Goal: Transaction & Acquisition: Purchase product/service

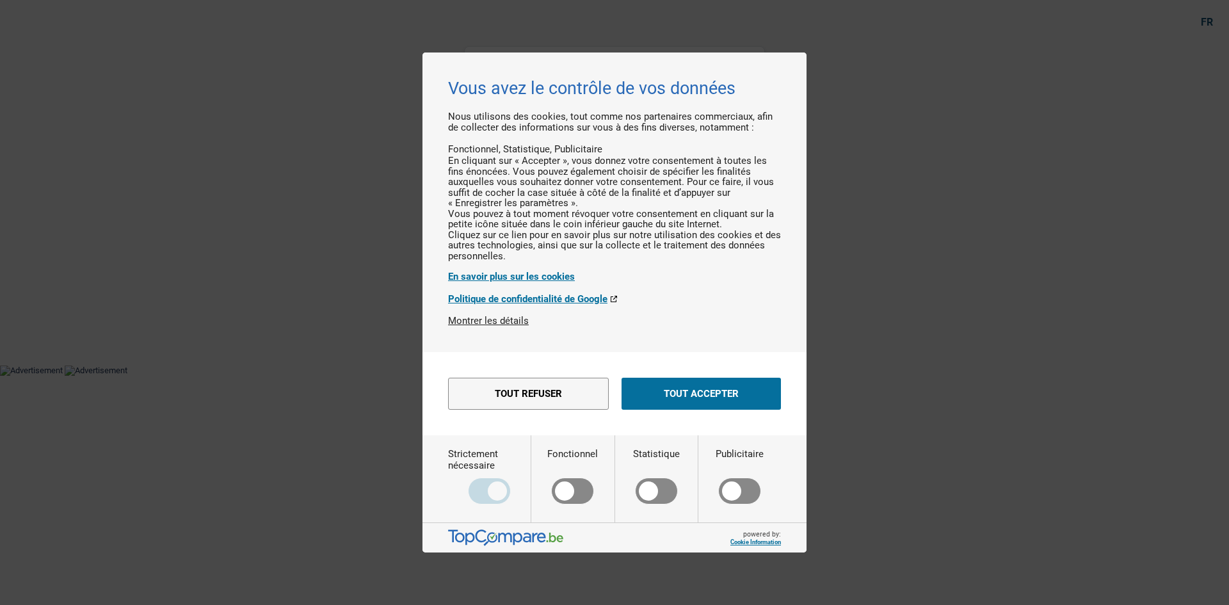
click at [388, 178] on div "Tout refuser Enregistrer les paramètres Tout accepter" at bounding box center [614, 393] width 333 height 45
click at [388, 178] on button "Tout accepter" at bounding box center [700, 394] width 159 height 32
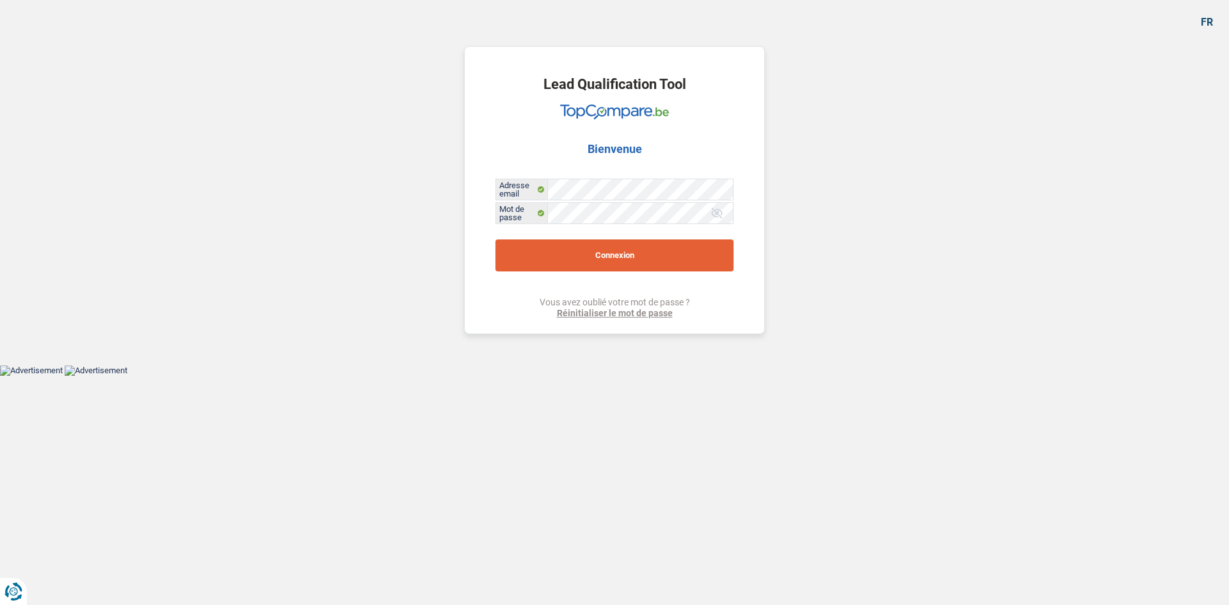
click at [388, 178] on button "Connexion" at bounding box center [614, 255] width 238 height 32
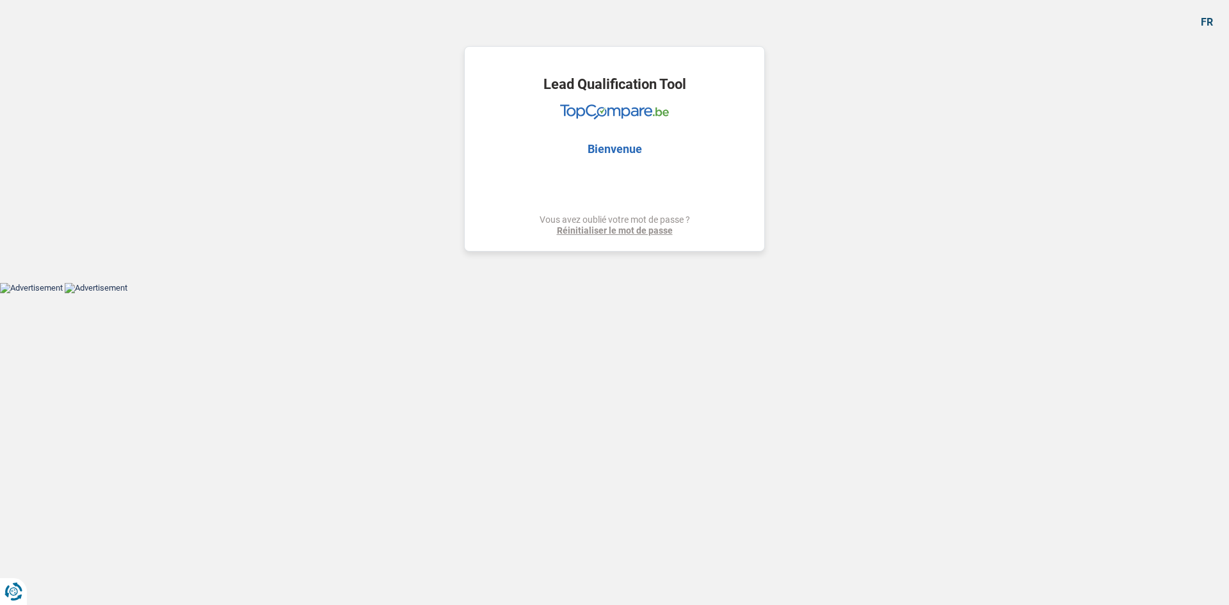
select select "other"
select select "24"
select select "other"
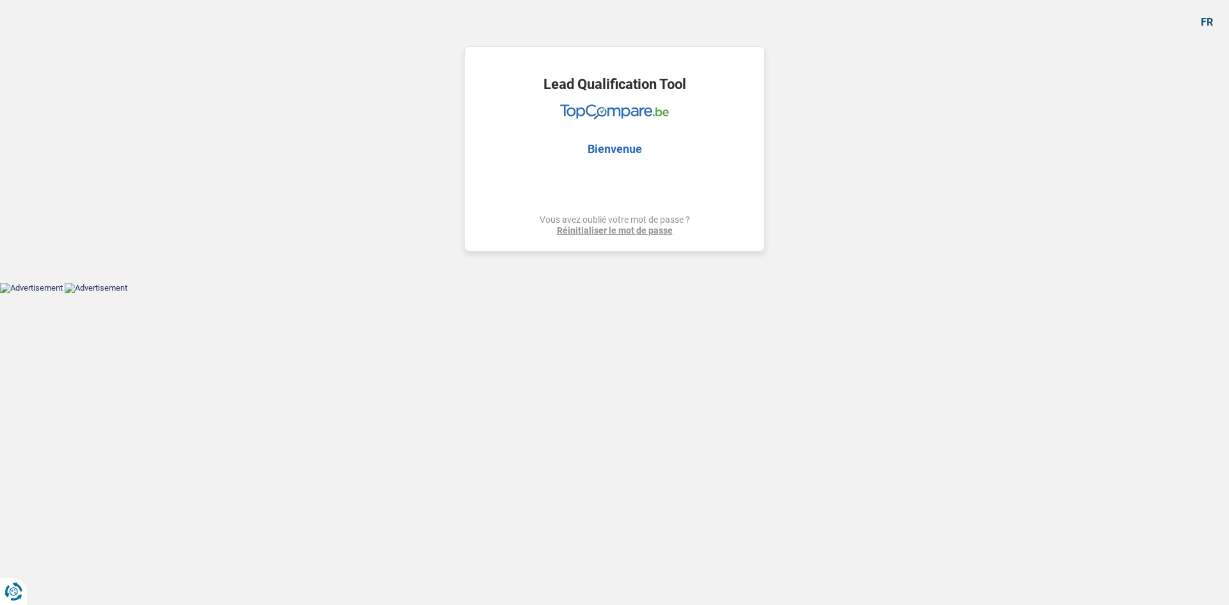
select select "24"
select select "publicEmployee"
select select "familyAllowances"
select select "netSalary"
select select "mealVouchers"
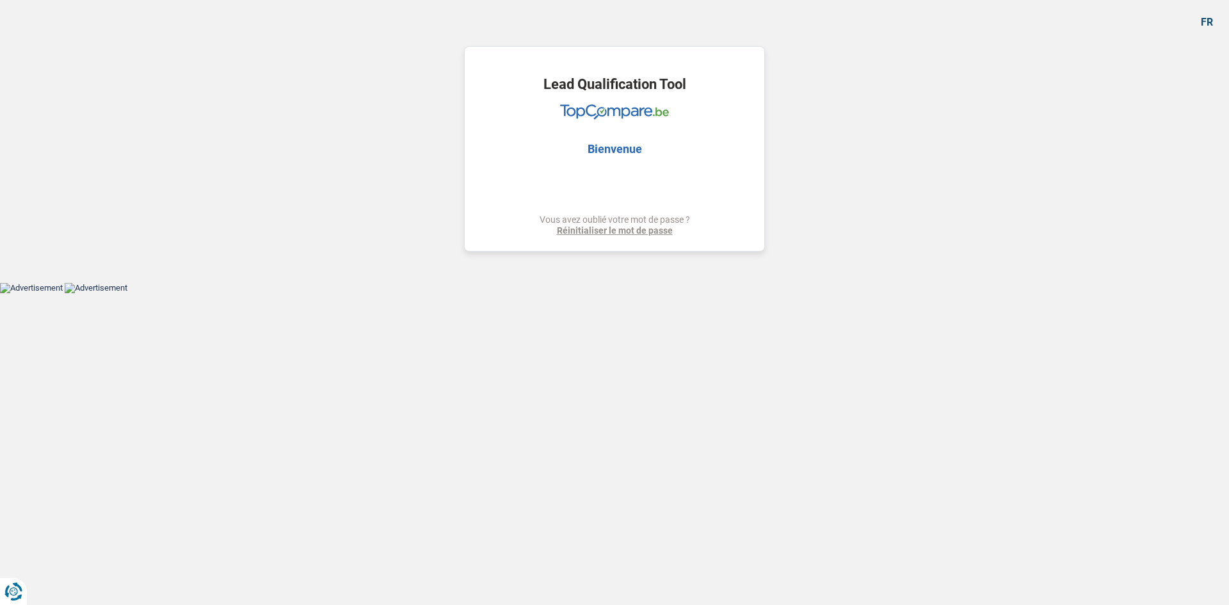
select select "ownerWithMortgage"
select select "mortgage"
select select "180"
select select "other"
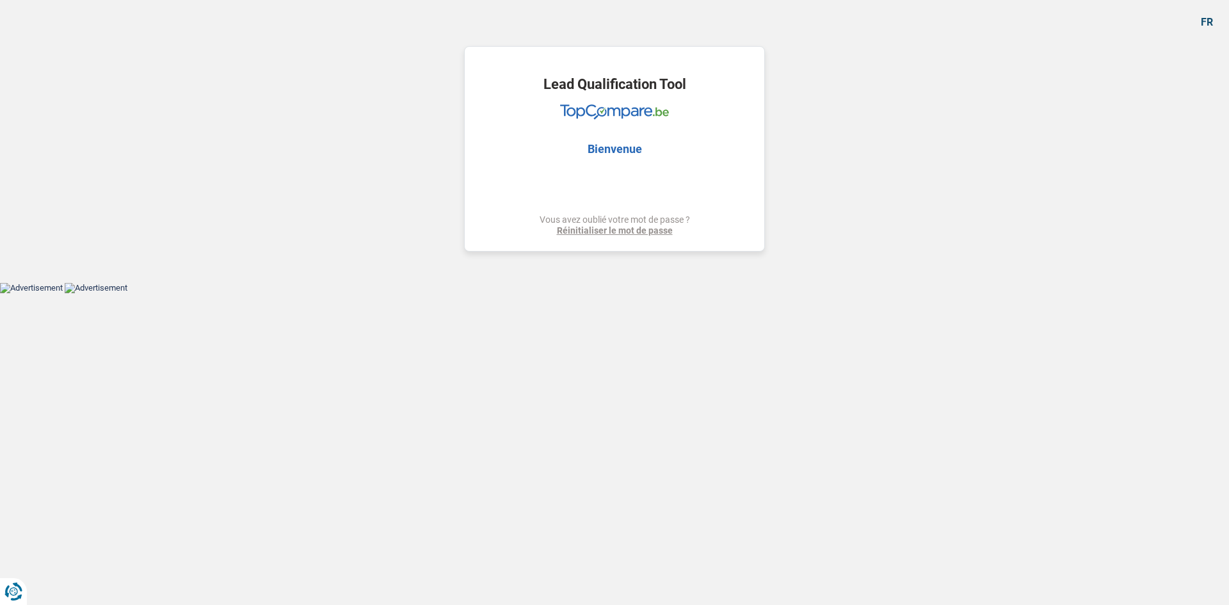
select select "24"
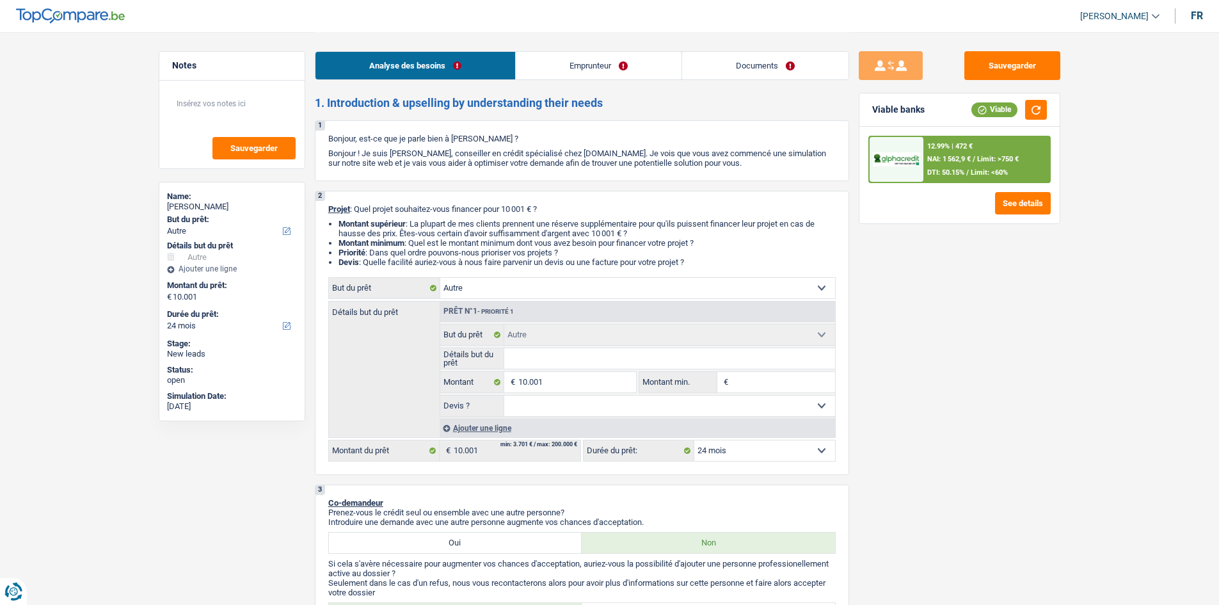
drag, startPoint x: 573, startPoint y: 287, endPoint x: 543, endPoint y: 296, distance: 30.8
click at [388, 178] on select "Confort maison: meubles, textile, peinture, électroménager, outillage non-profe…" at bounding box center [637, 288] width 395 height 20
select select "household"
click at [388, 178] on select "Confort maison: meubles, textile, peinture, électroménager, outillage non-profe…" at bounding box center [637, 288] width 395 height 20
select select "household"
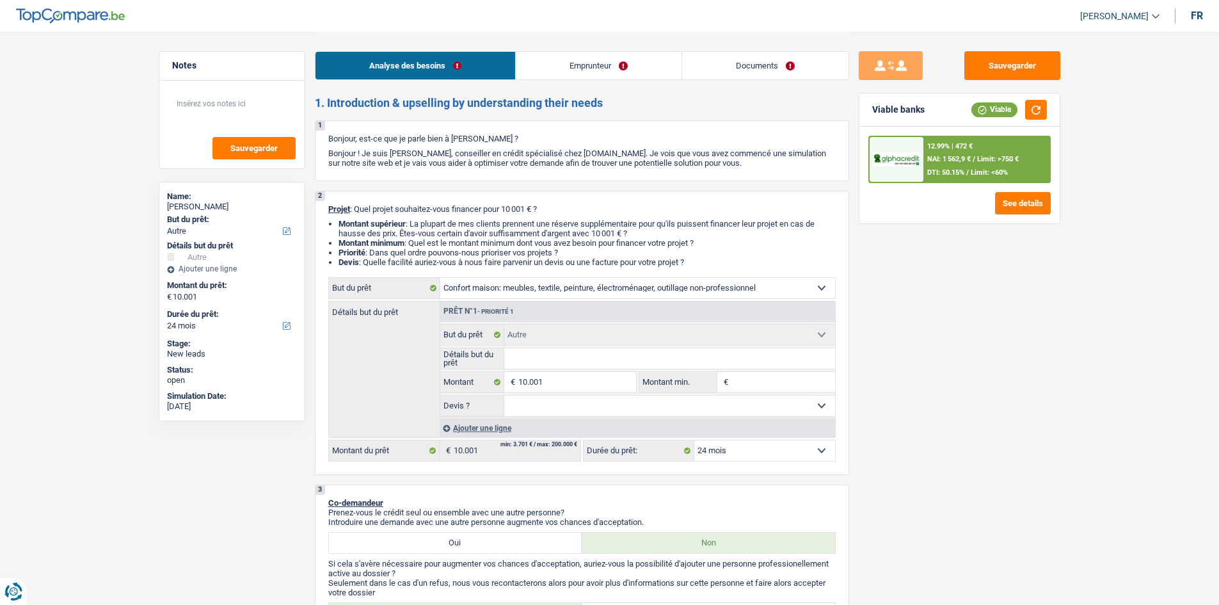
select select "household"
select select "other"
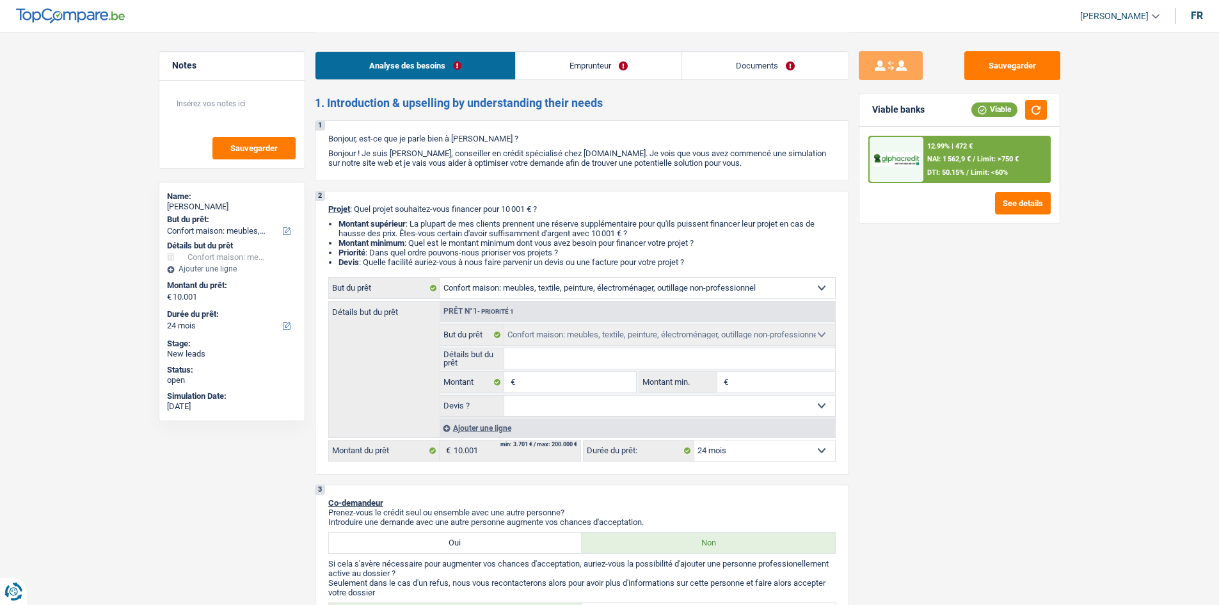
select select "other"
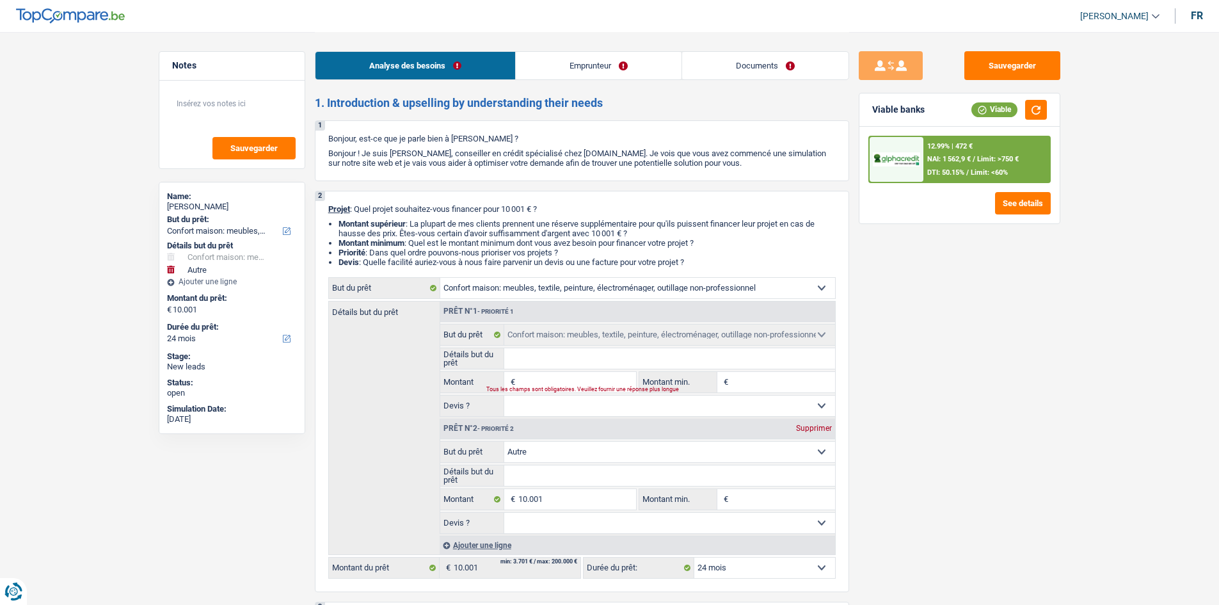
click at [388, 178] on div "Supprimer" at bounding box center [814, 428] width 42 height 8
type input "0"
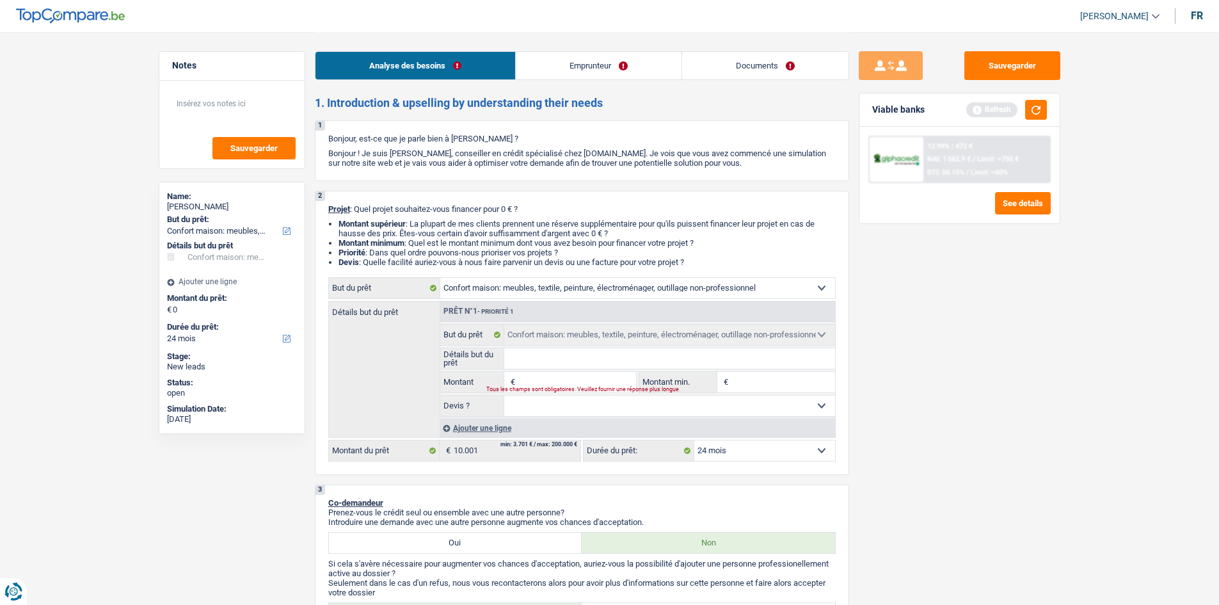
click at [388, 178] on input "Montant" at bounding box center [576, 382] width 117 height 20
type input "1"
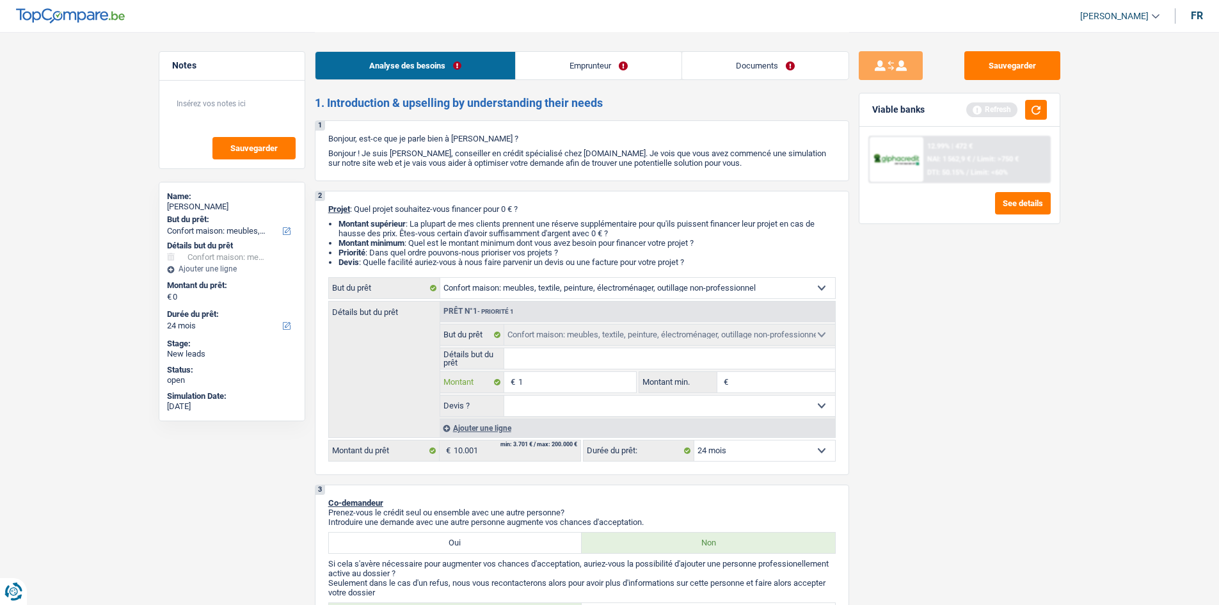
type input "10"
type input "100"
type input "1.000"
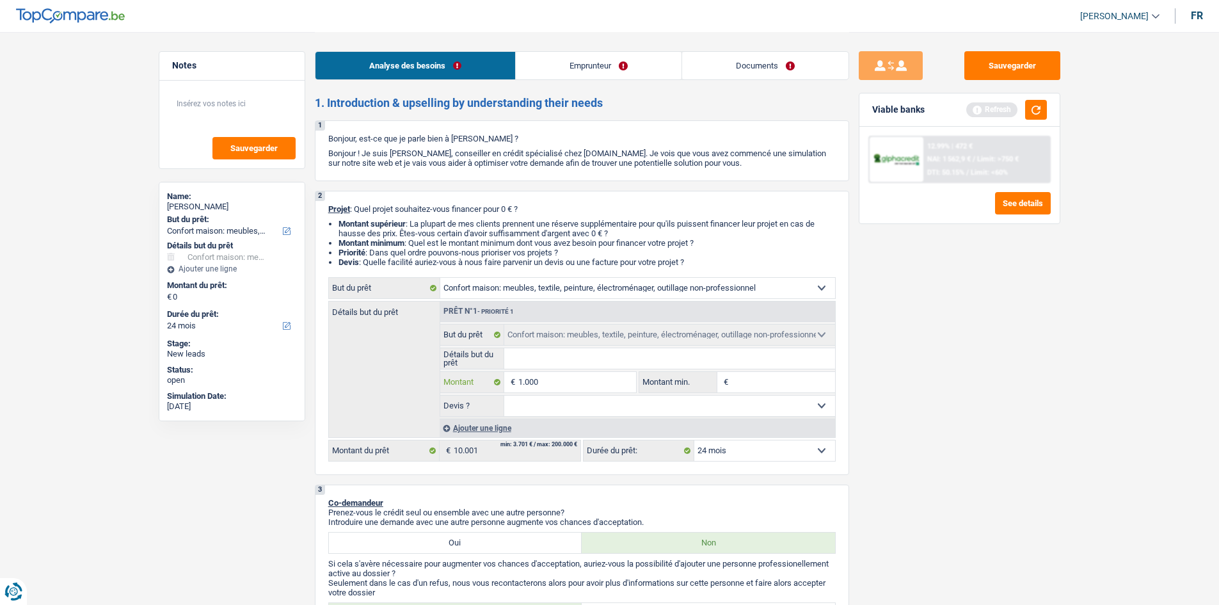
type input "1.000"
type input "10.001"
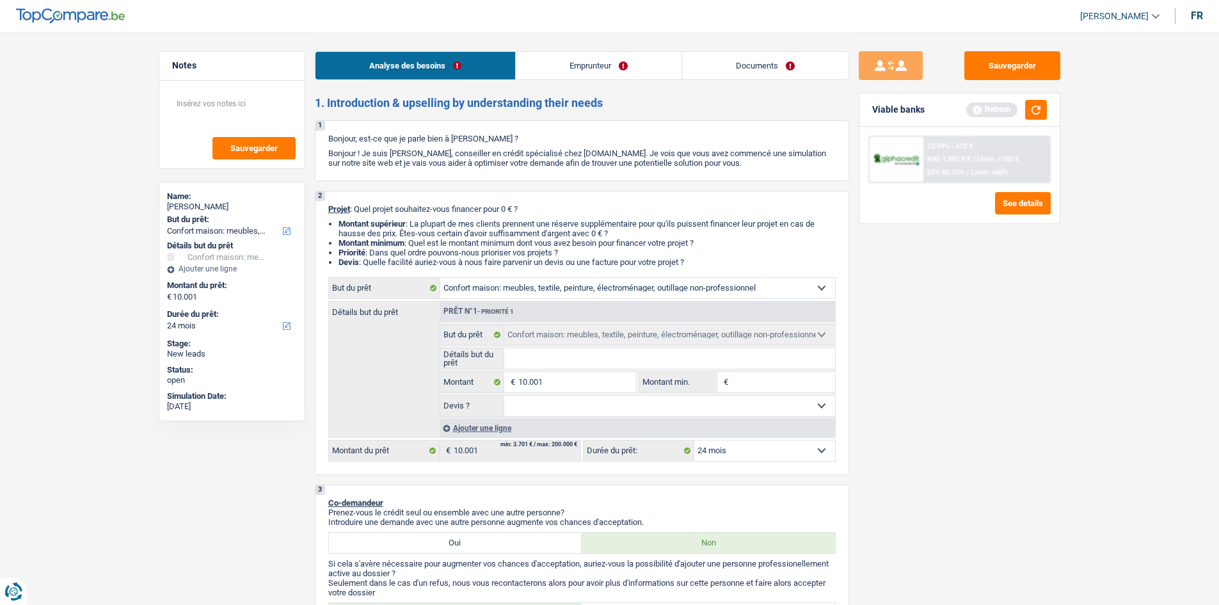
select select "60"
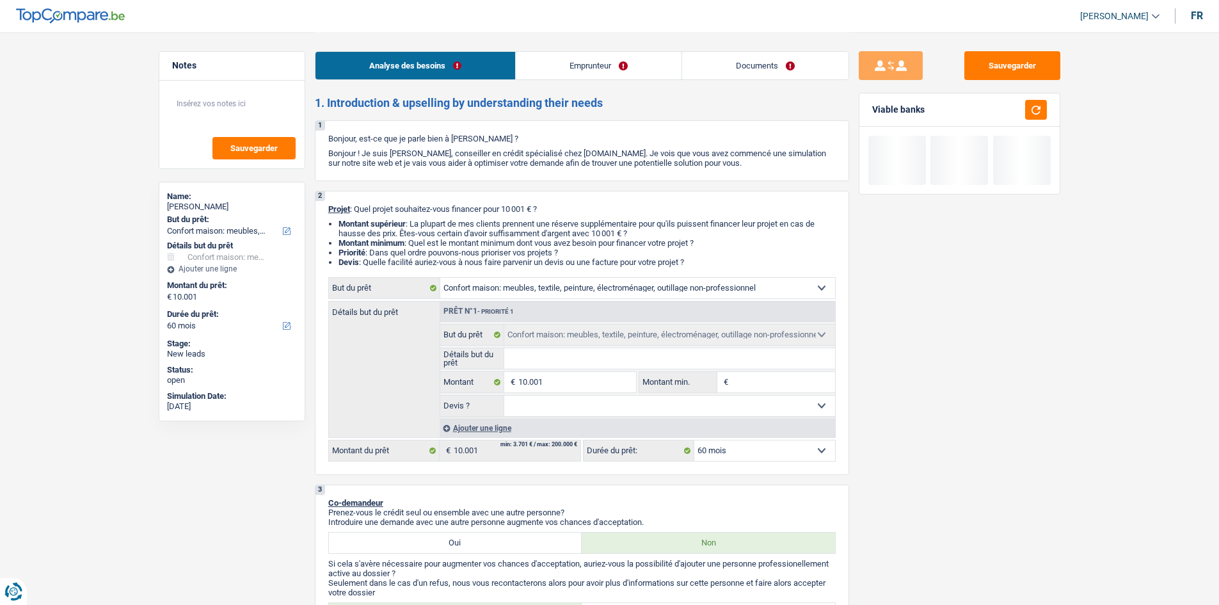
click at [388, 178] on div "Sauvegarder Viable banks" at bounding box center [959, 317] width 221 height 533
click at [388, 178] on select "12 mois 18 mois 24 mois 30 mois 36 mois 42 mois 48 mois 60 mois Sélectionner un…" at bounding box center [764, 450] width 141 height 20
select select "24"
click at [388, 178] on select "12 mois 18 mois 24 mois 30 mois 36 mois 42 mois 48 mois 60 mois Sélectionner un…" at bounding box center [764, 450] width 141 height 20
select select "24"
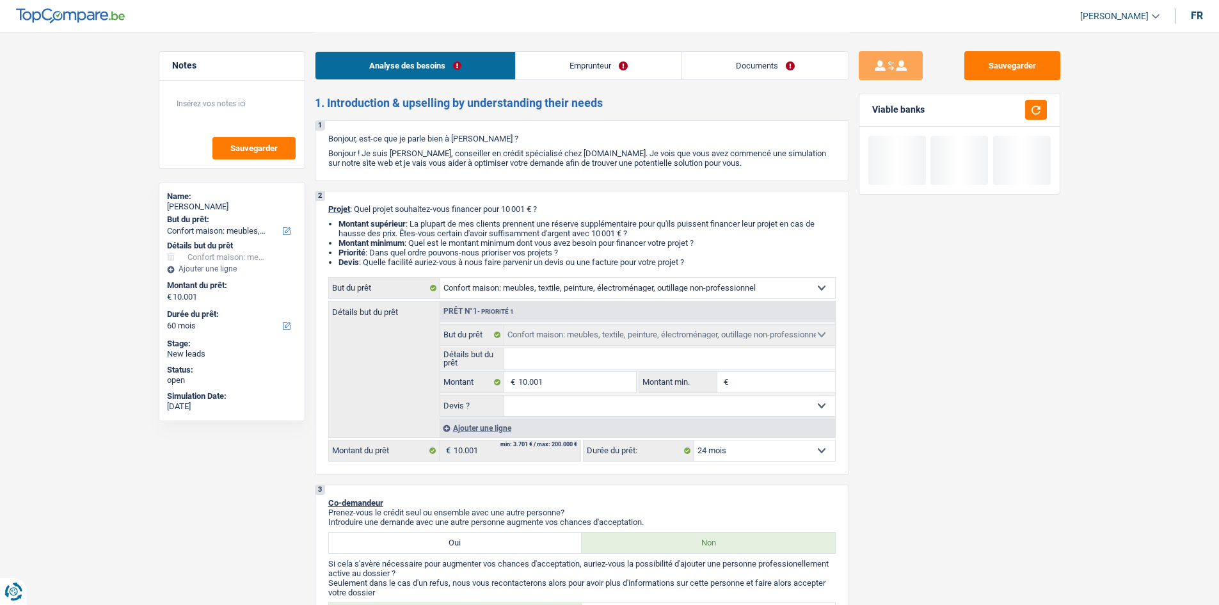
select select "24"
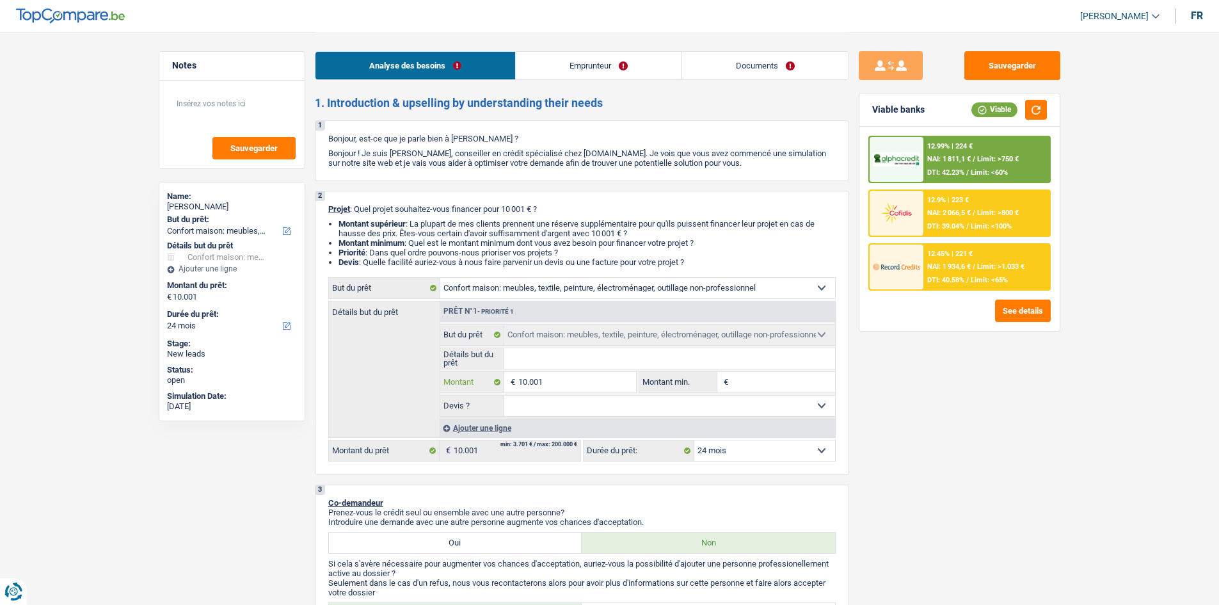
click at [388, 178] on input "10.001" at bounding box center [576, 382] width 117 height 20
type input "1.000"
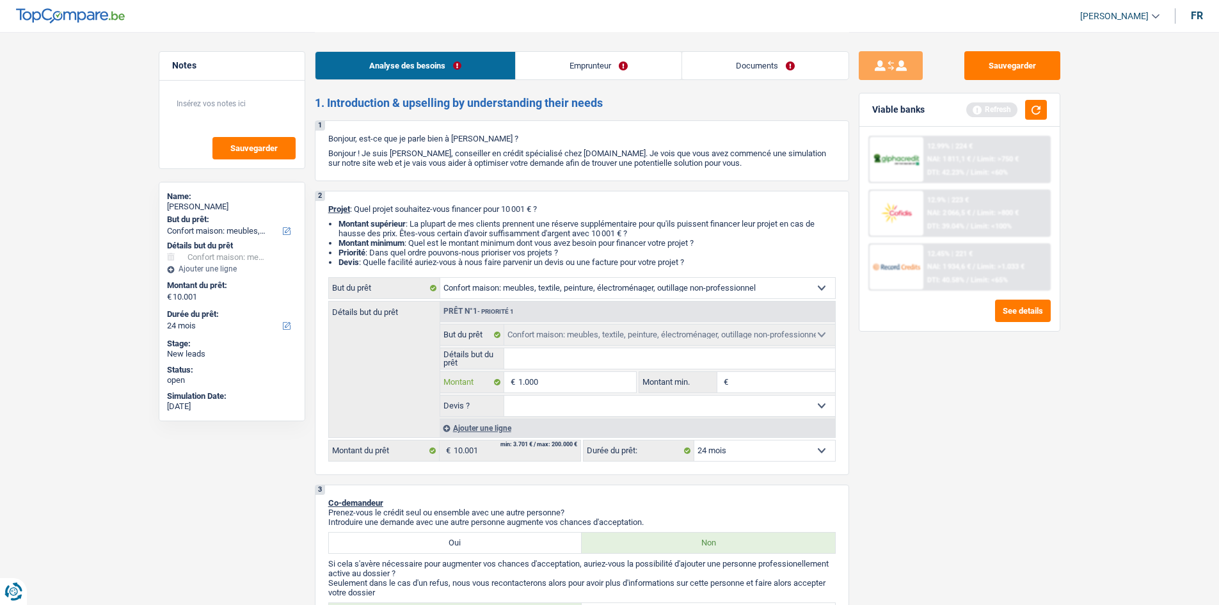
type input "10.000"
click at [388, 178] on div "Sauvegarder Viable banks Refresh 12.99% | 224 € NAI: 1 811,1 € / Limit: >750 € …" at bounding box center [959, 317] width 221 height 533
type input "10.000"
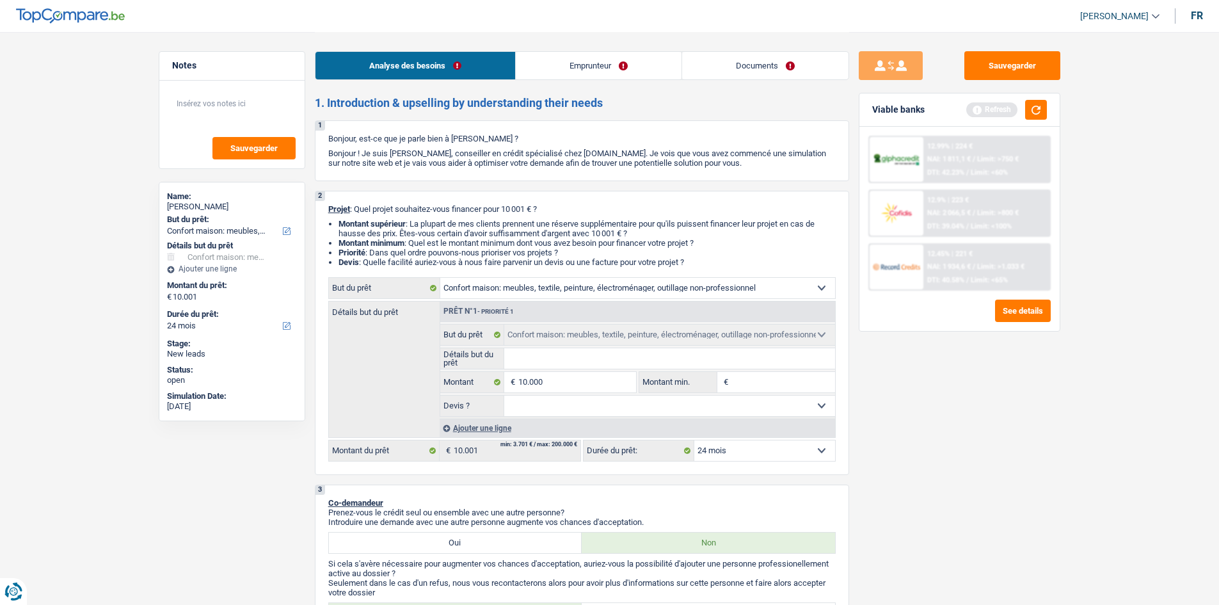
select select "48"
type input "10.000"
select select "48"
type input "10.000"
select select "48"
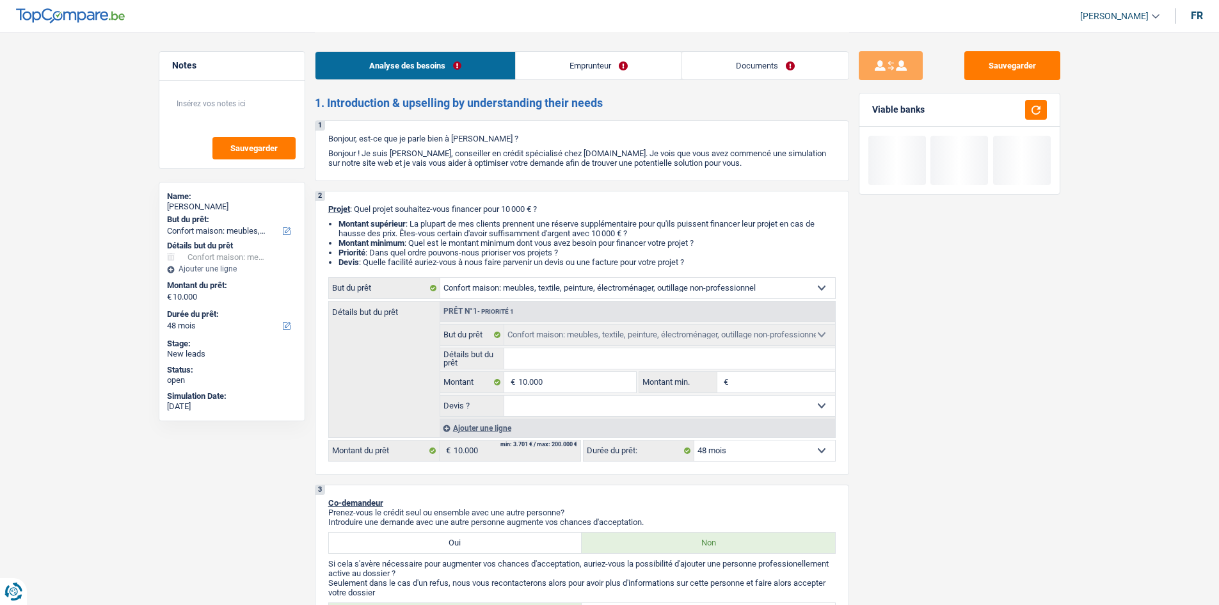
drag, startPoint x: 804, startPoint y: 457, endPoint x: 799, endPoint y: 460, distance: 6.6
click at [388, 178] on select "12 mois 18 mois 24 mois 30 mois 36 mois 42 mois 48 mois Sélectionner une option" at bounding box center [764, 450] width 141 height 20
select select "24"
click at [388, 178] on select "12 mois 18 mois 24 mois 30 mois 36 mois 42 mois 48 mois Sélectionner une option" at bounding box center [764, 450] width 141 height 20
select select "24"
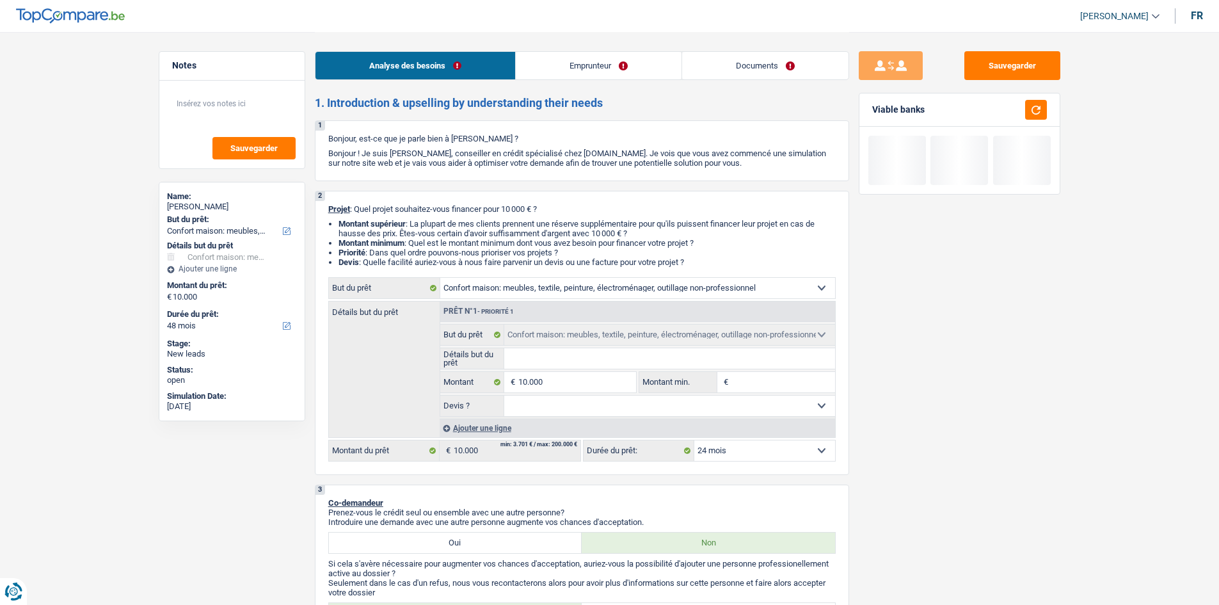
select select "24"
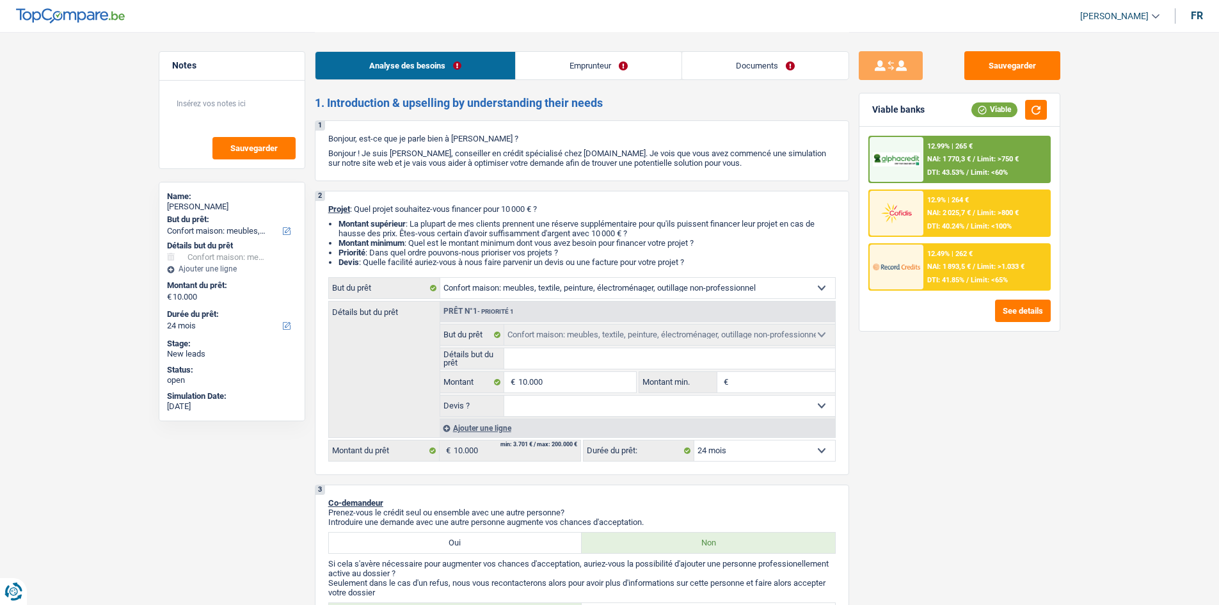
click at [388, 143] on div "12.99% | 265 €" at bounding box center [949, 146] width 45 height 8
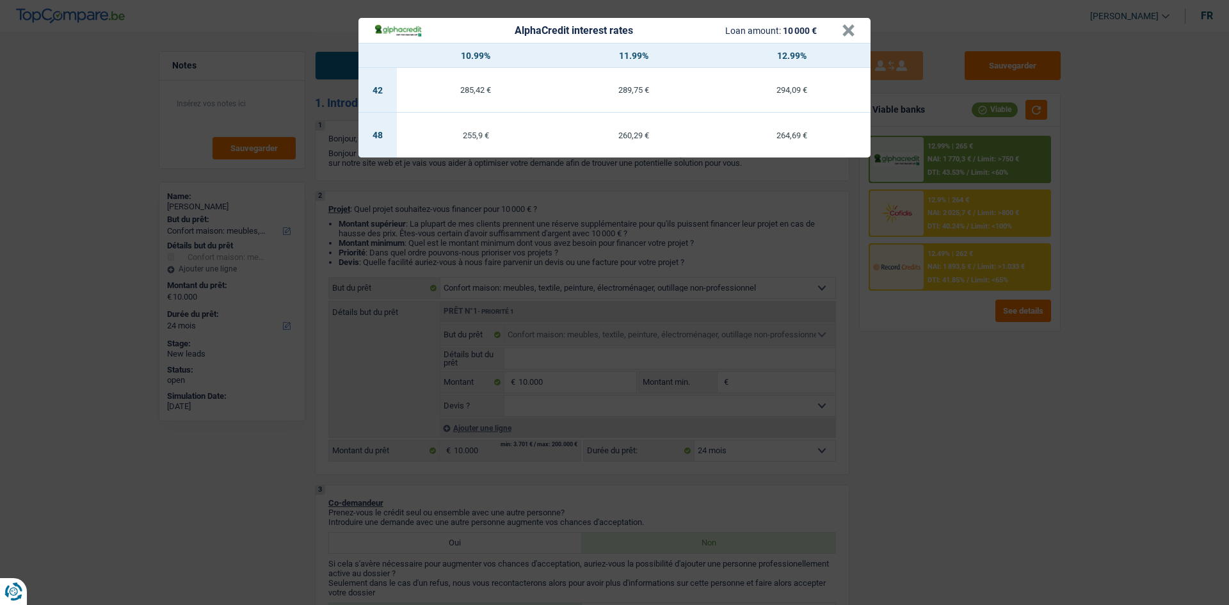
click at [388, 178] on div "AlphaCredit interest rates Loan amount: 10 000 € × 10.99% 11.99% 12.99% 42 285,…" at bounding box center [614, 302] width 1229 height 605
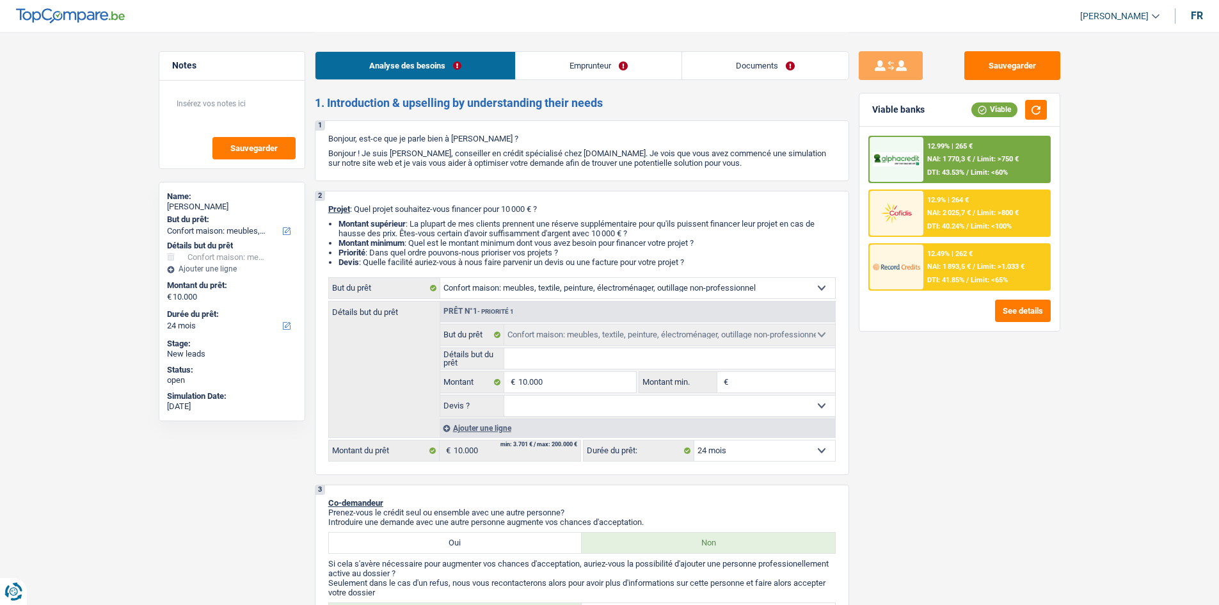
scroll to position [192, 0]
click at [388, 84] on div "Analyse des besoins Emprunteur Documents" at bounding box center [582, 59] width 534 height 54
click at [388, 65] on link "Emprunteur" at bounding box center [599, 66] width 166 height 28
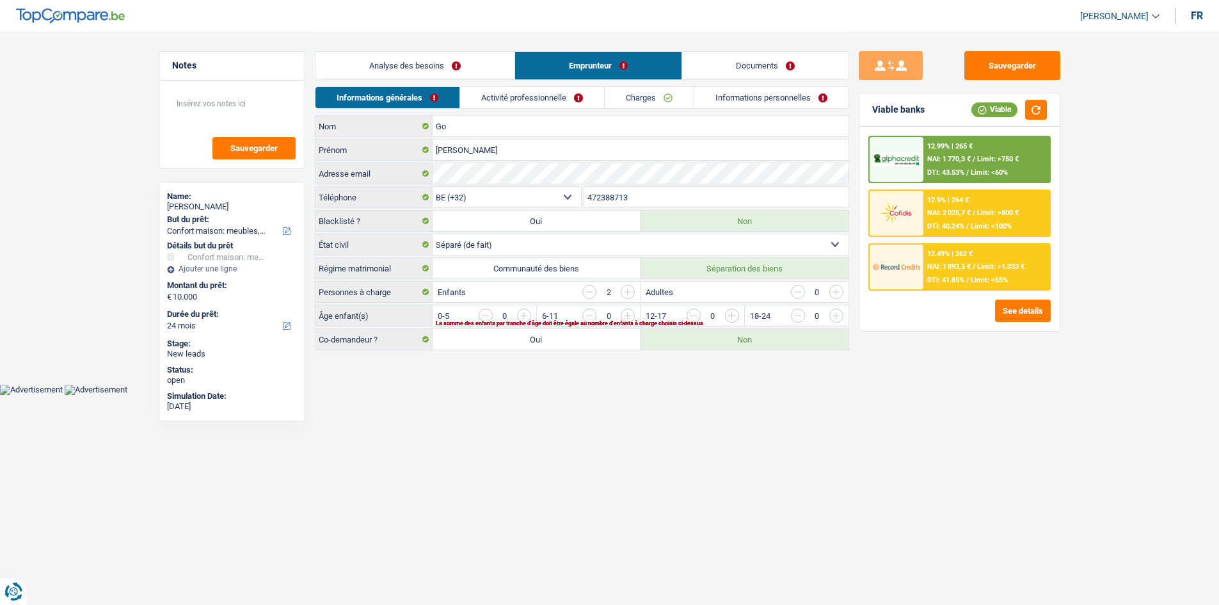
scroll to position [0, 0]
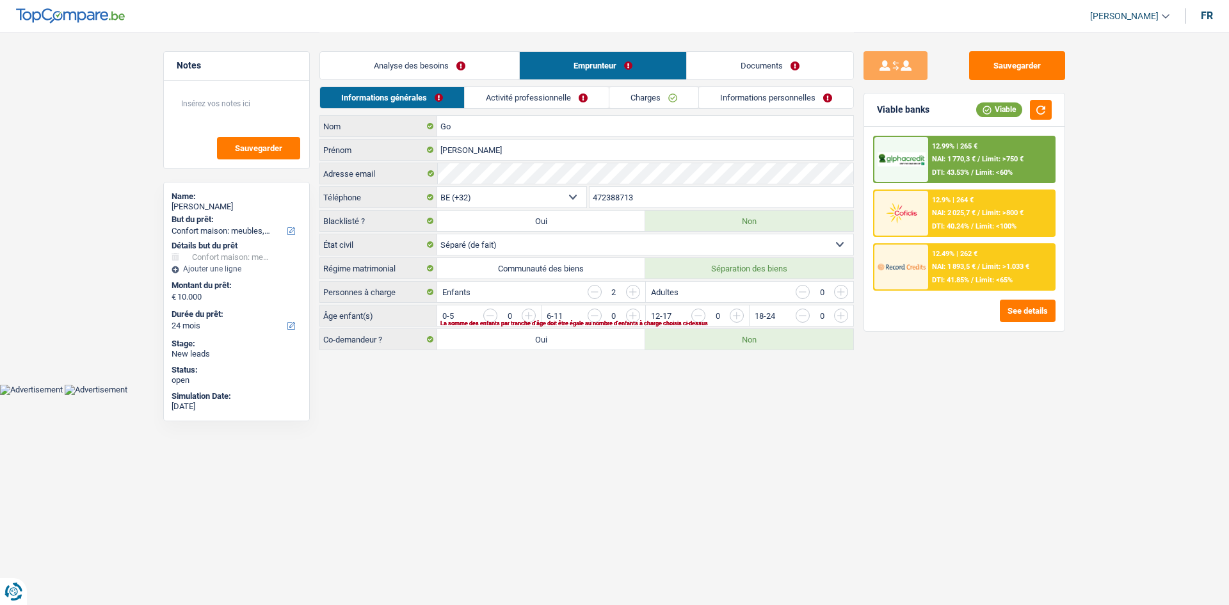
click at [388, 161] on span "NAI: 1 770,3 €" at bounding box center [954, 159] width 44 height 8
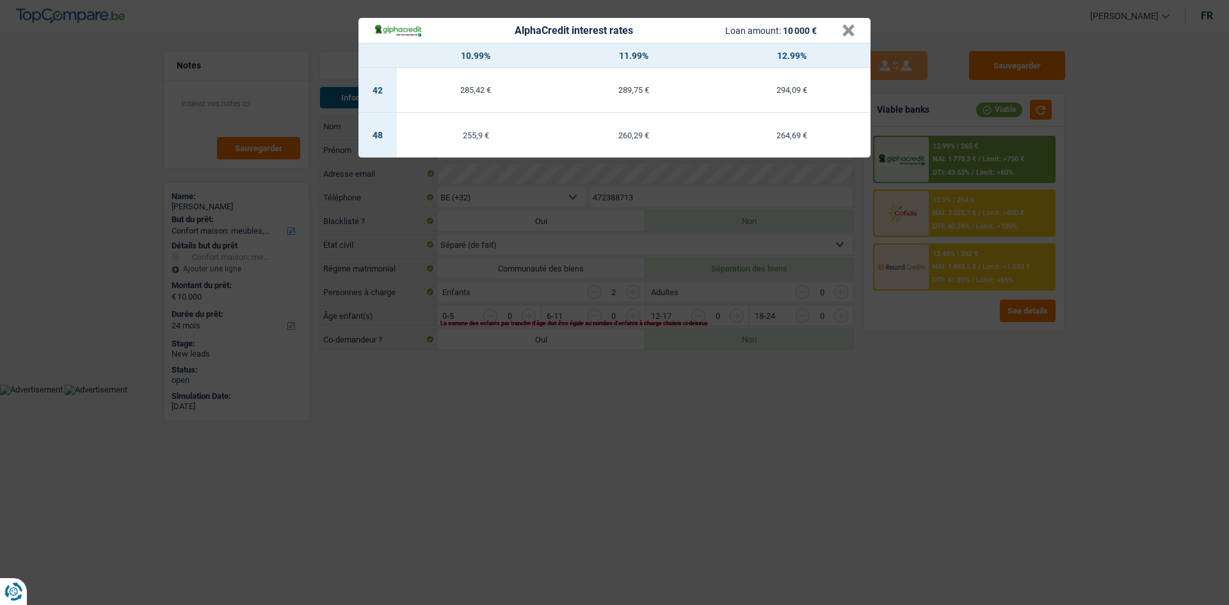
click at [388, 178] on div "AlphaCredit interest rates Loan amount: 10 000 € × 10.99% 11.99% 12.99% 42 285,…" at bounding box center [614, 302] width 1229 height 605
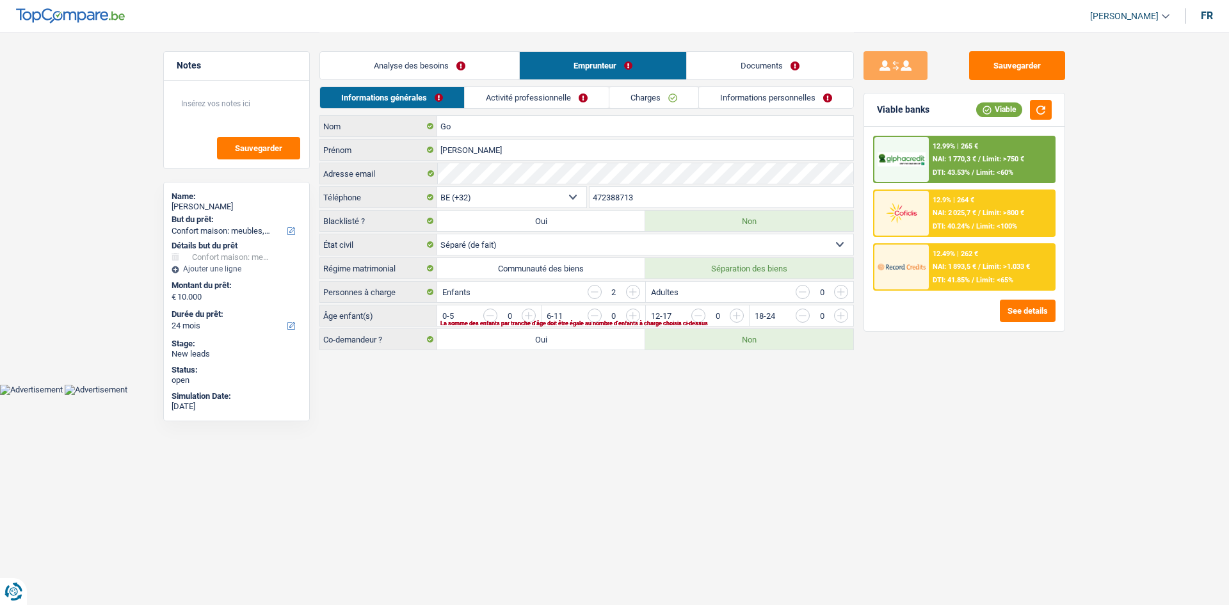
click at [388, 178] on div "12.49% | 262 € NAI: 1 893,5 € / Limit: >1.033 € DTI: 41.85% / Limit: <65%" at bounding box center [992, 266] width 126 height 45
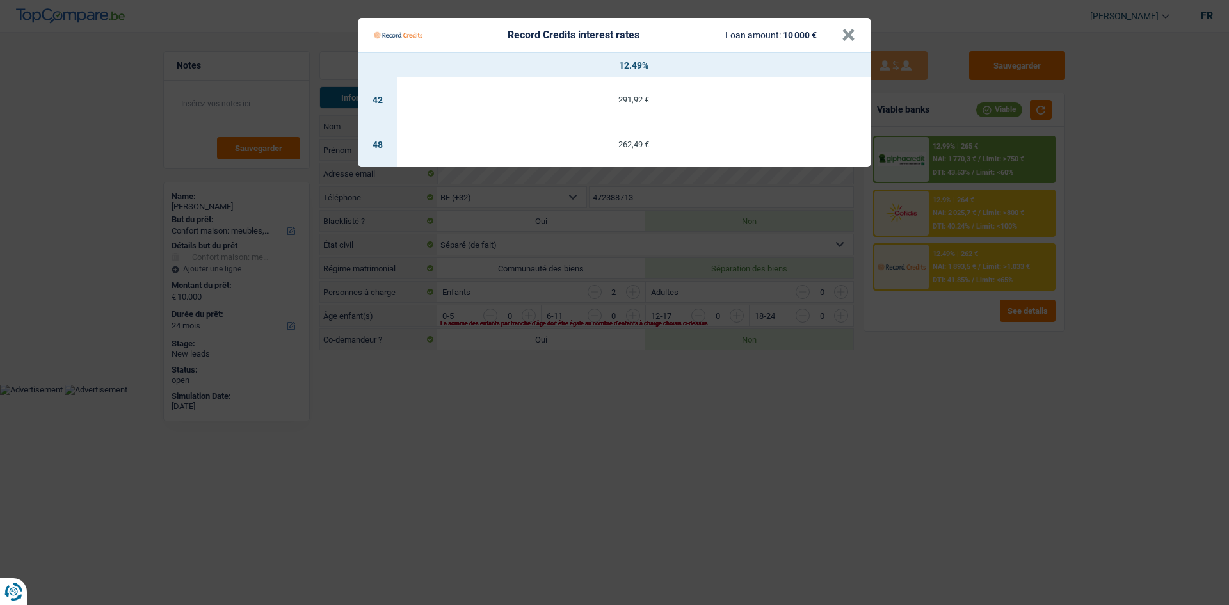
click at [388, 178] on Credits "Record Credits interest rates Loan amount: 10 000 € × 12.49% 42 291,92 € 48 262…" at bounding box center [614, 302] width 1229 height 605
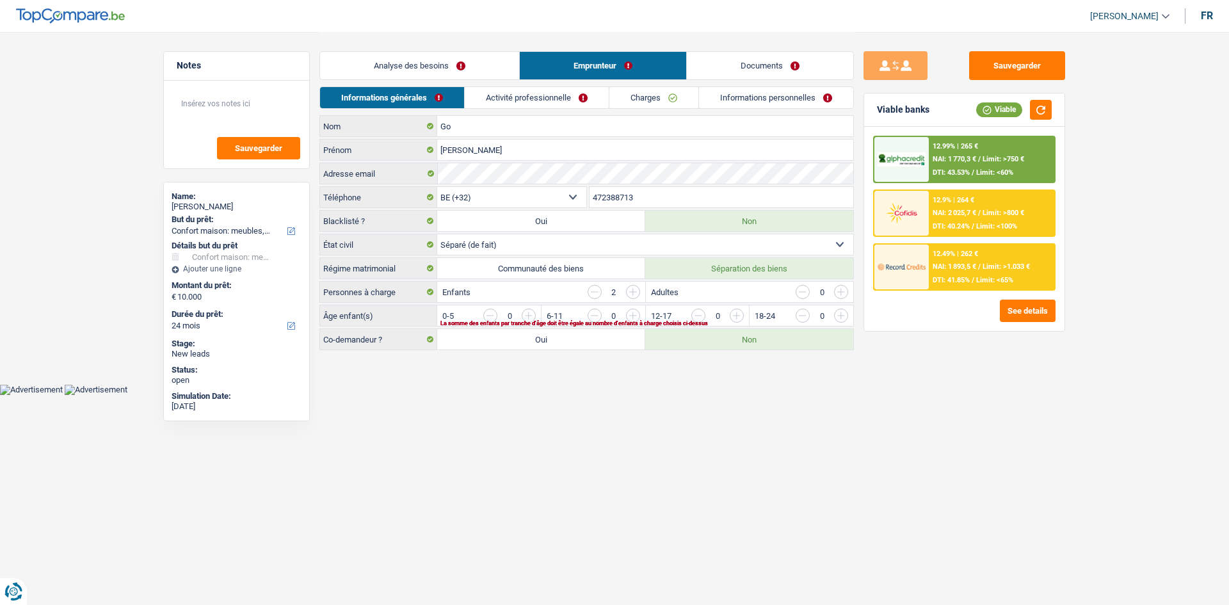
click at [388, 178] on span "Limit: >800 €" at bounding box center [1003, 213] width 42 height 8
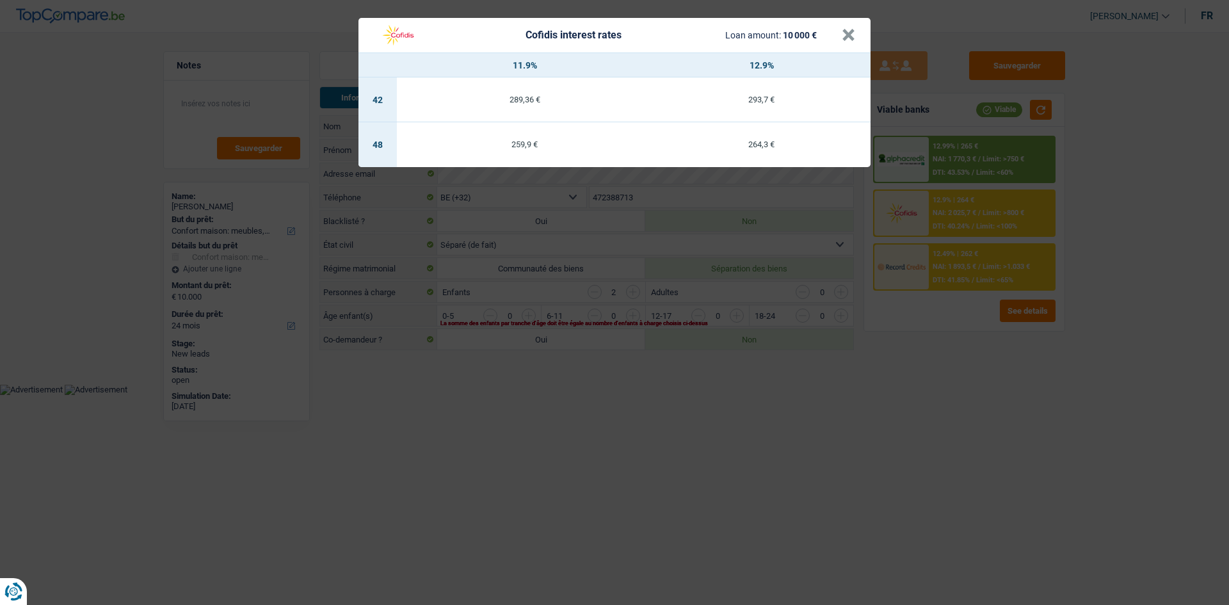
click at [388, 178] on div "Cofidis interest rates Loan amount: 10 000 € × 11.9% 12.9% 42 289,36 € 293,7 € …" at bounding box center [614, 302] width 1229 height 605
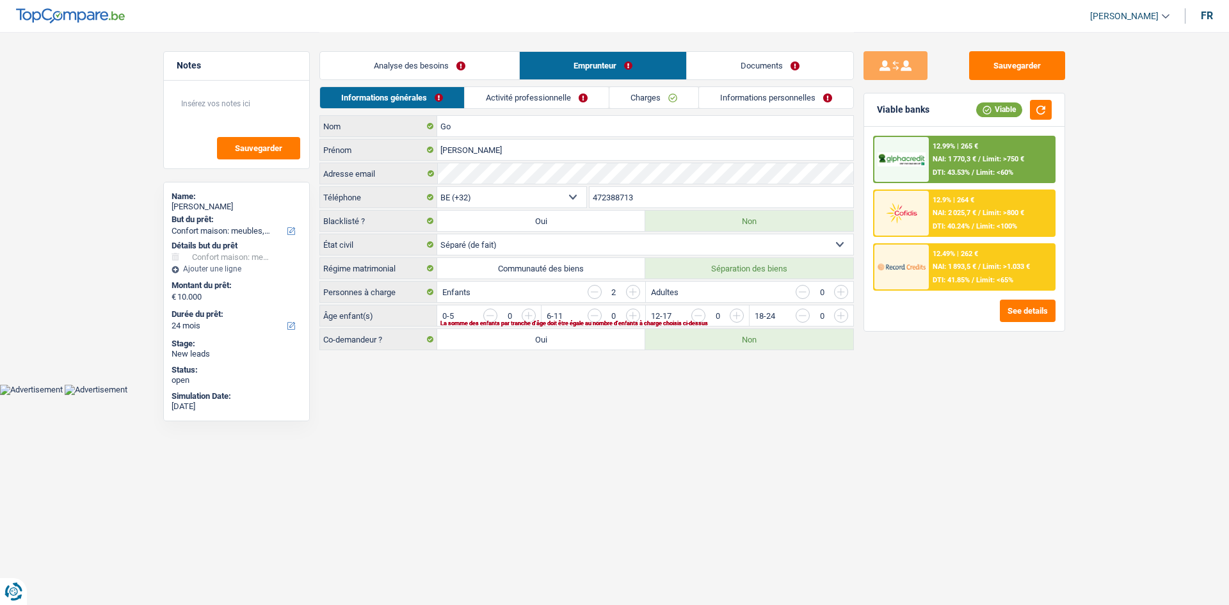
click at [388, 140] on div "12.99% | 265 € NAI: 1 770,3 € / Limit: >750 € DTI: 43.53% / Limit: <60%" at bounding box center [992, 159] width 126 height 45
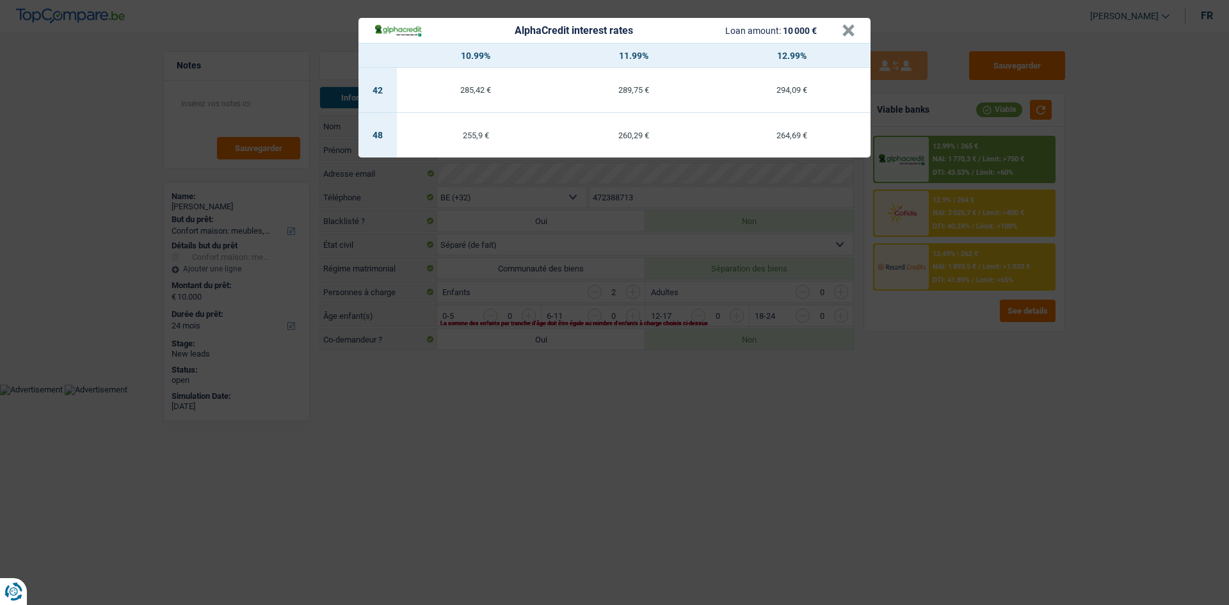
click at [388, 178] on div "AlphaCredit interest rates Loan amount: 10 000 € × 10.99% 11.99% 12.99% 42 285,…" at bounding box center [614, 302] width 1229 height 605
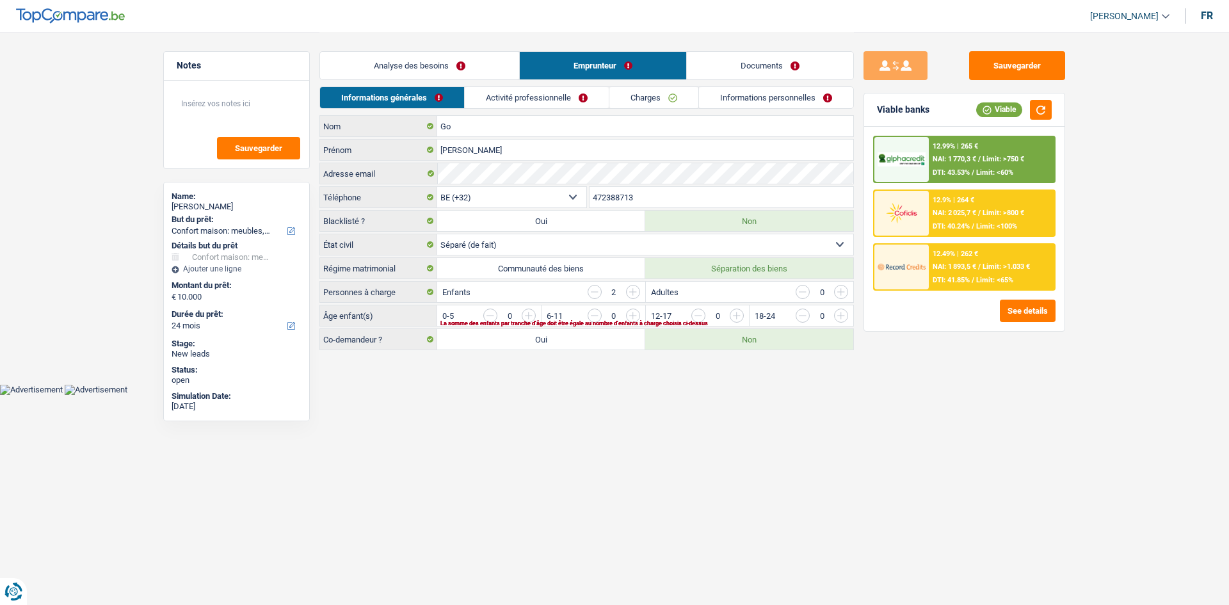
click at [388, 58] on link "Analyse des besoins" at bounding box center [419, 66] width 199 height 28
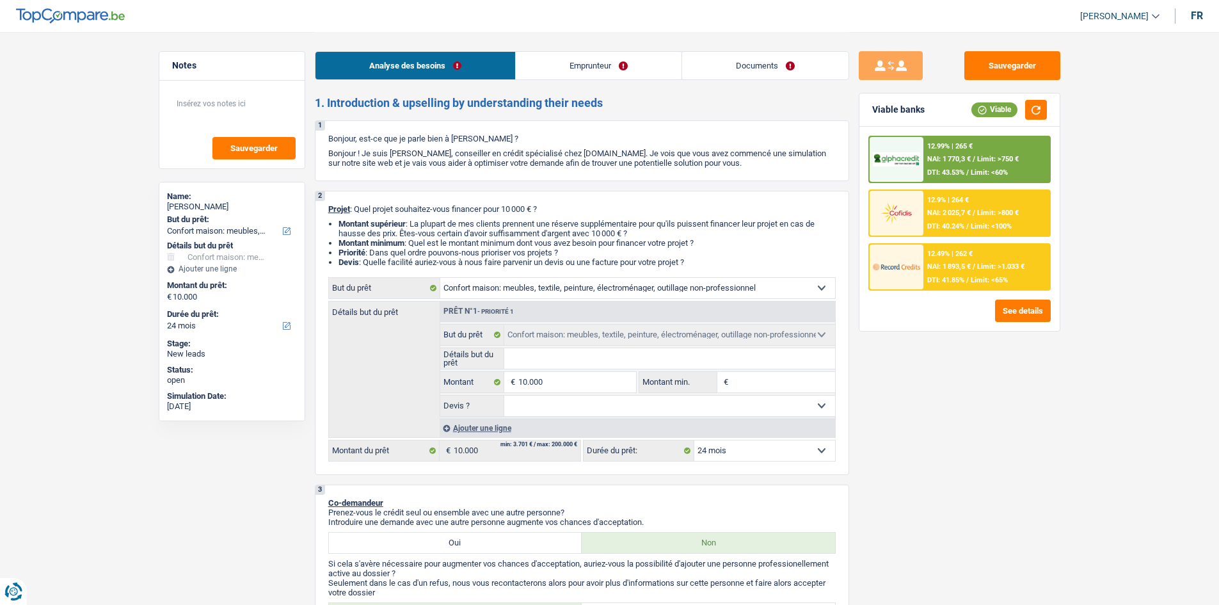
click at [388, 152] on div "Sauvegarder Viable banks Viable 12.99% | 265 € NAI: 1 770,3 € / Limit: >750 € D…" at bounding box center [959, 317] width 221 height 533
click at [388, 152] on div "12.99% | 265 € NAI: 1 770,3 € / Limit: >750 € DTI: 43.53% / Limit: <60%" at bounding box center [986, 159] width 126 height 45
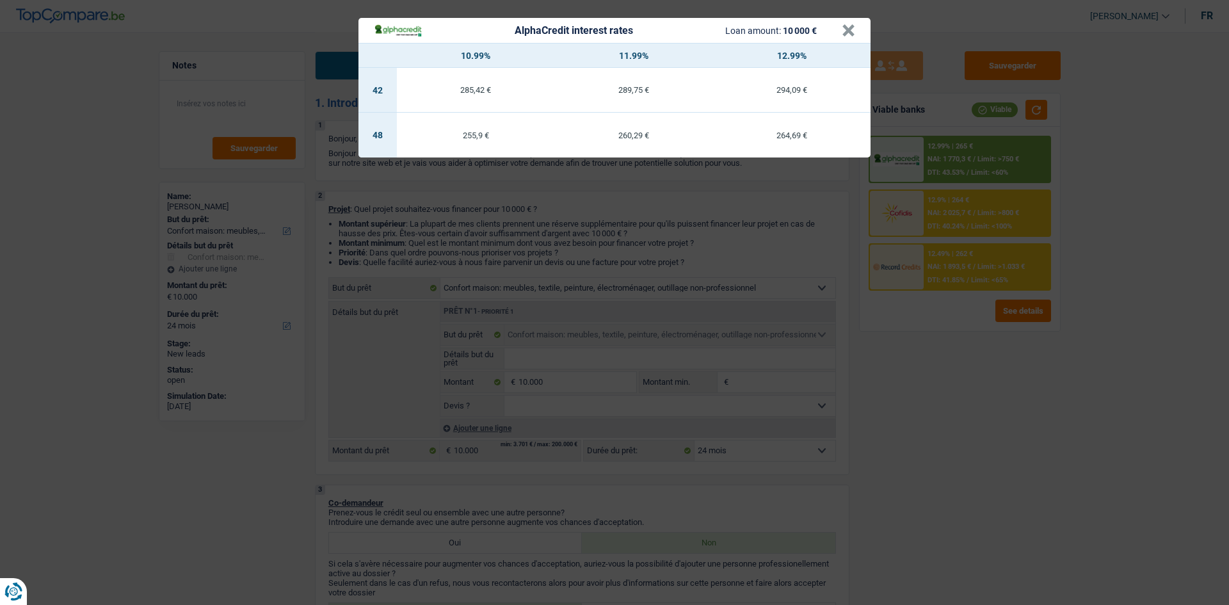
click at [388, 178] on div "AlphaCredit interest rates Loan amount: 10 000 € × 10.99% 11.99% 12.99% 42 285,…" at bounding box center [614, 302] width 1229 height 605
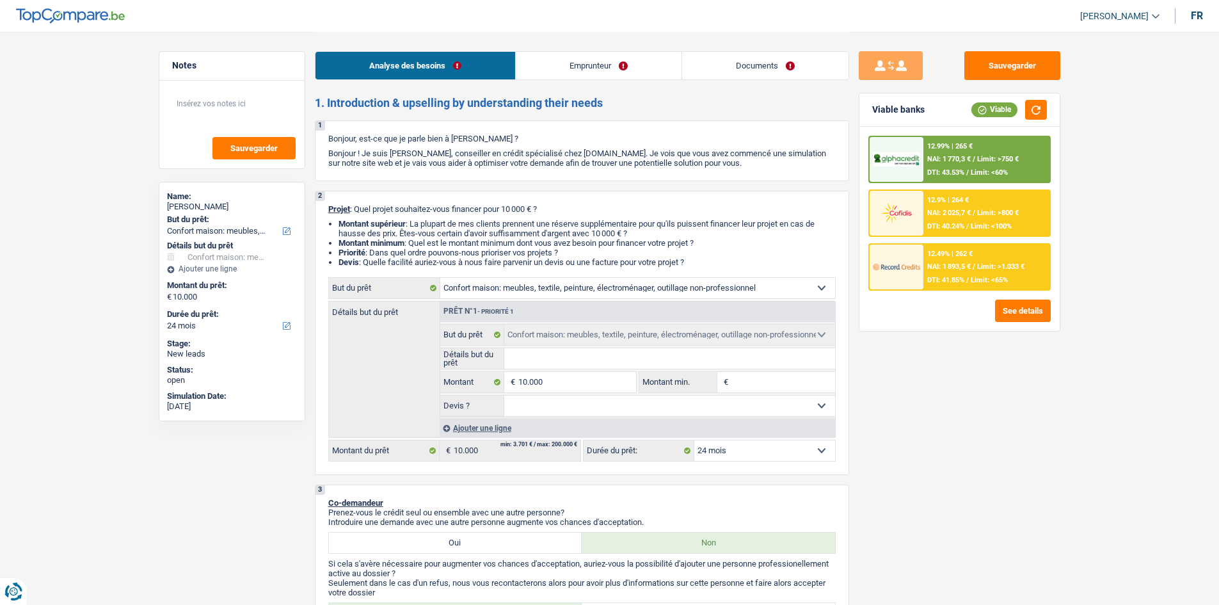
click at [388, 175] on div at bounding box center [897, 159] width 54 height 45
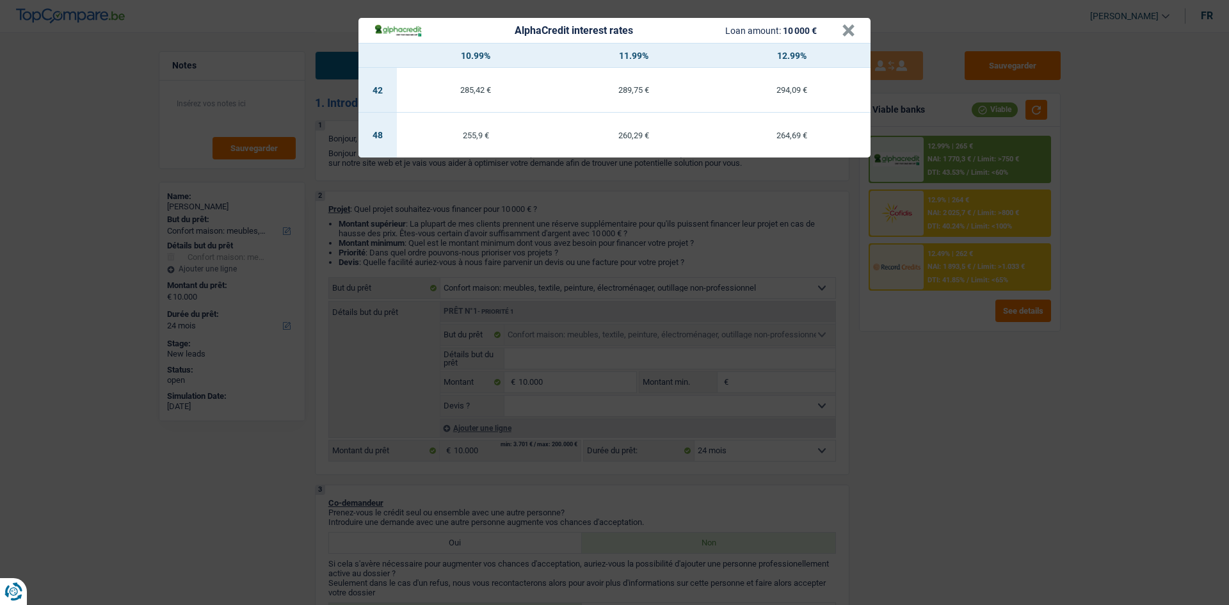
click at [388, 178] on div "AlphaCredit interest rates Loan amount: 10 000 € × 10.99% 11.99% 12.99% 42 285,…" at bounding box center [614, 302] width 1229 height 605
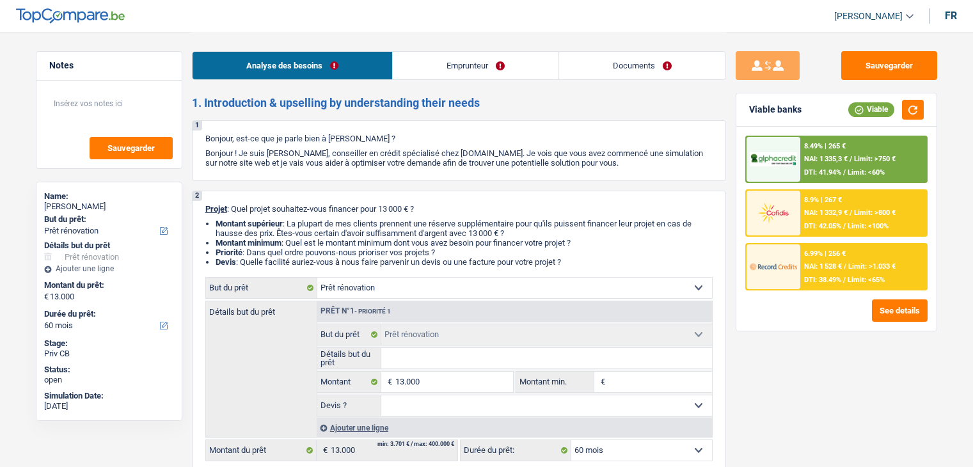
select select "renovation"
select select "60"
select select "renovation"
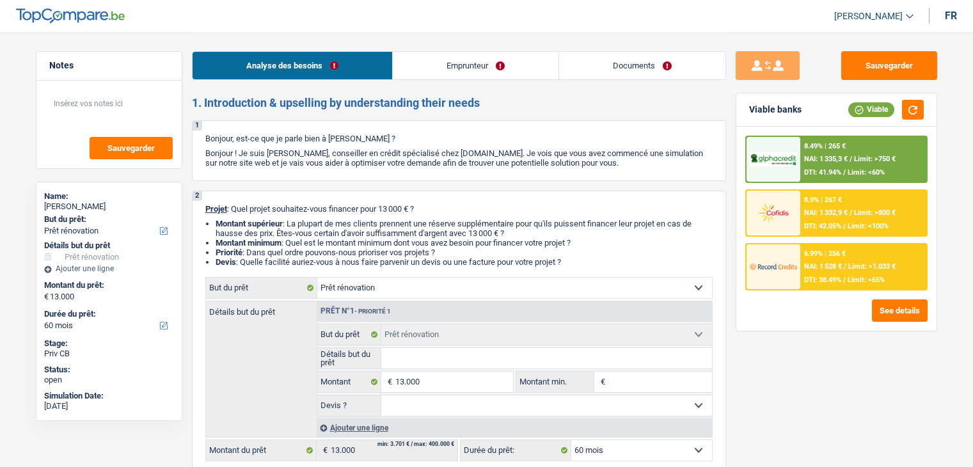
select select "60"
select select "worker"
select select "netSalary"
select select "ownerWithMortgage"
select select "mortgage"
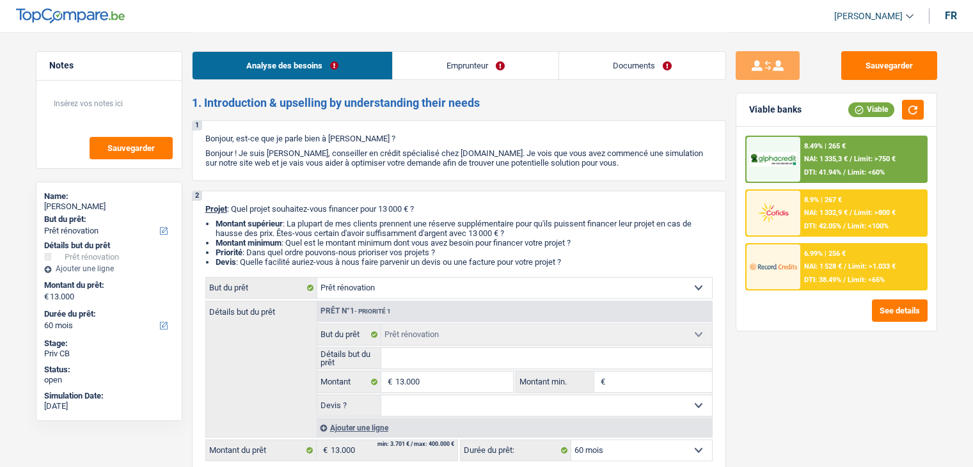
select select "240"
select select "personalLoan"
select select "smallWorks"
select select "60"
select select "renovation"
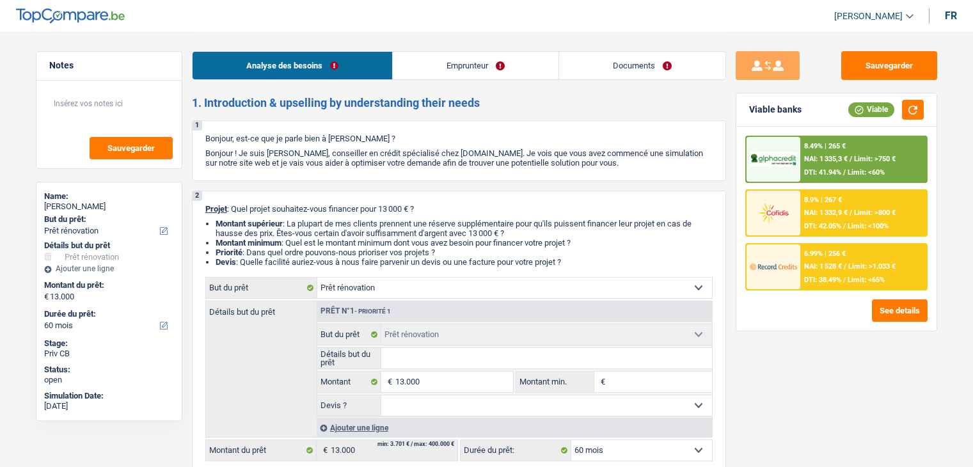
select select "renovation"
select select "60"
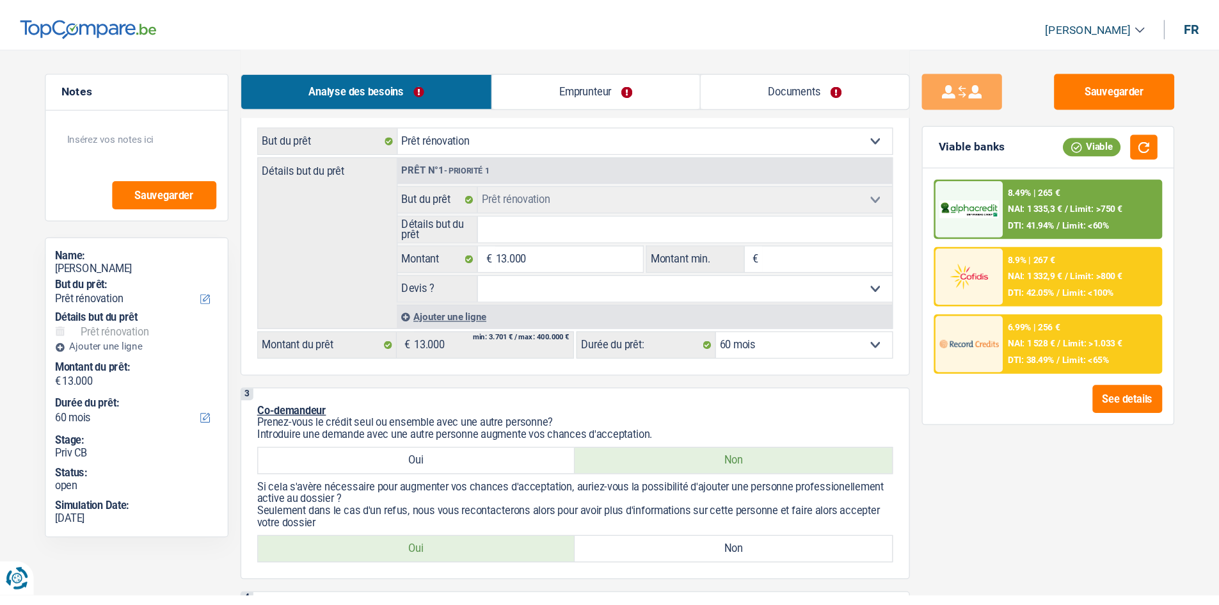
scroll to position [192, 0]
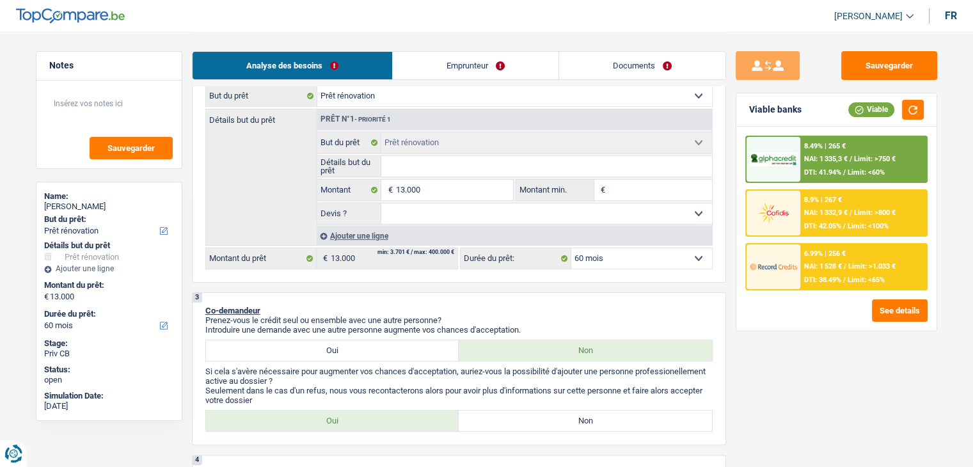
drag, startPoint x: 435, startPoint y: 209, endPoint x: 435, endPoint y: 221, distance: 11.5
click at [435, 209] on select "Oui Non Non répondu Sélectionner une option" at bounding box center [546, 213] width 331 height 20
click at [433, 219] on select "Oui Non Non répondu Sélectionner une option" at bounding box center [546, 213] width 331 height 20
select select "yes"
click at [381, 203] on select "Oui Non Non répondu Sélectionner une option" at bounding box center [546, 213] width 331 height 20
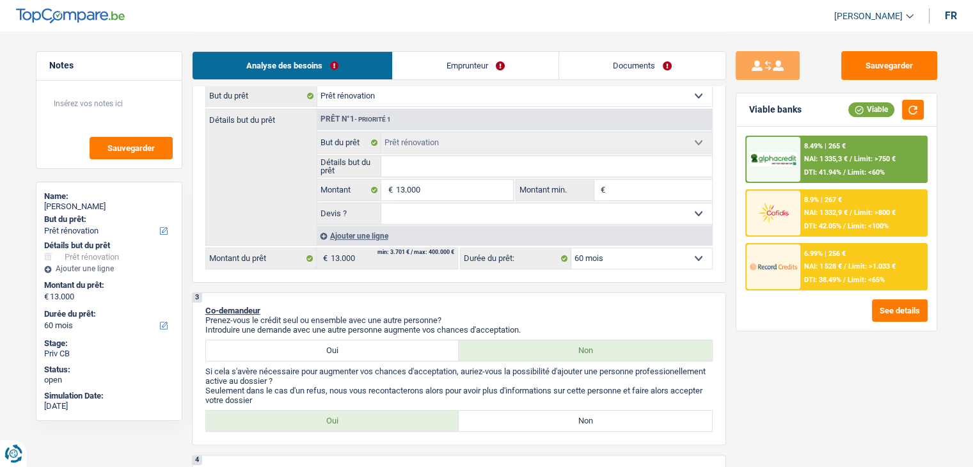
select select "yes"
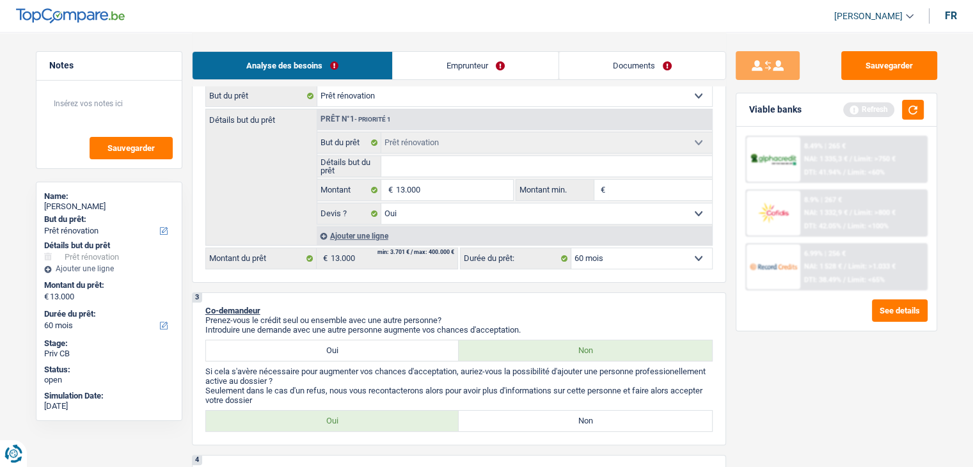
click at [422, 162] on input "Détails but du prêt" at bounding box center [546, 166] width 331 height 20
type input "T"
type input "To"
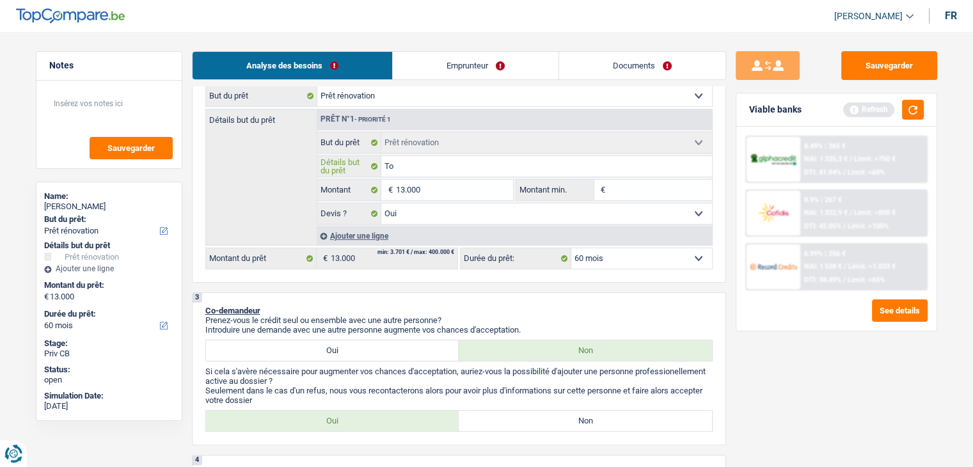
type input "Toi"
type input "Toit"
type input "Toitu"
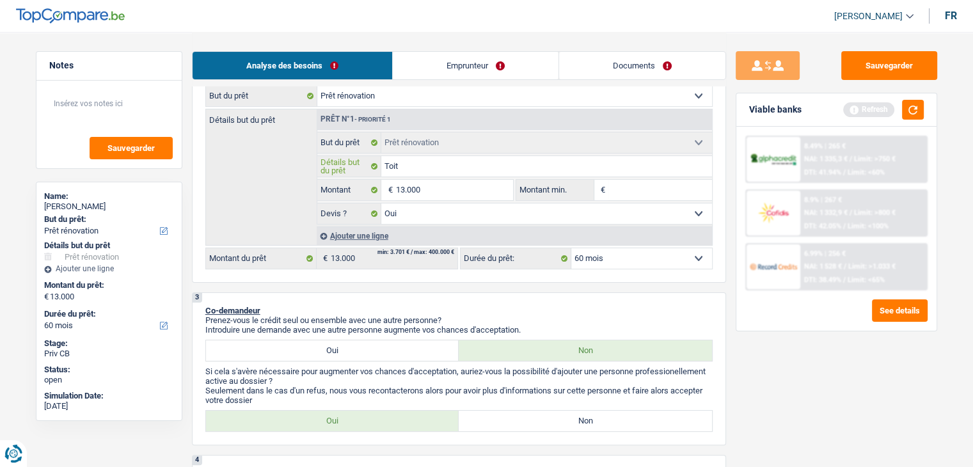
type input "Toitu"
type input "Toitur"
type input "Toiture"
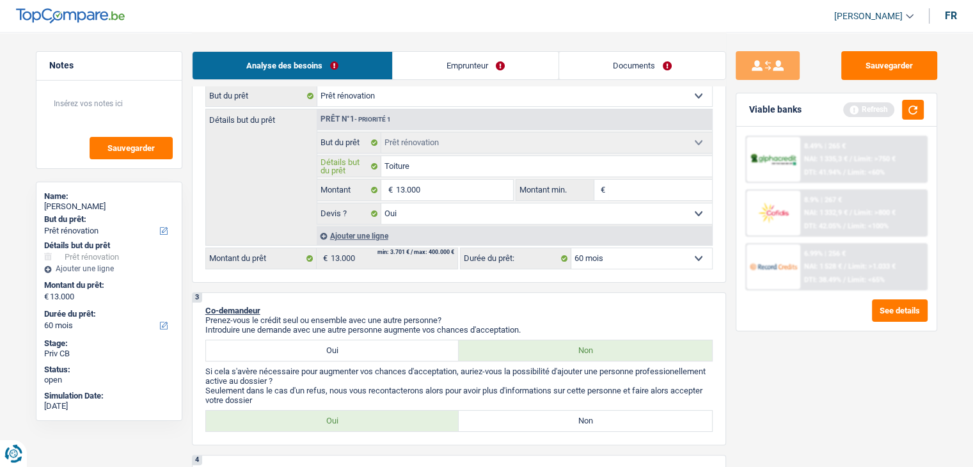
type input "Toiture"
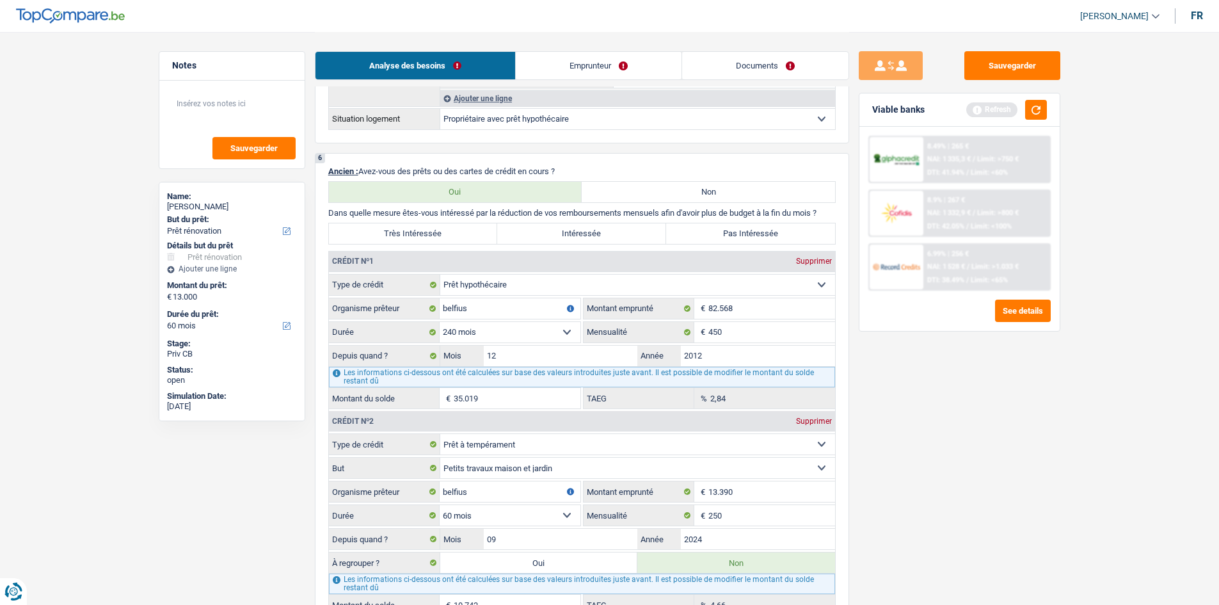
scroll to position [953, 0]
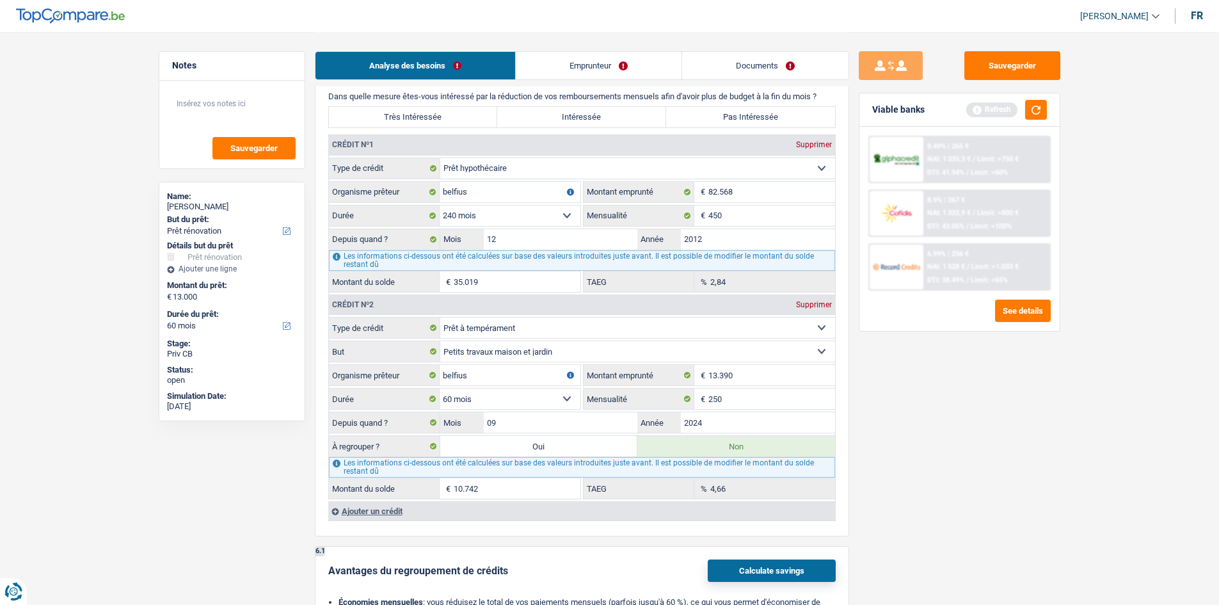
click at [947, 439] on div "Sauvegarder Viable banks Refresh 8.49% | 265 € NAI: 1 335,3 € / Limit: >750 € D…" at bounding box center [959, 317] width 221 height 533
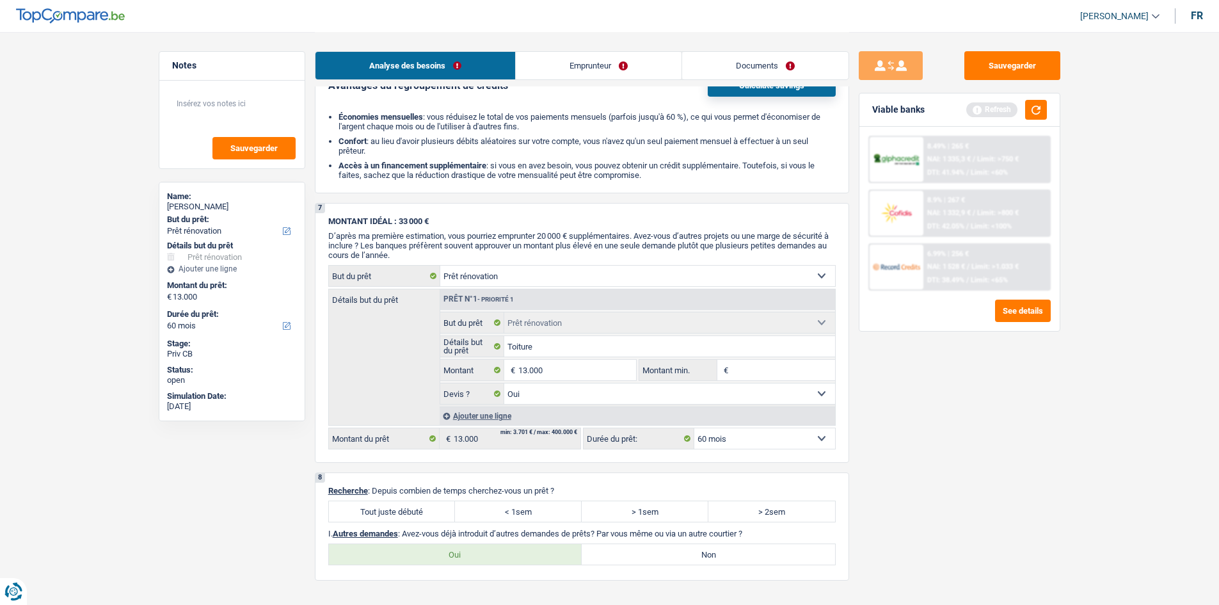
scroll to position [1571, 0]
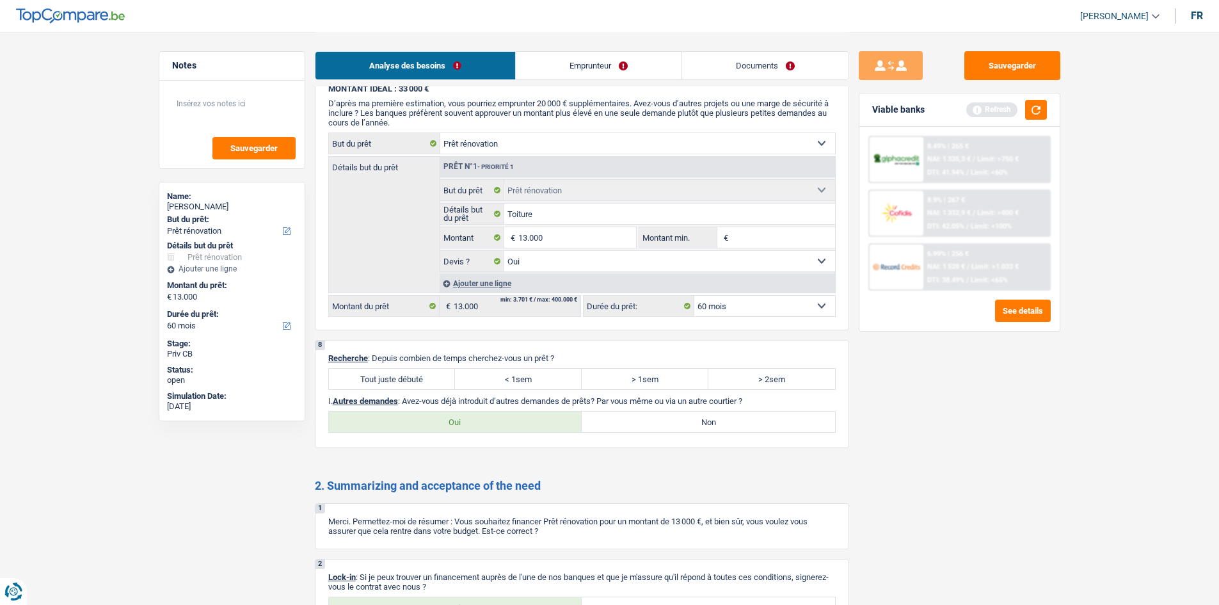
click at [523, 417] on label "Oui" at bounding box center [455, 421] width 253 height 20
click at [523, 417] on input "Oui" at bounding box center [455, 421] width 253 height 20
radio input "true"
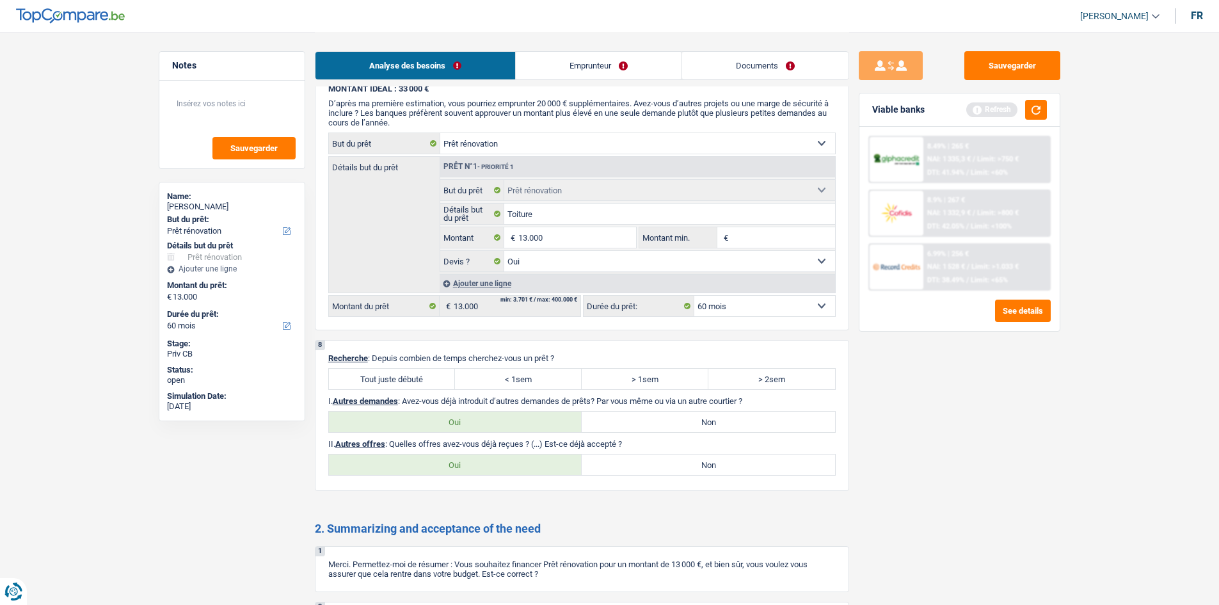
click at [751, 467] on label "Non" at bounding box center [708, 464] width 253 height 20
click at [751, 467] on input "Non" at bounding box center [708, 464] width 253 height 20
radio input "true"
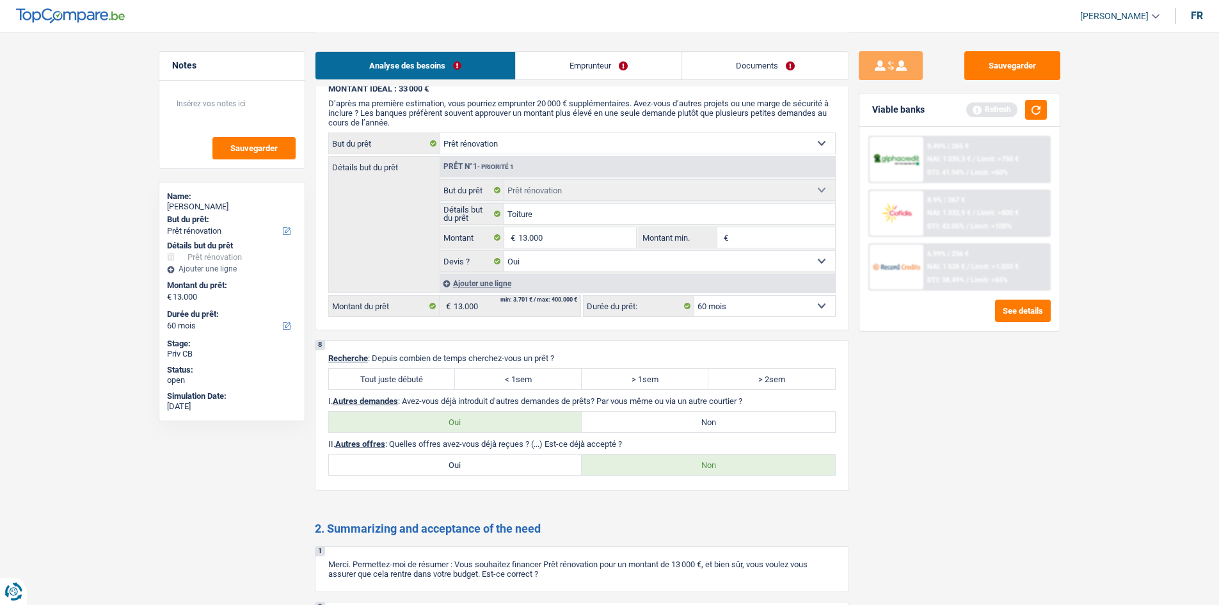
click at [355, 372] on label "Tout juste débuté" at bounding box center [392, 379] width 127 height 20
click at [355, 372] on input "Tout juste débuté" at bounding box center [392, 379] width 127 height 20
radio input "true"
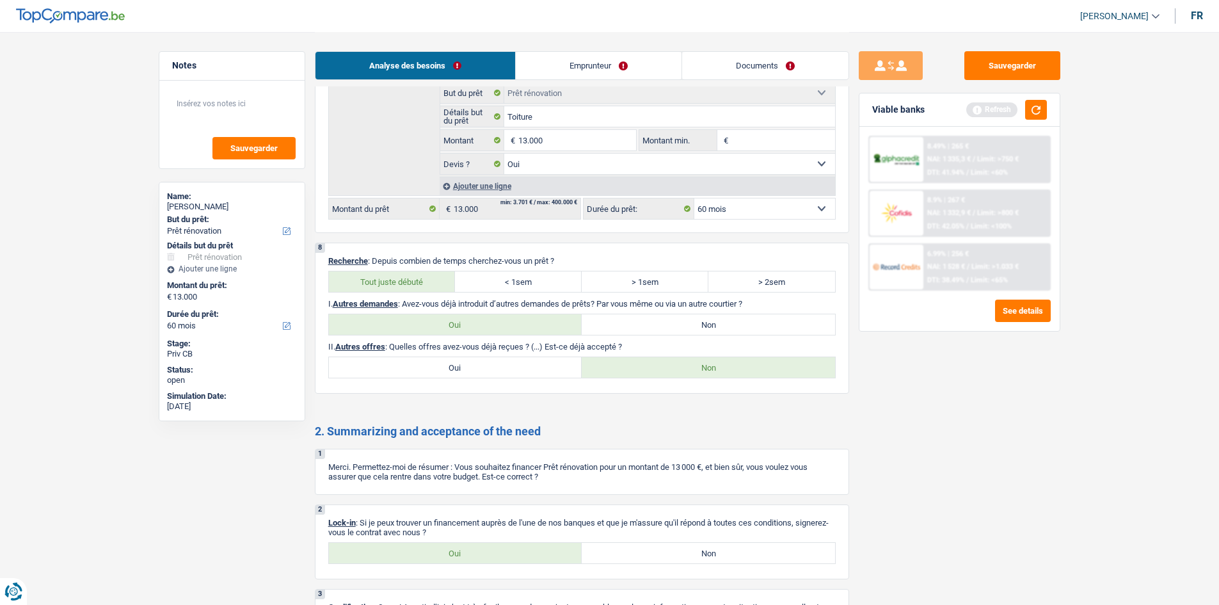
scroll to position [1764, 0]
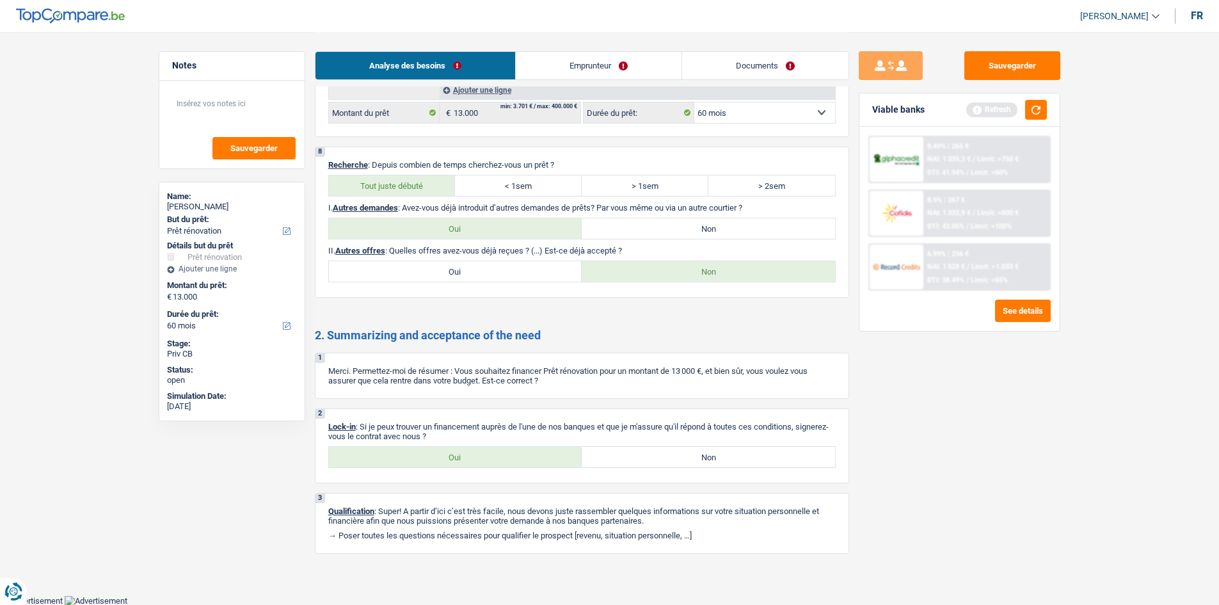
click at [494, 442] on div "2 Lock-in : Si je peux trouver un financement auprès de l'une de nos banques et…" at bounding box center [582, 445] width 534 height 75
click at [484, 457] on label "Oui" at bounding box center [455, 457] width 253 height 20
click at [484, 457] on input "Oui" at bounding box center [455, 457] width 253 height 20
radio input "true"
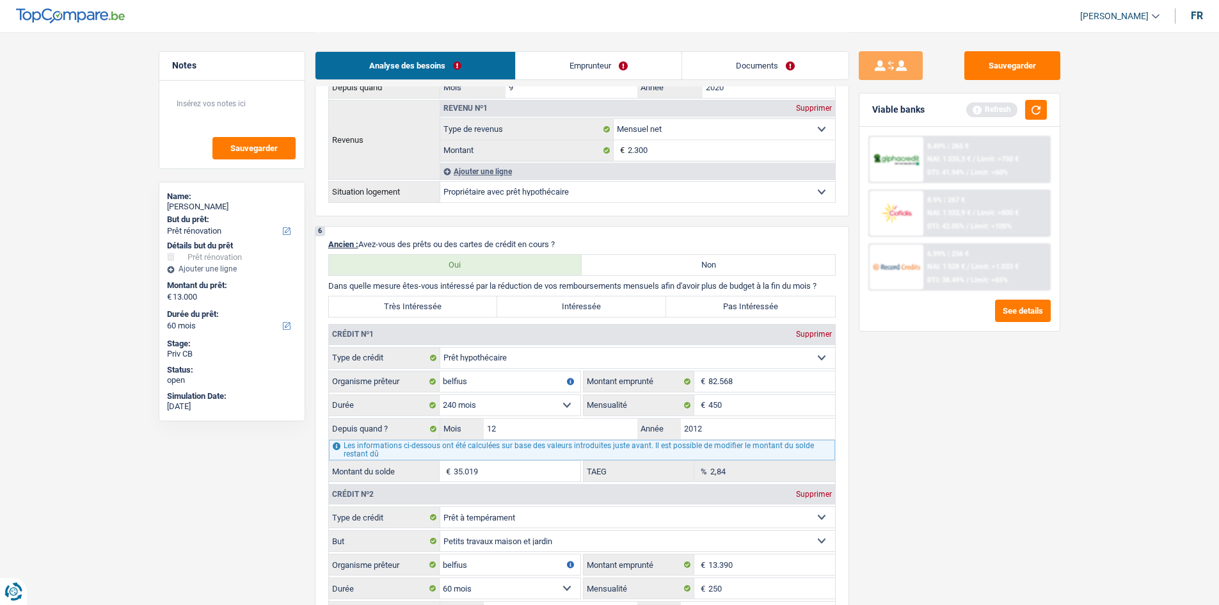
scroll to position [740, 0]
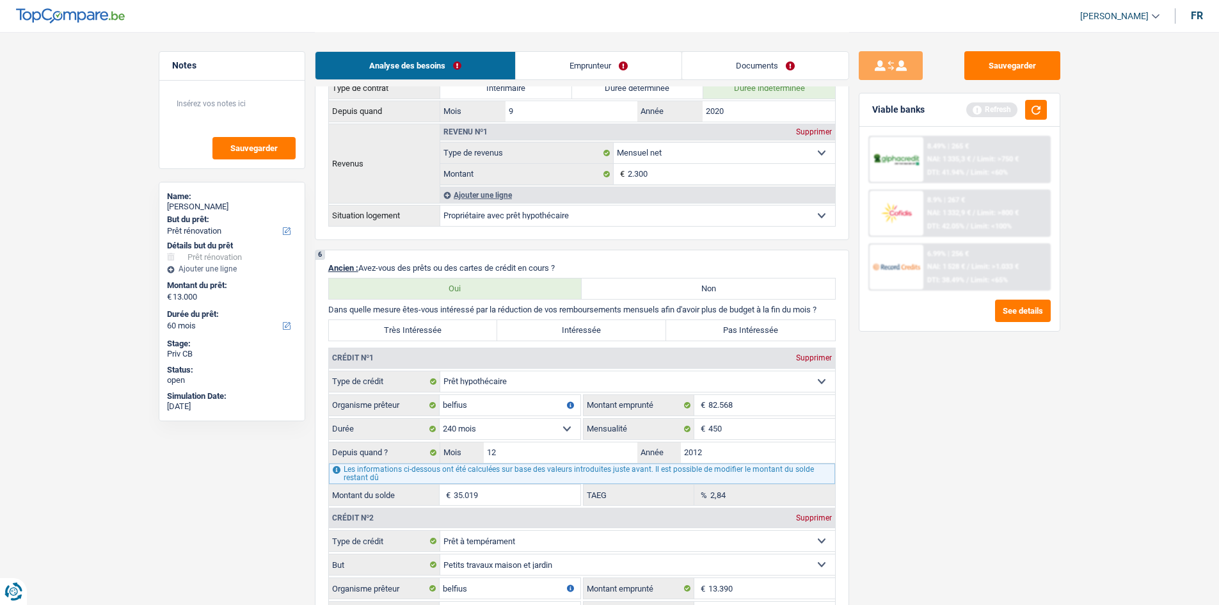
click at [791, 327] on label "Pas Intéressée" at bounding box center [750, 330] width 169 height 20
click at [791, 327] on input "Pas Intéressée" at bounding box center [750, 330] width 169 height 20
radio input "true"
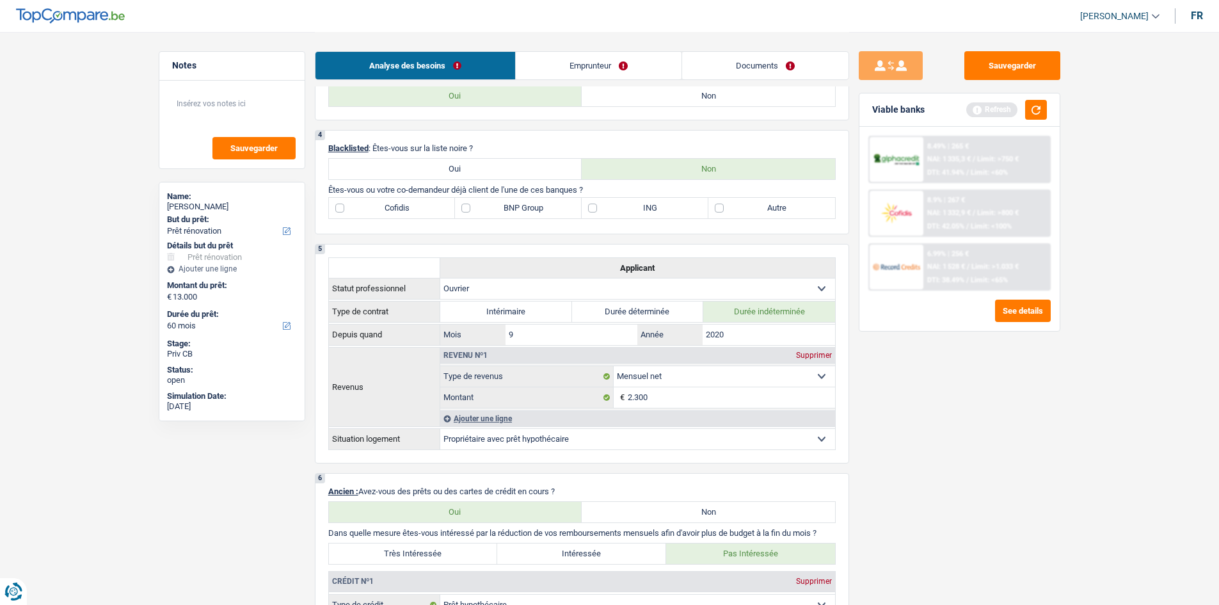
scroll to position [292, 0]
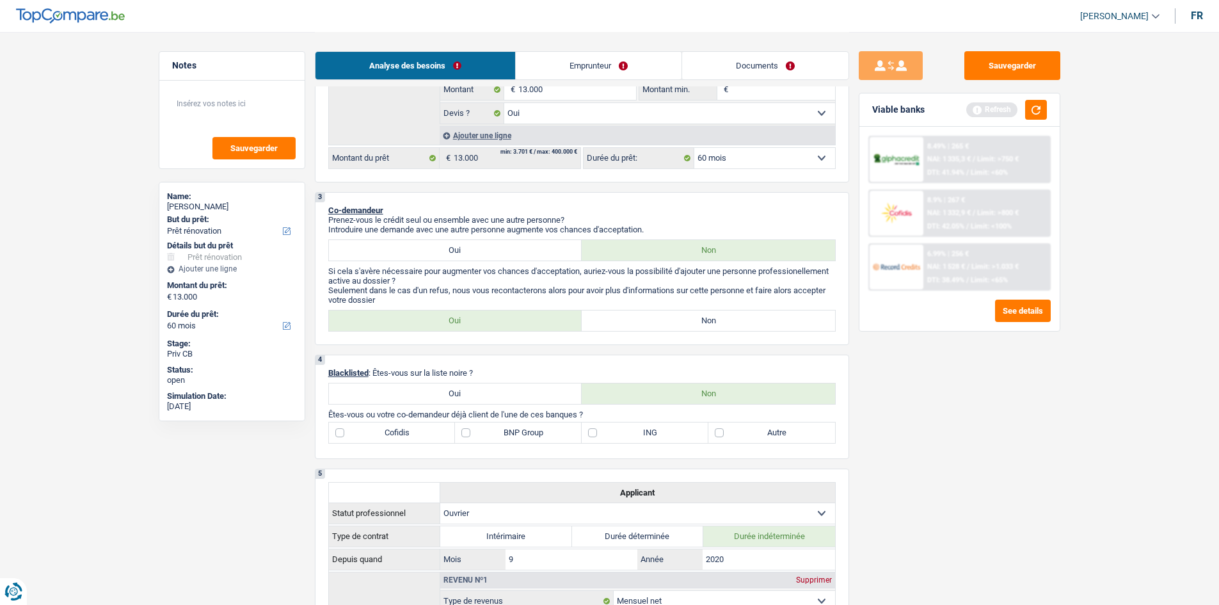
click at [809, 438] on label "Autre" at bounding box center [771, 432] width 127 height 20
click at [809, 438] on input "Autre" at bounding box center [771, 432] width 127 height 20
checkbox input "true"
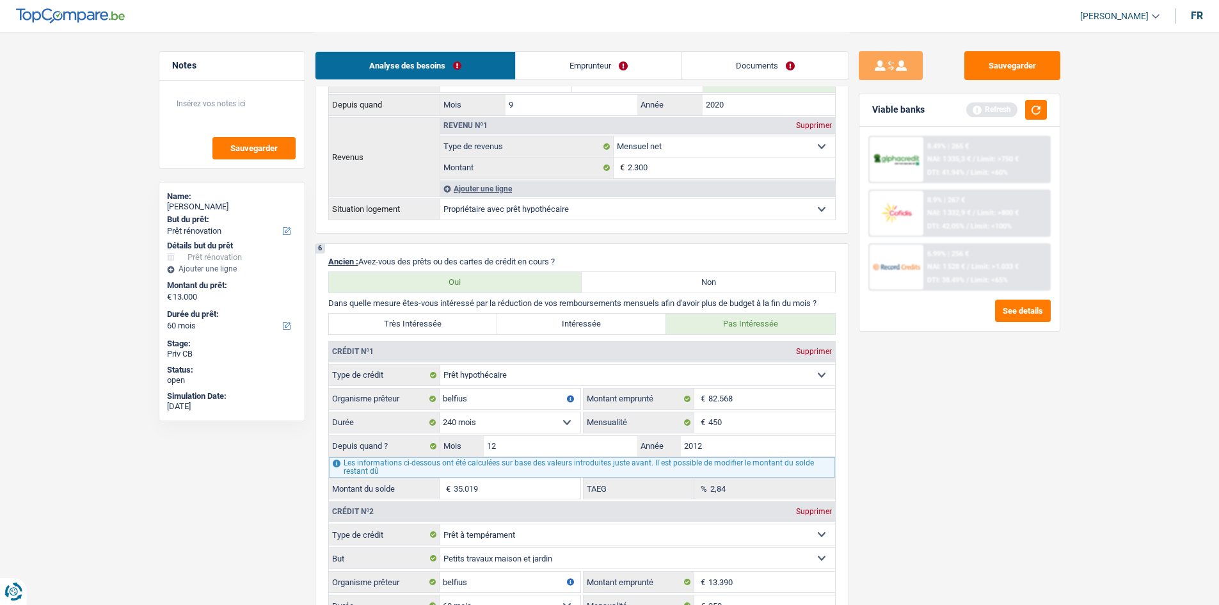
scroll to position [868, 0]
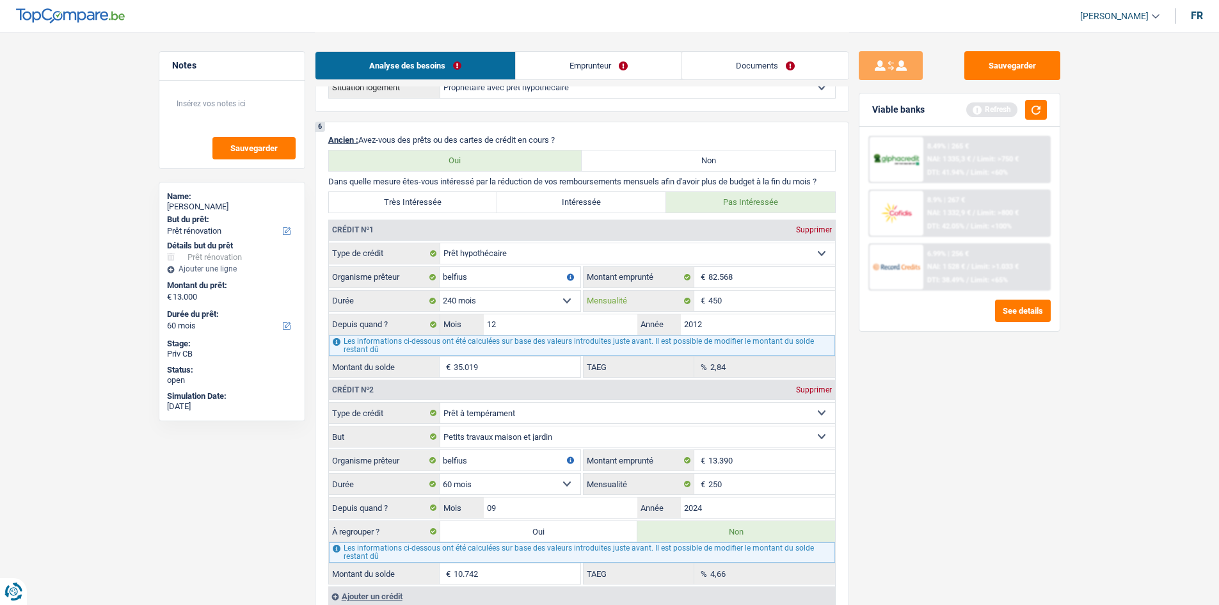
click at [776, 310] on input "450" at bounding box center [771, 301] width 127 height 20
click at [661, 353] on fieldset "Carte ou ouverture de crédit Prêt hypothécaire Vente à tempérament Prêt à tempé…" at bounding box center [582, 310] width 506 height 135
click at [973, 447] on div "Sauvegarder Viable banks Refresh 8.49% | 265 € NAI: 1 335,3 € / Limit: >750 € D…" at bounding box center [959, 317] width 221 height 533
click at [752, 467] on input "250" at bounding box center [771, 484] width 127 height 20
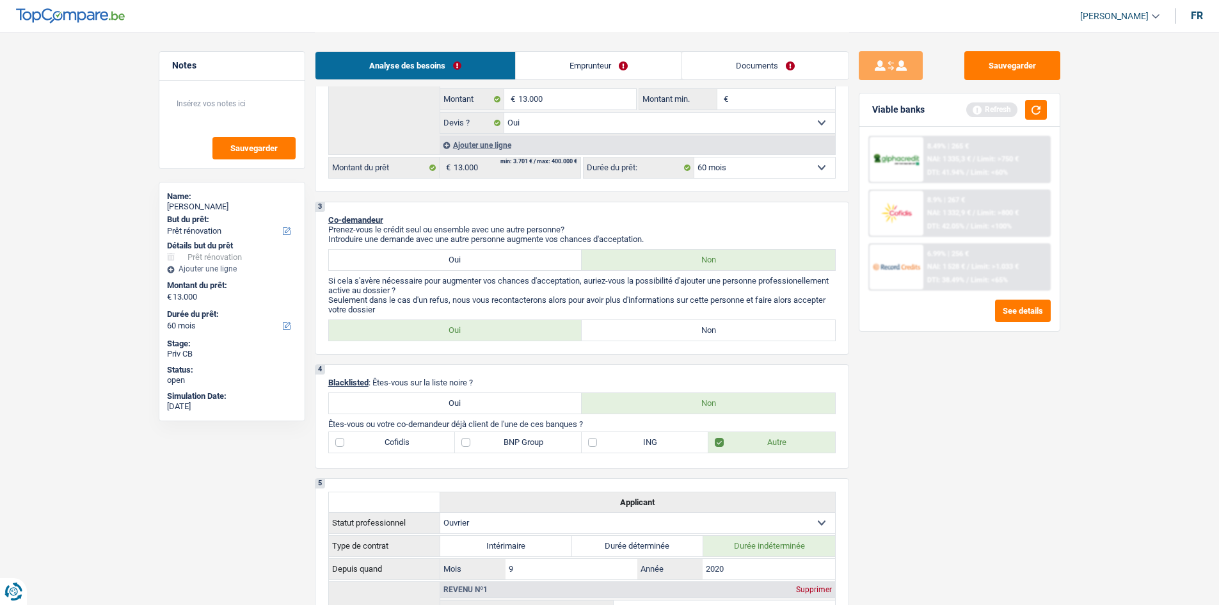
scroll to position [292, 0]
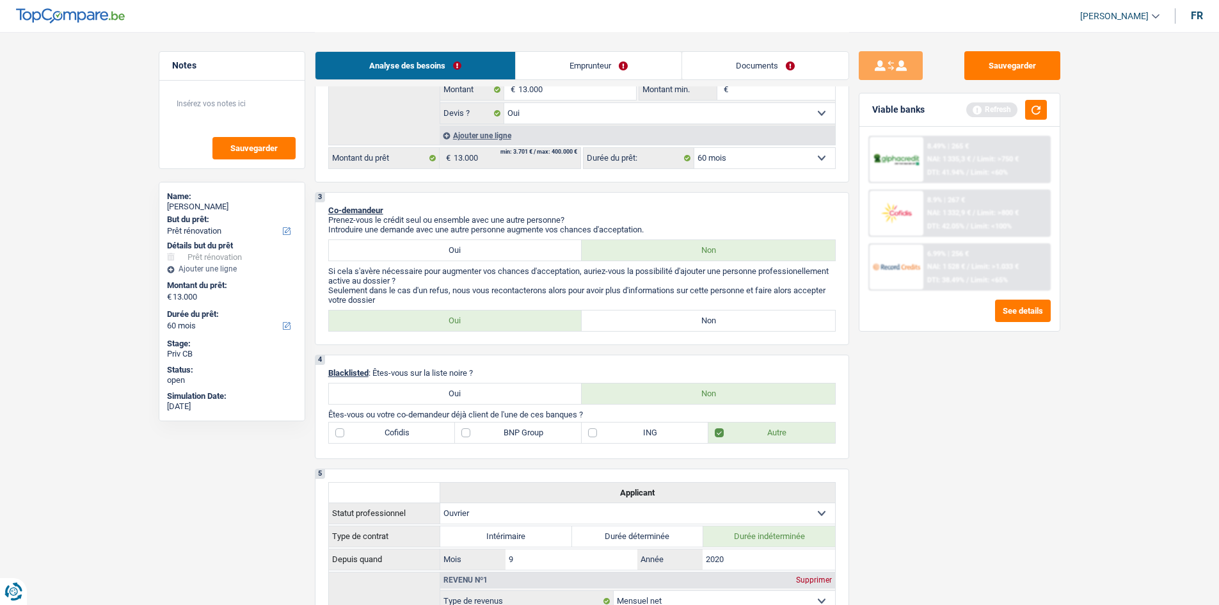
click at [584, 59] on link "Emprunteur" at bounding box center [599, 66] width 166 height 28
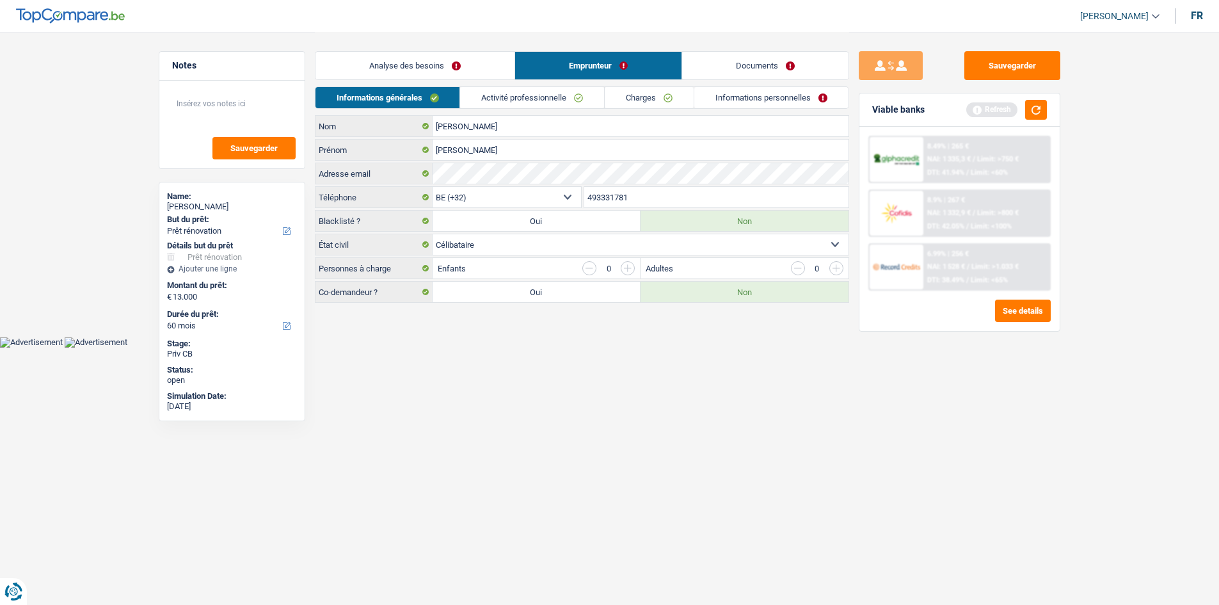
scroll to position [0, 0]
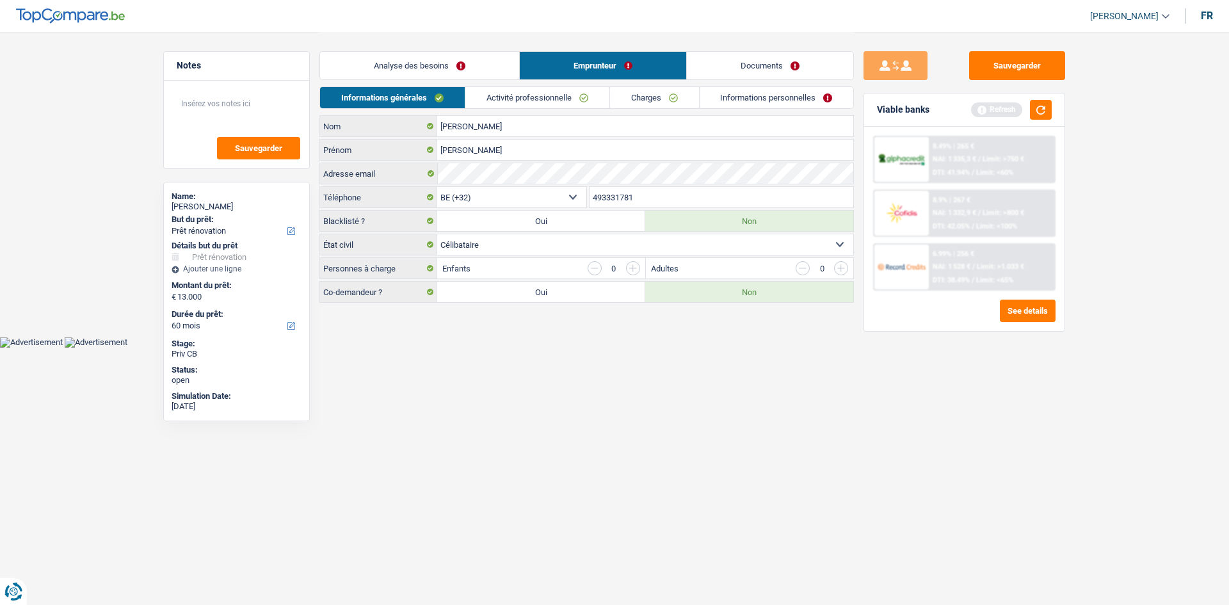
click at [534, 92] on link "Activité professionnelle" at bounding box center [537, 97] width 144 height 21
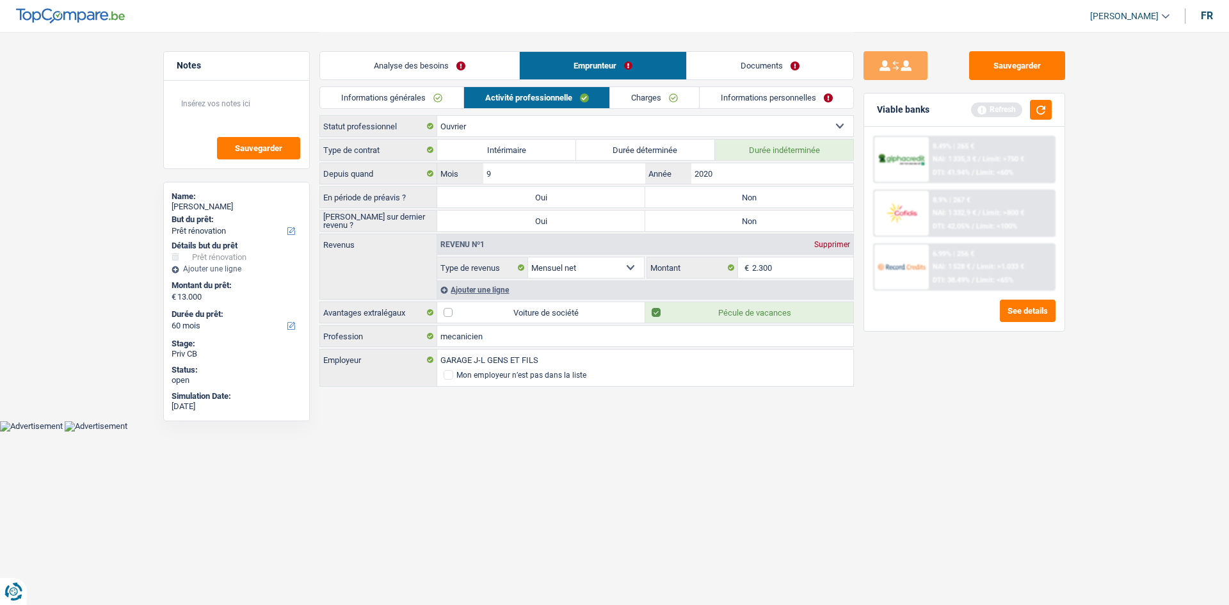
click at [646, 102] on link "Charges" at bounding box center [654, 97] width 89 height 21
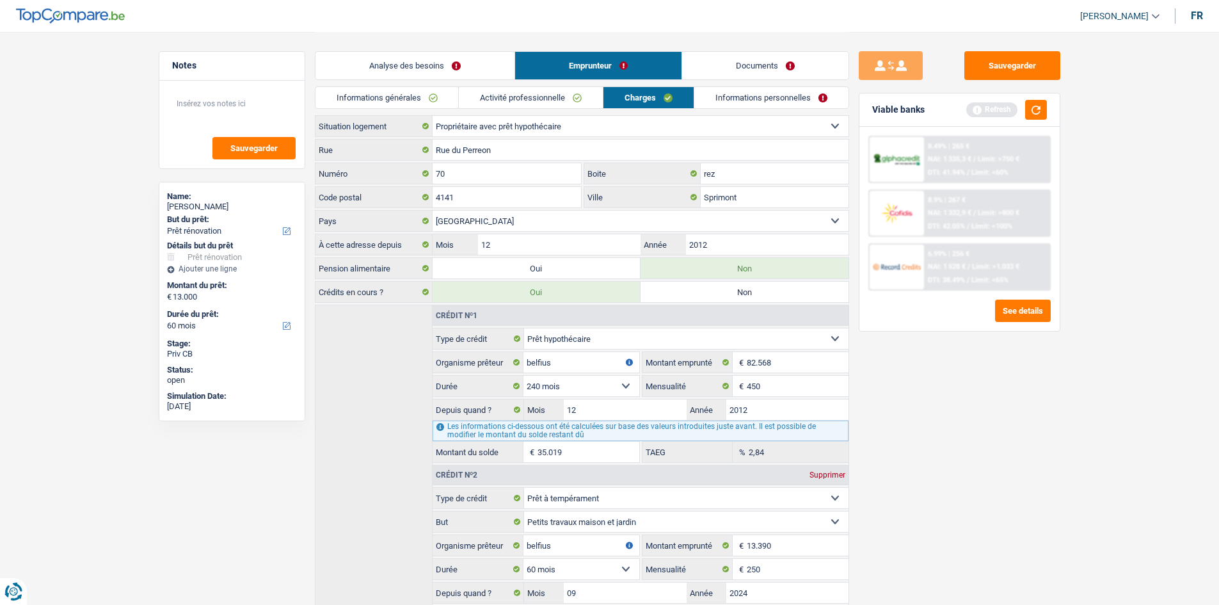
click at [726, 97] on link "Informations personnelles" at bounding box center [771, 97] width 154 height 21
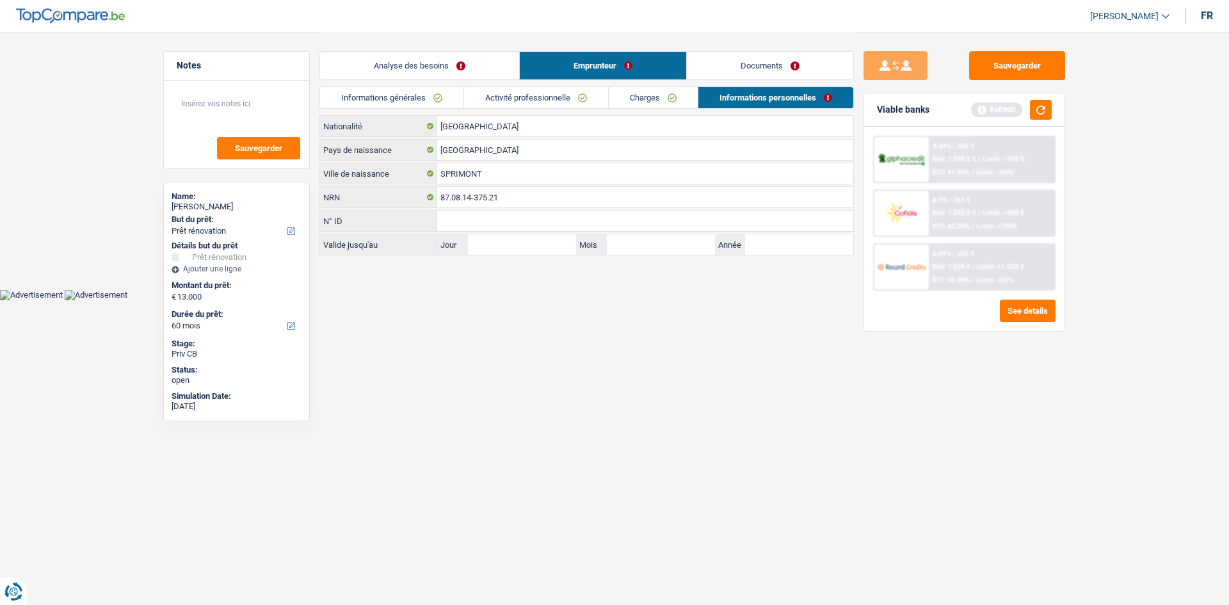
click at [414, 60] on link "Analyse des besoins" at bounding box center [419, 66] width 199 height 28
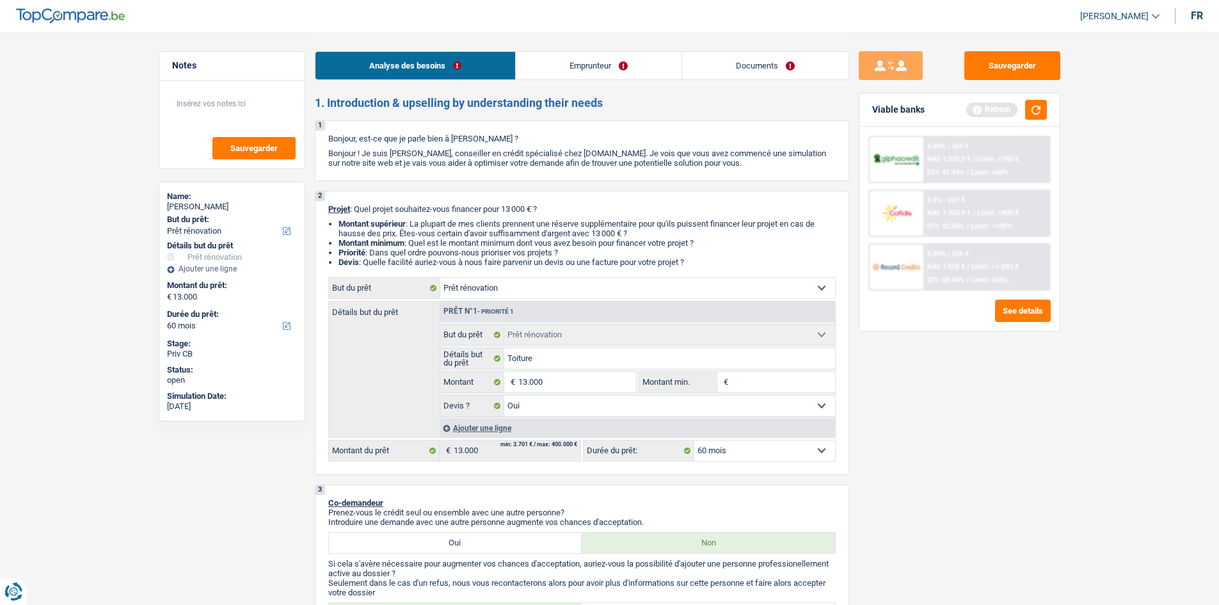
click at [973, 109] on div "Viable banks Refresh" at bounding box center [959, 109] width 200 height 33
click at [973, 109] on button "button" at bounding box center [1036, 110] width 22 height 20
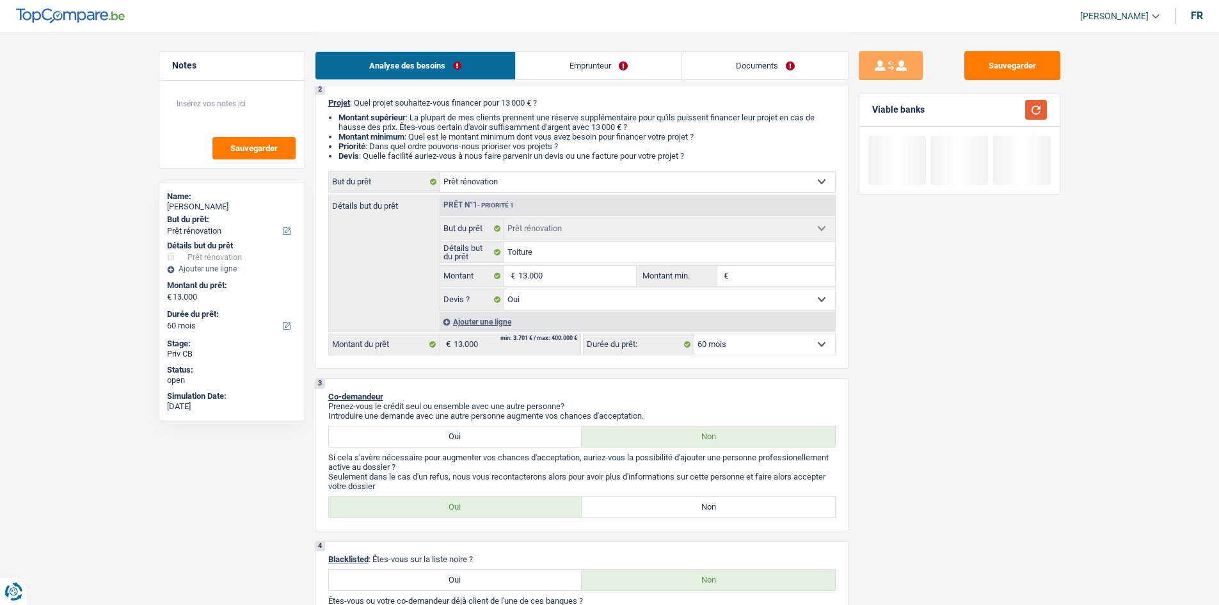
scroll to position [256, 0]
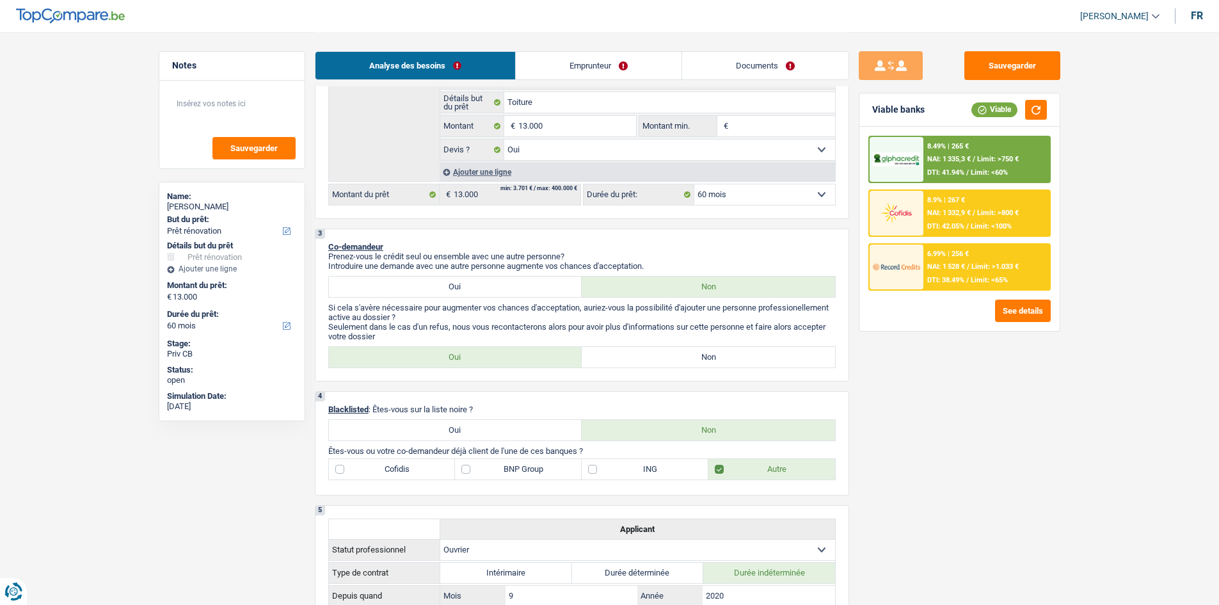
click at [795, 358] on label "Non" at bounding box center [708, 357] width 253 height 20
click at [795, 358] on input "Non" at bounding box center [708, 357] width 253 height 20
radio input "true"
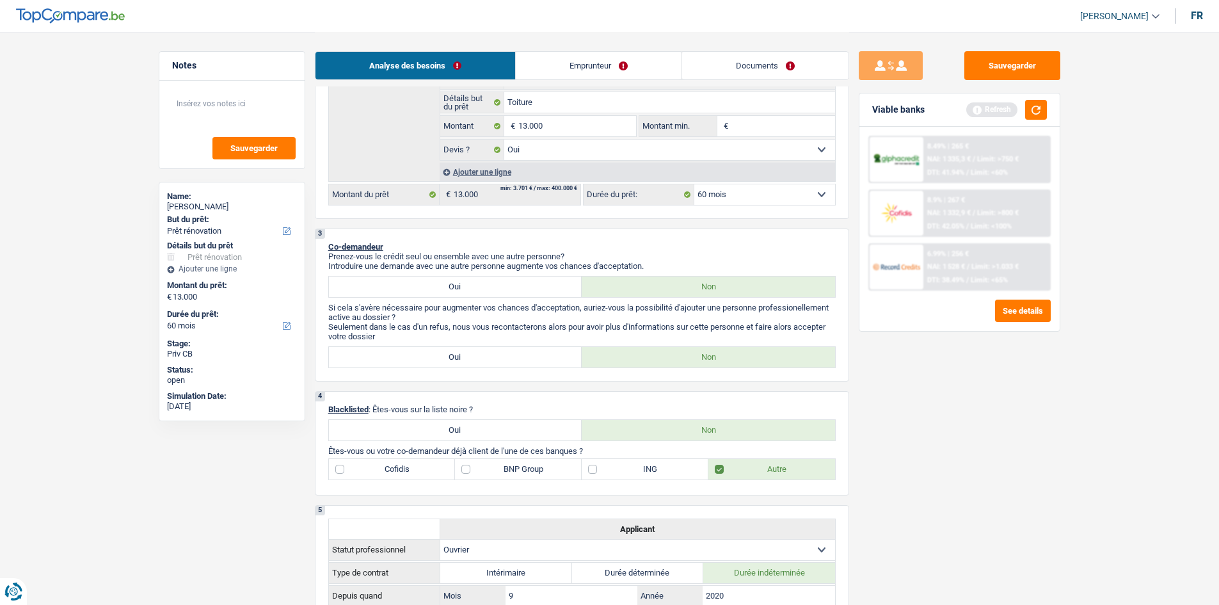
drag, startPoint x: 610, startPoint y: 73, endPoint x: 621, endPoint y: 90, distance: 19.9
click at [610, 73] on link "Emprunteur" at bounding box center [599, 66] width 166 height 28
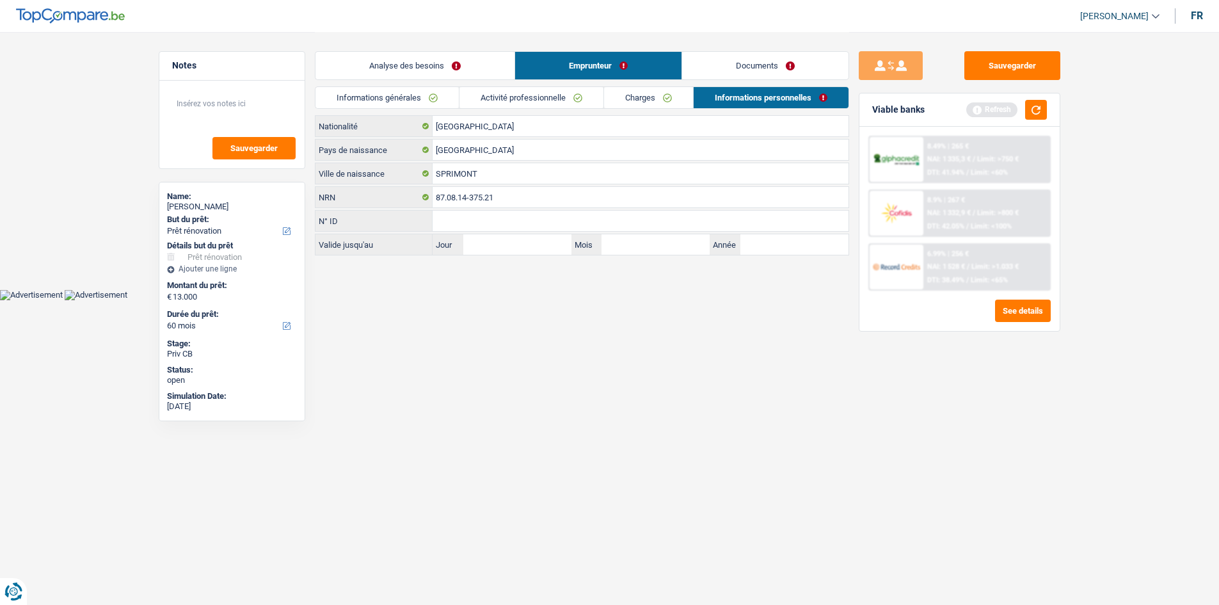
scroll to position [0, 0]
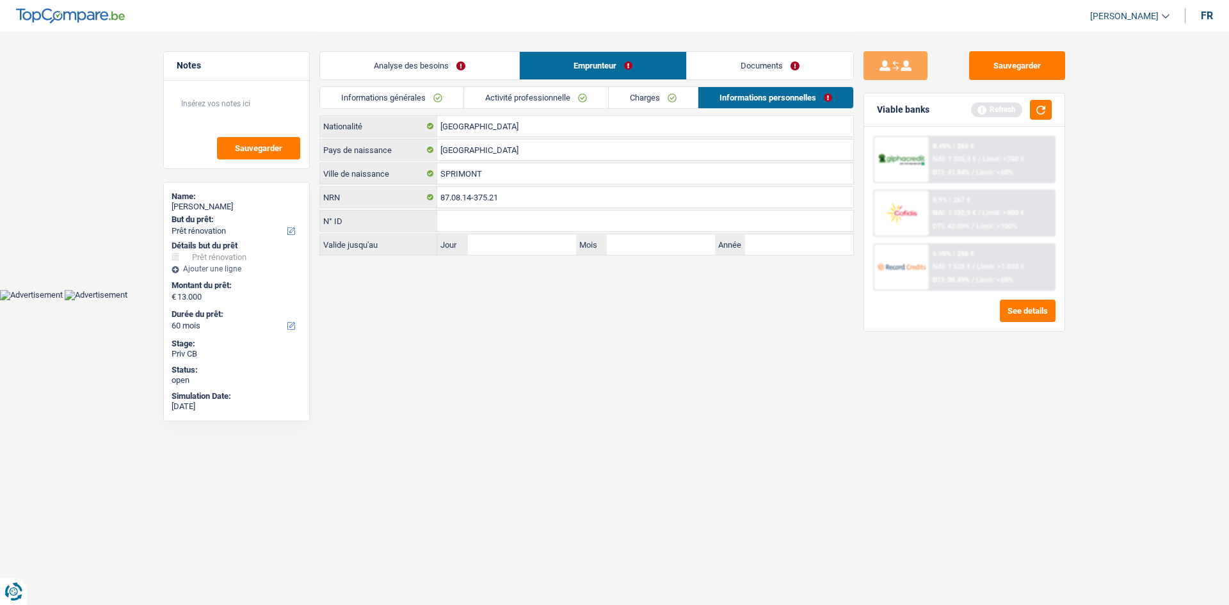
click at [444, 106] on link "Informations générales" at bounding box center [391, 97] width 143 height 21
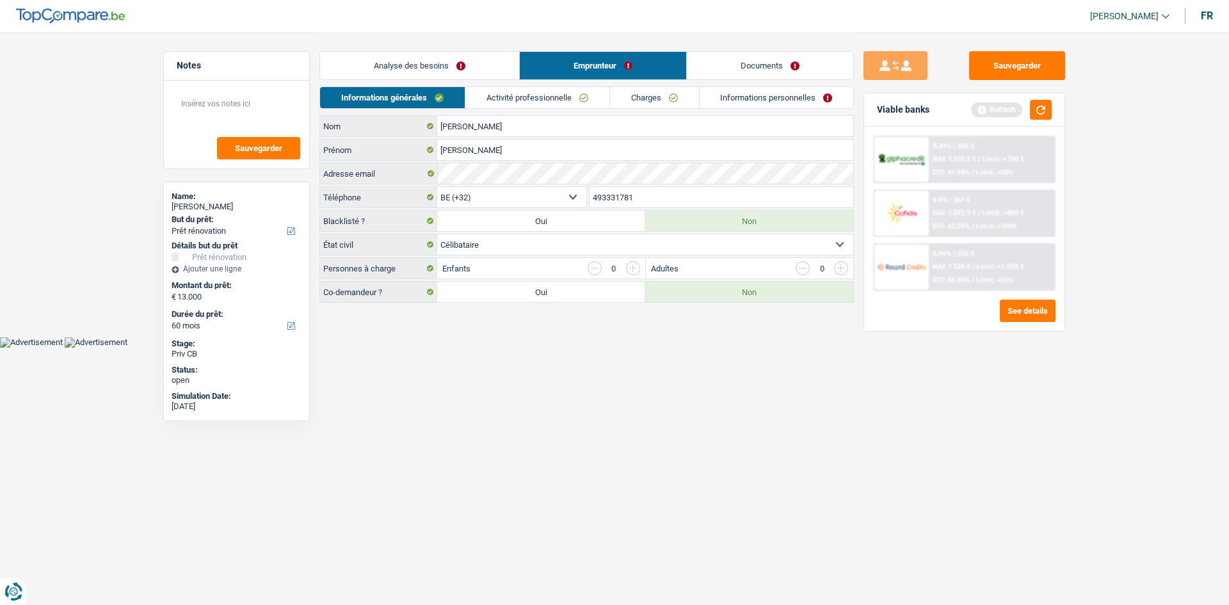
click at [461, 64] on link "Analyse des besoins" at bounding box center [419, 66] width 199 height 28
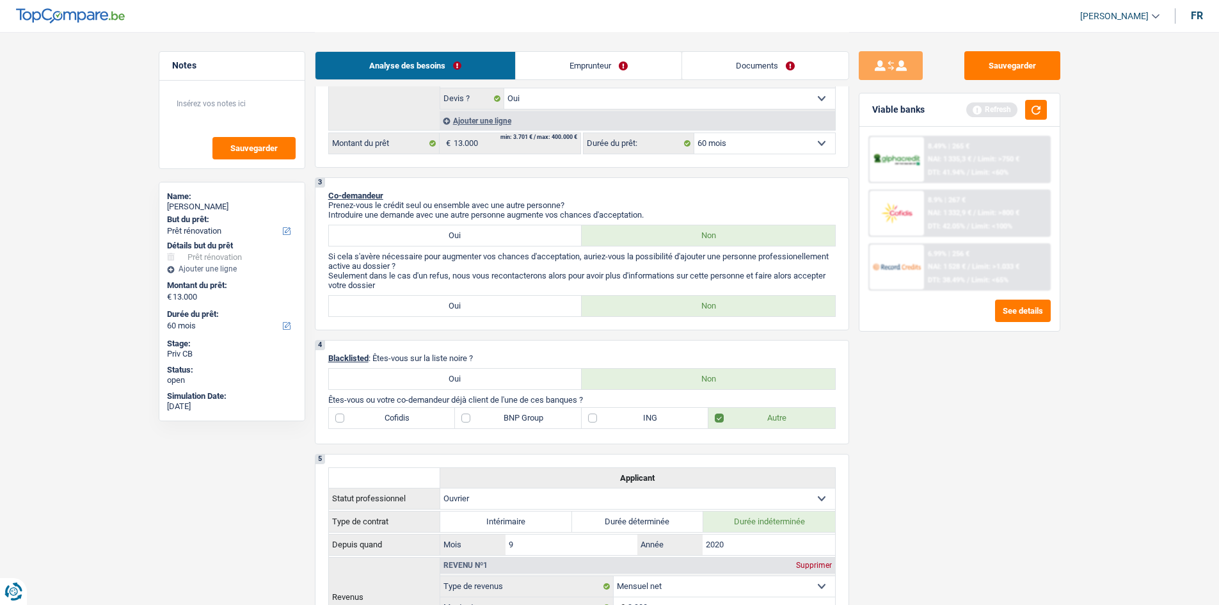
scroll to position [320, 0]
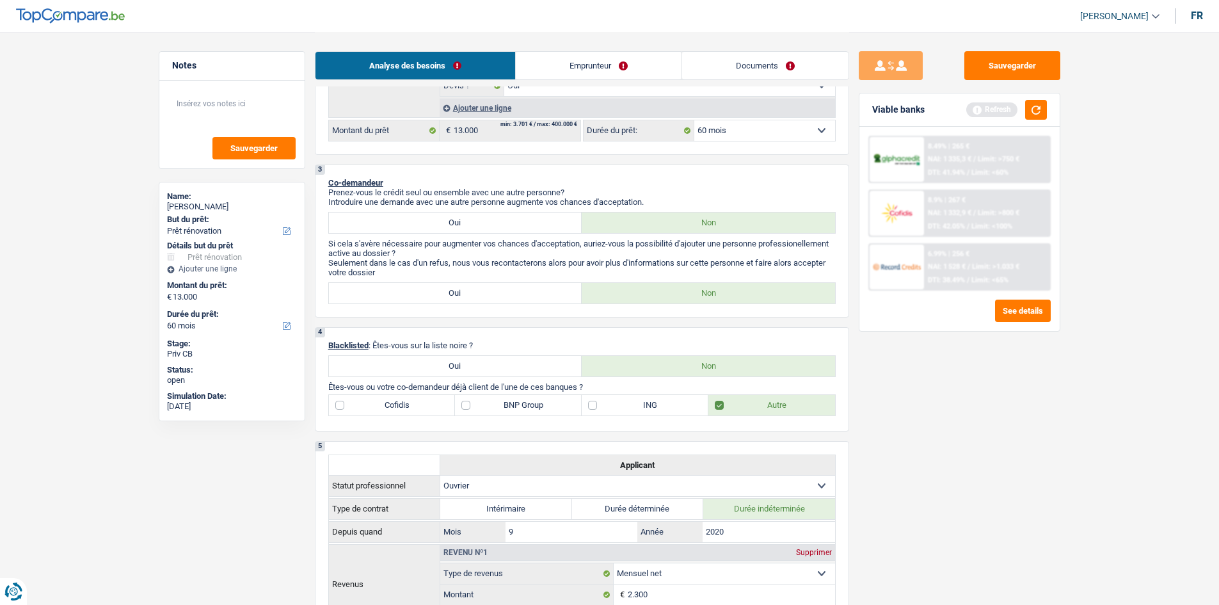
click at [478, 289] on label "Oui" at bounding box center [455, 293] width 253 height 20
click at [478, 289] on input "Oui" at bounding box center [455, 293] width 253 height 20
radio input "true"
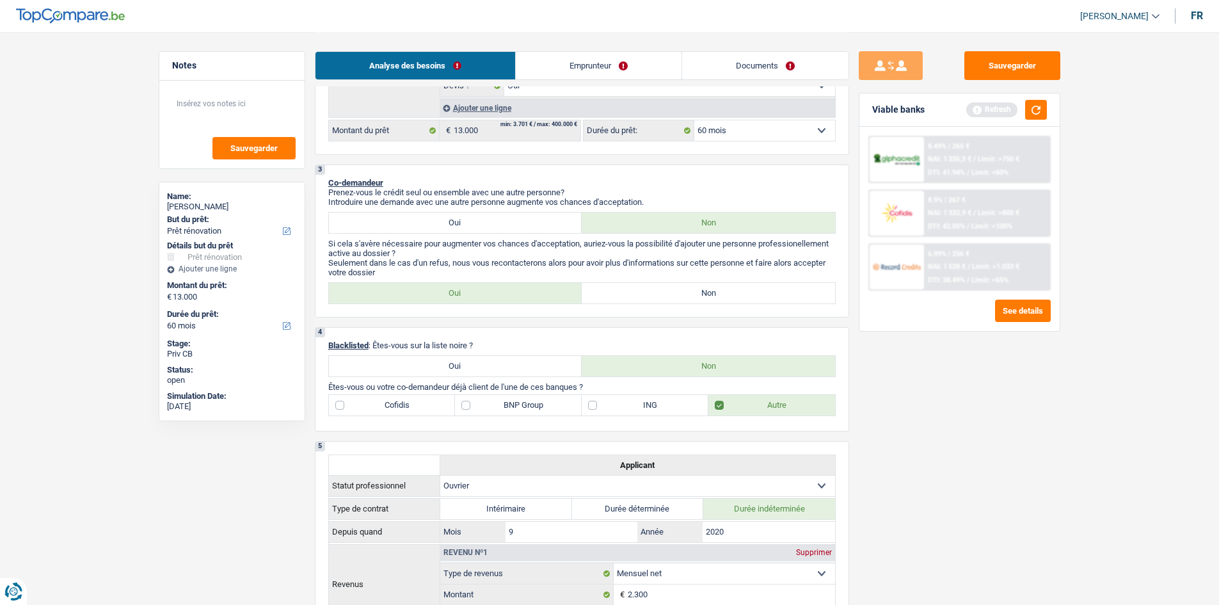
click at [581, 54] on link "Emprunteur" at bounding box center [599, 66] width 166 height 28
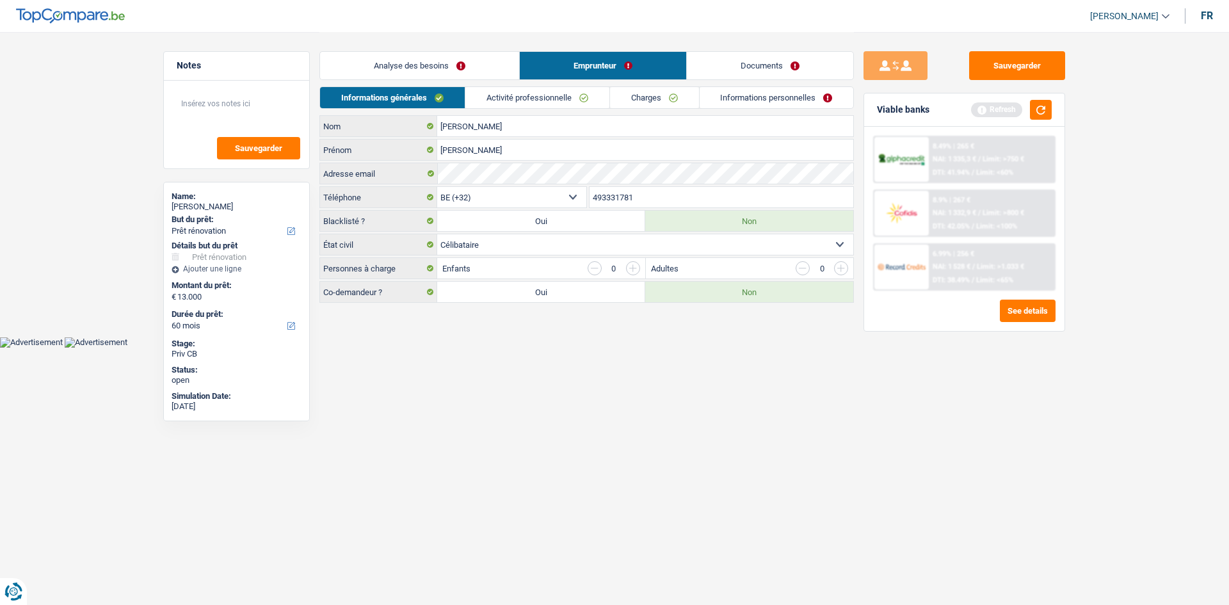
click at [574, 104] on link "Activité professionnelle" at bounding box center [537, 97] width 144 height 21
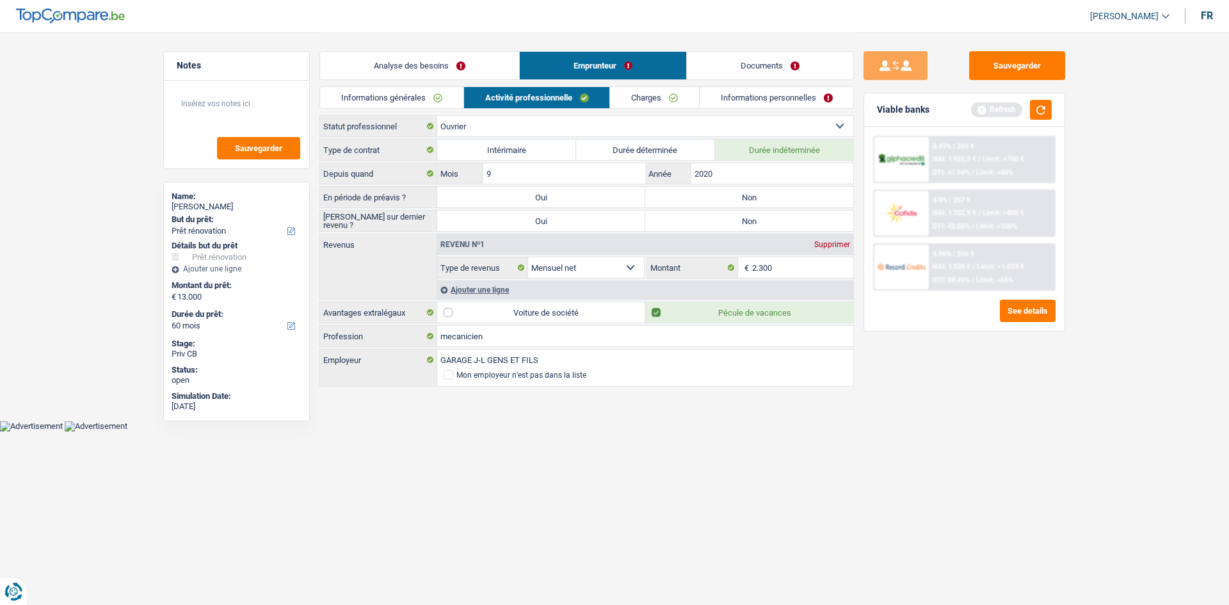
click at [774, 192] on label "Non" at bounding box center [749, 197] width 208 height 20
click at [774, 192] on input "Non" at bounding box center [749, 197] width 208 height 20
radio input "true"
click at [776, 211] on label "Non" at bounding box center [749, 221] width 208 height 20
click at [776, 211] on input "Non" at bounding box center [749, 221] width 208 height 20
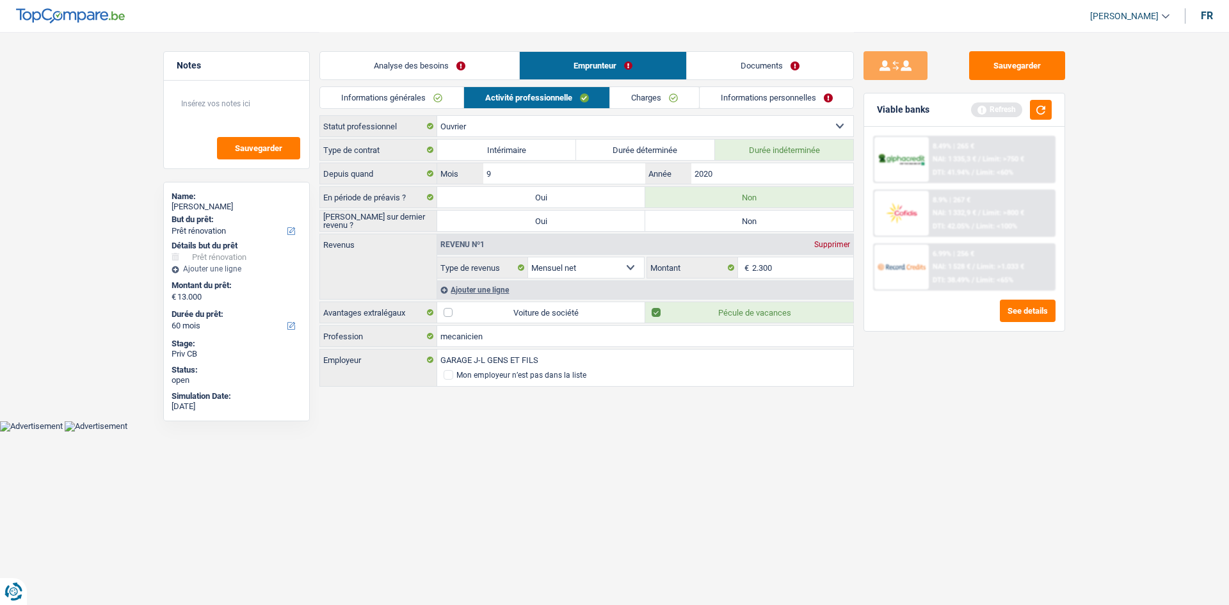
radio input "true"
click at [892, 395] on div "Sauvegarder Viable banks Refresh 8.49% | 265 € NAI: 1 335,3 € / Limit: >750 € D…" at bounding box center [964, 317] width 221 height 533
click at [781, 166] on input "2020" at bounding box center [772, 173] width 162 height 20
type input "2020"
click at [973, 442] on div "Sauvegarder Viable banks Refresh 8.49% | 265 € NAI: 1 335,3 € / Limit: >750 € D…" at bounding box center [964, 317] width 221 height 533
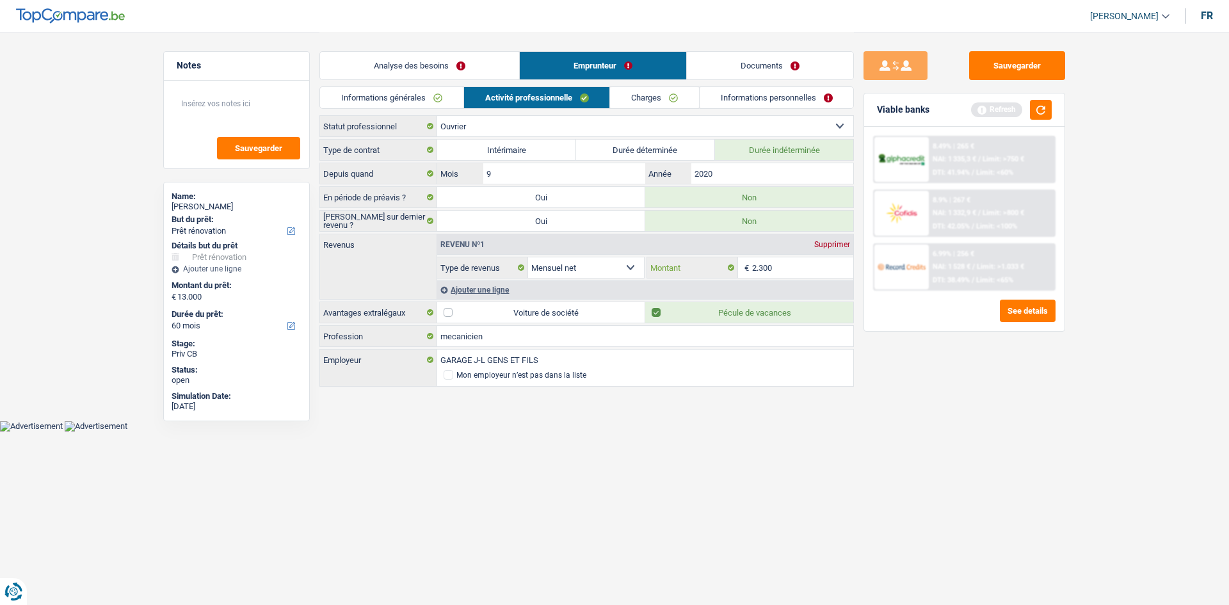
click at [815, 274] on input "2.300" at bounding box center [803, 267] width 102 height 20
click at [509, 282] on div "Ajouter une ligne" at bounding box center [645, 289] width 416 height 19
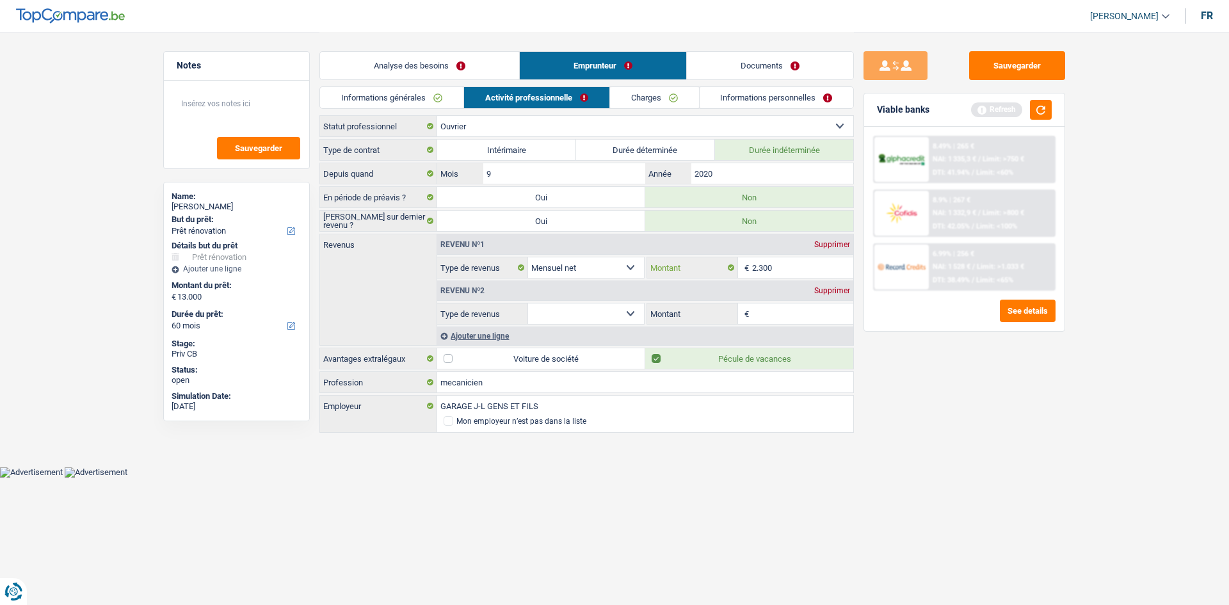
click at [784, 267] on input "2.300" at bounding box center [803, 267] width 102 height 20
click at [642, 305] on select "Allocation d'handicap Allocations chômage Allocations familiales Chèques repas …" at bounding box center [586, 313] width 116 height 20
select select "mealVouchers"
click at [528, 303] on select "Allocation d'handicap Allocations chômage Allocations familiales Chèques repas …" at bounding box center [586, 313] width 116 height 20
click at [770, 321] on input "Montant par jour" at bounding box center [803, 313] width 102 height 20
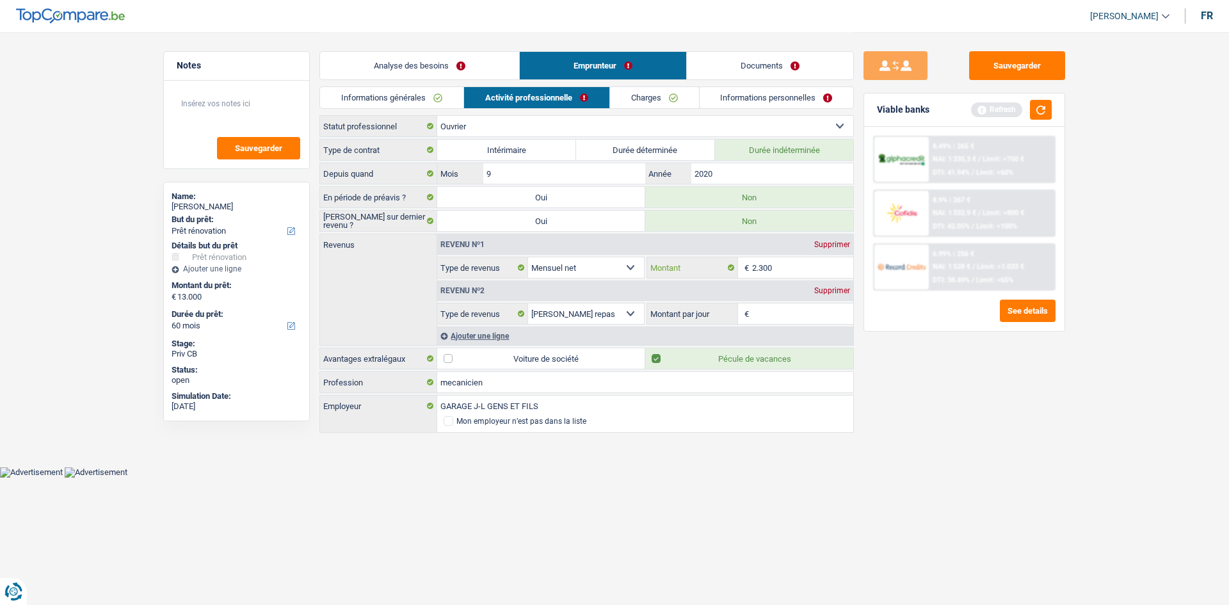
click at [802, 272] on input "2.300" at bounding box center [803, 267] width 102 height 20
click at [937, 406] on div "Sauvegarder Viable banks Refresh 8.49% | 265 € NAI: 1 335,3 € / Limit: >750 € D…" at bounding box center [964, 317] width 221 height 533
click at [811, 321] on input "Montant par jour" at bounding box center [803, 313] width 102 height 20
type input "8,0"
drag, startPoint x: 932, startPoint y: 406, endPoint x: 914, endPoint y: 373, distance: 37.8
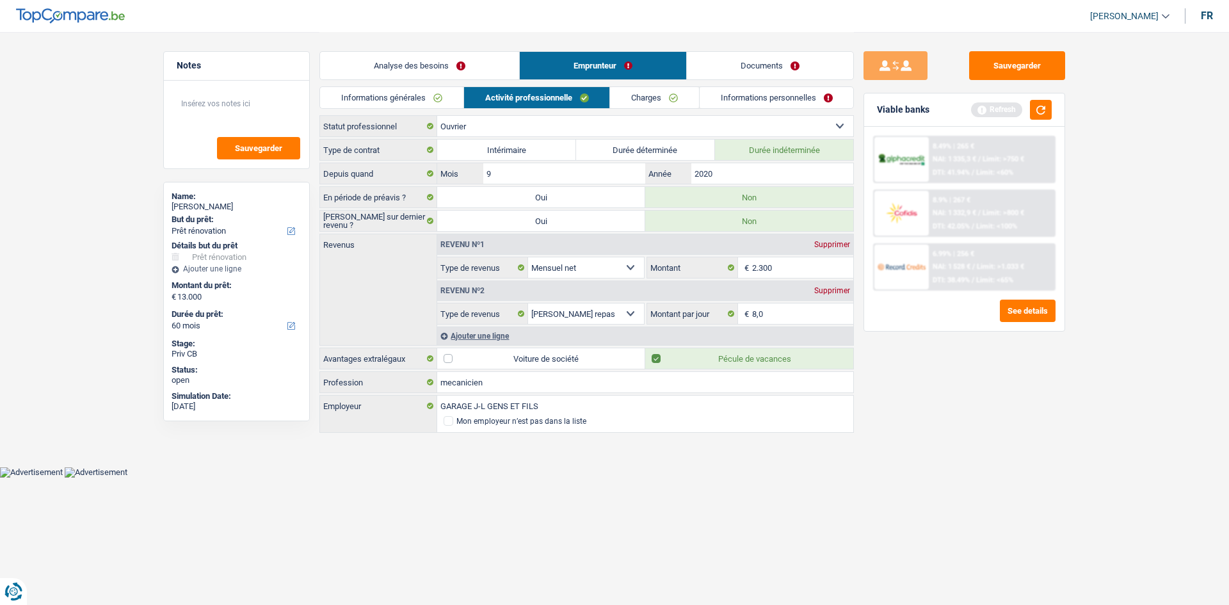
click at [933, 403] on div "Sauvegarder Viable banks Refresh 8.49% | 265 € NAI: 1 335,3 € / Limit: >750 € D…" at bounding box center [964, 317] width 221 height 533
drag, startPoint x: 662, startPoint y: 104, endPoint x: 671, endPoint y: 111, distance: 11.3
click at [662, 103] on link "Charges" at bounding box center [654, 97] width 89 height 21
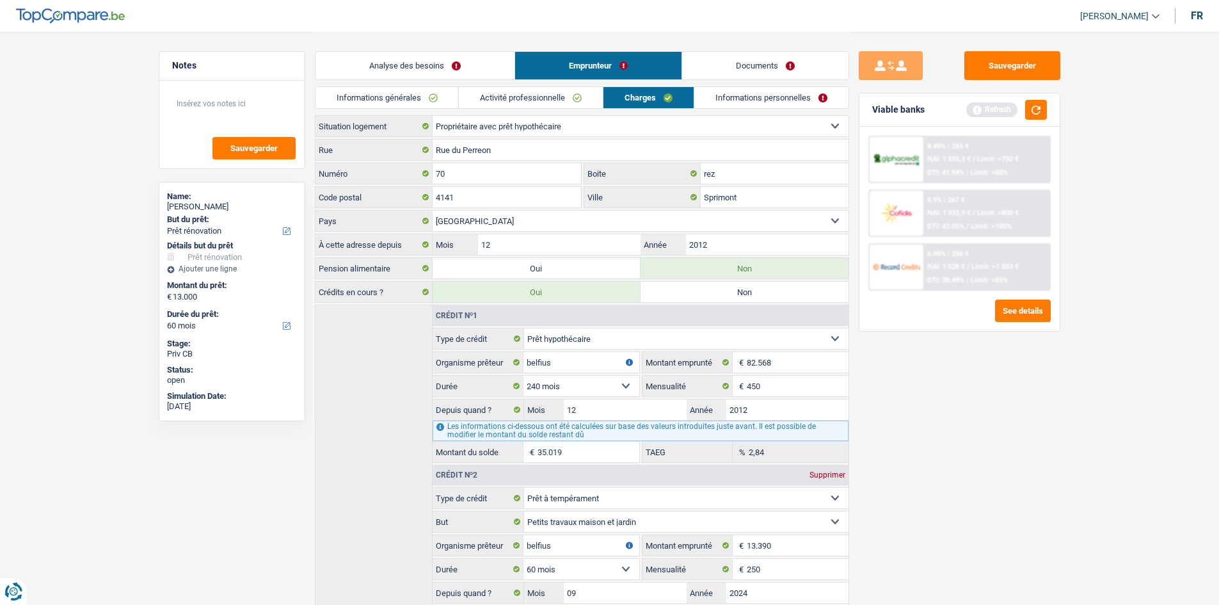
click at [561, 105] on link "Activité professionnelle" at bounding box center [531, 97] width 144 height 21
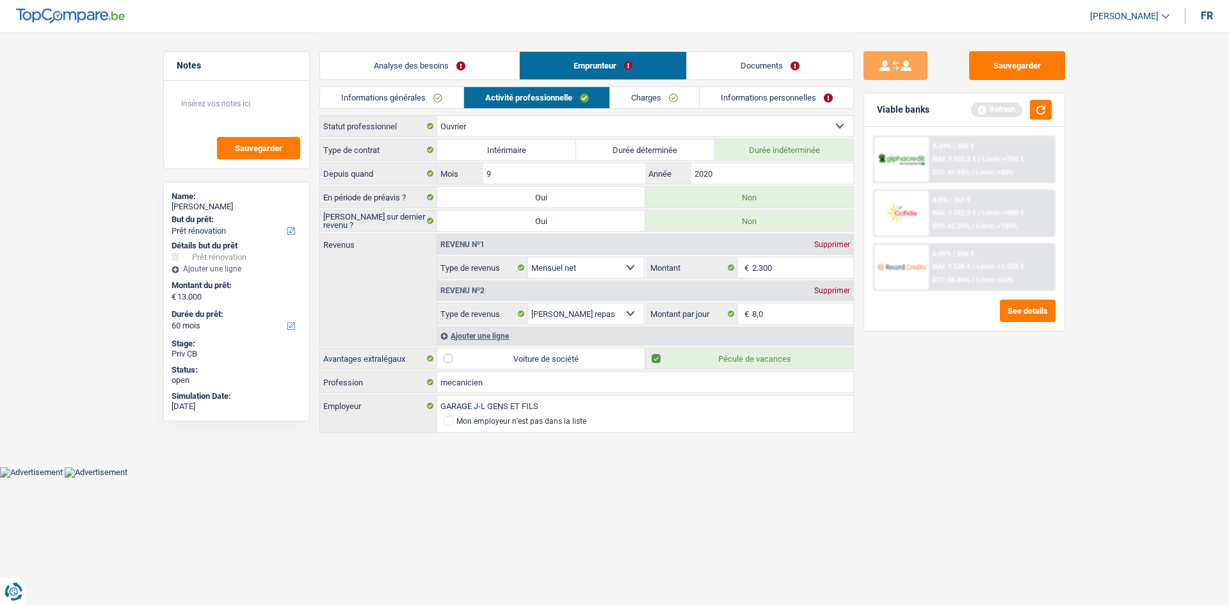
click at [636, 93] on link "Charges" at bounding box center [654, 97] width 89 height 21
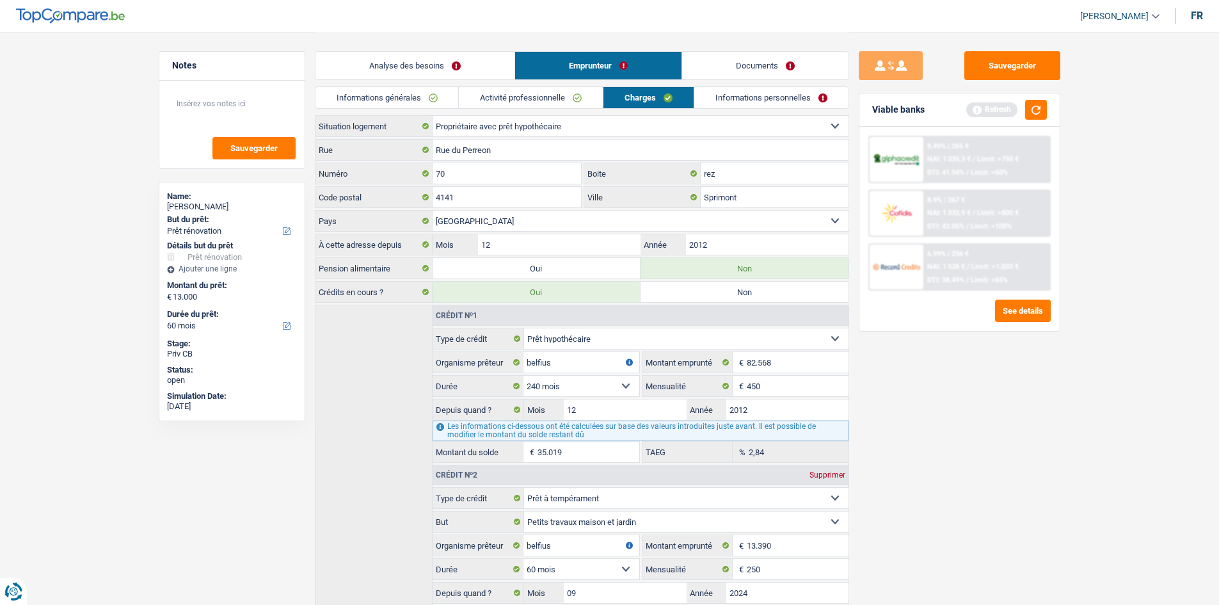
click at [562, 100] on link "Activité professionnelle" at bounding box center [531, 97] width 144 height 21
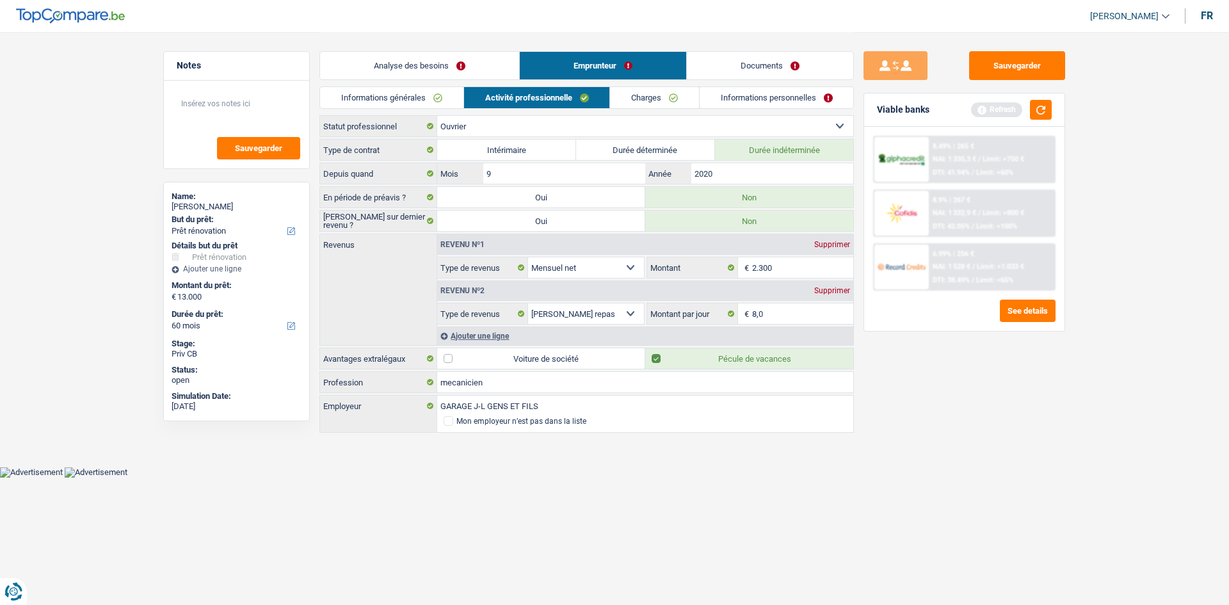
click at [629, 97] on link "Charges" at bounding box center [654, 97] width 89 height 21
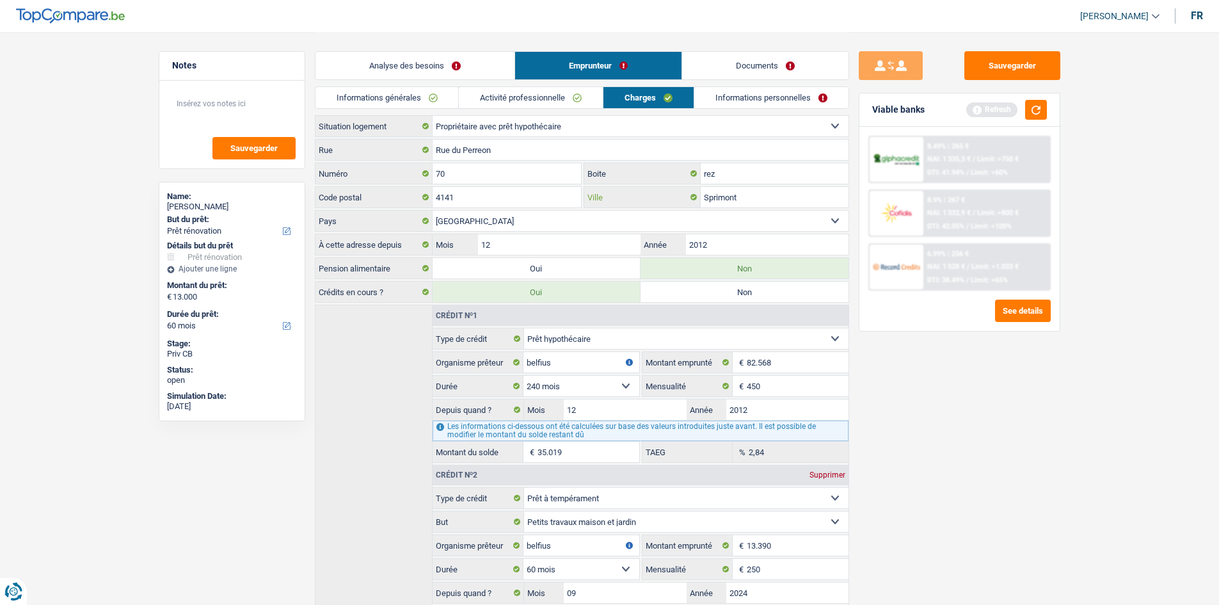
click at [754, 198] on input "Sprimont" at bounding box center [775, 197] width 148 height 20
click at [769, 102] on link "Informations personnelles" at bounding box center [771, 97] width 154 height 21
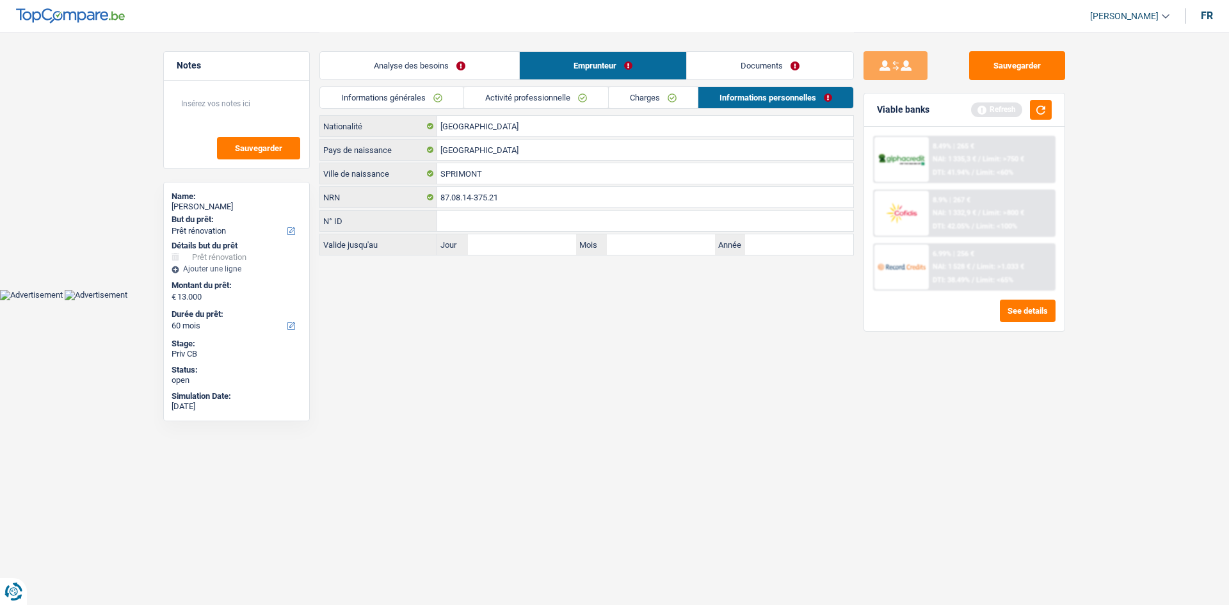
click at [813, 56] on link "Documents" at bounding box center [770, 66] width 166 height 28
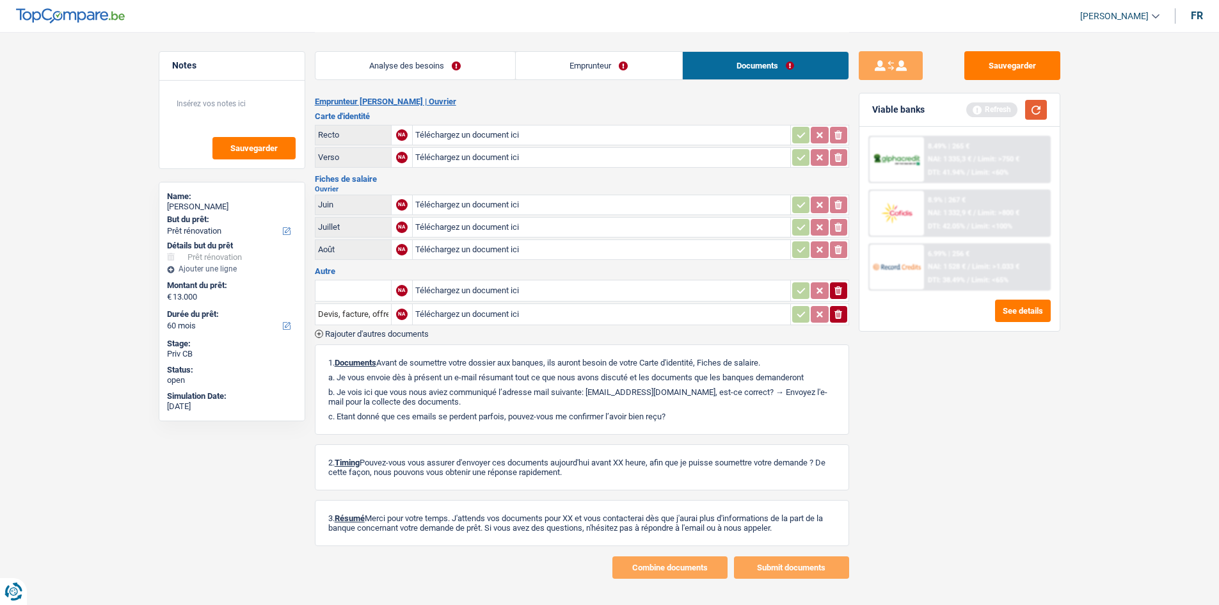
click at [973, 117] on button "button" at bounding box center [1036, 110] width 22 height 20
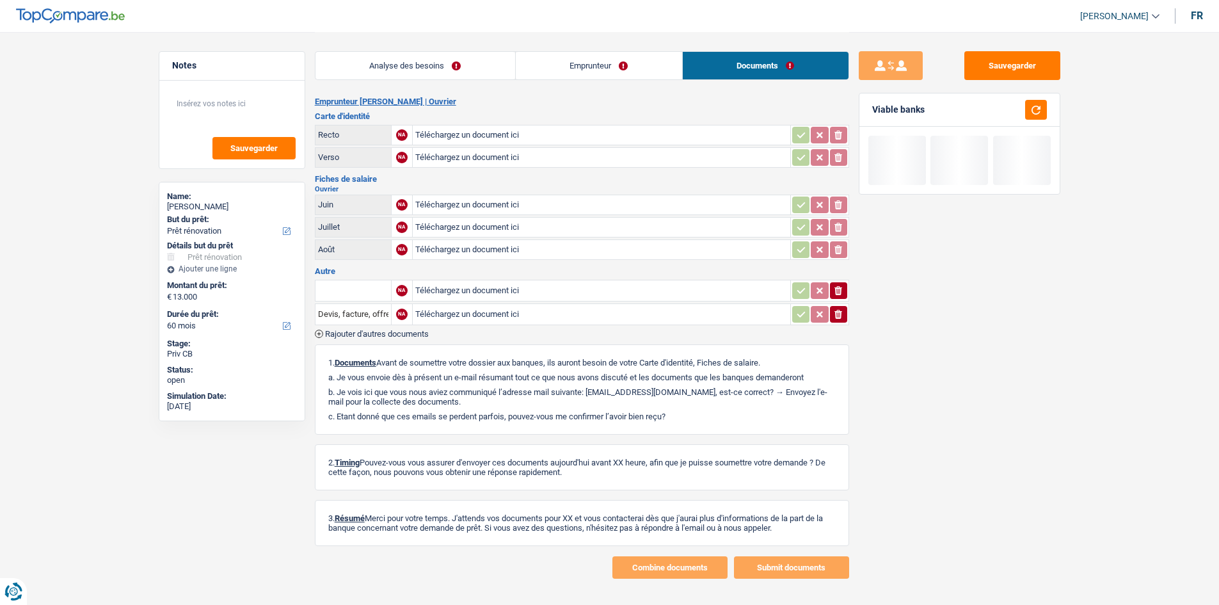
click at [390, 67] on link "Analyse des besoins" at bounding box center [415, 66] width 200 height 28
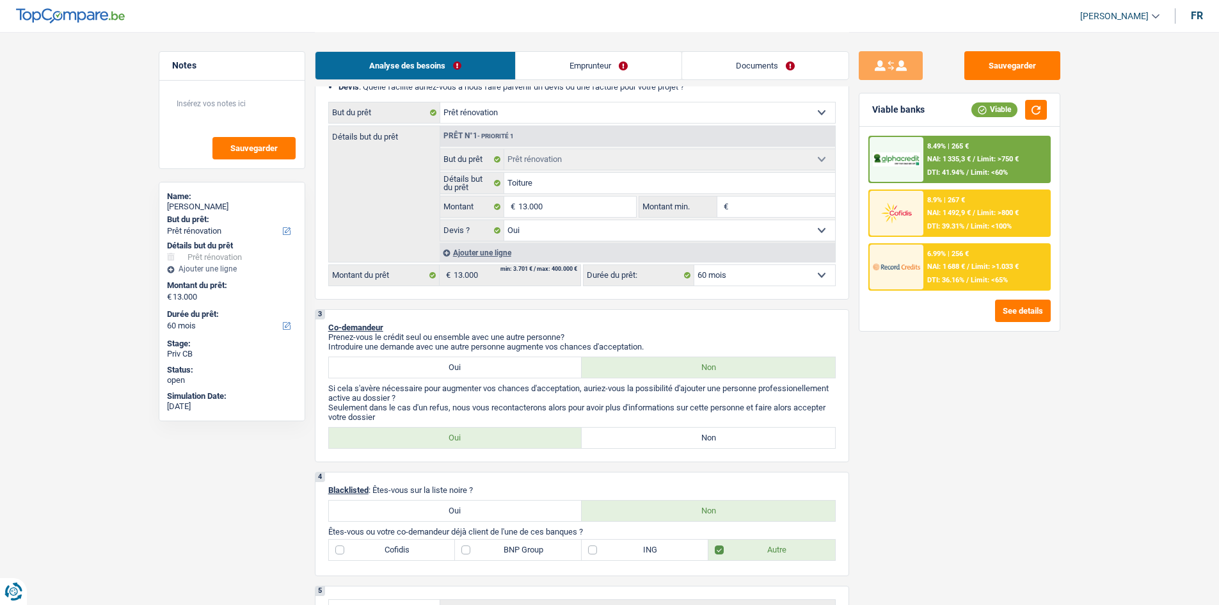
scroll to position [128, 0]
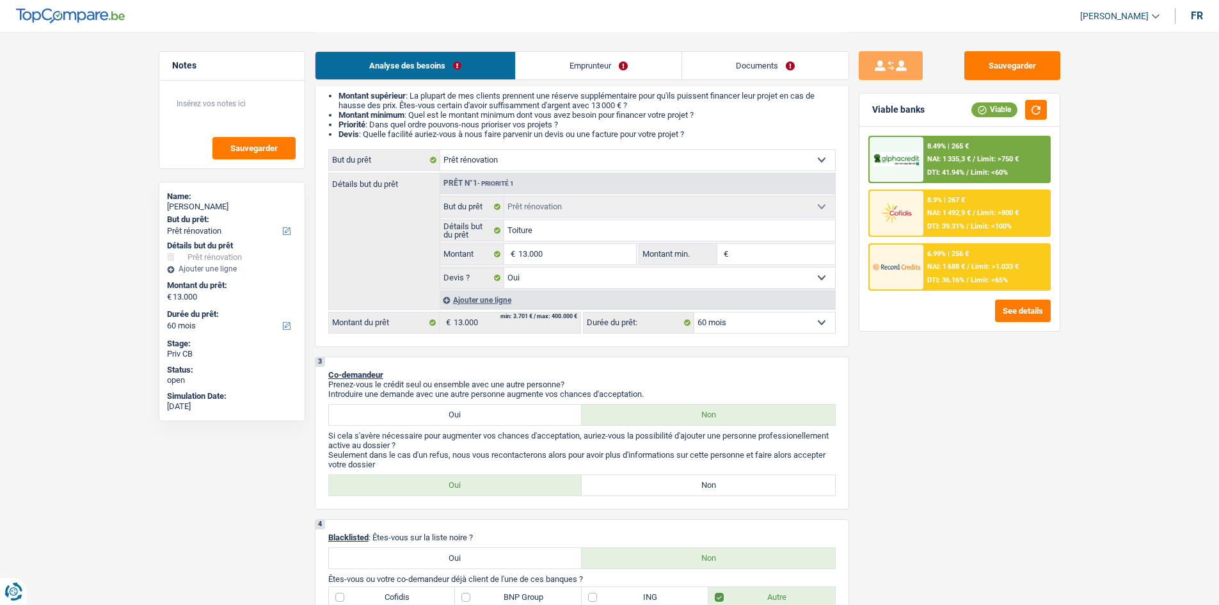
click at [941, 265] on span "NAI: 1 688 €" at bounding box center [946, 266] width 38 height 8
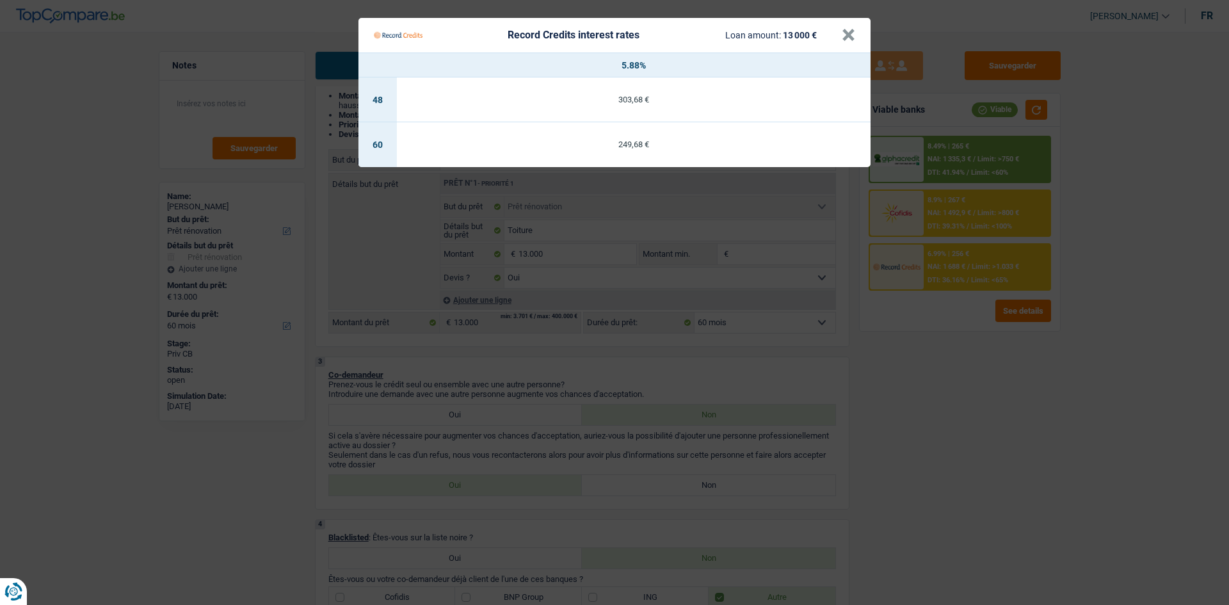
click at [914, 467] on Credits "Record Credits interest rates Loan amount: 13 000 € × 5.88% 48 303,68 € 60 249,…" at bounding box center [614, 302] width 1229 height 605
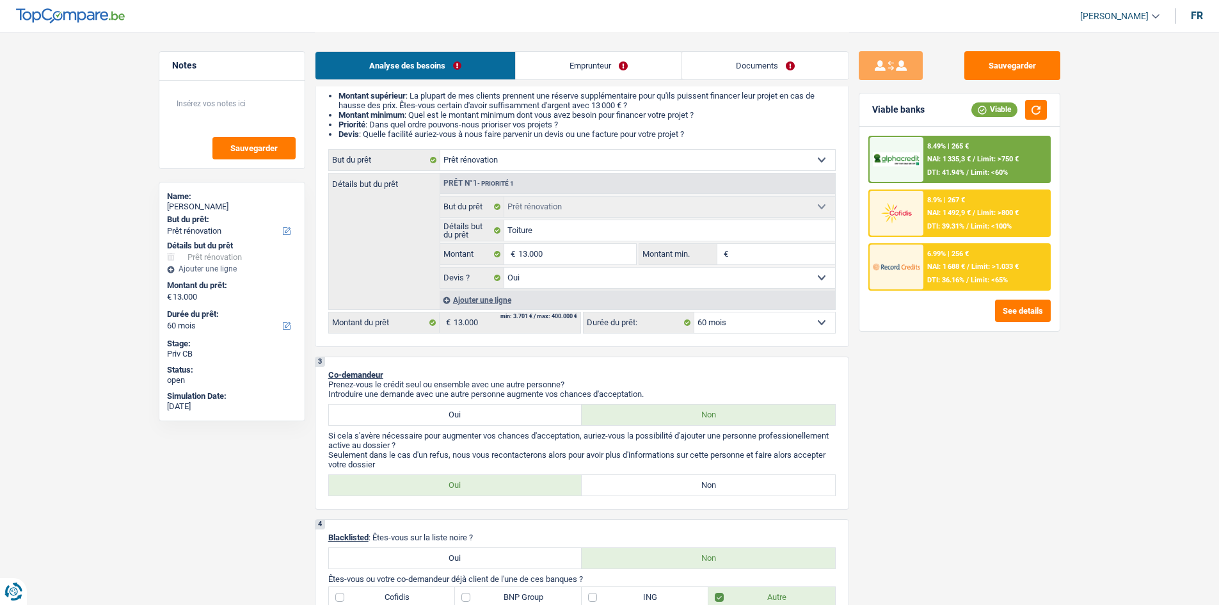
click at [969, 275] on div "6.99% | 256 € NAI: 1 688 € / Limit: >1.033 € DTI: 36.16% / Limit: <65%" at bounding box center [986, 266] width 126 height 45
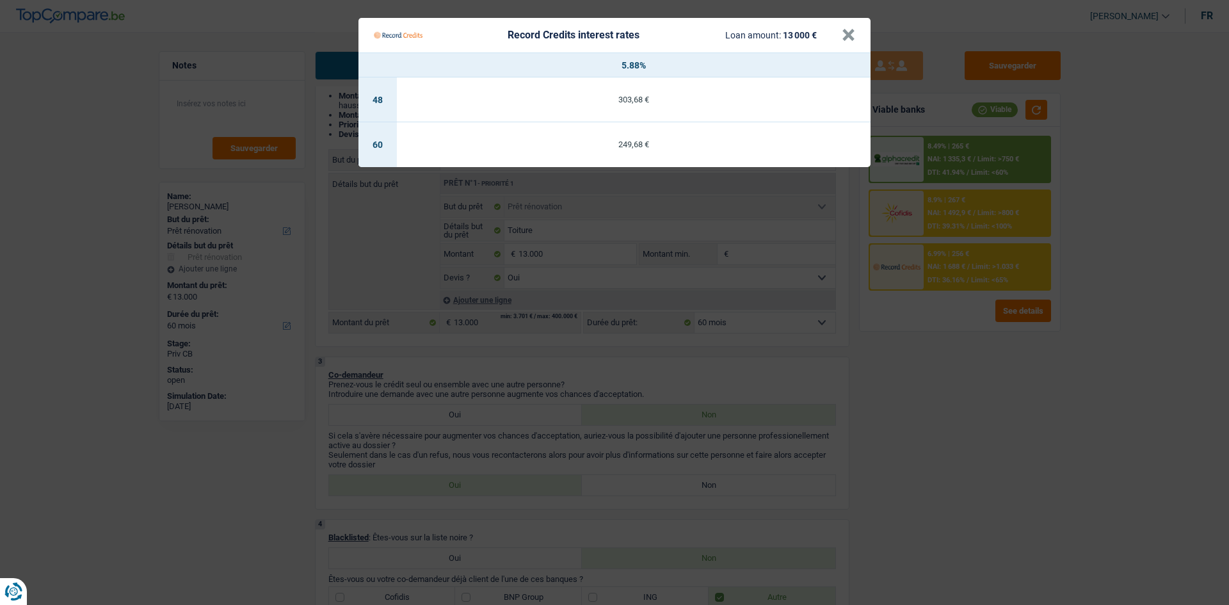
drag, startPoint x: 923, startPoint y: 411, endPoint x: 925, endPoint y: 399, distance: 12.3
click at [926, 410] on Credits "Record Credits interest rates Loan amount: 13 000 € × 5.88% 48 303,68 € 60 249,…" at bounding box center [614, 302] width 1229 height 605
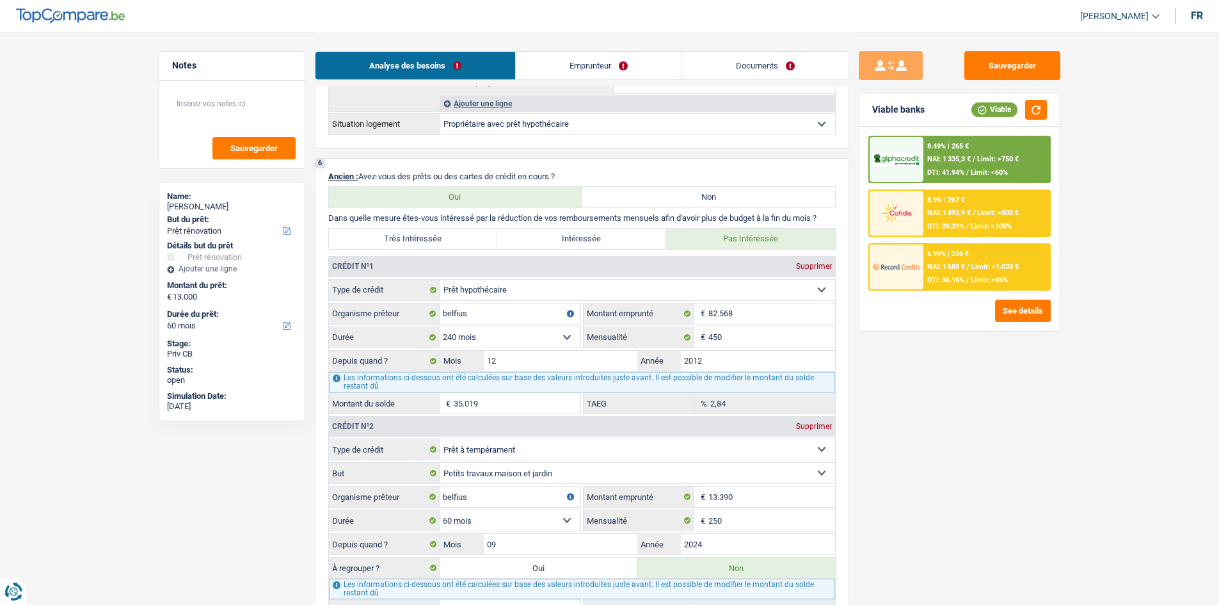
scroll to position [896, 0]
click at [710, 330] on input "450" at bounding box center [771, 336] width 127 height 20
click at [745, 320] on input "82.568" at bounding box center [771, 312] width 127 height 20
drag, startPoint x: 754, startPoint y: 520, endPoint x: 1089, endPoint y: 519, distance: 334.7
click at [754, 467] on input "250" at bounding box center [771, 519] width 127 height 20
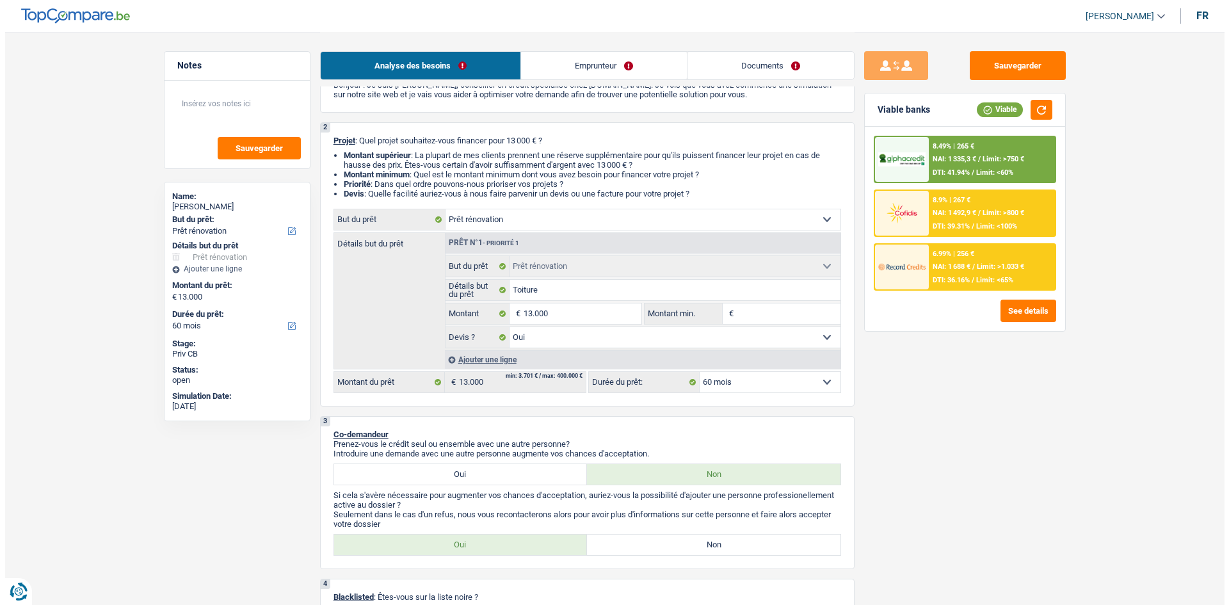
scroll to position [0, 0]
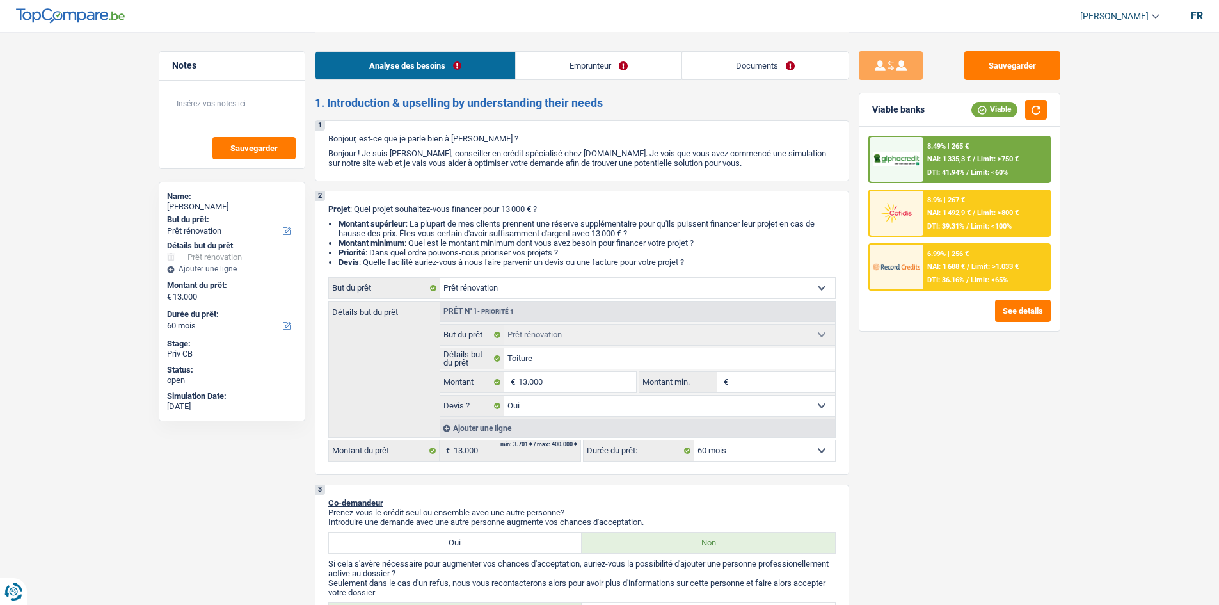
click at [619, 68] on link "Emprunteur" at bounding box center [599, 66] width 166 height 28
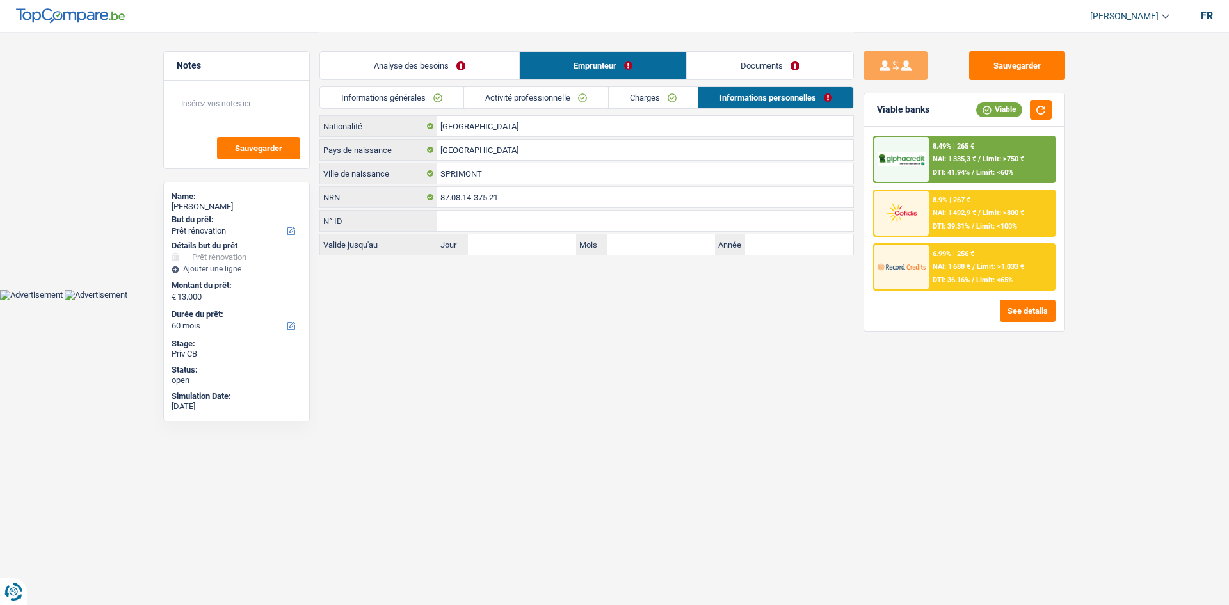
drag, startPoint x: 585, startPoint y: 97, endPoint x: 602, endPoint y: 91, distance: 18.4
click at [585, 99] on link "Activité professionnelle" at bounding box center [536, 97] width 144 height 21
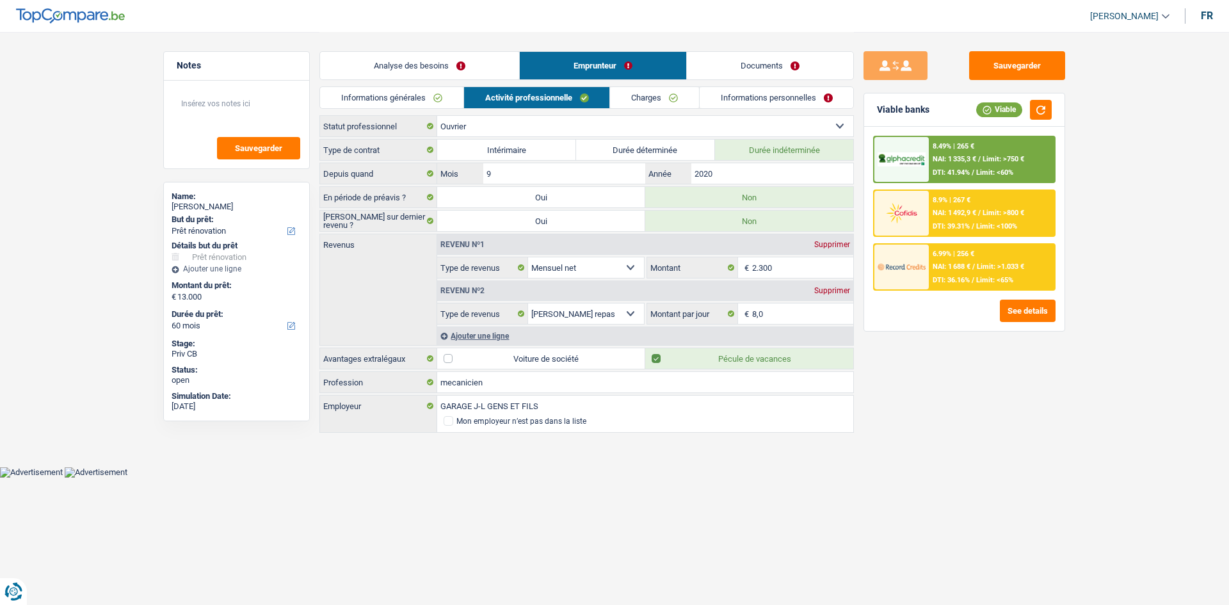
click at [662, 107] on link "Charges" at bounding box center [654, 97] width 89 height 21
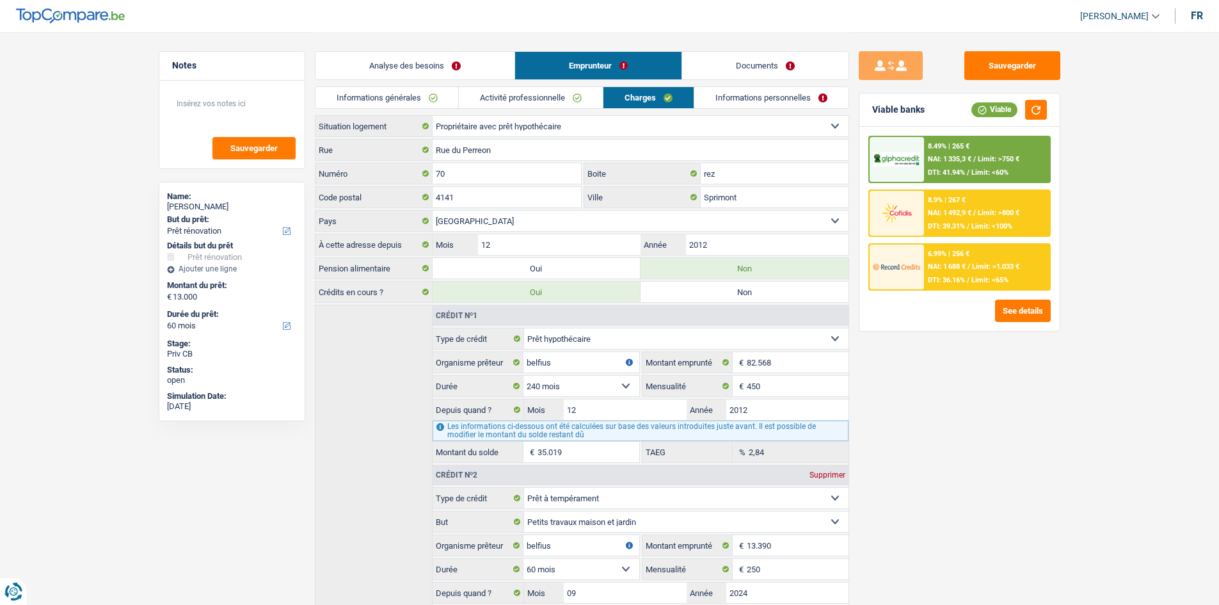
click at [765, 100] on link "Informations personnelles" at bounding box center [771, 97] width 154 height 21
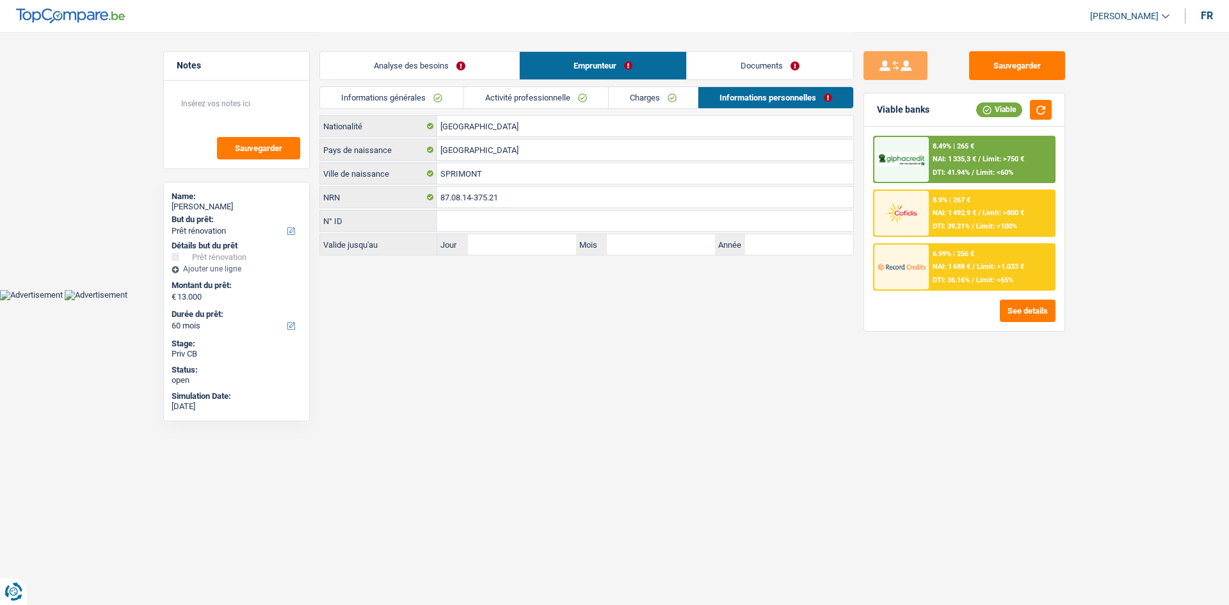
click at [413, 70] on link "Analyse des besoins" at bounding box center [419, 66] width 199 height 28
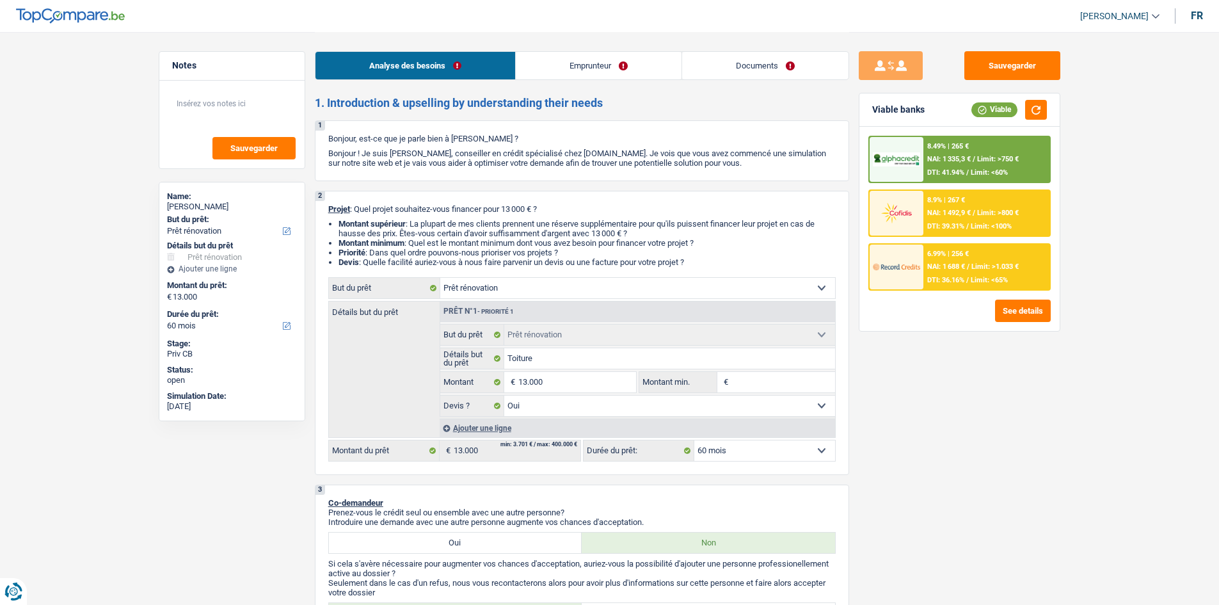
click at [785, 49] on div "Analyse des besoins Emprunteur Documents" at bounding box center [582, 59] width 534 height 54
click at [767, 61] on link "Documents" at bounding box center [765, 66] width 166 height 28
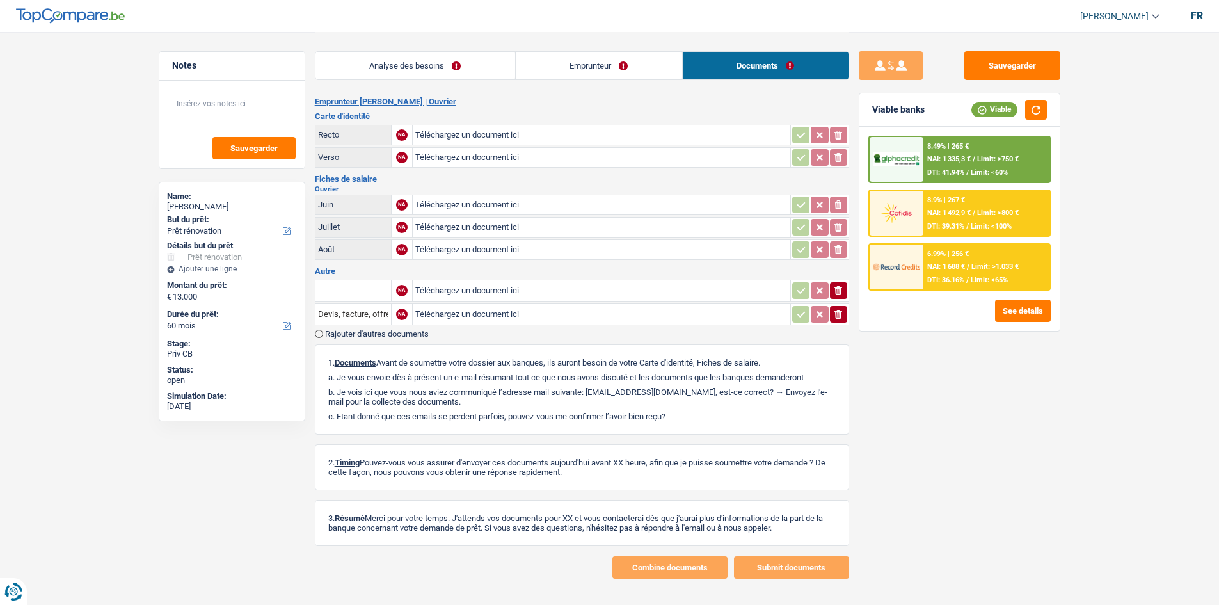
click at [669, 92] on div "Analyse des besoins Emprunteur Documents 1. Introduction & upselling by underst…" at bounding box center [582, 305] width 534 height 546
drag, startPoint x: 626, startPoint y: 57, endPoint x: 896, endPoint y: 72, distance: 269.8
click at [627, 56] on link "Emprunteur" at bounding box center [599, 66] width 166 height 28
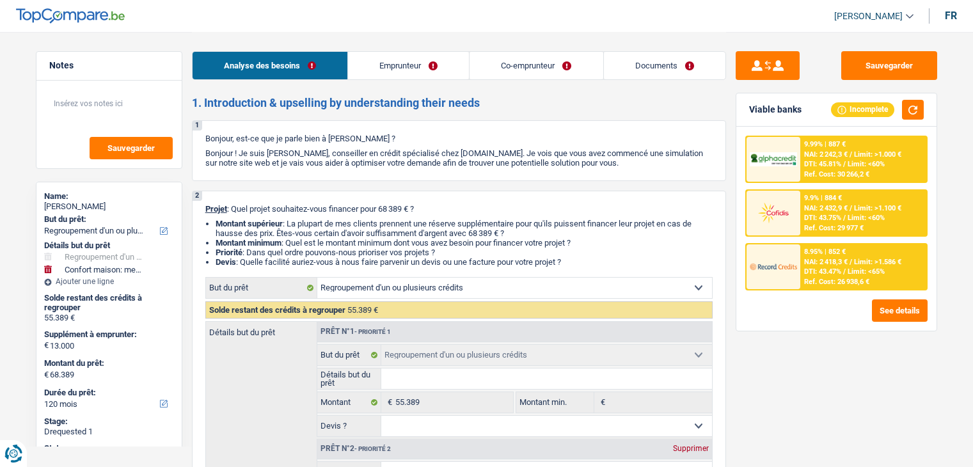
select select "refinancing"
select select "household"
select select "120"
select select "refinancing"
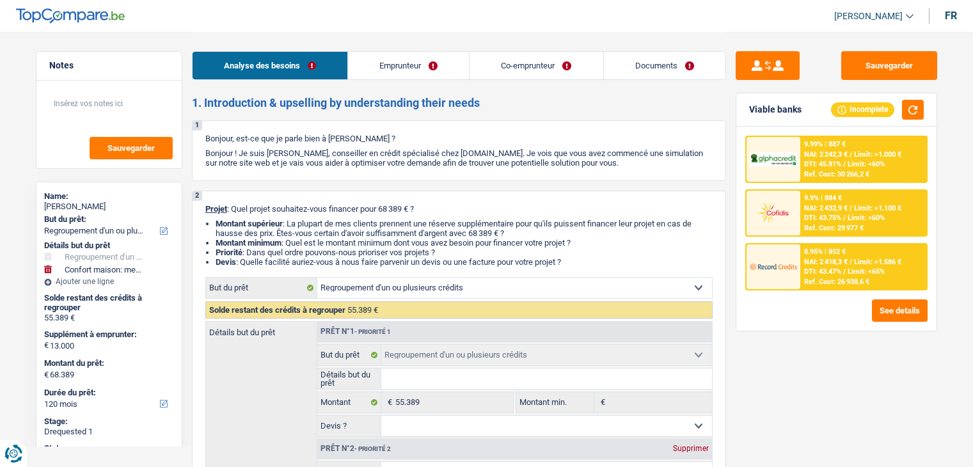
select select "refinancing"
select select "household"
select select "yes"
select select "120"
select select "independent"
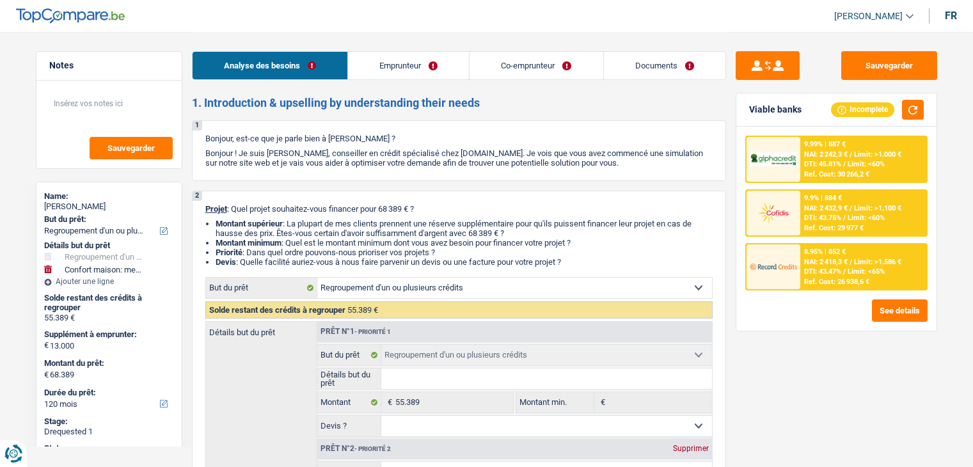
select select "worker"
select select "familyAllowances"
select select "netSalary"
select select "mealVouchers"
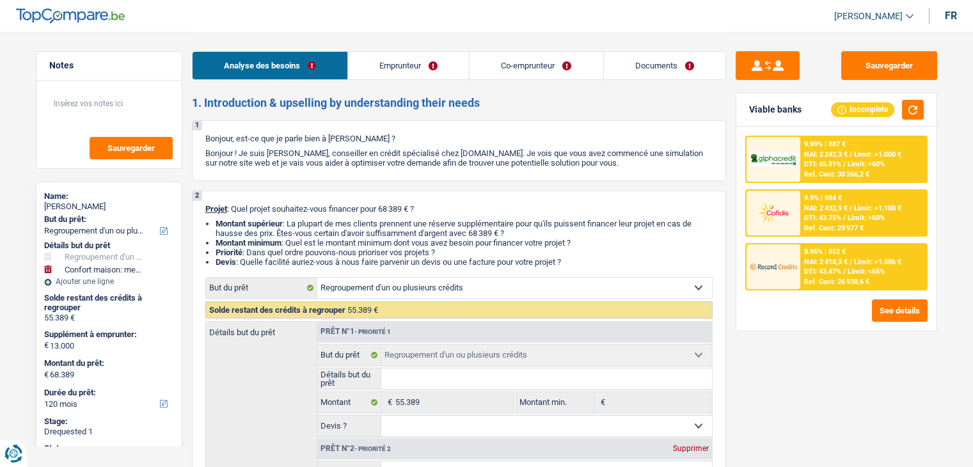
select select "ownerWithMortgage"
select select "mortgage"
select select "300"
select select "personalLoan"
select select "smallWorks"
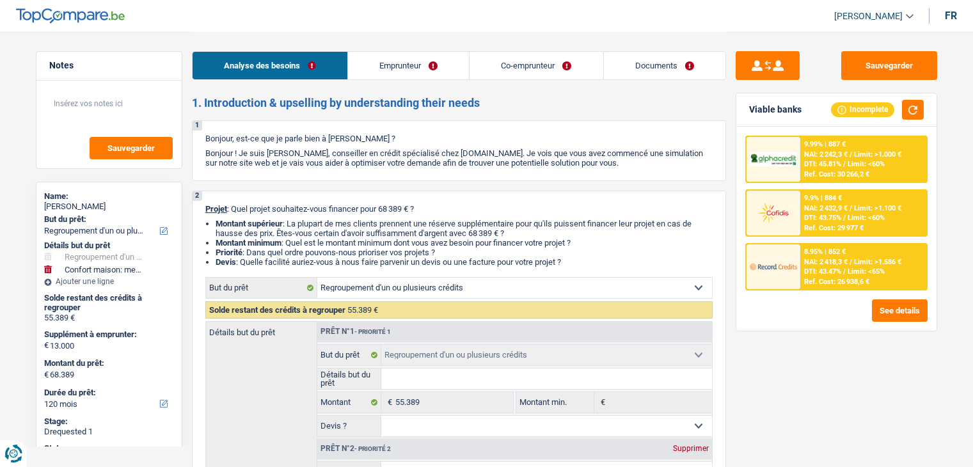
select select "120"
select select "personalLoan"
select select "other"
select select "48"
select select "personalLoan"
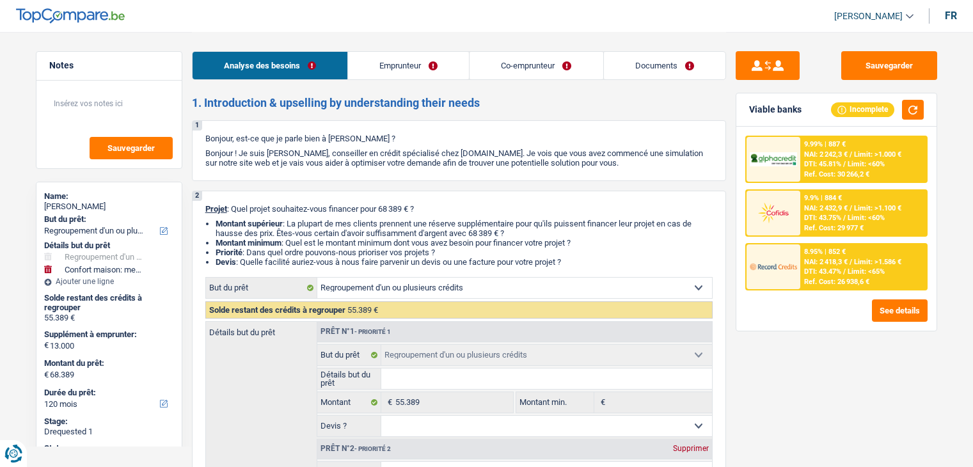
select select "homeFurnishingOrRelocation"
select select "120"
select select "cardOrCredit"
select select "refinancing"
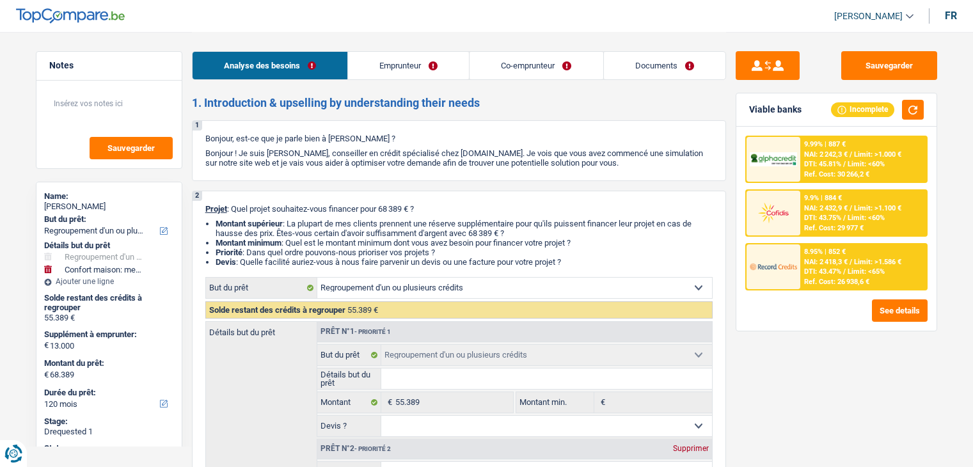
select select "refinancing"
select select "household"
select select "yes"
select select "120"
select select "applicant"
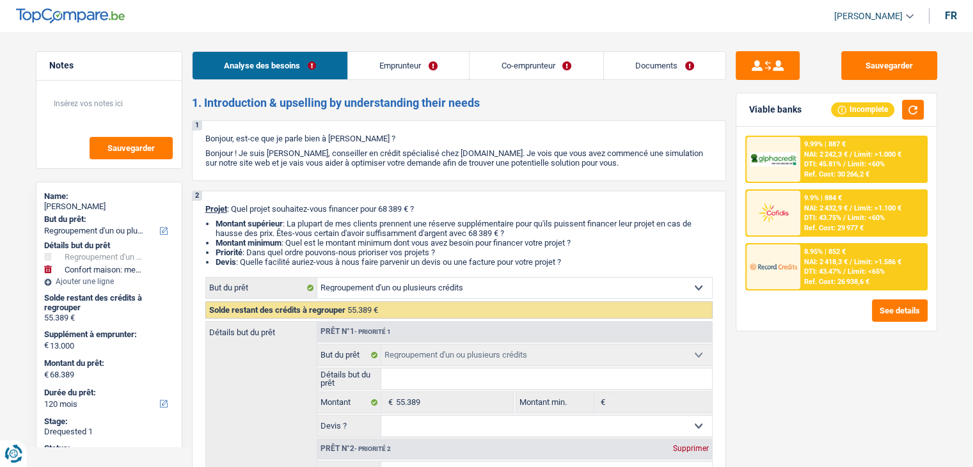
click at [695, 74] on link "Documents" at bounding box center [665, 66] width 122 height 28
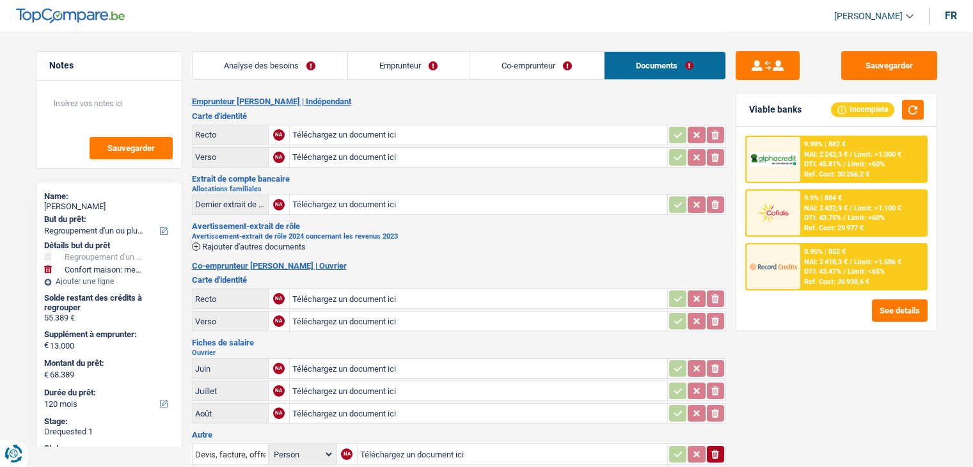
select select "refinancing"
select select "household"
select select "120"
select select "applicant"
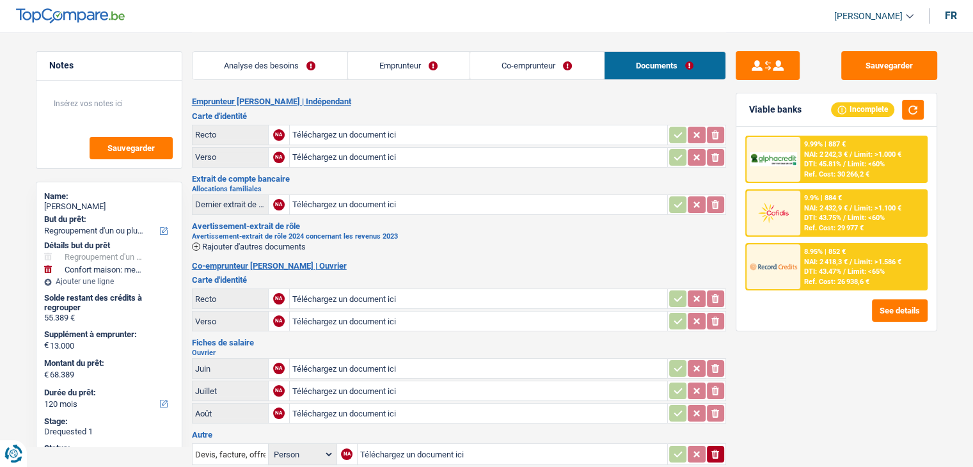
click at [452, 74] on link "Emprunteur" at bounding box center [409, 66] width 122 height 28
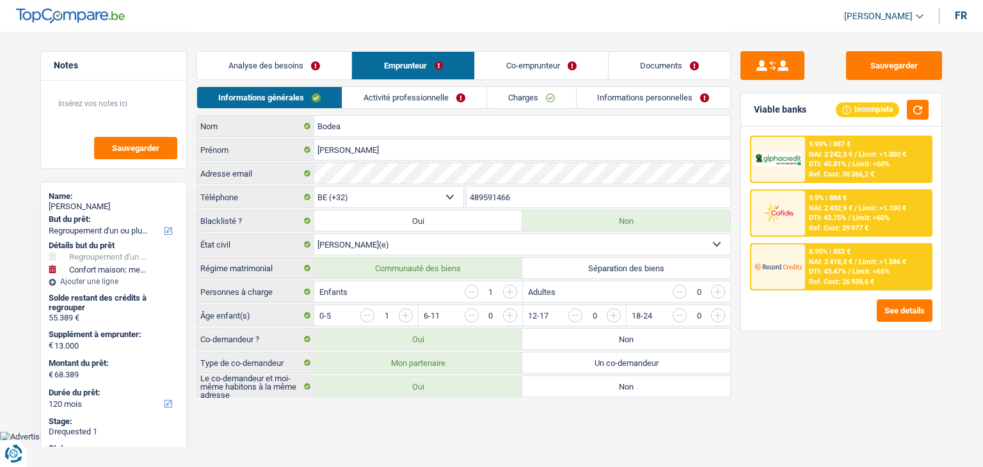
click at [347, 58] on link "Analyse des besoins" at bounding box center [274, 66] width 154 height 28
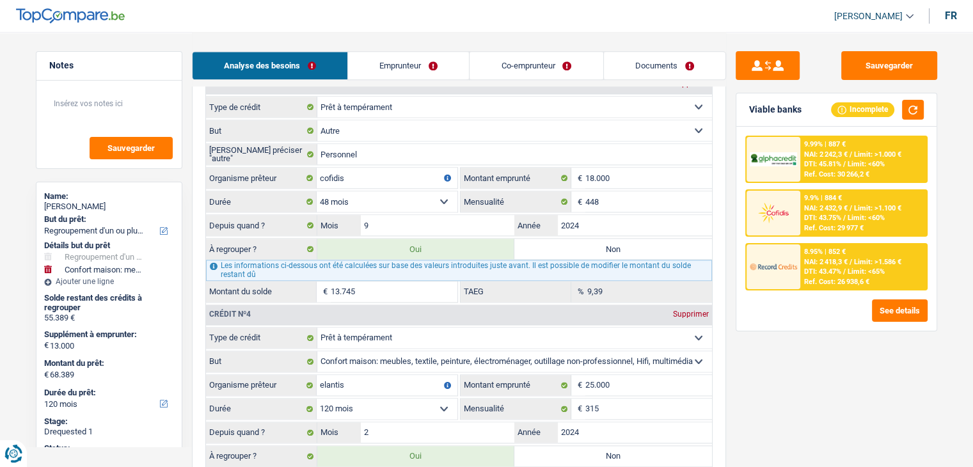
scroll to position [1344, 0]
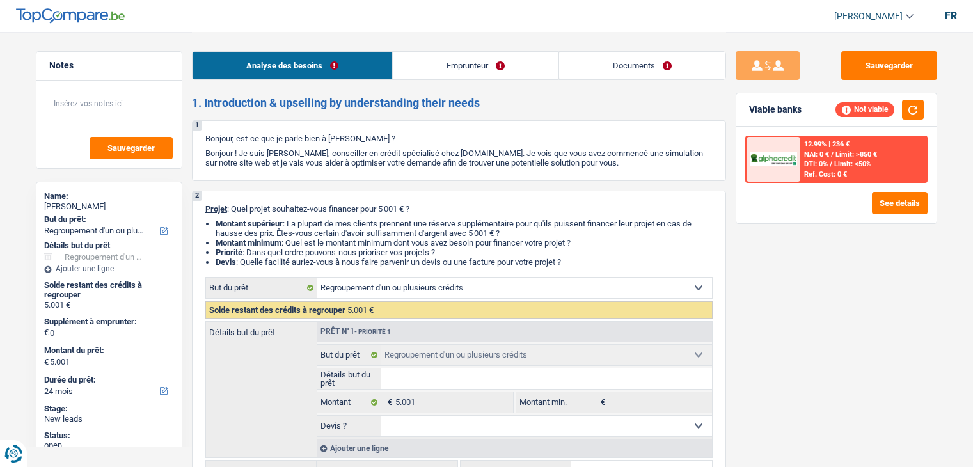
select select "refinancing"
select select "24"
select select "refinancing"
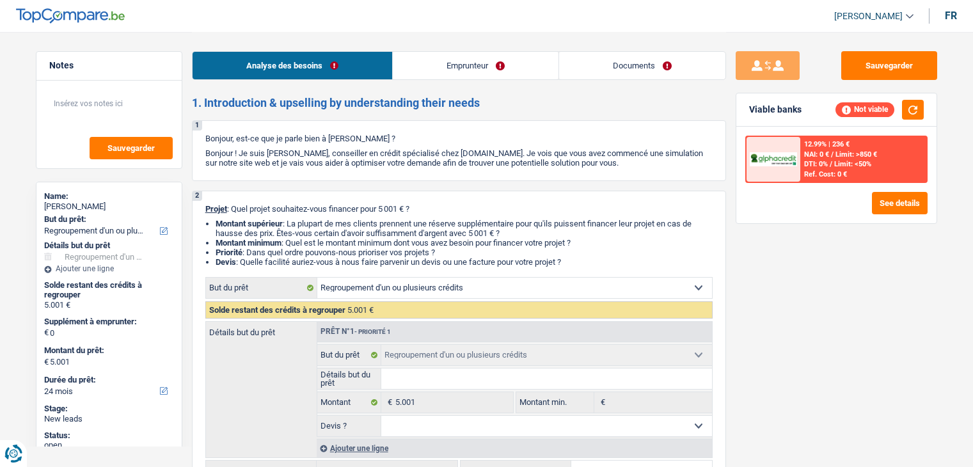
select select "24"
select select "privateEmployee"
select select "netSalary"
select select "mealVouchers"
select select "refinancing"
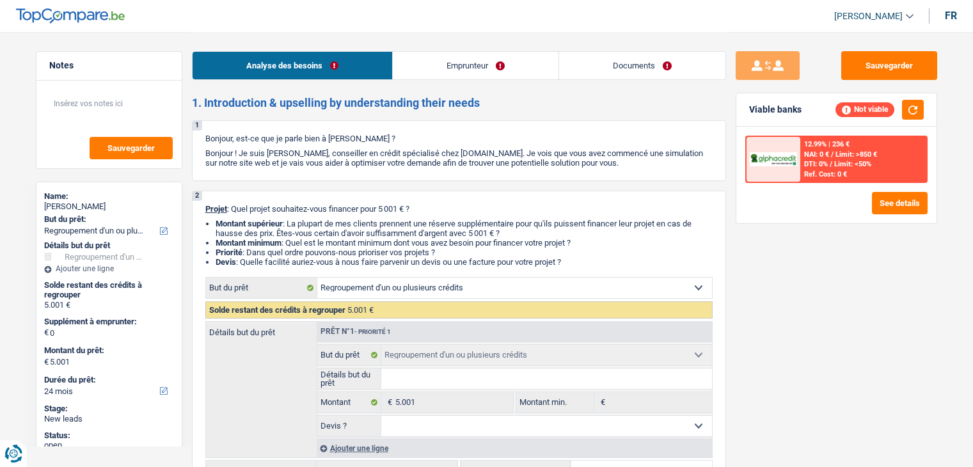
select select "refinancing"
select select "24"
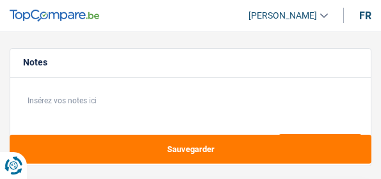
select select "car"
select select "publicEmployee"
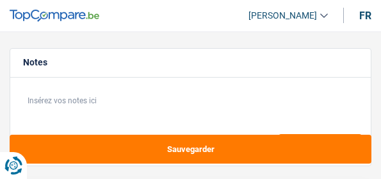
select select "familyAllowances"
select select "netSalary"
select select "mealVouchers"
select select "ownerWithMortgage"
select select "mortgage"
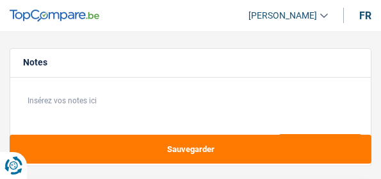
select select "240"
select select "car"
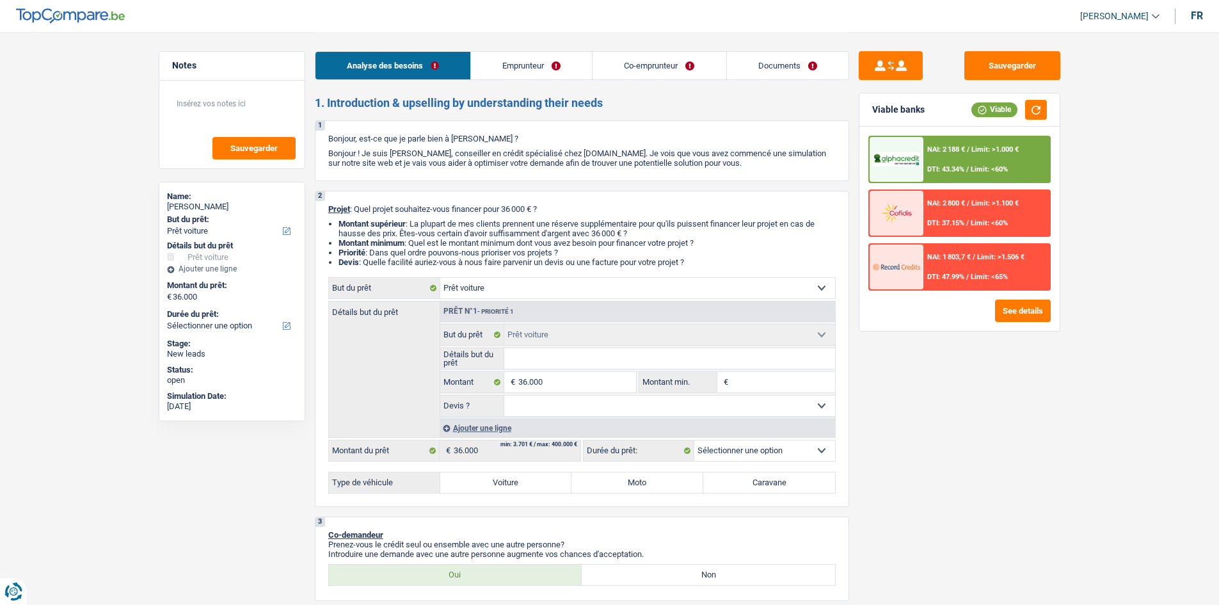
click at [380, 178] on label "Voiture" at bounding box center [506, 482] width 132 height 20
click at [380, 178] on input "Voiture" at bounding box center [506, 482] width 132 height 20
radio input "true"
select select "60"
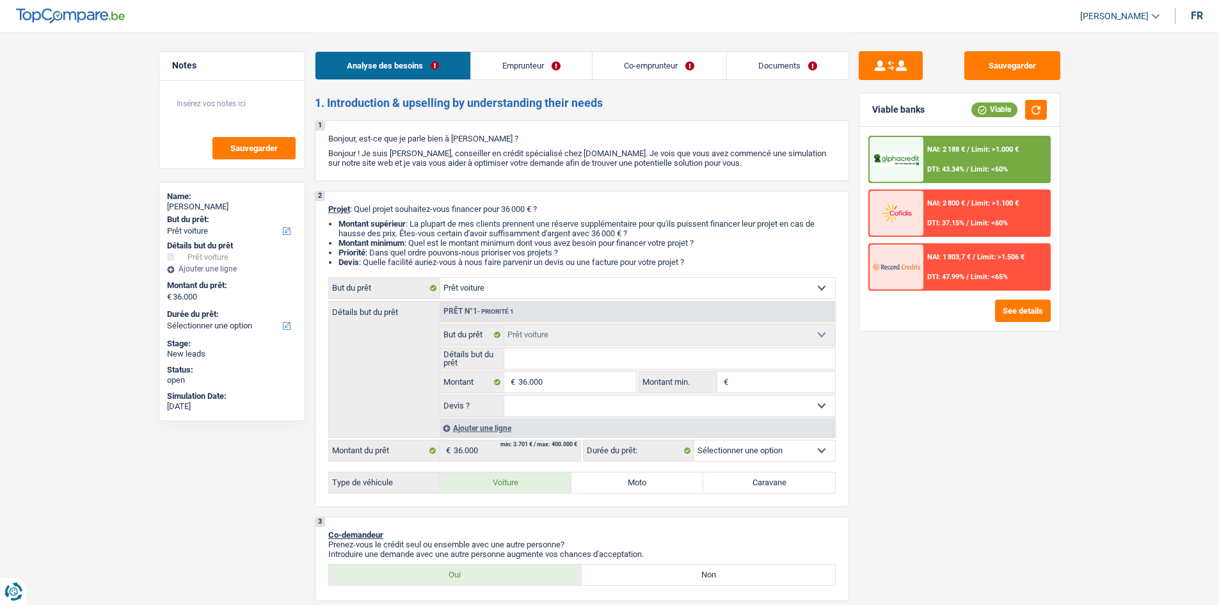
select select "60"
radio input "true"
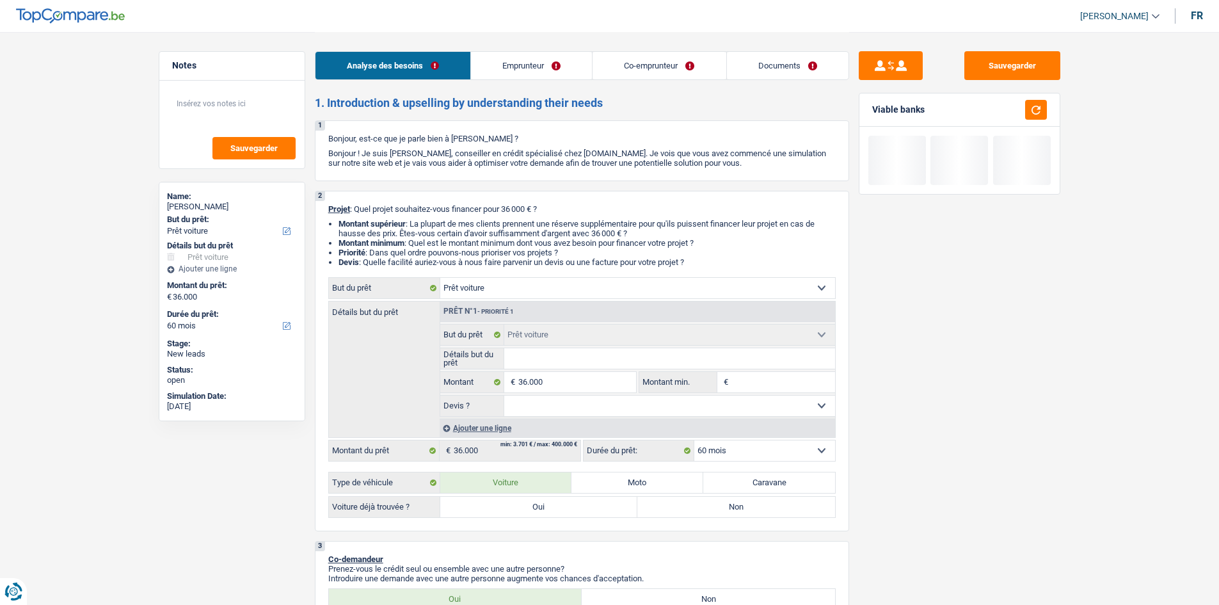
drag, startPoint x: 799, startPoint y: 514, endPoint x: 920, endPoint y: 472, distance: 128.3
click at [380, 178] on label "Non" at bounding box center [736, 507] width 198 height 20
click at [380, 178] on input "Non" at bounding box center [736, 507] width 198 height 20
radio input "true"
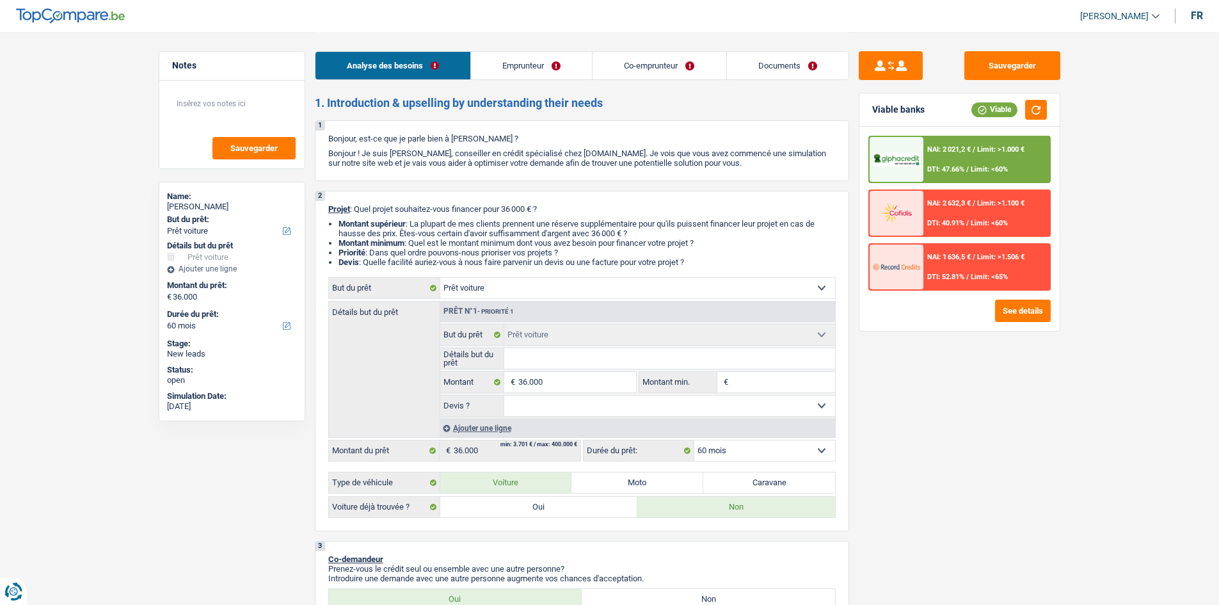
click at [380, 178] on input "Détails but du prêt" at bounding box center [669, 358] width 331 height 20
drag, startPoint x: 971, startPoint y: 456, endPoint x: 971, endPoint y: 380, distance: 76.2
click at [380, 178] on div "Sauvegarder Viable banks Viable NAI: 2 021,2 € / Limit: >1.000 € DTI: 47.66% / …" at bounding box center [959, 317] width 221 height 533
drag, startPoint x: 698, startPoint y: 395, endPoint x: 681, endPoint y: 399, distance: 16.9
click at [380, 178] on select "Oui Non Non répondu Sélectionner une option" at bounding box center [669, 405] width 331 height 20
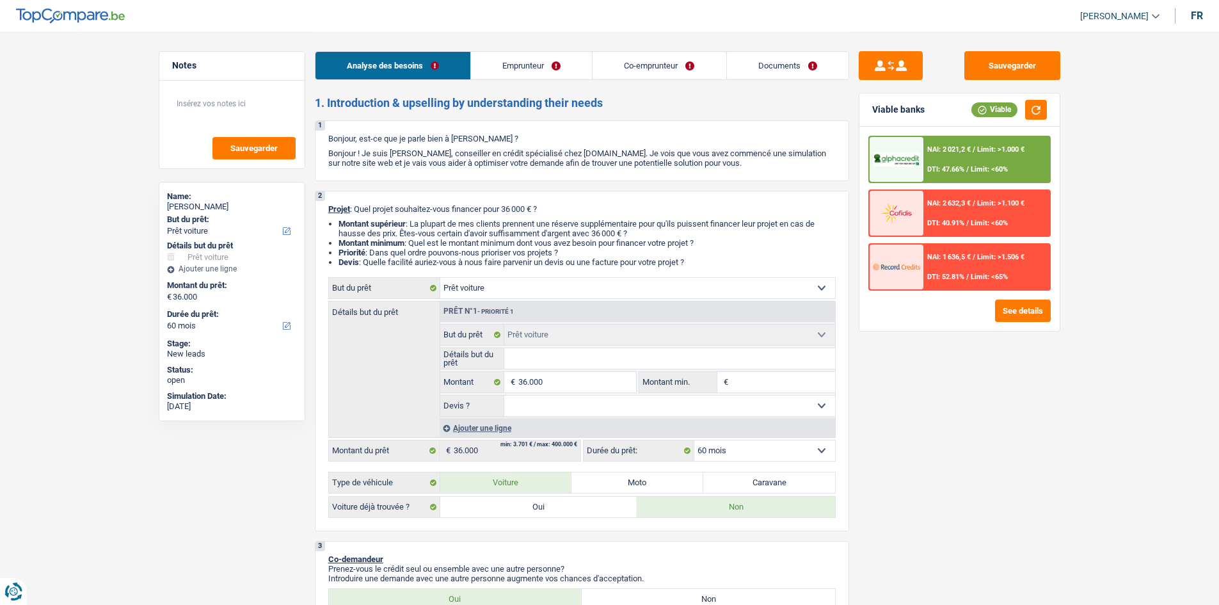
select select "false"
click at [380, 178] on select "Oui Non Non répondu Sélectionner une option" at bounding box center [669, 405] width 331 height 20
select select "false"
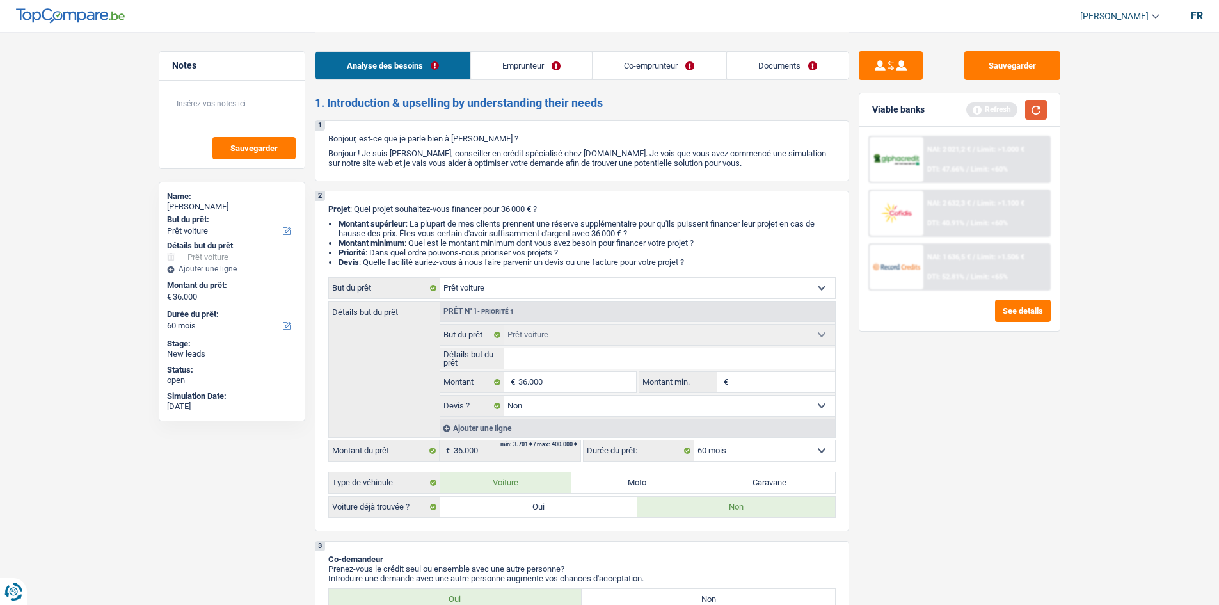
click at [380, 101] on button "button" at bounding box center [1036, 110] width 22 height 20
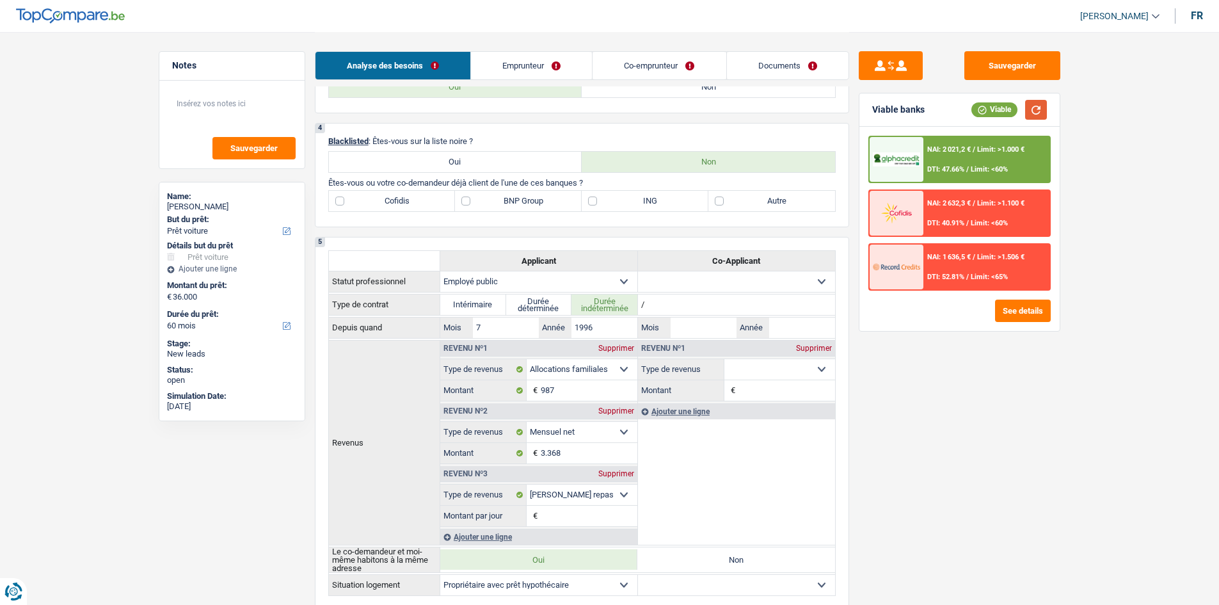
scroll to position [832, 0]
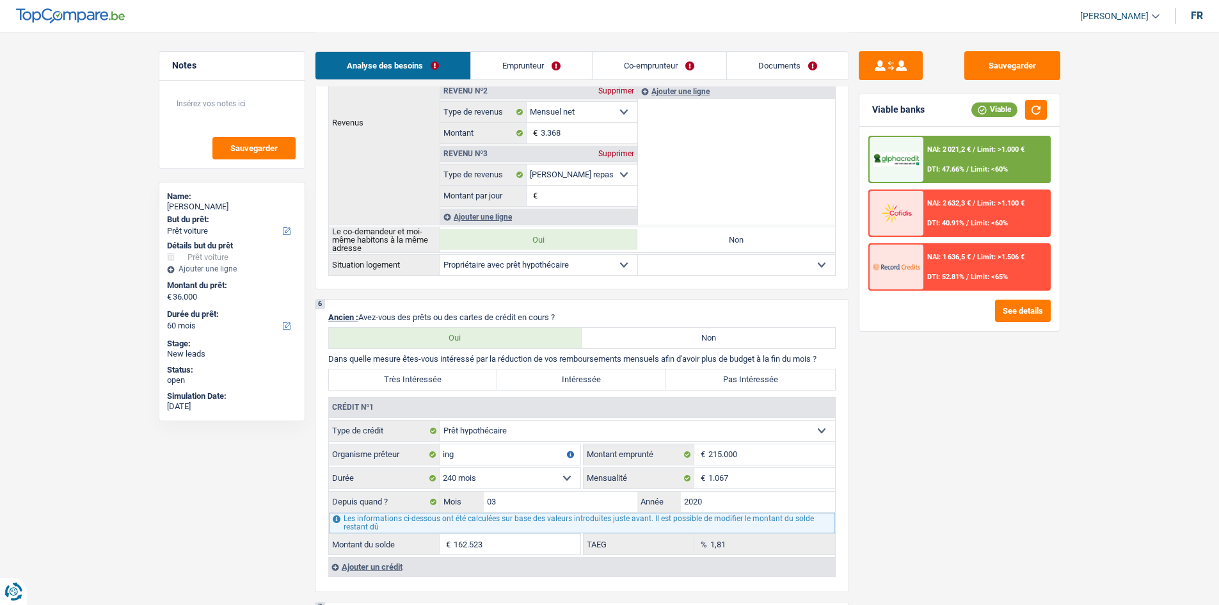
drag, startPoint x: 749, startPoint y: 378, endPoint x: 762, endPoint y: 447, distance: 70.9
click at [380, 178] on label "Pas Intéressée" at bounding box center [750, 379] width 169 height 20
click at [380, 178] on input "Pas Intéressée" at bounding box center [750, 379] width 169 height 20
radio input "true"
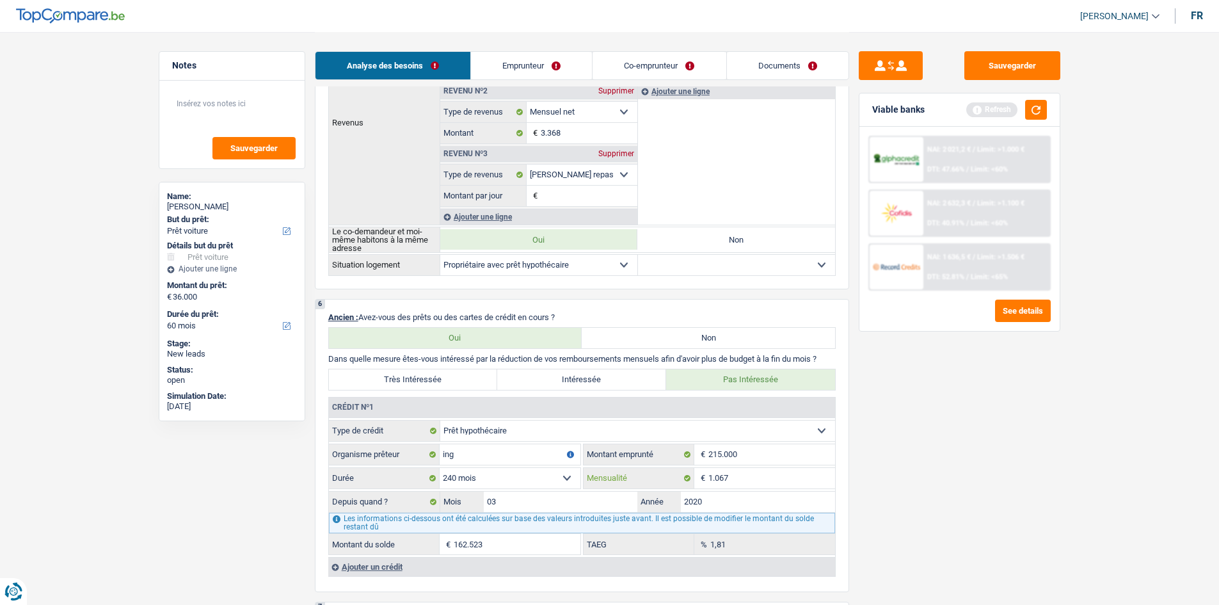
drag, startPoint x: 746, startPoint y: 482, endPoint x: 892, endPoint y: 514, distance: 149.5
click at [380, 178] on input "1.067" at bounding box center [771, 478] width 127 height 20
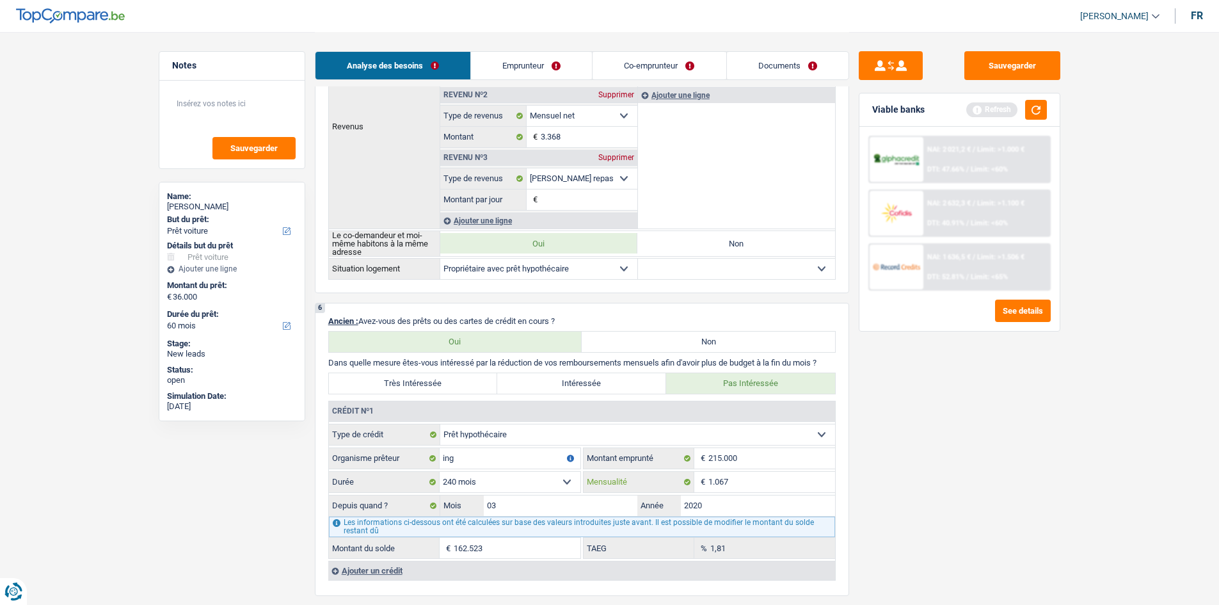
scroll to position [576, 0]
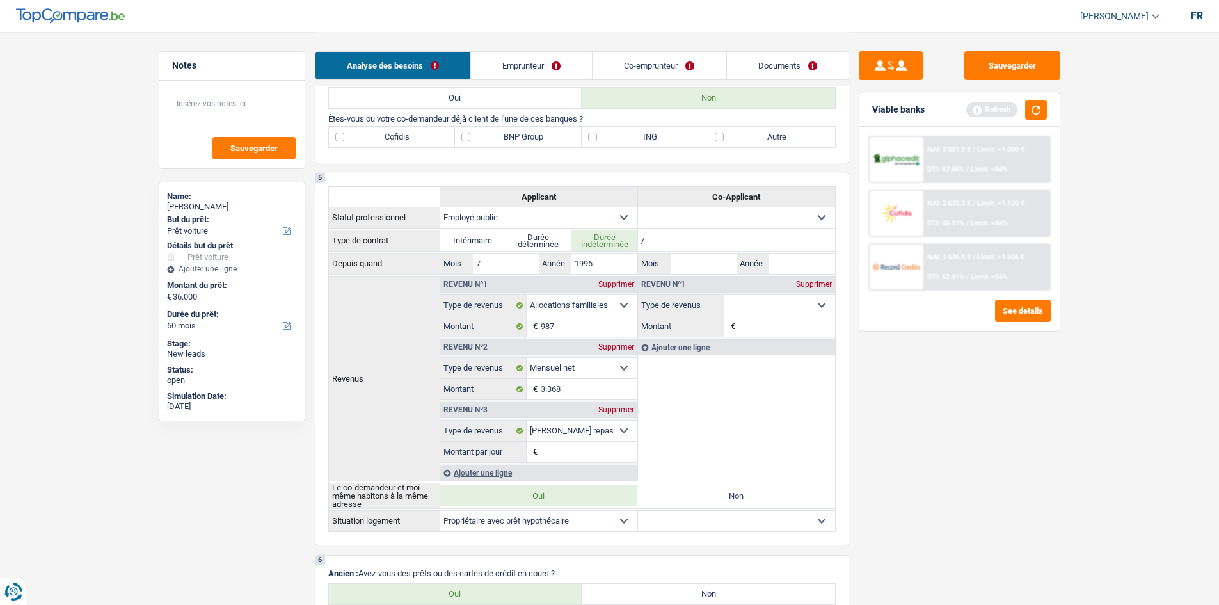
drag, startPoint x: 664, startPoint y: 130, endPoint x: 554, endPoint y: 220, distance: 142.3
click at [380, 130] on label "ING" at bounding box center [645, 137] width 127 height 20
click at [380, 130] on input "ING" at bounding box center [645, 137] width 127 height 20
checkbox input "true"
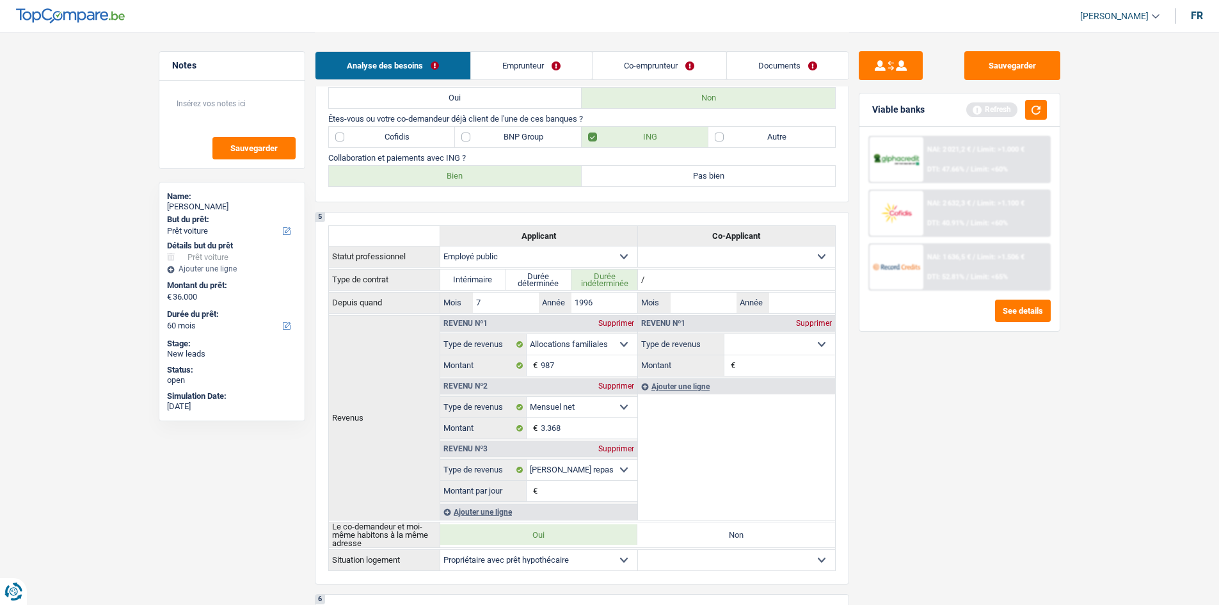
click at [380, 178] on label "Bien" at bounding box center [455, 176] width 253 height 20
click at [380, 178] on input "Bien" at bounding box center [455, 176] width 253 height 20
radio input "true"
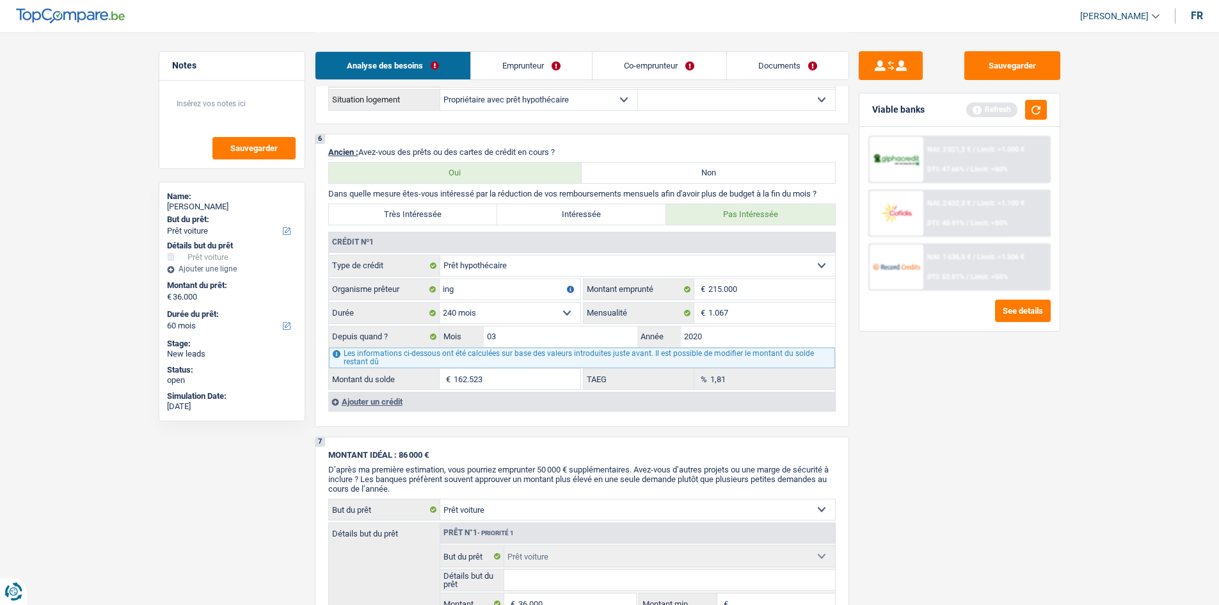
scroll to position [1152, 0]
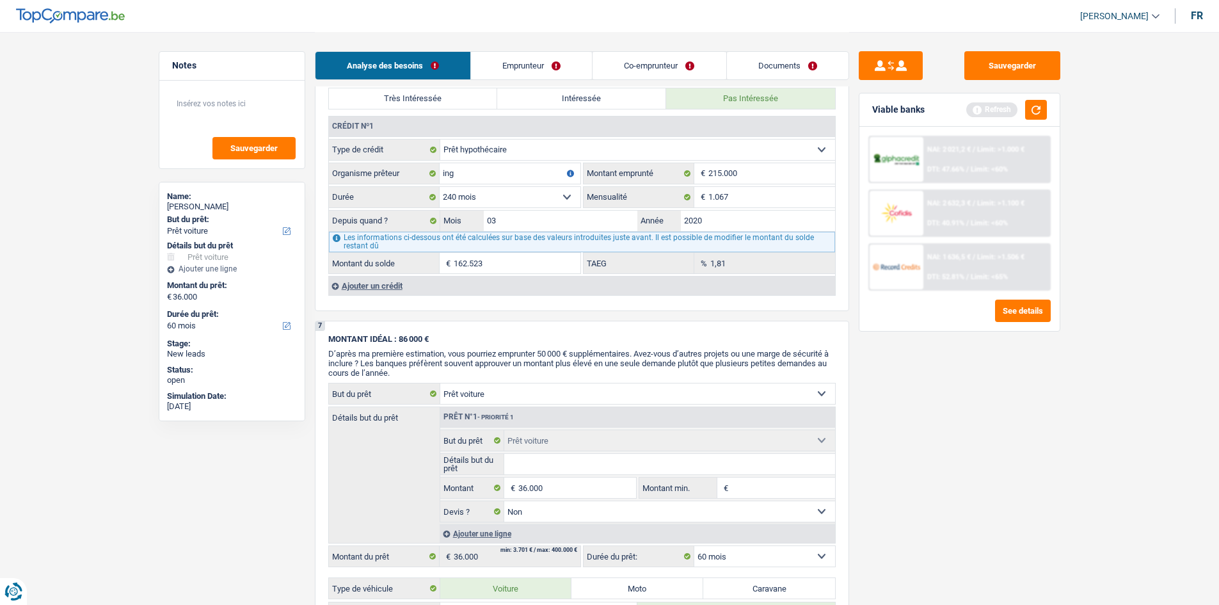
click at [380, 178] on div "Ajouter un crédit" at bounding box center [581, 285] width 507 height 19
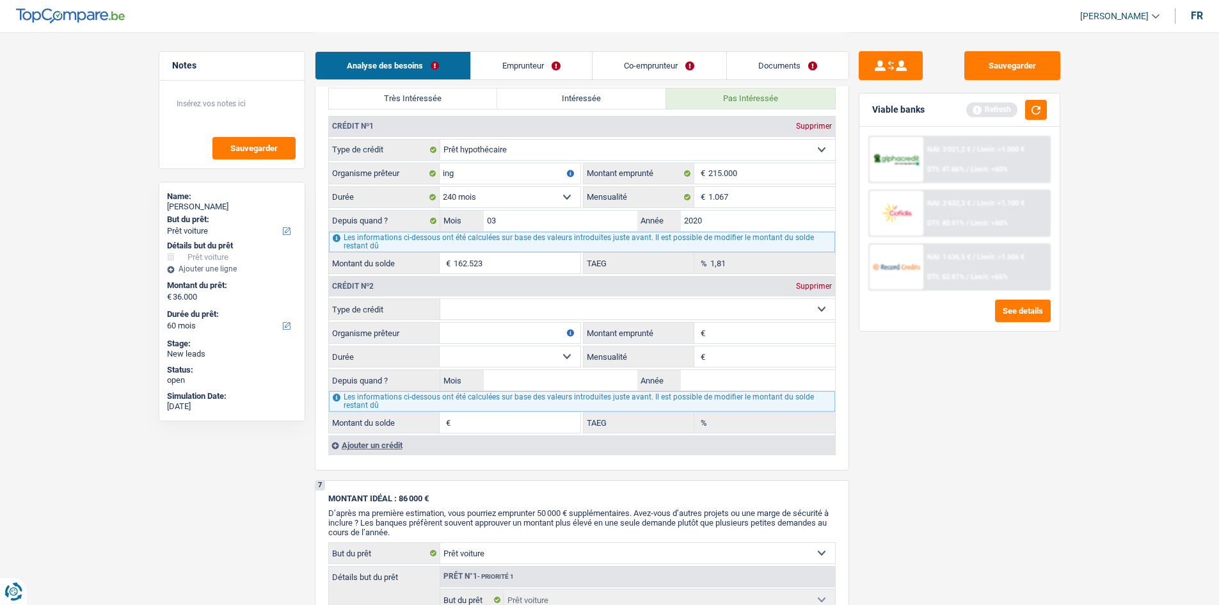
click at [380, 178] on select "Carte ou ouverture de crédit Prêt hypothécaire Vente à tempérament Prêt à tempé…" at bounding box center [637, 309] width 395 height 20
select select "carLoan"
type input "0"
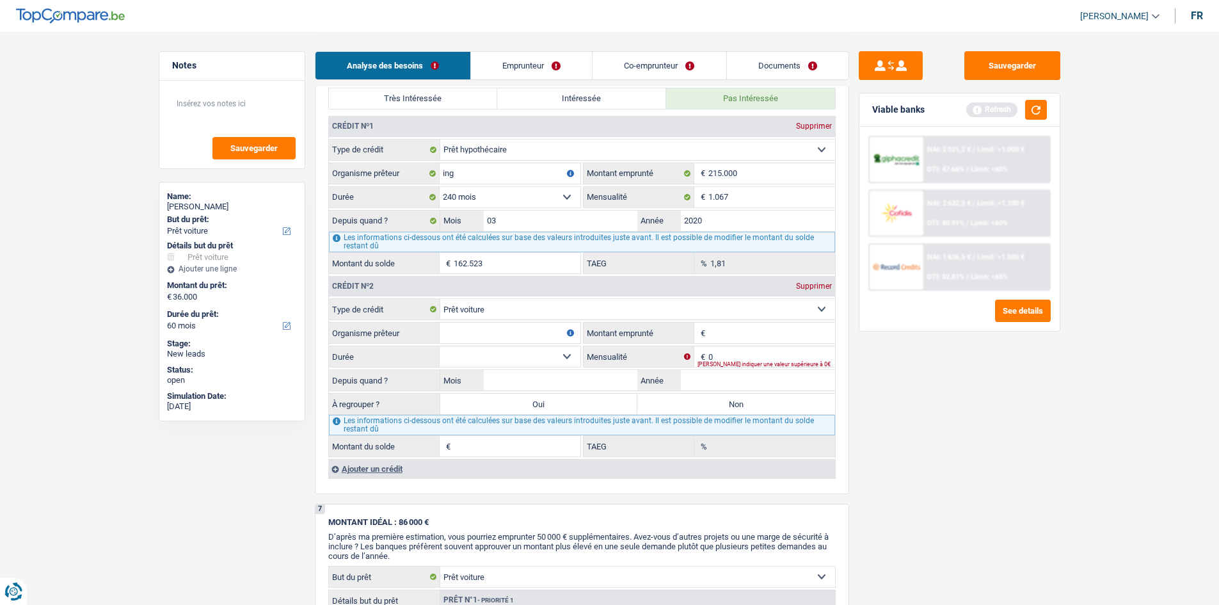
click at [380, 178] on div "Ajouter un crédit" at bounding box center [581, 468] width 507 height 19
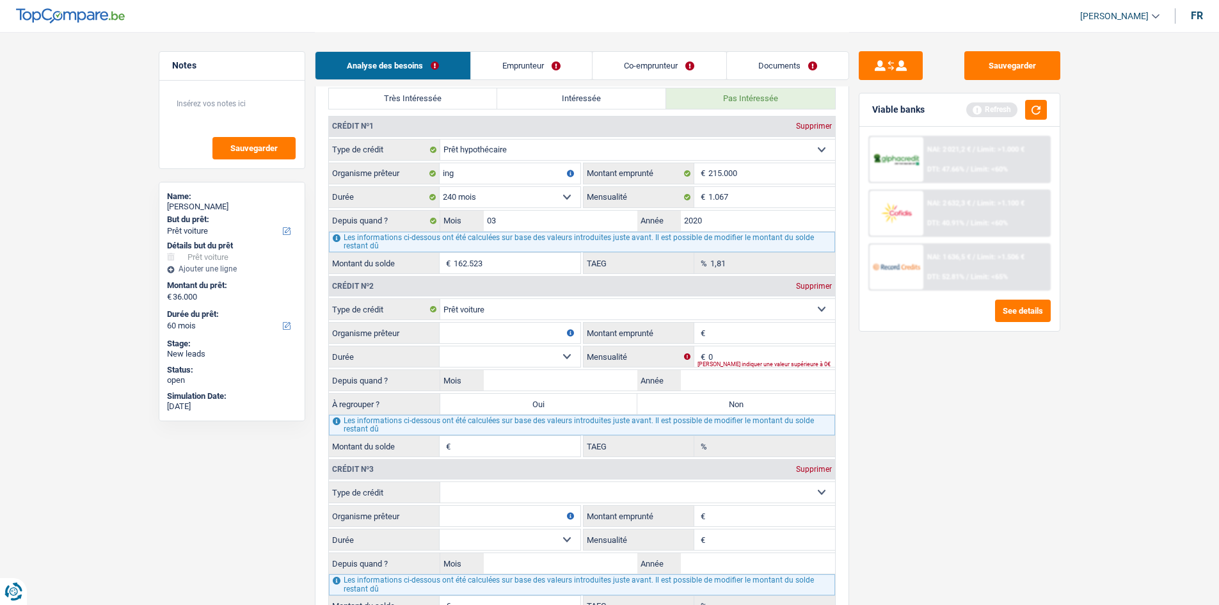
click at [380, 178] on select "Carte ou ouverture de crédit Prêt hypothécaire Vente à tempérament Prêt à tempé…" at bounding box center [637, 492] width 395 height 20
select select "carLoan"
type input "0"
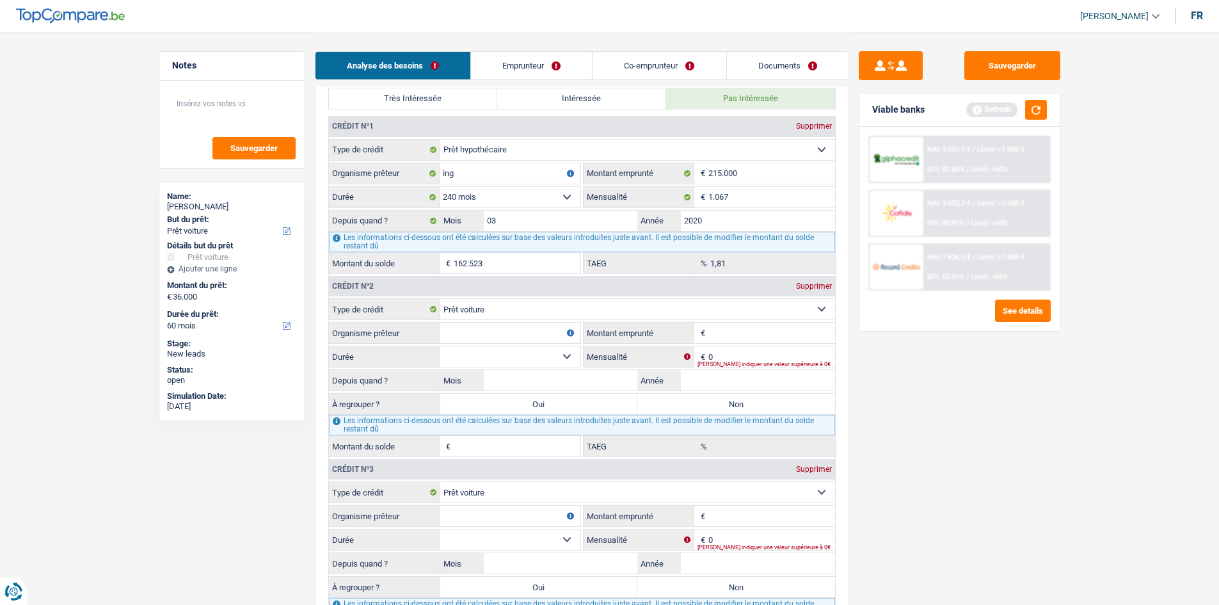
click at [380, 178] on input "Montant emprunté" at bounding box center [771, 333] width 127 height 20
click at [380, 178] on input "0" at bounding box center [771, 356] width 127 height 20
type input "4"
type input "211"
drag, startPoint x: 891, startPoint y: 417, endPoint x: 836, endPoint y: 468, distance: 75.2
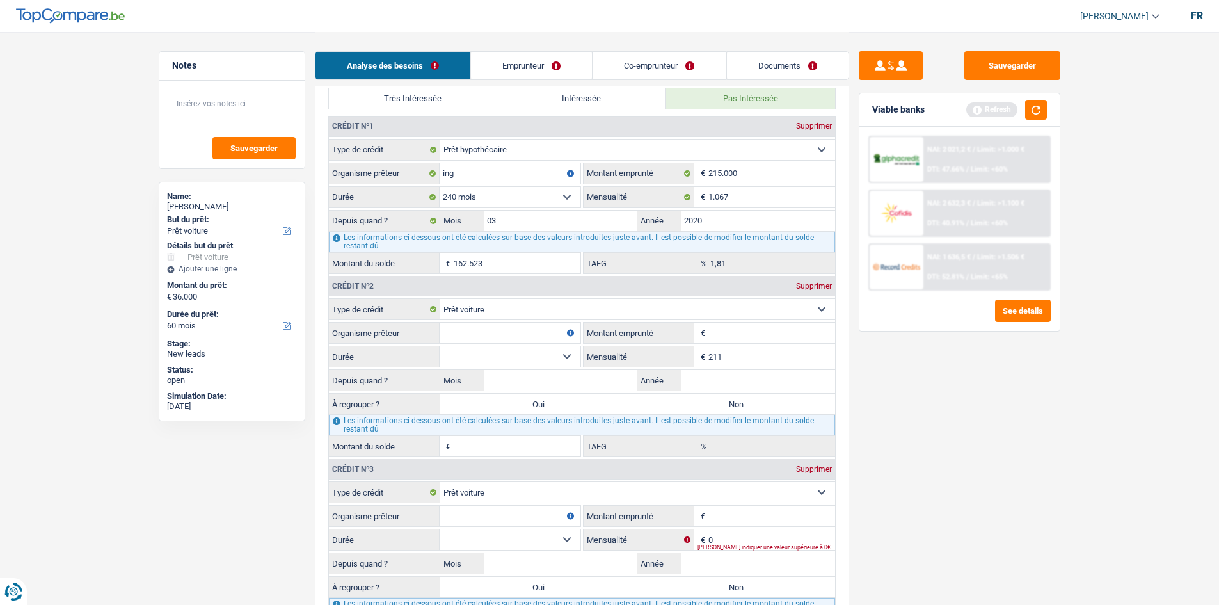
click at [380, 178] on div "Sauvegarder Viable banks Refresh NAI: 2 021,2 € / Limit: >1.000 € DTI: 47.66% /…" at bounding box center [959, 317] width 221 height 533
click at [380, 178] on input "0" at bounding box center [771, 539] width 127 height 20
type input "286"
click at [380, 178] on div "Sauvegarder Viable banks Refresh NAI: 2 021,2 € / Limit: >1.000 € DTI: 47.66% /…" at bounding box center [959, 317] width 221 height 533
click at [380, 178] on input "Montant emprunté" at bounding box center [771, 333] width 127 height 20
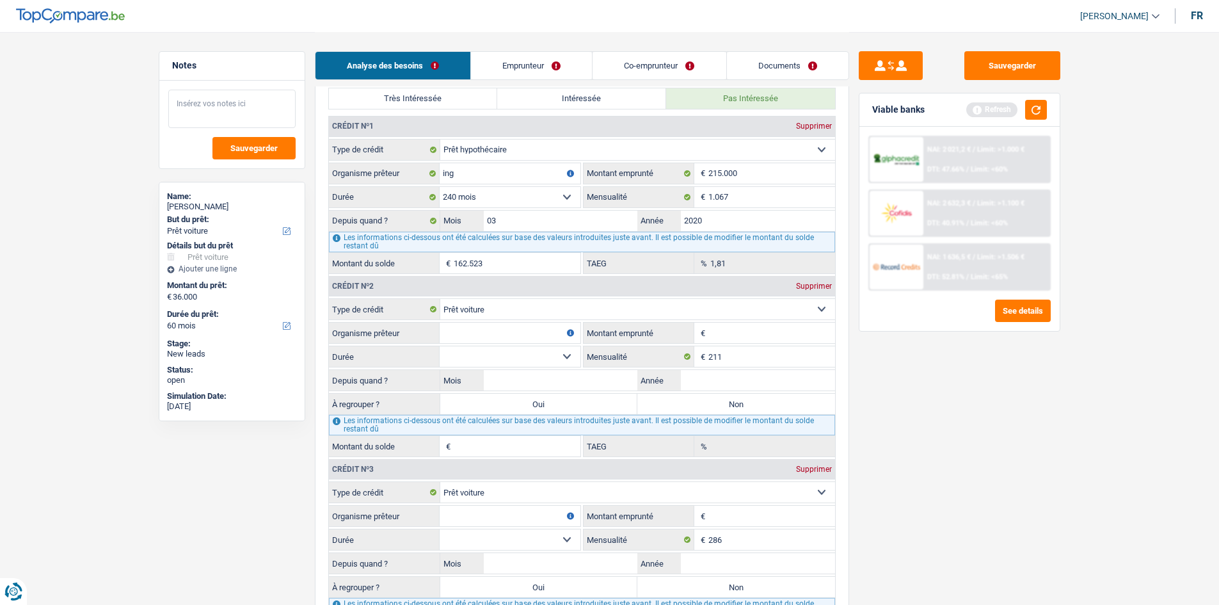
click at [237, 118] on textarea at bounding box center [231, 109] width 127 height 38
type textarea "9686"
click at [380, 178] on div "Sauvegarder Viable banks Refresh NAI: 2 021,2 € / Limit: >1.000 € DTI: 47.66% /…" at bounding box center [959, 317] width 221 height 533
click at [380, 178] on input "Organisme prêteur" at bounding box center [510, 333] width 141 height 20
type input "ing"
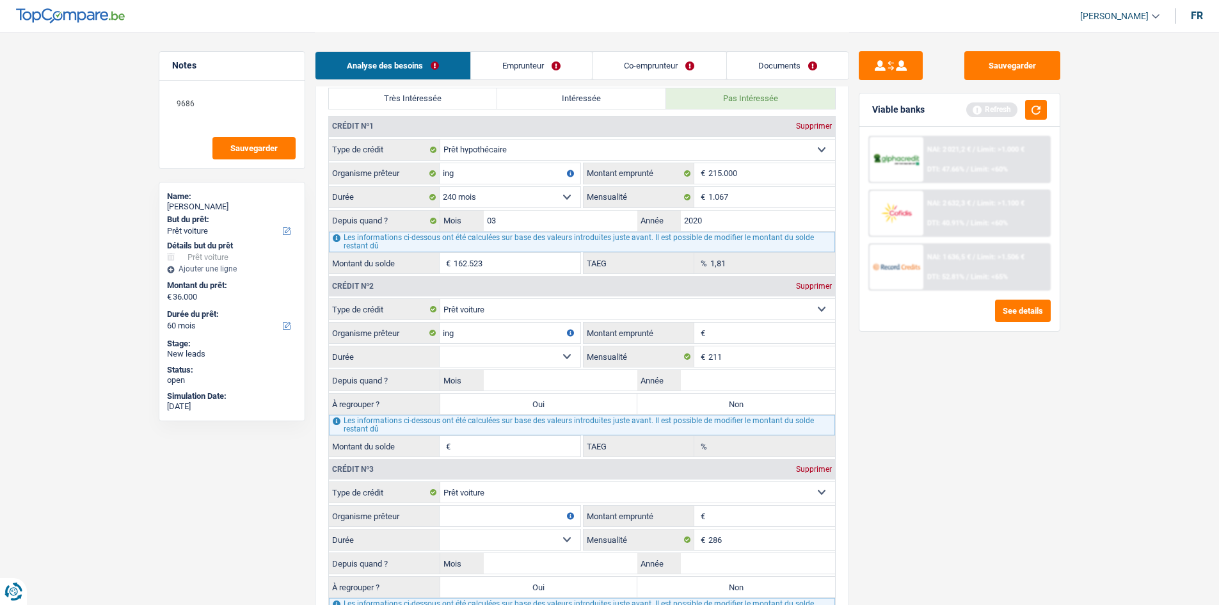
click at [380, 178] on div "Sauvegarder Viable banks Refresh NAI: 2 021,2 € / Limit: >1.000 € DTI: 47.66% /…" at bounding box center [959, 317] width 221 height 533
click at [380, 178] on select "12 mois 18 mois 24 mois Sélectionner une option" at bounding box center [510, 356] width 141 height 20
click at [380, 178] on div "Sauvegarder Viable banks Refresh NAI: 2 021,2 € / Limit: >1.000 € DTI: 47.66% /…" at bounding box center [959, 317] width 221 height 533
click at [380, 178] on input "Montant emprunté" at bounding box center [771, 333] width 127 height 20
type input "16.000"
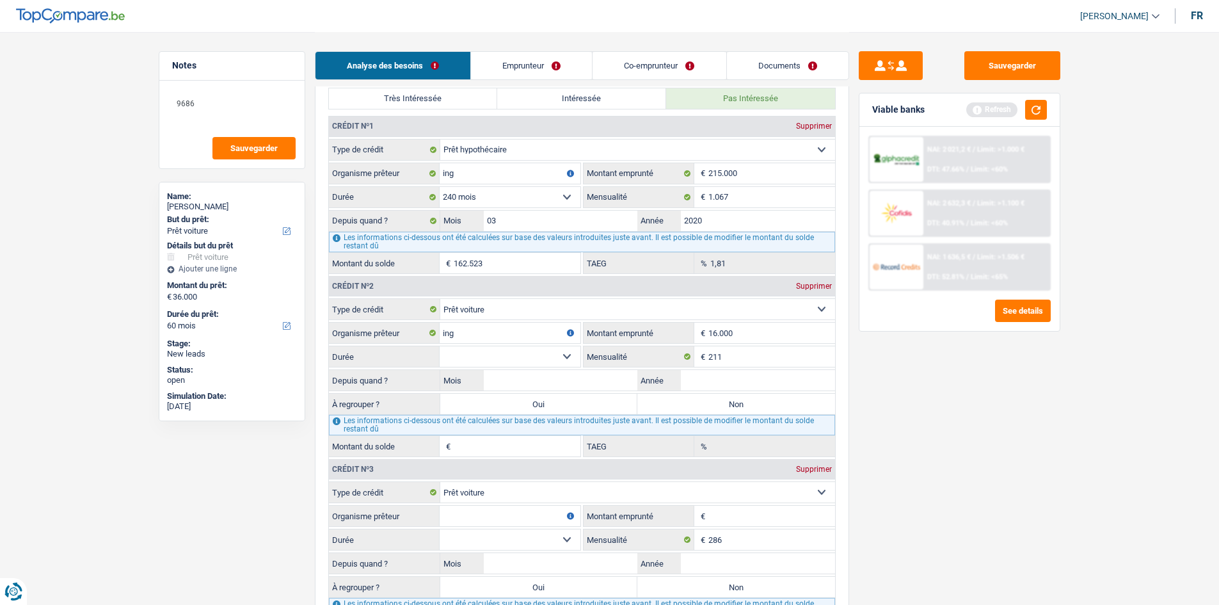
click at [380, 178] on main "Notes 9686 Sauvegarder Name: Johan Linskens But du prêt: Confort maison: meuble…" at bounding box center [609, 133] width 1219 height 2570
drag, startPoint x: 532, startPoint y: 355, endPoint x: 533, endPoint y: 362, distance: 7.7
click at [380, 178] on select "12 mois 18 mois 24 mois 30 mois 36 mois 42 mois 48 mois 60 mois 72 mois 84 mois…" at bounding box center [510, 356] width 141 height 20
select select "60"
click at [380, 178] on select "12 mois 18 mois 24 mois 30 mois 36 mois 42 mois 48 mois 60 mois 72 mois 84 mois…" at bounding box center [510, 356] width 141 height 20
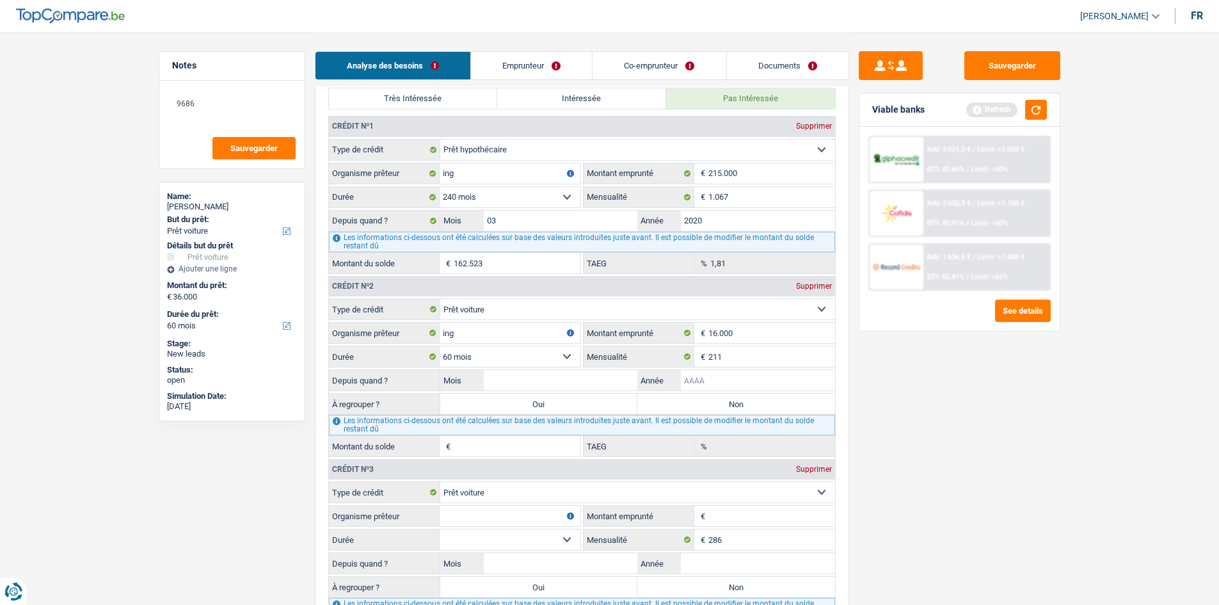
click at [380, 178] on input "Année" at bounding box center [758, 380] width 154 height 20
type input "2022"
click at [380, 178] on div "Sauvegarder Viable banks Refresh NAI: 2 021,2 € / Limit: >1.000 € DTI: 47.66% /…" at bounding box center [959, 317] width 221 height 533
click at [380, 178] on input "Mois" at bounding box center [561, 380] width 154 height 20
type input "2"
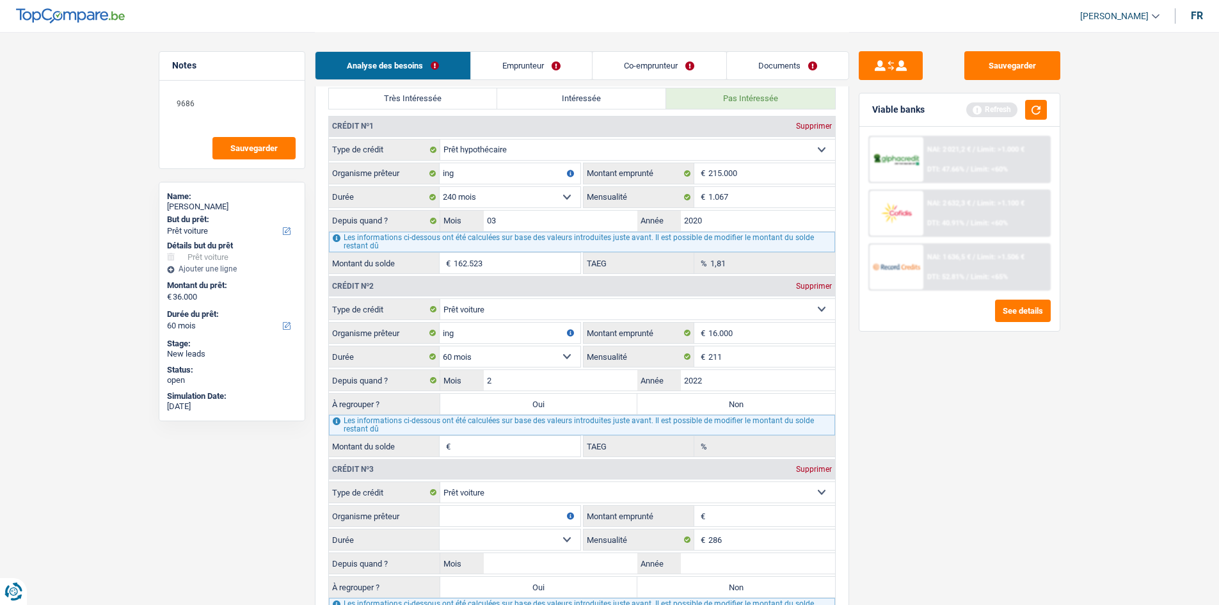
click at [380, 178] on div "Sauvegarder Viable banks Refresh NAI: 2 021,2 € / Limit: >1.000 € DTI: 47.66% /…" at bounding box center [959, 317] width 221 height 533
type input "3.598"
type input "0,00"
click at [380, 178] on input "2022" at bounding box center [758, 380] width 154 height 20
type input "20"
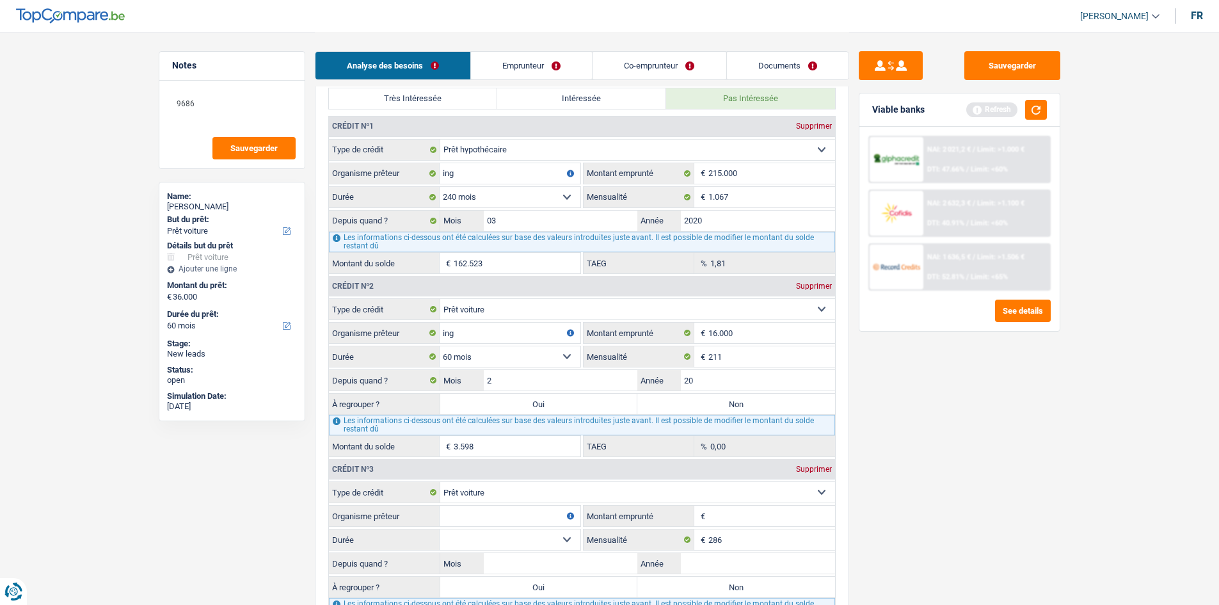
click at [380, 178] on select "12 mois 18 mois 24 mois 30 mois 36 mois 42 mois 48 mois 60 mois 72 mois 84 mois…" at bounding box center [510, 356] width 141 height 20
type input "1"
select select "84"
click at [380, 178] on select "12 mois 18 mois 24 mois 30 mois 36 mois 42 mois 48 mois 60 mois 72 mois 84 mois…" at bounding box center [510, 356] width 141 height 20
type input "2,98"
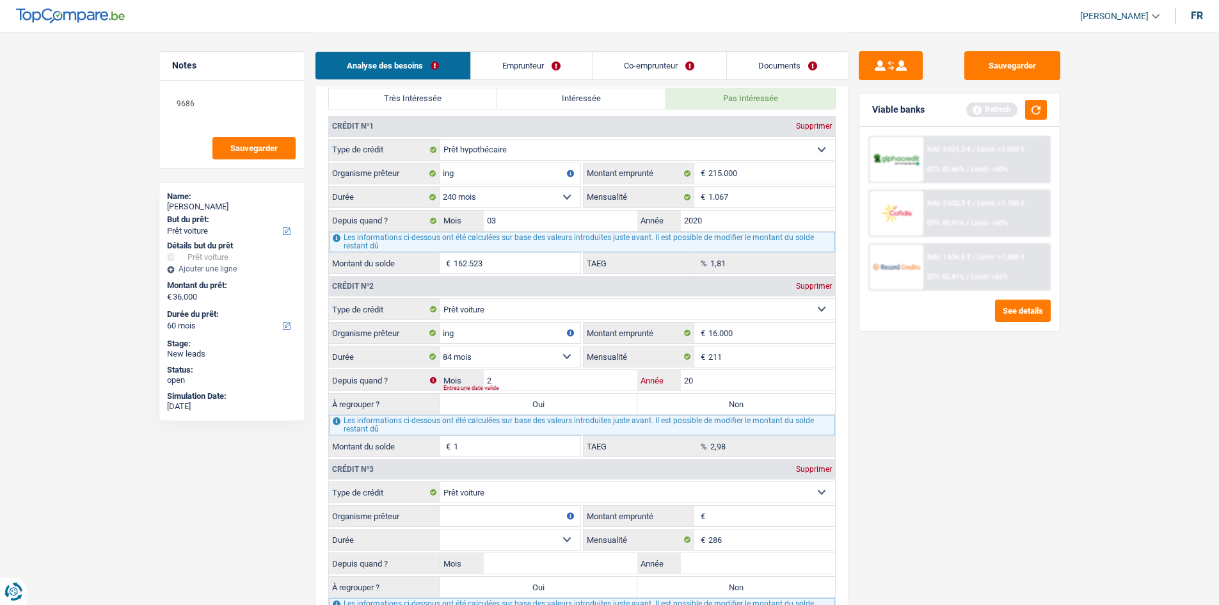
click at [380, 178] on input "20" at bounding box center [758, 380] width 154 height 20
type input "2021"
type input "5.703"
drag, startPoint x: 975, startPoint y: 413, endPoint x: 912, endPoint y: 417, distance: 62.8
click at [380, 178] on div "Sauvegarder Viable banks Refresh NAI: 2 021,2 € / Limit: >1.000 € DTI: 47.66% /…" at bounding box center [959, 317] width 221 height 533
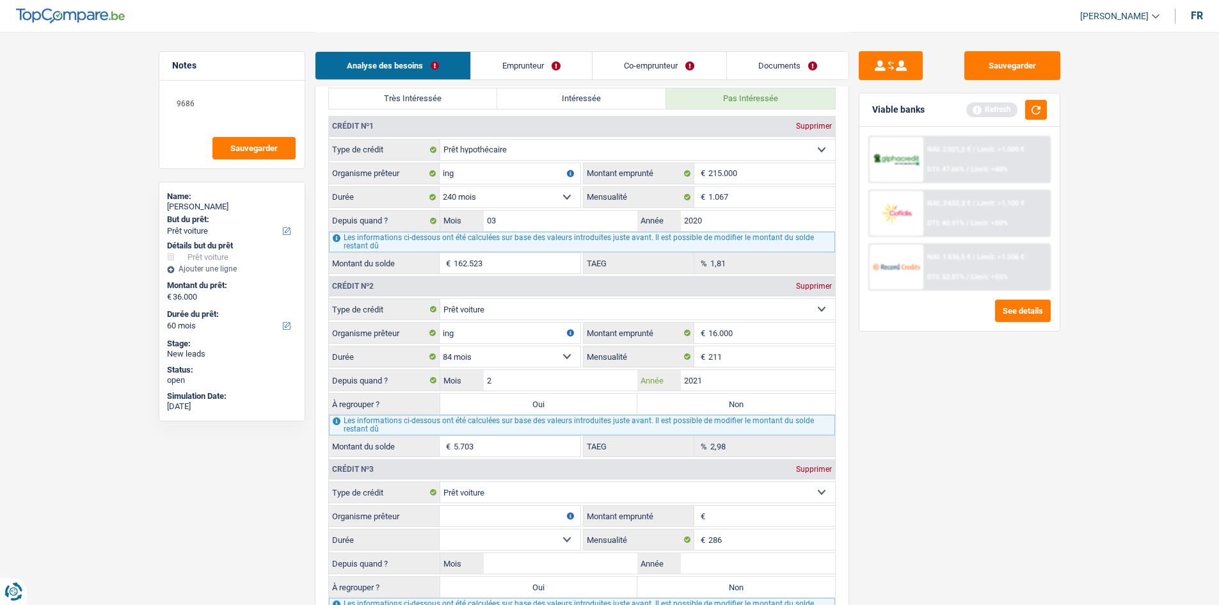
click at [380, 178] on input "2021" at bounding box center [758, 380] width 154 height 20
type input "2020"
click at [380, 178] on div "Sauvegarder Viable banks Refresh NAI: 2 021,2 € / Limit: >1.000 € DTI: 47.66% /…" at bounding box center [959, 317] width 221 height 533
type input "3.307"
click at [380, 178] on input "2020" at bounding box center [758, 380] width 154 height 20
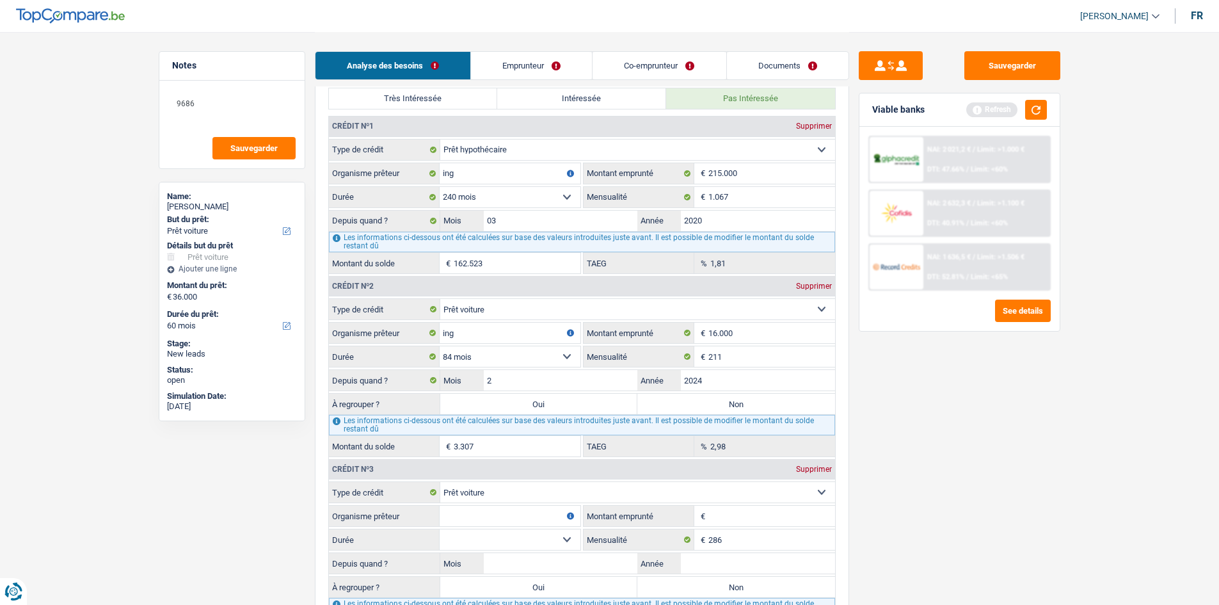
type input "2024"
click at [380, 178] on div "Sauvegarder Viable banks Refresh NAI: 2 021,2 € / Limit: >1.000 € DTI: 47.66% /…" at bounding box center [959, 317] width 221 height 533
type input "12.484"
click at [380, 178] on input "2024" at bounding box center [758, 380] width 154 height 20
type input "2023"
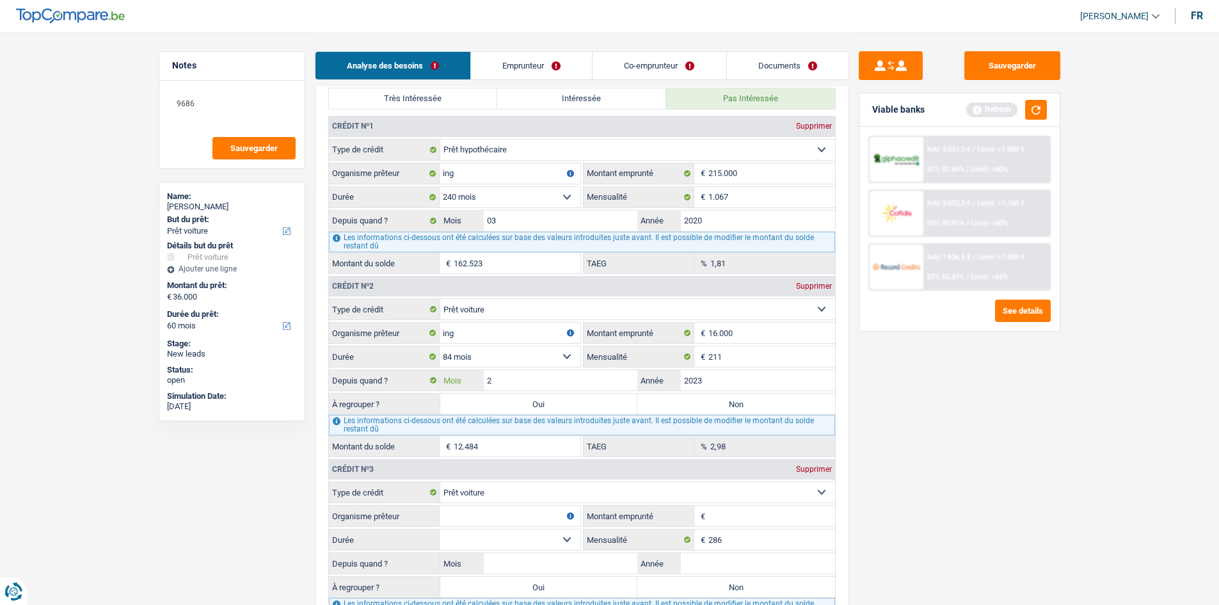
type input "10.290"
click at [380, 178] on input "2" at bounding box center [561, 380] width 154 height 20
type input "1"
click at [380, 178] on main "Notes 9686 Sauvegarder Name: Johan Linskens But du prêt: Confort maison: meuble…" at bounding box center [609, 133] width 1219 height 2570
type input "10.104"
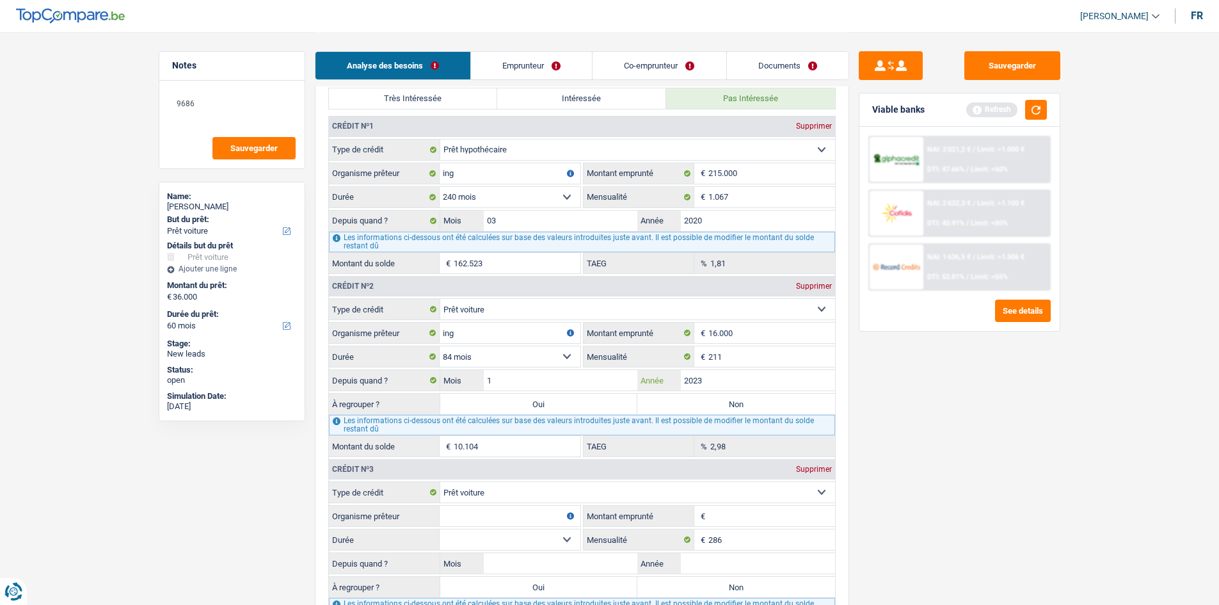
click at [380, 178] on input "2023" at bounding box center [758, 380] width 154 height 20
type input "2022"
type input "7.839"
click at [380, 178] on div "Sauvegarder Viable banks Refresh NAI: 2 021,2 € / Limit: >1.000 € DTI: 47.66% /…" at bounding box center [959, 317] width 221 height 533
click at [380, 178] on input "1" at bounding box center [561, 380] width 154 height 20
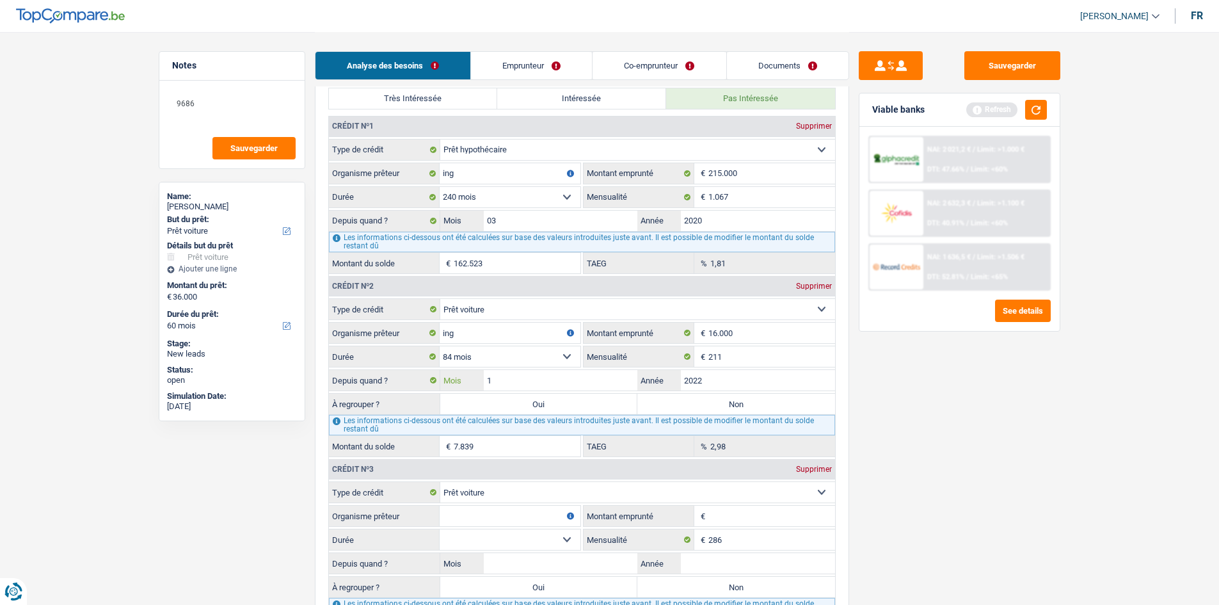
type input "12"
type input "9.918"
click at [380, 178] on main "Notes 9686 Sauvegarder Name: Johan Linskens But du prêt: Confort maison: meuble…" at bounding box center [609, 133] width 1219 height 2570
click at [380, 178] on input "12" at bounding box center [561, 380] width 154 height 20
type input "11"
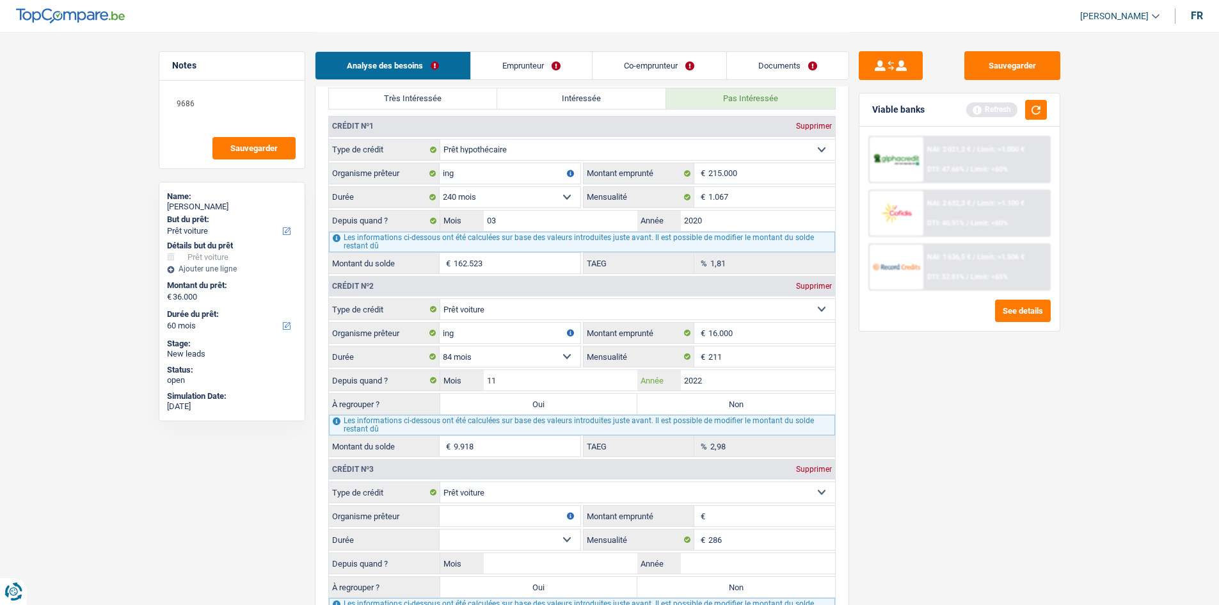
type input "9.731"
click at [380, 178] on div "Sauvegarder Viable banks Refresh NAI: 2 021,2 € / Limit: >1.000 € DTI: 47.66% /…" at bounding box center [959, 317] width 221 height 533
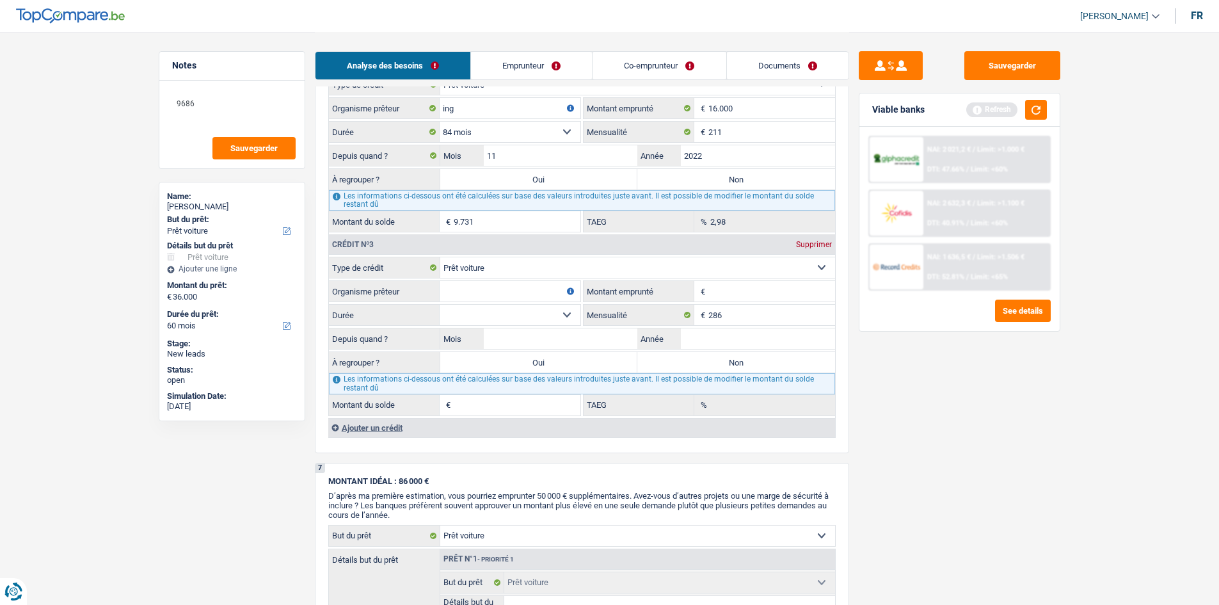
scroll to position [1472, 0]
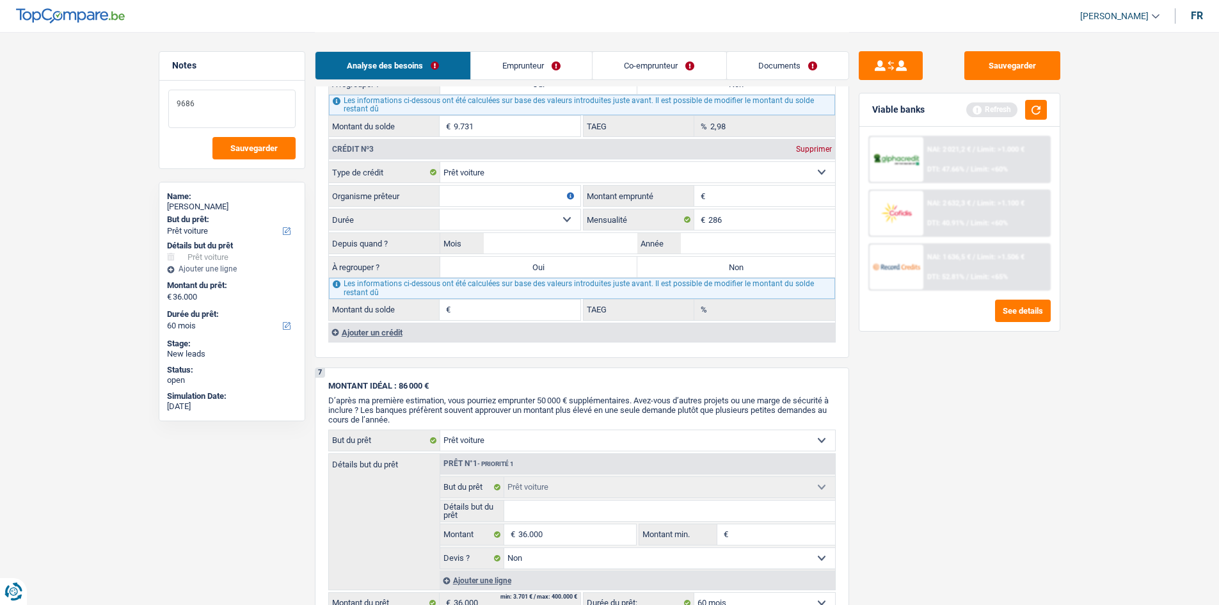
click at [203, 110] on textarea "9686" at bounding box center [231, 109] width 127 height 38
type textarea "9"
type textarea "30000"
drag, startPoint x: 727, startPoint y: 241, endPoint x: 754, endPoint y: 229, distance: 29.8
click at [380, 178] on input "Année" at bounding box center [758, 243] width 154 height 20
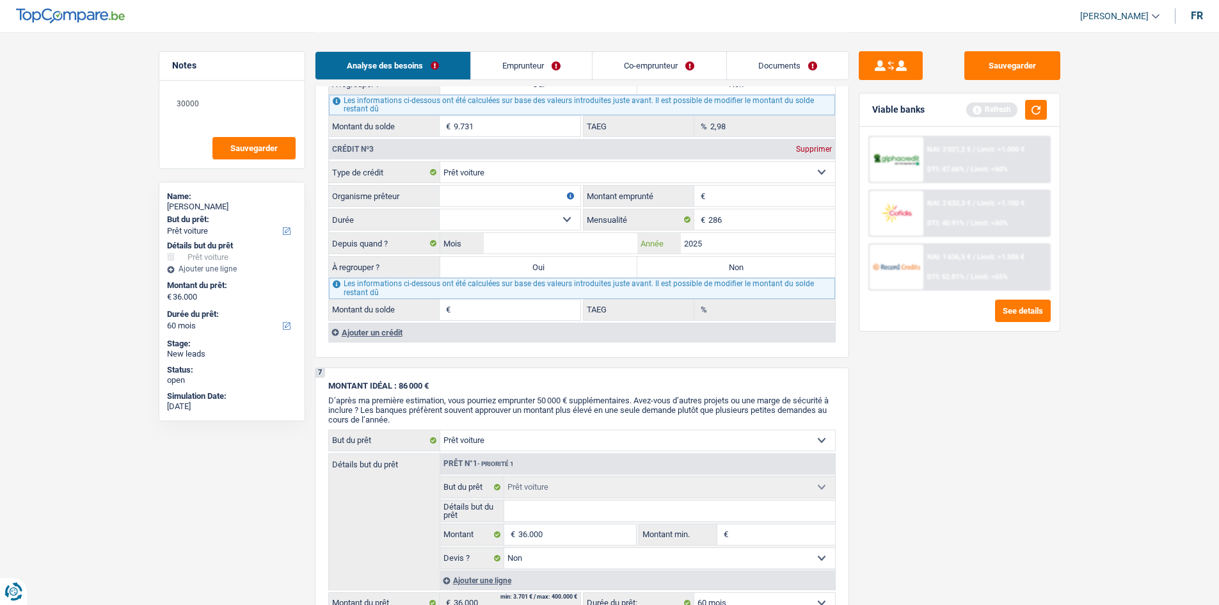
type input "2025"
click at [380, 178] on input "Mois" at bounding box center [561, 243] width 154 height 20
click at [380, 178] on label "Non" at bounding box center [736, 267] width 198 height 20
click at [380, 178] on input "Non" at bounding box center [736, 267] width 198 height 20
radio input "true"
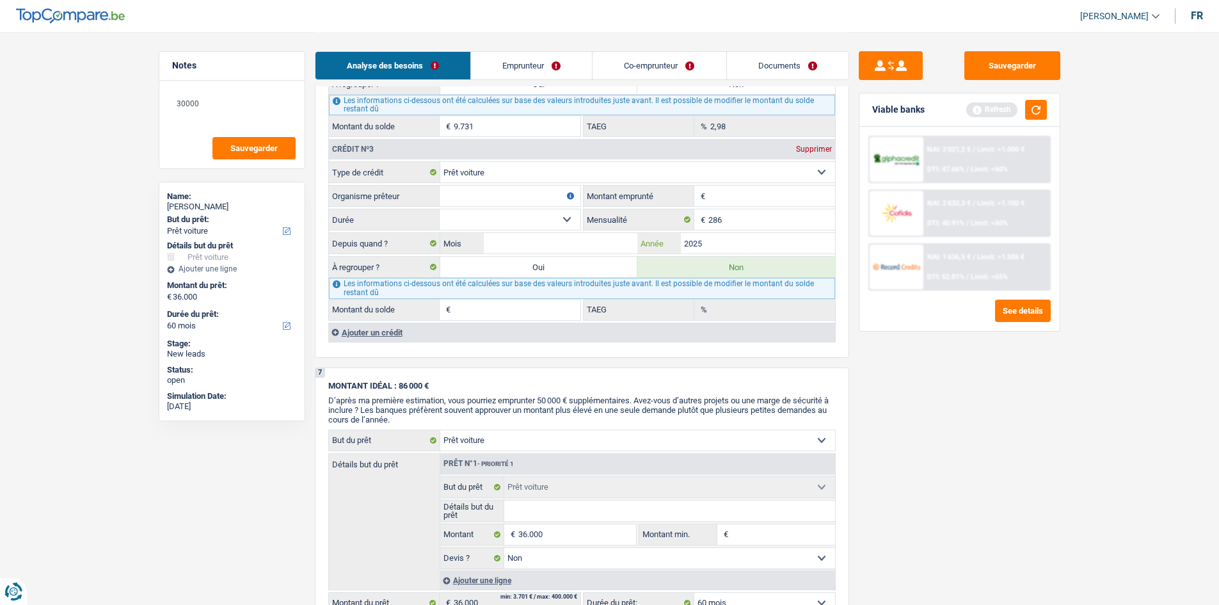
click at [380, 178] on input "2025" at bounding box center [758, 243] width 154 height 20
type input "2024"
click at [380, 178] on input "Mois" at bounding box center [561, 243] width 154 height 20
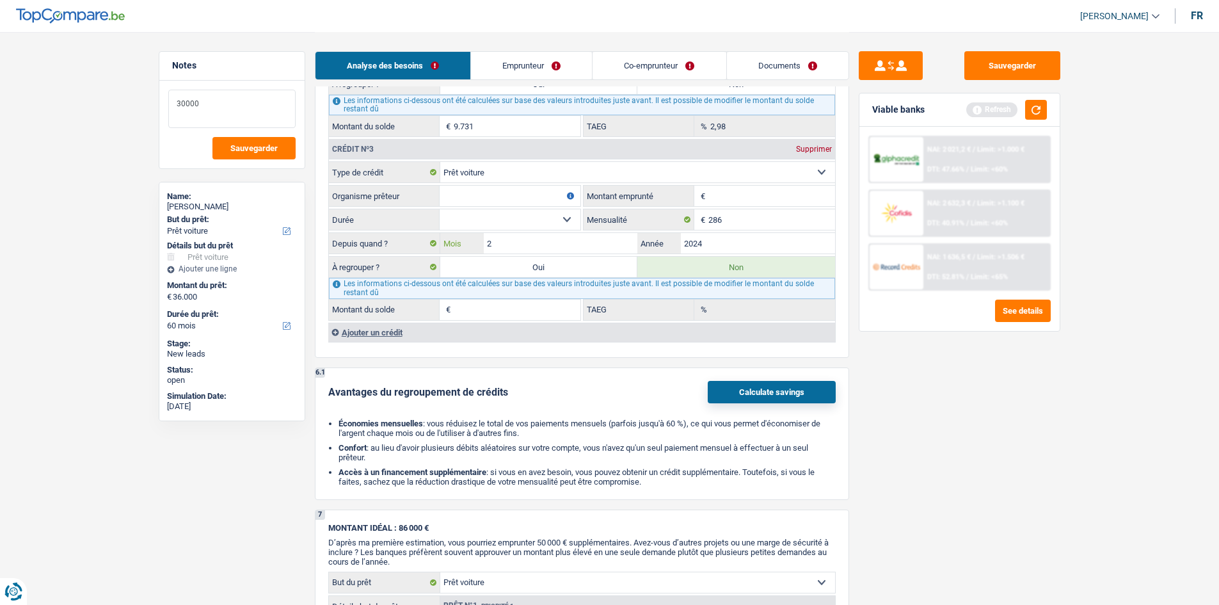
type input "2"
drag, startPoint x: 225, startPoint y: 104, endPoint x: 399, endPoint y: 190, distance: 193.7
click at [225, 104] on textarea "30000" at bounding box center [231, 109] width 127 height 38
type textarea "3"
type textarea "34880"
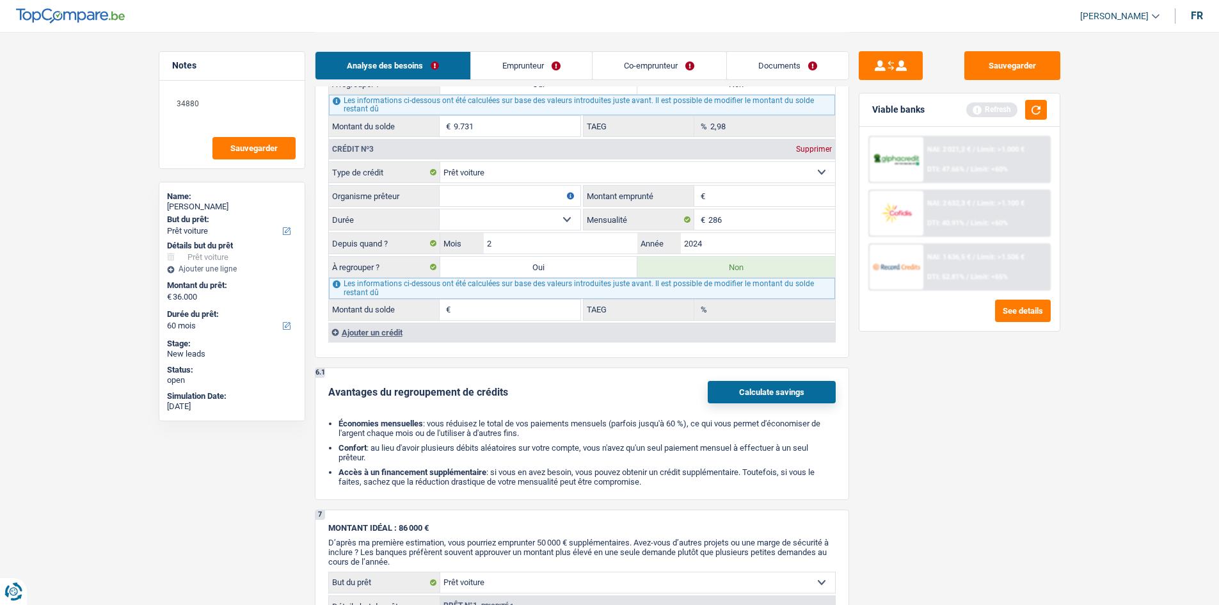
click at [380, 178] on div "Sauvegarder Viable banks Refresh NAI: 2 021,2 € / Limit: >1.000 € DTI: 47.66% /…" at bounding box center [959, 317] width 221 height 533
click at [380, 178] on input "Montant emprunté" at bounding box center [771, 196] width 127 height 20
type input "50.000"
drag, startPoint x: 486, startPoint y: 218, endPoint x: 490, endPoint y: 228, distance: 10.9
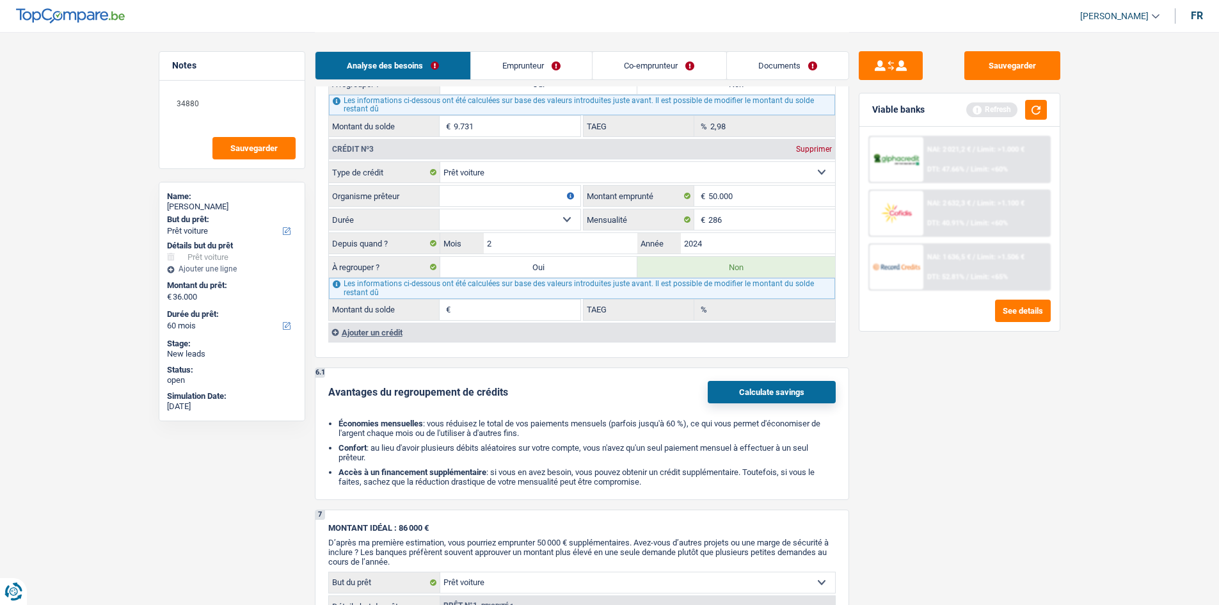
click at [380, 178] on select "12 mois 18 mois 24 mois 30 mois 36 mois 42 mois 48 mois 60 mois 72 mois 84 mois…" at bounding box center [510, 219] width 141 height 20
select select "120"
click at [380, 178] on select "12 mois 18 mois 24 mois 30 mois 36 mois 42 mois 48 mois 60 mois 72 mois 84 mois…" at bounding box center [510, 219] width 141 height 20
type input "39.042"
type input "0,00"
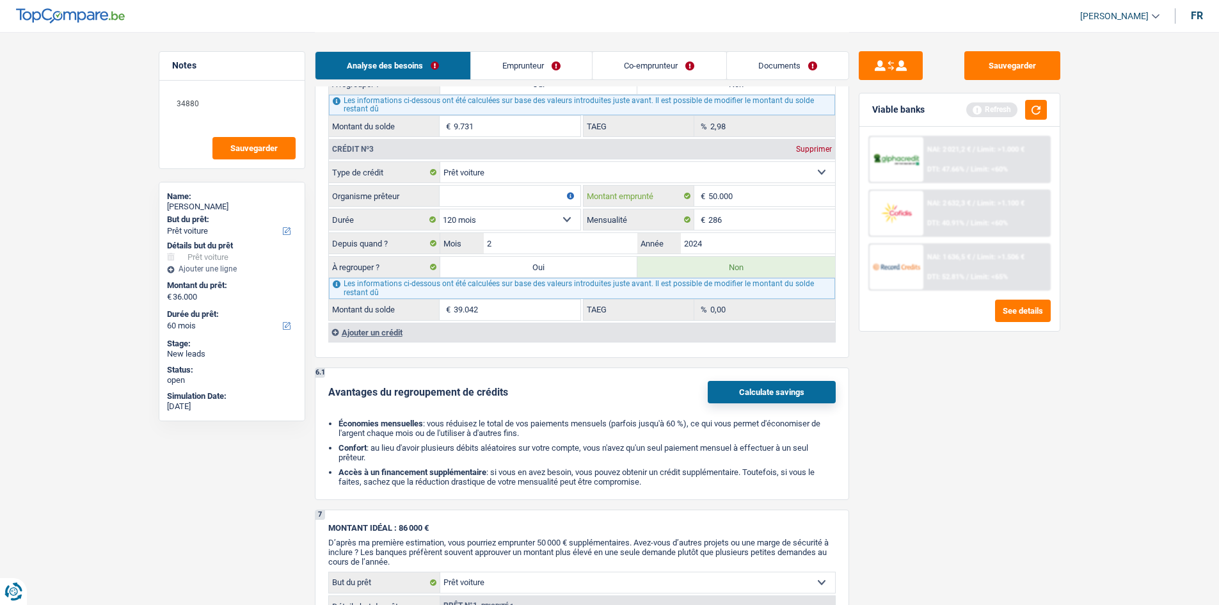
click at [380, 178] on input "50.000" at bounding box center [771, 196] width 127 height 20
type input "5.000"
select select
type input "5"
type input "38.960"
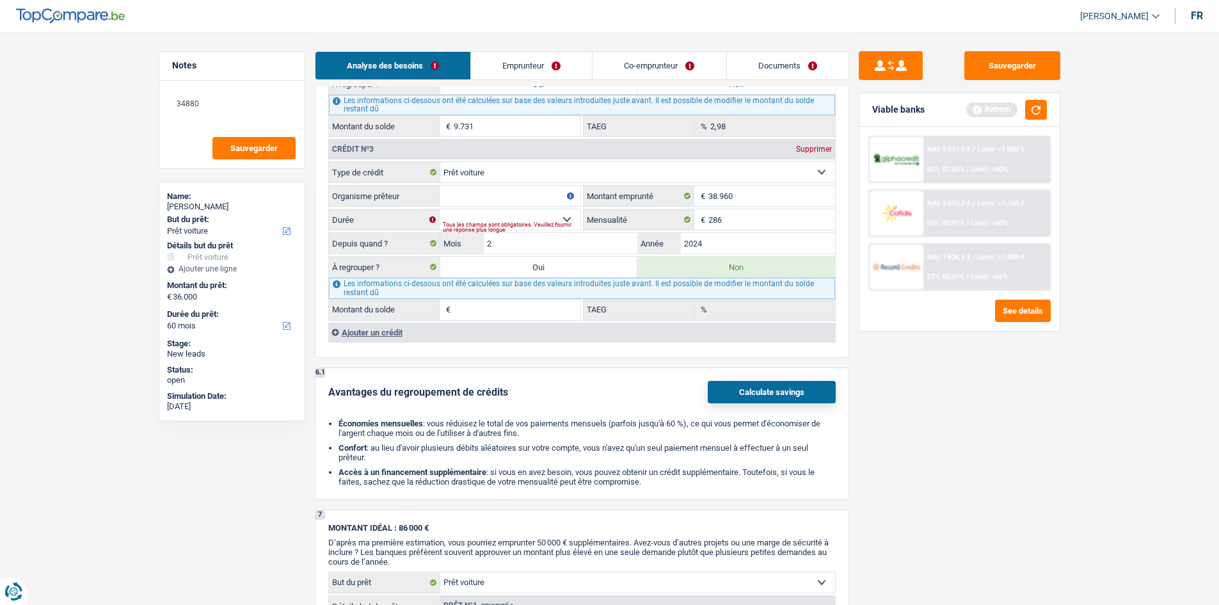
drag, startPoint x: 991, startPoint y: 484, endPoint x: 530, endPoint y: 136, distance: 578.0
click at [380, 178] on div "Sauvegarder Viable banks Refresh NAI: 2 021,2 € / Limit: >1.000 € DTI: 47.66% /…" at bounding box center [959, 317] width 221 height 533
click at [380, 178] on select "12 mois 18 mois 24 mois 30 mois 36 mois 42 mois 48 mois 60 mois 72 mois 84 mois…" at bounding box center [510, 219] width 141 height 20
select select "84"
click at [380, 178] on select "12 mois 18 mois 24 mois 30 mois 36 mois 42 mois 48 mois 60 mois 72 mois 84 mois…" at bounding box center [510, 219] width 141 height 20
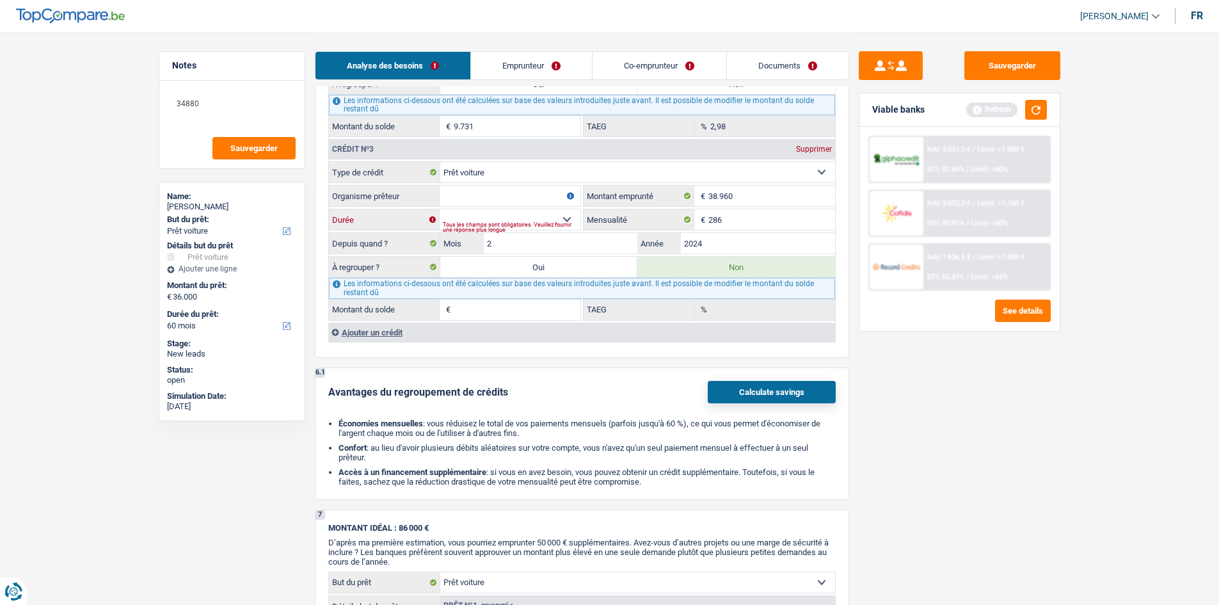
type input "26.334"
type input "0,00"
click at [380, 178] on div "Sauvegarder Viable banks Refresh NAI: 2 021,2 € / Limit: >1.000 € DTI: 47.66% /…" at bounding box center [959, 317] width 221 height 533
click at [380, 178] on input "26.334" at bounding box center [517, 309] width 127 height 20
type input "2"
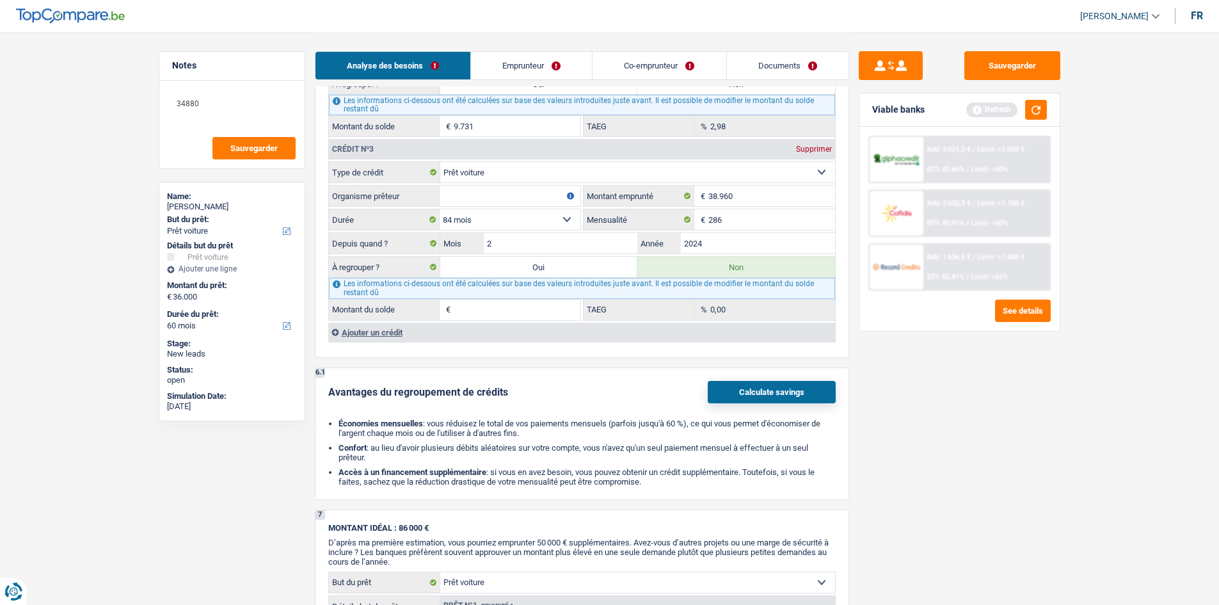
click at [380, 178] on fieldset "Carte ou ouverture de crédit Prêt hypothécaire Vente à tempérament Prêt à tempé…" at bounding box center [582, 240] width 506 height 159
drag, startPoint x: 512, startPoint y: 209, endPoint x: 499, endPoint y: 215, distance: 14.0
click at [380, 178] on select "12 mois 18 mois 24 mois 30 mois 36 mois 42 mois 48 mois 60 mois 72 mois 84 mois…" at bounding box center [510, 219] width 141 height 20
select select "24"
click at [380, 178] on select "12 mois 18 mois 24 mois 30 mois 36 mois 42 mois 48 mois 60 mois 72 mois 84 mois…" at bounding box center [510, 219] width 141 height 20
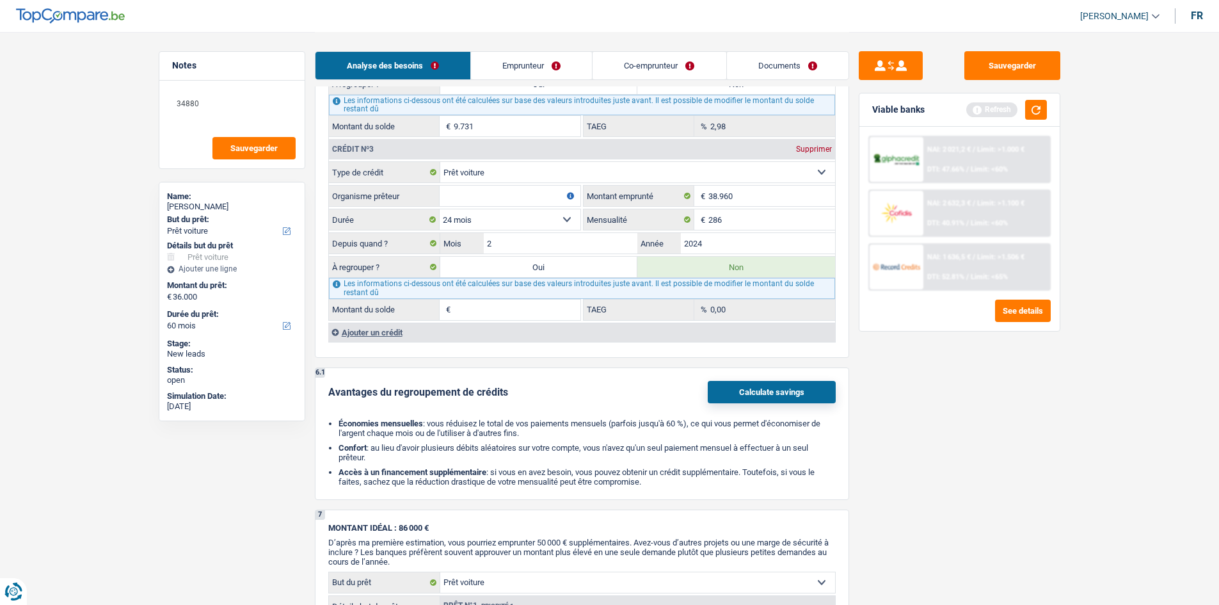
type input "1.538"
click at [380, 178] on input "1.538" at bounding box center [517, 309] width 127 height 20
click at [380, 178] on fieldset "Carte ou ouverture de crédit Prêt hypothécaire Vente à tempérament Prêt à tempé…" at bounding box center [582, 240] width 506 height 159
click at [380, 178] on input "Organisme prêteur" at bounding box center [510, 196] width 141 height 20
type input "Vedefin"
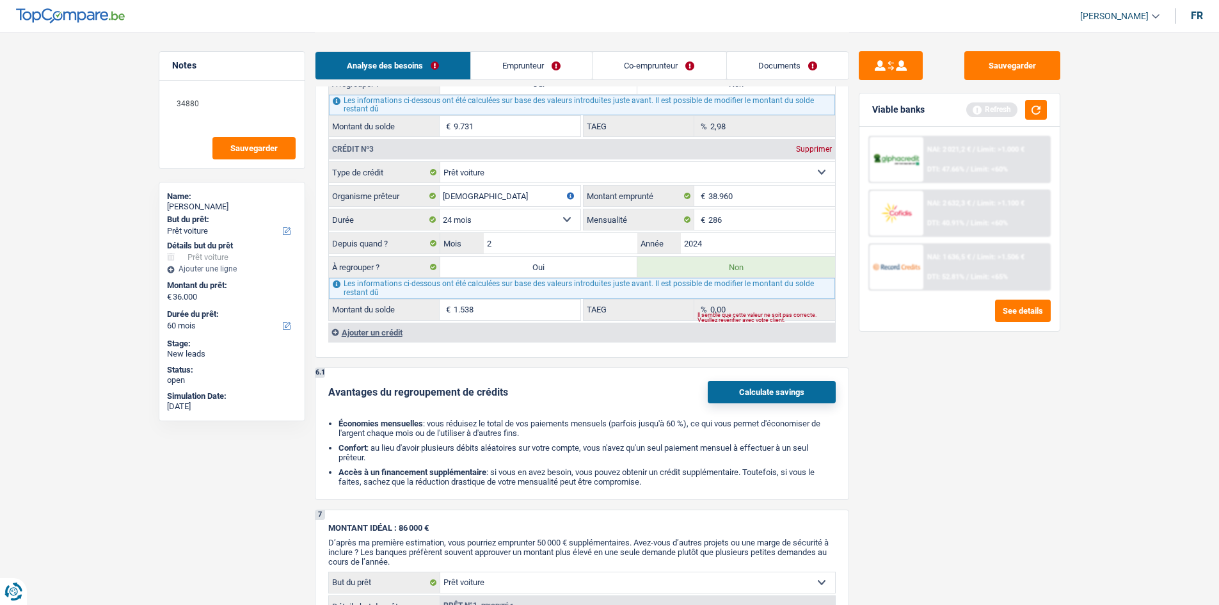
click at [380, 178] on input "1.538" at bounding box center [517, 309] width 127 height 20
type input "1"
type input "36.418"
click at [278, 93] on textarea "34880" at bounding box center [231, 109] width 127 height 38
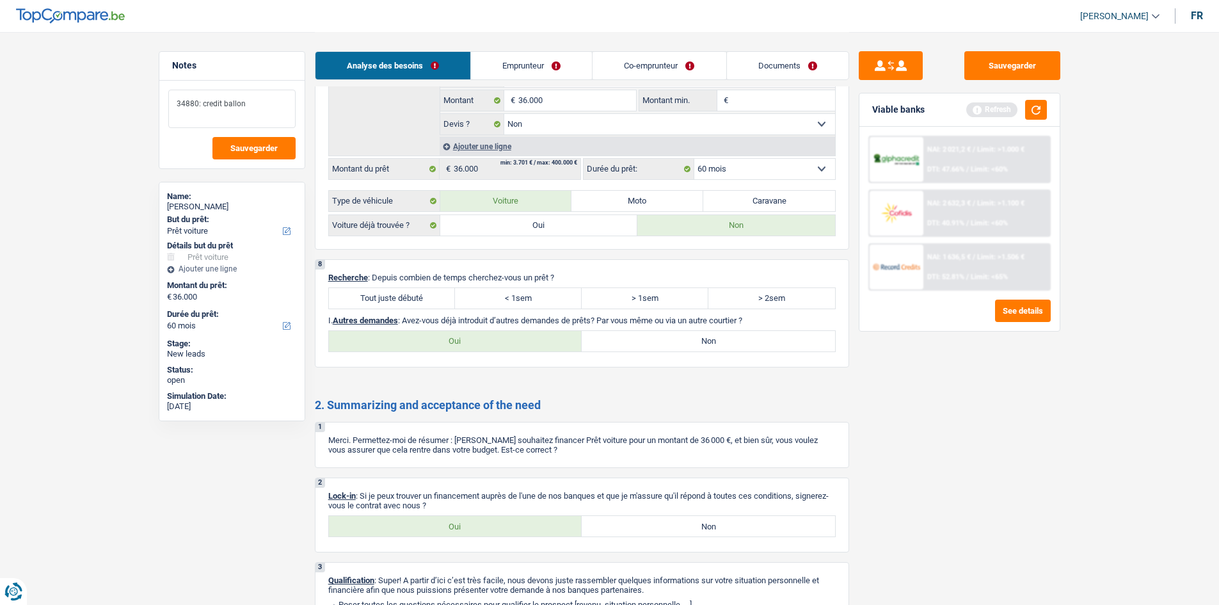
scroll to position [2117, 0]
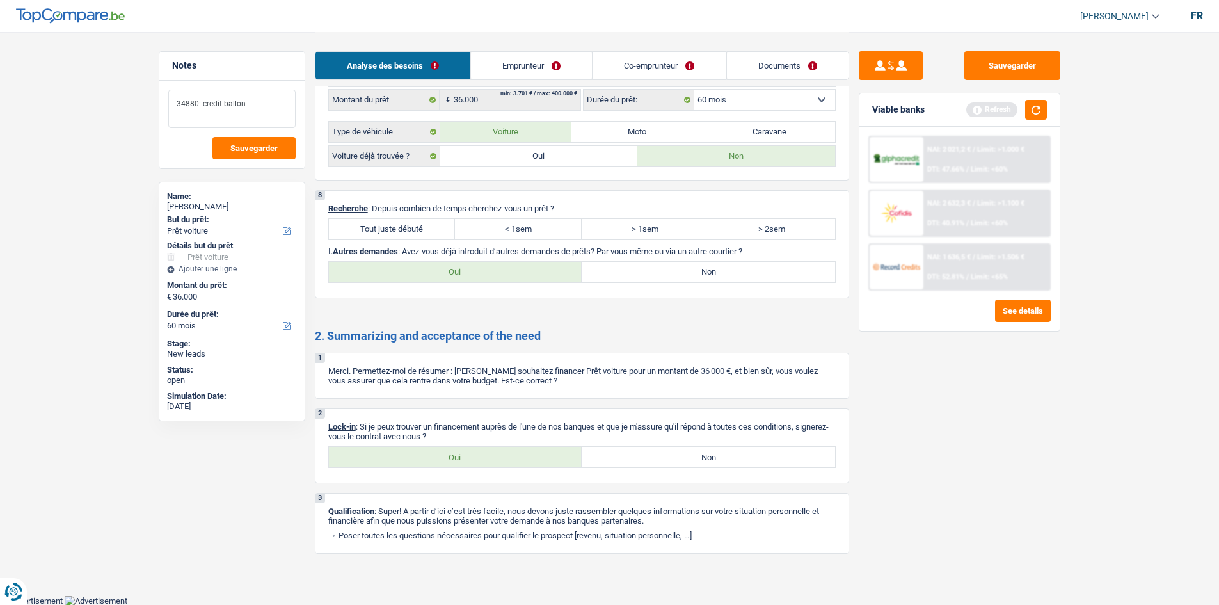
type textarea "34880: credit ballon"
drag, startPoint x: 358, startPoint y: 225, endPoint x: 1145, endPoint y: 582, distance: 865.2
click at [361, 178] on label "Tout juste débuté" at bounding box center [392, 229] width 127 height 20
click at [361, 178] on input "Tout juste débuté" at bounding box center [392, 229] width 127 height 20
radio input "true"
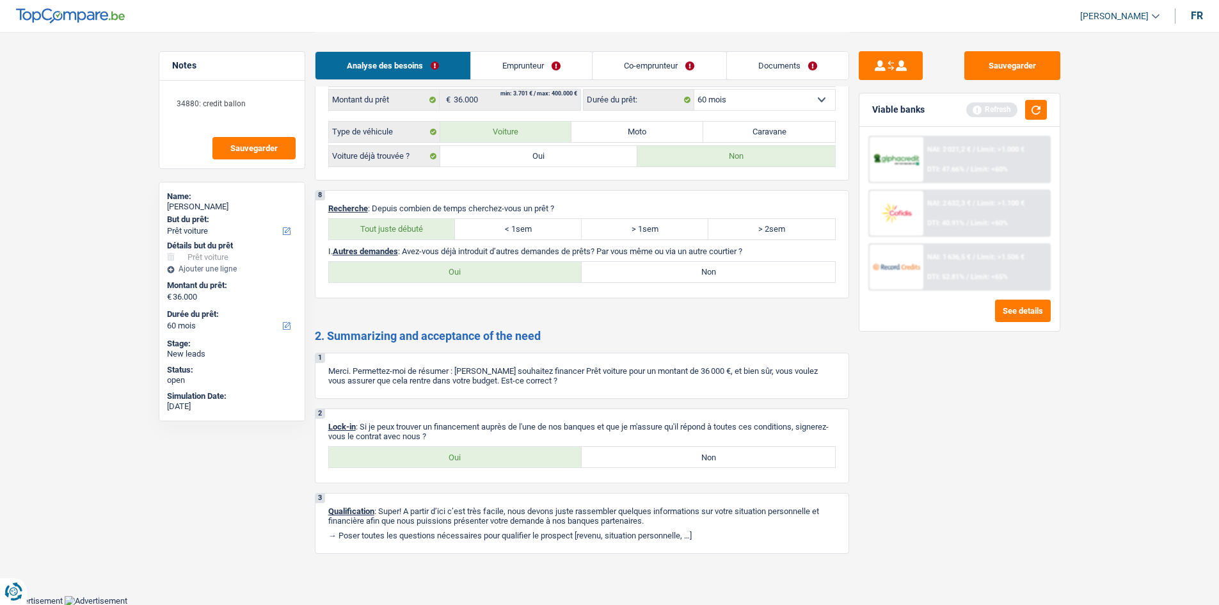
click at [380, 178] on label "Oui" at bounding box center [455, 457] width 253 height 20
click at [380, 178] on input "Oui" at bounding box center [455, 457] width 253 height 20
radio input "true"
click at [380, 99] on div "Viable banks Refresh" at bounding box center [959, 109] width 200 height 33
click at [380, 103] on button "button" at bounding box center [1036, 110] width 22 height 20
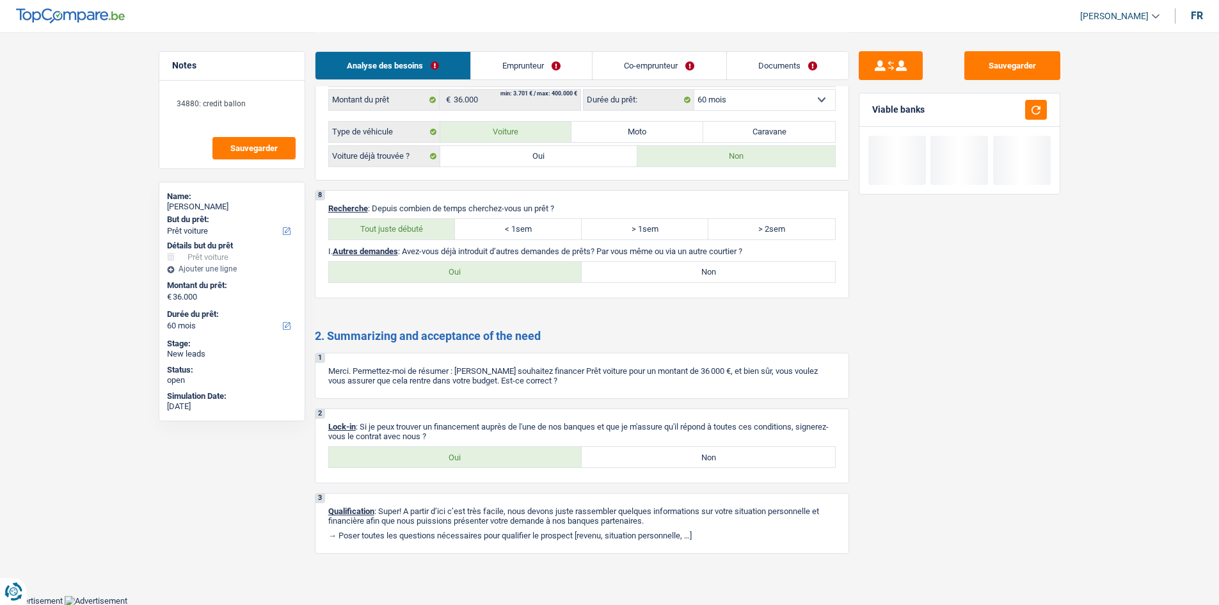
click at [380, 178] on label "Oui" at bounding box center [455, 272] width 253 height 20
click at [380, 178] on input "Oui" at bounding box center [455, 272] width 253 height 20
radio input "true"
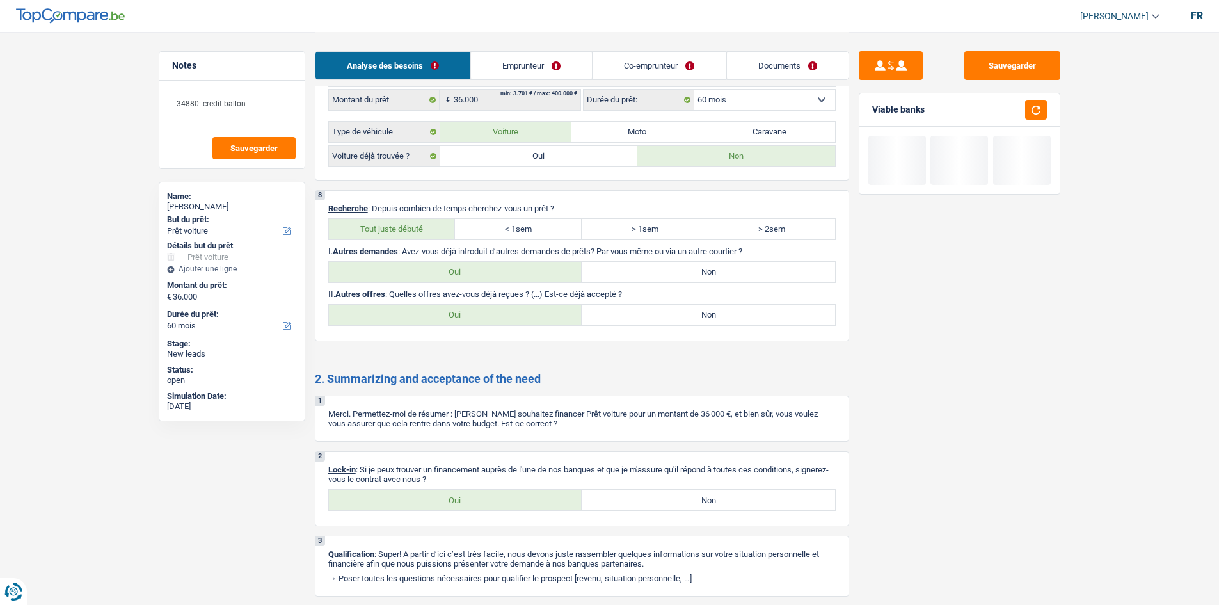
click at [380, 178] on label "Non" at bounding box center [708, 315] width 253 height 20
click at [380, 178] on input "Non" at bounding box center [708, 315] width 253 height 20
radio input "true"
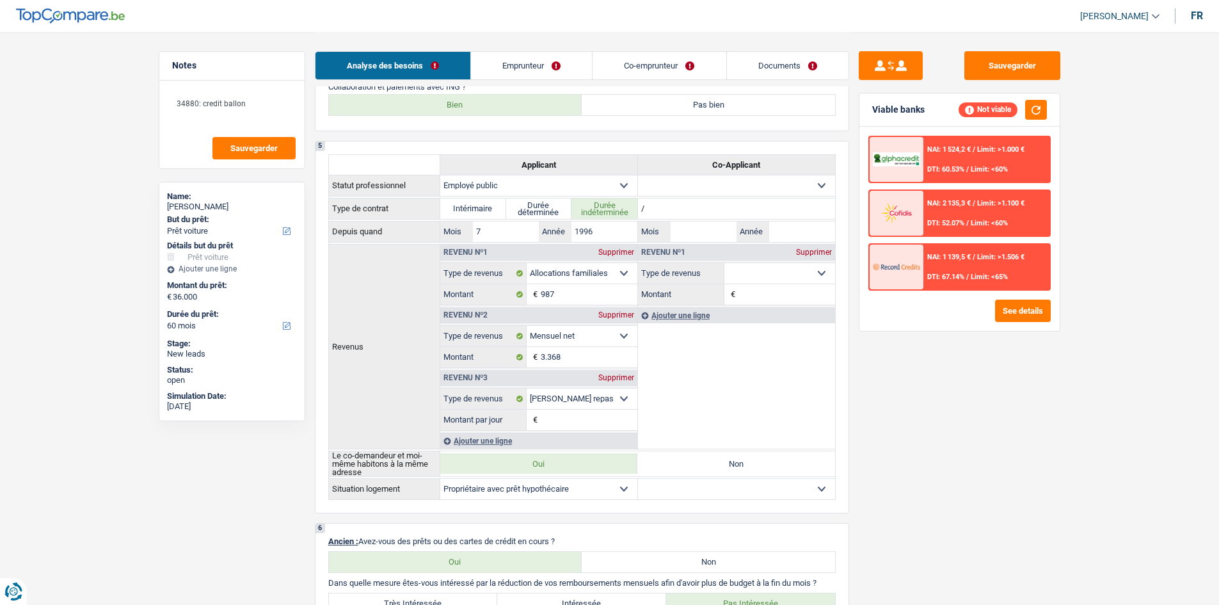
scroll to position [453, 0]
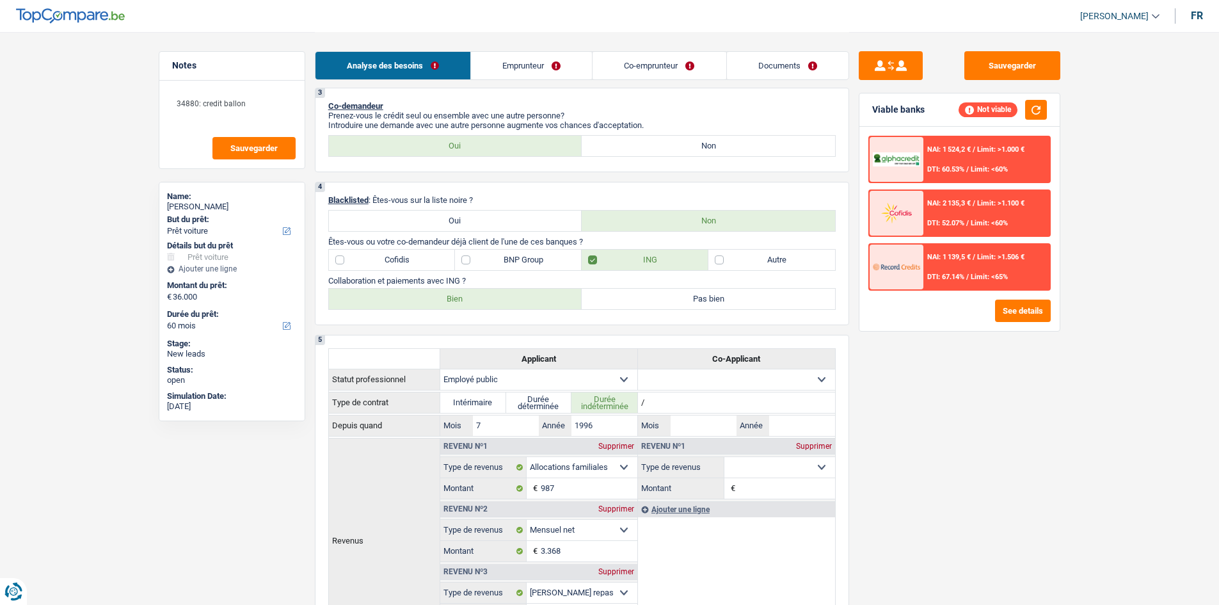
click at [380, 52] on link "Emprunteur" at bounding box center [531, 66] width 121 height 28
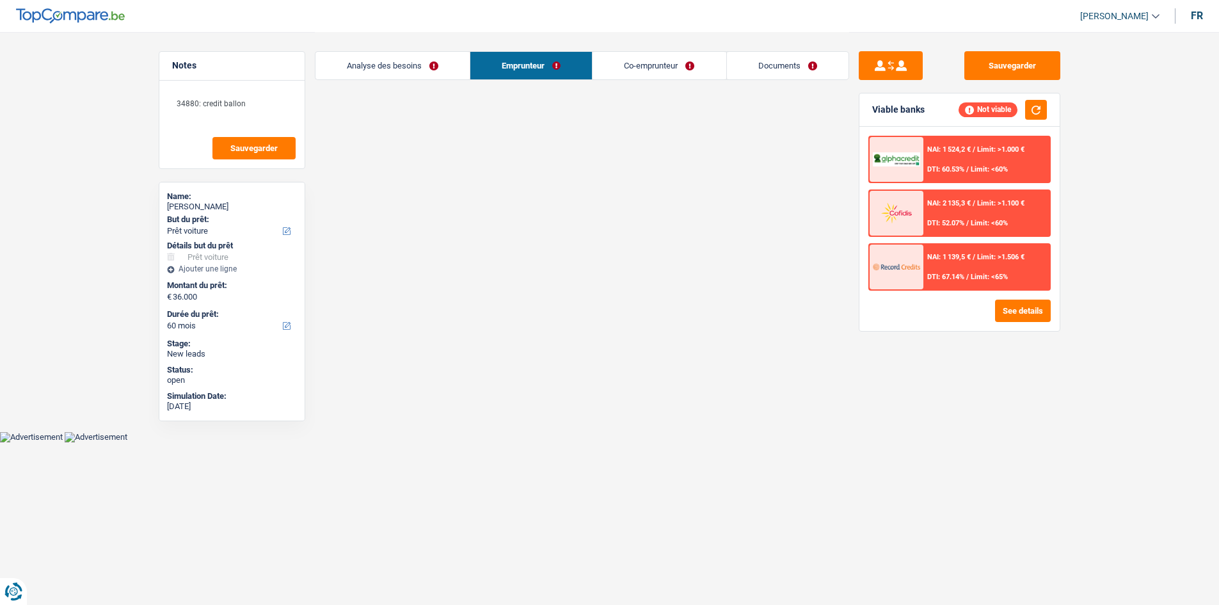
scroll to position [0, 0]
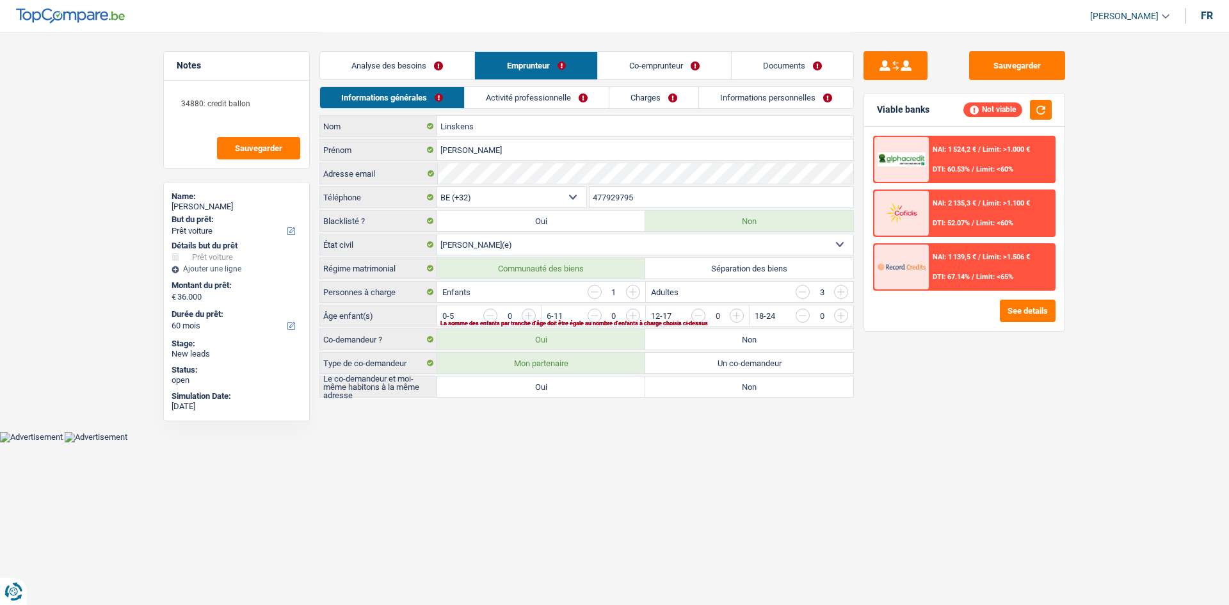
click at [380, 178] on label "Oui" at bounding box center [541, 386] width 208 height 20
click at [380, 178] on input "Oui" at bounding box center [541, 386] width 208 height 20
radio input "true"
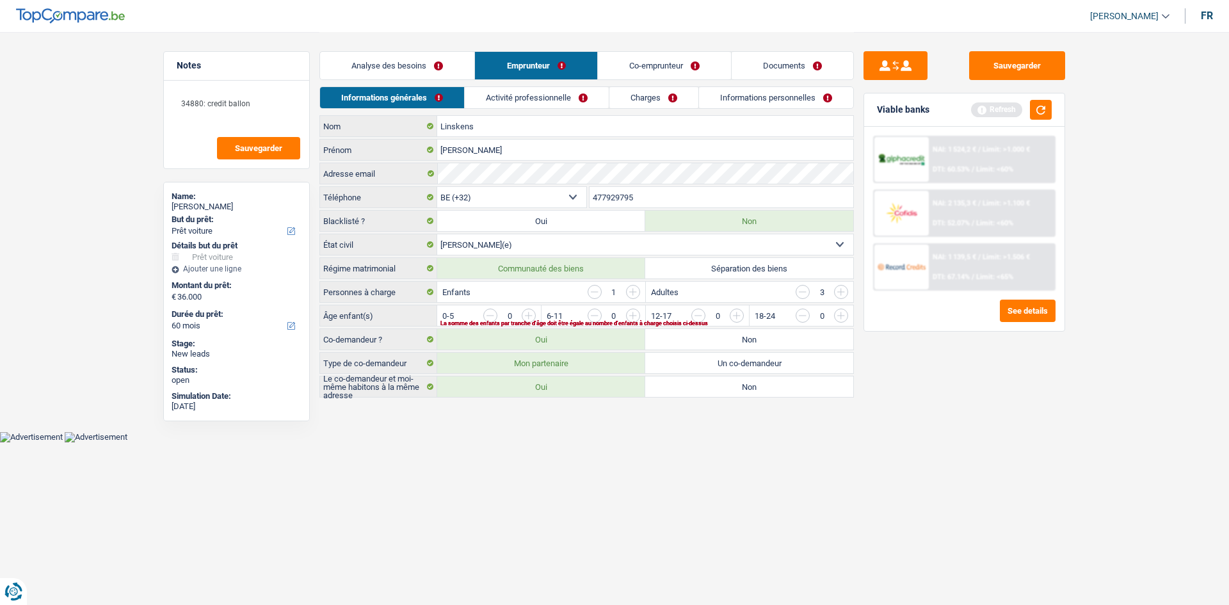
click at [380, 54] on link "Analyse des besoins" at bounding box center [397, 66] width 154 height 28
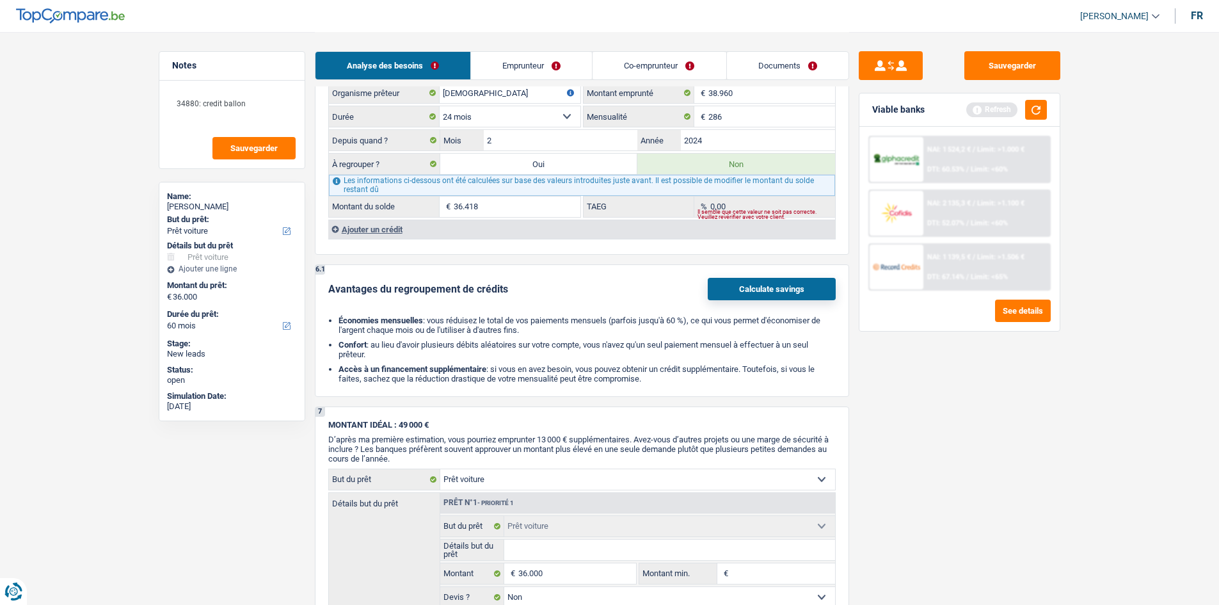
scroll to position [1408, 0]
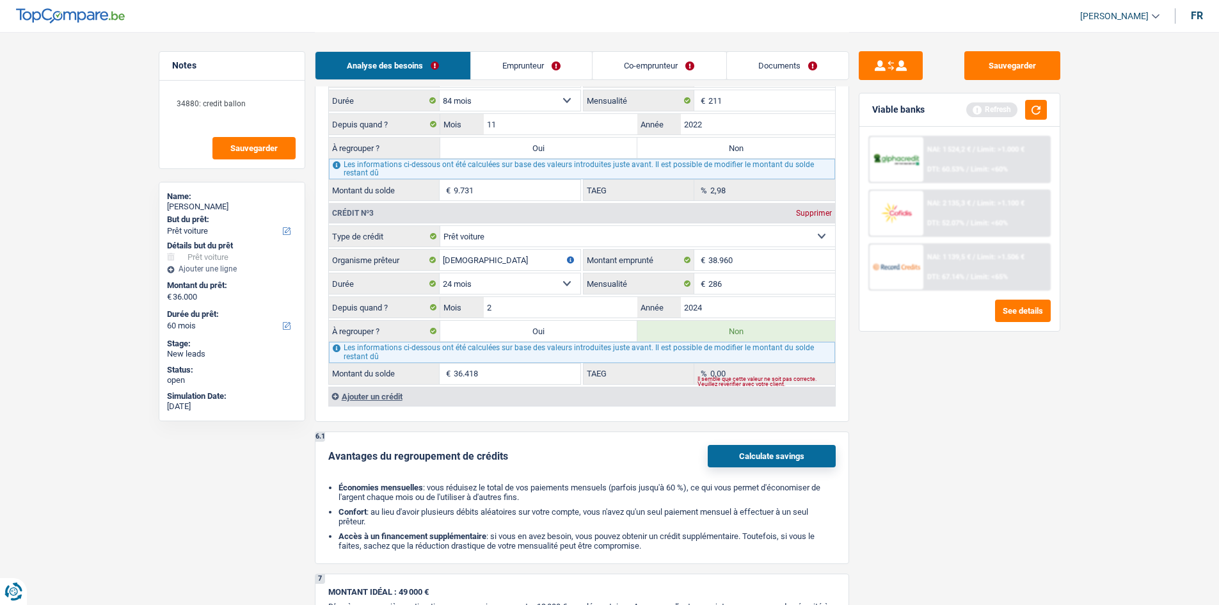
click at [361, 178] on div "Ajouter un crédit" at bounding box center [581, 396] width 507 height 19
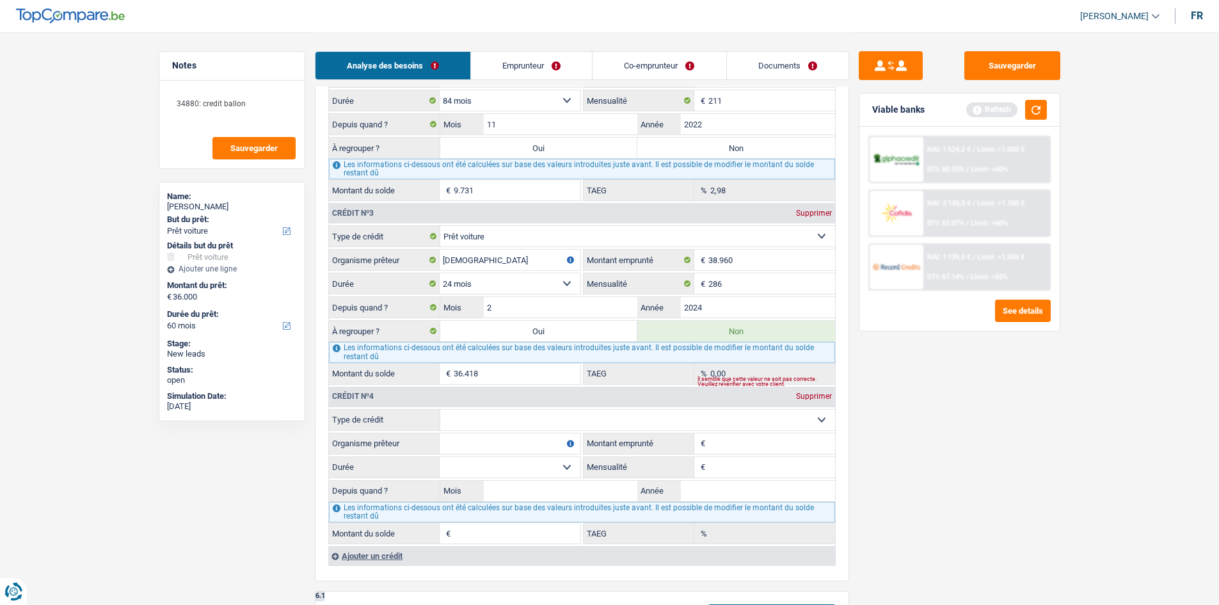
click at [380, 178] on select "Carte ou ouverture de crédit Prêt hypothécaire Vente à tempérament Prêt à tempé…" at bounding box center [637, 420] width 395 height 20
select select "personalLoan"
type input "0"
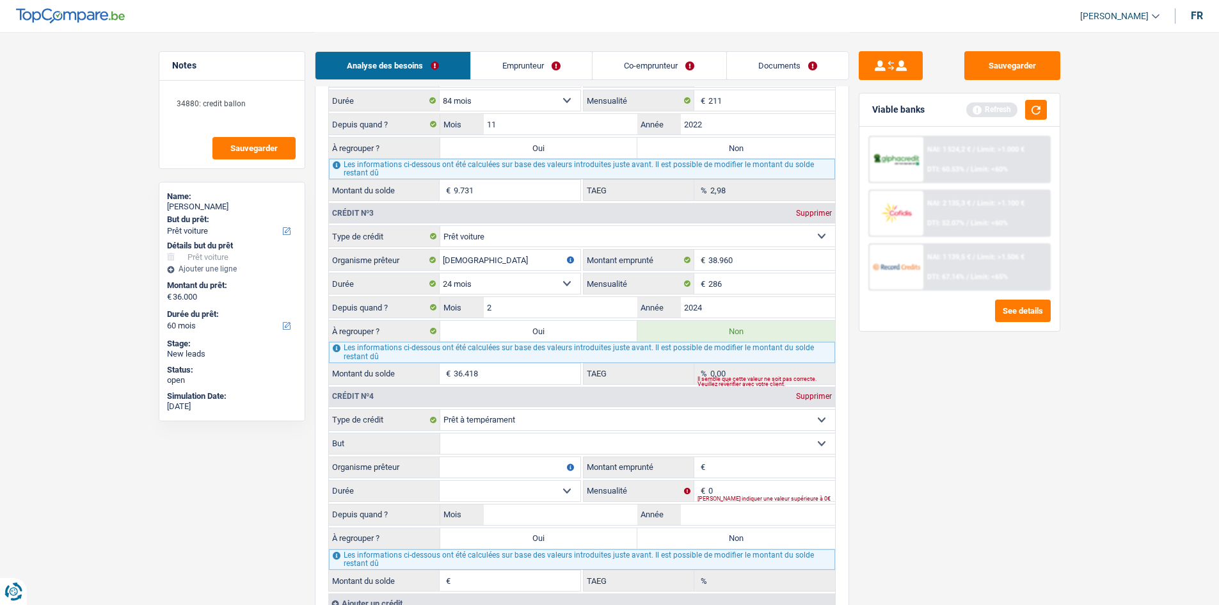
click at [380, 178] on input "Montant emprunté" at bounding box center [771, 467] width 127 height 20
type input "5.000"
click at [380, 178] on div "Sauvegarder Viable banks Refresh NAI: 1 524,2 € / Limit: >1.000 € DTI: 60.53% /…" at bounding box center [959, 317] width 221 height 533
click at [380, 178] on input "0" at bounding box center [771, 491] width 127 height 20
click at [253, 92] on textarea "34880: credit ballon" at bounding box center [231, 109] width 127 height 38
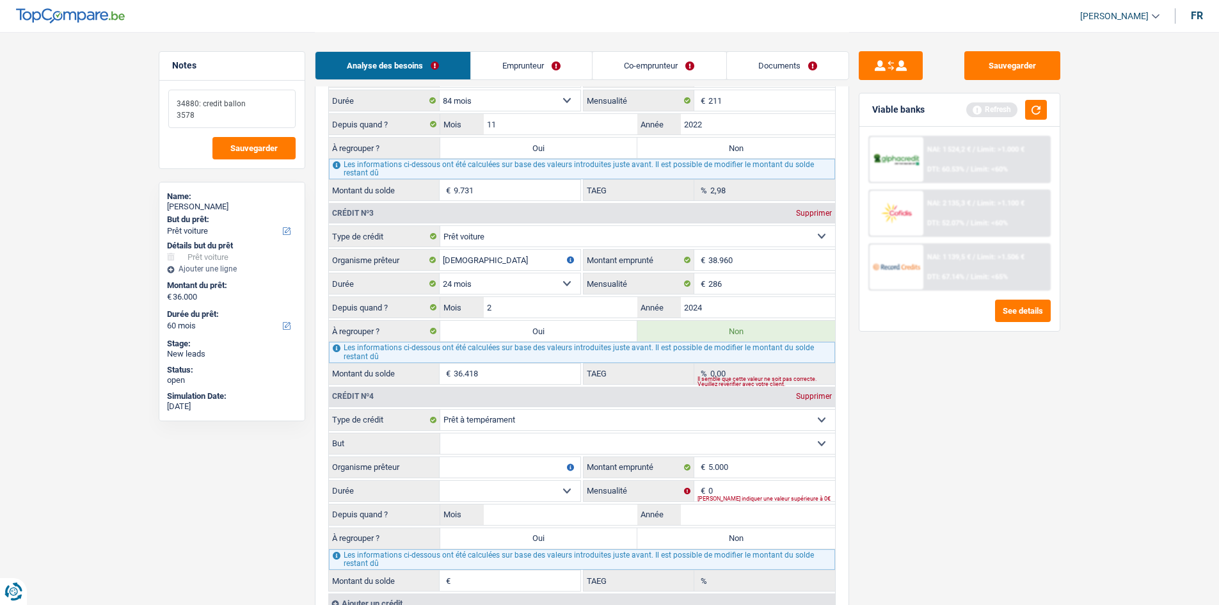
type textarea "34880: credit ballon 3578"
click at [380, 178] on div "Sauvegarder Viable banks Refresh NAI: 1 524,2 € / Limit: >1.000 € DTI: 60.53% /…" at bounding box center [959, 317] width 221 height 533
click at [380, 178] on div "Depuis quand ? Mois / Année" at bounding box center [582, 515] width 506 height 22
click at [380, 178] on select "12 mois 18 mois 24 mois 30 mois 36 mois Sélectionner une option" at bounding box center [510, 491] width 141 height 20
select select "36"
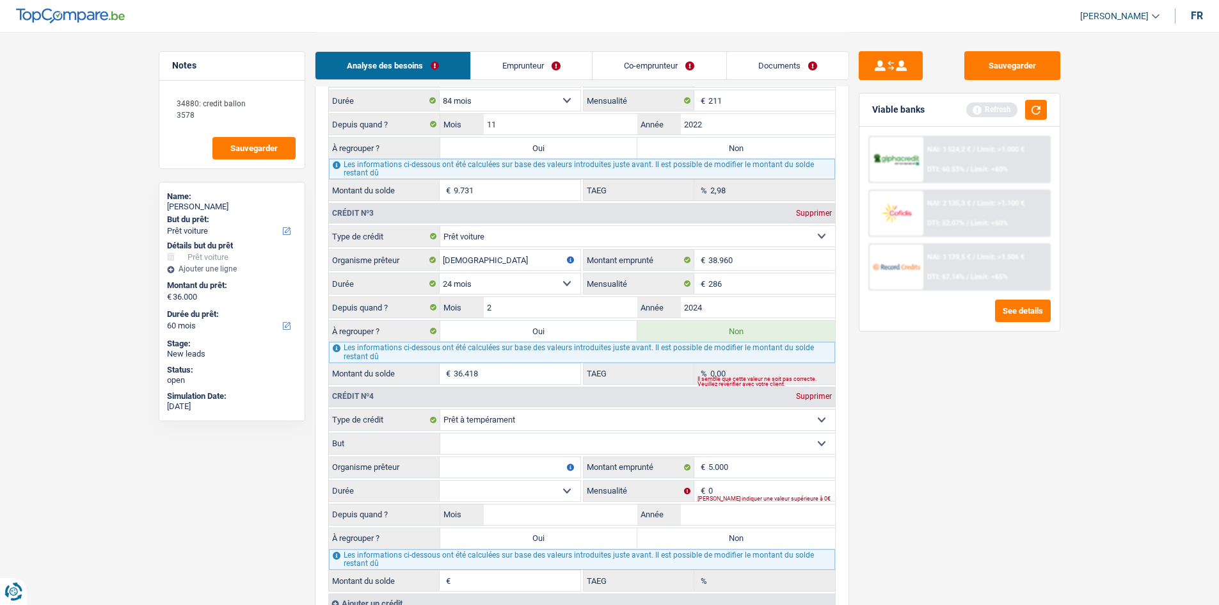
click at [380, 178] on select "12 mois 18 mois 24 mois 30 mois 36 mois Sélectionner une option" at bounding box center [510, 491] width 141 height 20
click at [380, 178] on input "0" at bounding box center [771, 491] width 127 height 20
type input "153"
click at [380, 178] on div "Sauvegarder Viable banks Refresh NAI: 1 524,2 € / Limit: >1.000 € DTI: 60.53% /…" at bounding box center [959, 317] width 221 height 533
click at [380, 178] on input "Année" at bounding box center [758, 514] width 154 height 20
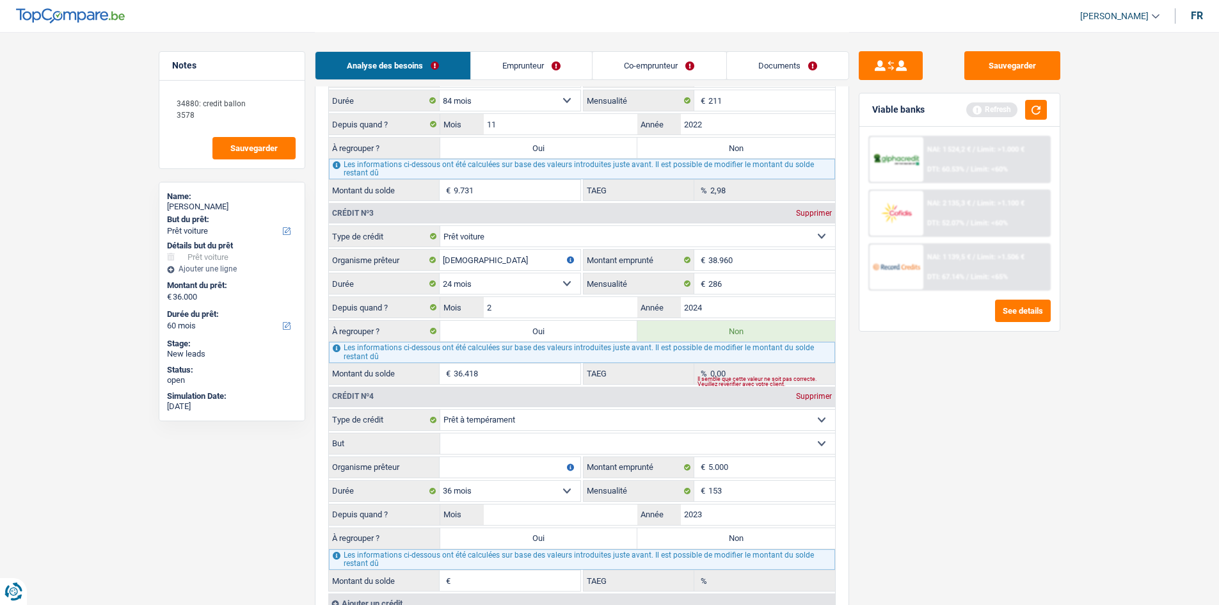
type input "2023"
drag, startPoint x: 1005, startPoint y: 520, endPoint x: 348, endPoint y: 496, distance: 657.6
click at [380, 178] on div "Sauvegarder Viable banks Refresh NAI: 1 524,2 € / Limit: >1.000 € DTI: 60.53% /…" at bounding box center [959, 317] width 221 height 533
click at [380, 178] on input "Mois" at bounding box center [561, 514] width 154 height 20
type input "3"
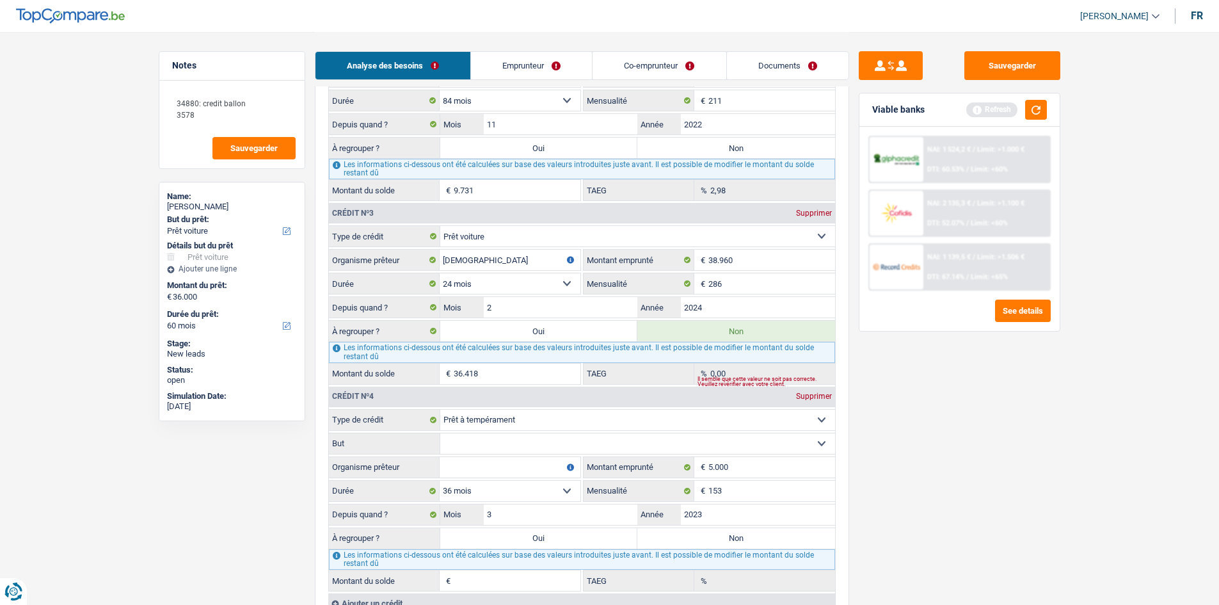
click at [380, 178] on input "Organisme prêteur" at bounding box center [510, 467] width 141 height 20
type input "753"
type input "6,58"
type input "ING"
click at [380, 178] on input "3" at bounding box center [561, 514] width 154 height 20
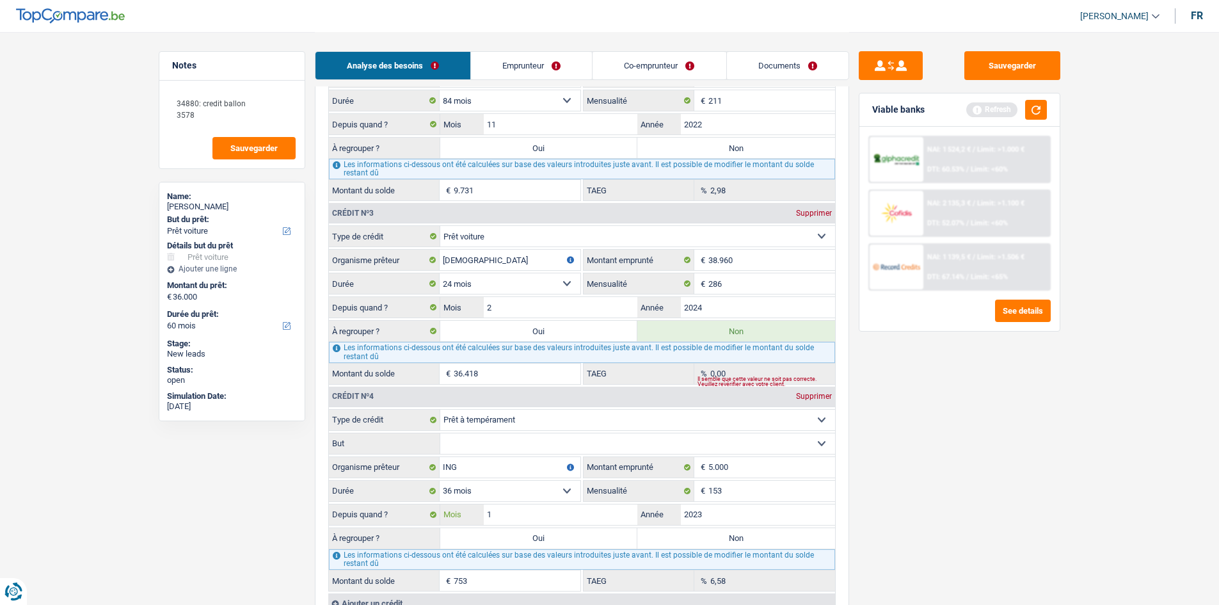
type input "1"
click at [380, 178] on main "Notes 34880: credit ballon 3578 Sauvegarder Name: Johan Linskens But du prêt: C…" at bounding box center [609, 73] width 1219 height 2962
type input "455"
drag, startPoint x: 1163, startPoint y: 584, endPoint x: 1054, endPoint y: 597, distance: 109.5
click at [380, 178] on main "Notes 34880: credit ballon 3578 Sauvegarder Name: Johan Linskens But du prêt: C…" at bounding box center [609, 73] width 1219 height 2962
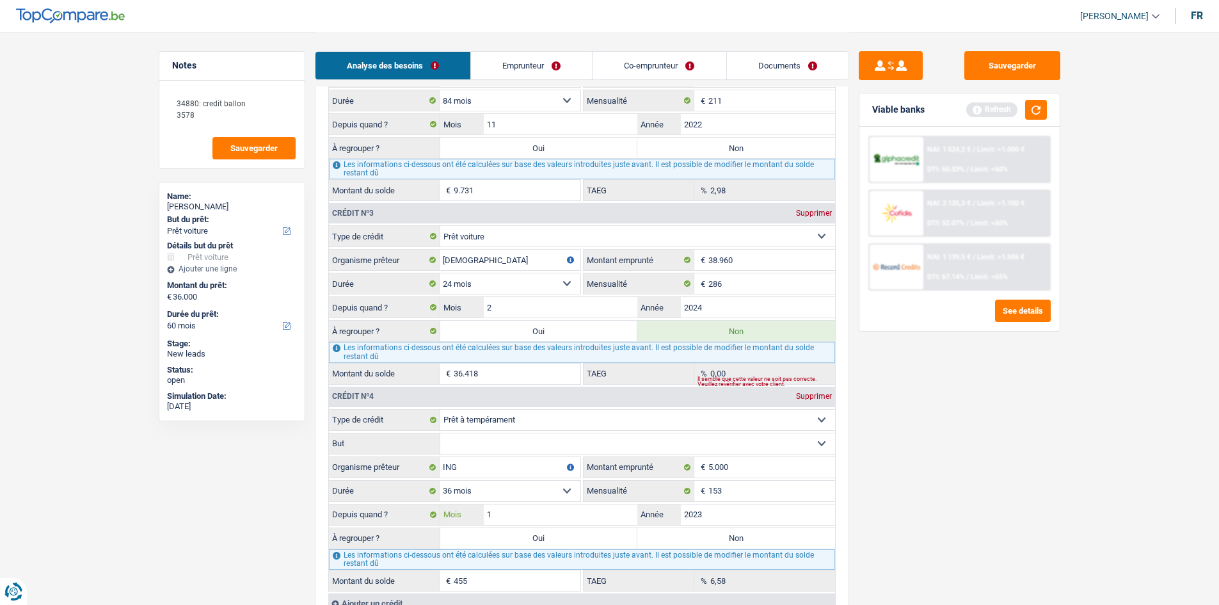
click at [380, 178] on input "1" at bounding box center [561, 514] width 154 height 20
click at [380, 178] on input "2023" at bounding box center [758, 514] width 154 height 20
type input "2020"
click at [380, 178] on div "Sauvegarder Viable banks Refresh NAI: 1 524,2 € / Limit: >1.000 € DTI: 60.53% /…" at bounding box center [959, 317] width 221 height 533
type input "1"
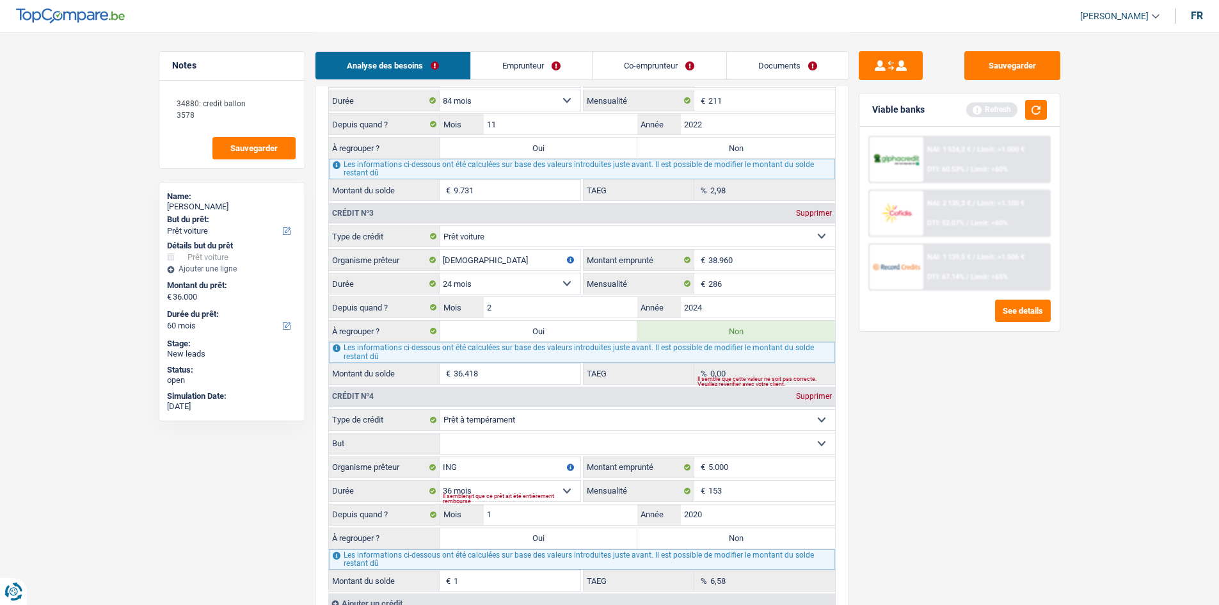
click at [380, 178] on select "Confort maison: meubles, textile, peinture, électroménager, outillage non-profe…" at bounding box center [637, 443] width 395 height 20
select select "other"
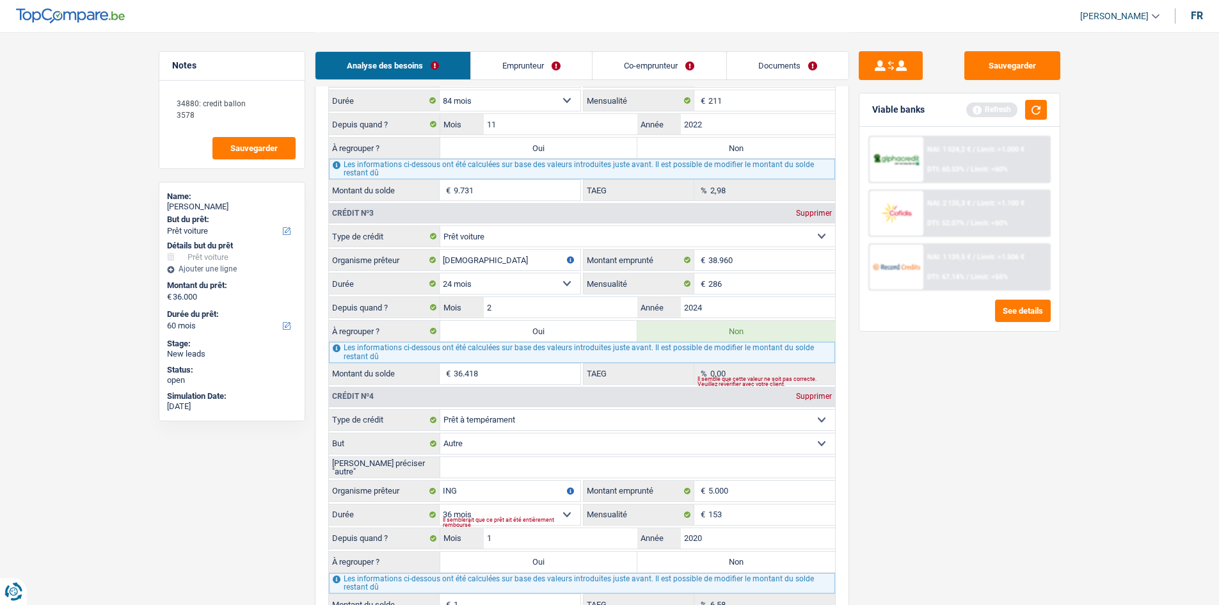
click at [380, 178] on input "Veuillez préciser "autre"" at bounding box center [637, 467] width 395 height 20
click at [380, 178] on input "voiture ance^tre" at bounding box center [637, 467] width 395 height 20
click at [380, 178] on input "voiture ancetr" at bounding box center [637, 467] width 395 height 20
click at [380, 178] on input "voiture ancêtr" at bounding box center [637, 467] width 395 height 20
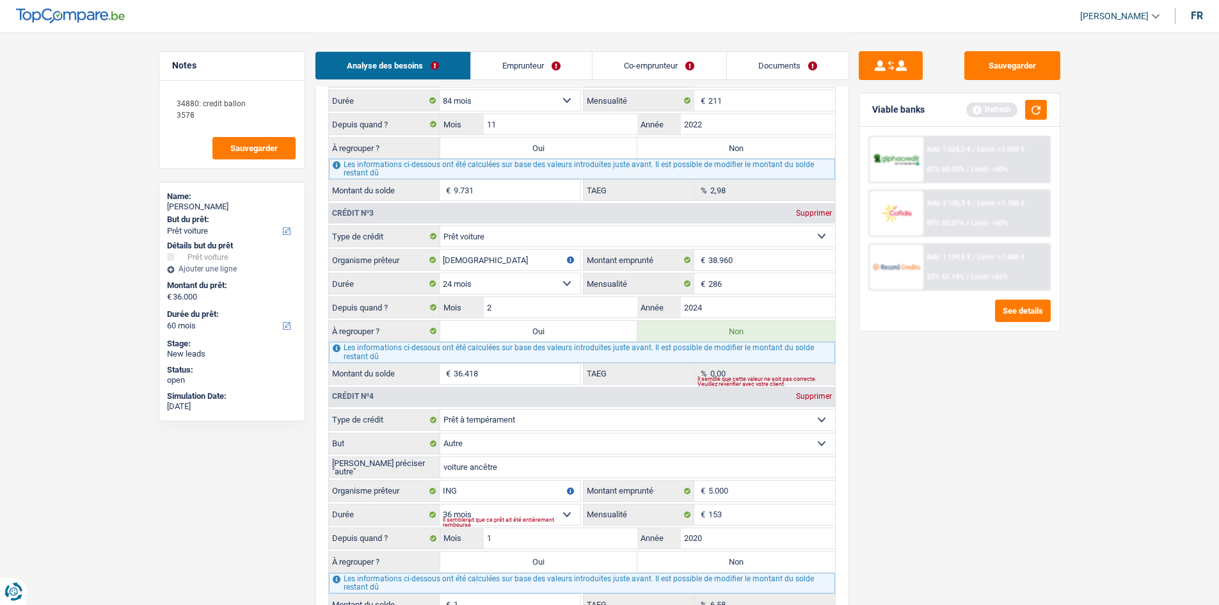
type input "voiture ancêtre"
click at [380, 178] on div "Sauvegarder Viable banks Refresh NAI: 1 524,2 € / Limit: >1.000 € DTI: 60.53% /…" at bounding box center [959, 317] width 221 height 533
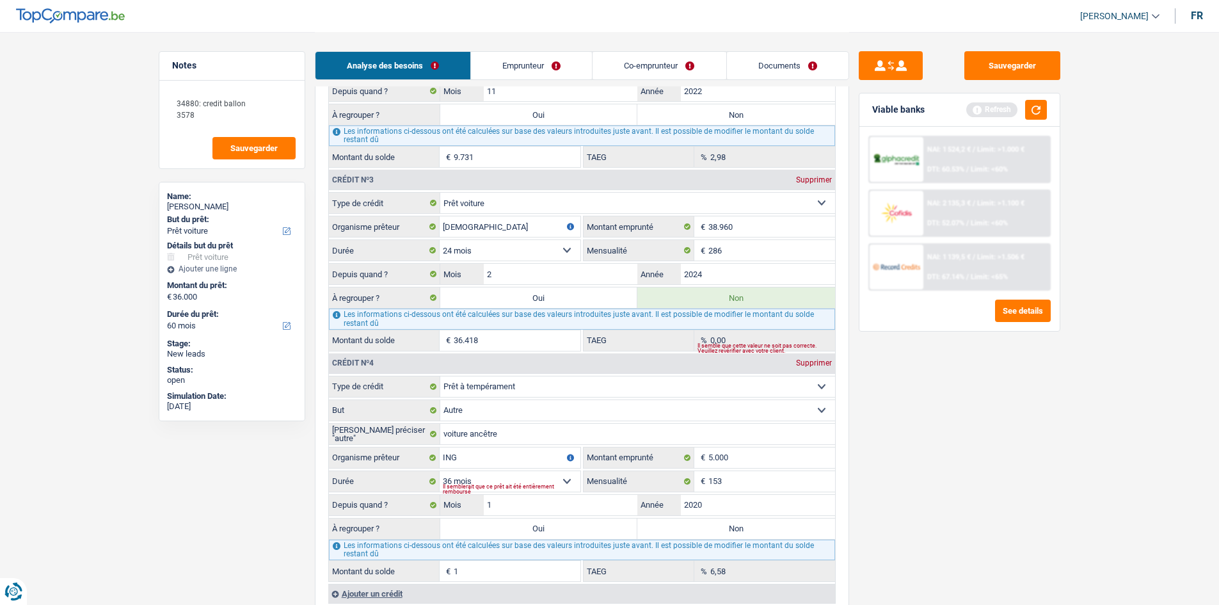
scroll to position [1472, 0]
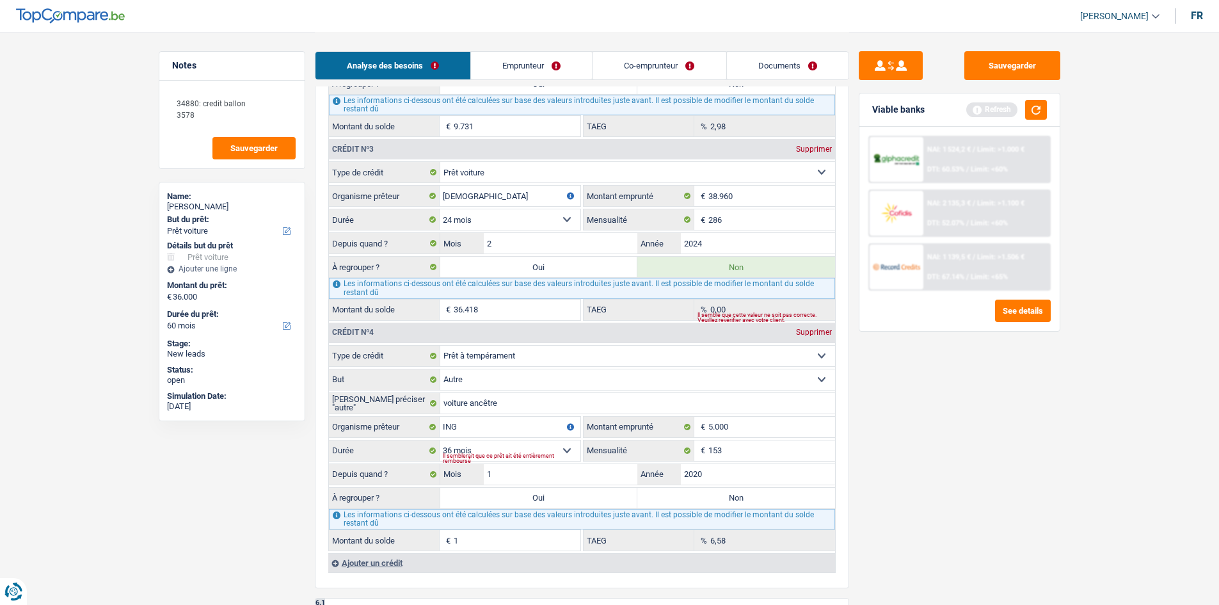
click at [380, 178] on div "Il semblerait que ce prêt ait été entièrement remboursé" at bounding box center [512, 458] width 138 height 5
click at [380, 178] on select "12 mois 18 mois 24 mois 30 mois 36 mois Sélectionner une option" at bounding box center [510, 450] width 141 height 20
click at [380, 178] on input "2020" at bounding box center [758, 474] width 154 height 20
type input "2024"
click at [380, 178] on div "Sauvegarder Viable banks Refresh NAI: 1 524,2 € / Limit: >1.000 € DTI: 60.53% /…" at bounding box center [959, 317] width 221 height 533
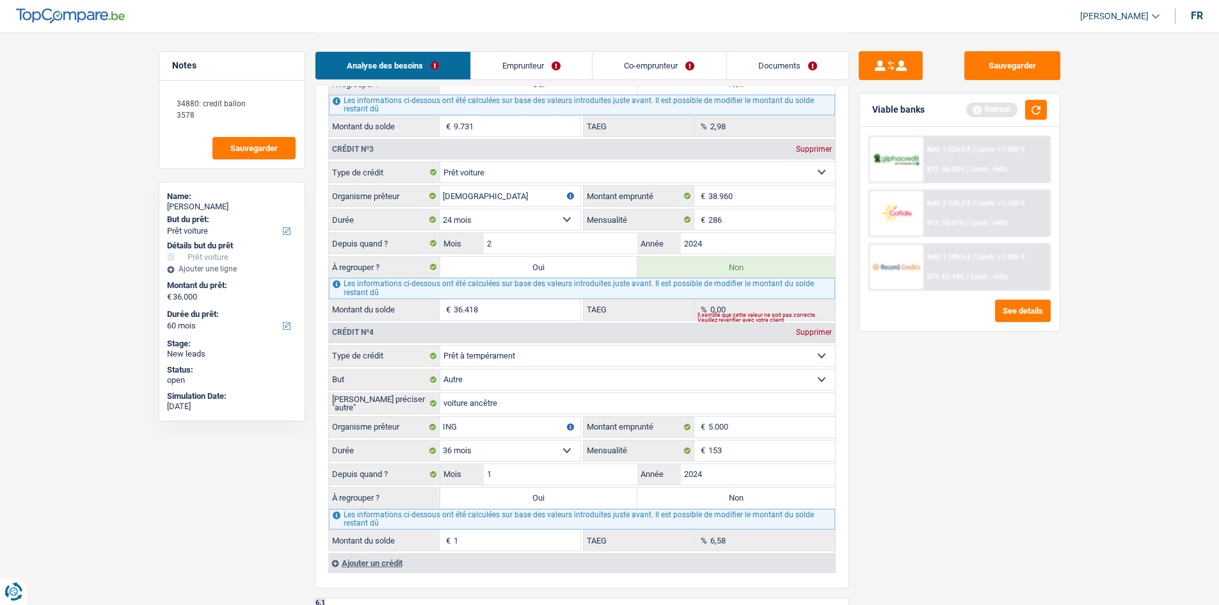
type input "2.201"
click at [380, 178] on input "2024" at bounding box center [758, 474] width 154 height 20
type input "2025"
click at [380, 178] on div "Sauvegarder Viable banks Refresh NAI: 1 524,2 € / Limit: >1.000 € DTI: 60.53% /…" at bounding box center [959, 317] width 221 height 533
type input "3.839"
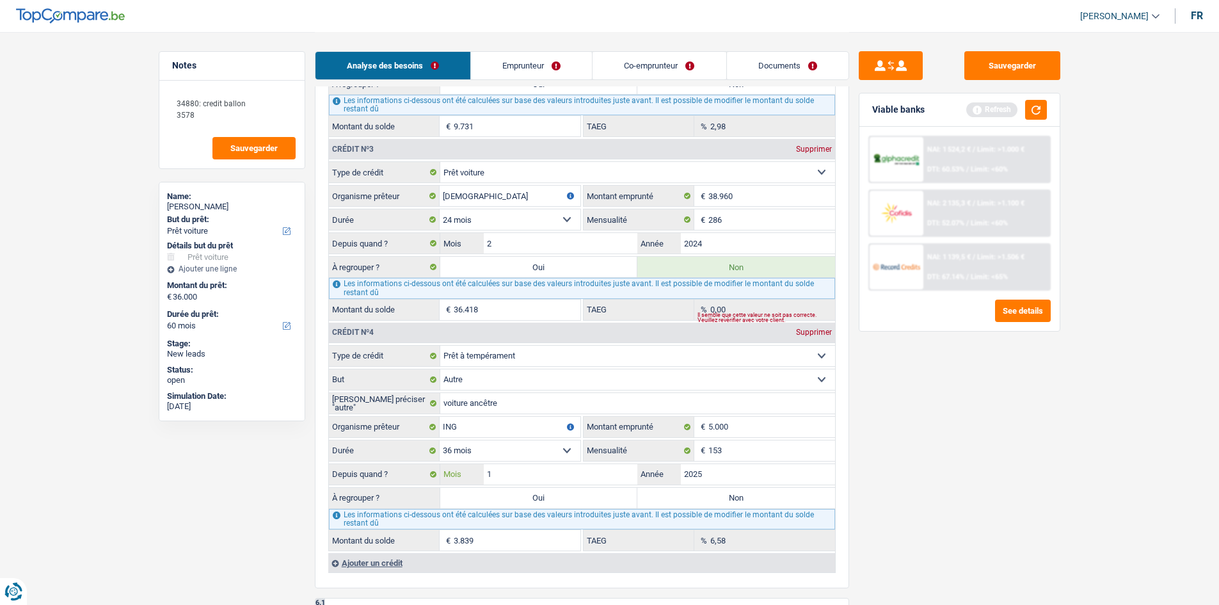
click at [380, 178] on input "1" at bounding box center [561, 474] width 154 height 20
type input "12"
type input "5.251"
click at [380, 178] on input "2025" at bounding box center [758, 474] width 154 height 20
type input "2024"
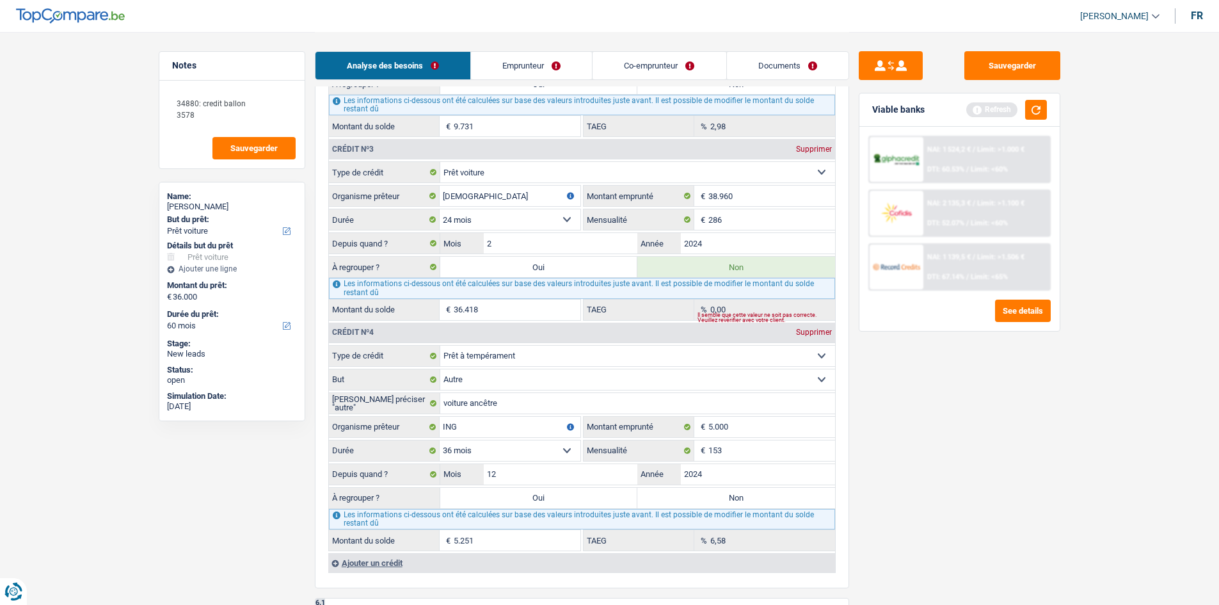
click at [380, 178] on div "Sauvegarder Viable banks Refresh NAI: 1 524,2 € / Limit: >1.000 € DTI: 60.53% /…" at bounding box center [959, 317] width 221 height 533
type input "3.706"
click at [380, 178] on input "12" at bounding box center [561, 474] width 154 height 20
type input "11"
type input "3.573"
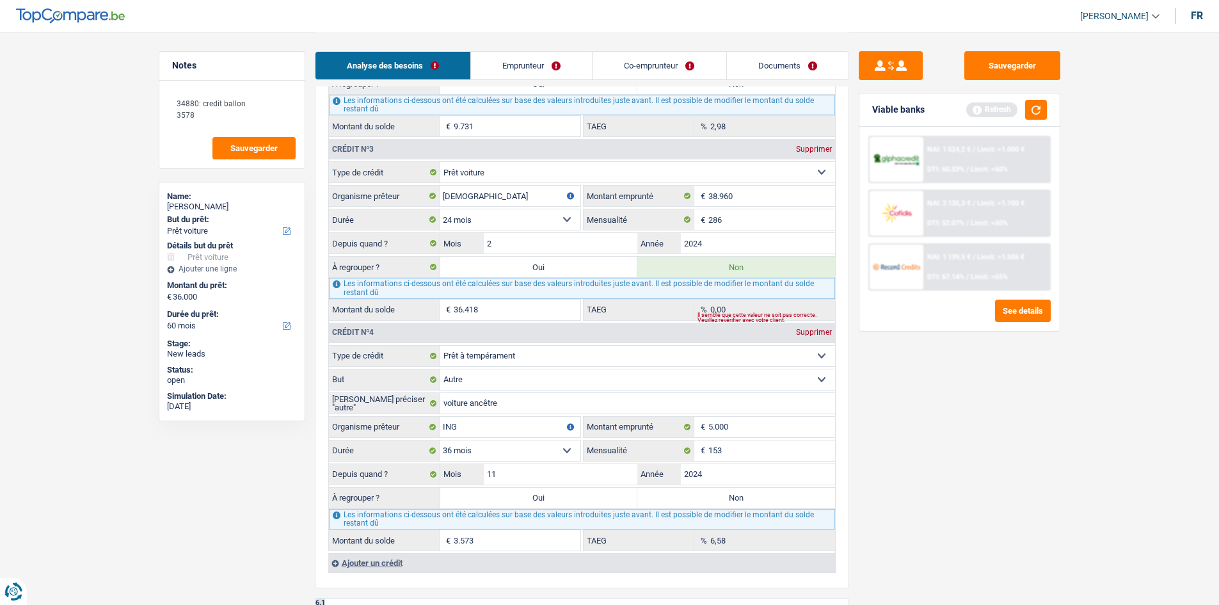
click at [380, 178] on div "Sauvegarder Viable banks Refresh NAI: 1 524,2 € / Limit: >1.000 € DTI: 60.53% /…" at bounding box center [959, 317] width 221 height 533
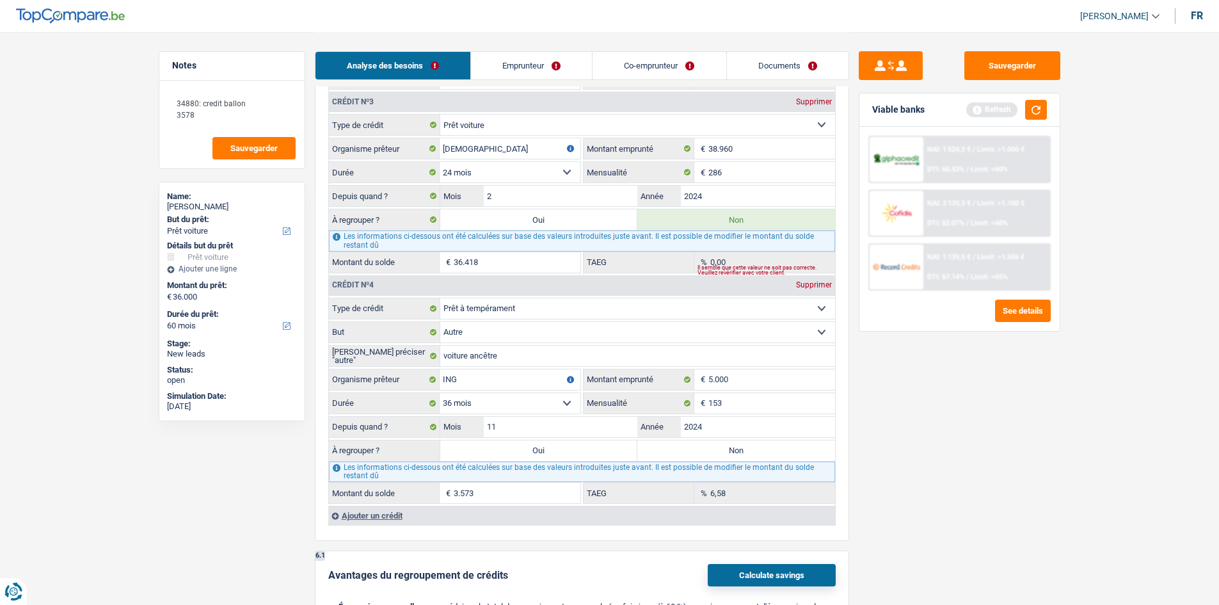
scroll to position [1600, 0]
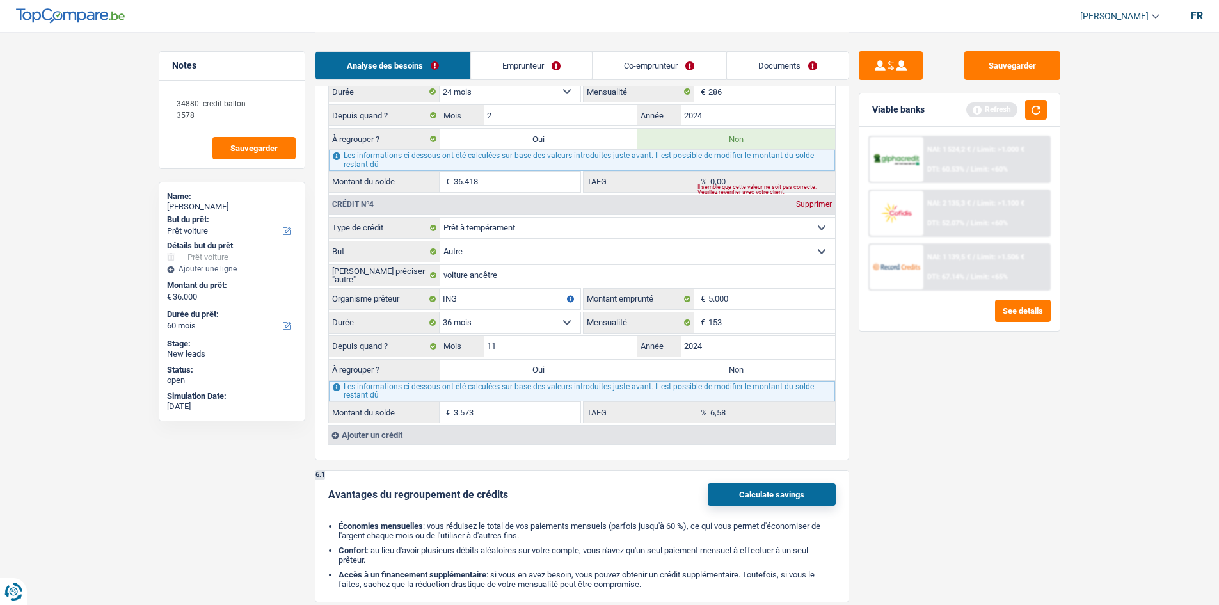
click at [380, 178] on label "Non" at bounding box center [736, 370] width 198 height 20
click at [380, 178] on input "Non" at bounding box center [736, 370] width 198 height 20
radio input "true"
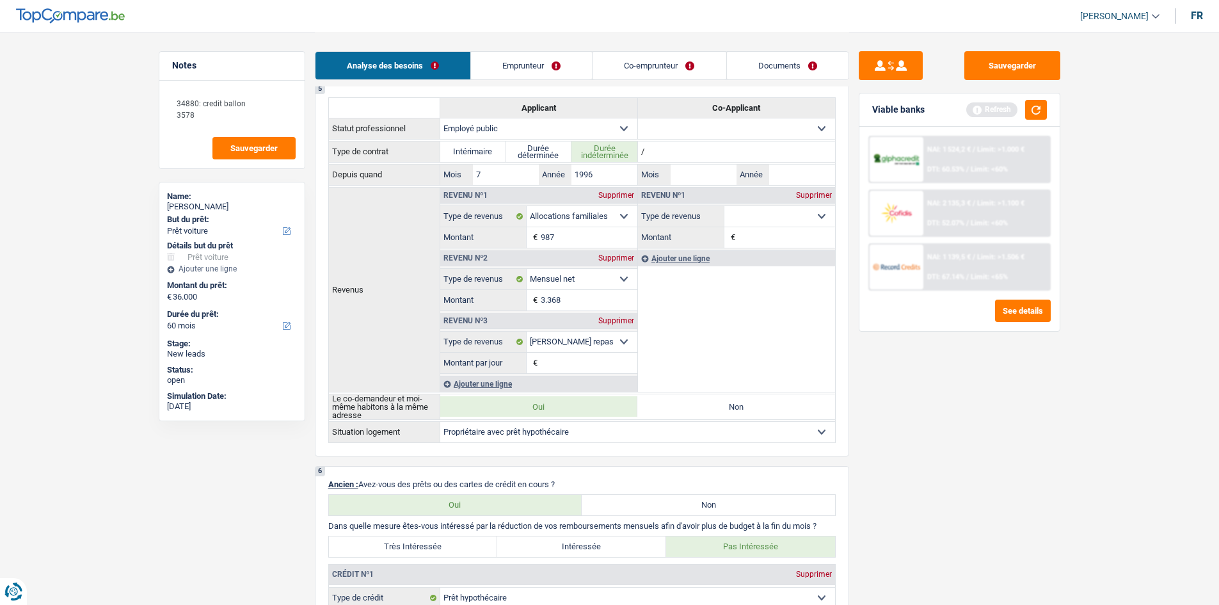
scroll to position [448, 0]
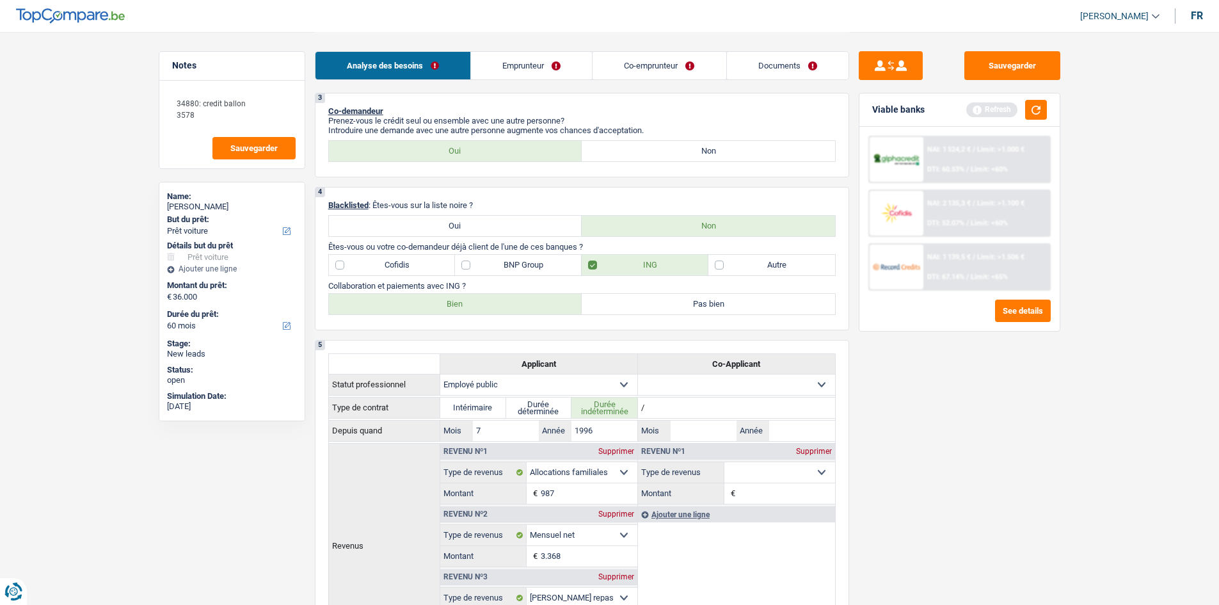
click at [380, 178] on label "Autre" at bounding box center [771, 265] width 127 height 20
click at [380, 178] on input "Autre" at bounding box center [771, 265] width 127 height 20
checkbox input "true"
click at [380, 68] on link "Emprunteur" at bounding box center [531, 66] width 121 height 28
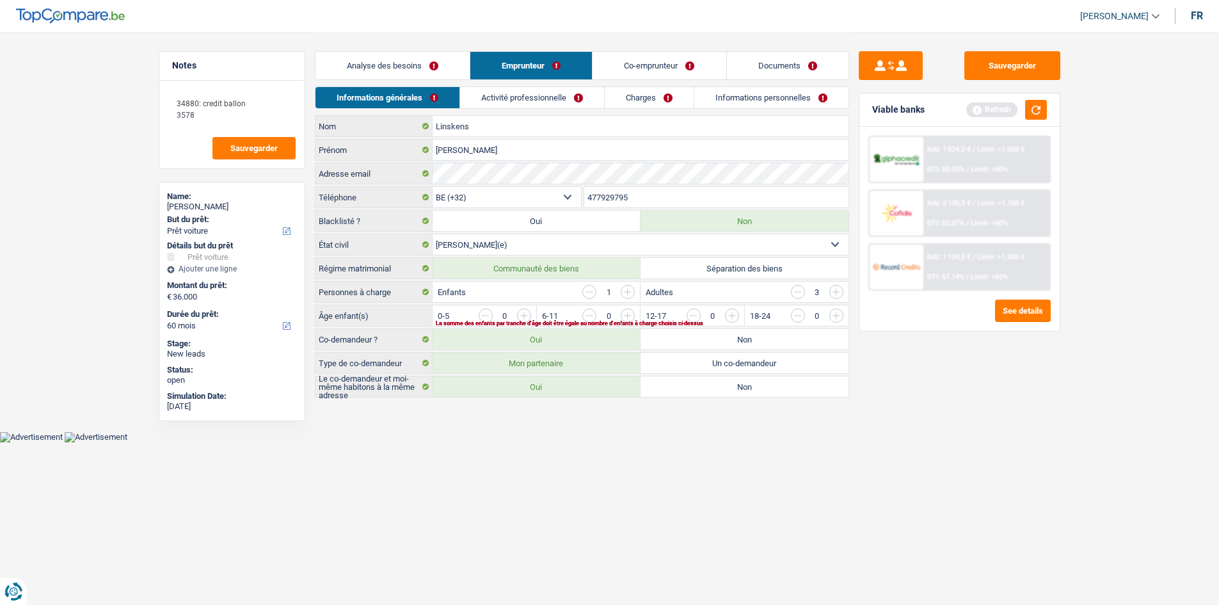
scroll to position [0, 0]
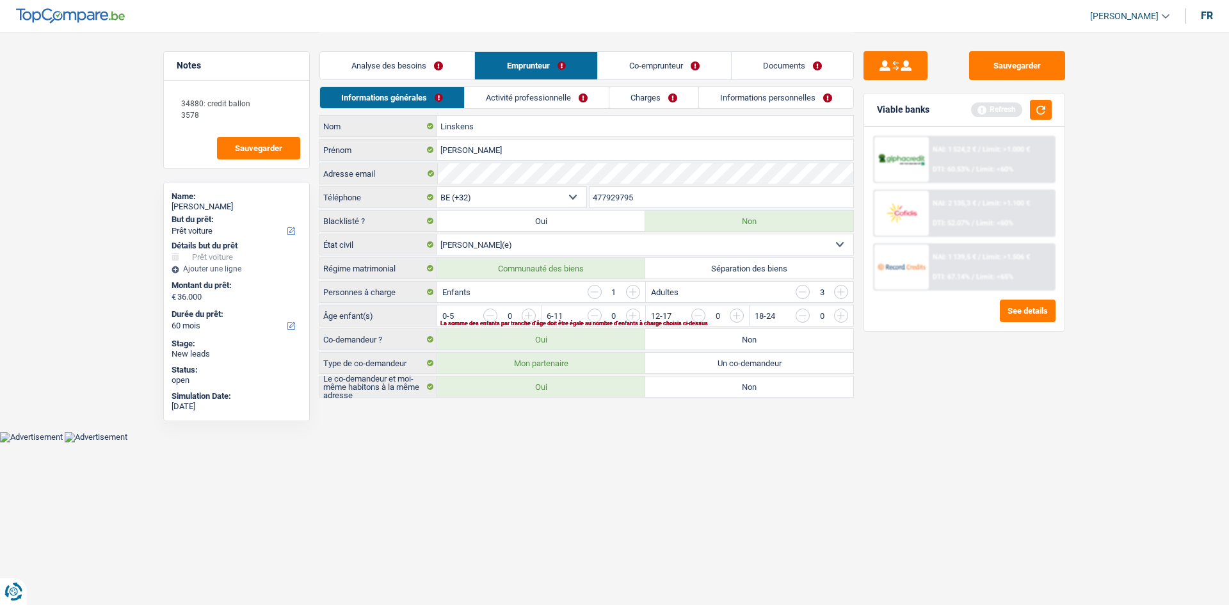
click at [380, 178] on input "button" at bounding box center [633, 292] width 14 height 14
drag, startPoint x: 838, startPoint y: 316, endPoint x: 872, endPoint y: 340, distance: 42.3
click at [380, 178] on input "button" at bounding box center [1100, 318] width 533 height 20
click at [380, 178] on input "button" at bounding box center [802, 292] width 14 height 14
click at [380, 178] on input "button" at bounding box center [996, 318] width 533 height 20
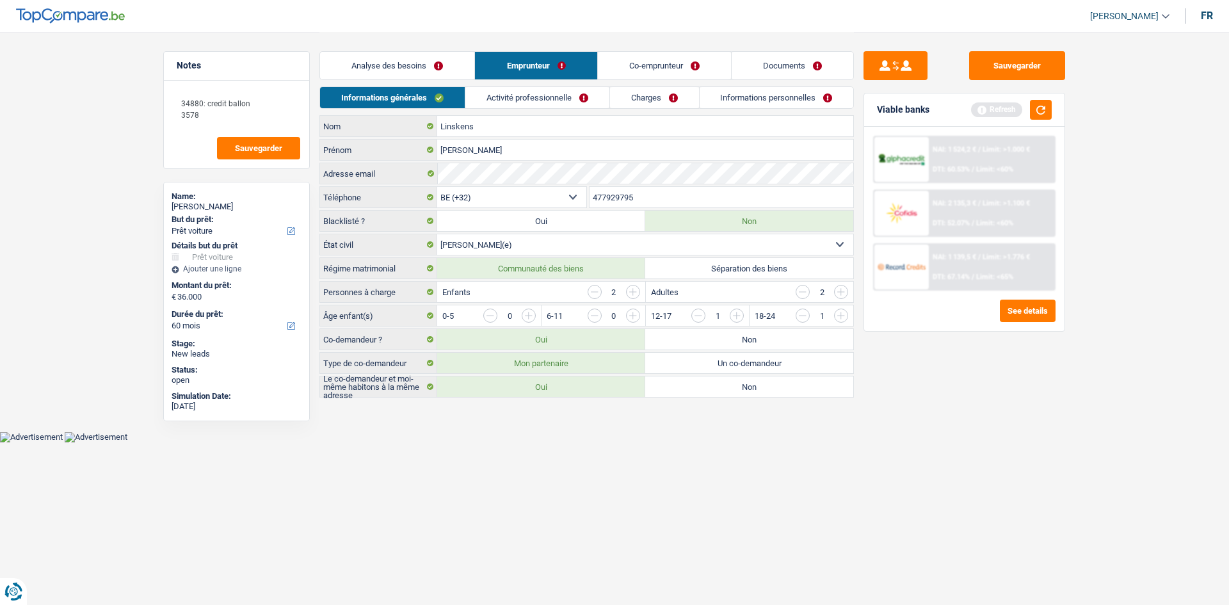
click at [380, 102] on link "Activité professionnelle" at bounding box center [537, 97] width 144 height 21
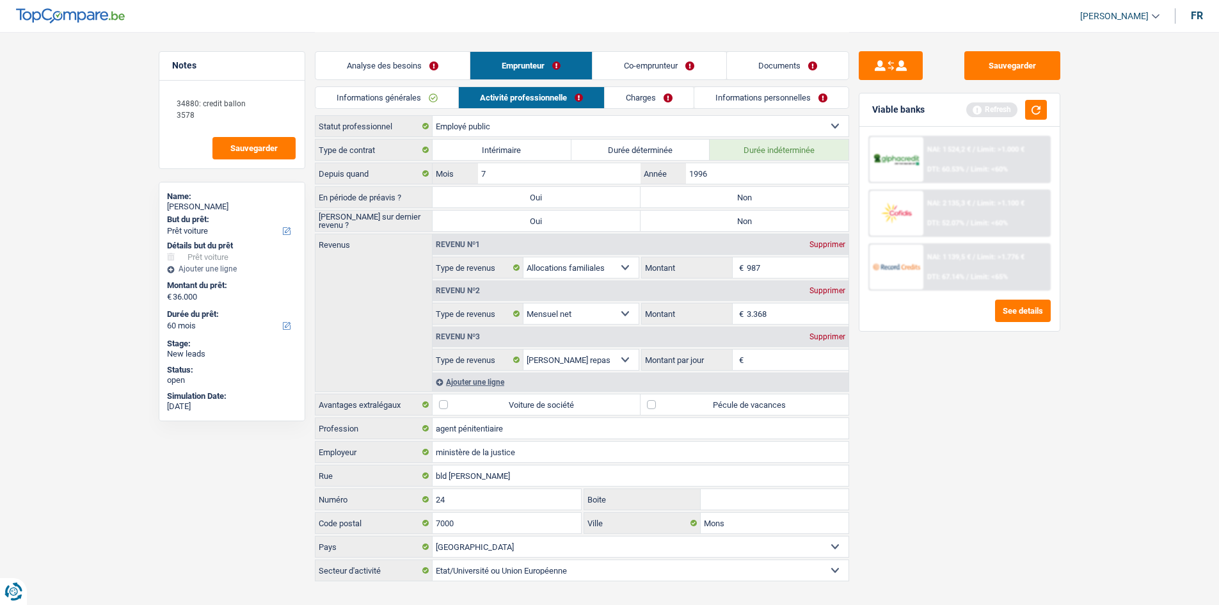
click at [380, 178] on label "Non" at bounding box center [745, 197] width 208 height 20
click at [380, 178] on input "Non" at bounding box center [745, 197] width 208 height 20
radio input "true"
drag, startPoint x: 753, startPoint y: 212, endPoint x: 775, endPoint y: 224, distance: 25.2
click at [380, 178] on label "Non" at bounding box center [745, 221] width 208 height 20
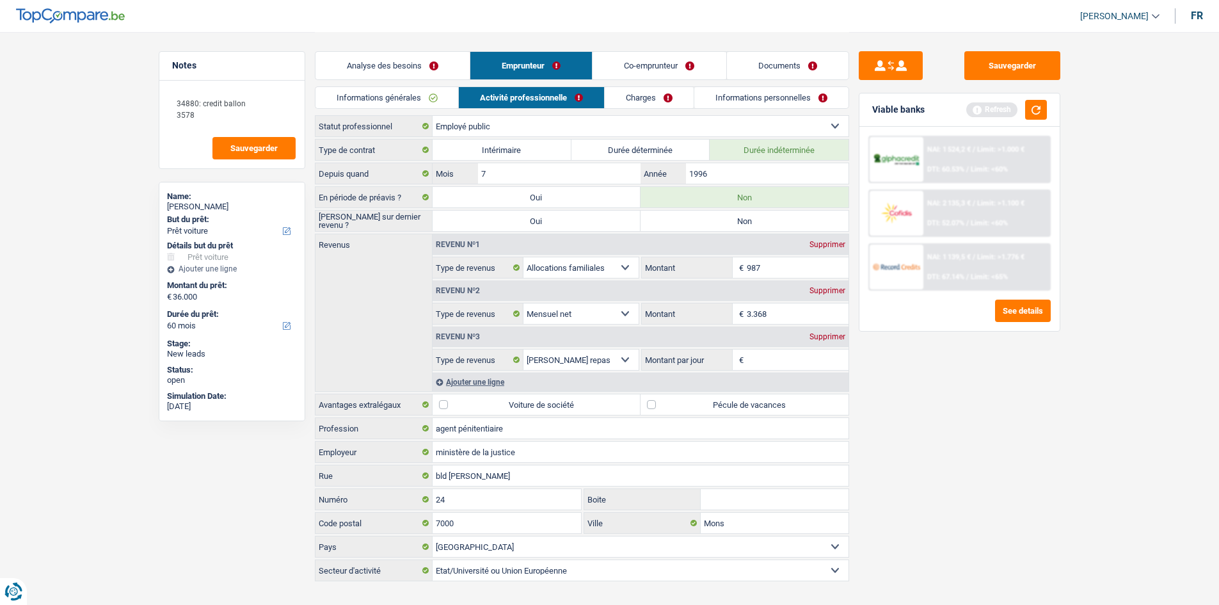
click at [380, 178] on input "Non" at bounding box center [745, 221] width 208 height 20
radio input "true"
click at [380, 178] on label "Pécule de vacances" at bounding box center [745, 404] width 208 height 20
click at [380, 178] on input "Pécule de vacances" at bounding box center [745, 404] width 208 height 20
checkbox input "true"
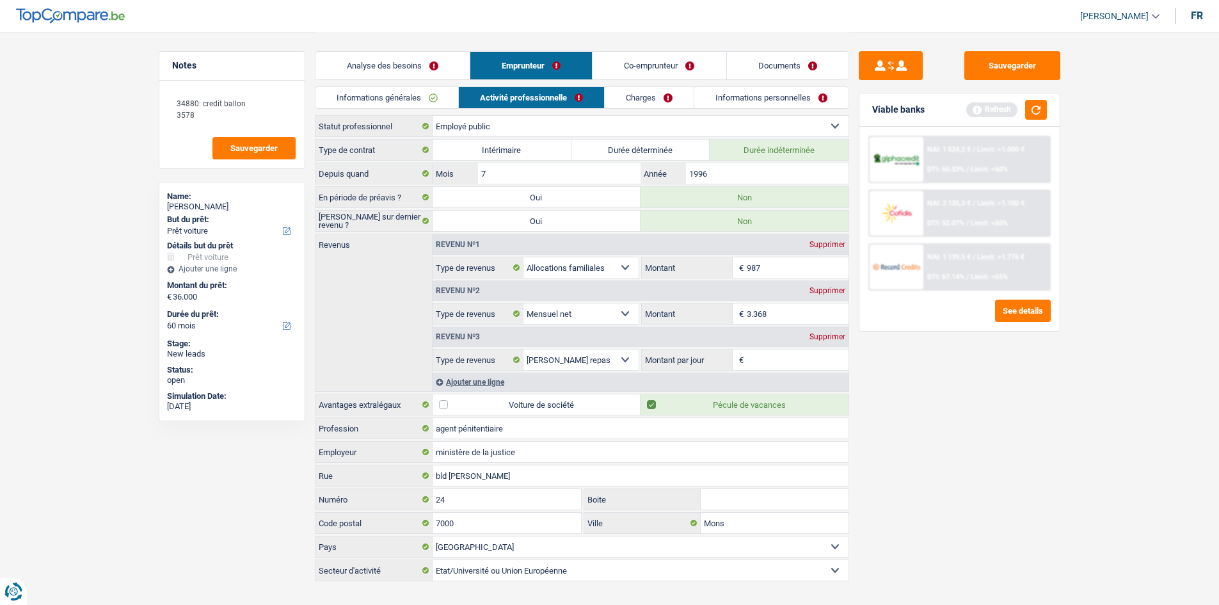
click at [380, 178] on div "Revenu nº2 Supprimer" at bounding box center [641, 290] width 416 height 20
click at [380, 178] on input "3.368" at bounding box center [798, 313] width 102 height 20
click at [380, 178] on input "Montant par jour" at bounding box center [798, 359] width 102 height 20
type input "5,0"
click at [380, 178] on div "Sauvegarder Viable banks Refresh NAI: 1 524,2 € / Limit: >1.000 € DTI: 60.53% /…" at bounding box center [959, 317] width 221 height 533
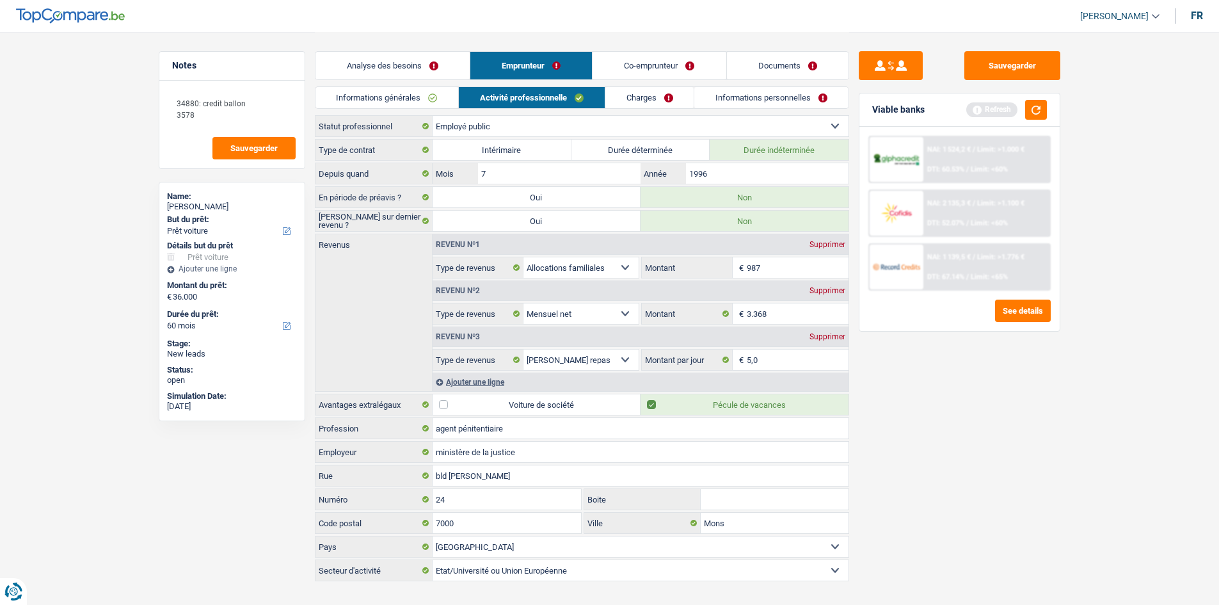
click at [380, 100] on link "Charges" at bounding box center [649, 97] width 89 height 21
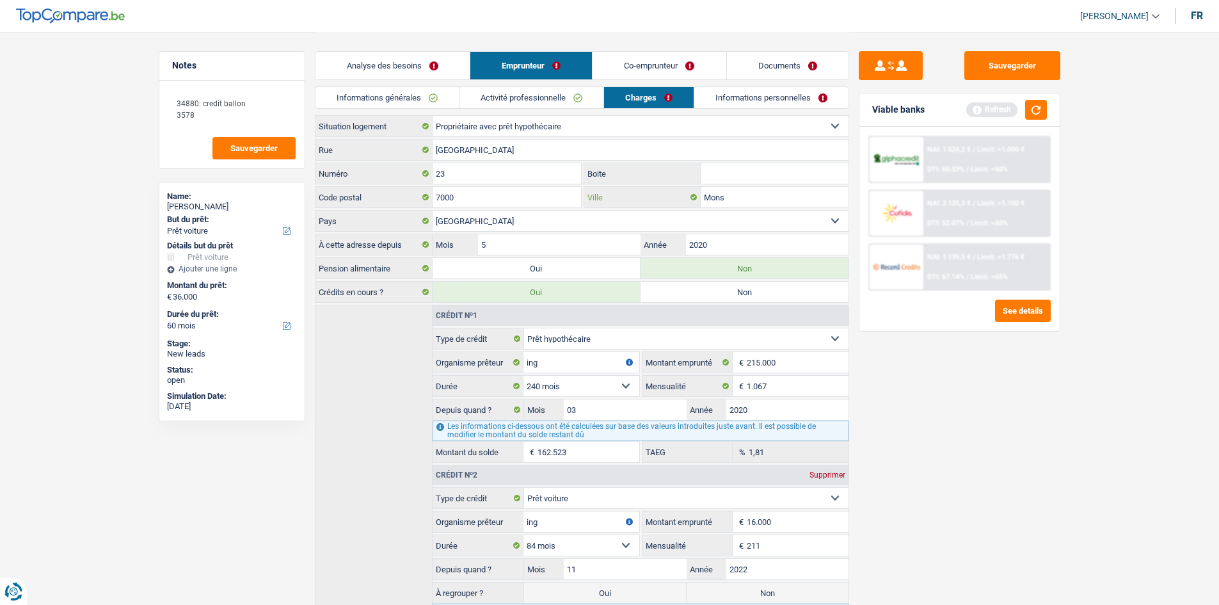
click at [380, 178] on input "Mons" at bounding box center [775, 197] width 148 height 20
click at [380, 178] on input "2020" at bounding box center [767, 244] width 162 height 20
click at [380, 99] on link "Informations personnelles" at bounding box center [771, 97] width 154 height 21
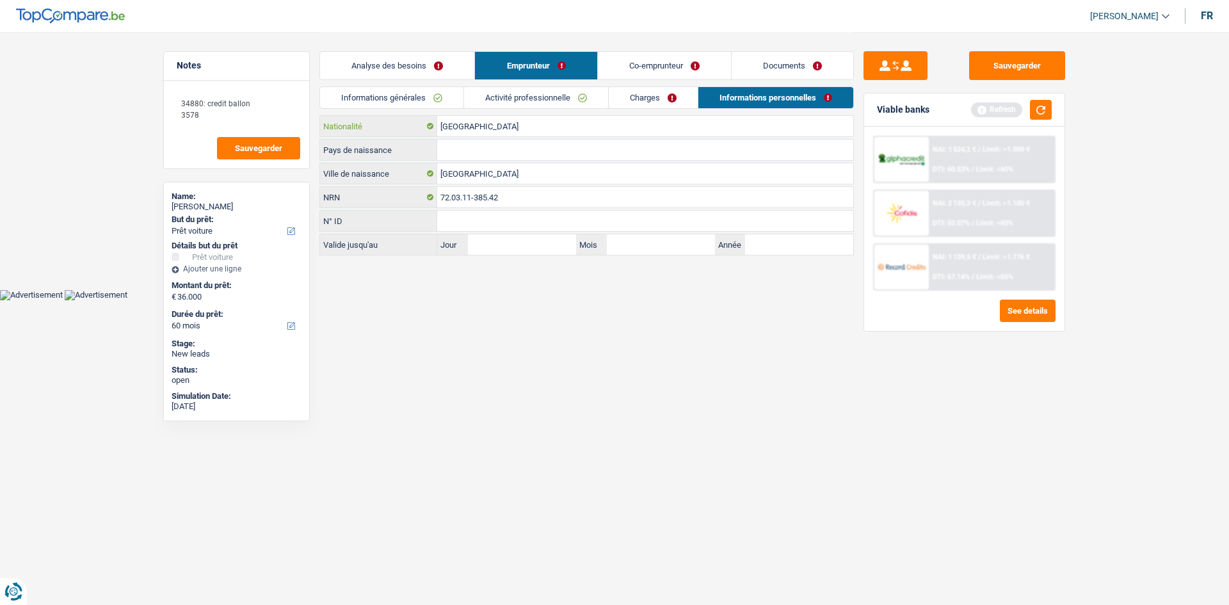
click at [380, 133] on input "[GEOGRAPHIC_DATA]" at bounding box center [645, 126] width 416 height 20
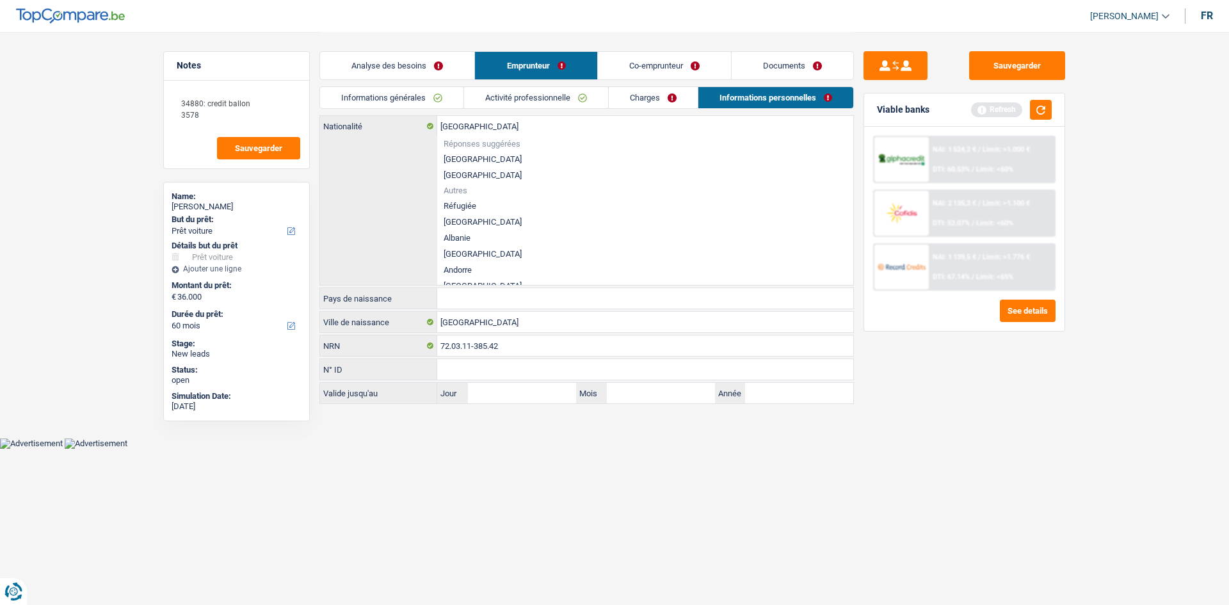
click at [380, 178] on div "Belgique Nationalité Réponses suggérées Belgique Luxembourg Autres Réfugiée Afg…" at bounding box center [586, 259] width 534 height 289
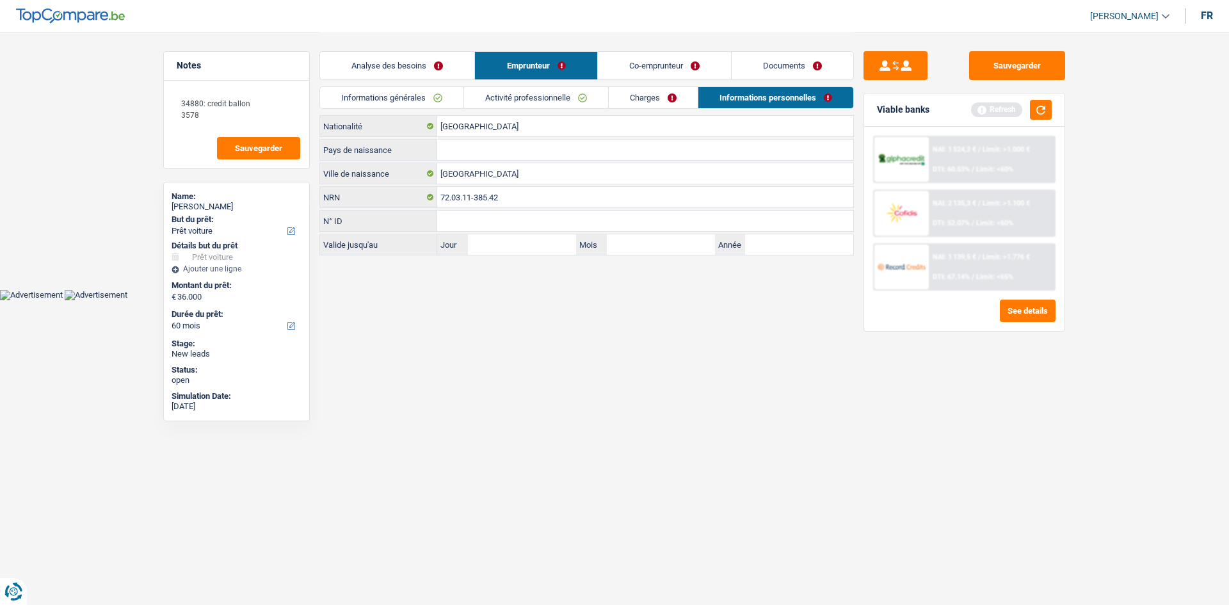
drag, startPoint x: 653, startPoint y: 435, endPoint x: 463, endPoint y: 68, distance: 413.3
click at [380, 178] on html "Vous avez le contrôle de vos données Nous utilisons des cookies, tout comme nos…" at bounding box center [614, 150] width 1229 height 300
click at [380, 146] on input "Pays de naissance" at bounding box center [645, 150] width 416 height 20
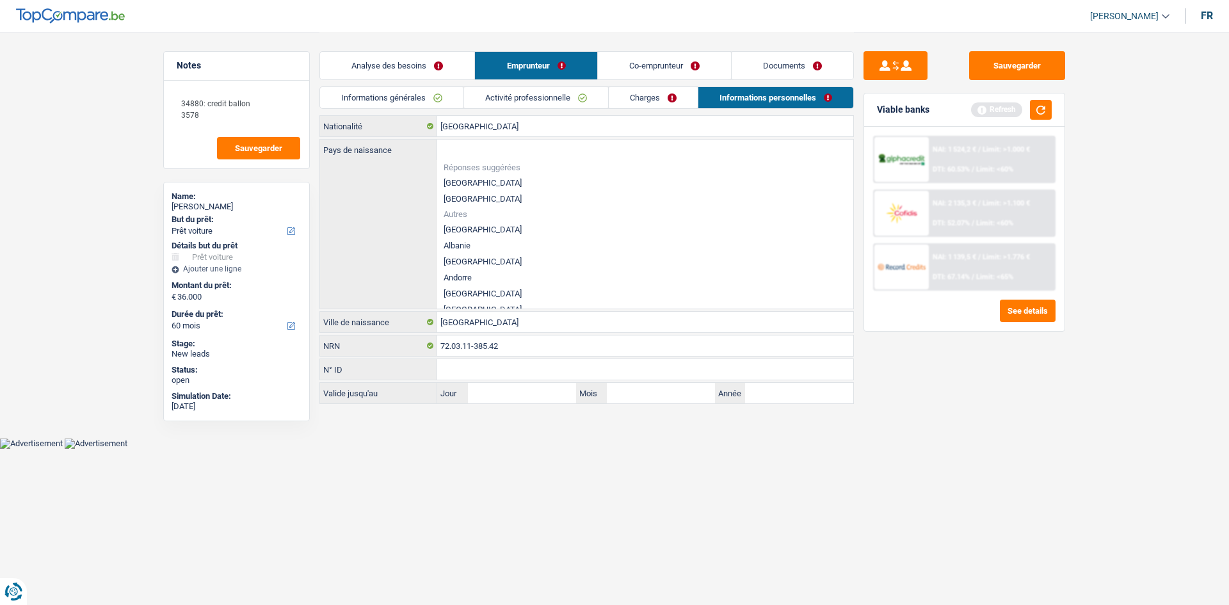
click at [380, 178] on li "[GEOGRAPHIC_DATA]" at bounding box center [645, 183] width 416 height 16
type input "[GEOGRAPHIC_DATA]"
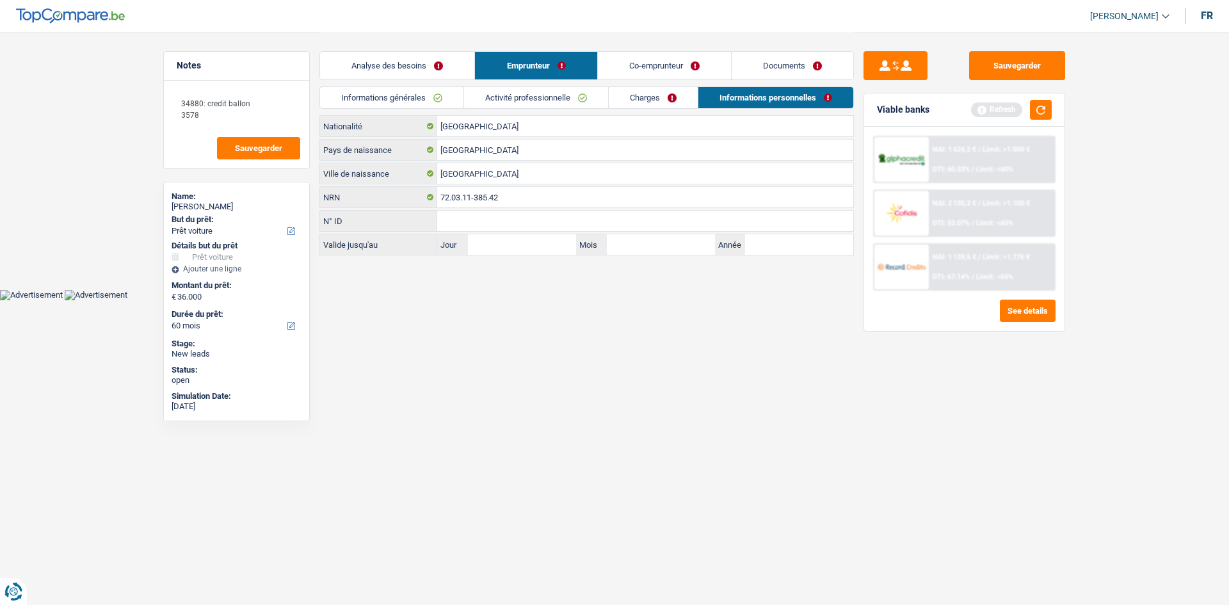
click at [380, 62] on link "Co-emprunteur" at bounding box center [664, 66] width 133 height 28
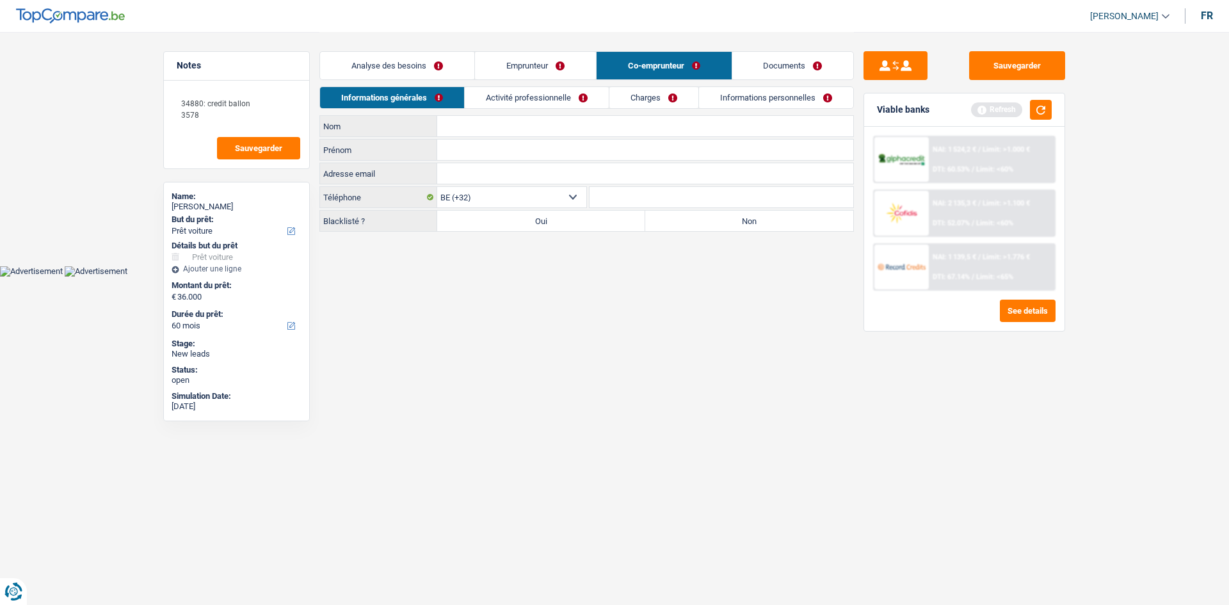
click at [380, 89] on link "Informations générales" at bounding box center [392, 97] width 144 height 21
click at [380, 100] on link "Activité professionnelle" at bounding box center [537, 97] width 144 height 21
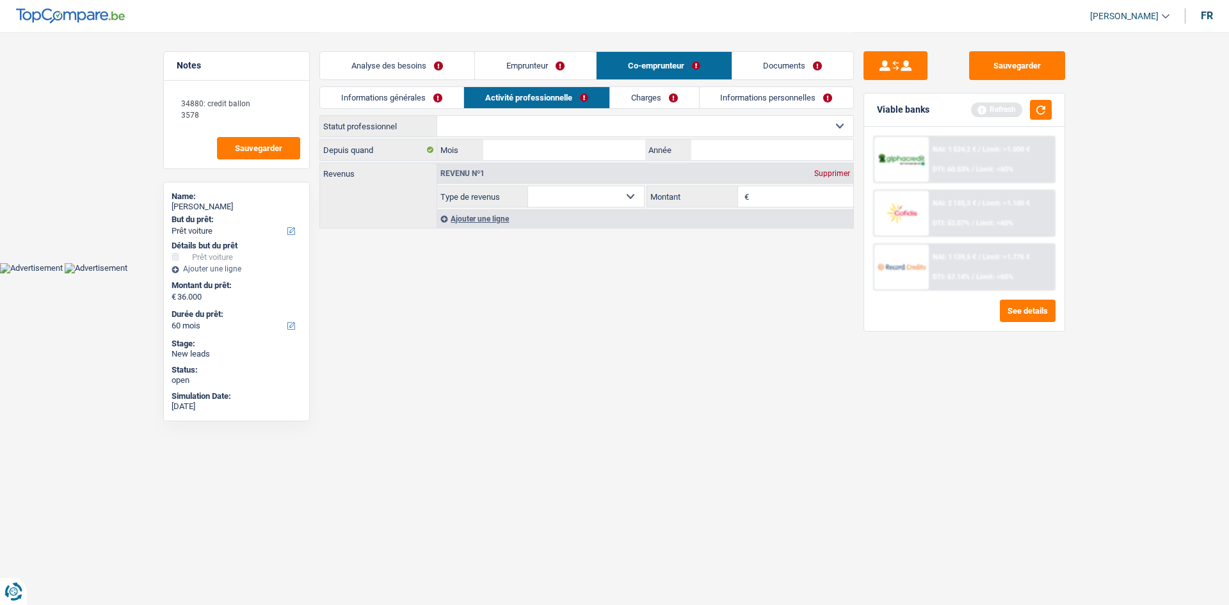
click at [380, 99] on link "Informations générales" at bounding box center [391, 97] width 143 height 21
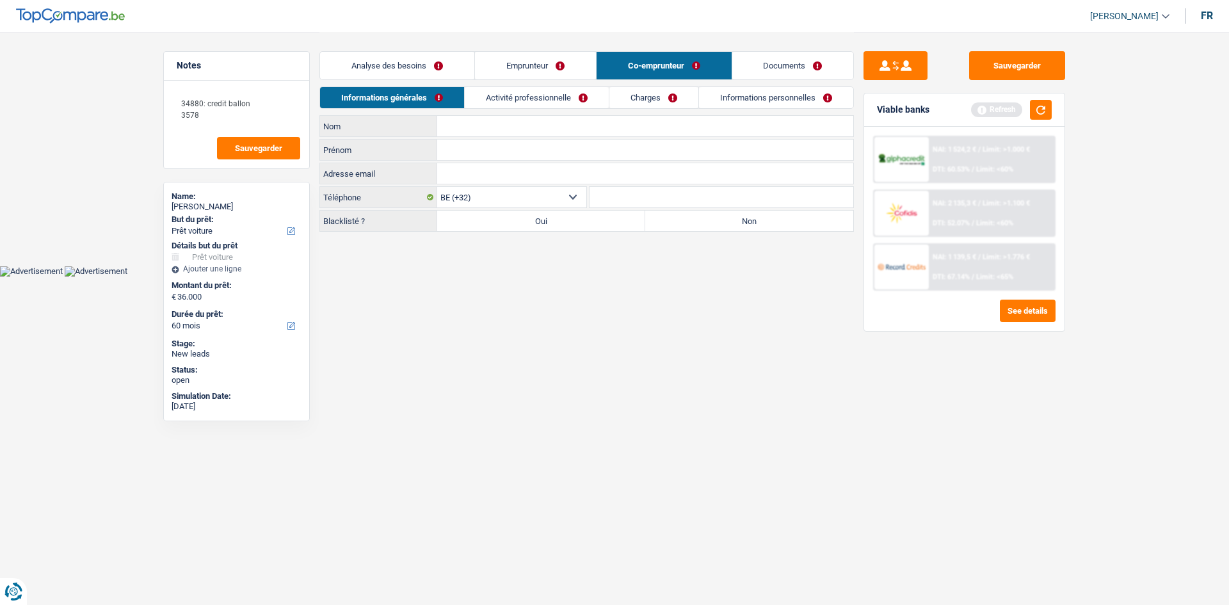
click at [380, 122] on input "Nom" at bounding box center [645, 126] width 416 height 20
type input "lerat"
click at [380, 145] on input "Prénom" at bounding box center [645, 150] width 416 height 20
type input "Johanne"
click at [380, 178] on label "Non" at bounding box center [749, 221] width 208 height 20
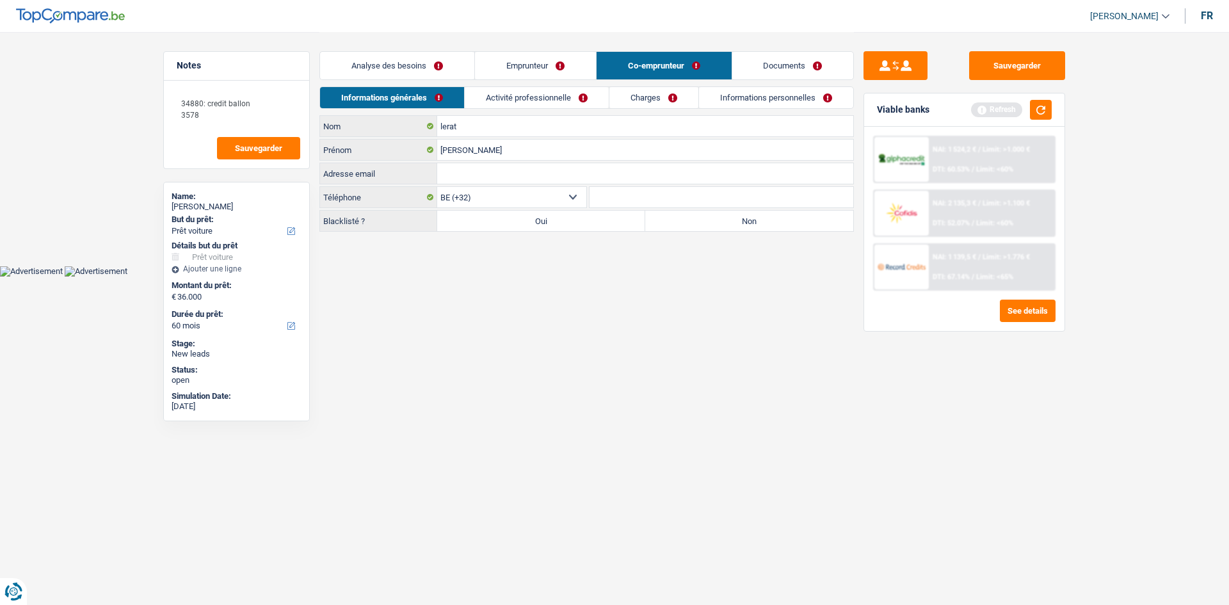
click at [380, 178] on input "Non" at bounding box center [749, 221] width 208 height 20
radio input "true"
click at [380, 85] on div "Analyse des besoins Emprunteur Co-emprunteur Documents" at bounding box center [586, 59] width 534 height 54
click at [380, 92] on link "Activité professionnelle" at bounding box center [537, 97] width 144 height 21
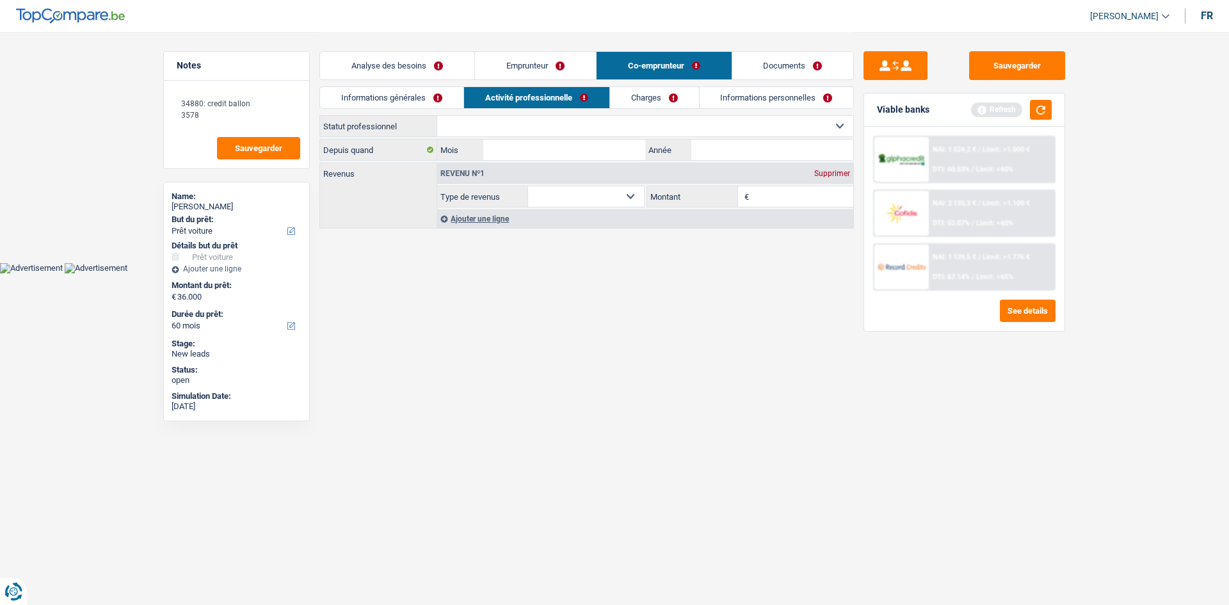
click at [380, 111] on div "Informations générales Activité professionnelle Charges Informations personnell…" at bounding box center [586, 100] width 534 height 29
click at [380, 120] on select "Ouvrier Employé privé Employé public Invalide Indépendant Pensionné Chômeur Mut…" at bounding box center [645, 126] width 416 height 20
select select "privateEmployee"
click at [380, 116] on select "Ouvrier Employé privé Employé public Invalide Indépendant Pensionné Chômeur Mut…" at bounding box center [645, 126] width 416 height 20
select select "netSalary"
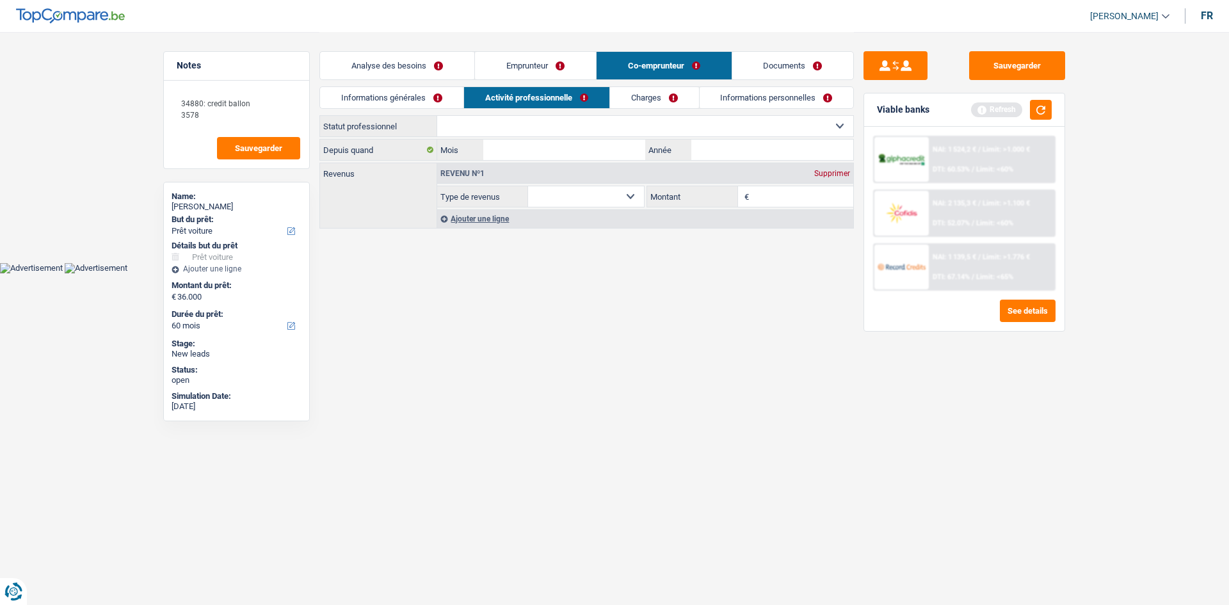
select select "netSalary"
select select "mealVouchers"
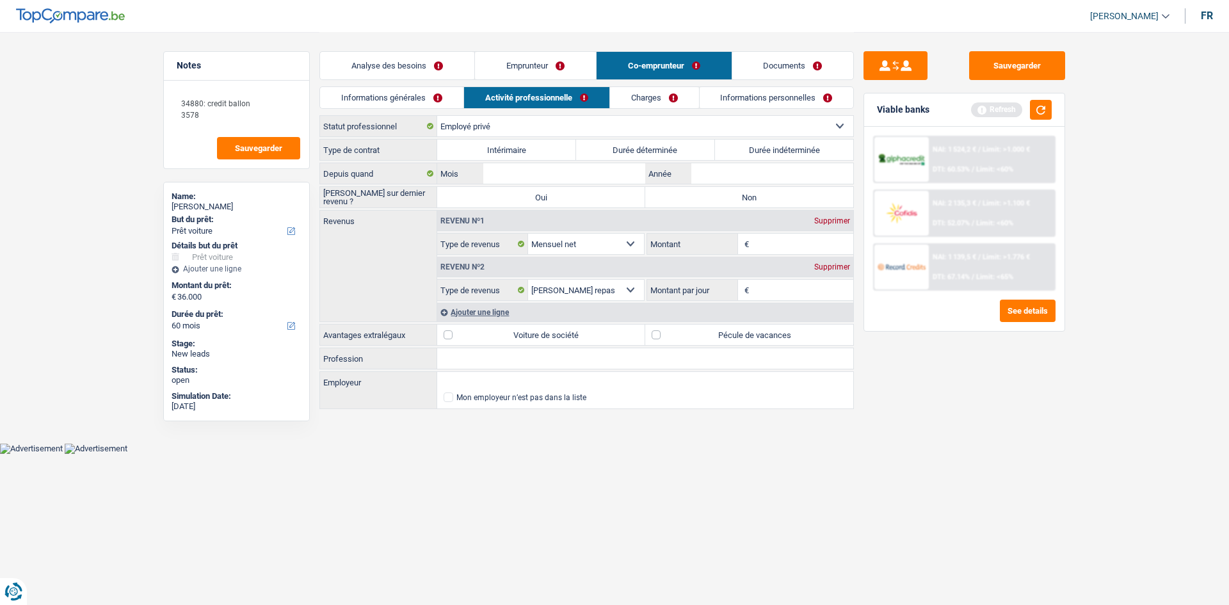
click at [380, 149] on label "Durée indéterminée" at bounding box center [784, 150] width 139 height 20
click at [380, 149] on input "Durée indéterminée" at bounding box center [784, 150] width 139 height 20
radio input "true"
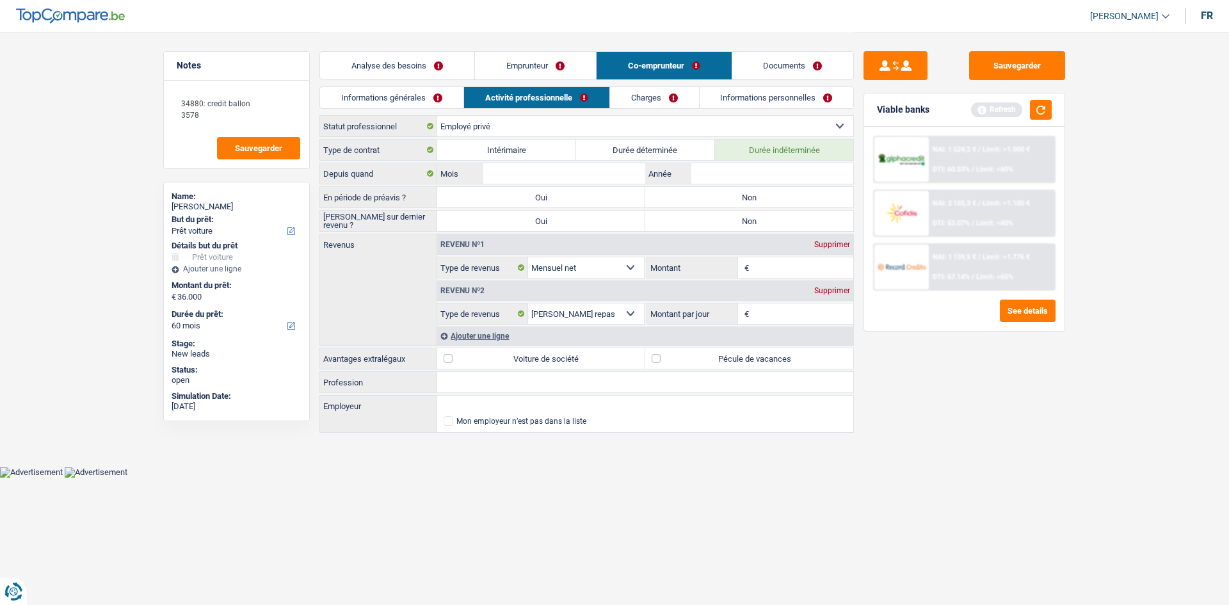
click at [380, 120] on select "Ouvrier Employé privé Employé public Invalide Indépendant Pensionné Chômeur Mut…" at bounding box center [645, 126] width 416 height 20
select select "publicEmployee"
click at [380, 116] on select "Ouvrier Employé privé Employé public Invalide Indépendant Pensionné Chômeur Mut…" at bounding box center [645, 126] width 416 height 20
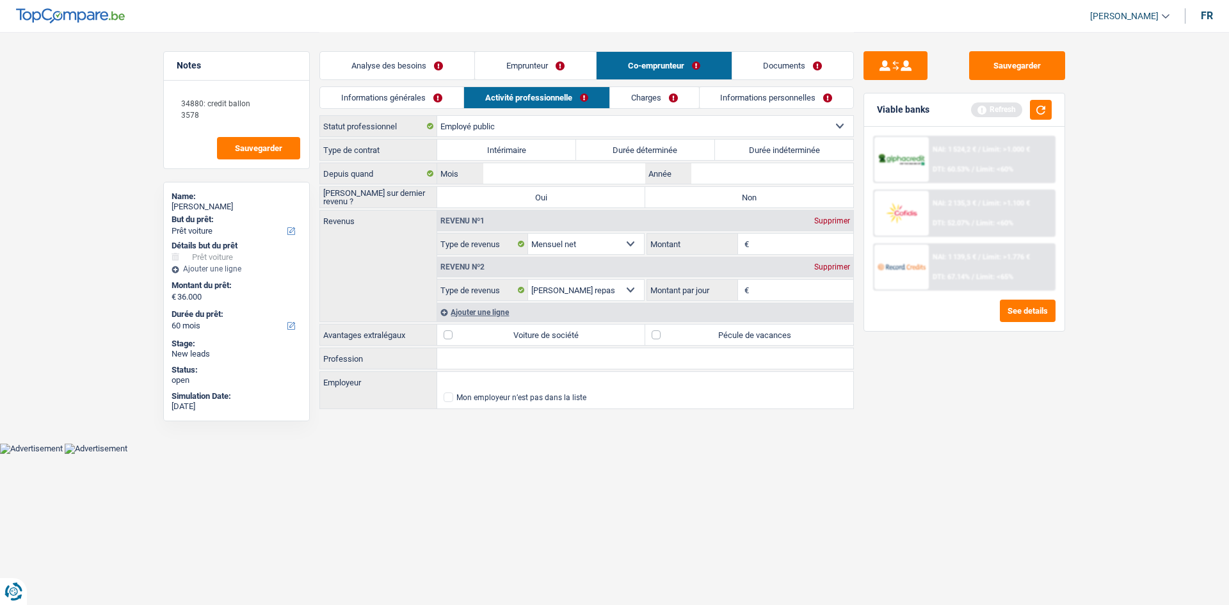
click at [380, 124] on select "Ouvrier Employé privé Employé public Invalide Indépendant Pensionné Chômeur Mut…" at bounding box center [645, 126] width 416 height 20
click at [380, 123] on select "Ouvrier Employé privé Employé public Invalide Indépendant Pensionné Chômeur Mut…" at bounding box center [645, 126] width 416 height 20
click at [380, 67] on link "Emprunteur" at bounding box center [535, 66] width 121 height 28
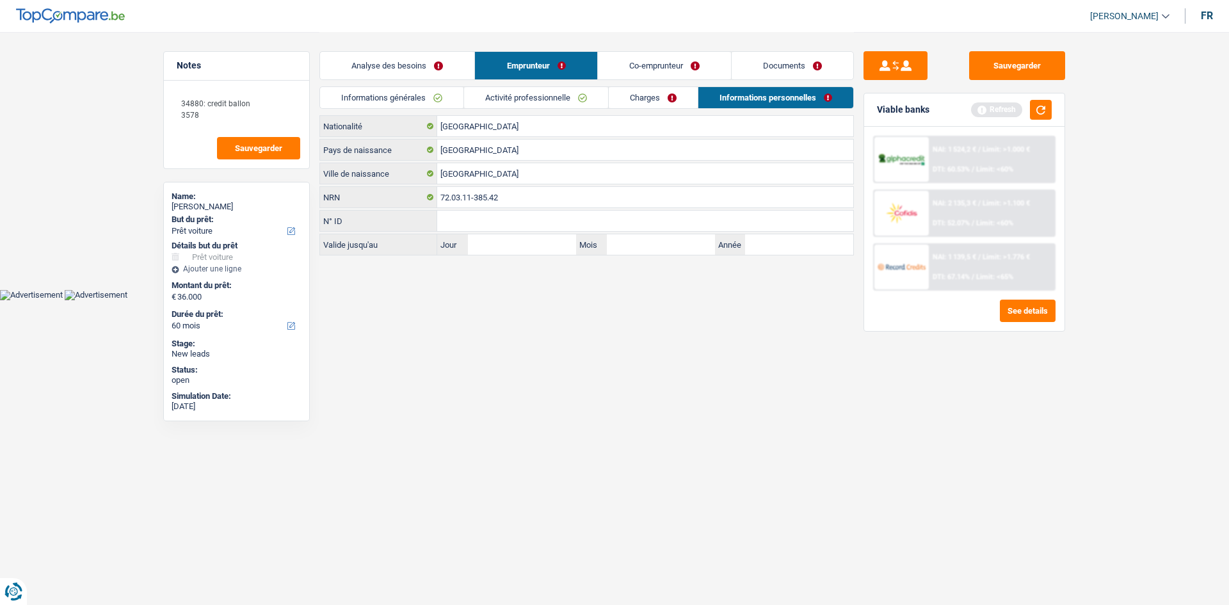
click at [380, 93] on link "Activité professionnelle" at bounding box center [536, 97] width 144 height 21
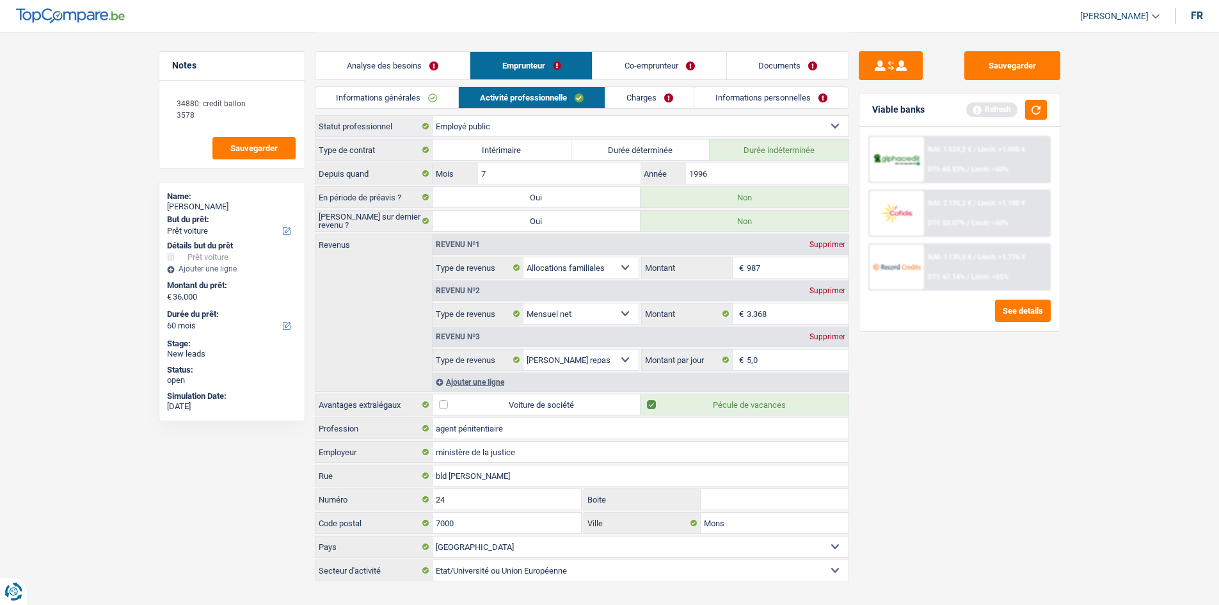
click at [380, 60] on link "Co-emprunteur" at bounding box center [659, 66] width 133 height 28
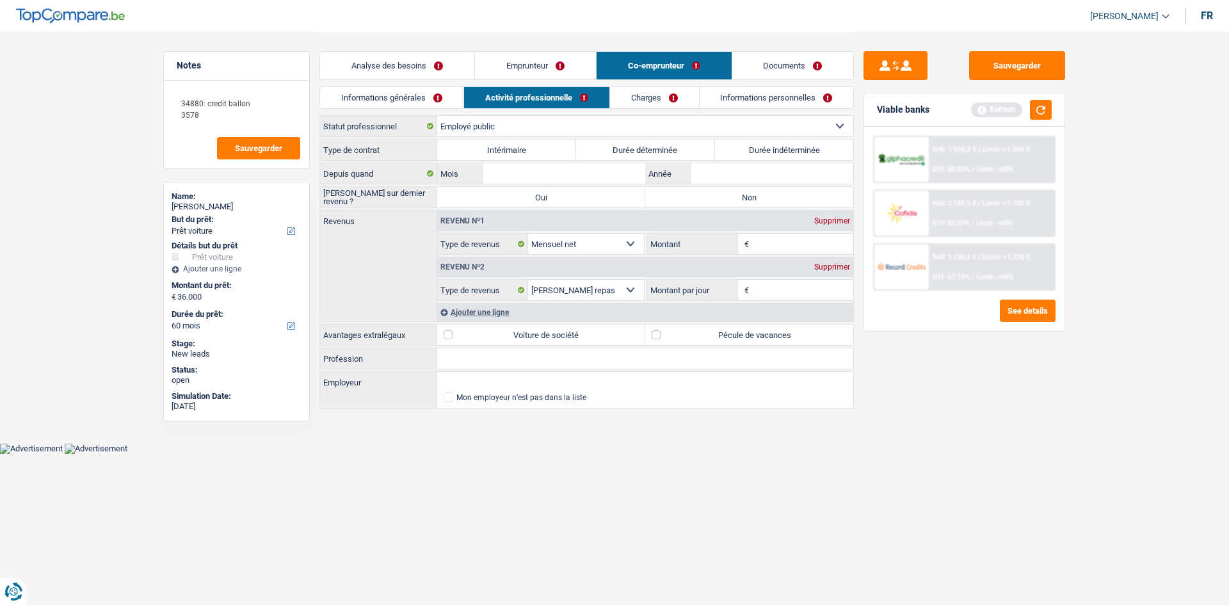
click at [380, 156] on label "Durée indéterminée" at bounding box center [784, 150] width 139 height 20
click at [380, 156] on input "Durée indéterminée" at bounding box center [784, 150] width 139 height 20
radio input "true"
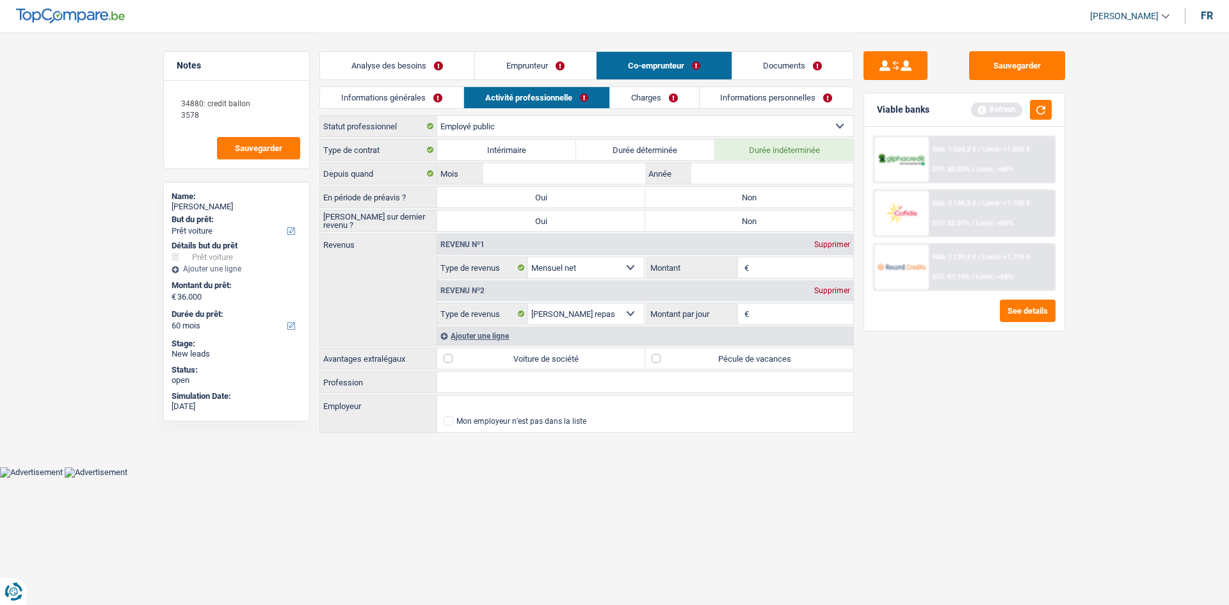
drag, startPoint x: 791, startPoint y: 156, endPoint x: 750, endPoint y: 212, distance: 69.1
click at [380, 178] on label "Non" at bounding box center [749, 197] width 208 height 20
click at [380, 178] on input "Non" at bounding box center [749, 197] width 208 height 20
radio input "true"
click at [380, 178] on label "Non" at bounding box center [749, 221] width 208 height 20
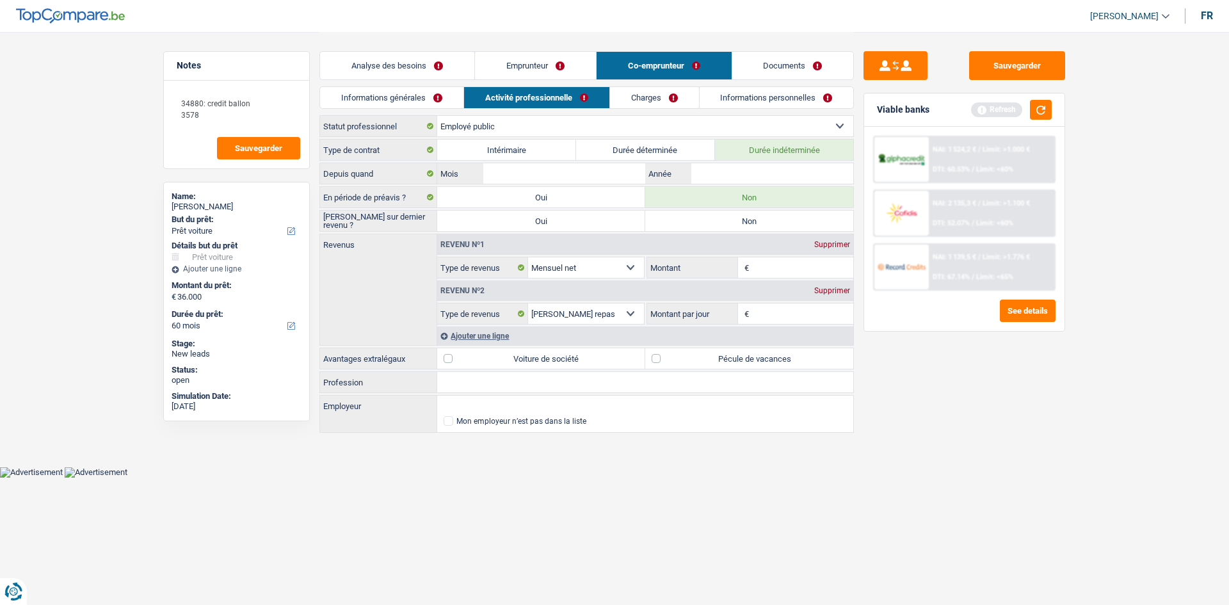
click at [380, 178] on input "Non" at bounding box center [749, 221] width 208 height 20
radio input "true"
click at [380, 176] on input "Année" at bounding box center [772, 173] width 162 height 20
type input "1999"
click at [380, 178] on div "Sauvegarder Viable banks Refresh NAI: 1 524,2 € / Limit: >1.000 € DTI: 60.53% /…" at bounding box center [964, 317] width 221 height 533
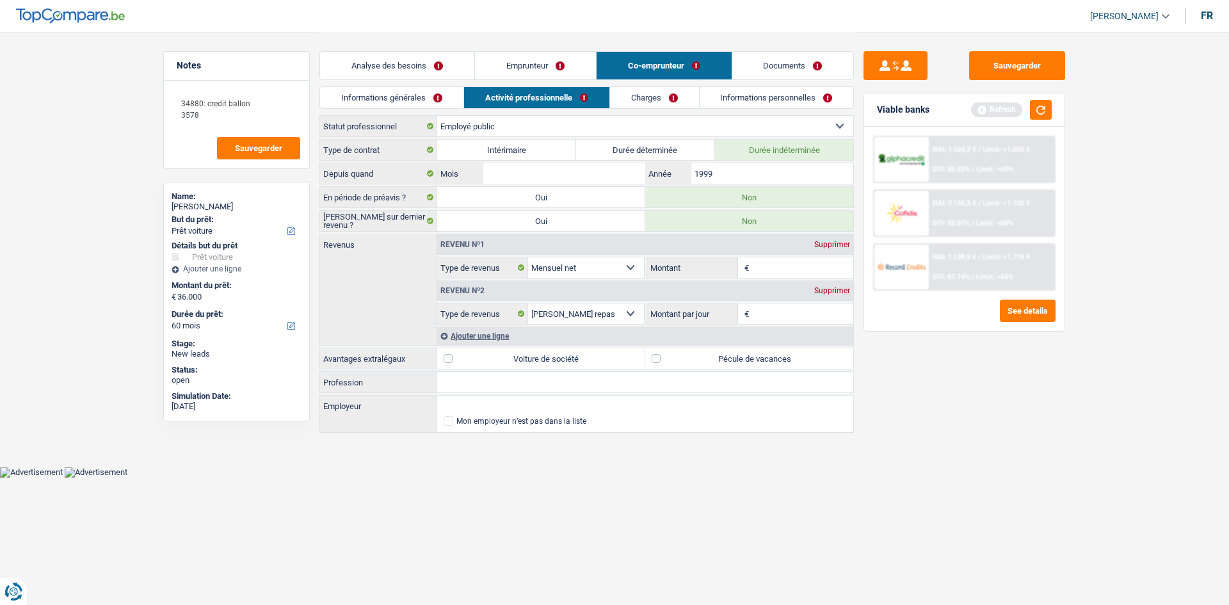
click at [380, 178] on input "Montant" at bounding box center [803, 267] width 102 height 20
click at [380, 178] on label "Pécule de vacances" at bounding box center [749, 358] width 208 height 20
click at [380, 178] on input "Pécule de vacances" at bounding box center [749, 358] width 208 height 20
checkbox input "true"
click at [380, 178] on input "Montant" at bounding box center [803, 267] width 102 height 20
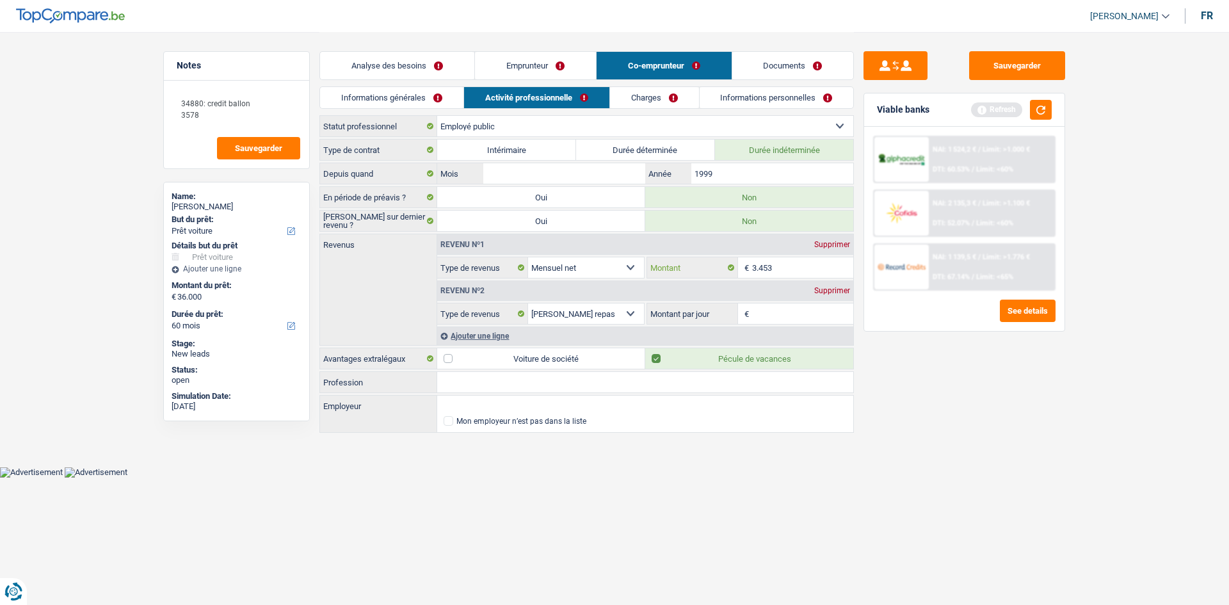
type input "3.453"
click at [380, 178] on input "Montant par jour" at bounding box center [803, 313] width 102 height 20
click at [380, 59] on link "Emprunteur" at bounding box center [535, 66] width 121 height 28
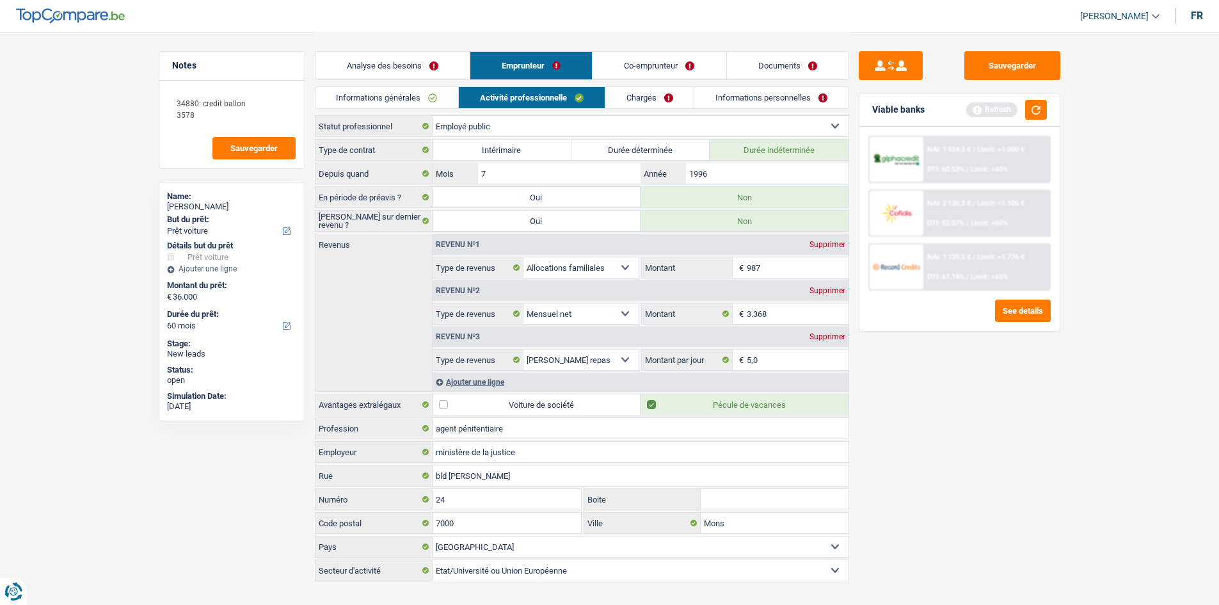
click at [380, 72] on link "Co-emprunteur" at bounding box center [659, 66] width 133 height 28
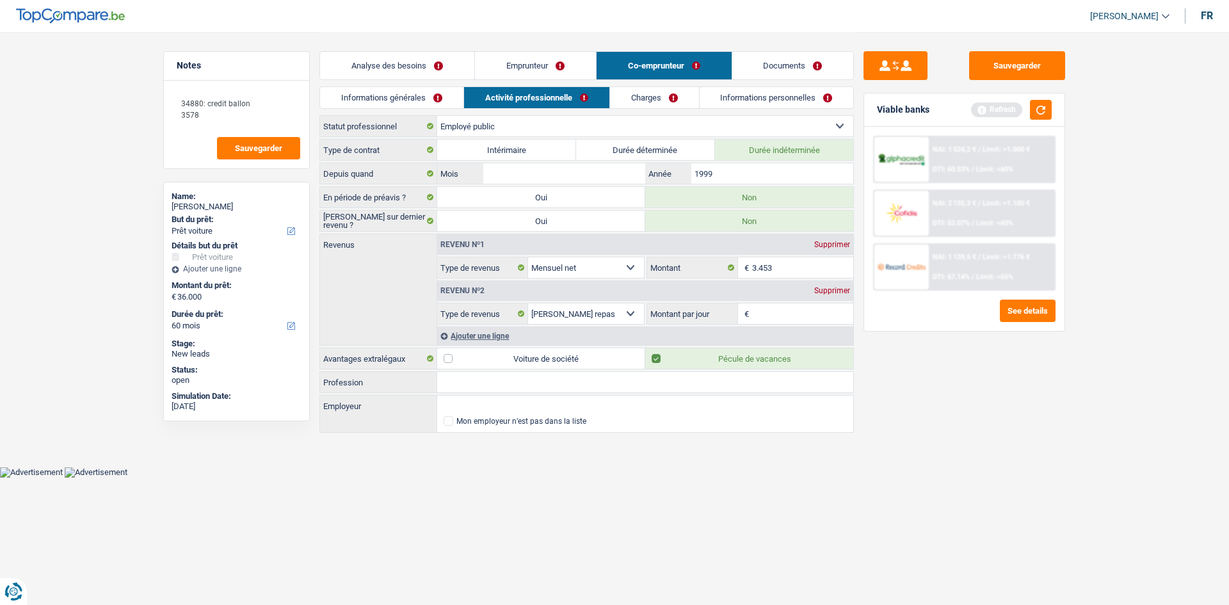
click at [380, 178] on input "Montant par jour" at bounding box center [803, 313] width 102 height 20
type input "5,0"
click at [380, 178] on input "Profession" at bounding box center [645, 382] width 416 height 20
click at [380, 56] on link "Emprunteur" at bounding box center [535, 66] width 121 height 28
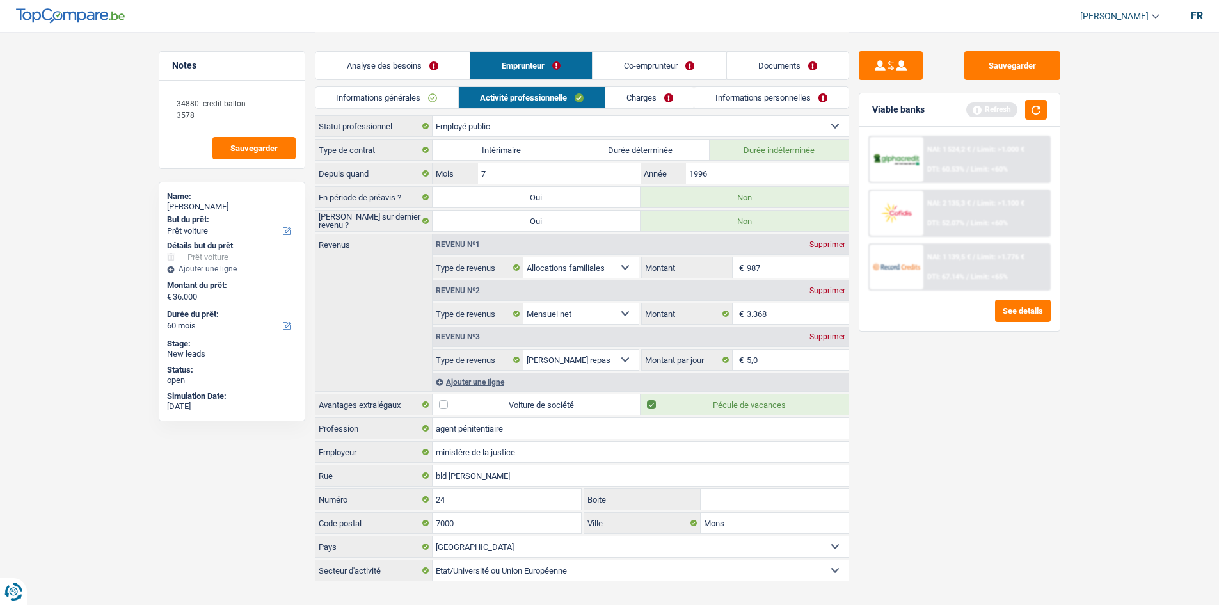
click at [380, 63] on link "Co-emprunteur" at bounding box center [659, 66] width 133 height 28
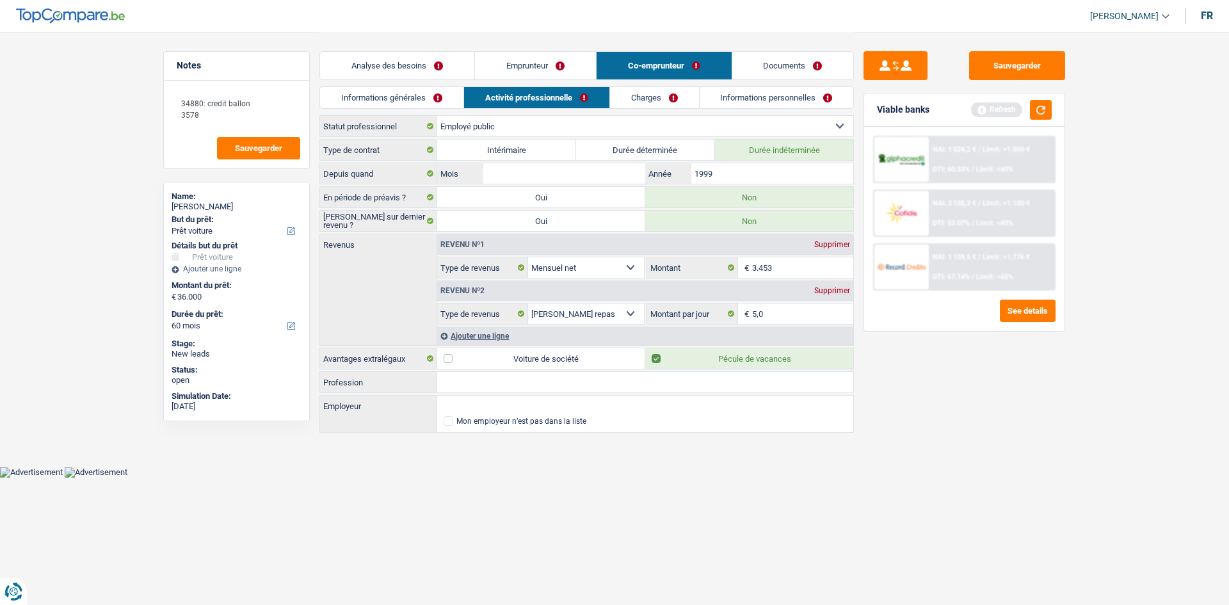
click at [380, 178] on input "Profession" at bounding box center [645, 382] width 416 height 20
type input "assistante sociale"
click at [380, 178] on input "Employeur" at bounding box center [645, 405] width 416 height 20
click at [380, 65] on link "Emprunteur" at bounding box center [535, 66] width 121 height 28
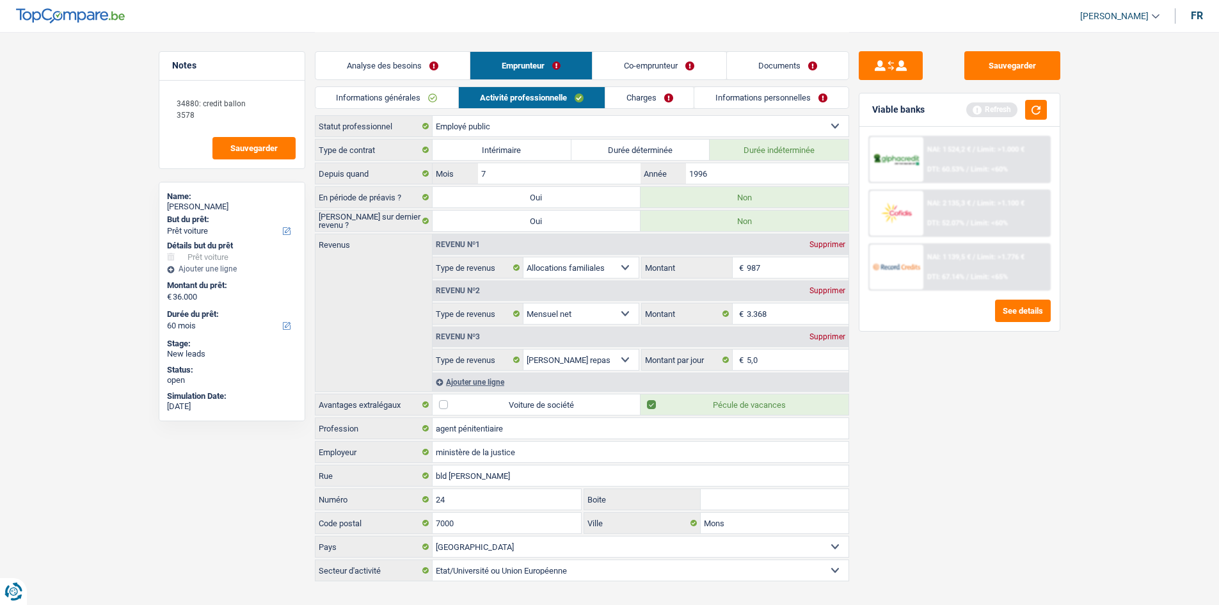
click at [380, 54] on link "Co-emprunteur" at bounding box center [659, 66] width 133 height 28
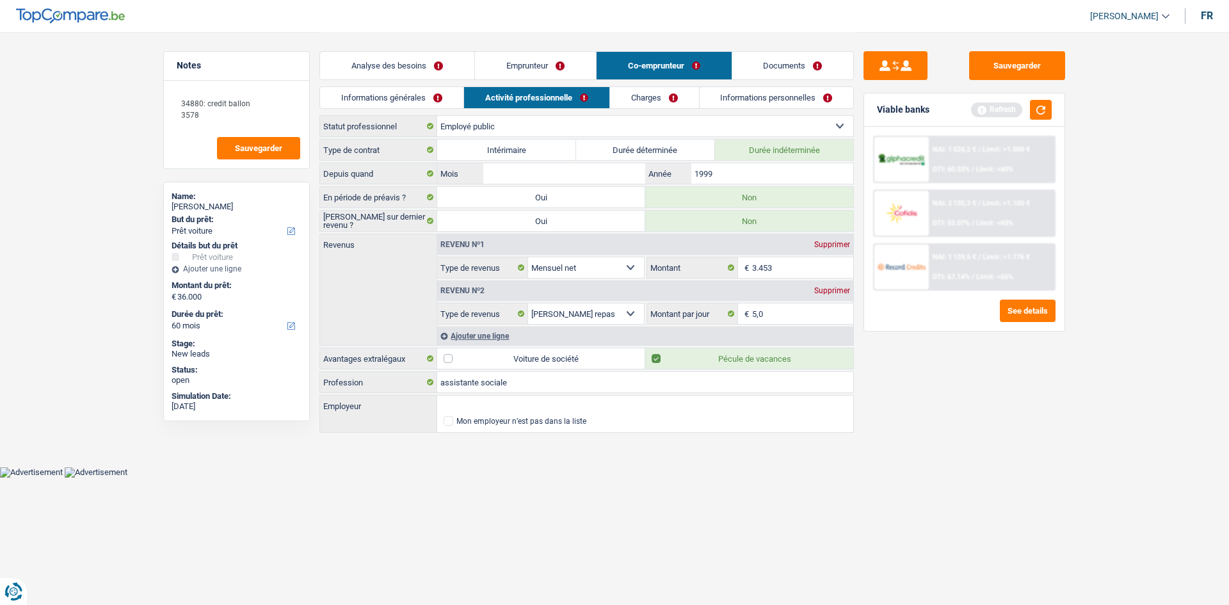
click at [380, 77] on link "Emprunteur" at bounding box center [535, 66] width 121 height 28
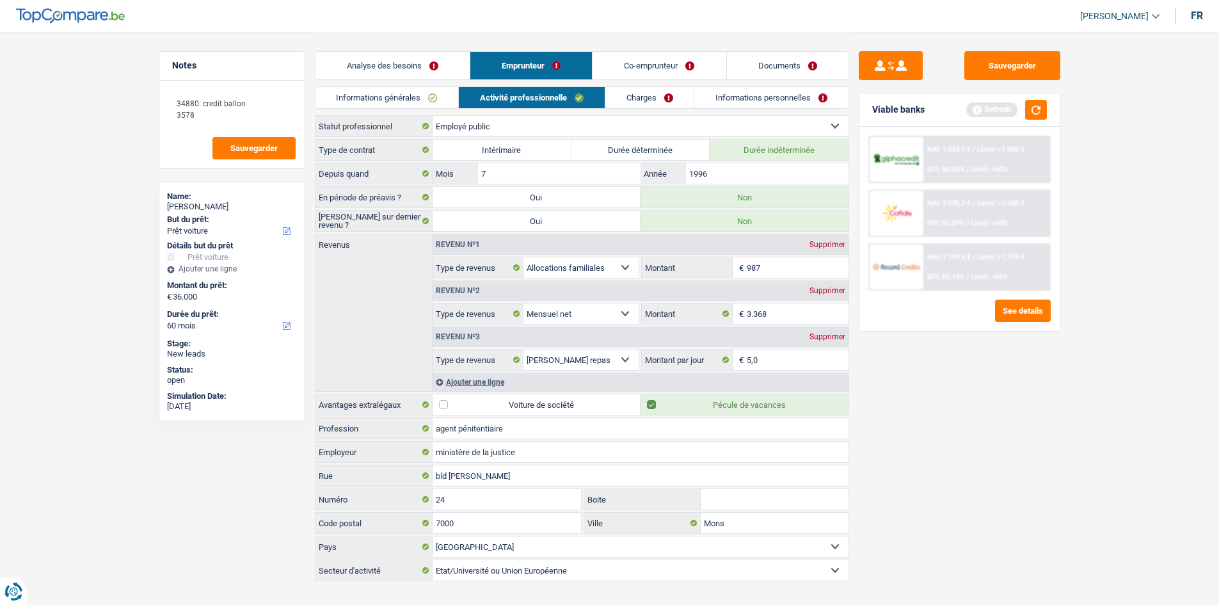
click at [380, 74] on link "Co-emprunteur" at bounding box center [659, 66] width 133 height 28
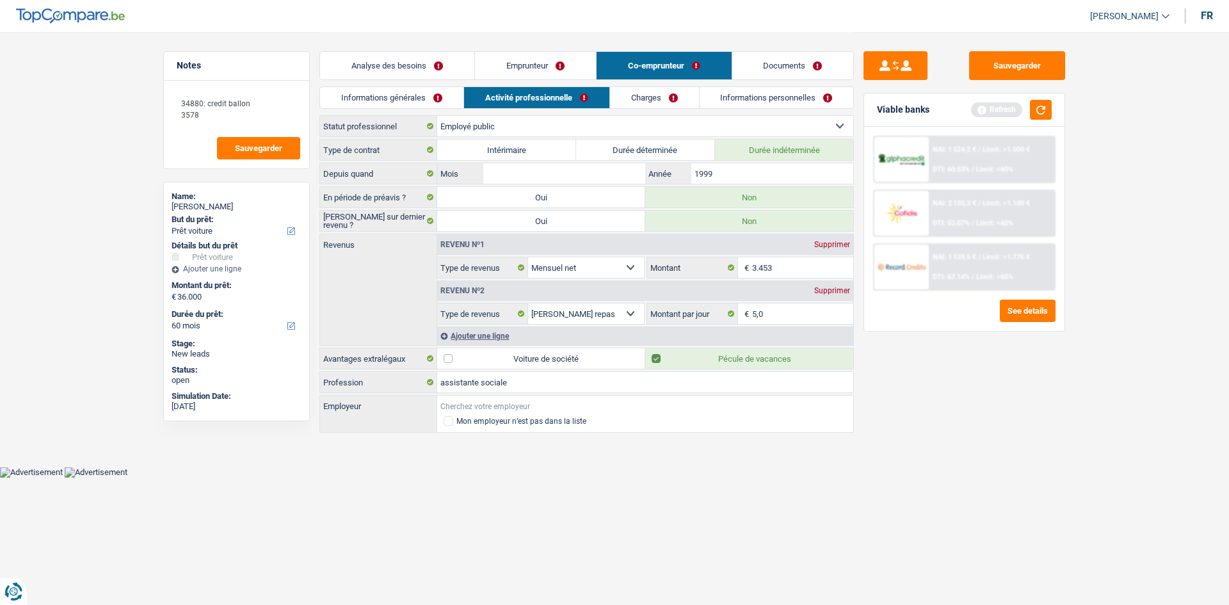
click at [380, 178] on input "Employeur" at bounding box center [645, 405] width 416 height 20
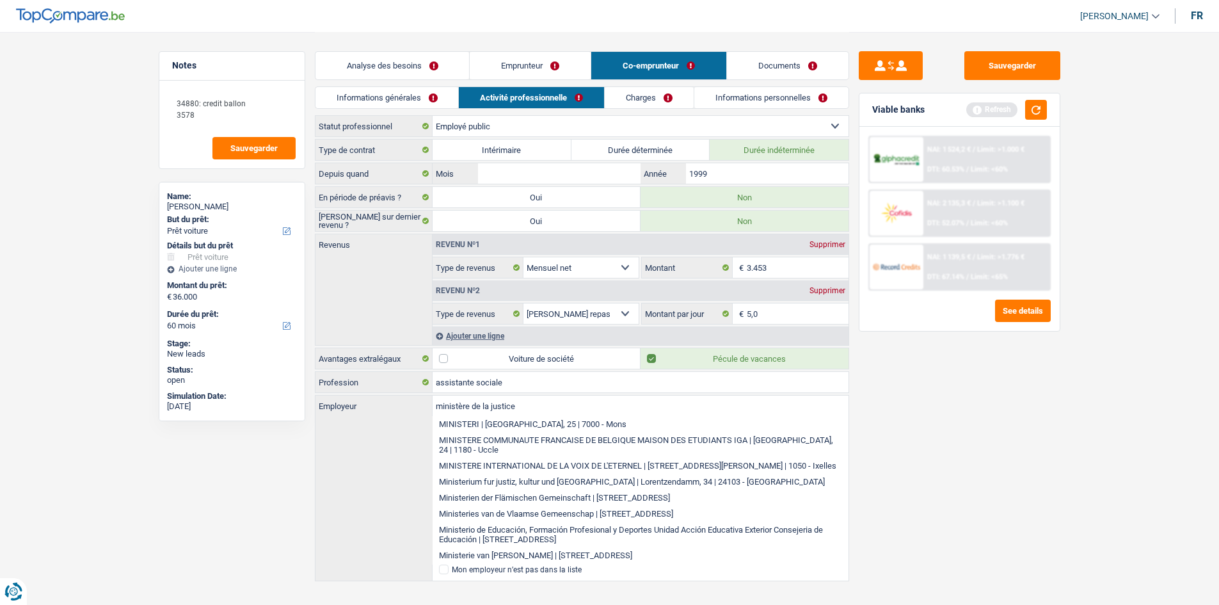
type input "ministère de la justice"
drag, startPoint x: 1010, startPoint y: 400, endPoint x: 862, endPoint y: 381, distance: 149.7
click at [380, 178] on div "Sauvegarder Viable banks Refresh NAI: 1 524,2 € / Limit: >1.000 € DTI: 60.53% /…" at bounding box center [959, 317] width 221 height 533
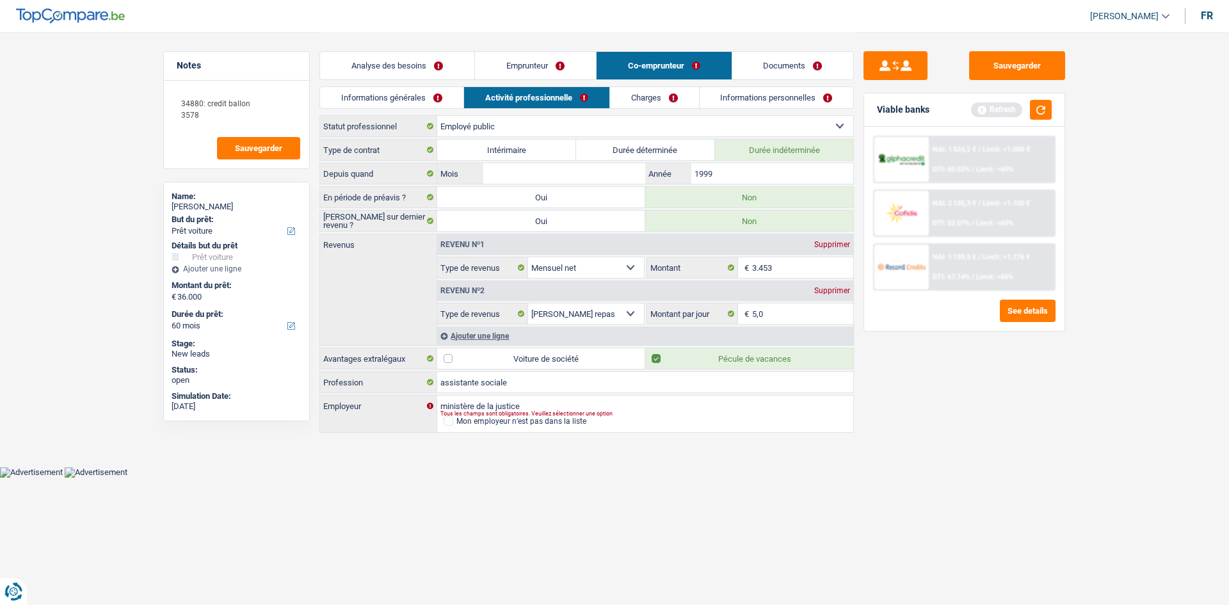
drag, startPoint x: 667, startPoint y: 93, endPoint x: 674, endPoint y: 97, distance: 8.0
click at [380, 93] on link "Charges" at bounding box center [654, 97] width 89 height 21
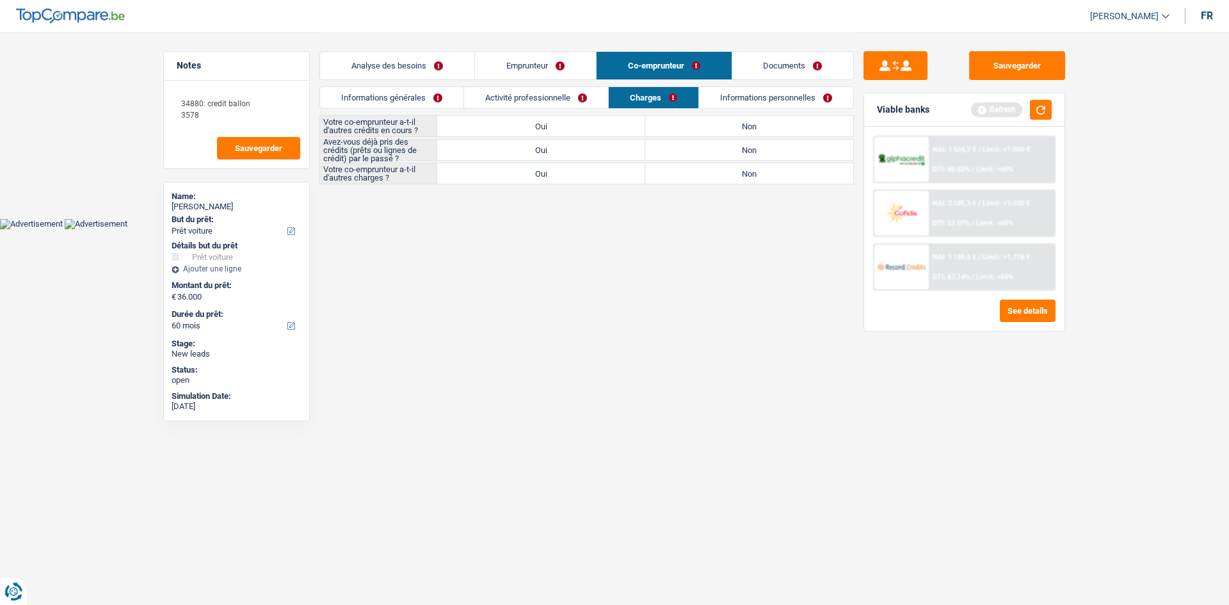
click at [380, 129] on label "Non" at bounding box center [749, 126] width 208 height 20
click at [380, 129] on input "Non" at bounding box center [749, 126] width 208 height 20
radio input "true"
click at [380, 170] on label "Non" at bounding box center [749, 173] width 208 height 20
click at [380, 170] on input "Non" at bounding box center [749, 173] width 208 height 20
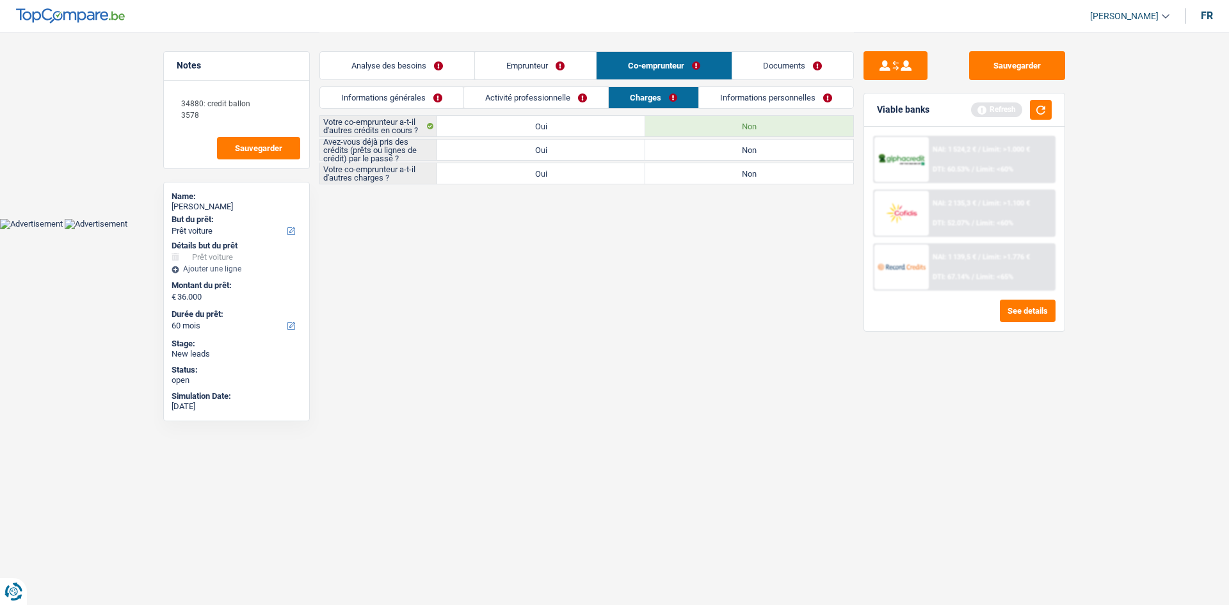
radio input "true"
click at [380, 149] on label "Oui" at bounding box center [541, 150] width 208 height 20
click at [380, 149] on input "Oui" at bounding box center [541, 150] width 208 height 20
radio input "true"
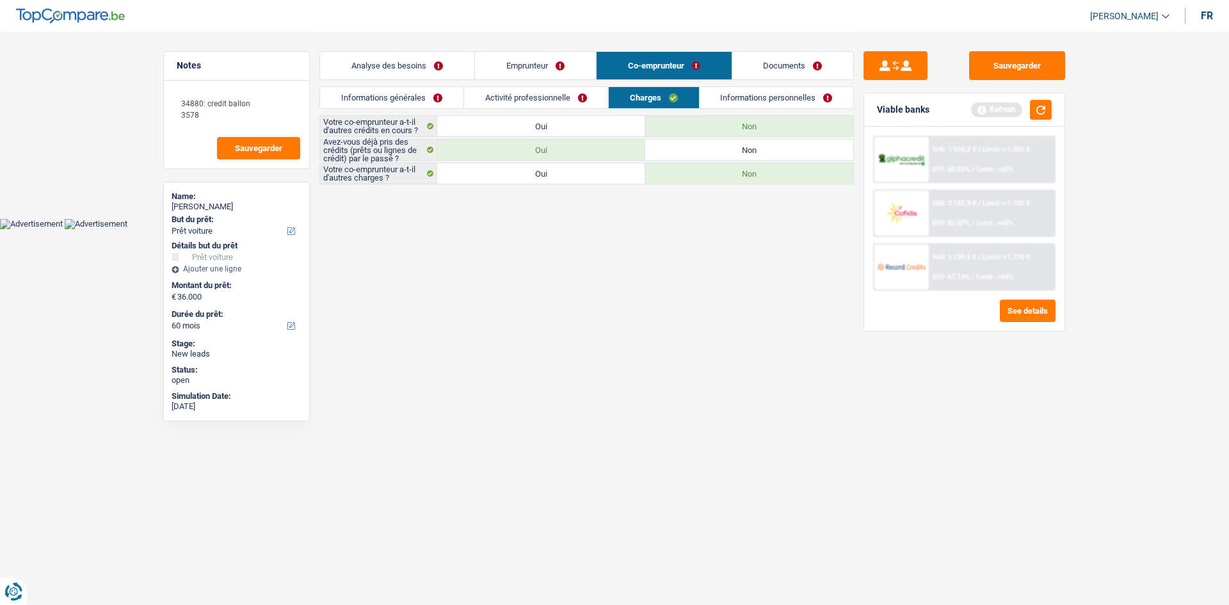
click at [380, 93] on link "Informations personnelles" at bounding box center [776, 97] width 154 height 21
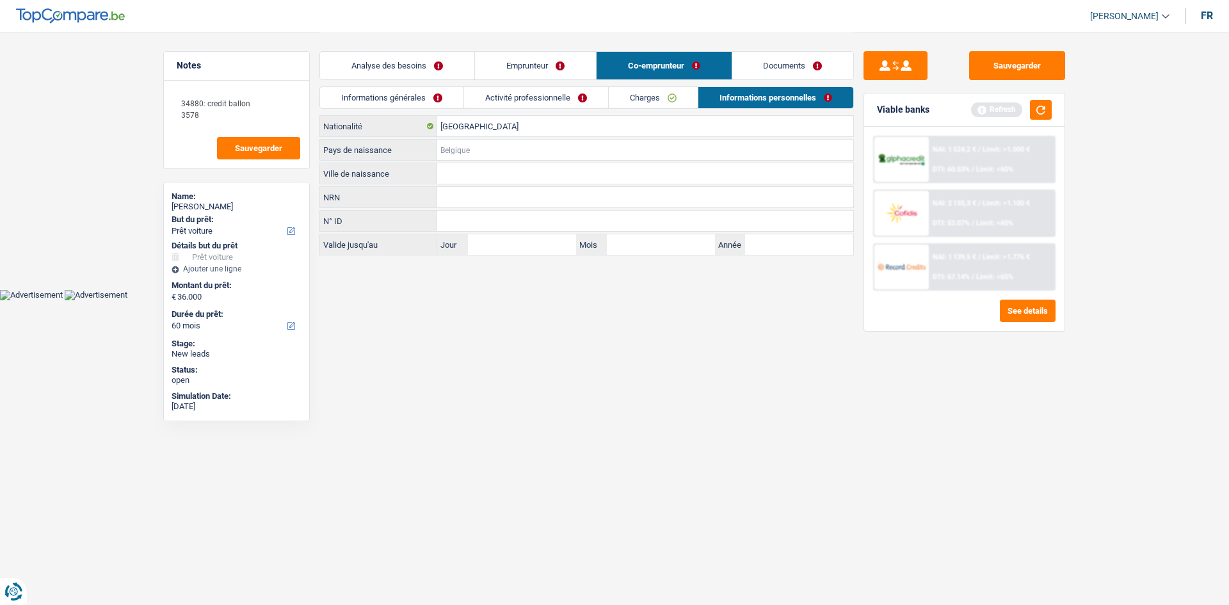
click at [380, 148] on input "Pays de naissance" at bounding box center [645, 150] width 416 height 20
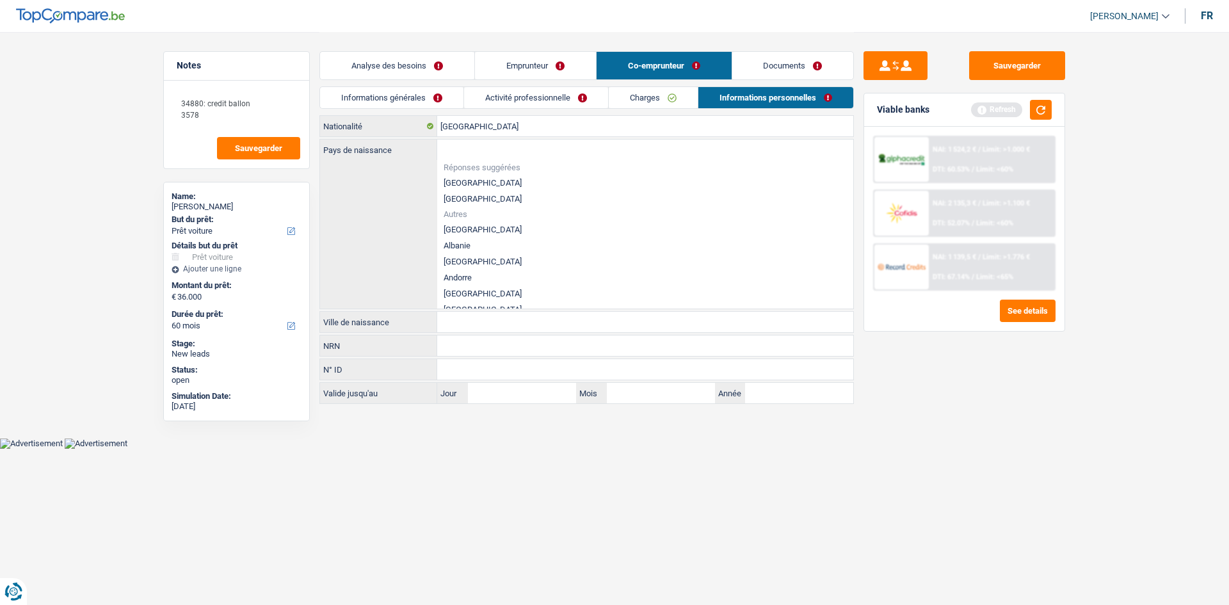
click at [380, 178] on li "[GEOGRAPHIC_DATA]" at bounding box center [645, 183] width 416 height 16
type input "[GEOGRAPHIC_DATA]"
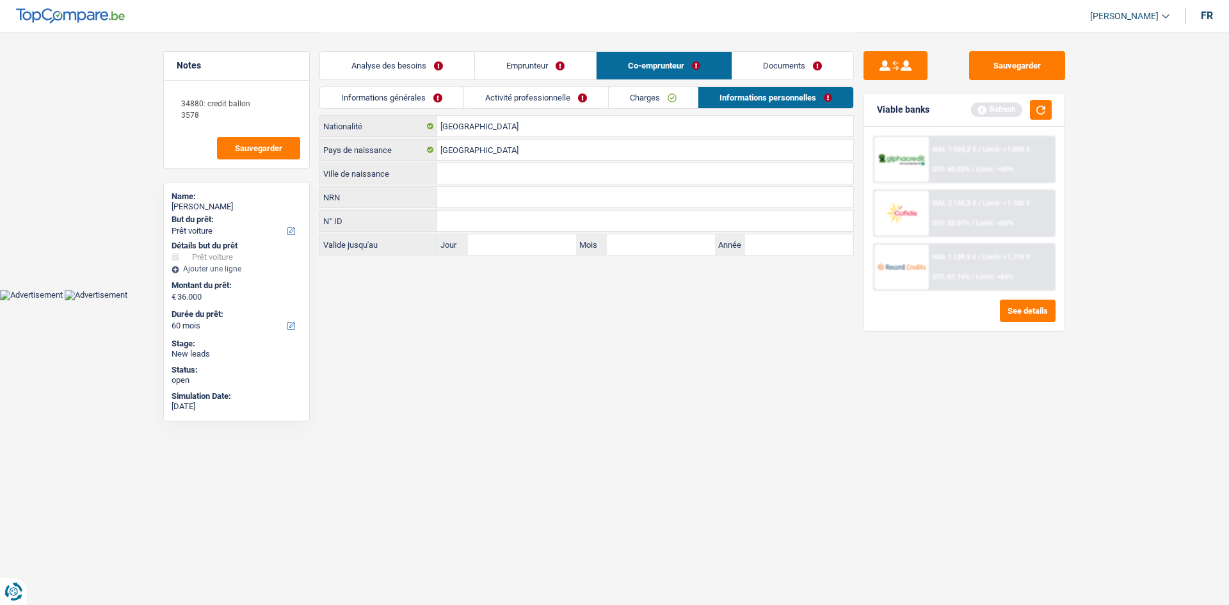
click at [380, 53] on link "Emprunteur" at bounding box center [535, 66] width 121 height 28
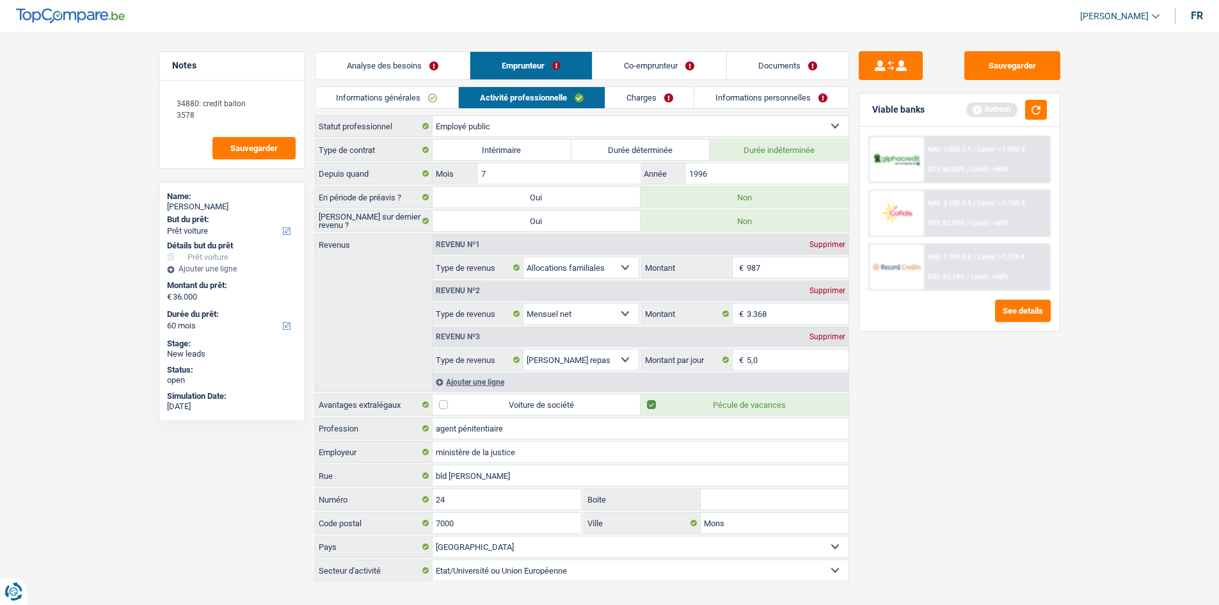
click at [380, 95] on link "Informations personnelles" at bounding box center [771, 97] width 154 height 21
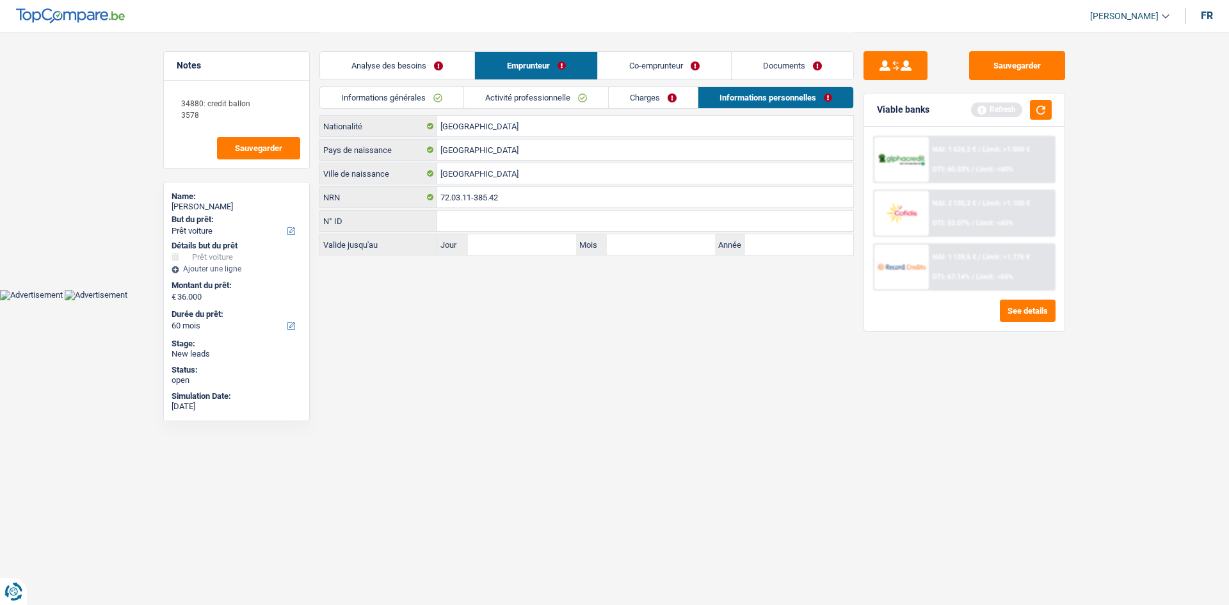
click at [380, 61] on link "Co-emprunteur" at bounding box center [664, 66] width 133 height 28
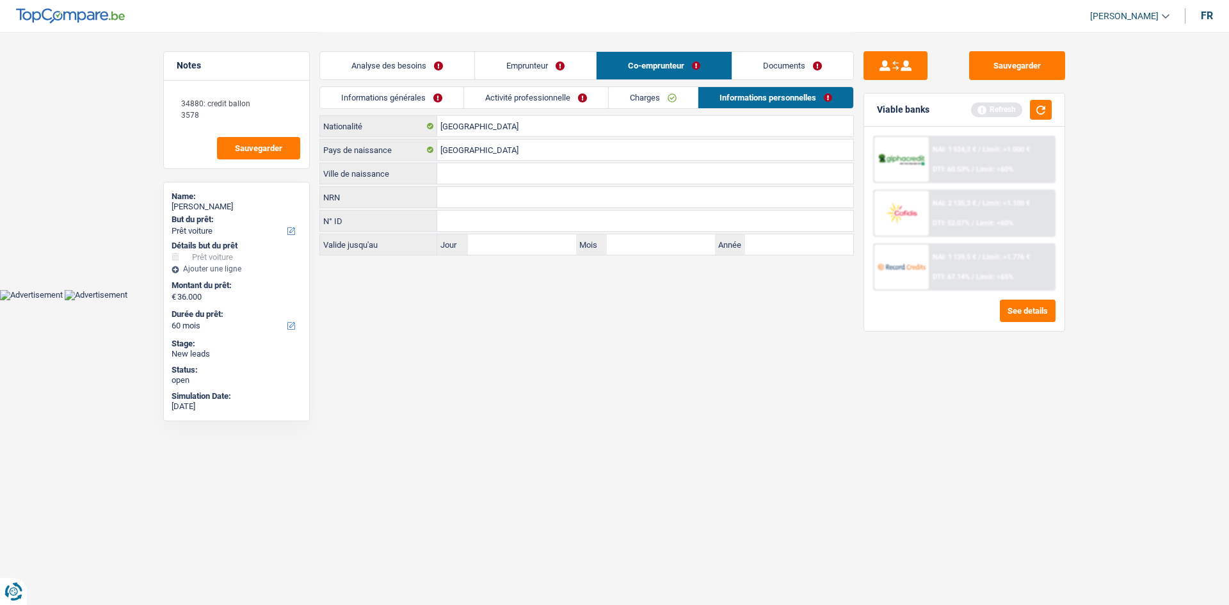
click at [380, 169] on input "Ville de naissance" at bounding box center [645, 173] width 416 height 20
type input "Mons"
click at [380, 178] on html "Vous avez le contrôle de vos données Nous utilisons des cookies, tout comme nos…" at bounding box center [614, 150] width 1229 height 300
click at [380, 74] on link "Emprunteur" at bounding box center [535, 66] width 121 height 28
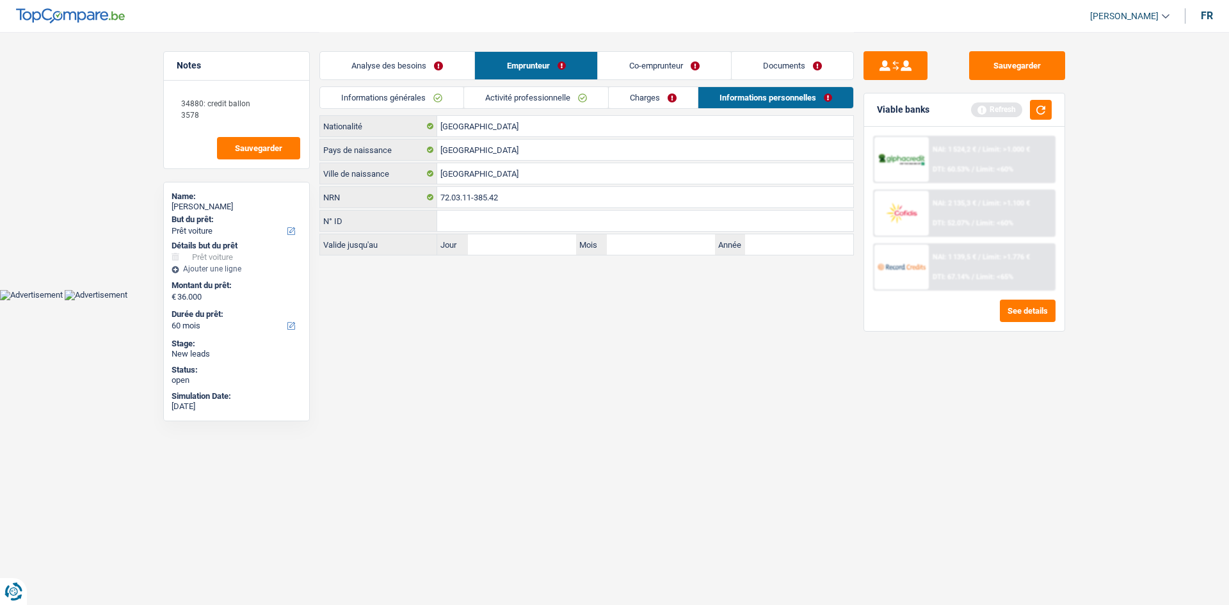
click at [380, 69] on link "Analyse des besoins" at bounding box center [397, 66] width 154 height 28
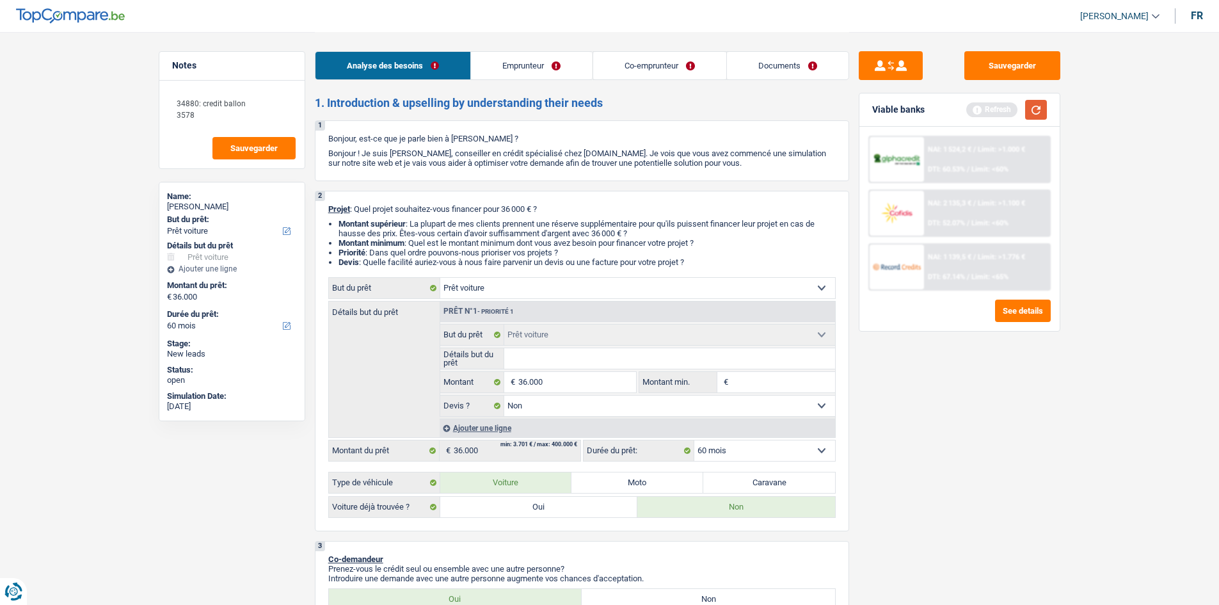
click at [380, 108] on button "button" at bounding box center [1036, 110] width 22 height 20
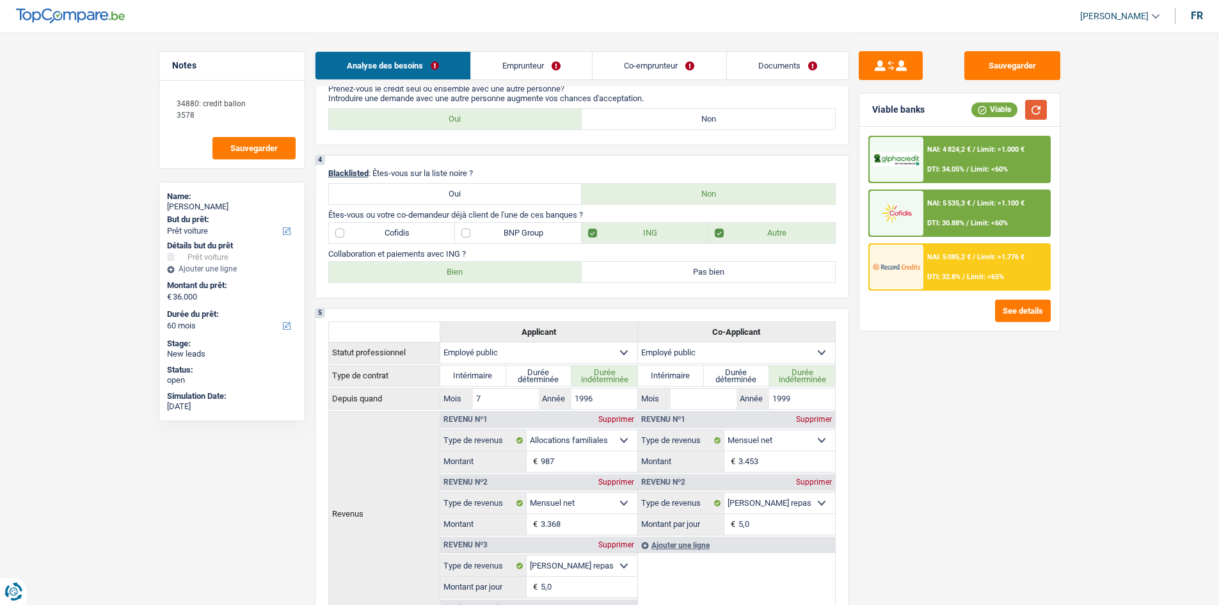
scroll to position [552, 0]
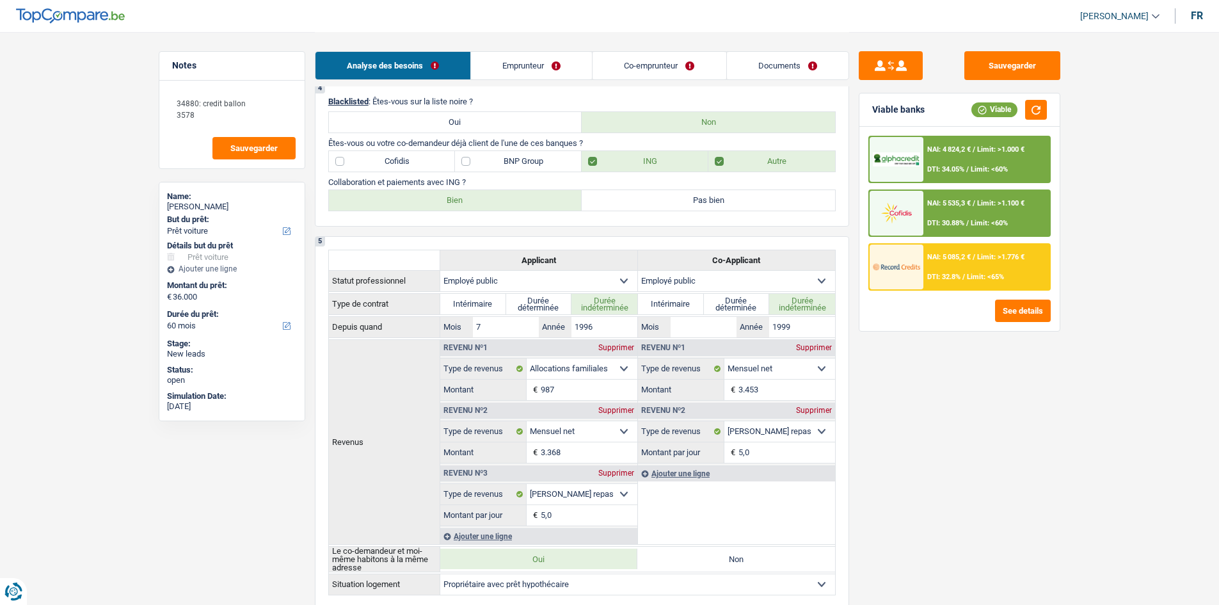
click at [380, 178] on div "NAI: 4 824,2 € / Limit: >1.000 € DTI: 34.05% / Limit: <60% NAI: 5 535,3 € / Lim…" at bounding box center [959, 213] width 182 height 155
click at [380, 178] on div "NAI: 4 824,2 € / Limit: >1.000 € DTI: 34.05% / Limit: <60%" at bounding box center [959, 159] width 182 height 47
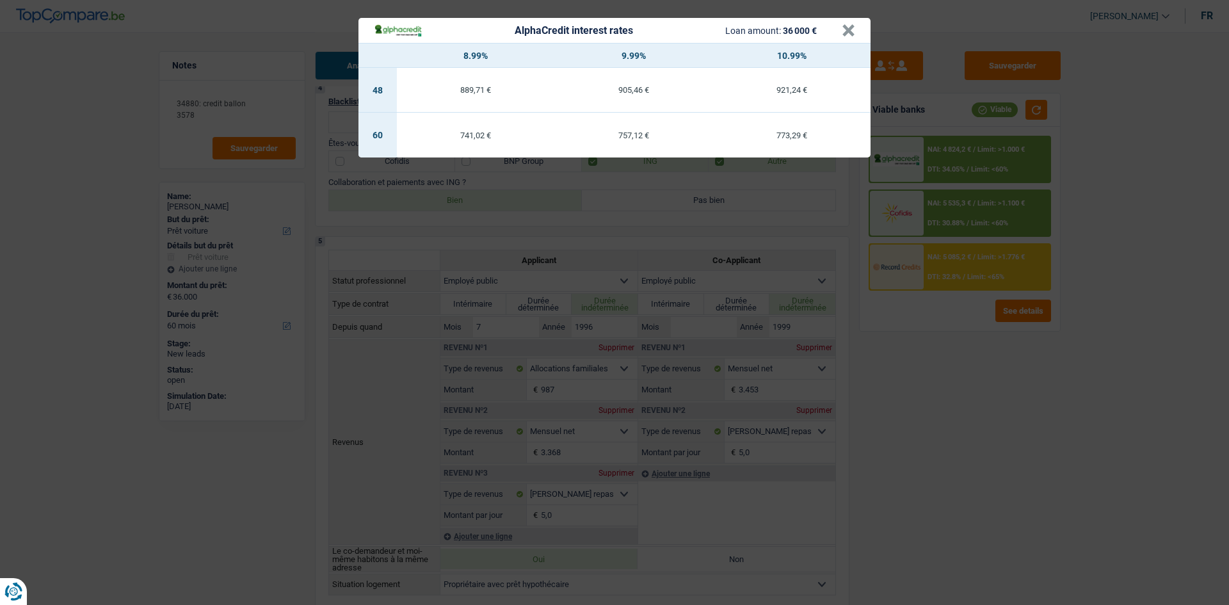
click at [380, 178] on div "AlphaCredit interest rates Loan amount: 36 000 € × 8.99% 9.99% 10.99% 48 889,71…" at bounding box center [614, 302] width 1229 height 605
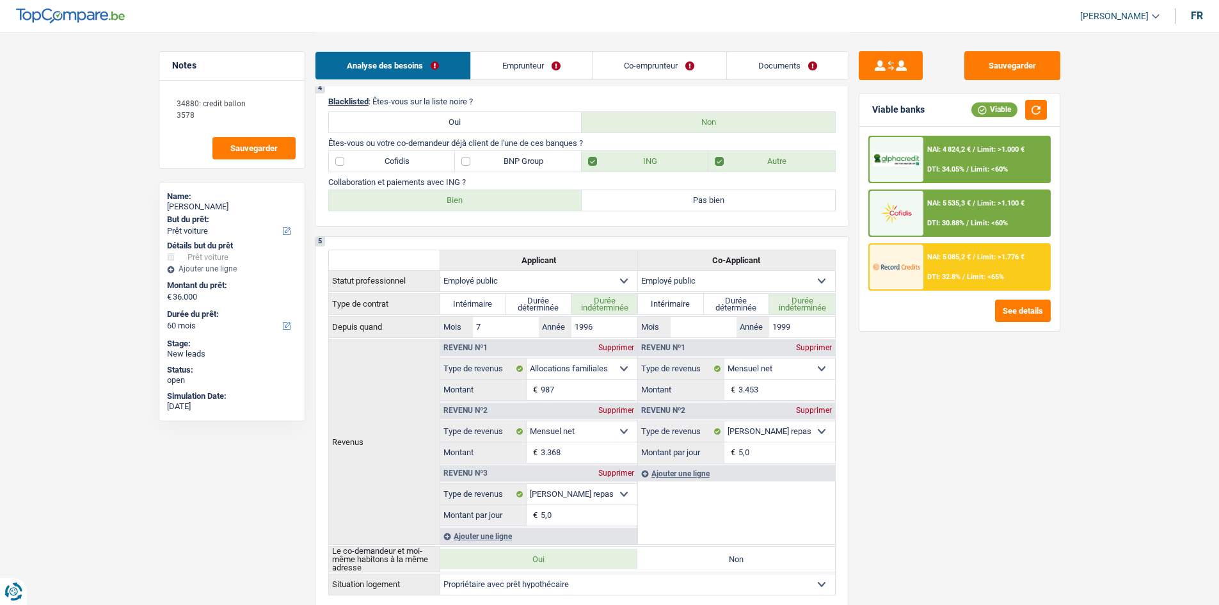
click at [380, 178] on div "NAI: 5 085,2 € / Limit: >1.776 € DTI: 32.8% / Limit: <65%" at bounding box center [986, 266] width 126 height 45
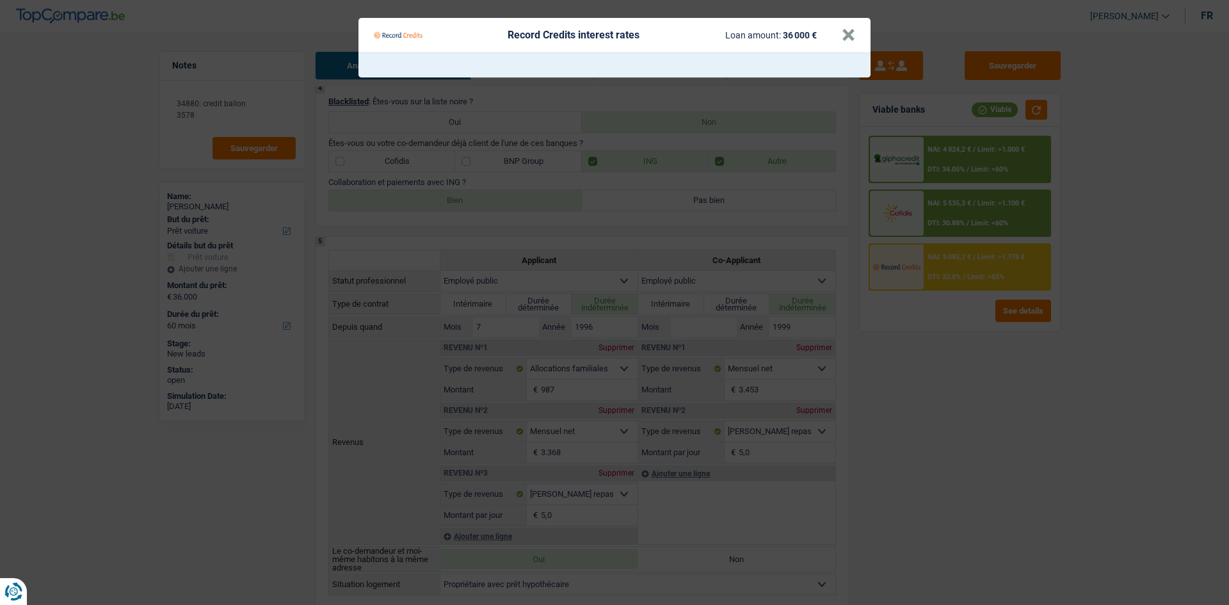
drag, startPoint x: 1021, startPoint y: 399, endPoint x: 1041, endPoint y: 383, distance: 25.1
click at [380, 178] on Credits "Record Credits interest rates Loan amount: 36 000 € ×" at bounding box center [614, 302] width 1229 height 605
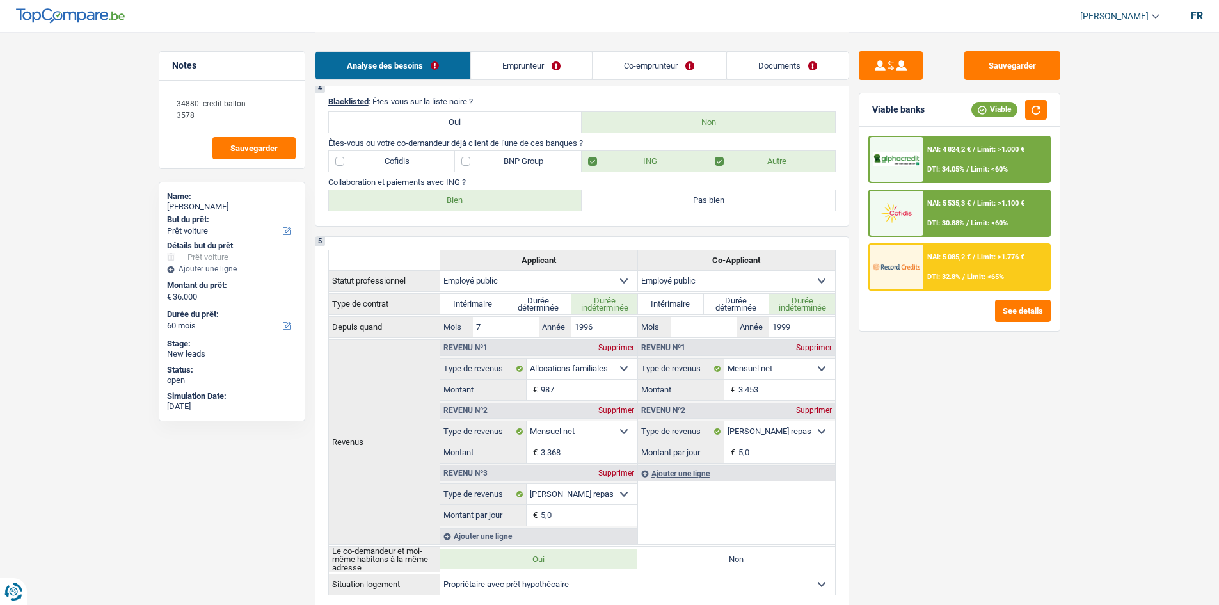
click at [380, 178] on div "NAI: 5 535,3 € / Limit: >1.100 € DTI: 30.88% / Limit: <60%" at bounding box center [986, 213] width 126 height 45
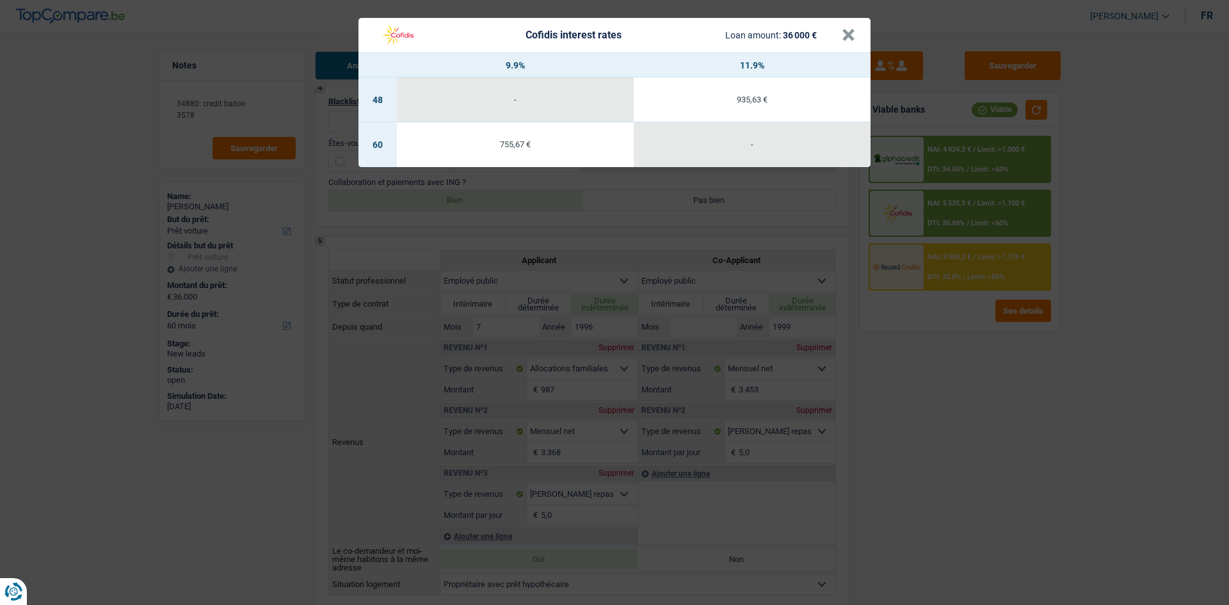
drag, startPoint x: 1068, startPoint y: 310, endPoint x: 1091, endPoint y: 267, distance: 48.1
click at [380, 178] on div "Cofidis interest rates Loan amount: 36 000 € × 9.9% 11.9% 48 - 935,63 € 60 755,…" at bounding box center [614, 302] width 1229 height 605
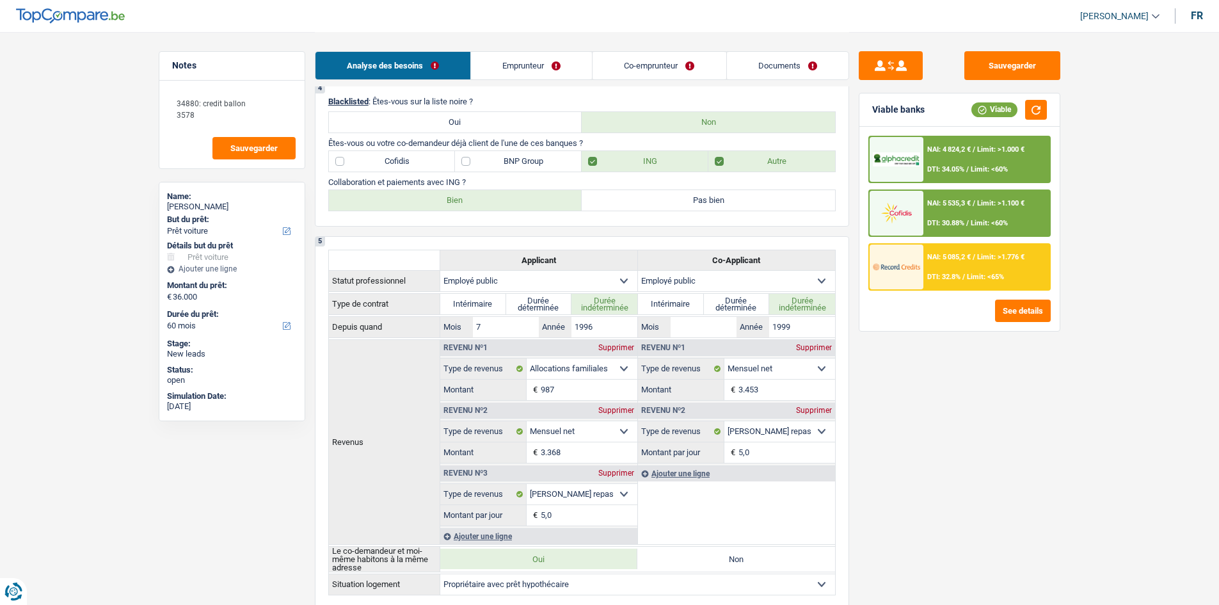
click at [380, 175] on div "NAI: 4 824,2 € / Limit: >1.000 € DTI: 34.05% / Limit: <60%" at bounding box center [986, 159] width 126 height 45
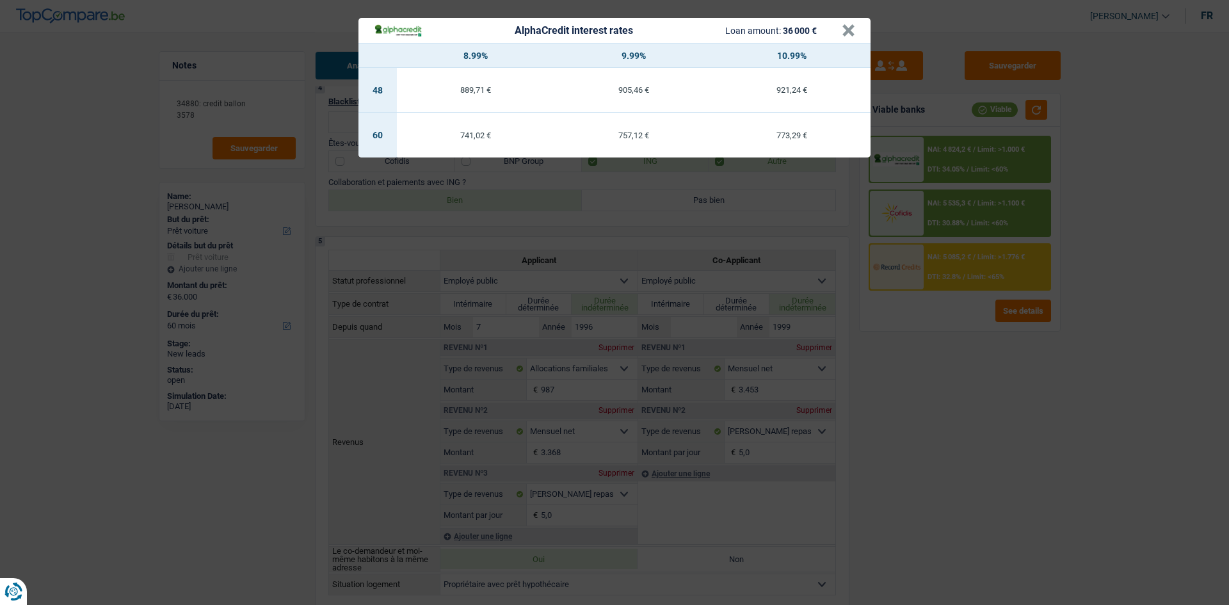
click at [380, 178] on div "AlphaCredit interest rates Loan amount: 36 000 € × 8.99% 9.99% 10.99% 48 889,71…" at bounding box center [614, 302] width 1229 height 605
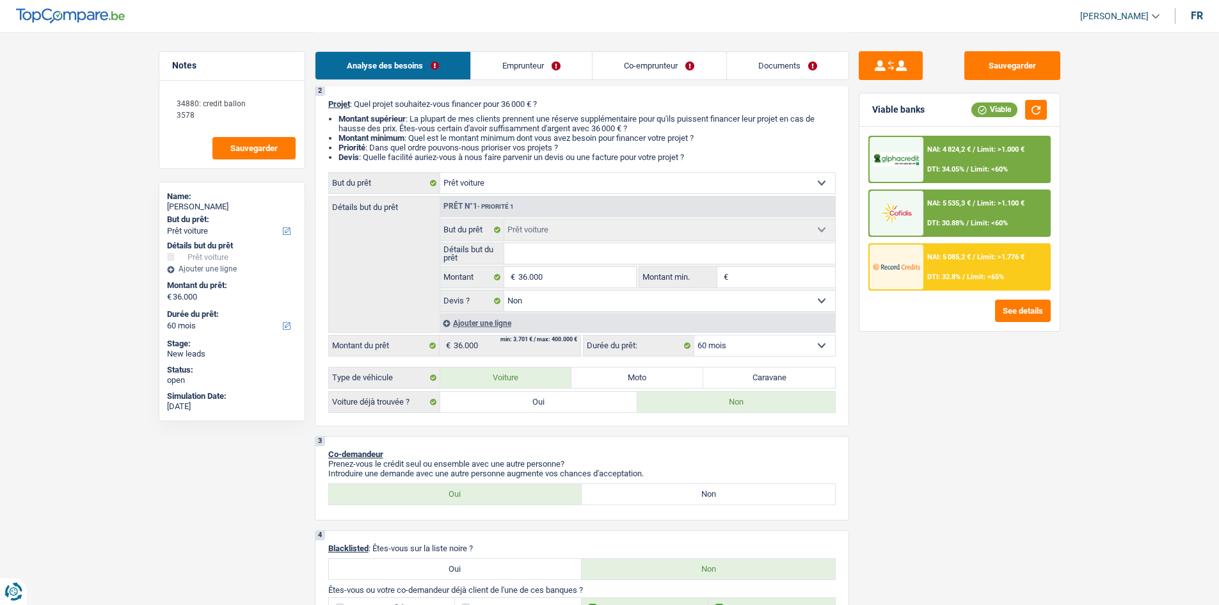
scroll to position [104, 0]
click at [380, 178] on input "Détails but du prêt" at bounding box center [669, 254] width 331 height 20
type input "v"
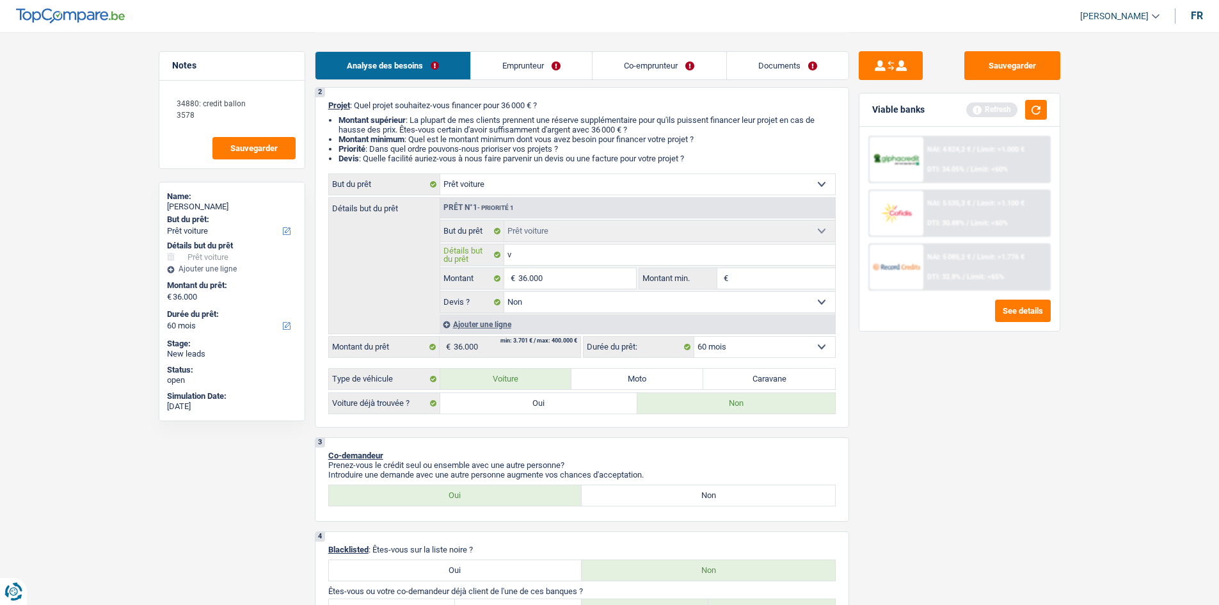
type input "vé"
type input "véh"
type input "véhi"
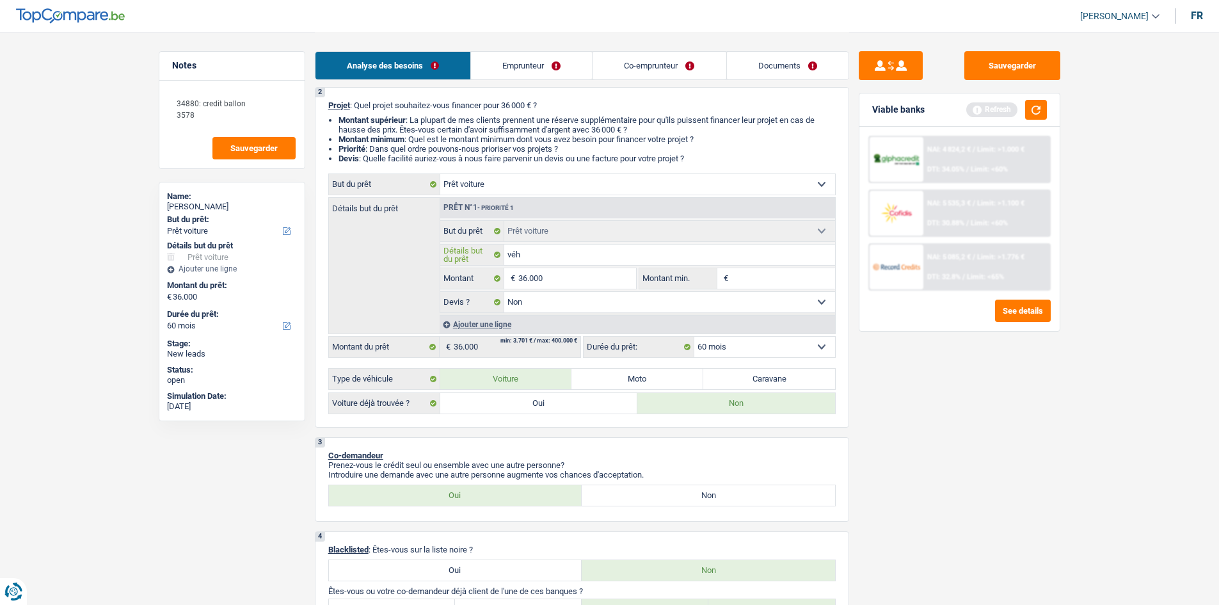
type input "véhi"
type input "véhic"
type input "véhicu"
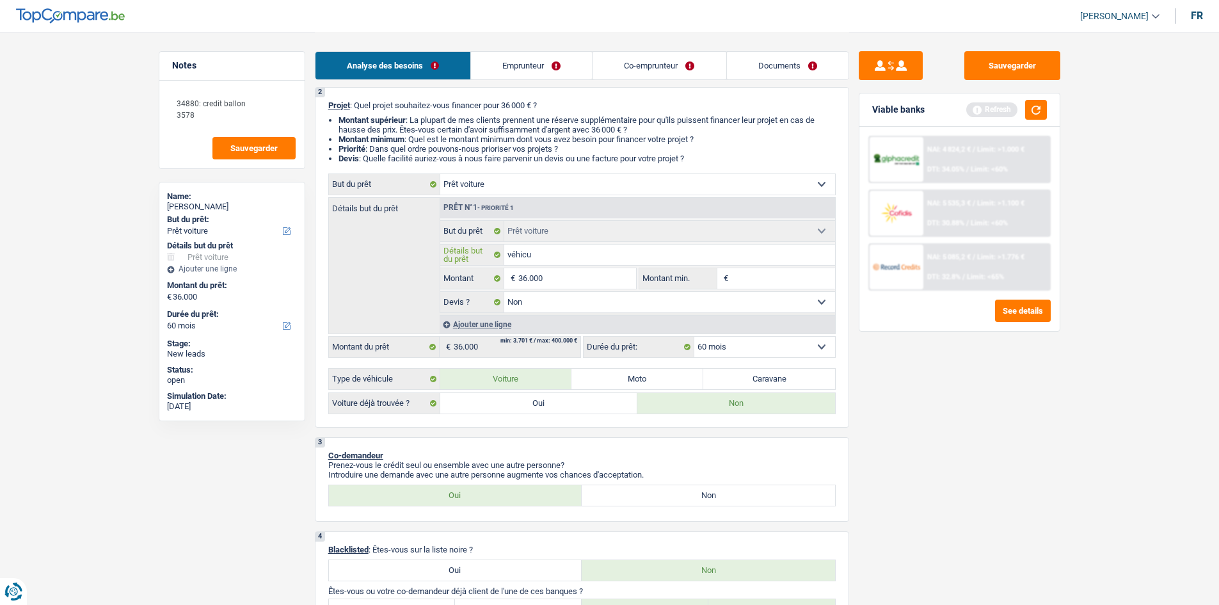
type input "véhicul"
type input "véhicule"
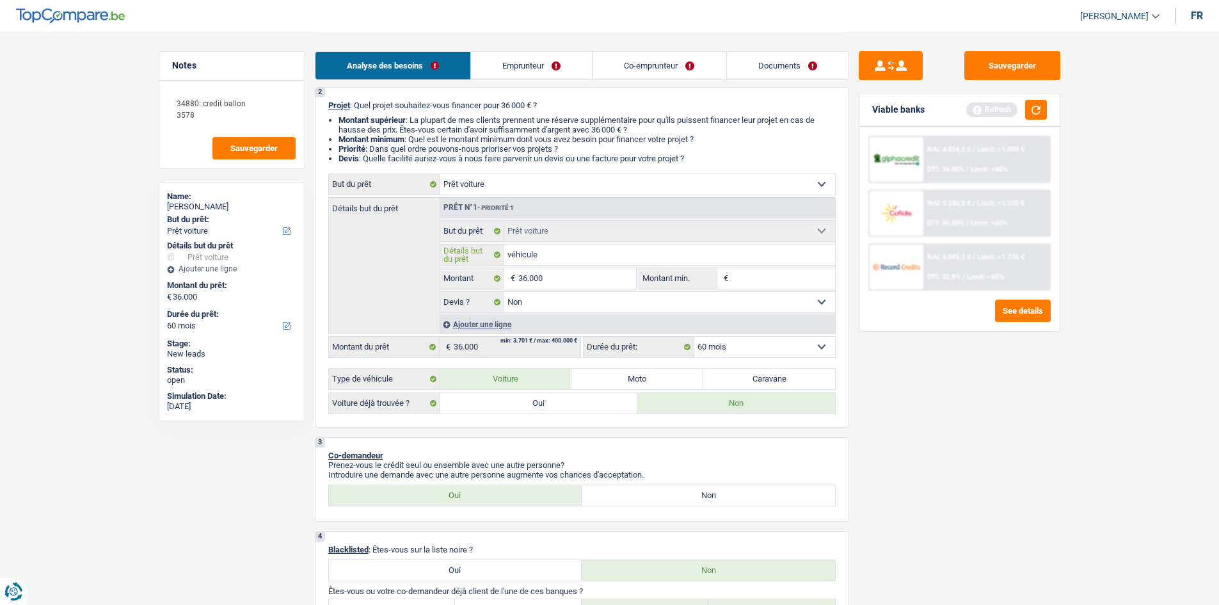
type input "véhicule"
type input "véhicule n"
type input "véhicule ne"
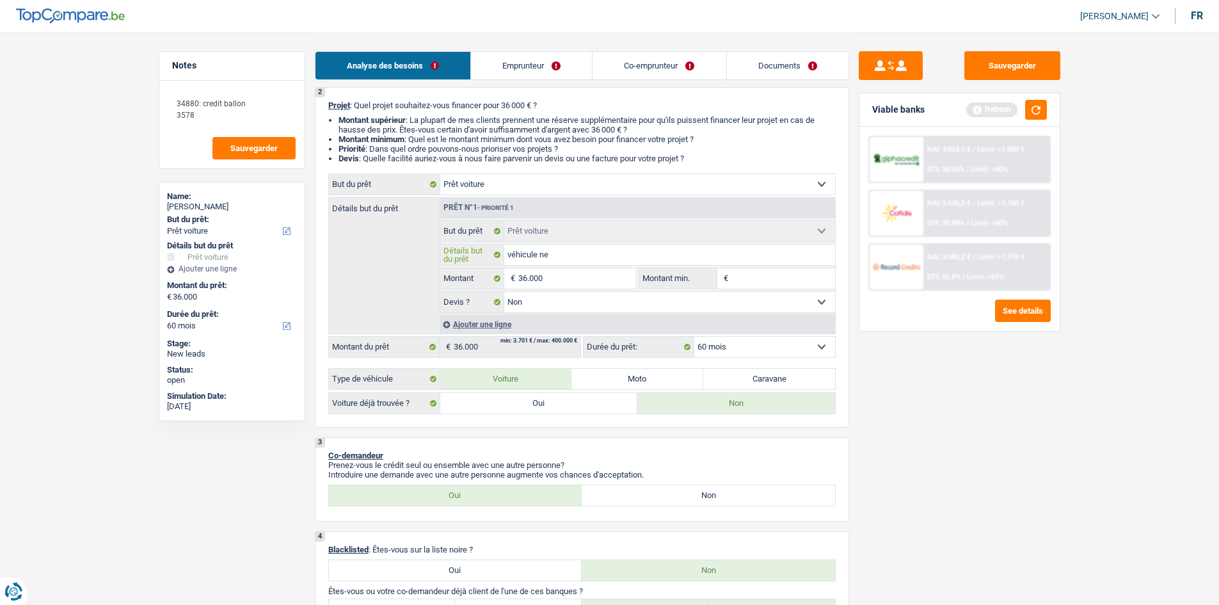
type input "véhicule nei"
type input "véhicule ne"
type input "véhicule neu"
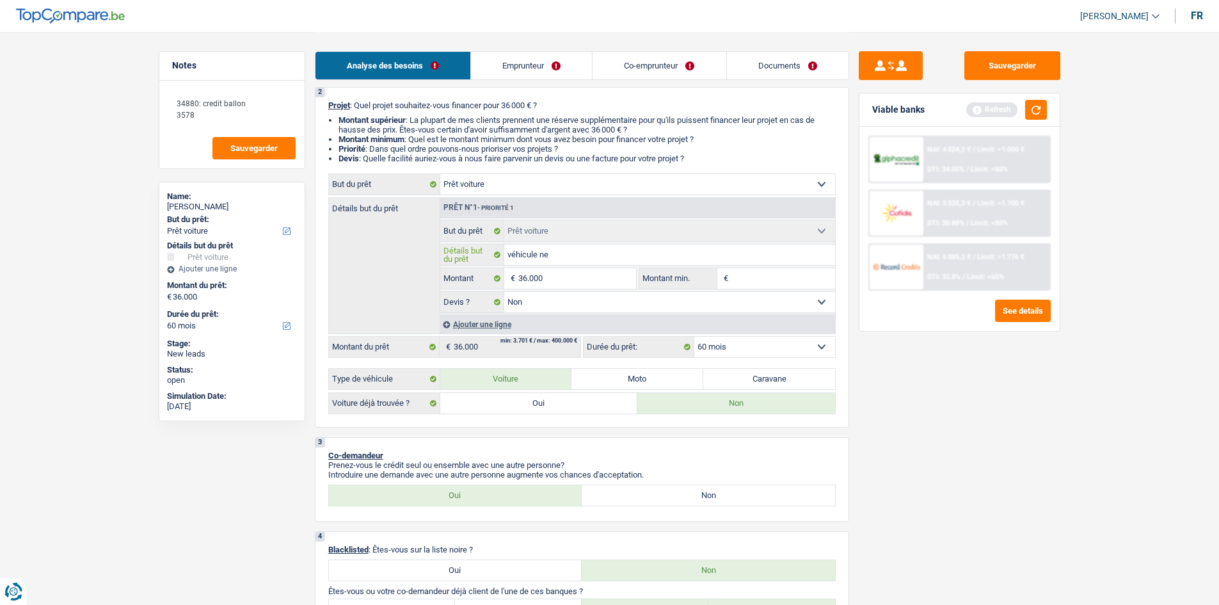
type input "véhicule neu"
type input "véhicule neuf"
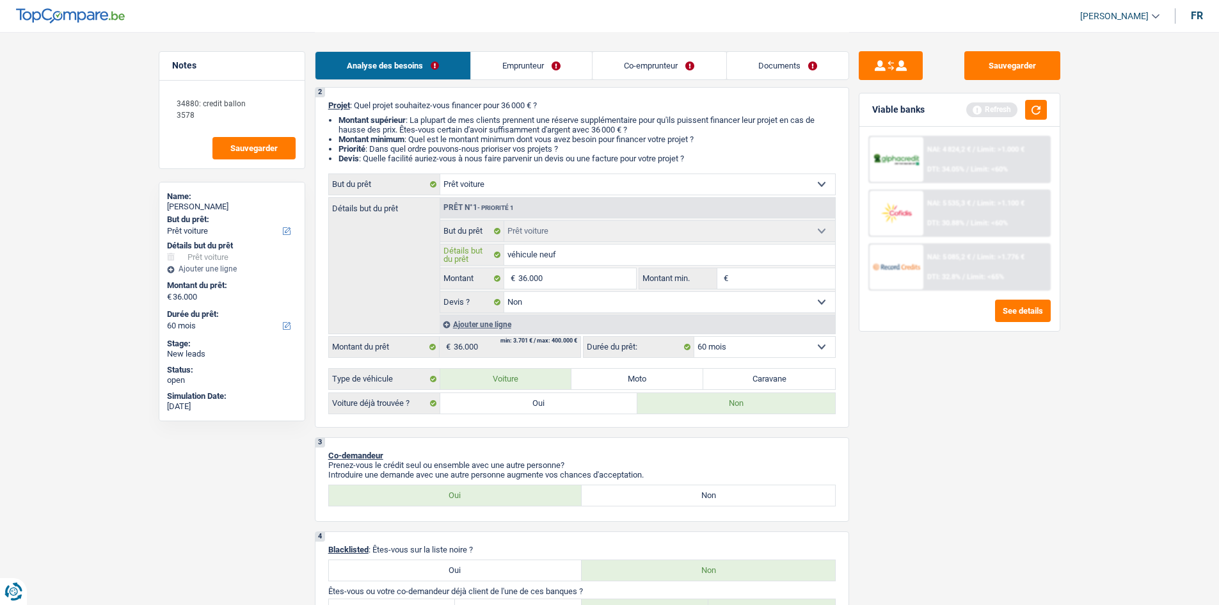
type input "véhicule neuf /"
type input "véhicule neuf / m"
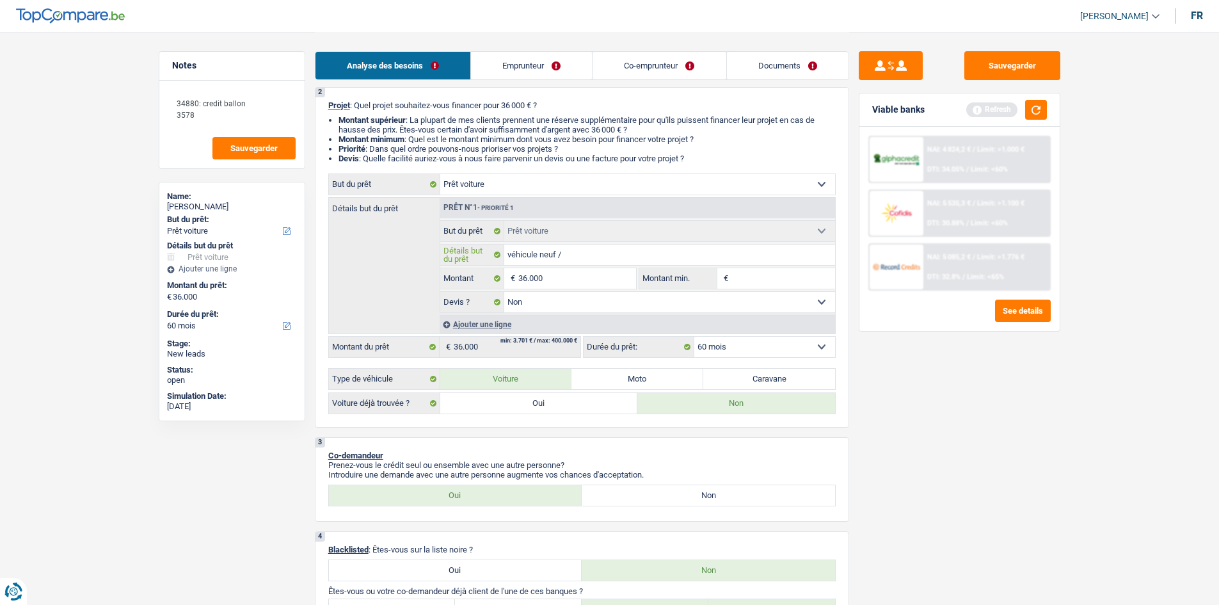
type input "véhicule neuf / m"
type input "véhicule neuf / ma"
type input "véhicule neuf / max"
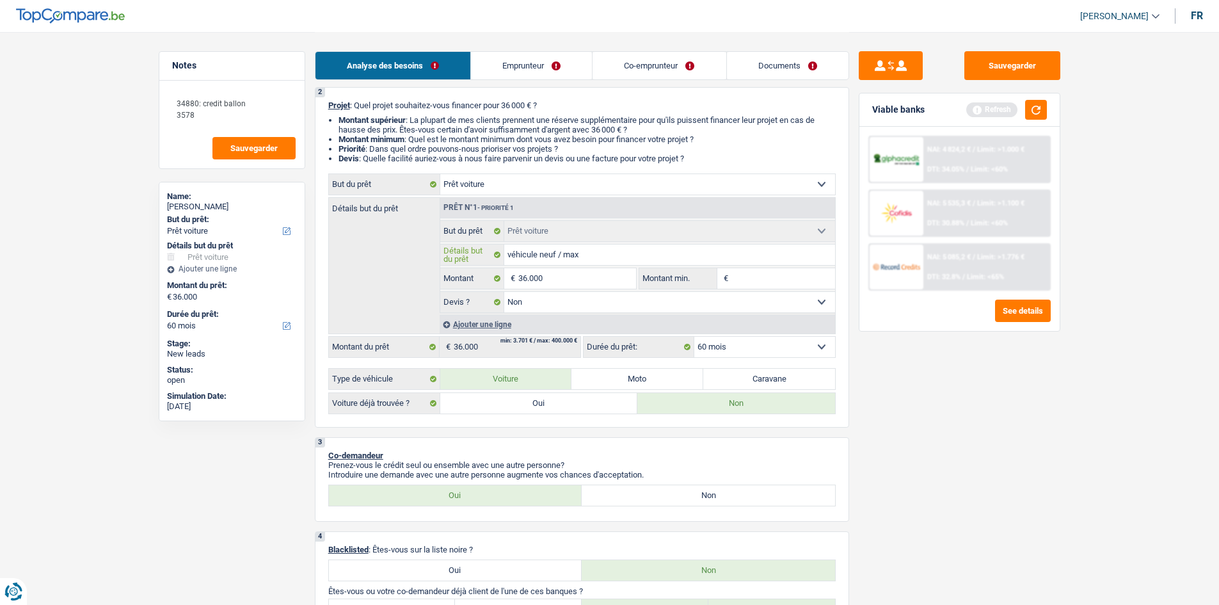
type input "véhicule neuf / maxi"
type input "véhicule neuf / maxim"
type input "véhicule neuf / maximu"
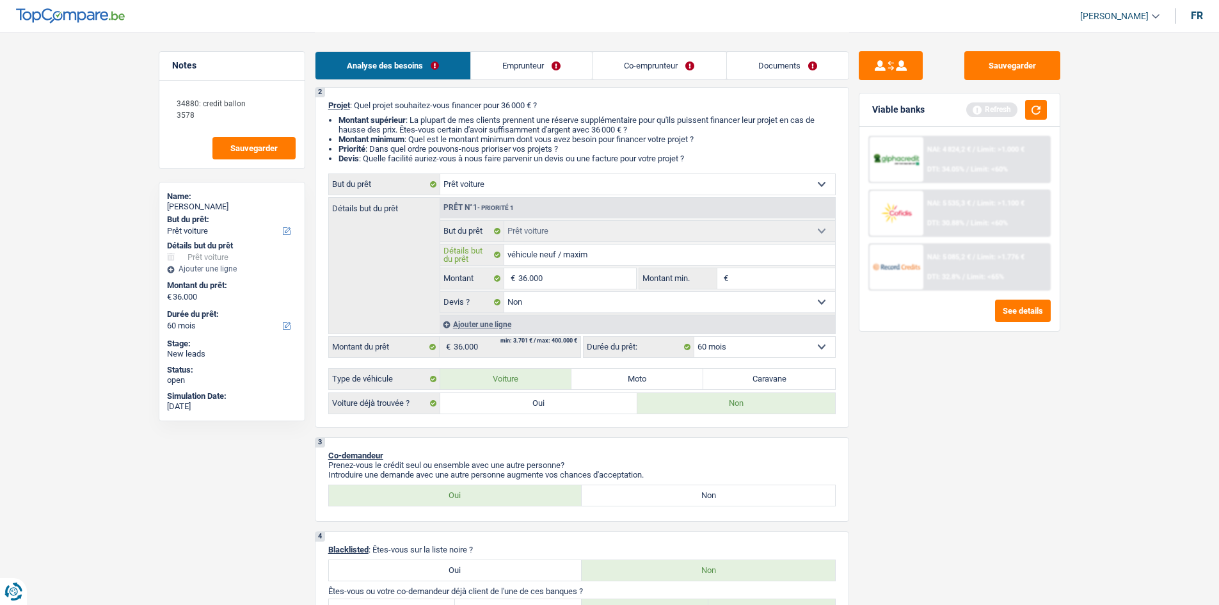
type input "véhicule neuf / maximu"
click at [380, 178] on div "Sauvegarder Viable banks Refresh NAI: 4 824,2 € / Limit: >1.000 € DTI: 34.05% /…" at bounding box center [959, 317] width 221 height 533
click at [380, 104] on div "Viable banks Refresh" at bounding box center [959, 109] width 200 height 33
click at [380, 106] on div "Viable banks Refresh" at bounding box center [959, 109] width 200 height 33
click at [380, 111] on button "button" at bounding box center [1036, 110] width 22 height 20
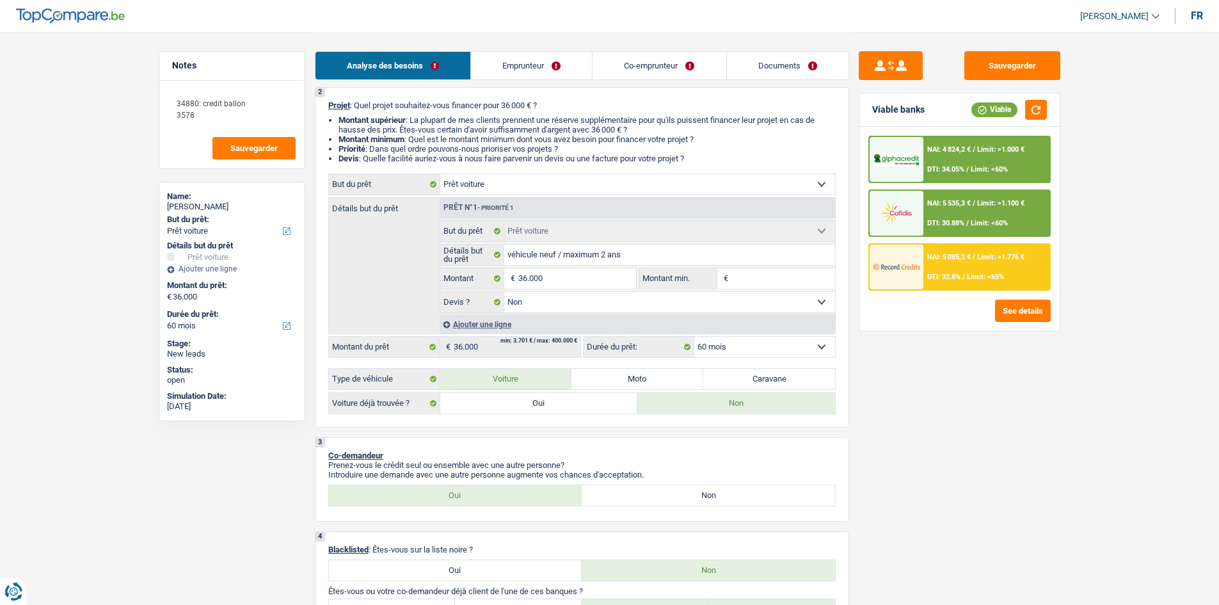
click at [380, 174] on div "NAI: 4 824,2 € / Limit: >1.000 € DTI: 34.05% / Limit: <60%" at bounding box center [986, 159] width 126 height 45
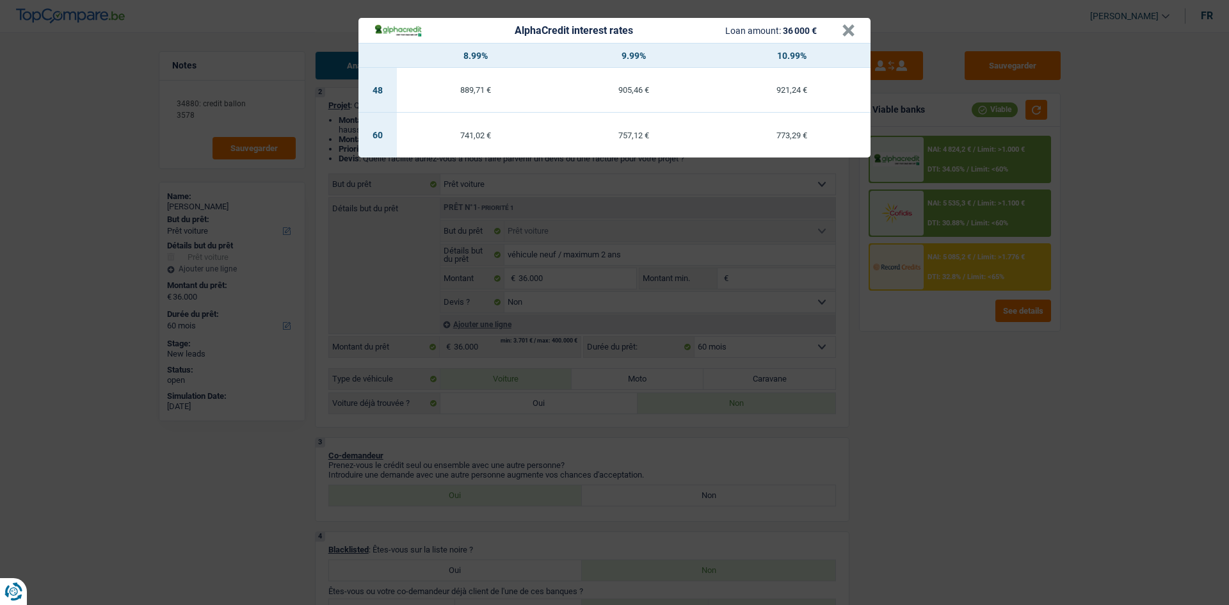
click at [380, 178] on div "AlphaCredit interest rates Loan amount: 36 000 € × 8.99% 9.99% 10.99% 48 889,71…" at bounding box center [614, 302] width 1229 height 605
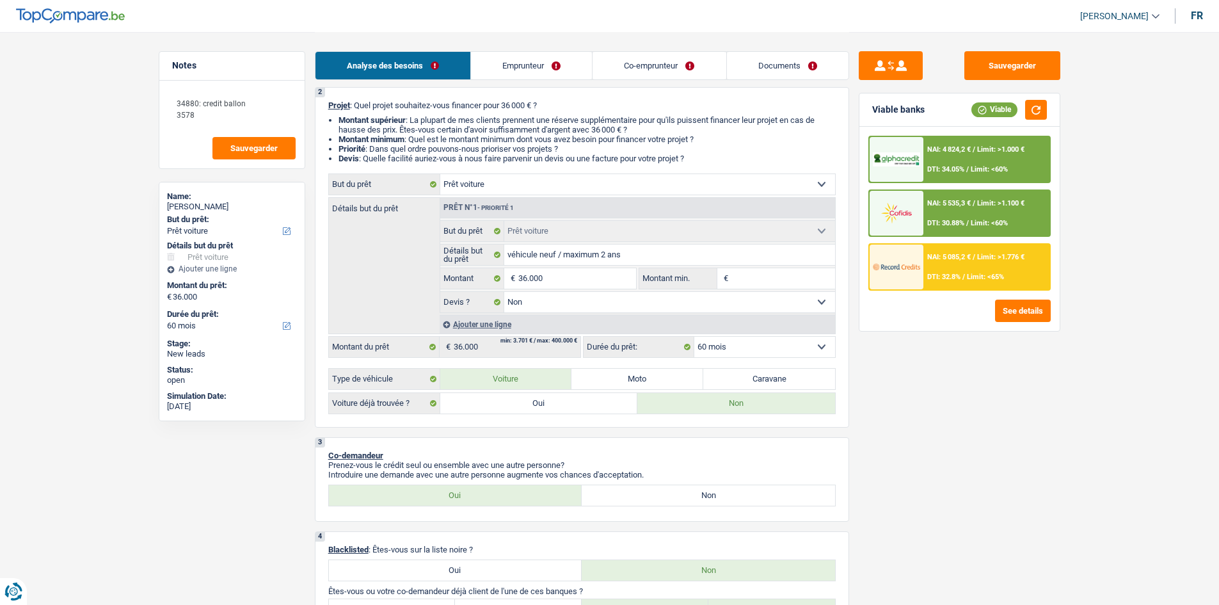
click at [380, 178] on span "Limit: <60%" at bounding box center [989, 223] width 37 height 8
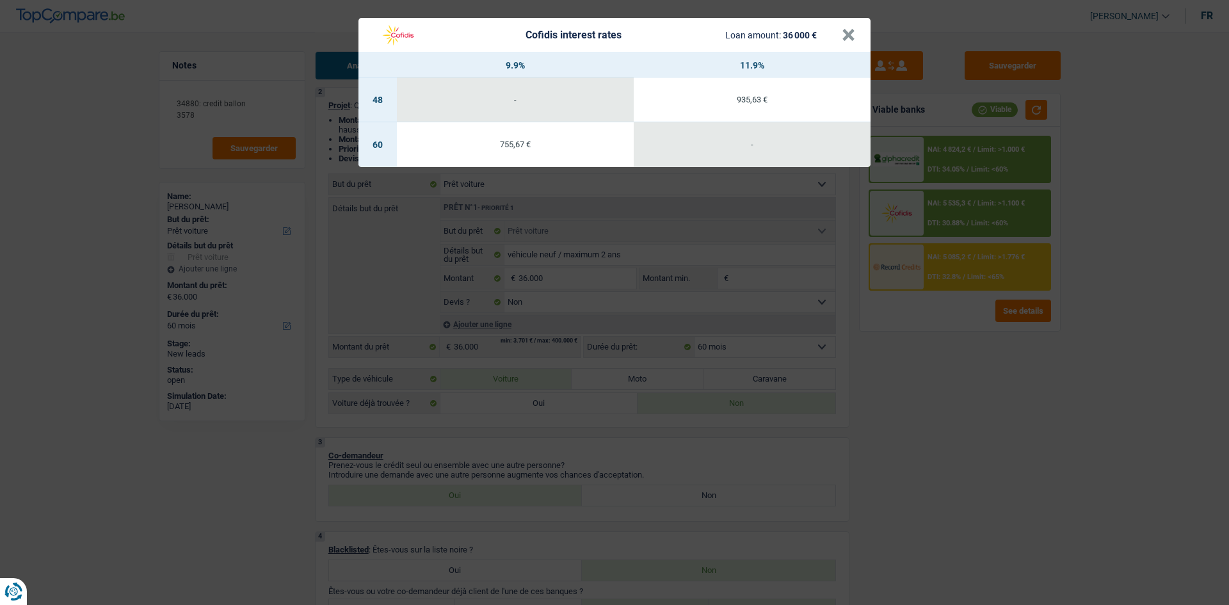
click at [380, 178] on div "Cofidis interest rates Loan amount: 36 000 € × 9.9% 11.9% 48 - 935,63 € 60 755,…" at bounding box center [614, 302] width 1229 height 605
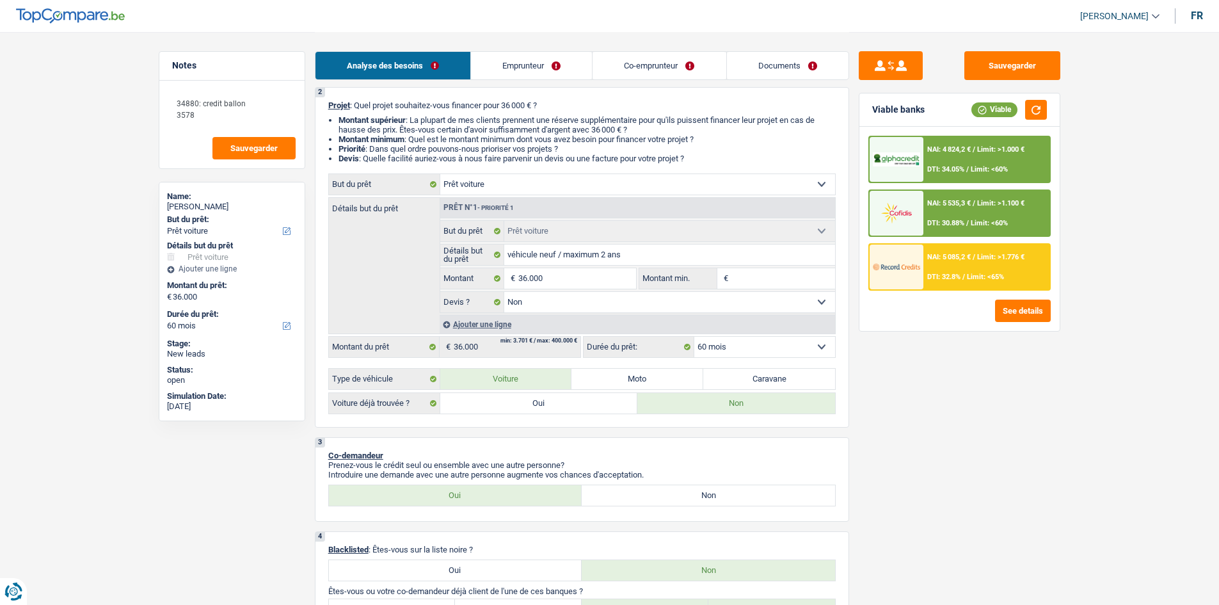
click at [380, 178] on div "NAI: 5 085,2 € / Limit: >1.776 € DTI: 32.8% / Limit: <65%" at bounding box center [986, 266] width 126 height 45
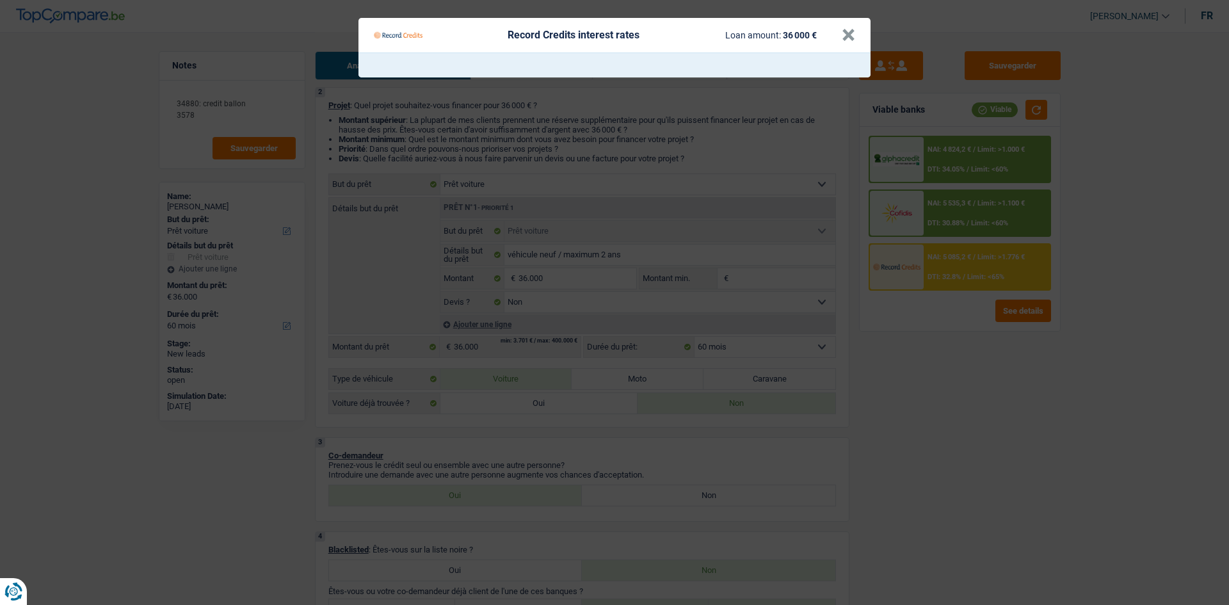
click at [380, 178] on Credits "Record Credits interest rates Loan amount: 36 000 € ×" at bounding box center [614, 302] width 1229 height 605
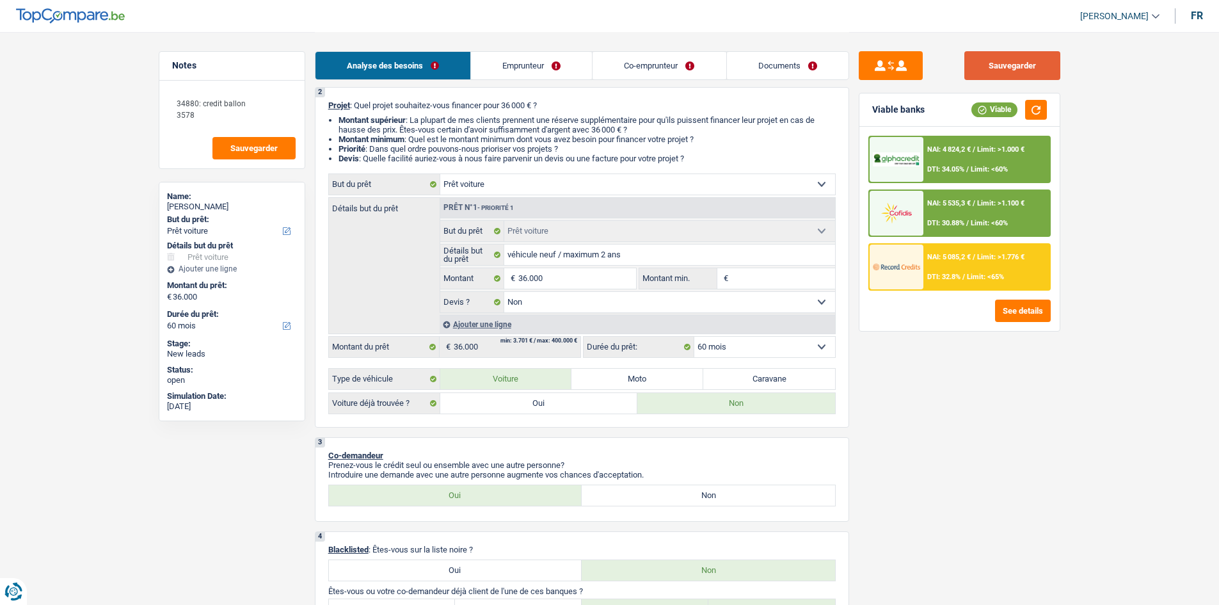
click at [380, 73] on button "Sauvegarder" at bounding box center [1012, 65] width 96 height 29
click at [380, 69] on link "Documents" at bounding box center [788, 66] width 122 height 28
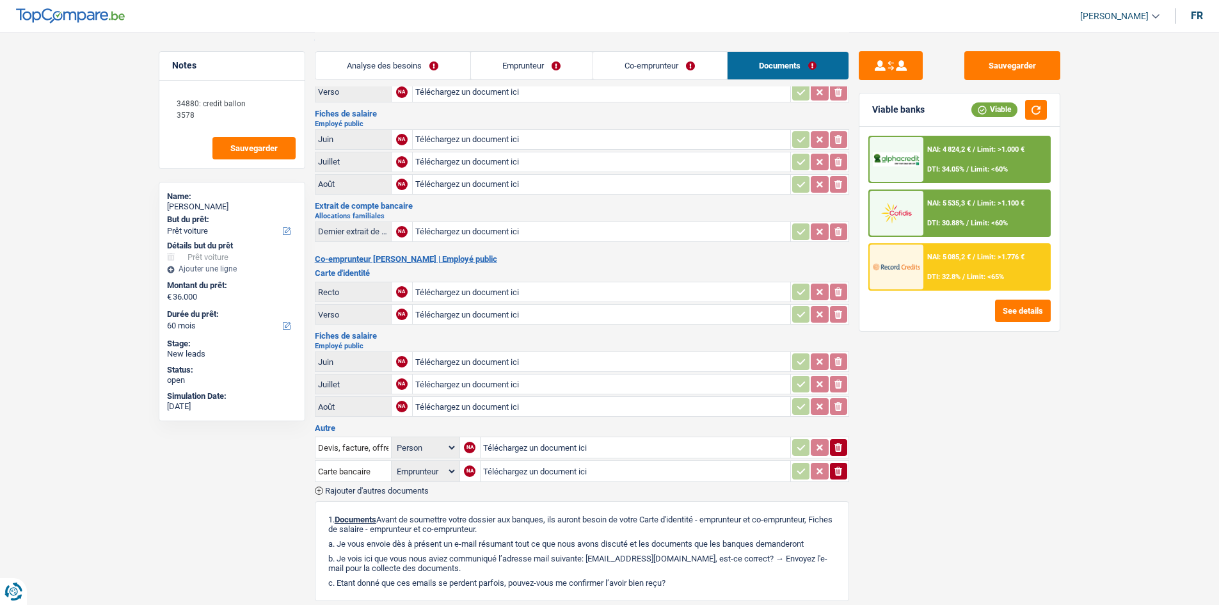
scroll to position [0, 0]
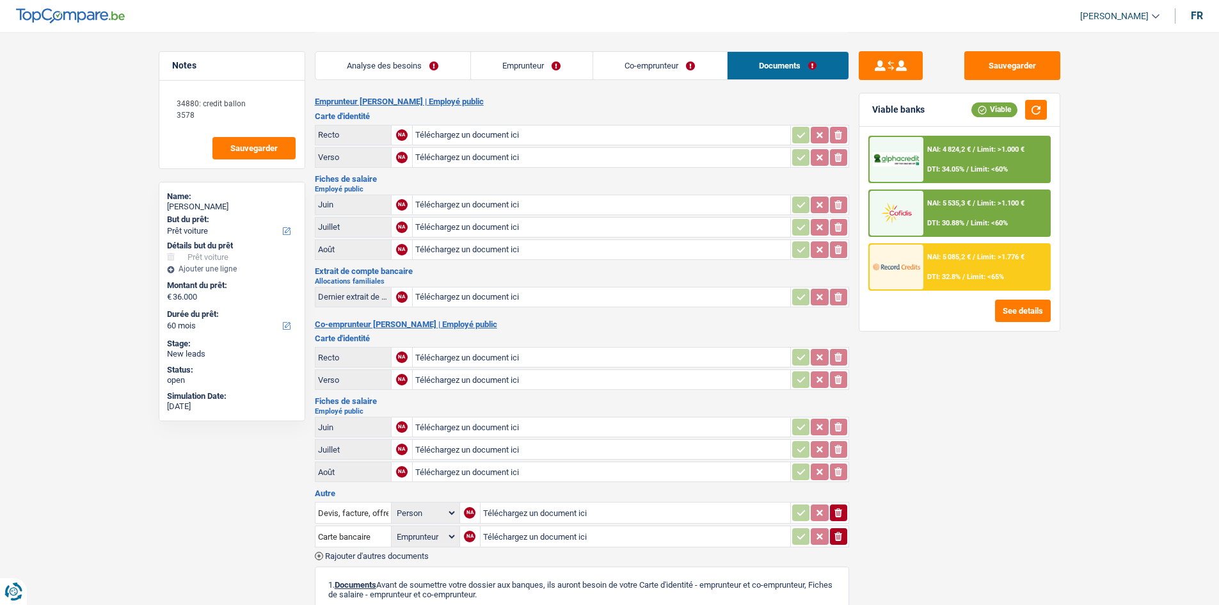
click at [380, 69] on link "Analyse des besoins" at bounding box center [392, 66] width 155 height 28
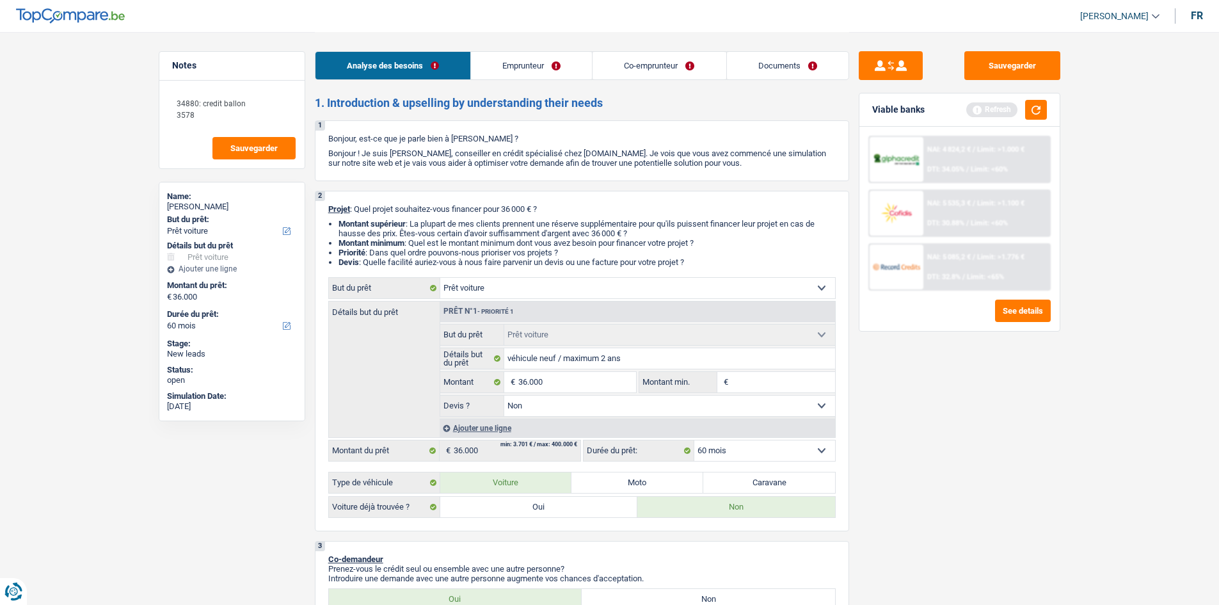
drag, startPoint x: 1085, startPoint y: 502, endPoint x: 1065, endPoint y: 511, distance: 20.9
click at [380, 101] on button "button" at bounding box center [1036, 110] width 22 height 20
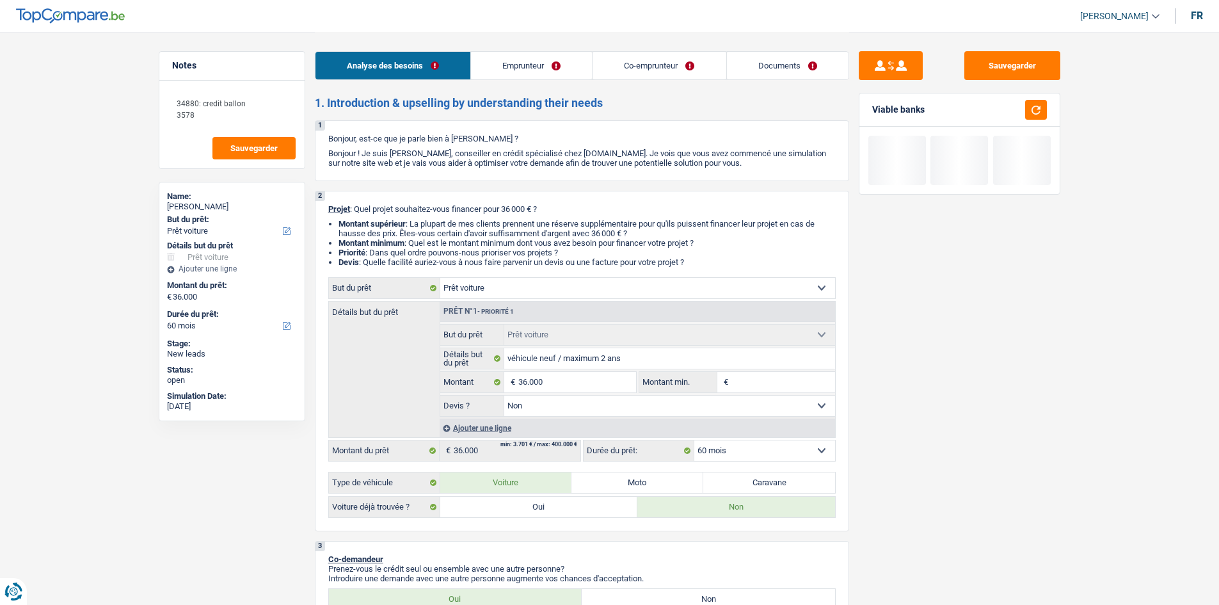
click at [380, 178] on input "Montant min." at bounding box center [783, 382] width 104 height 20
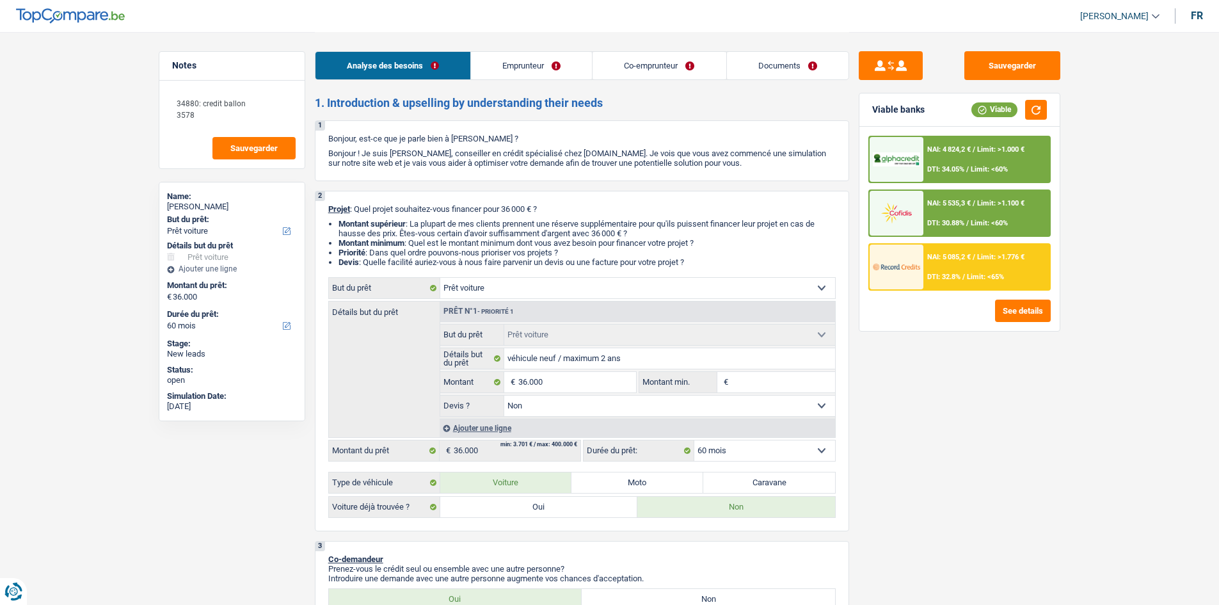
click at [380, 178] on span "NAI: 5 085,2 €" at bounding box center [949, 257] width 44 height 8
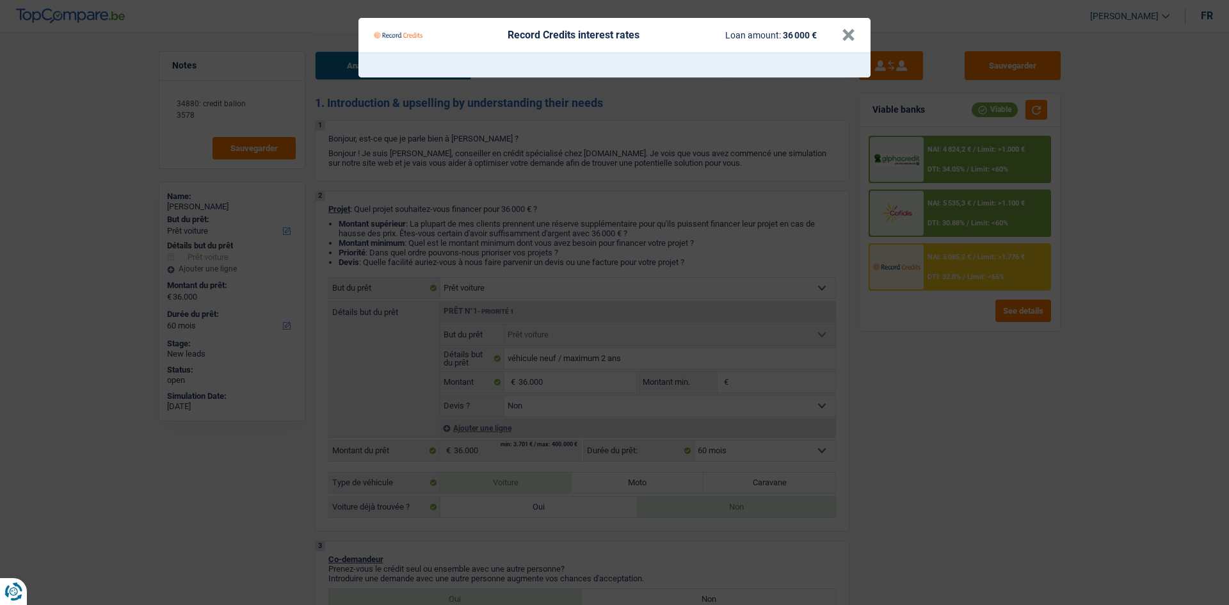
click at [380, 178] on Credits "Record Credits interest rates Loan amount: 36 000 € ×" at bounding box center [614, 302] width 1229 height 605
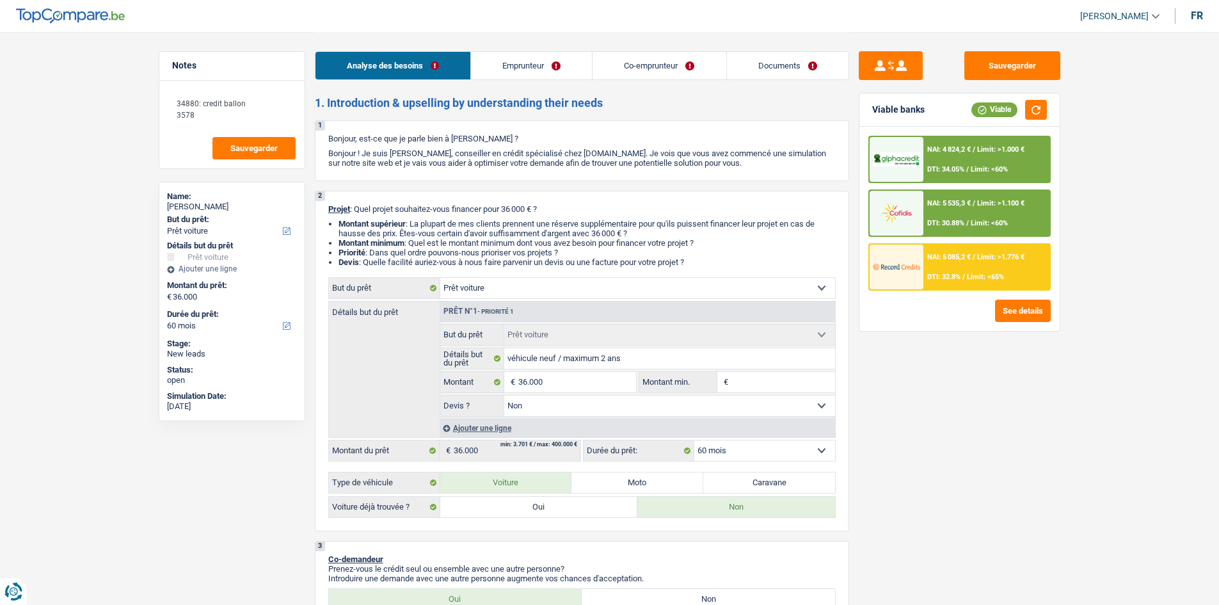
click at [380, 169] on span "Limit: <60%" at bounding box center [989, 169] width 37 height 8
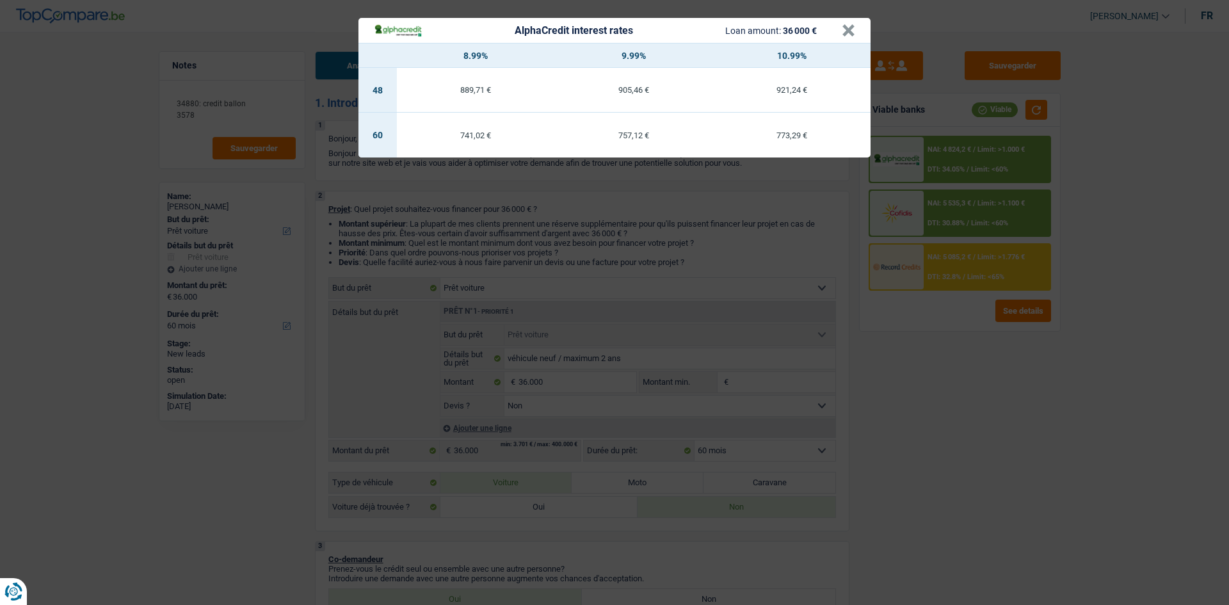
click at [380, 178] on div "AlphaCredit interest rates Loan amount: 36 000 € × 8.99% 9.99% 10.99% 48 889,71…" at bounding box center [614, 302] width 1229 height 605
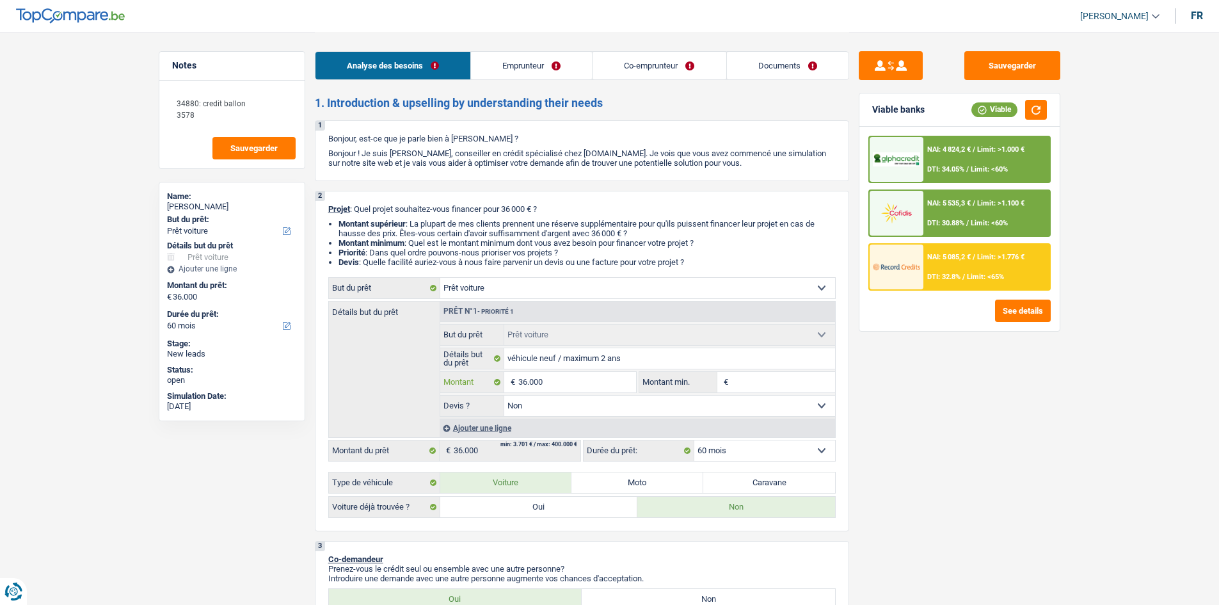
click at [380, 178] on input "36.000" at bounding box center [576, 382] width 117 height 20
click at [380, 178] on div "Sauvegarder Viable banks Viable NAI: 4 824,2 € / Limit: >1.000 € DTI: 34.05% / …" at bounding box center [959, 317] width 221 height 533
click at [380, 56] on link "Documents" at bounding box center [788, 66] width 122 height 28
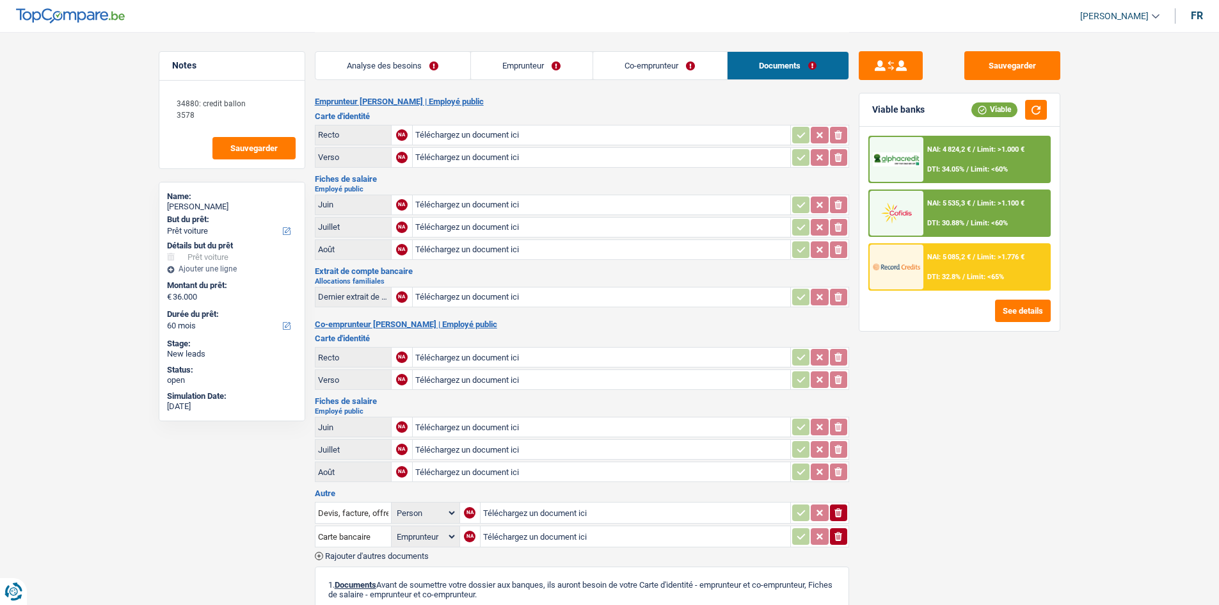
click at [372, 77] on link "Analyse des besoins" at bounding box center [392, 66] width 155 height 28
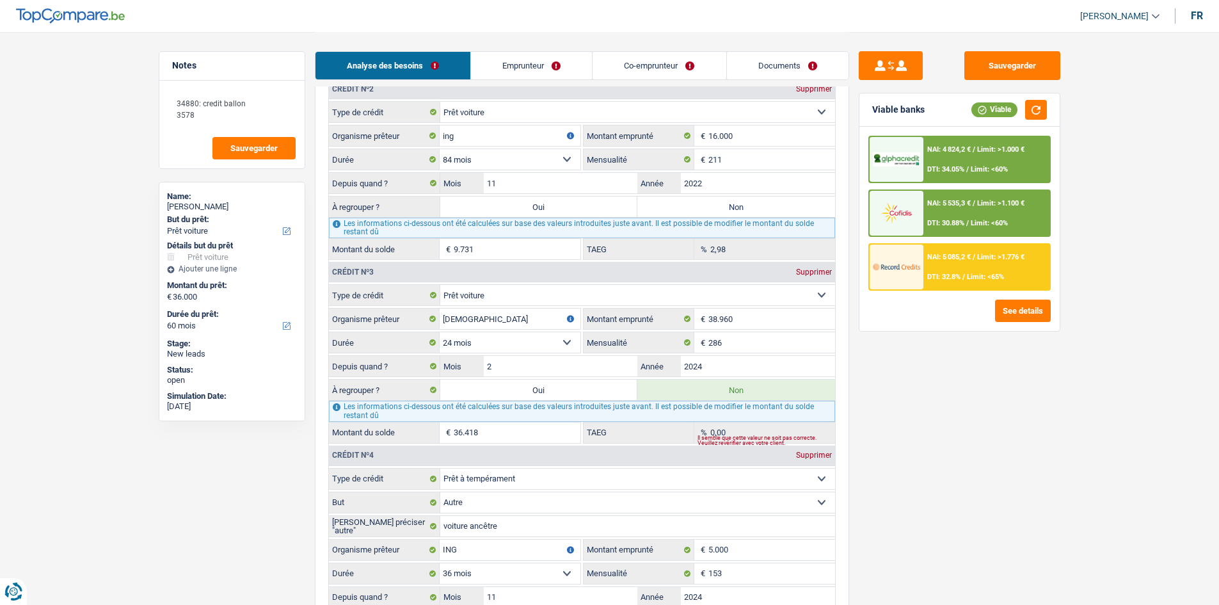
scroll to position [1344, 0]
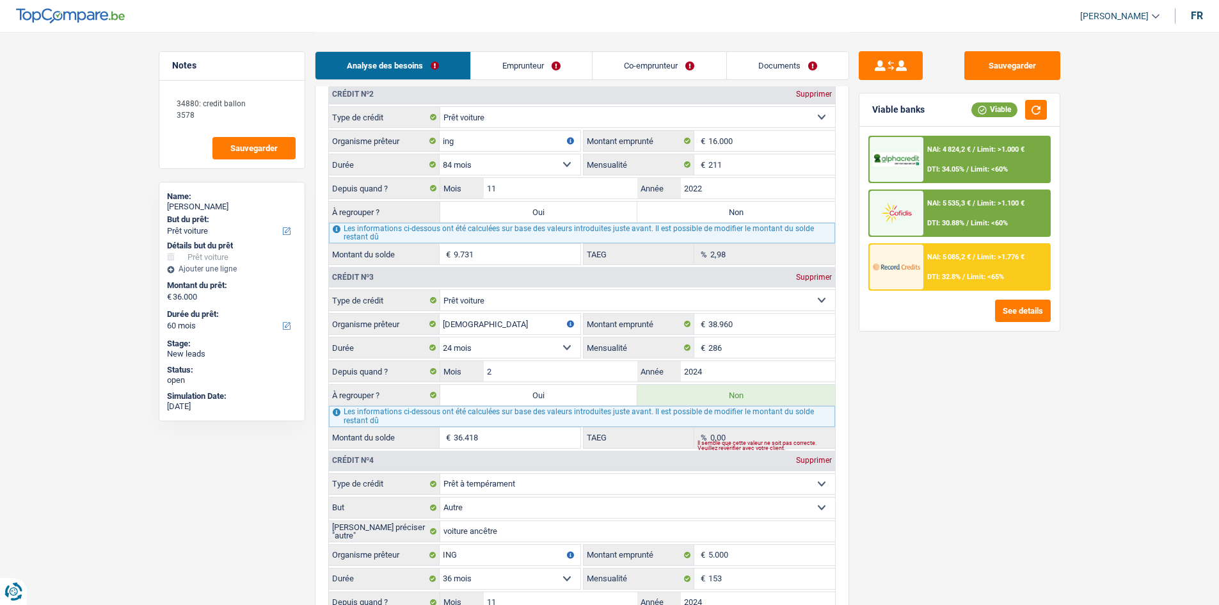
click at [380, 178] on label "Non" at bounding box center [736, 212] width 198 height 20
click at [380, 178] on input "Non" at bounding box center [736, 212] width 198 height 20
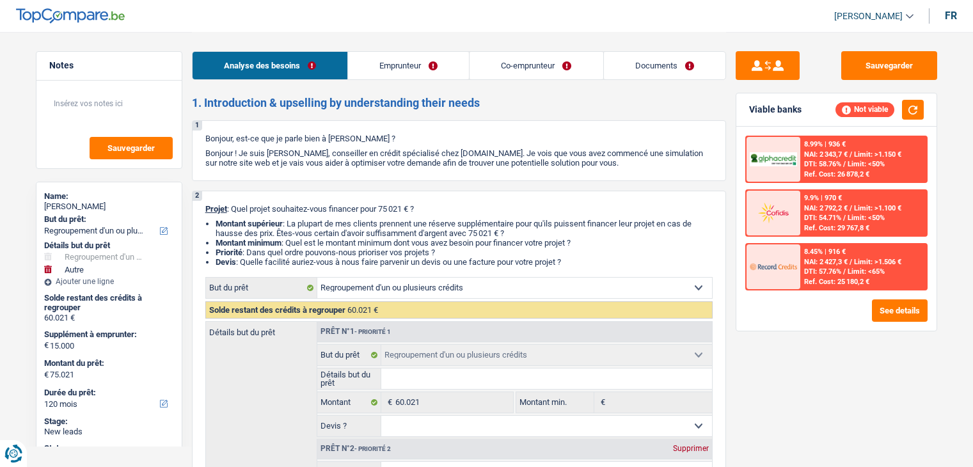
select select "refinancing"
select select "other"
select select "120"
select select "refinancing"
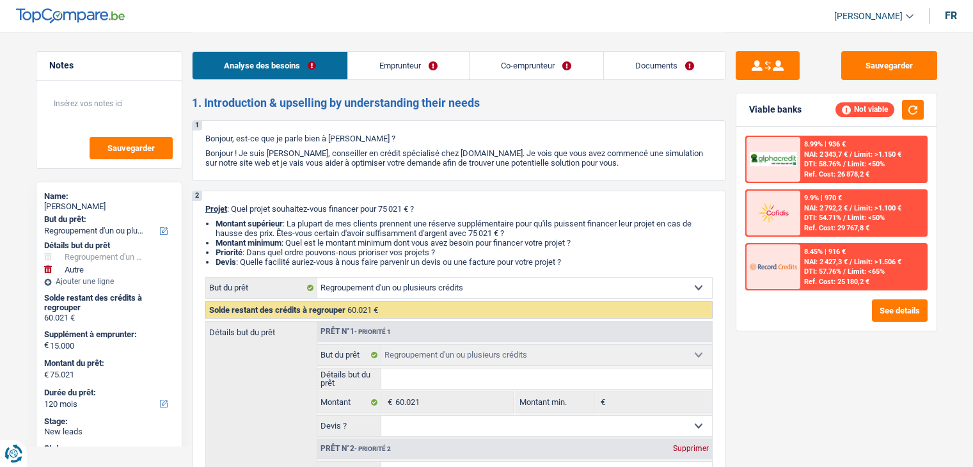
select select "refinancing"
select select "other"
select select "120"
select select "privateEmployee"
select select "mutuality"
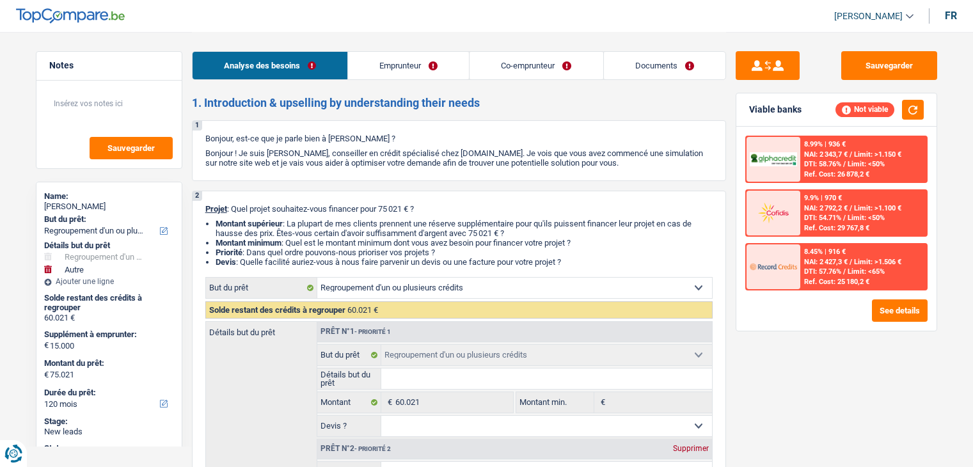
select select "netSalary"
select select "familyAllowances"
select select "other"
select select "mealVouchers"
select select "mutualityIndemnity"
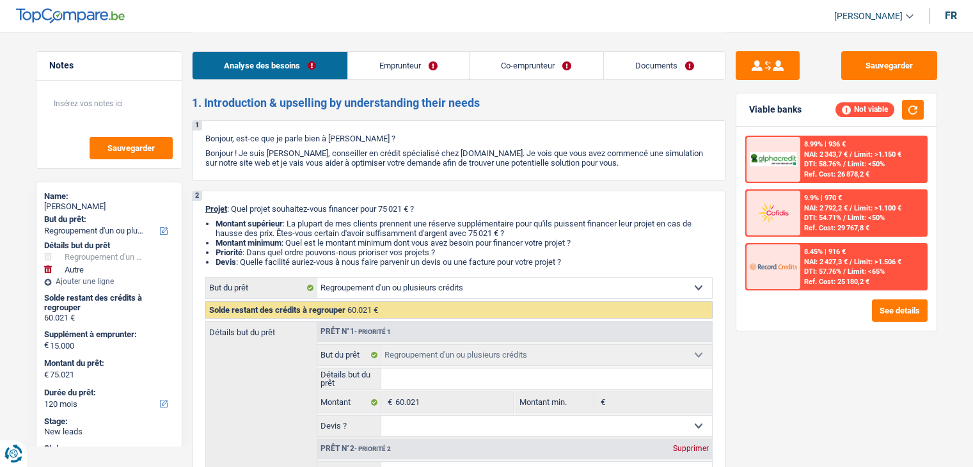
select select "rents"
select select "cardOrCredit"
select select "creditConsolidation"
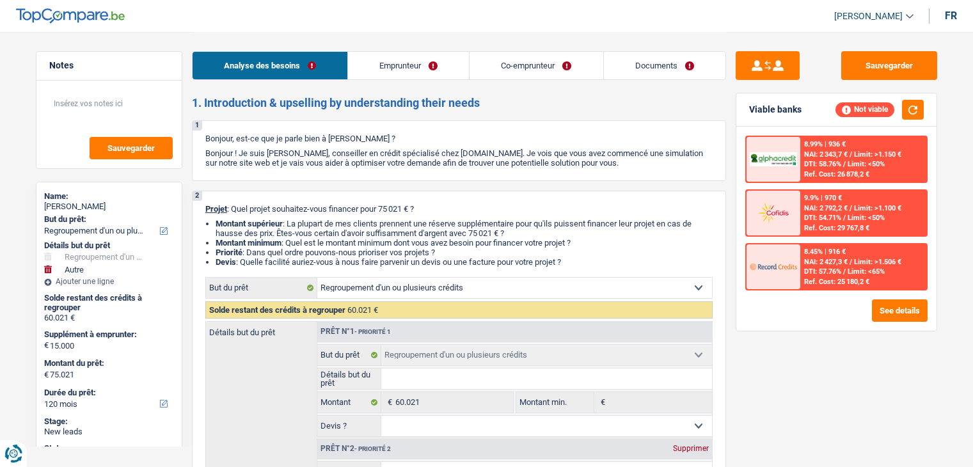
select select "96"
select select "creditConsolidation"
select select "96"
select select "refinancing"
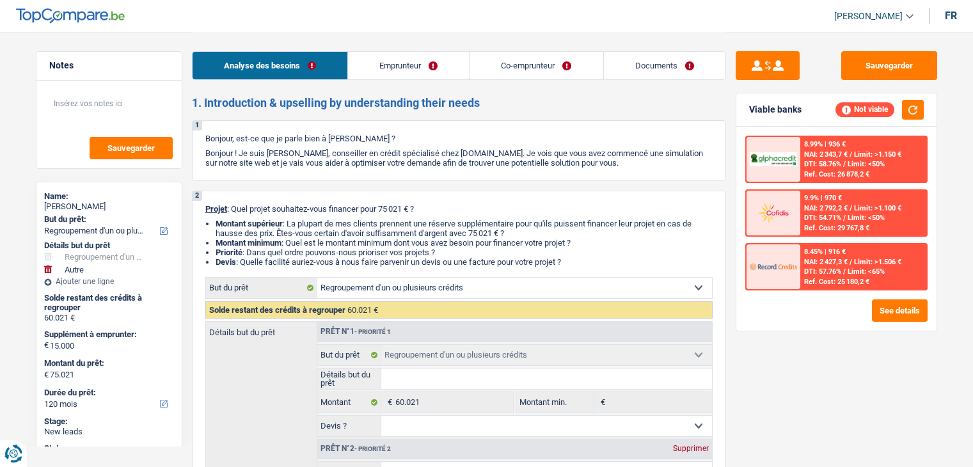
select select "other"
select select "120"
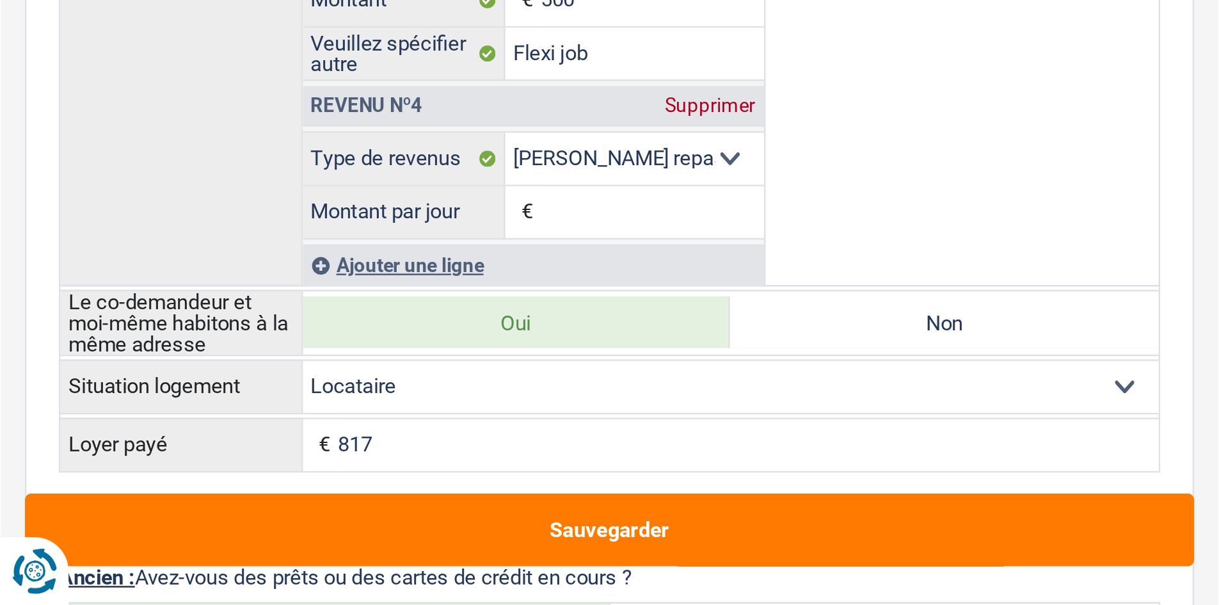
scroll to position [1763, 0]
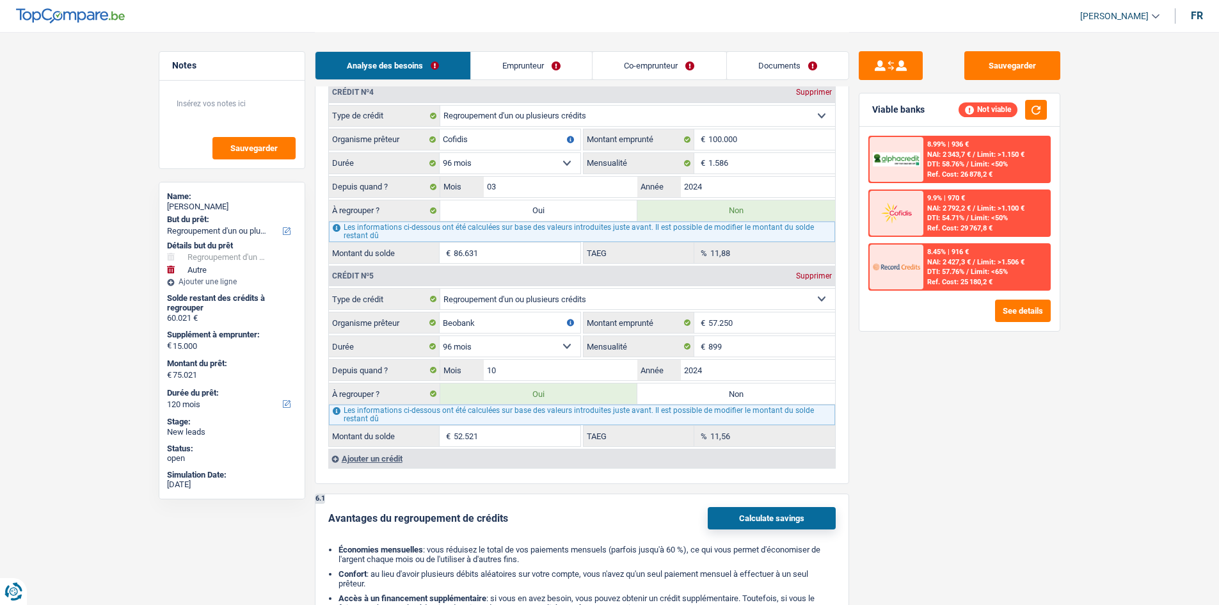
click at [537, 241] on div "Les informations ci-dessous ont été calculées sur base des valeurs introduites …" at bounding box center [582, 231] width 506 height 20
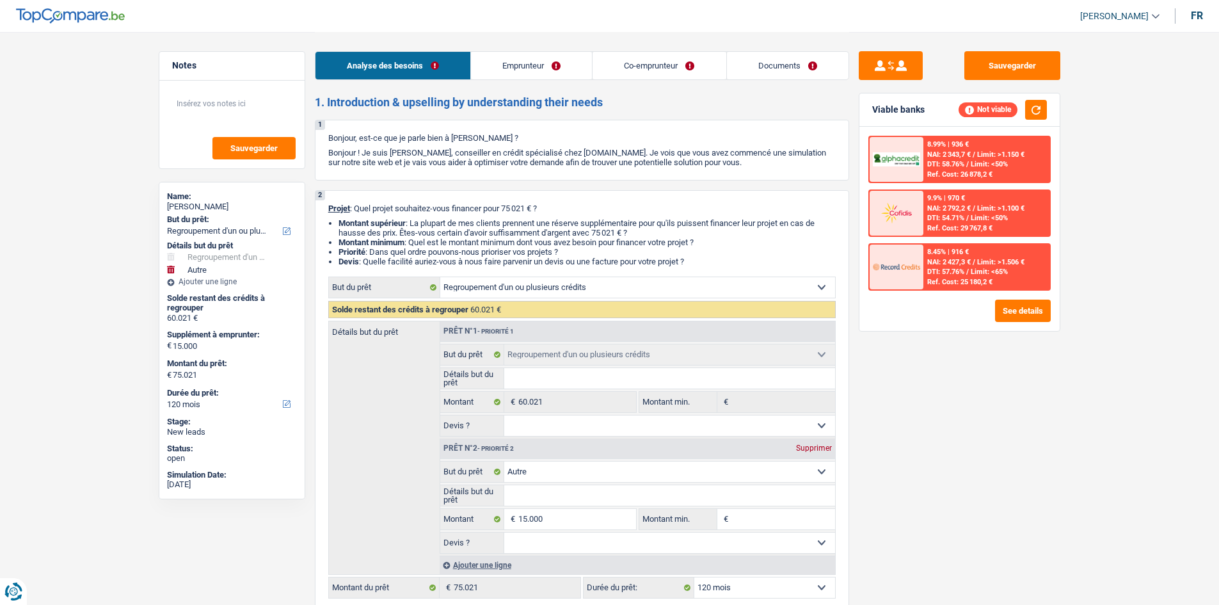
scroll to position [0, 0]
click at [618, 467] on select "Confort maison: meubles, textile, peinture, électroménager, outillage non-profe…" at bounding box center [669, 472] width 331 height 20
select select "household"
click at [504, 462] on select "Confort maison: meubles, textile, peinture, électroménager, outillage non-profe…" at bounding box center [669, 472] width 331 height 20
select select "household"
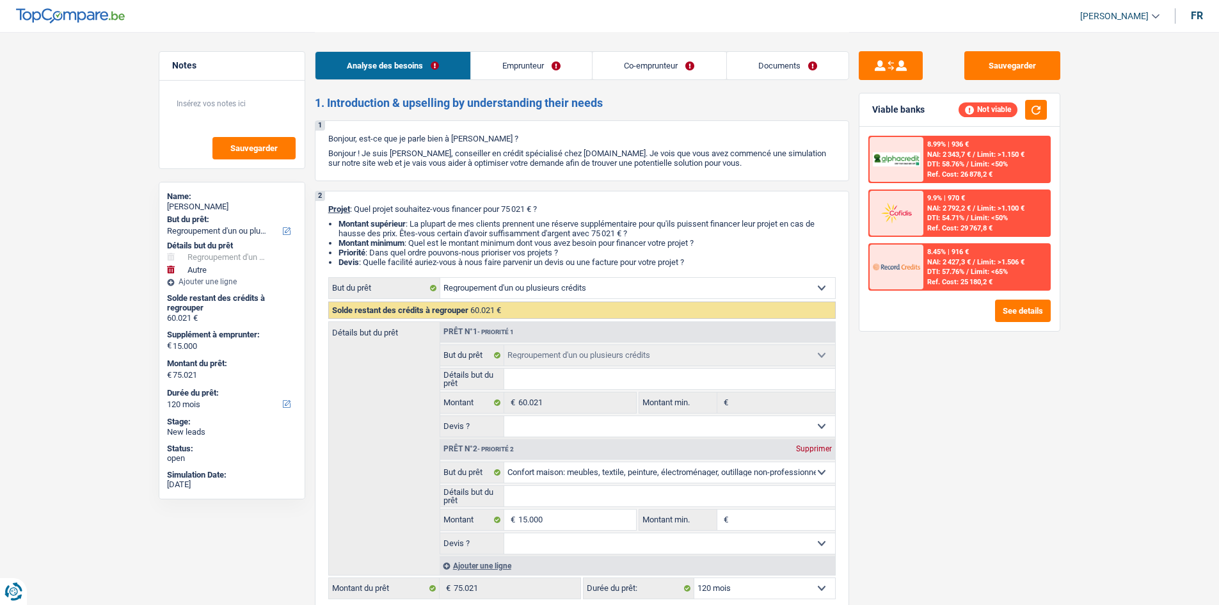
select select "household"
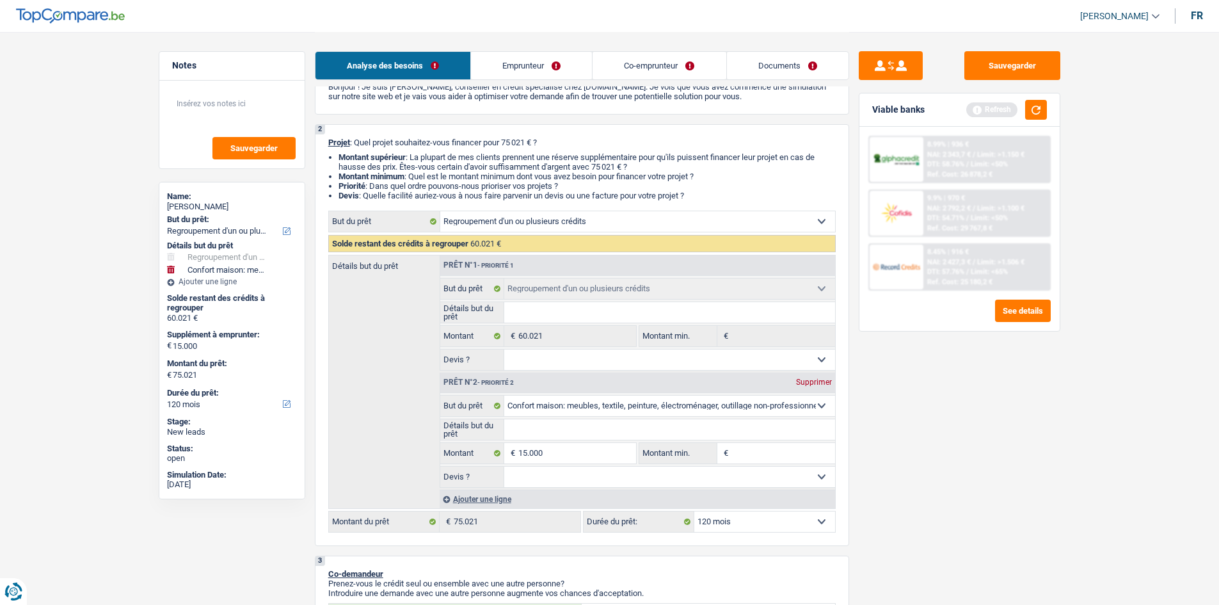
scroll to position [384, 0]
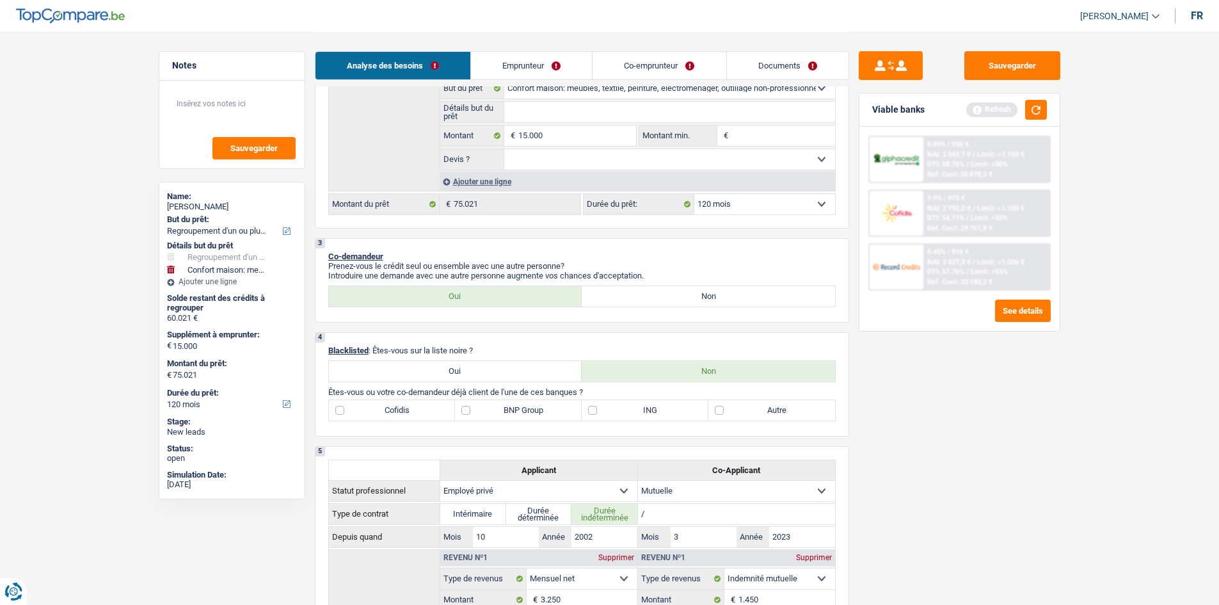
click at [500, 170] on div "Prêt n°1 - Priorité 1 Confort maison: meubles, textile, peinture, électroménage…" at bounding box center [637, 64] width 395 height 253
click at [503, 181] on div "Ajouter une ligne" at bounding box center [637, 181] width 395 height 19
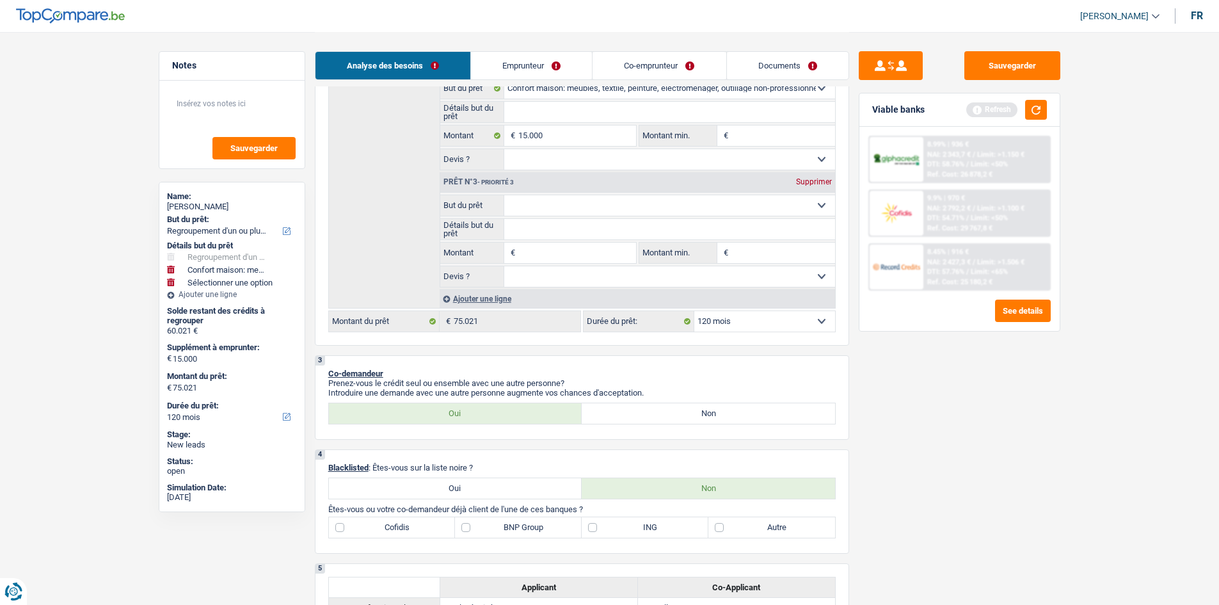
click at [598, 203] on select "Confort maison: meubles, textile, peinture, électroménager, outillage non-profe…" at bounding box center [669, 205] width 331 height 20
select select "tech"
click at [504, 195] on select "Confort maison: meubles, textile, peinture, électroménager, outillage non-profe…" at bounding box center [669, 205] width 331 height 20
select select "tech"
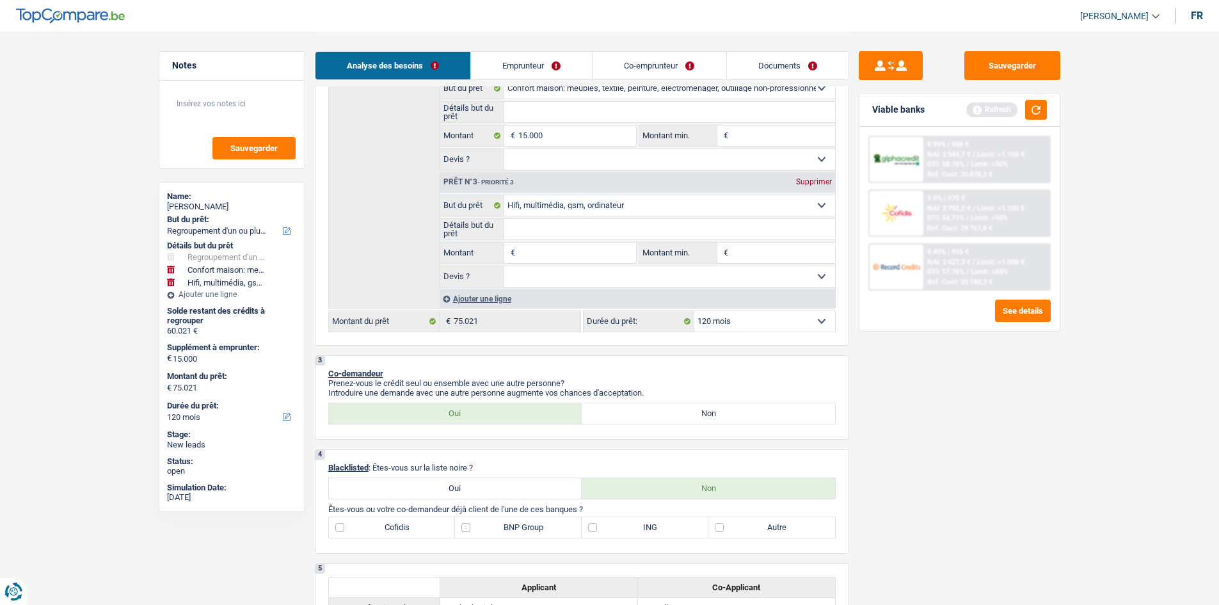
click at [563, 248] on input "Montant" at bounding box center [576, 253] width 117 height 20
type input "5"
type input "50"
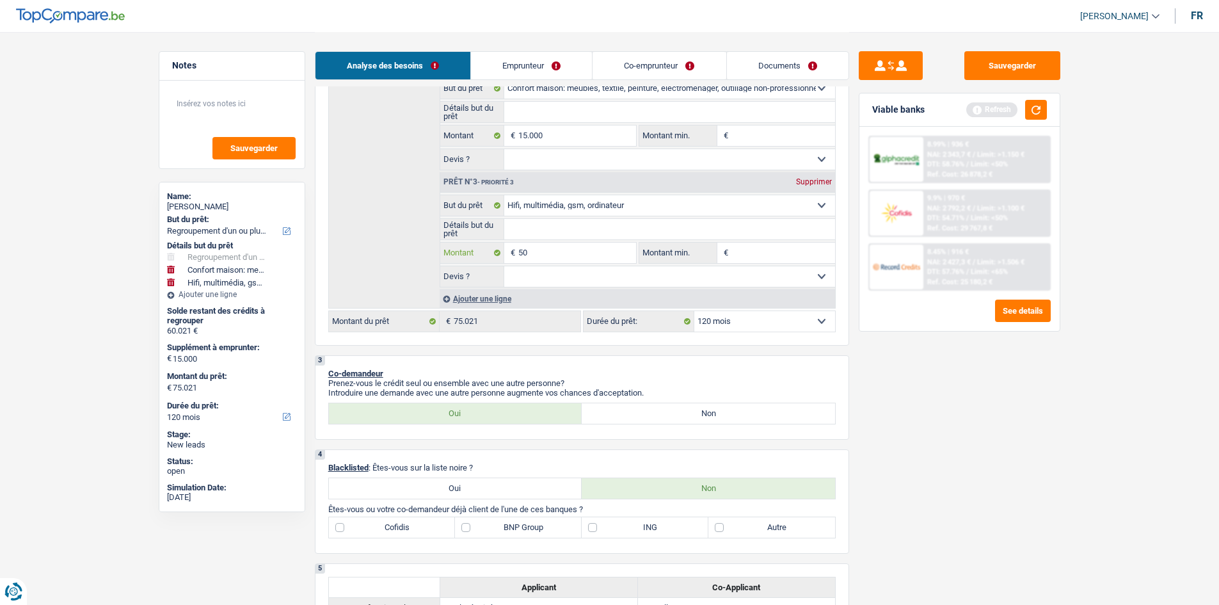
type input "500"
type input "5.000"
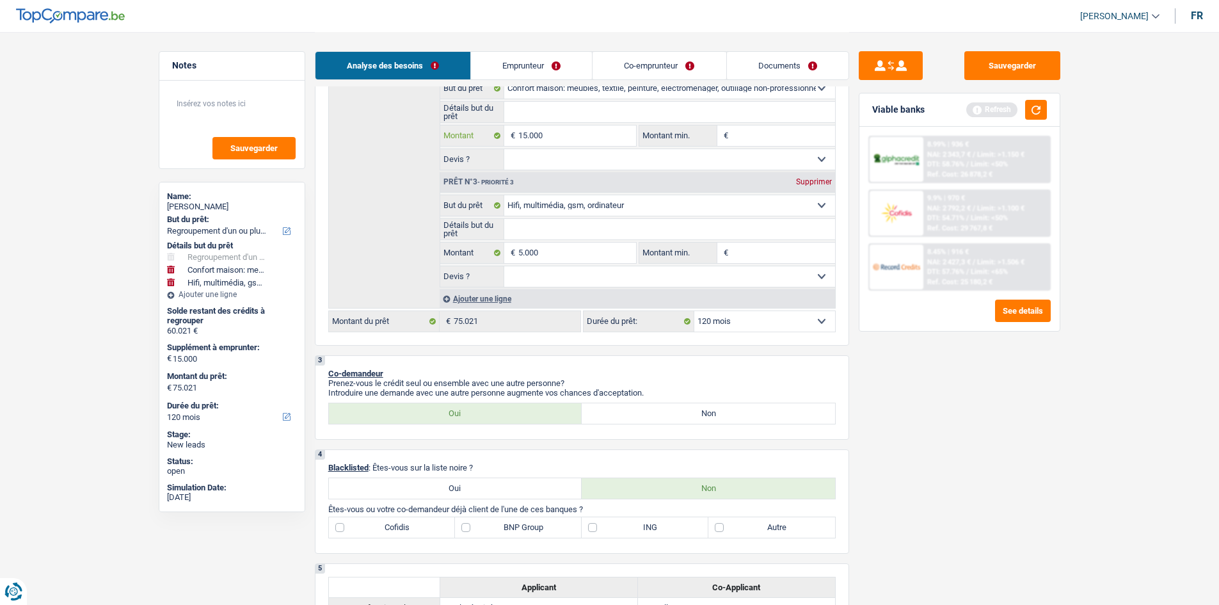
click at [530, 138] on input "15.000" at bounding box center [576, 135] width 117 height 20
type input "20.000"
type input "80.021"
select select "144"
type input "80.021"
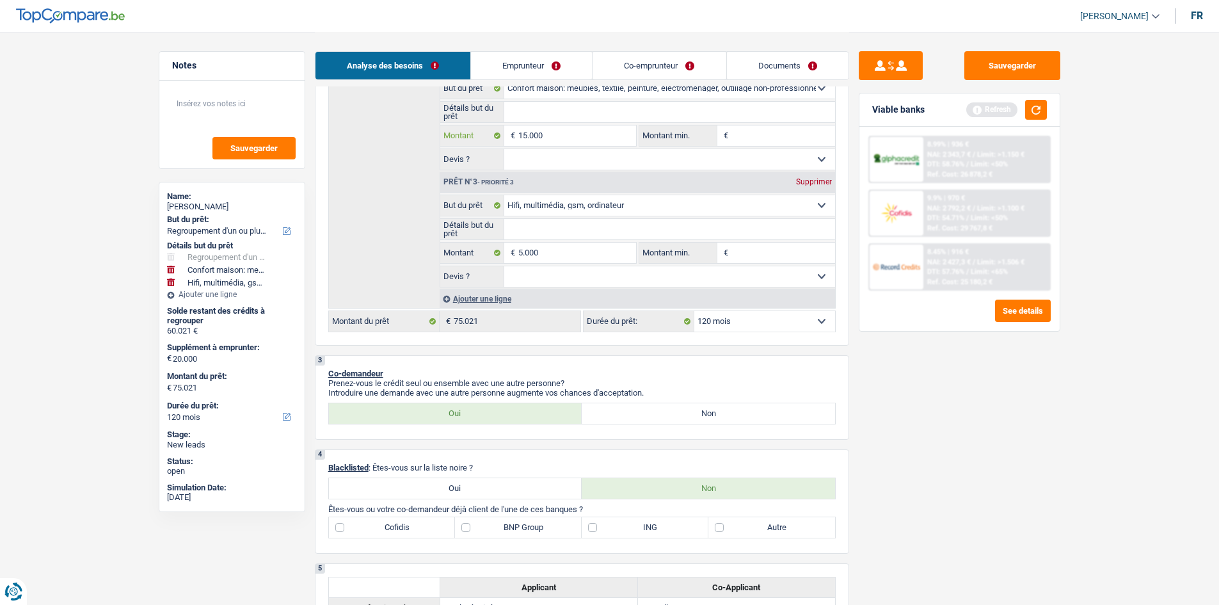
select select "144"
type input "80.021"
select select "144"
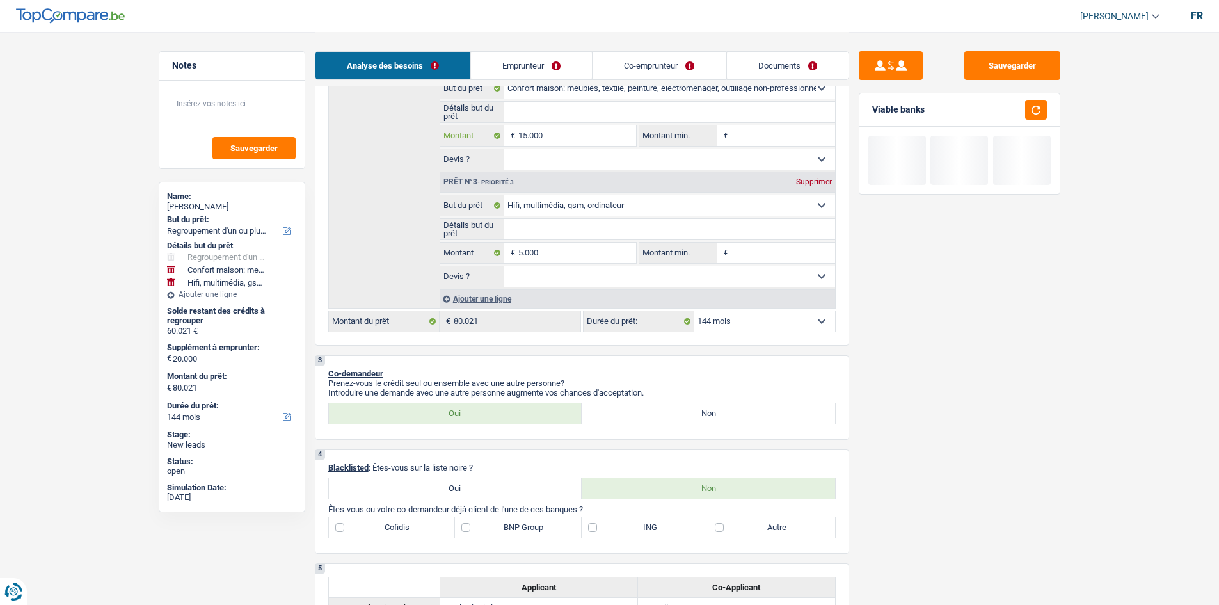
type input "1.000"
type input "6.000"
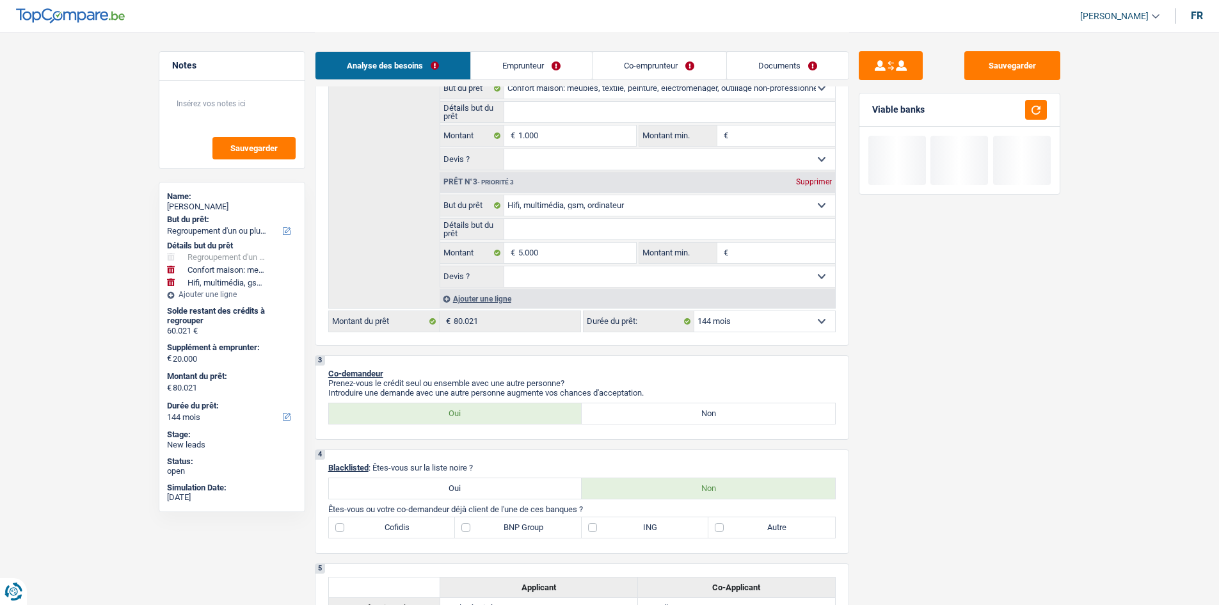
type input "66.021"
click at [600, 125] on input "1.000" at bounding box center [576, 135] width 117 height 20
type input "10.000"
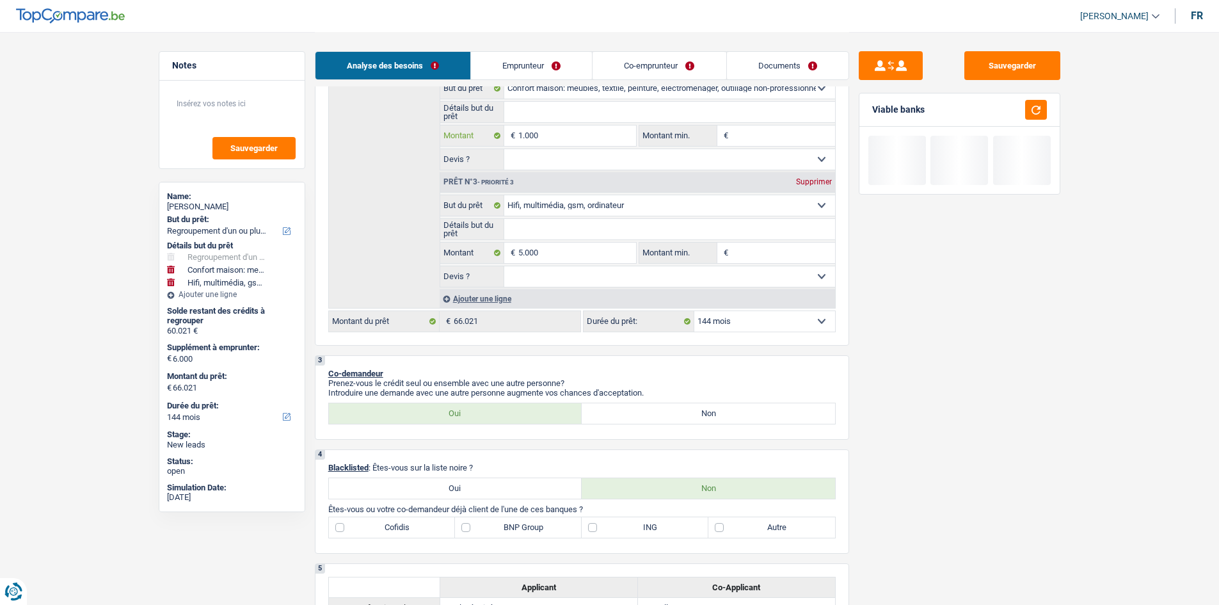
type input "10.000"
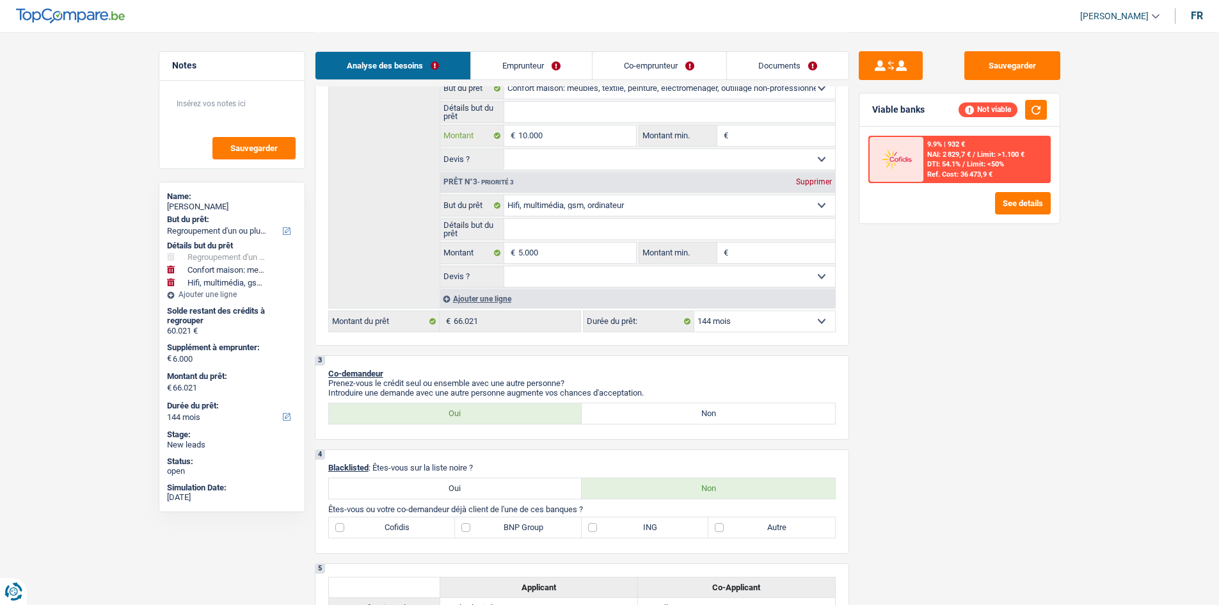
type input "10.000"
type input "15.000"
type input "75.021"
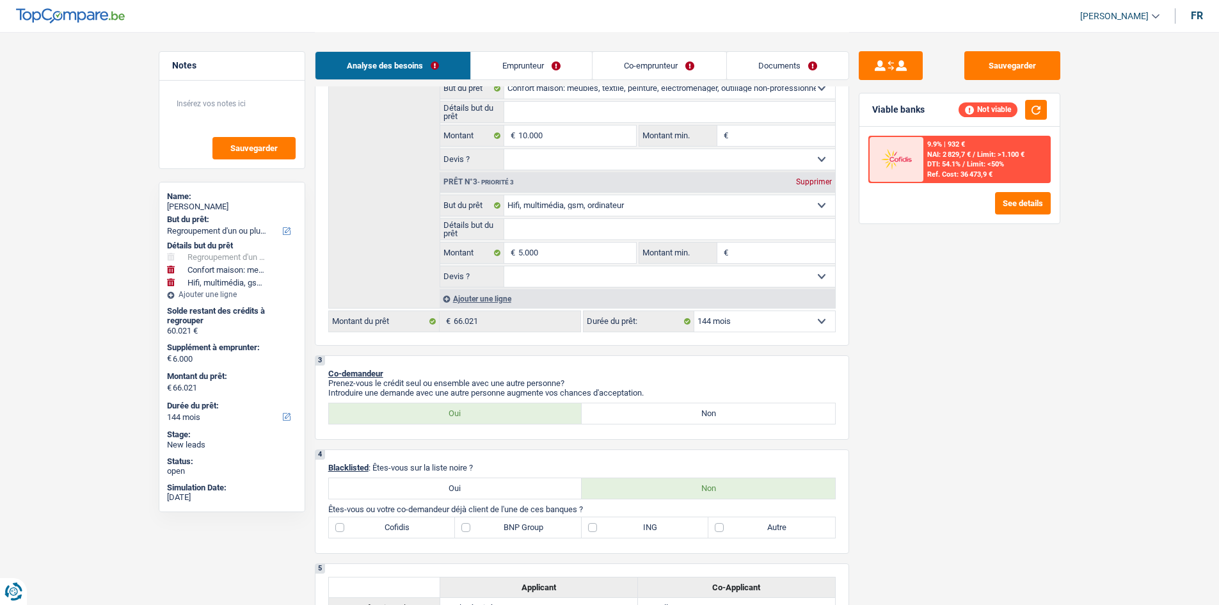
type input "75.021"
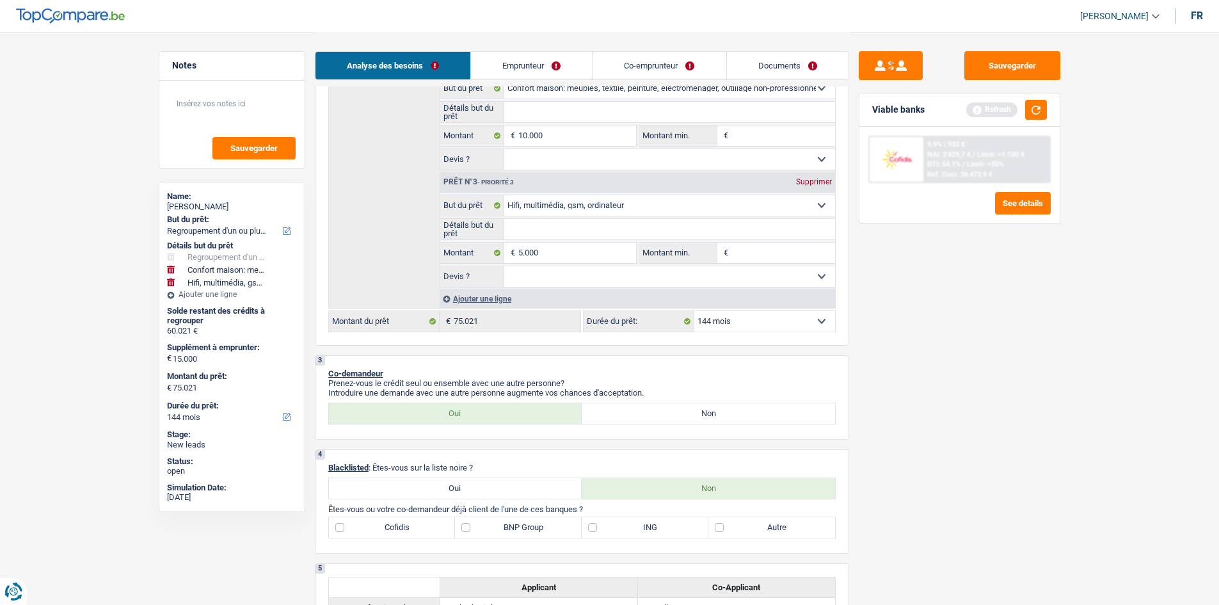
click at [813, 337] on div "2 Projet : Quel projet souhaitez-vous financer pour 75 021 € ? Montant supérieu…" at bounding box center [582, 76] width 534 height 539
drag, startPoint x: 767, startPoint y: 318, endPoint x: 760, endPoint y: 330, distance: 13.7
click at [767, 318] on select "12 mois 18 mois 24 mois 30 mois 36 mois 42 mois 48 mois 60 mois 72 mois 84 mois…" at bounding box center [764, 321] width 141 height 20
select select "120"
click at [694, 311] on select "12 mois 18 mois 24 mois 30 mois 36 mois 42 mois 48 mois 60 mois 72 mois 84 mois…" at bounding box center [764, 321] width 141 height 20
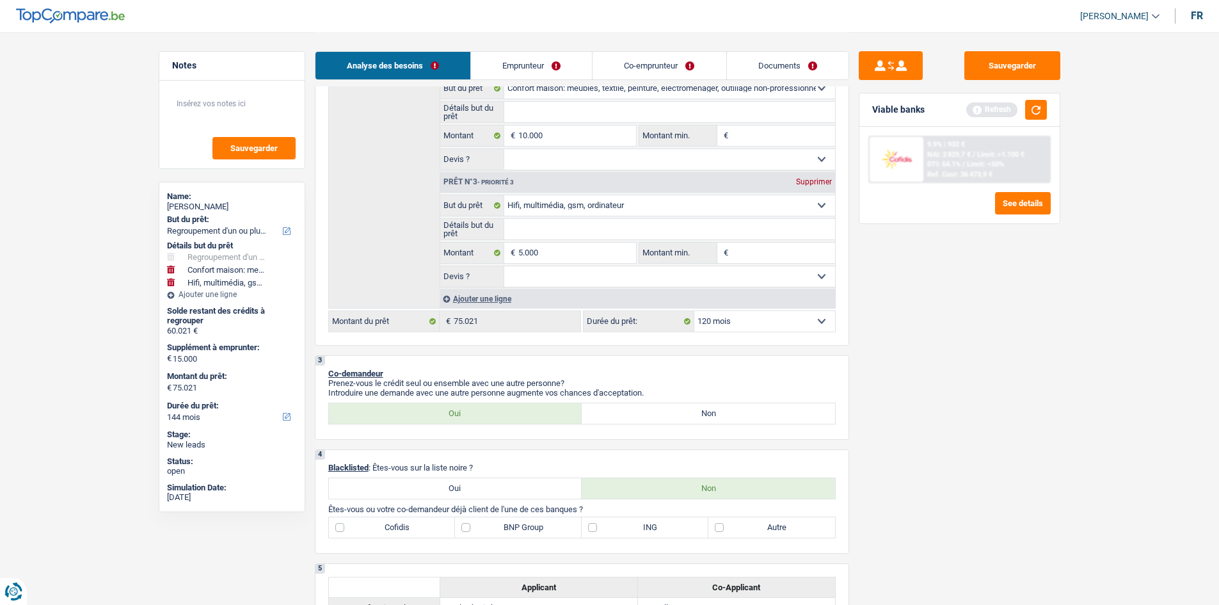
select select "120"
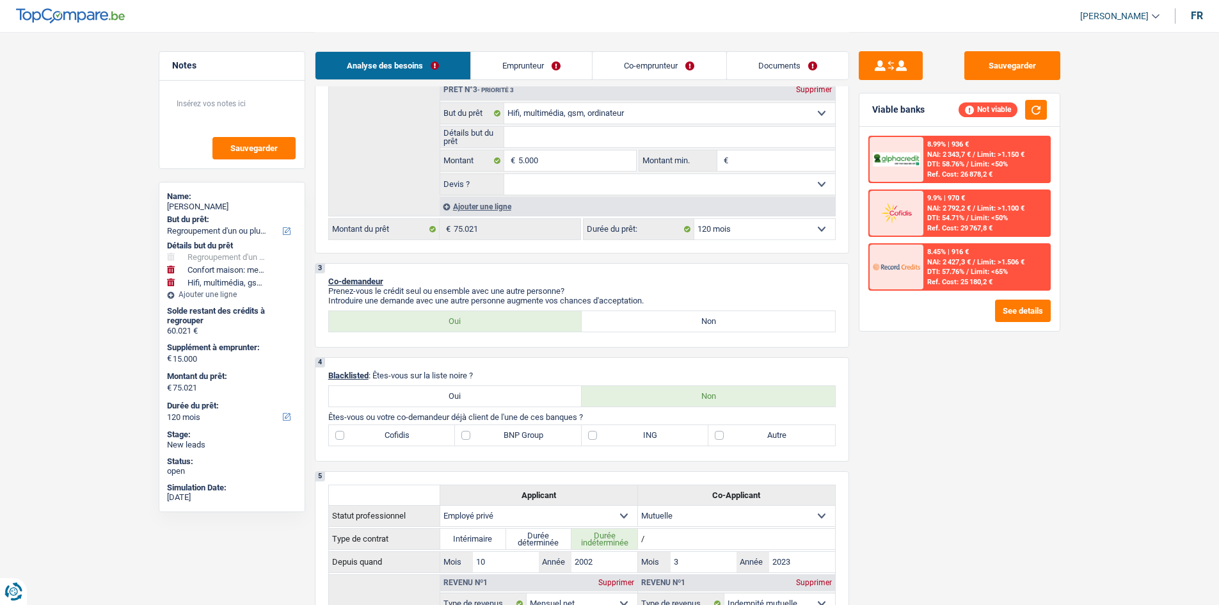
scroll to position [576, 0]
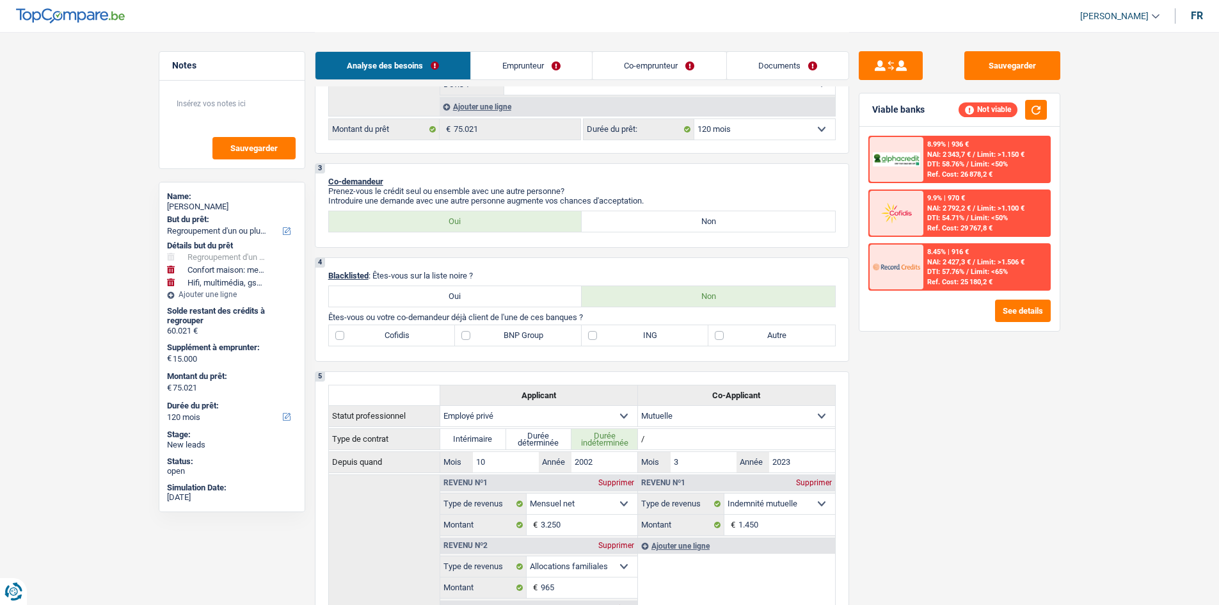
click at [425, 335] on label "Cofidis" at bounding box center [392, 335] width 127 height 20
click at [425, 335] on input "Cofidis" at bounding box center [392, 335] width 127 height 20
checkbox input "true"
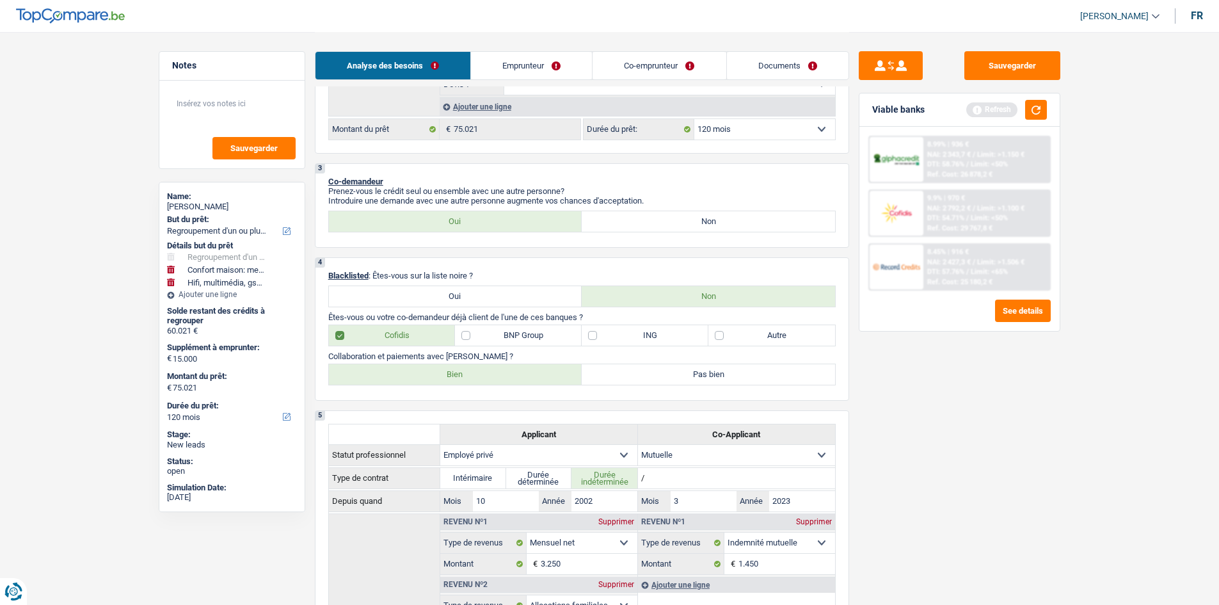
click at [671, 329] on label "ING" at bounding box center [645, 335] width 127 height 20
click at [671, 329] on input "ING" at bounding box center [645, 335] width 127 height 20
checkbox input "true"
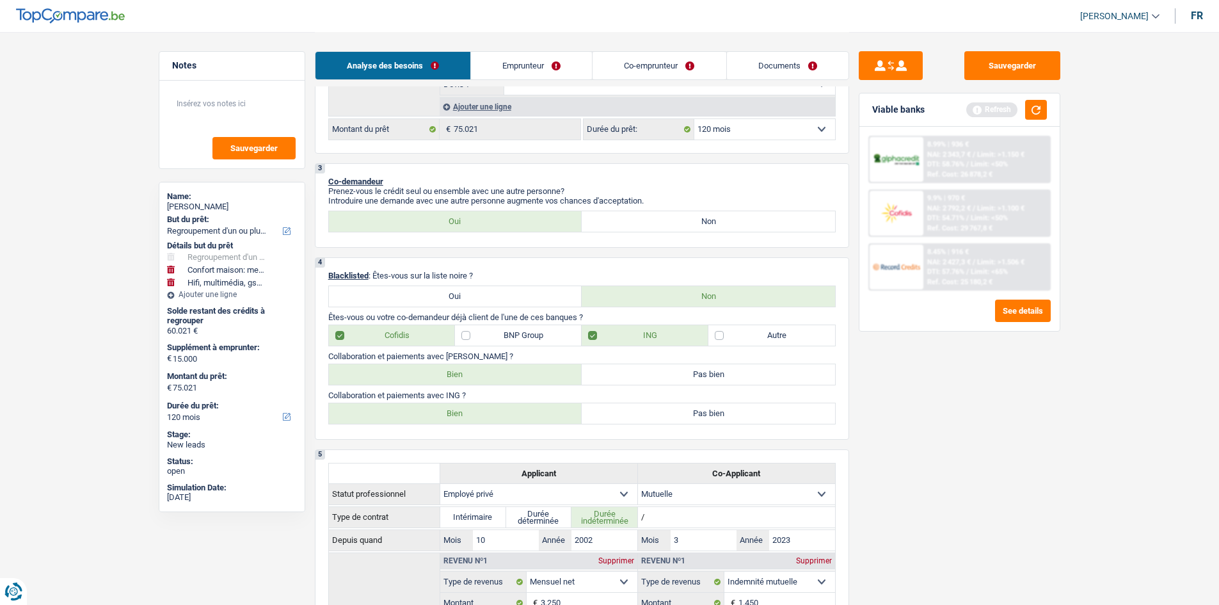
click at [466, 381] on label "Bien" at bounding box center [455, 374] width 253 height 20
click at [466, 381] on input "Bien" at bounding box center [455, 374] width 253 height 20
radio input "true"
click at [469, 417] on label "Bien" at bounding box center [455, 413] width 253 height 20
click at [469, 417] on input "Bien" at bounding box center [455, 413] width 253 height 20
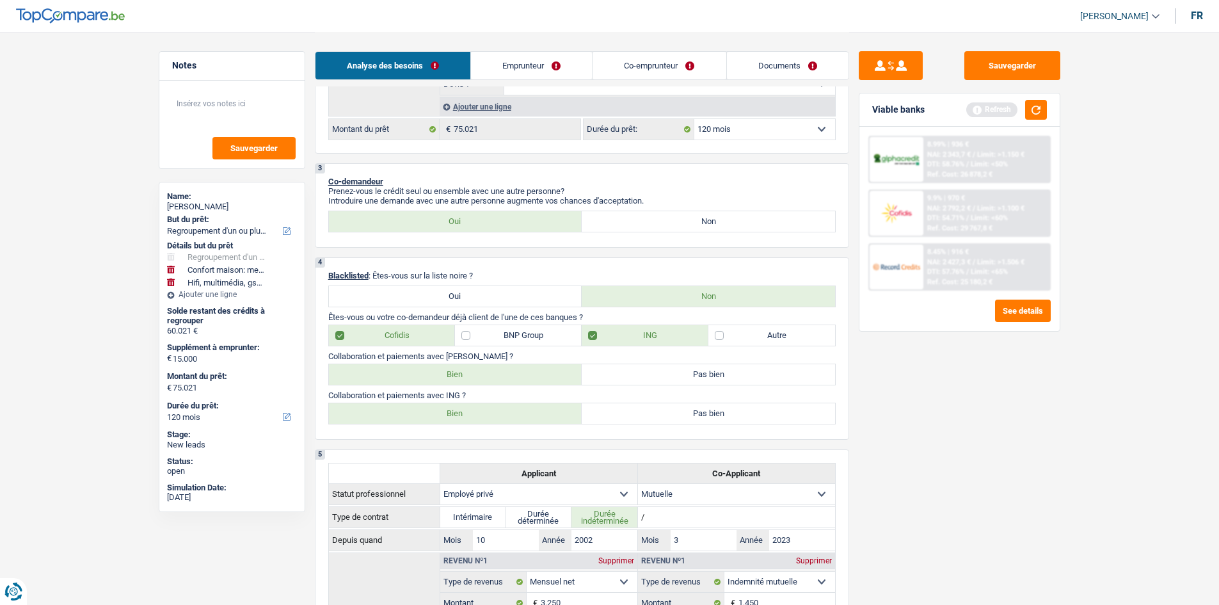
radio input "true"
click at [778, 326] on label "Autre" at bounding box center [771, 335] width 127 height 20
click at [778, 326] on input "Autre" at bounding box center [771, 335] width 127 height 20
checkbox input "true"
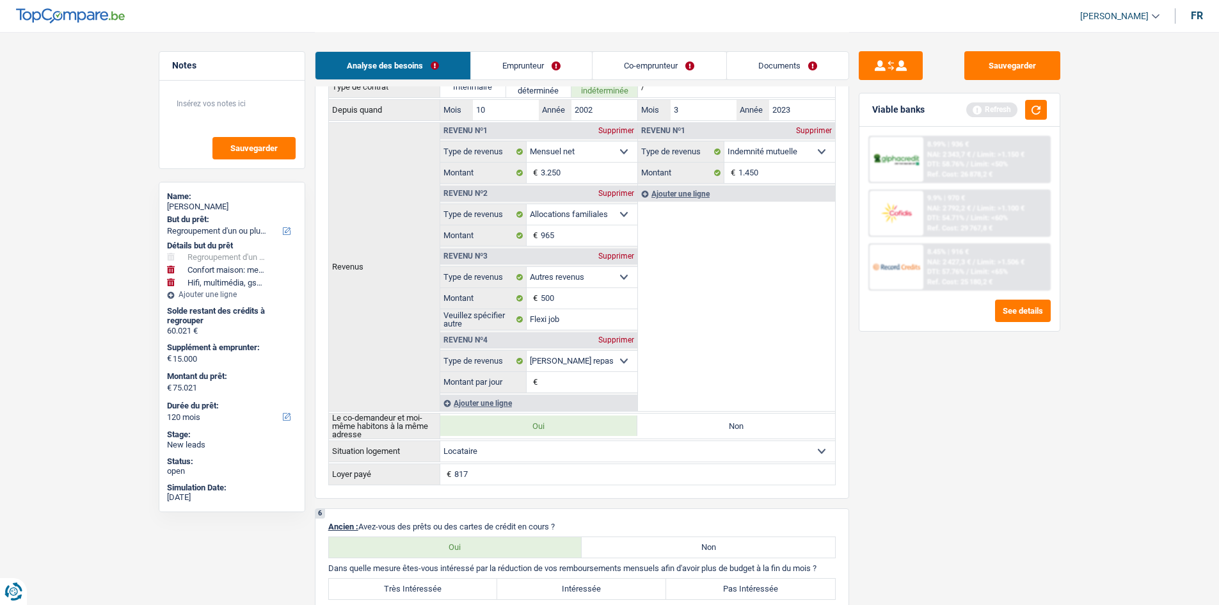
scroll to position [704, 0]
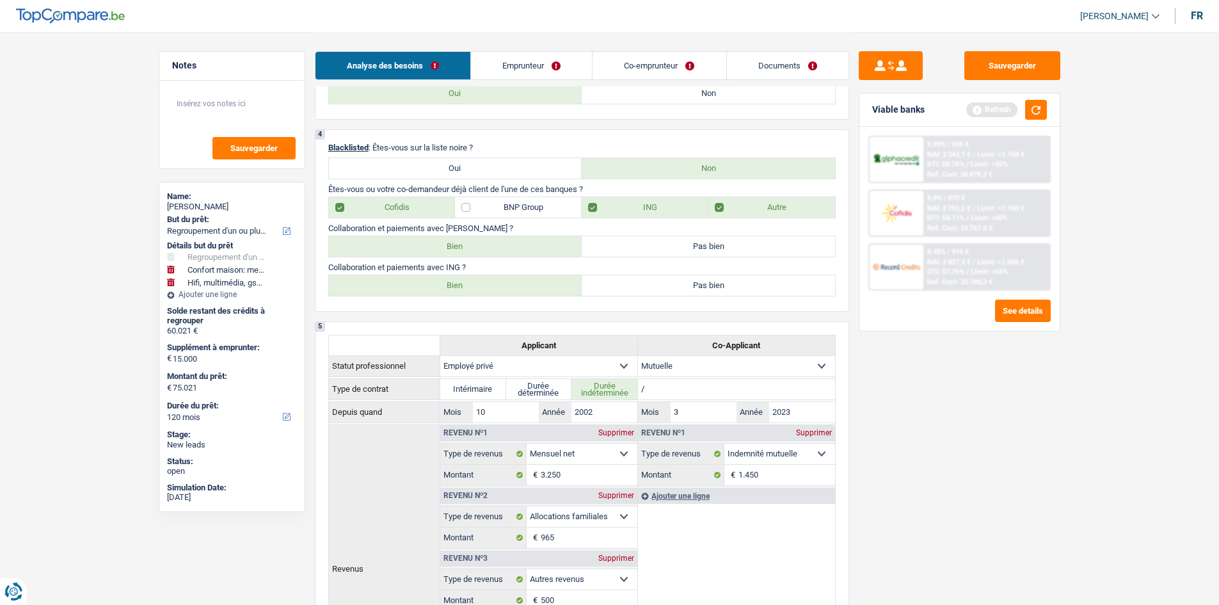
click at [561, 217] on label "BNP Group" at bounding box center [518, 207] width 127 height 20
click at [561, 217] on input "BNP Group" at bounding box center [518, 207] width 127 height 20
checkbox input "true"
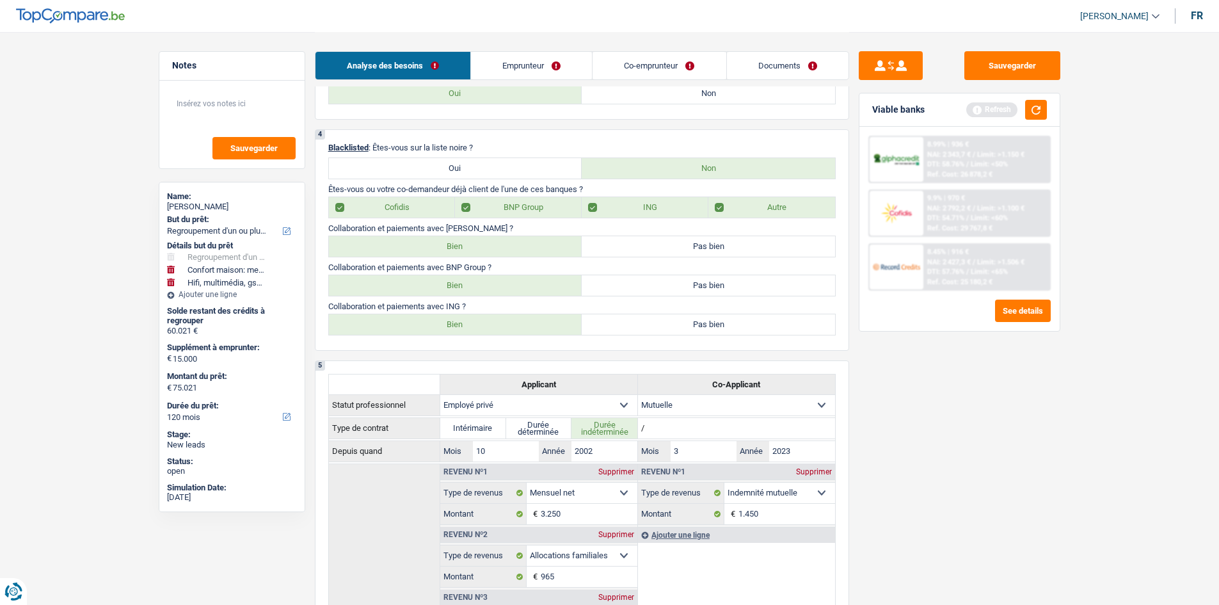
click at [419, 291] on label "Bien" at bounding box center [455, 285] width 253 height 20
click at [419, 291] on input "Bien" at bounding box center [455, 285] width 253 height 20
radio input "true"
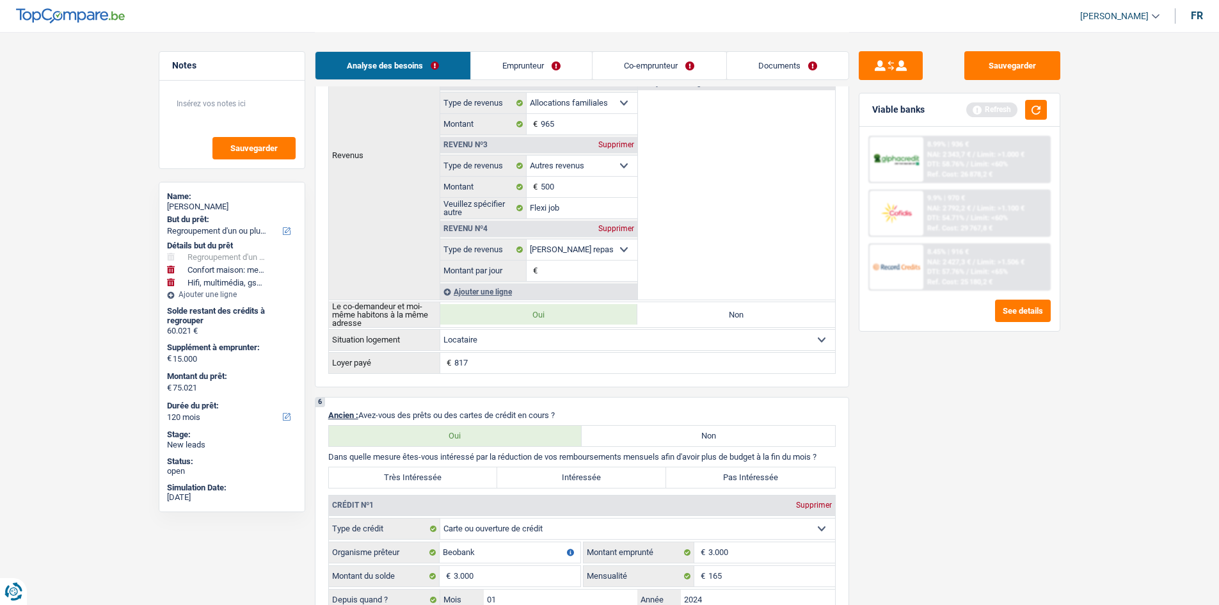
scroll to position [1280, 0]
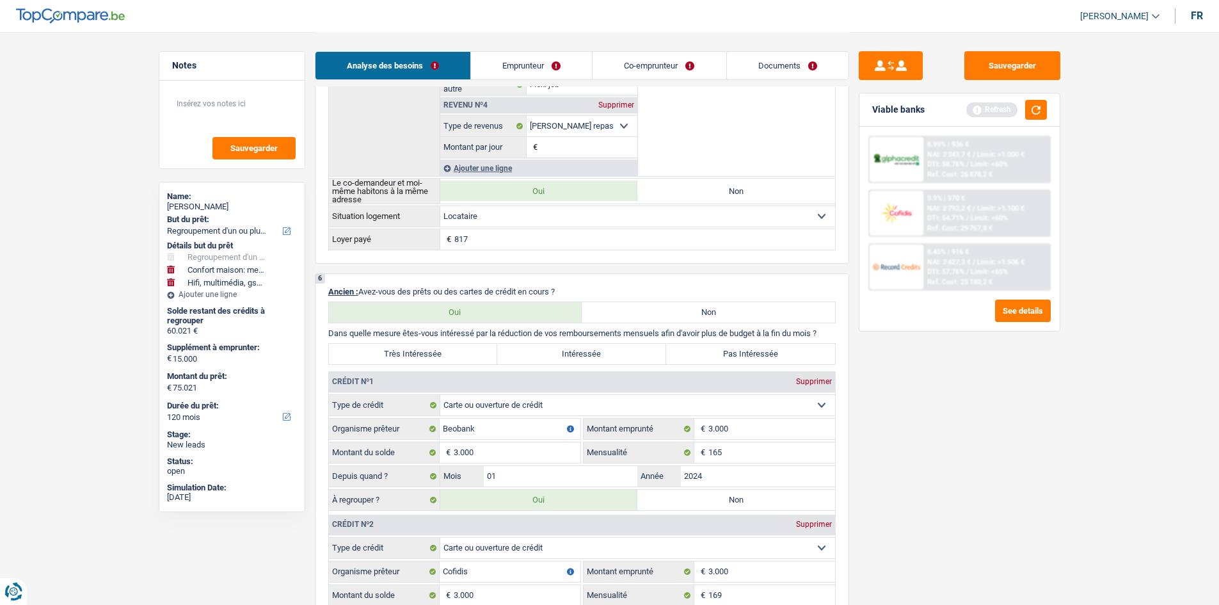
click at [415, 347] on label "Très Intéressée" at bounding box center [413, 354] width 169 height 20
click at [415, 347] on input "Très Intéressée" at bounding box center [413, 354] width 169 height 20
radio input "true"
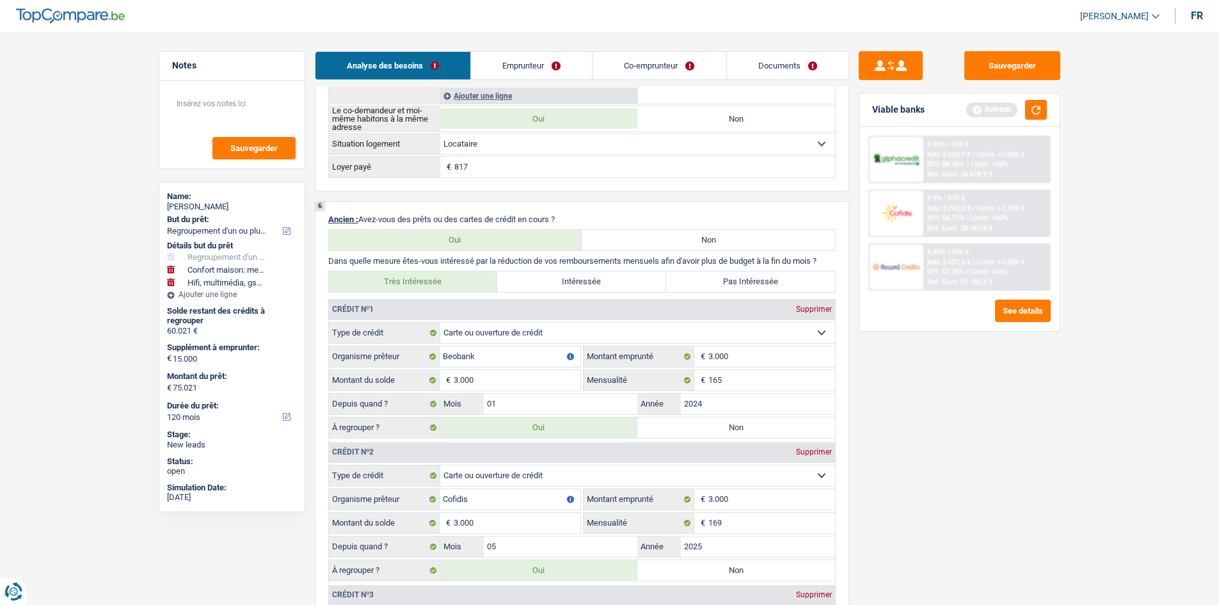
scroll to position [1408, 0]
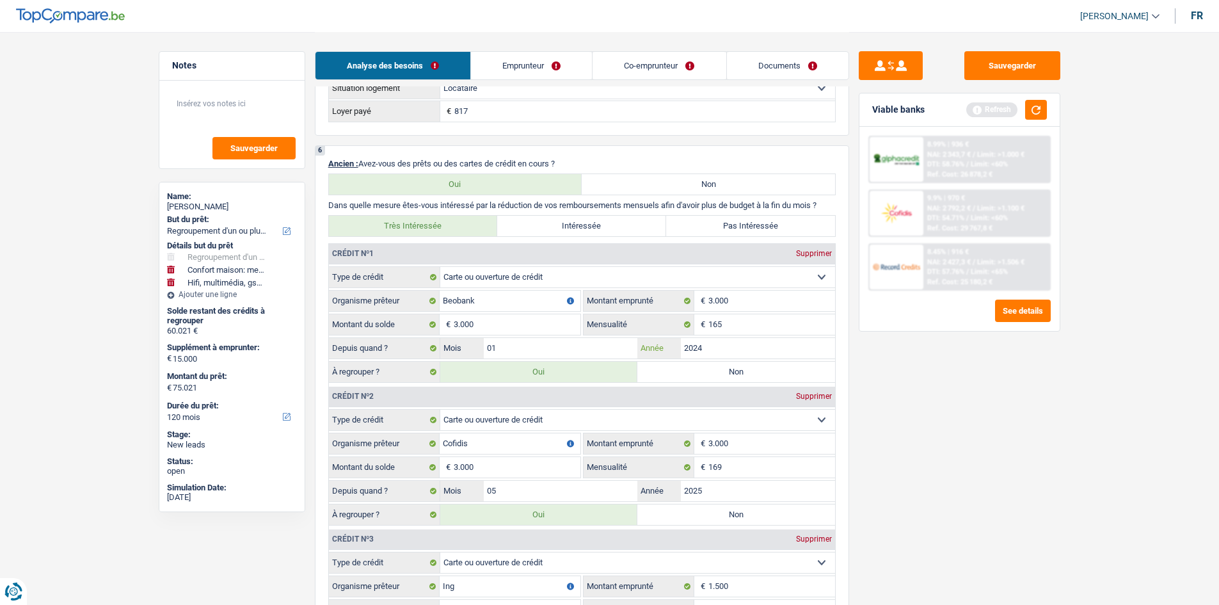
click at [778, 350] on input "2024" at bounding box center [758, 348] width 154 height 20
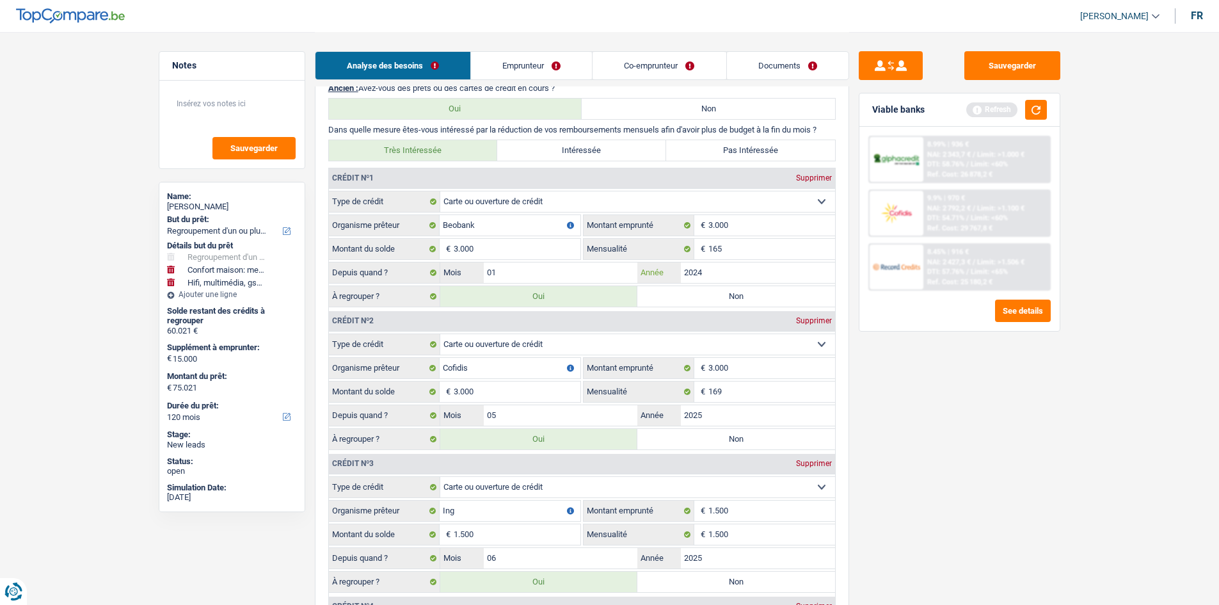
scroll to position [1600, 0]
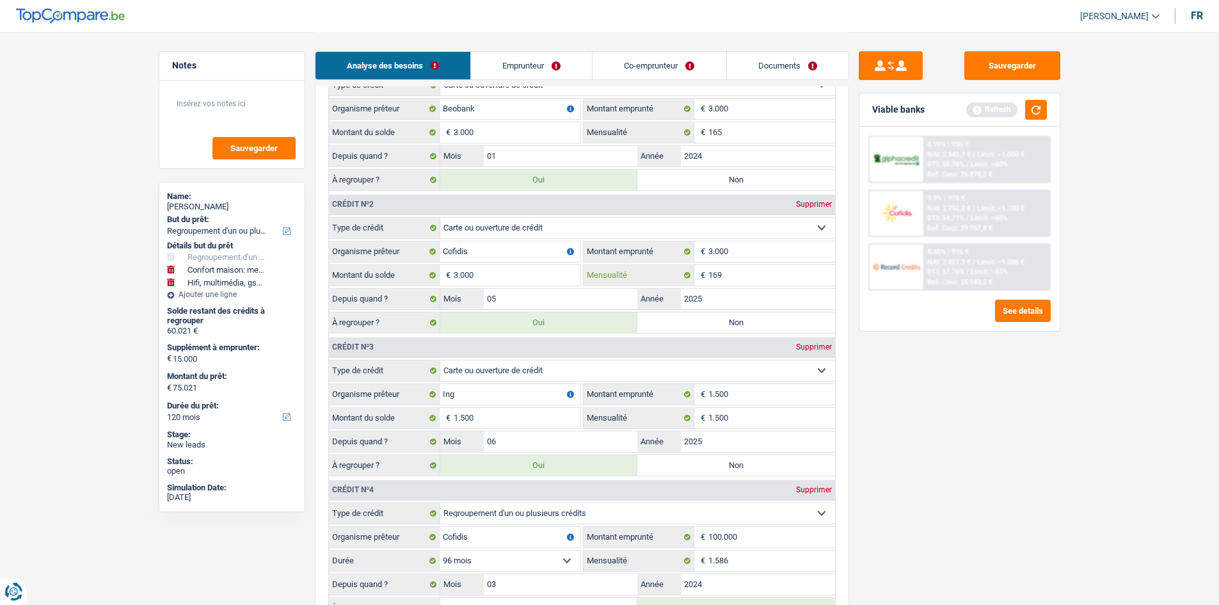
click at [737, 283] on input "169" at bounding box center [771, 275] width 127 height 20
click at [502, 293] on input "05" at bounding box center [561, 299] width 154 height 20
click at [714, 330] on label "Non" at bounding box center [736, 322] width 198 height 20
click at [714, 330] on input "Non" at bounding box center [736, 322] width 198 height 20
radio input "true"
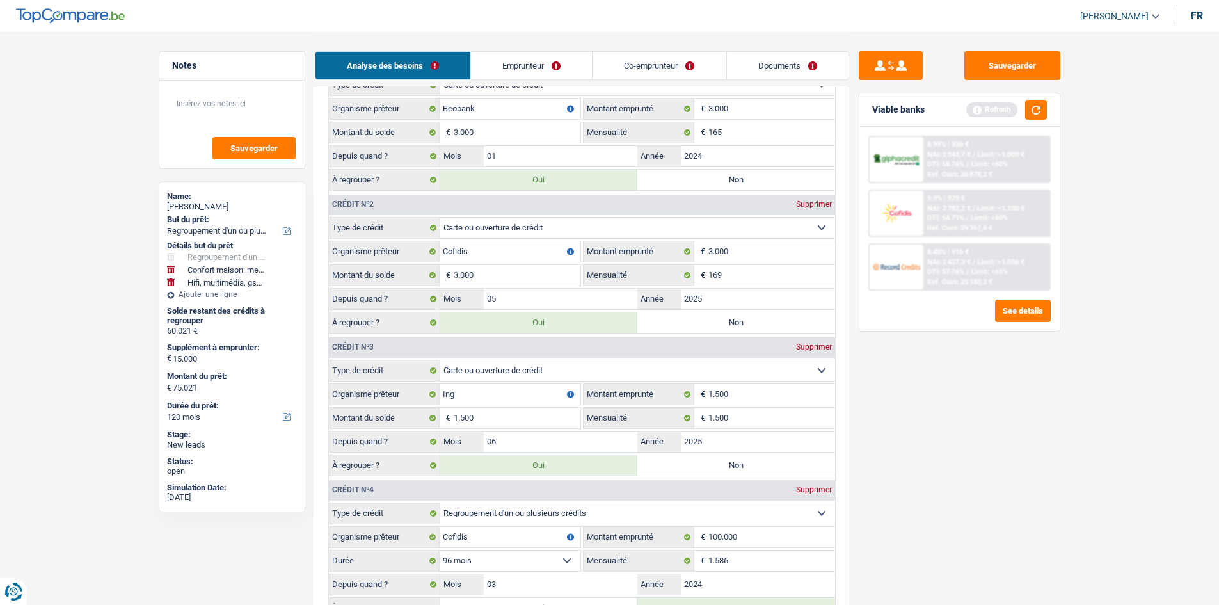
type input "72.021"
select select "144"
type input "57.021"
type input "72.021"
select select "144"
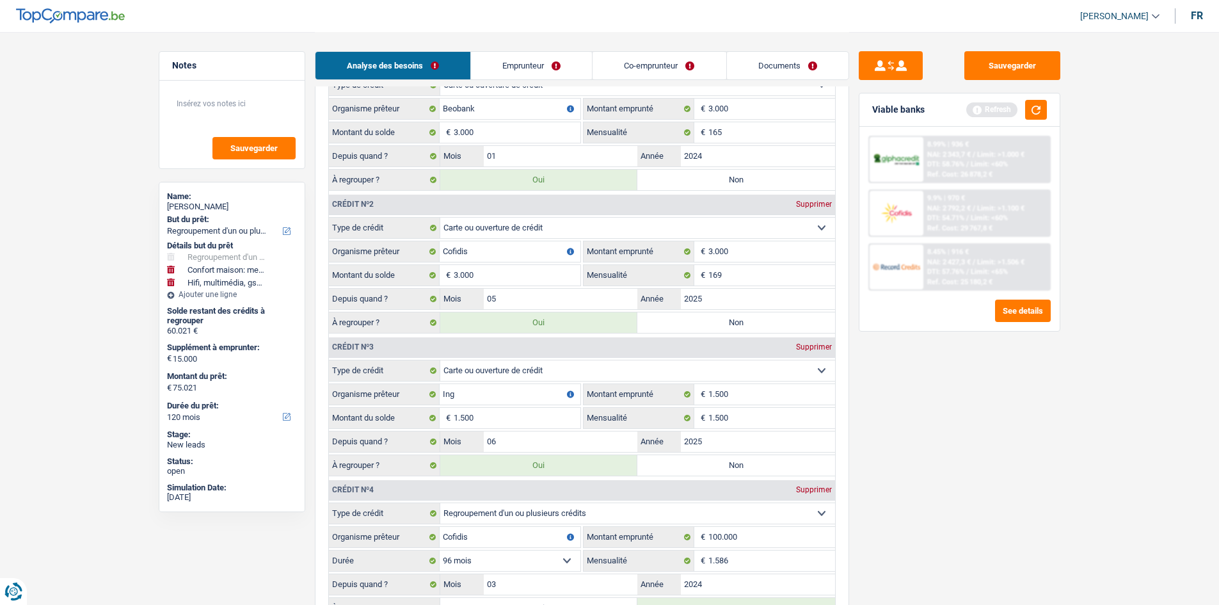
radio input "false"
type input "57.021"
type input "72.021"
select select "144"
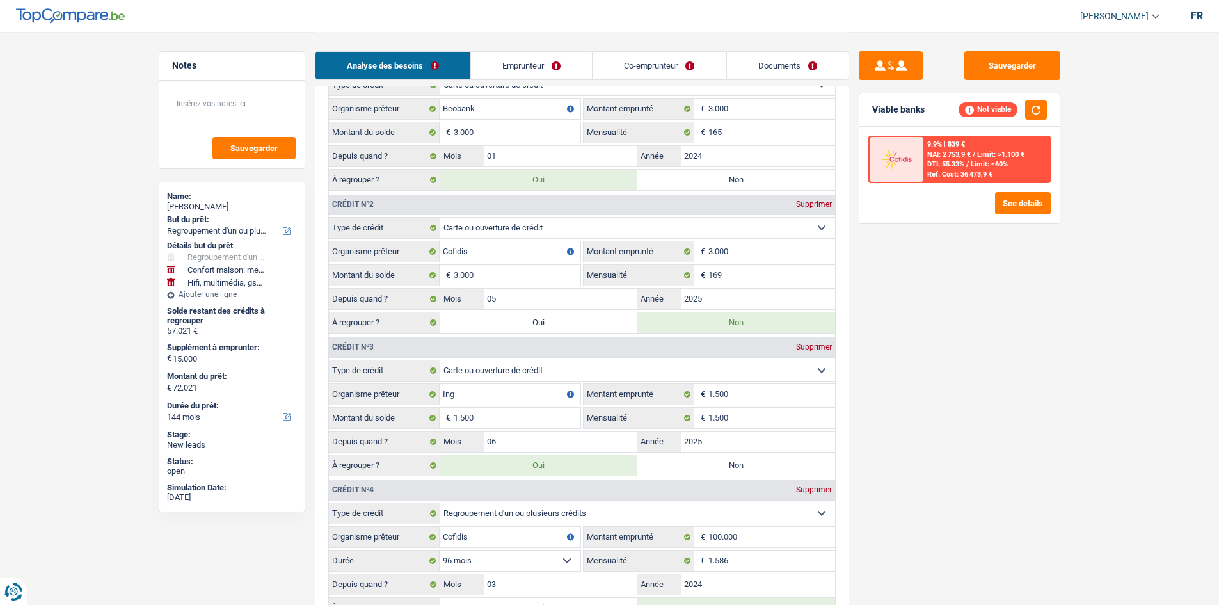
click at [691, 458] on label "Non" at bounding box center [736, 465] width 198 height 20
click at [691, 458] on input "Non" at bounding box center [736, 465] width 198 height 20
radio input "true"
type input "70.521"
type input "55.521"
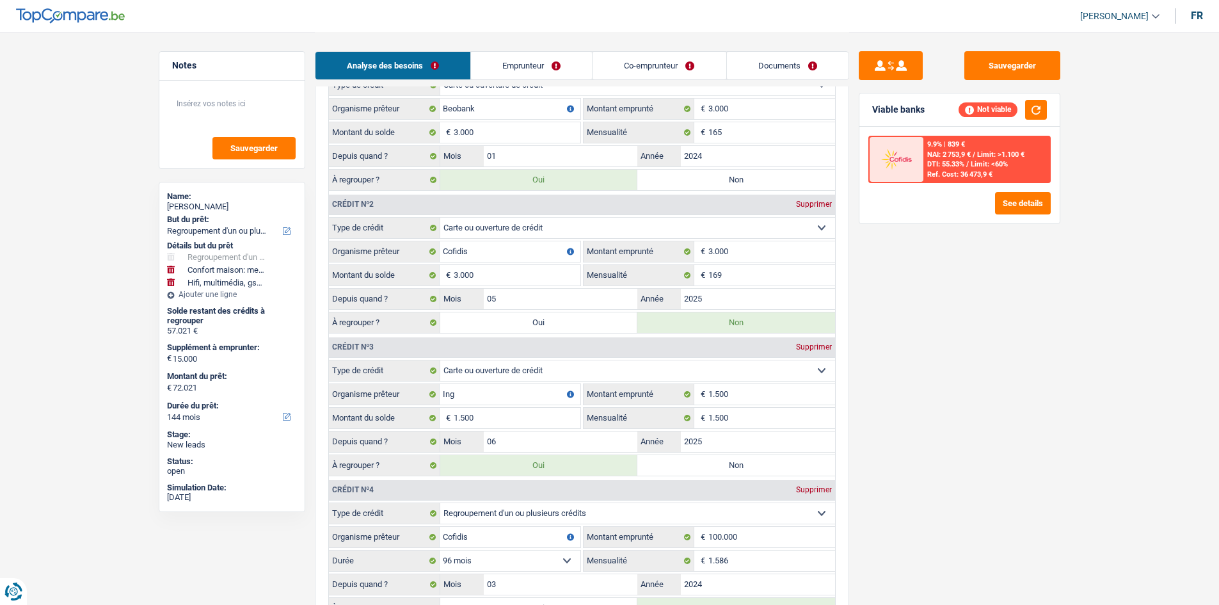
type input "70.521"
radio input "false"
type input "55.521"
type input "70.521"
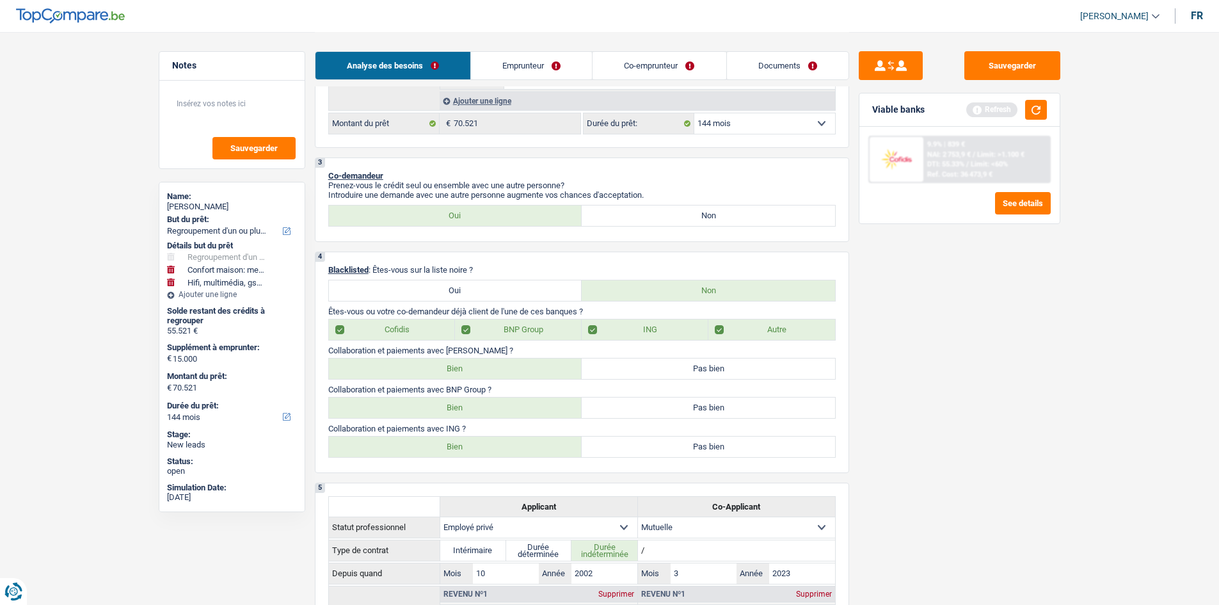
scroll to position [512, 0]
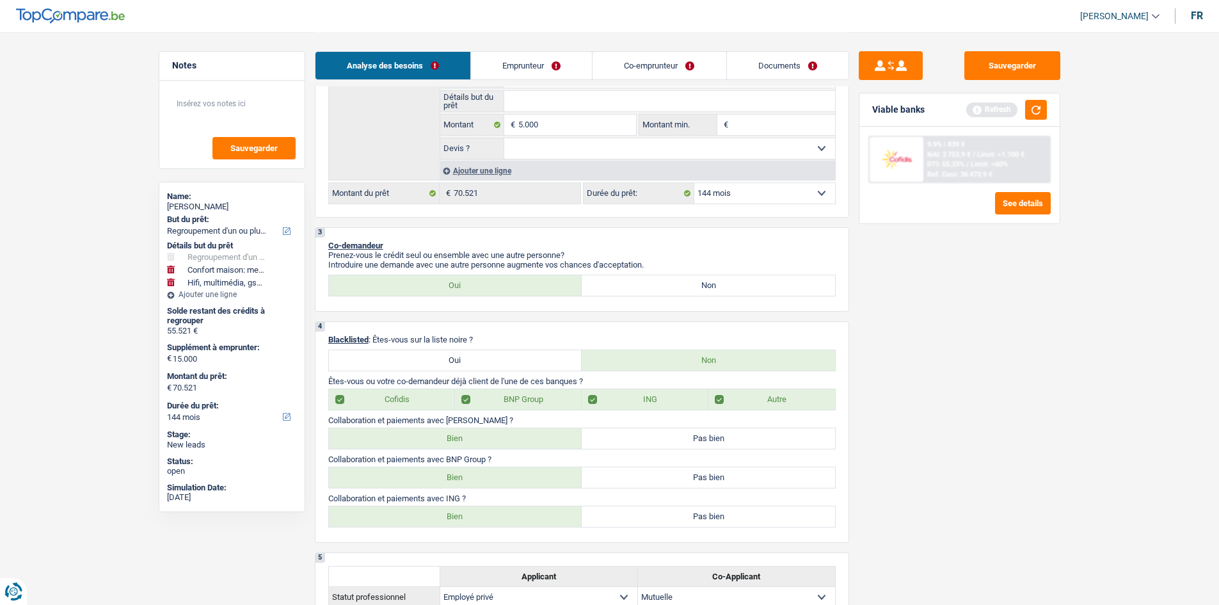
click at [766, 190] on select "12 mois 18 mois 24 mois 30 mois 36 mois 42 mois 48 mois 60 mois 72 mois 84 mois…" at bounding box center [764, 193] width 141 height 20
select select "120"
click at [694, 183] on select "12 mois 18 mois 24 mois 30 mois 36 mois 42 mois 48 mois 60 mois 72 mois 84 mois…" at bounding box center [764, 193] width 141 height 20
select select "120"
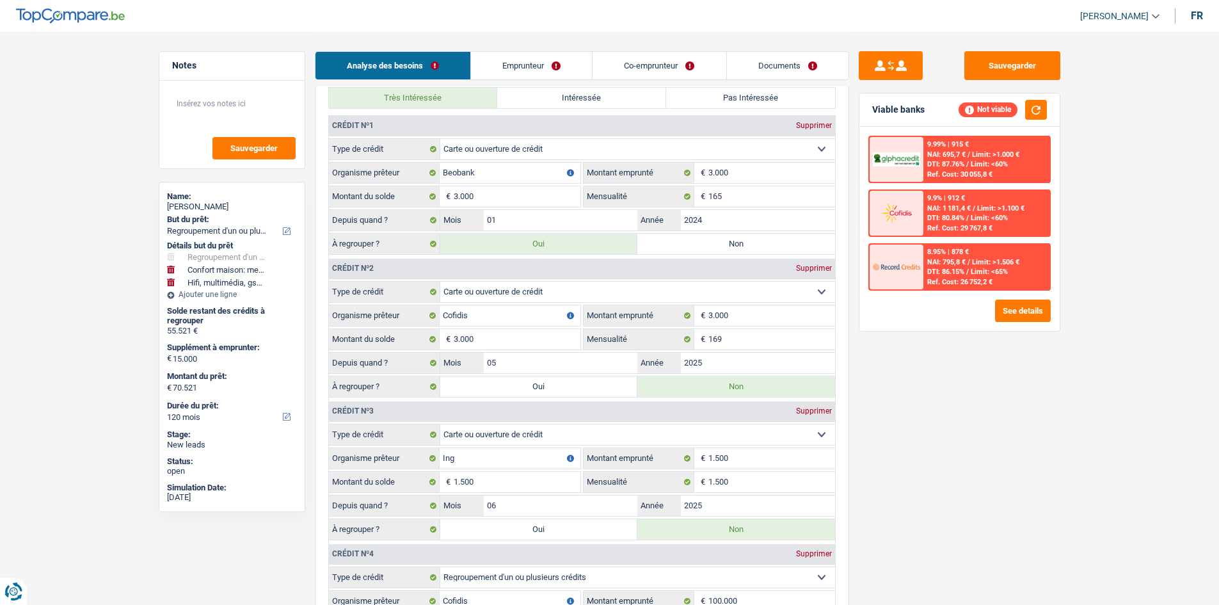
scroll to position [1856, 0]
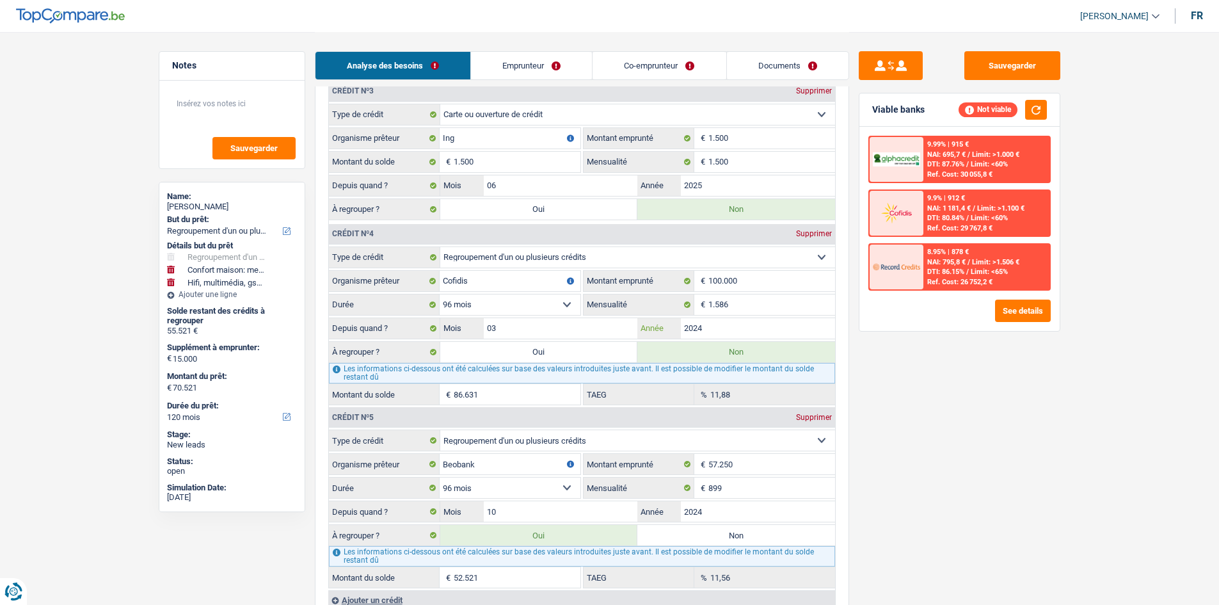
click at [788, 318] on input "2024" at bounding box center [758, 328] width 154 height 20
click at [773, 308] on input "1.586" at bounding box center [771, 304] width 127 height 20
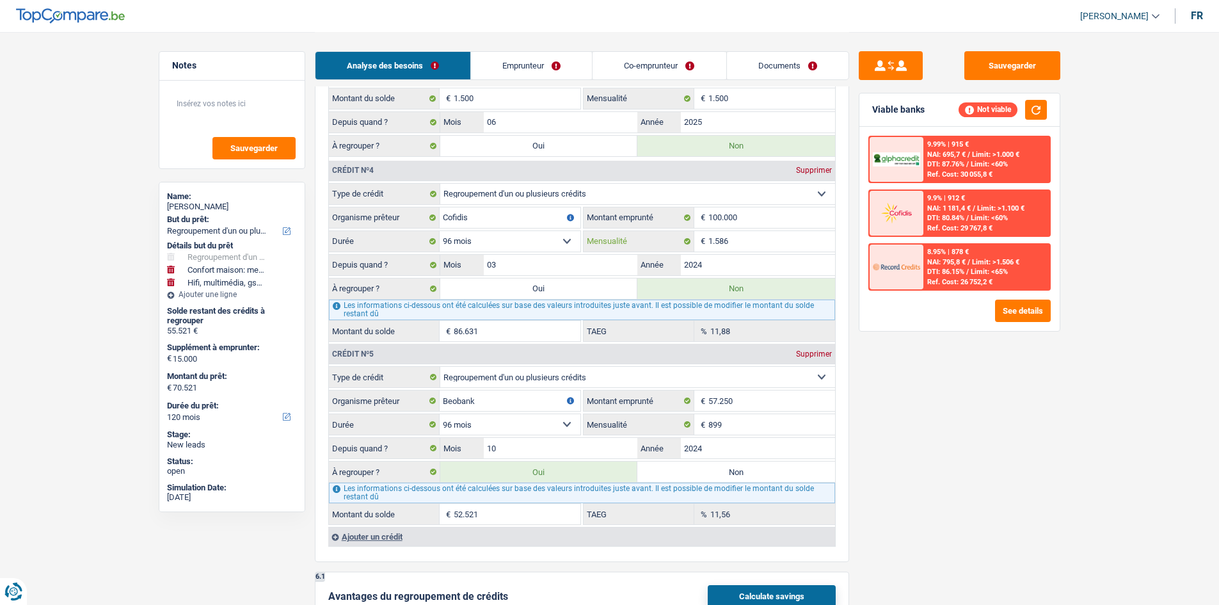
scroll to position [1920, 0]
click at [927, 367] on div "Sauvegarder Viable banks Not viable 9.99% | 915 € NAI: 695,7 € / Limit: >1.000 …" at bounding box center [959, 317] width 221 height 533
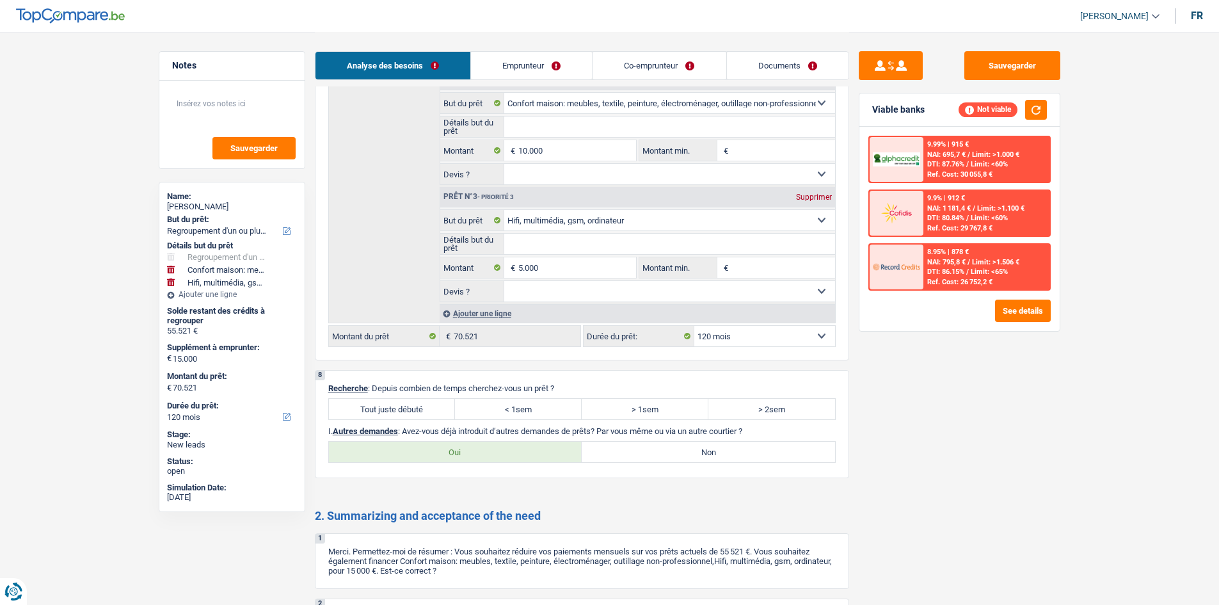
scroll to position [2967, 0]
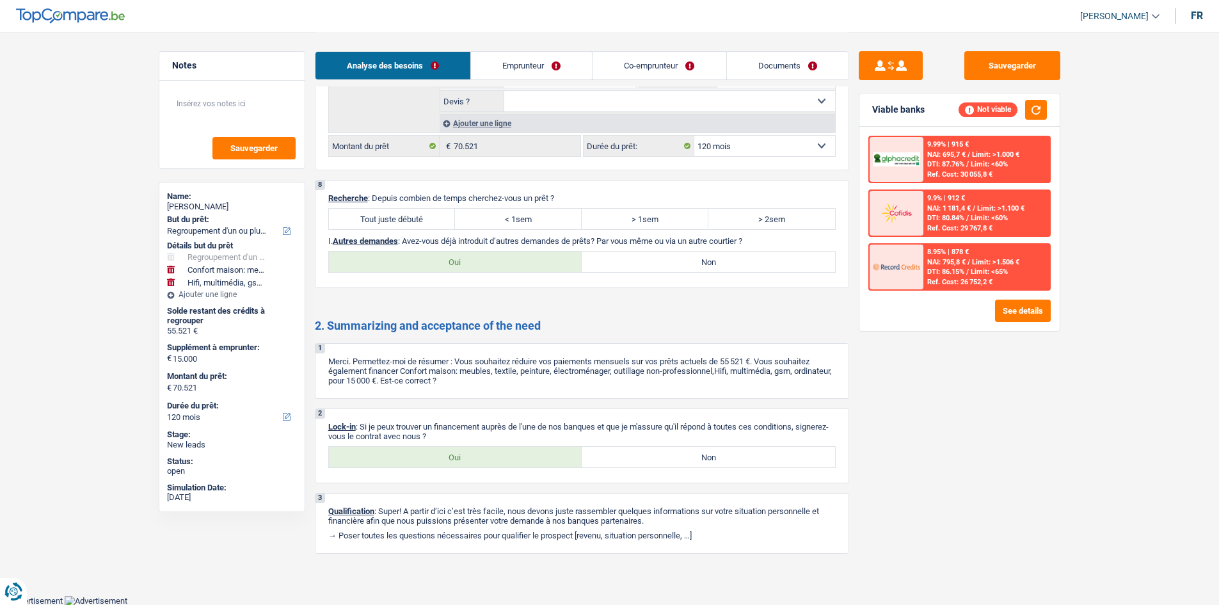
click at [409, 225] on label "Tout juste débuté" at bounding box center [392, 219] width 127 height 20
click at [409, 225] on input "Tout juste débuté" at bounding box center [392, 219] width 127 height 20
radio input "true"
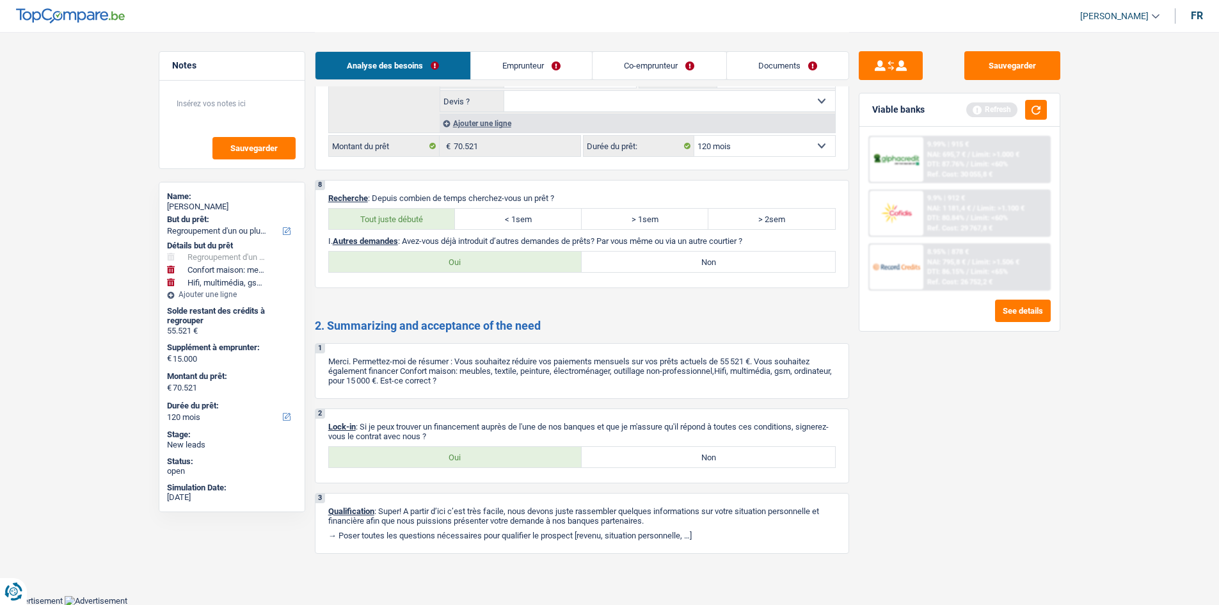
click at [442, 462] on label "Oui" at bounding box center [455, 457] width 253 height 20
click at [442, 462] on input "Oui" at bounding box center [455, 457] width 253 height 20
radio input "true"
click at [640, 261] on label "Non" at bounding box center [708, 261] width 253 height 20
click at [640, 261] on input "Non" at bounding box center [708, 261] width 253 height 20
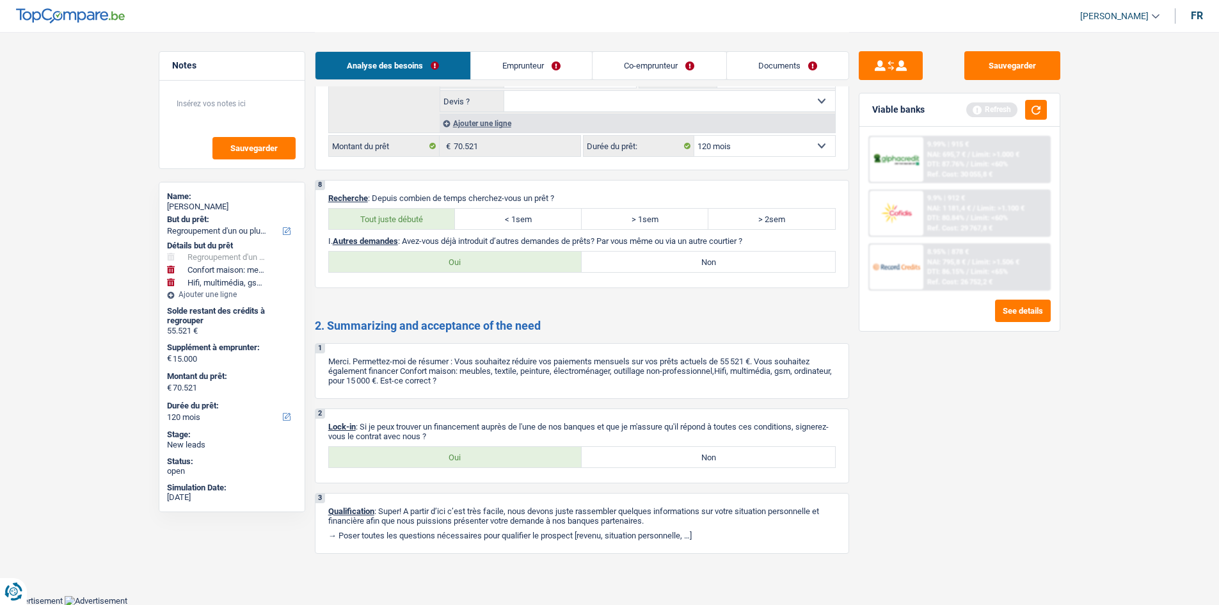
radio input "true"
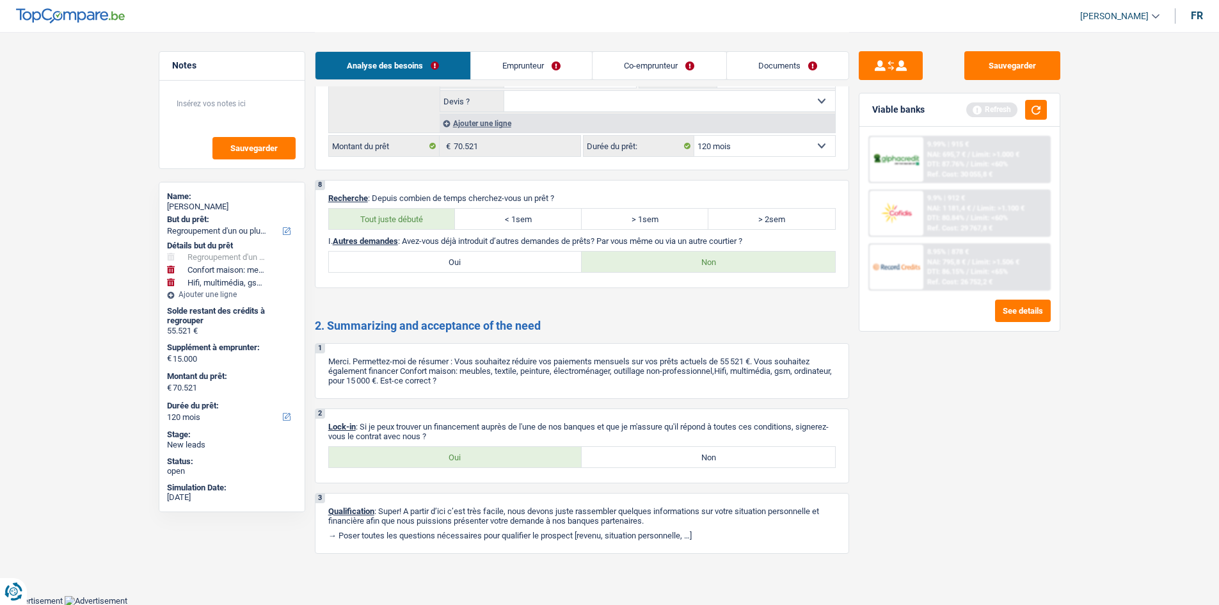
click at [530, 79] on li "Emprunteur" at bounding box center [531, 65] width 122 height 29
drag, startPoint x: 539, startPoint y: 66, endPoint x: 522, endPoint y: 82, distance: 24.0
click at [539, 66] on link "Emprunteur" at bounding box center [531, 66] width 121 height 28
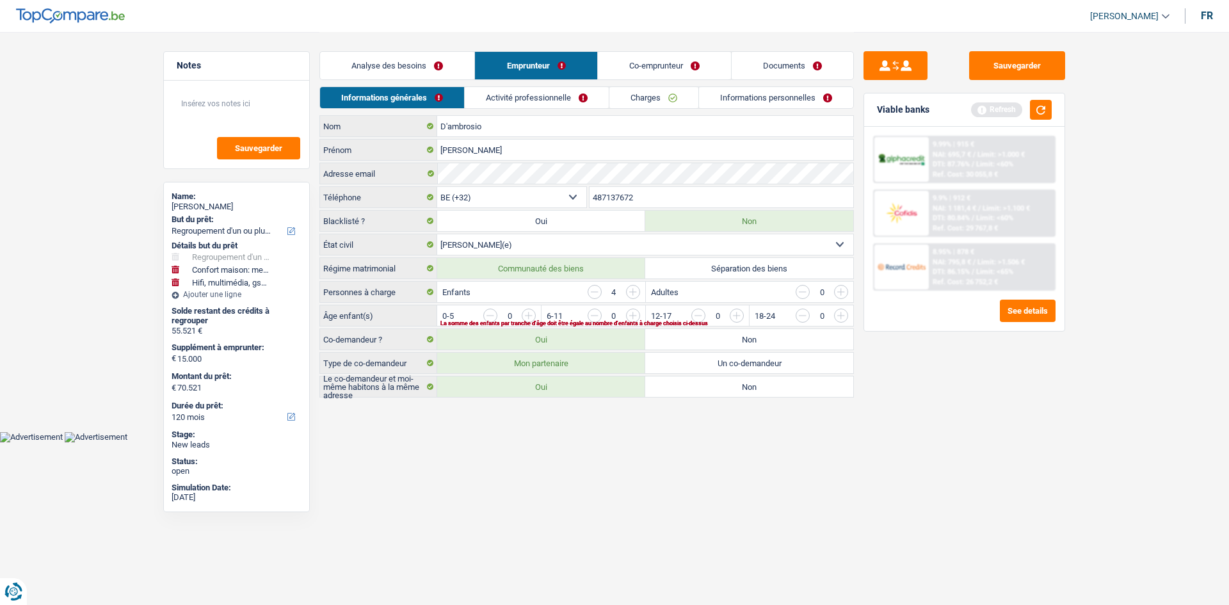
click at [502, 103] on link "Activité professionnelle" at bounding box center [537, 97] width 144 height 21
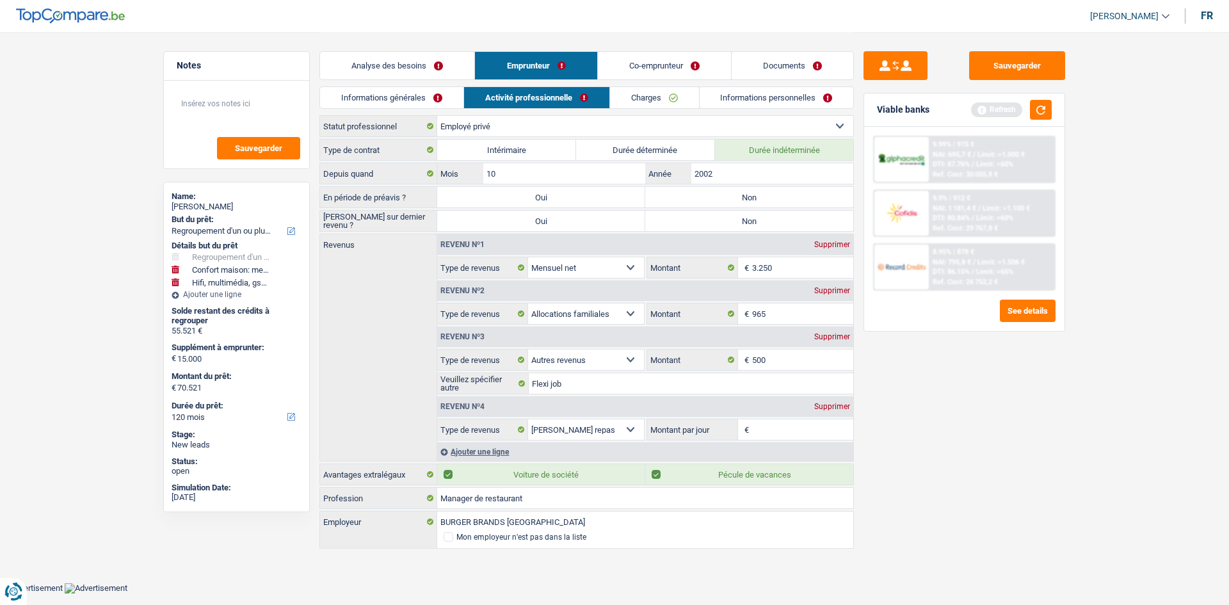
click at [435, 97] on link "Informations générales" at bounding box center [391, 97] width 143 height 21
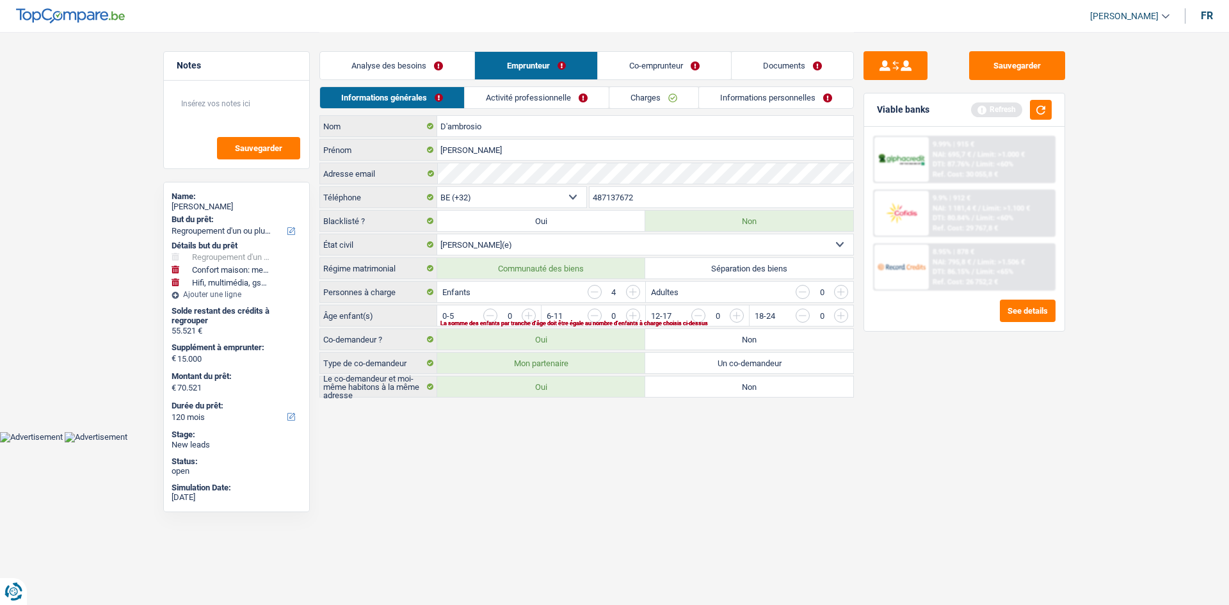
click at [628, 315] on input "button" at bounding box center [892, 318] width 533 height 20
click at [738, 317] on input "button" at bounding box center [996, 318] width 533 height 20
click at [561, 94] on link "Activité professionnelle" at bounding box center [537, 97] width 144 height 21
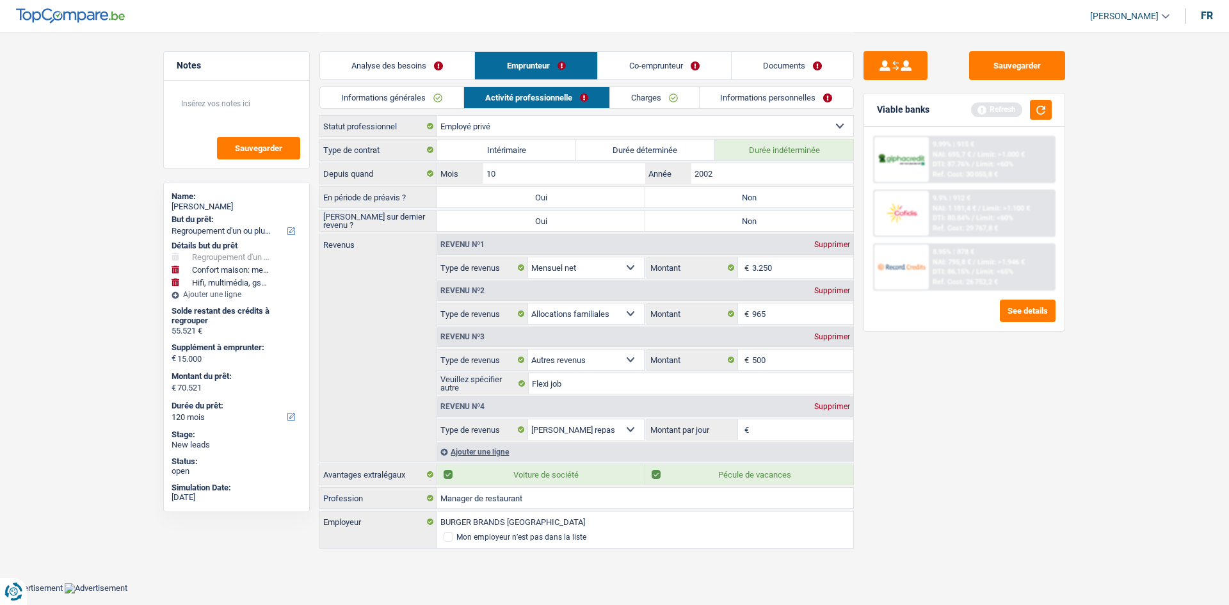
click at [735, 200] on label "Non" at bounding box center [749, 197] width 208 height 20
click at [735, 200] on input "Non" at bounding box center [749, 197] width 208 height 20
radio input "true"
drag, startPoint x: 730, startPoint y: 224, endPoint x: 759, endPoint y: 193, distance: 42.1
click at [730, 224] on label "Non" at bounding box center [749, 221] width 208 height 20
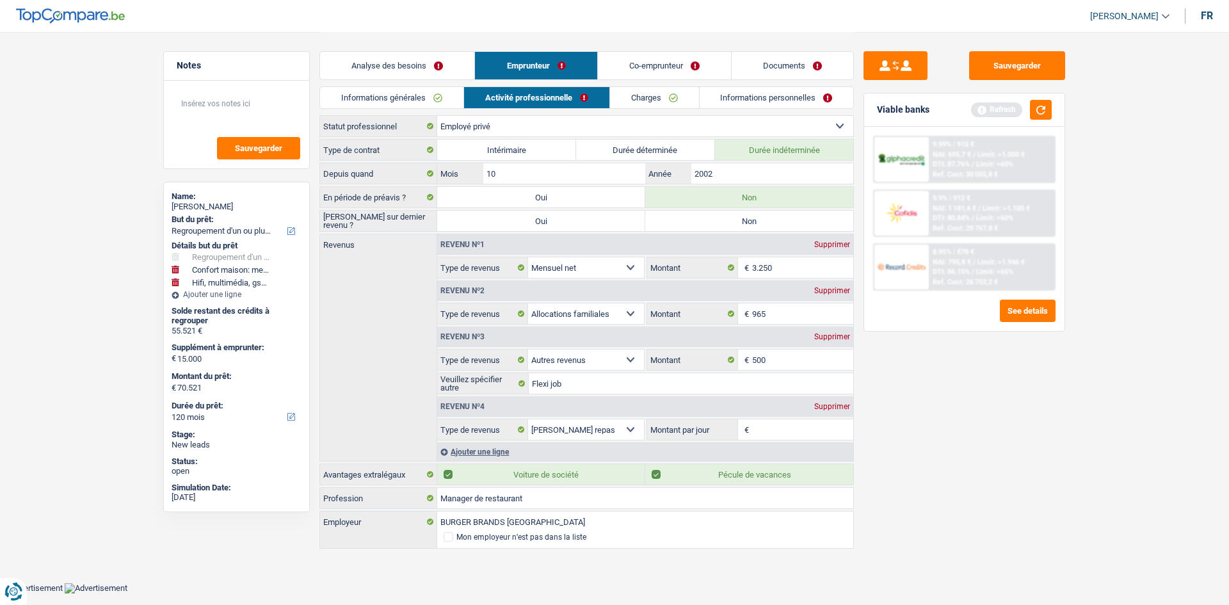
click at [730, 224] on input "Non" at bounding box center [749, 221] width 208 height 20
radio input "true"
click at [755, 177] on input "2002" at bounding box center [772, 173] width 162 height 20
click at [781, 267] on input "3.250" at bounding box center [803, 267] width 102 height 20
click at [852, 412] on div "Revenu nº4 Supprimer" at bounding box center [645, 406] width 416 height 20
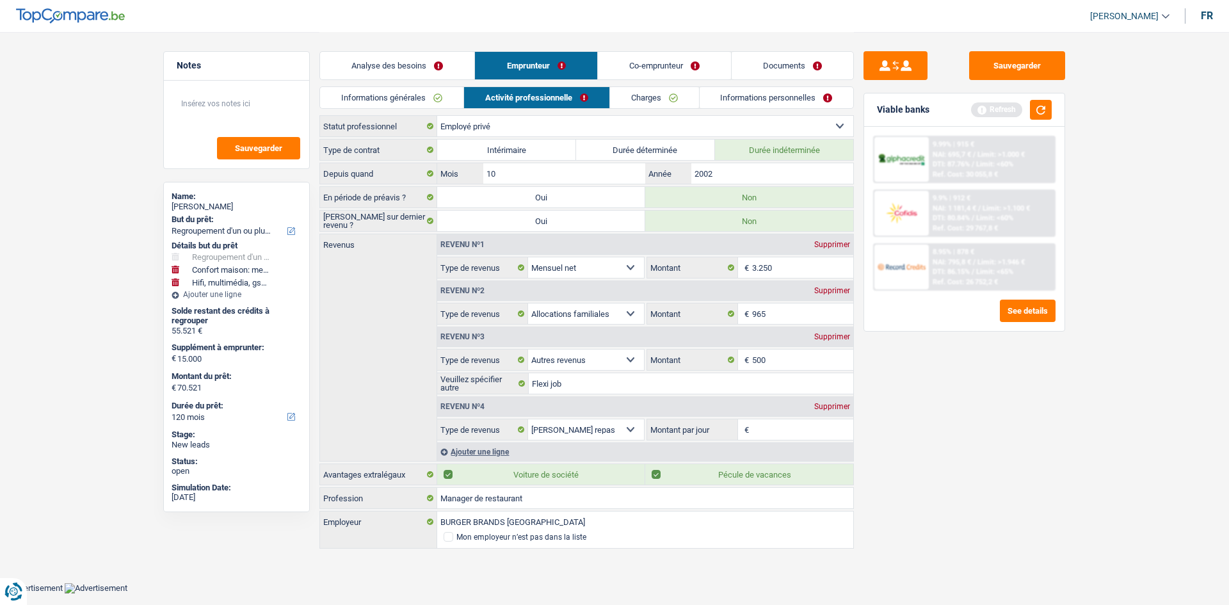
click at [834, 415] on div "Revenu nº4 Supprimer" at bounding box center [645, 406] width 416 height 20
click at [785, 424] on input "Montant par jour" at bounding box center [803, 429] width 102 height 20
click at [836, 408] on div "Supprimer" at bounding box center [832, 407] width 42 height 8
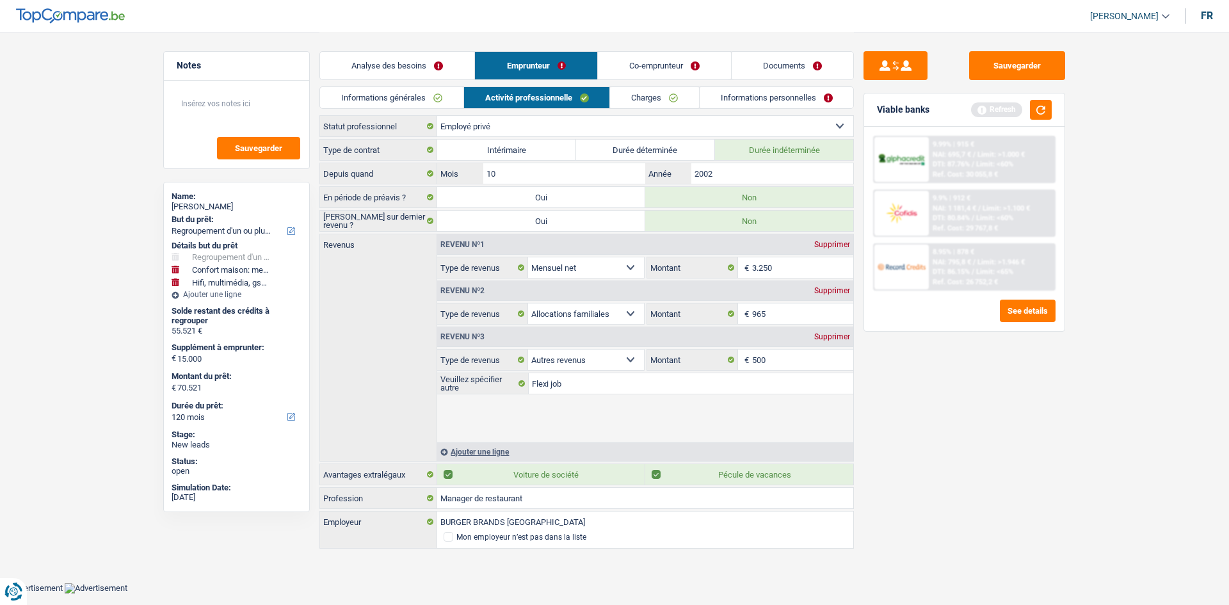
click at [921, 396] on div "Sauvegarder Viable banks Refresh 9.99% | 915 € NAI: 695,7 € / Limit: >1.000 € D…" at bounding box center [964, 317] width 221 height 533
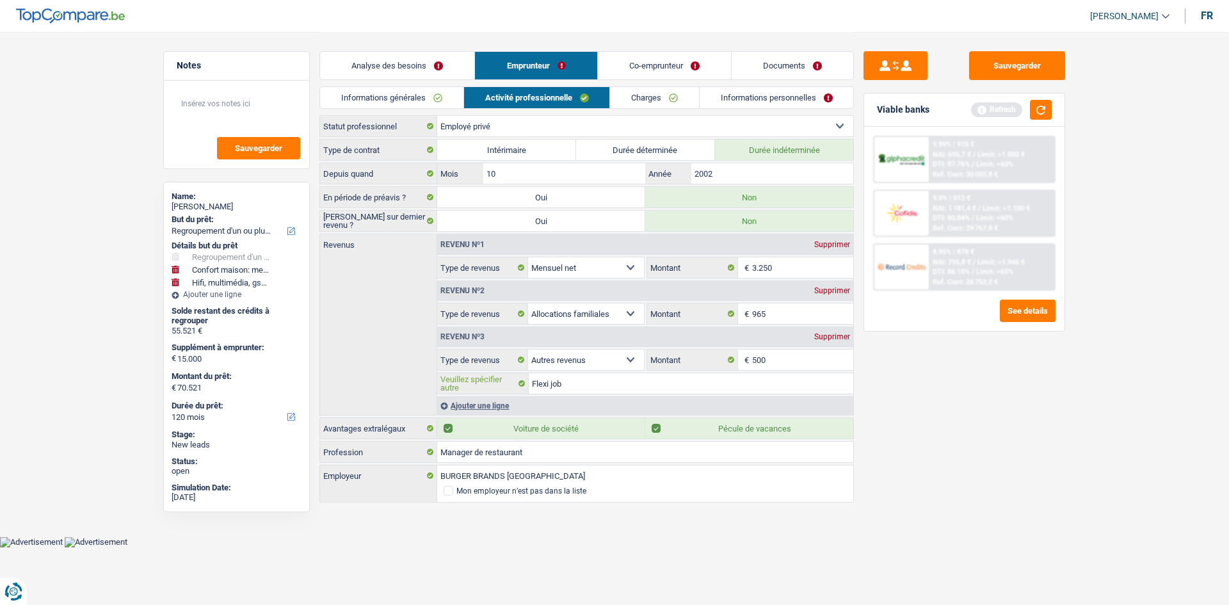
click at [801, 373] on input "Flexi job" at bounding box center [691, 383] width 324 height 20
click at [834, 366] on input "500" at bounding box center [803, 359] width 102 height 20
click at [829, 334] on div "Supprimer" at bounding box center [832, 337] width 42 height 8
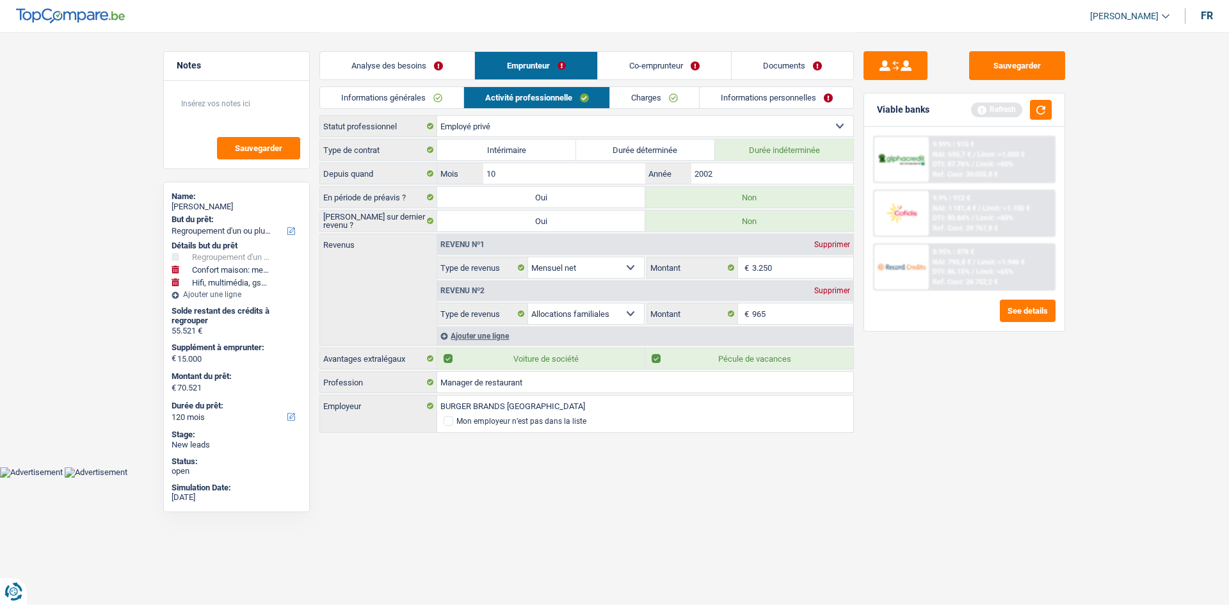
click at [973, 460] on div "Sauvegarder Viable banks Refresh 9.99% | 915 € NAI: 695,7 € / Limit: >1.000 € D…" at bounding box center [964, 317] width 221 height 533
click at [812, 315] on input "965" at bounding box center [803, 313] width 102 height 20
click at [788, 269] on input "3.250" at bounding box center [803, 267] width 102 height 20
drag, startPoint x: 1041, startPoint y: 107, endPoint x: 1039, endPoint y: 133, distance: 26.3
click at [973, 107] on button "button" at bounding box center [1041, 110] width 22 height 20
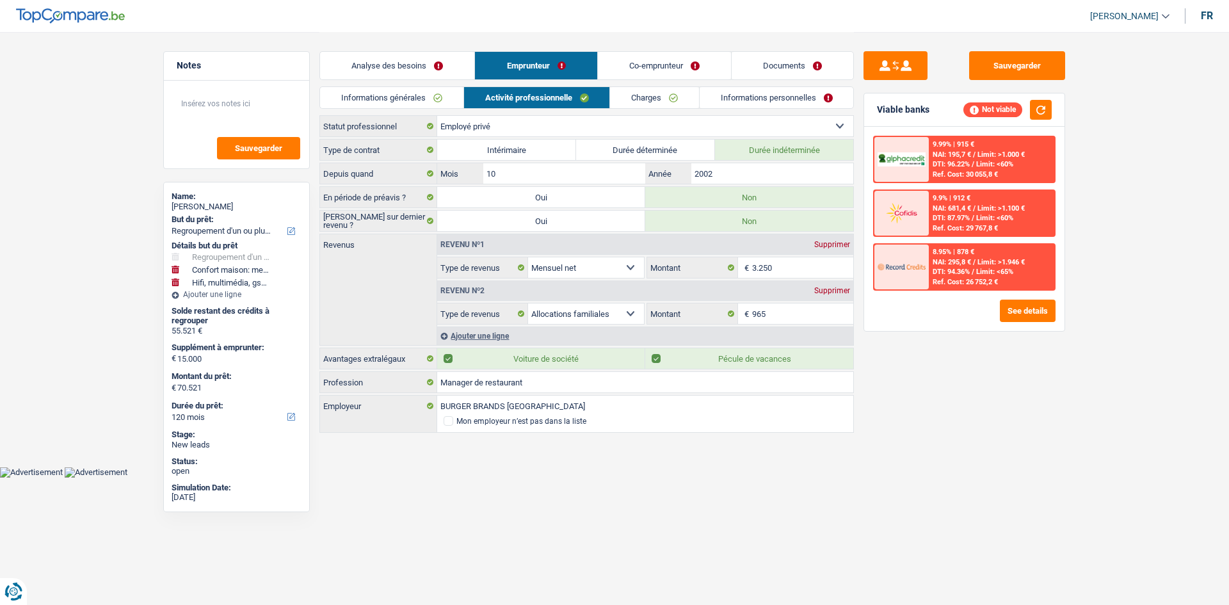
click at [810, 70] on link "Documents" at bounding box center [792, 66] width 122 height 28
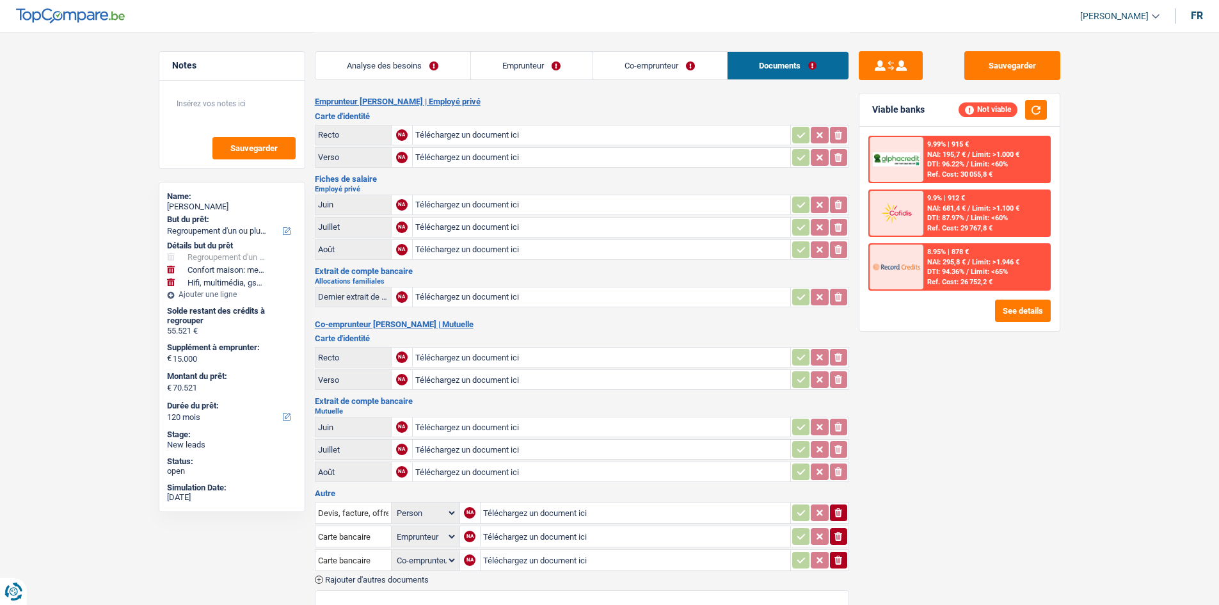
click at [568, 67] on link "Emprunteur" at bounding box center [532, 66] width 122 height 28
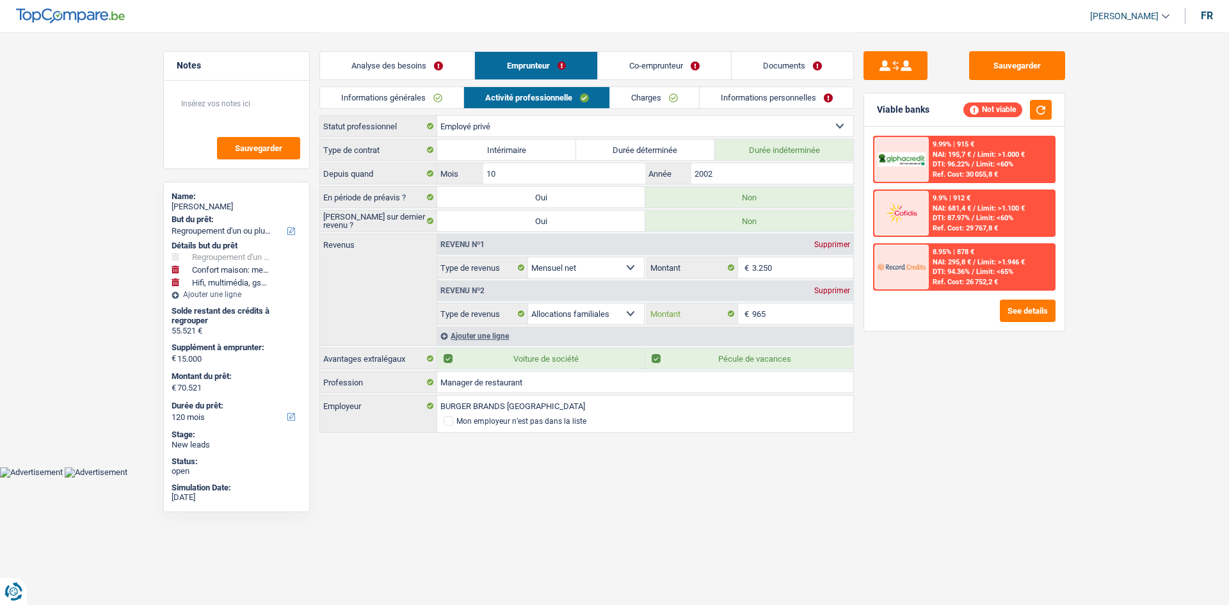
click at [824, 305] on input "965" at bounding box center [803, 313] width 102 height 20
drag, startPoint x: 785, startPoint y: 276, endPoint x: 984, endPoint y: 369, distance: 219.6
click at [791, 276] on input "3.250" at bounding box center [803, 267] width 102 height 20
click at [644, 104] on link "Charges" at bounding box center [654, 97] width 89 height 21
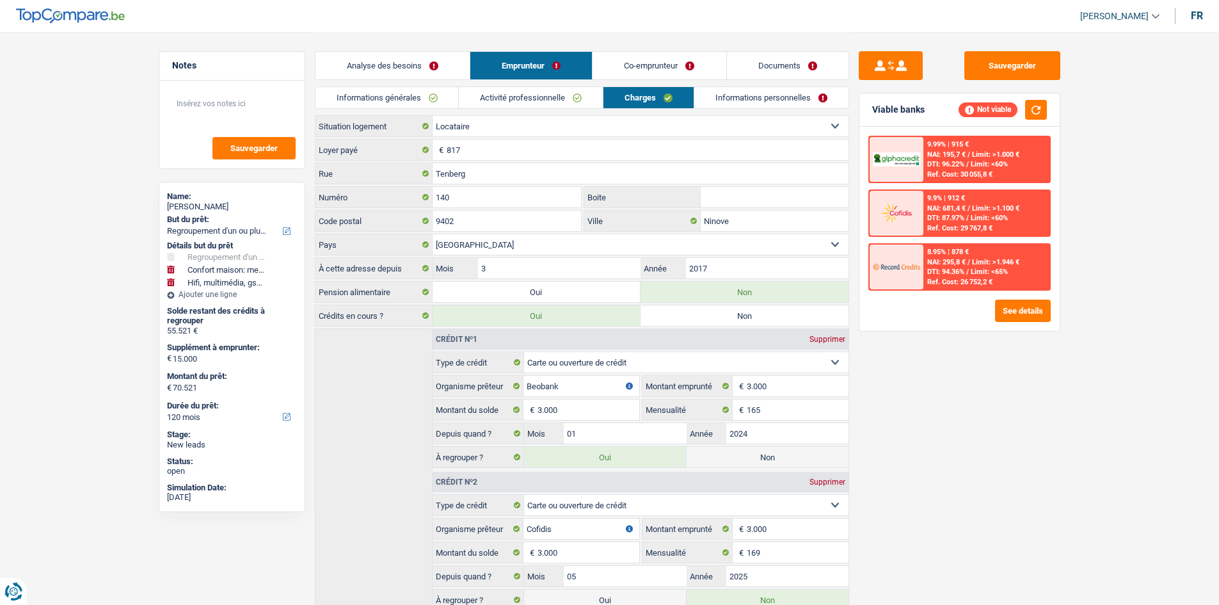
click at [774, 94] on link "Informations personnelles" at bounding box center [771, 97] width 154 height 21
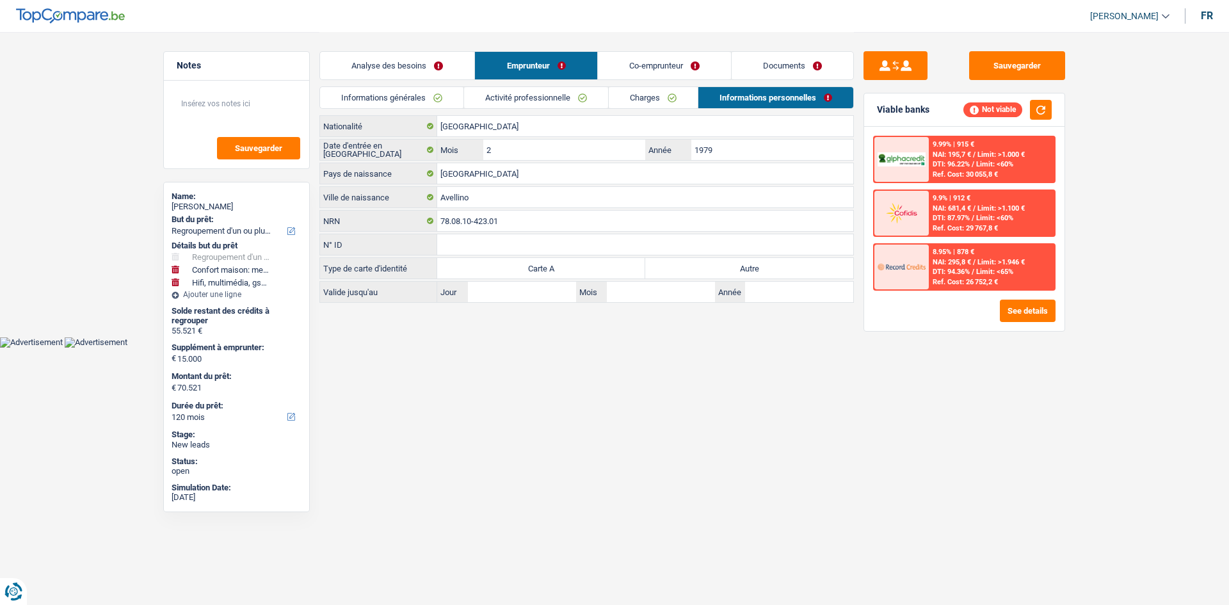
click at [744, 262] on label "Autre" at bounding box center [749, 268] width 208 height 20
click at [744, 262] on input "Autre" at bounding box center [749, 268] width 208 height 20
radio input "true"
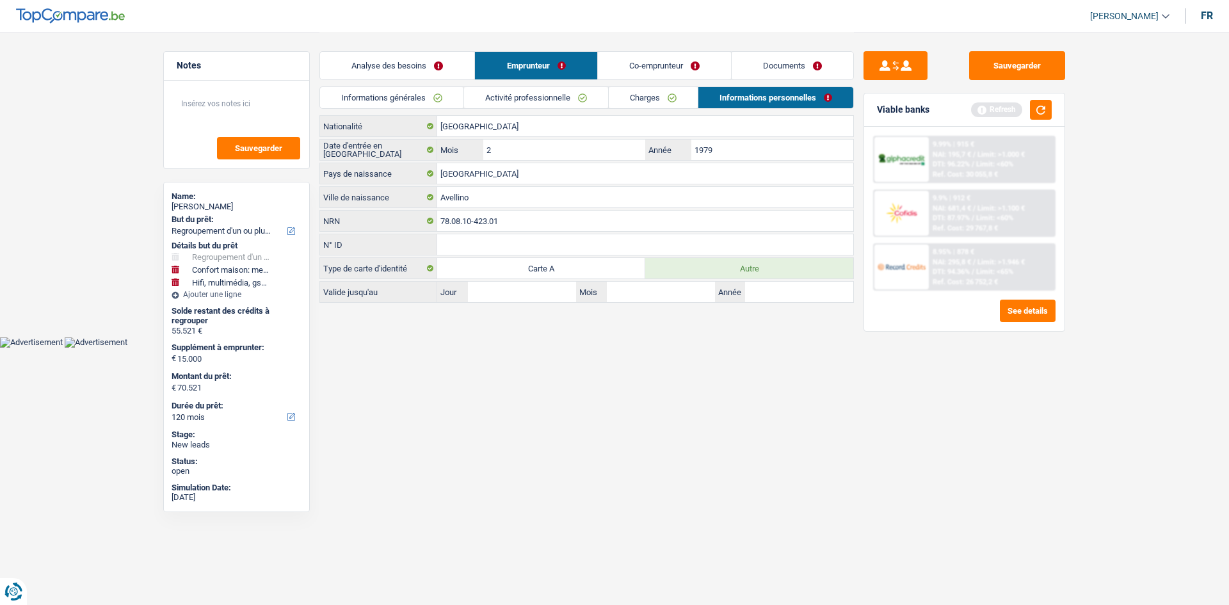
click at [671, 71] on link "Co-emprunteur" at bounding box center [664, 66] width 133 height 28
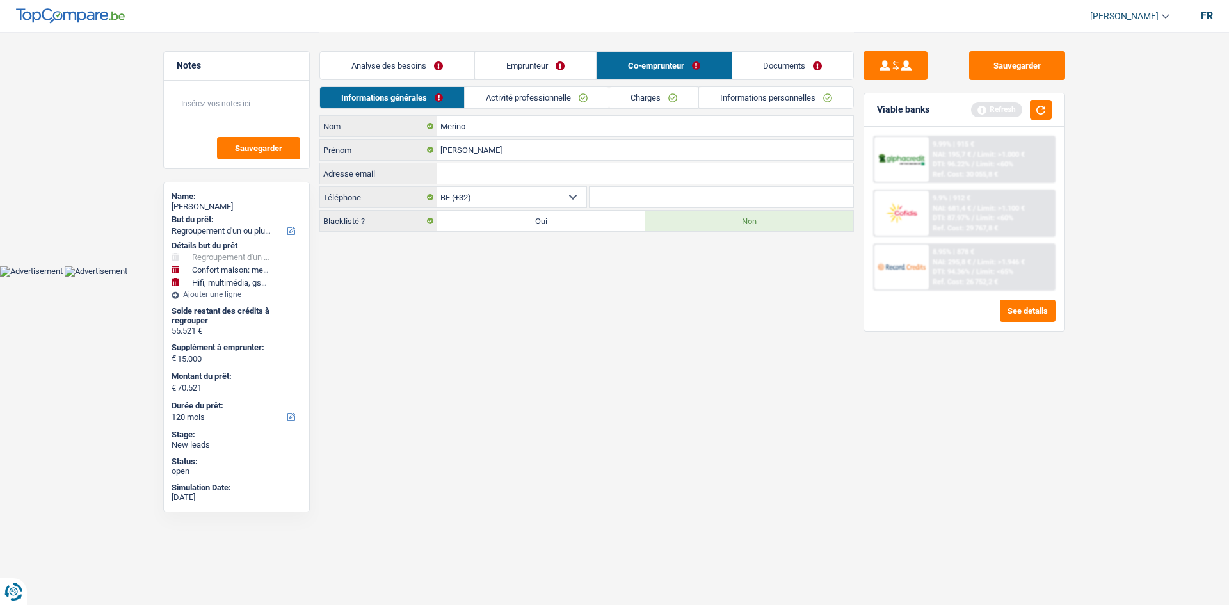
click at [498, 98] on link "Activité professionnelle" at bounding box center [537, 97] width 144 height 21
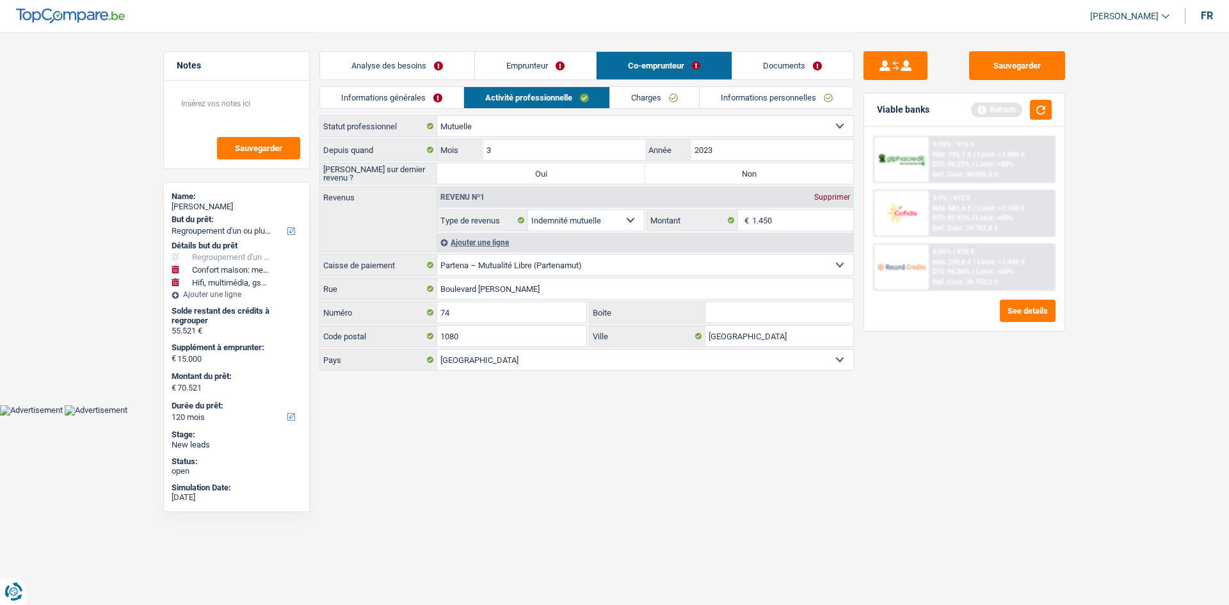
click at [715, 176] on label "Non" at bounding box center [749, 173] width 208 height 20
click at [715, 176] on input "Non" at bounding box center [749, 173] width 208 height 20
radio input "true"
click at [746, 156] on input "2023" at bounding box center [772, 150] width 162 height 20
click at [799, 223] on input "1.450" at bounding box center [803, 220] width 102 height 20
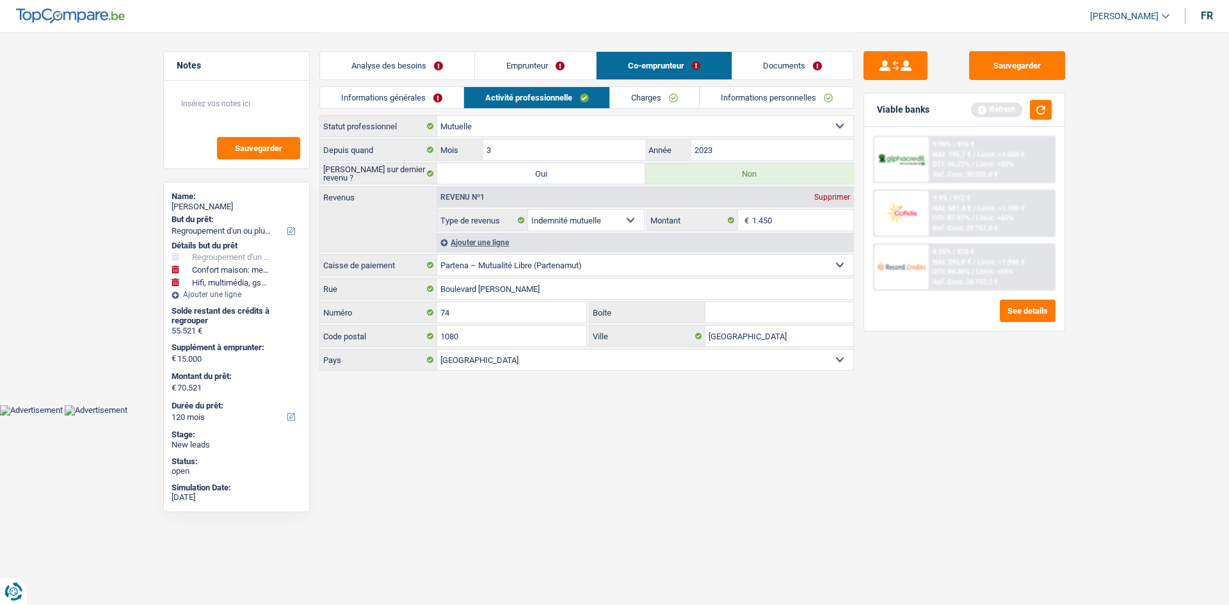
click at [645, 88] on link "Charges" at bounding box center [654, 97] width 89 height 21
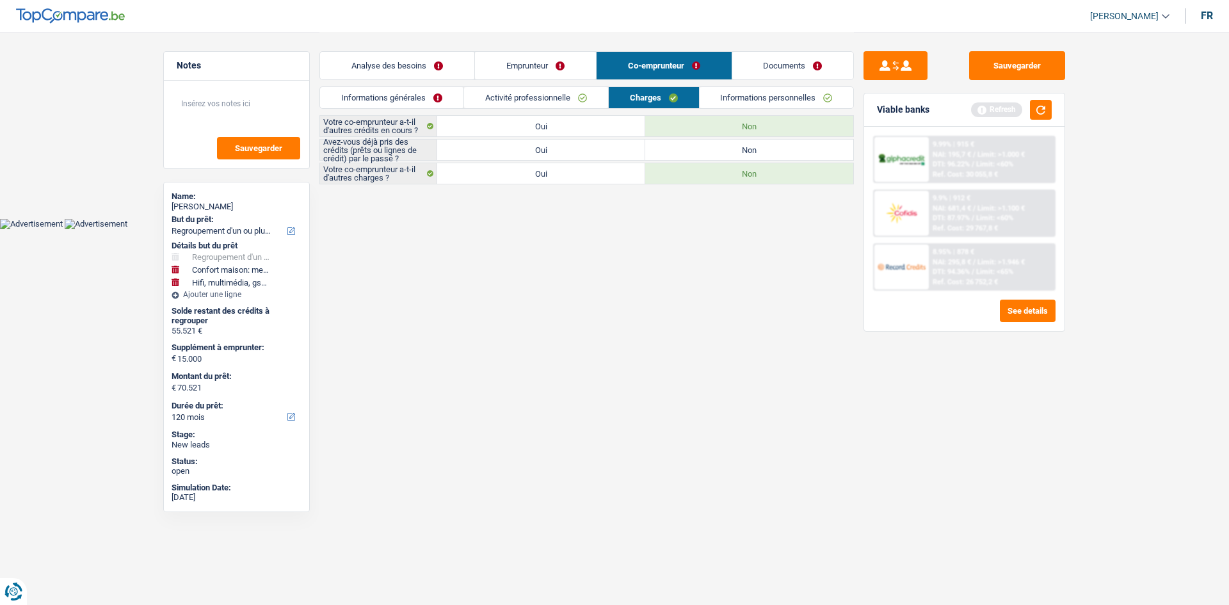
click at [601, 156] on label "Oui" at bounding box center [541, 150] width 208 height 20
click at [601, 156] on input "Oui" at bounding box center [541, 150] width 208 height 20
radio input "true"
click at [770, 105] on link "Informations personnelles" at bounding box center [776, 97] width 154 height 21
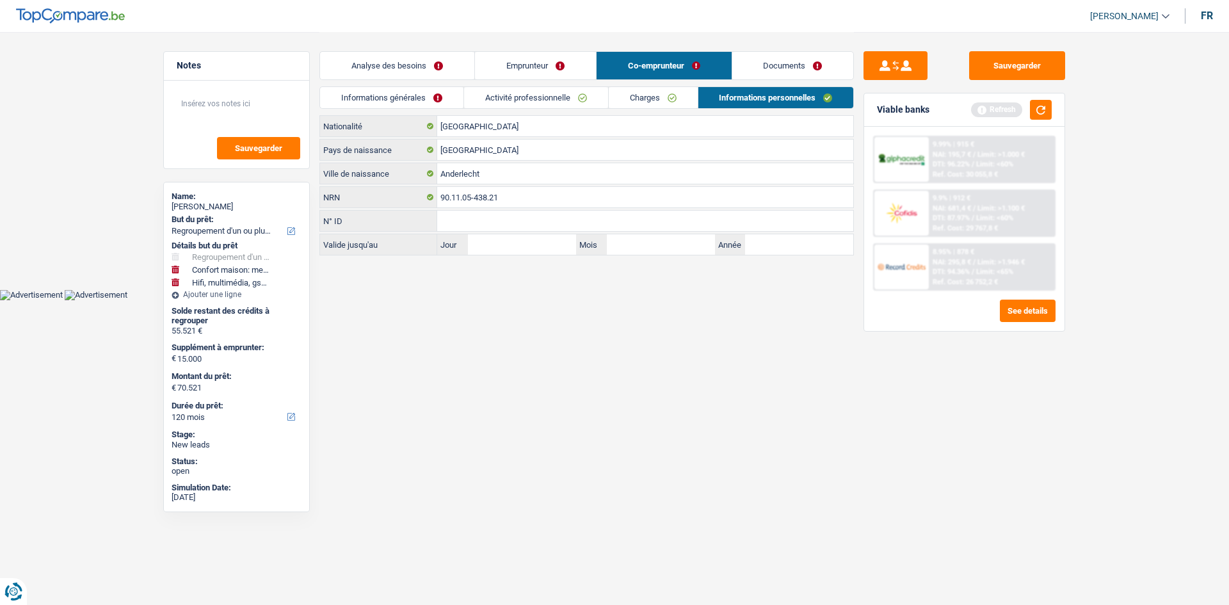
click at [655, 99] on link "Charges" at bounding box center [653, 97] width 89 height 21
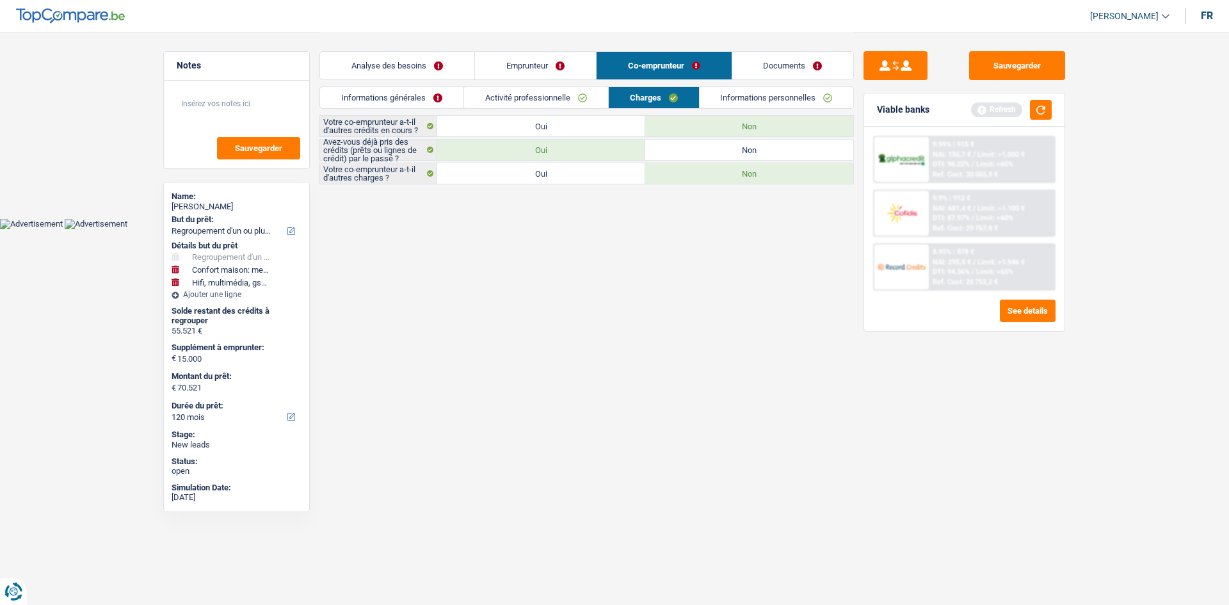
click at [556, 97] on link "Activité professionnelle" at bounding box center [536, 97] width 144 height 21
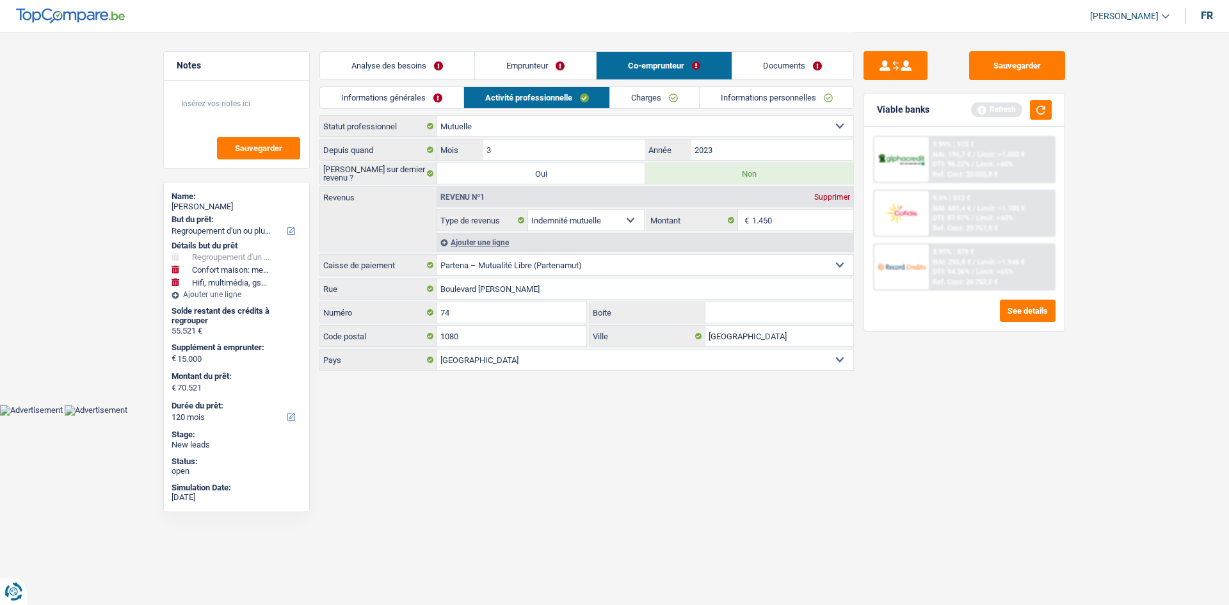
click at [523, 68] on link "Emprunteur" at bounding box center [535, 66] width 121 height 28
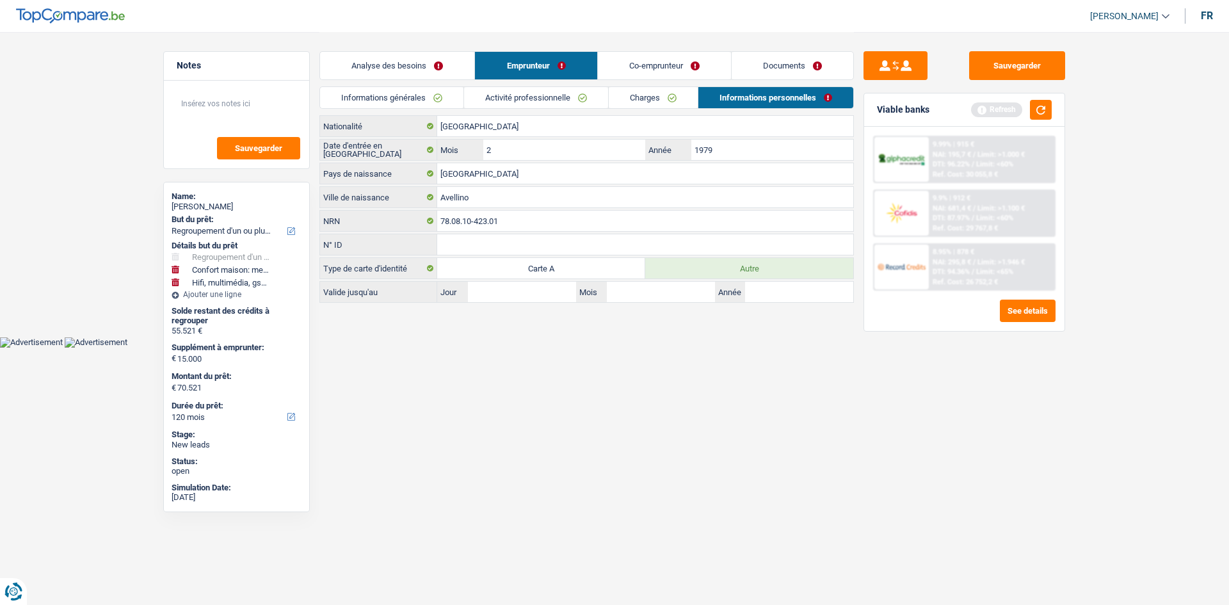
click at [556, 102] on link "Activité professionnelle" at bounding box center [536, 97] width 144 height 21
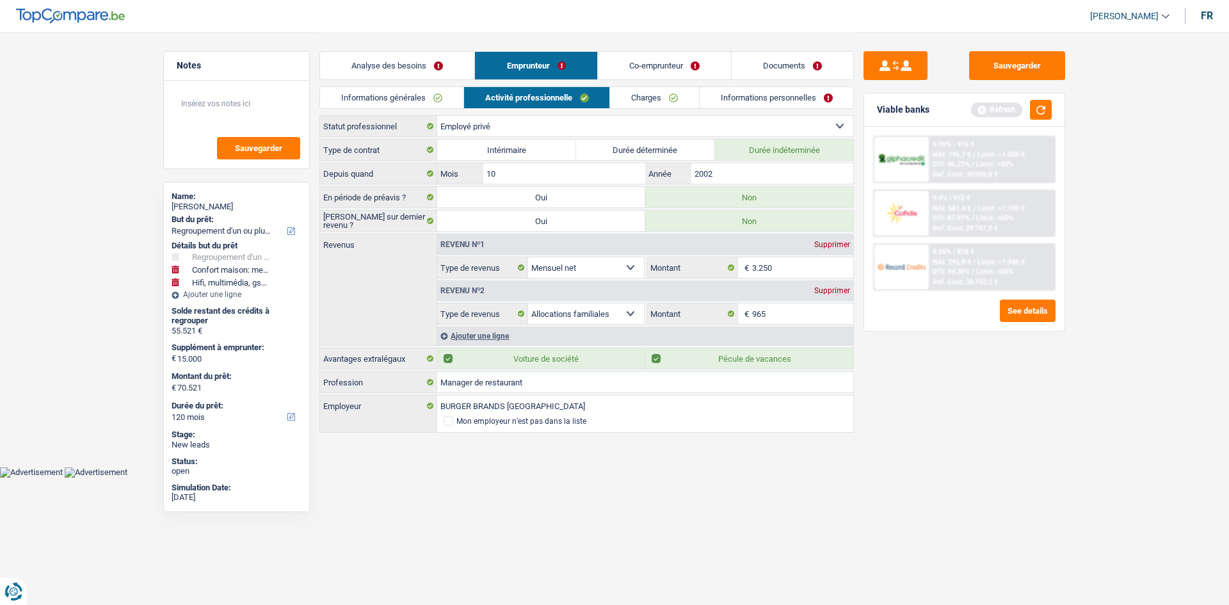
click at [417, 63] on link "Analyse des besoins" at bounding box center [397, 66] width 154 height 28
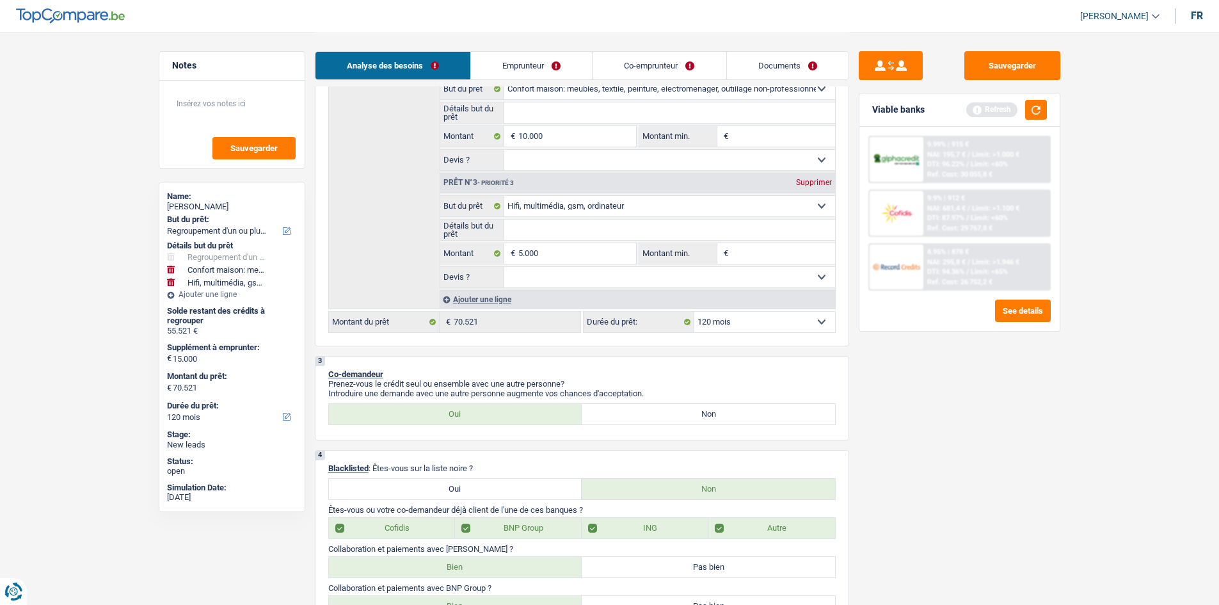
click at [811, 184] on div "Supprimer" at bounding box center [814, 183] width 42 height 8
type input "10.000"
type input "65.521"
select select "144"
type input "65.521"
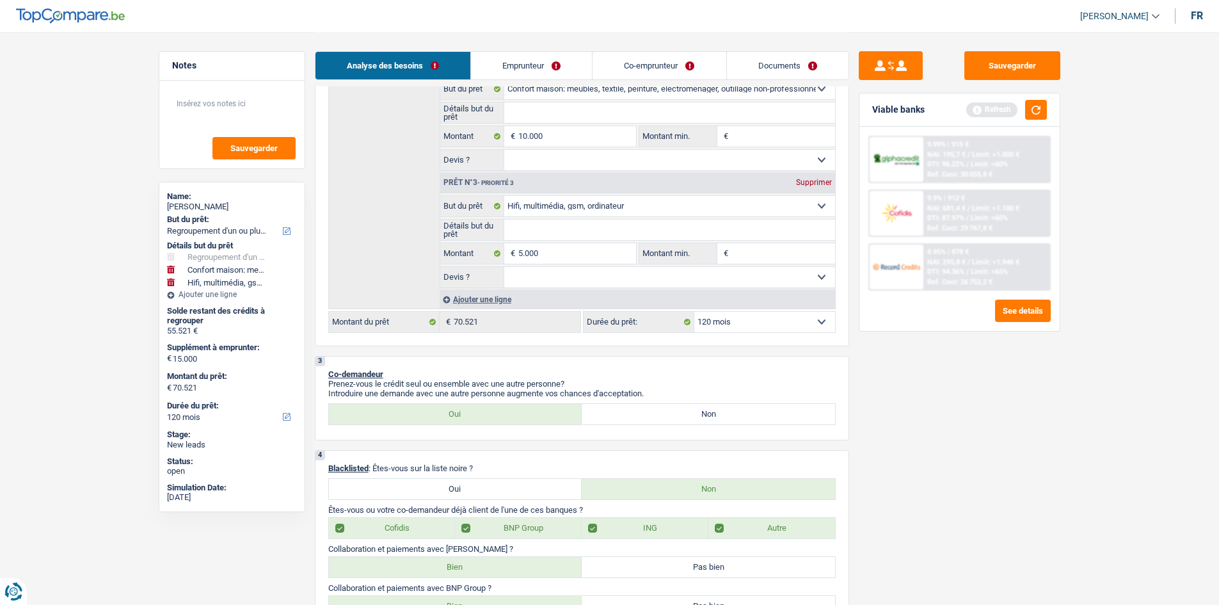
select select "144"
type input "65.521"
select select "144"
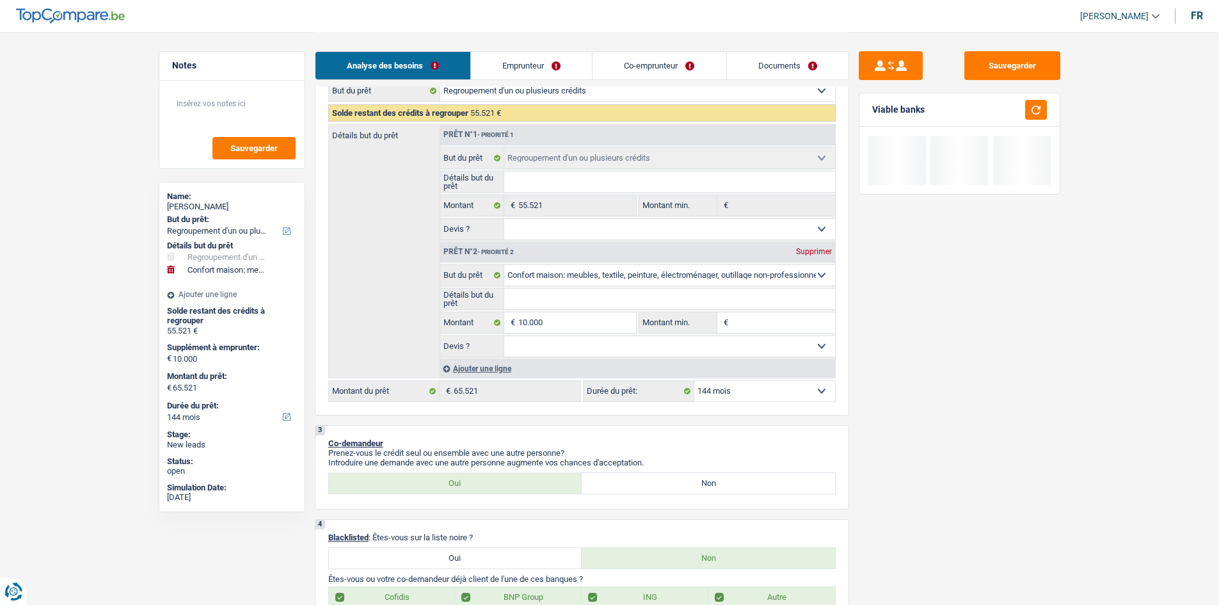
scroll to position [192, 0]
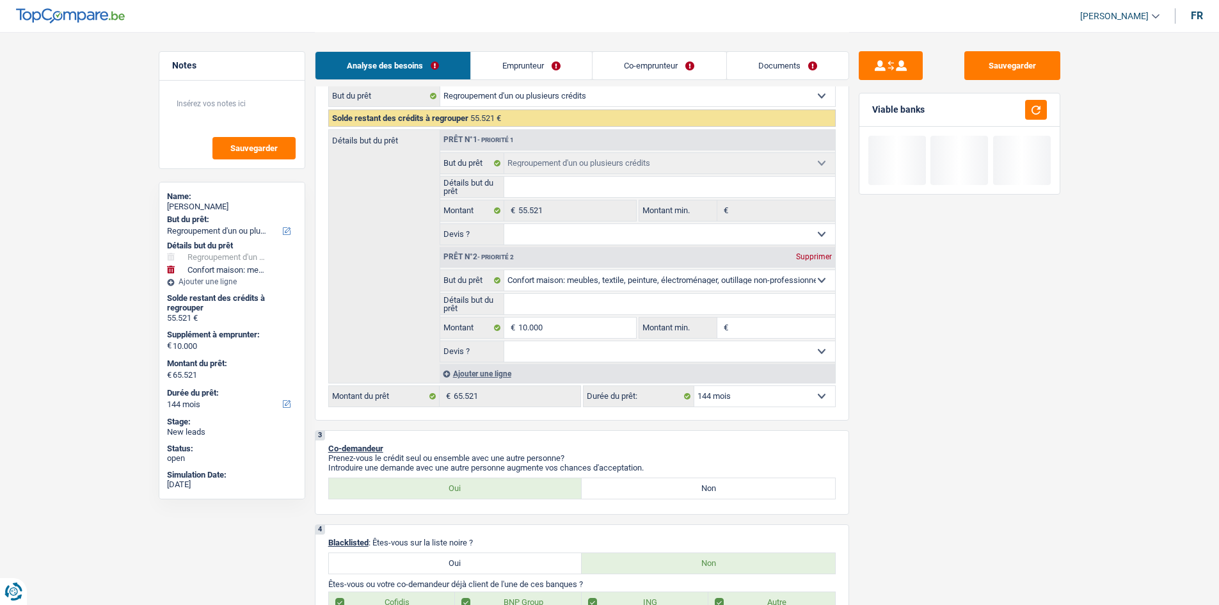
click at [831, 254] on div "Supprimer" at bounding box center [814, 257] width 42 height 8
type input "0"
type input "55.521"
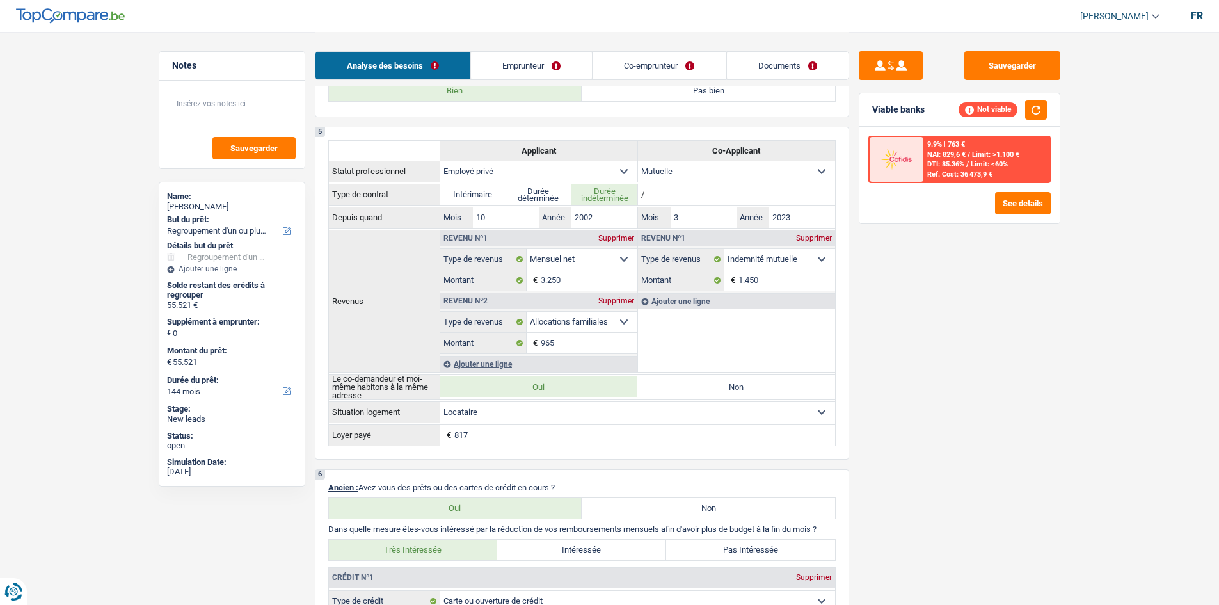
scroll to position [320, 0]
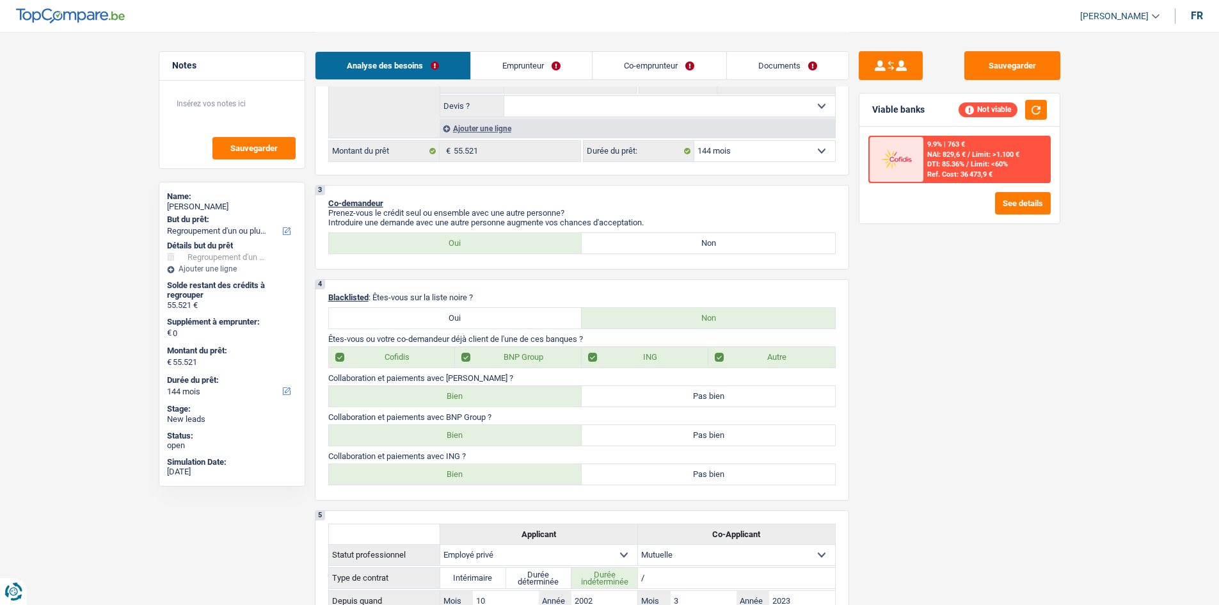
drag, startPoint x: 724, startPoint y: 150, endPoint x: 724, endPoint y: 157, distance: 7.1
click at [724, 150] on select "12 mois 18 mois 24 mois 30 mois 36 mois 42 mois 48 mois 60 mois 72 mois 84 mois…" at bounding box center [764, 151] width 141 height 20
select select "120"
click at [694, 141] on select "12 mois 18 mois 24 mois 30 mois 36 mois 42 mois 48 mois 60 mois 72 mois 84 mois…" at bounding box center [764, 151] width 141 height 20
select select "120"
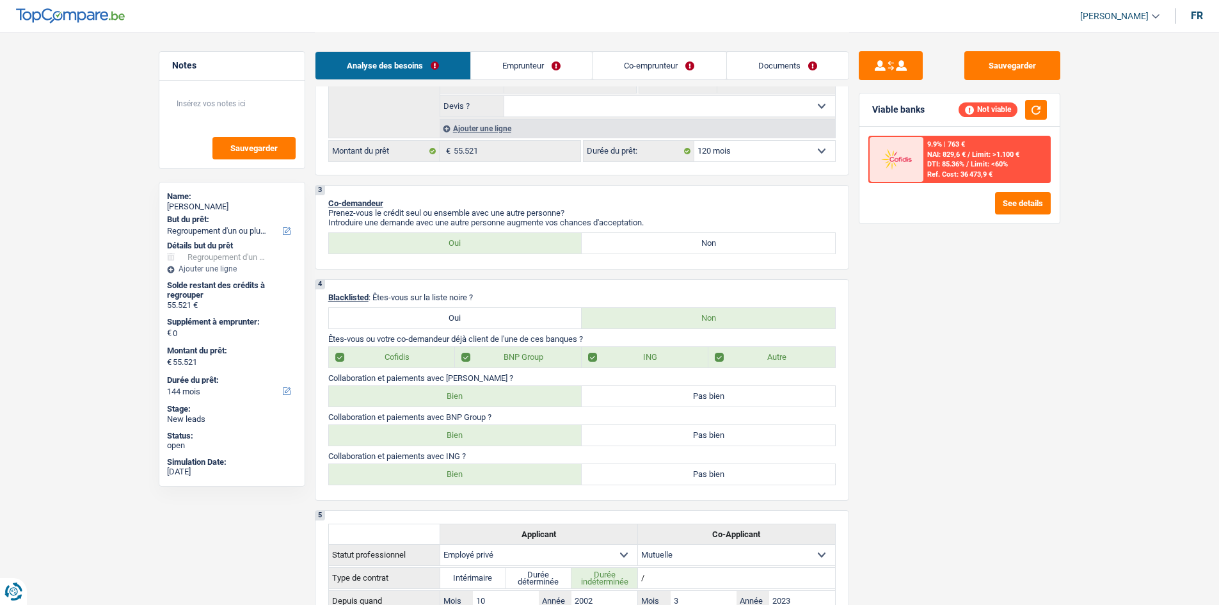
select select "120"
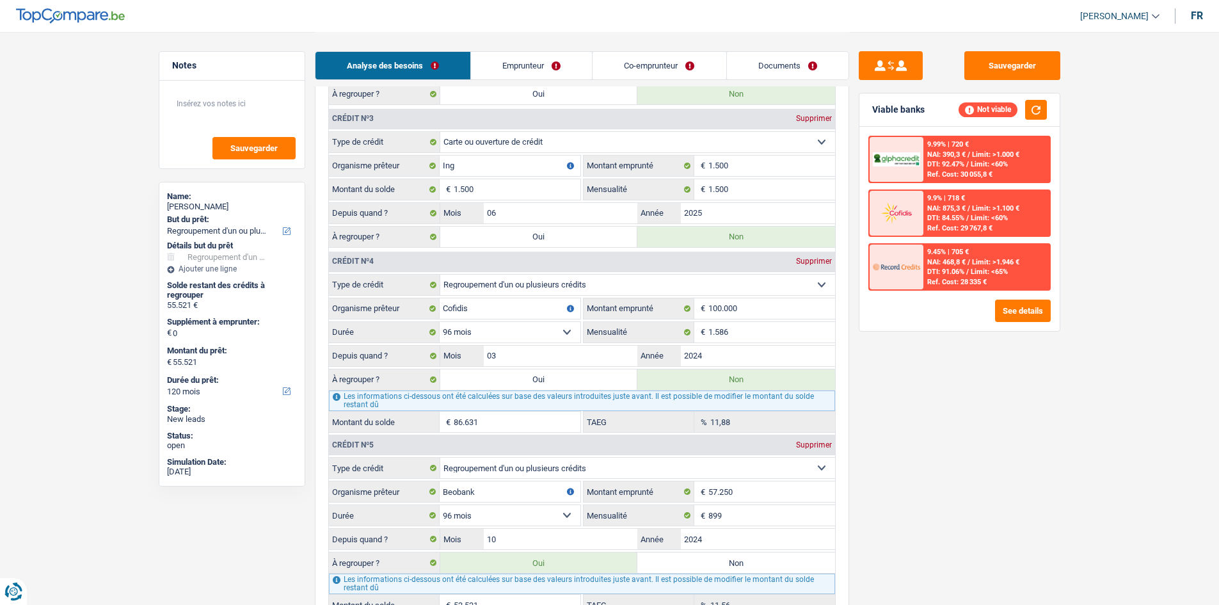
scroll to position [1600, 0]
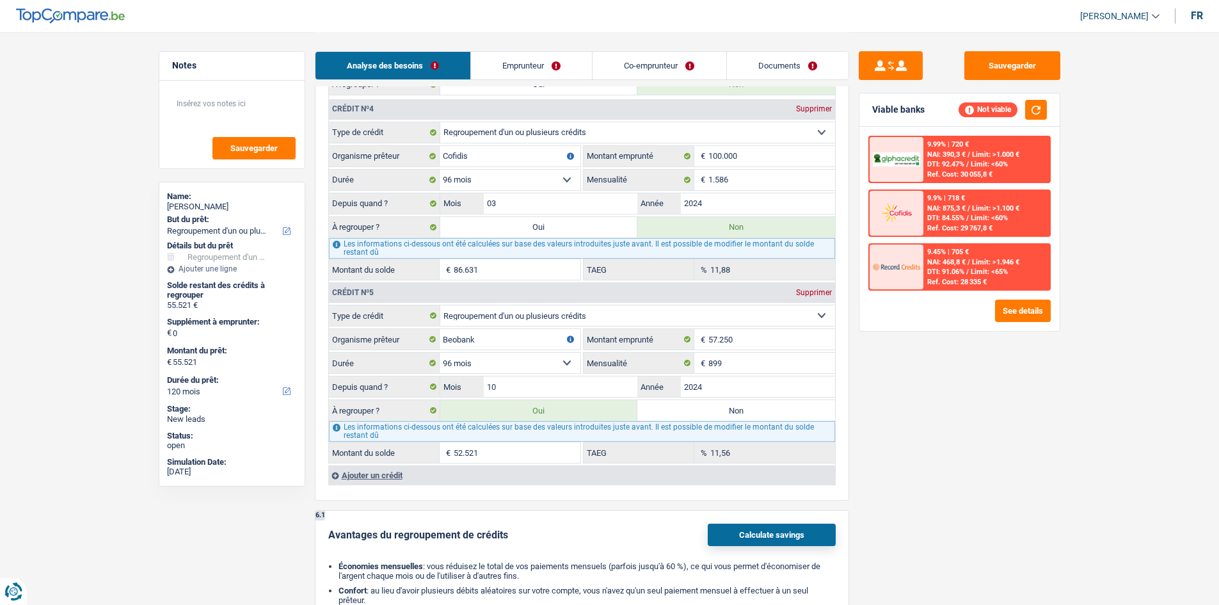
click at [582, 227] on label "Oui" at bounding box center [539, 227] width 198 height 20
click at [582, 227] on input "Oui" at bounding box center [539, 227] width 198 height 20
radio input "true"
type input "142.152"
select select "144"
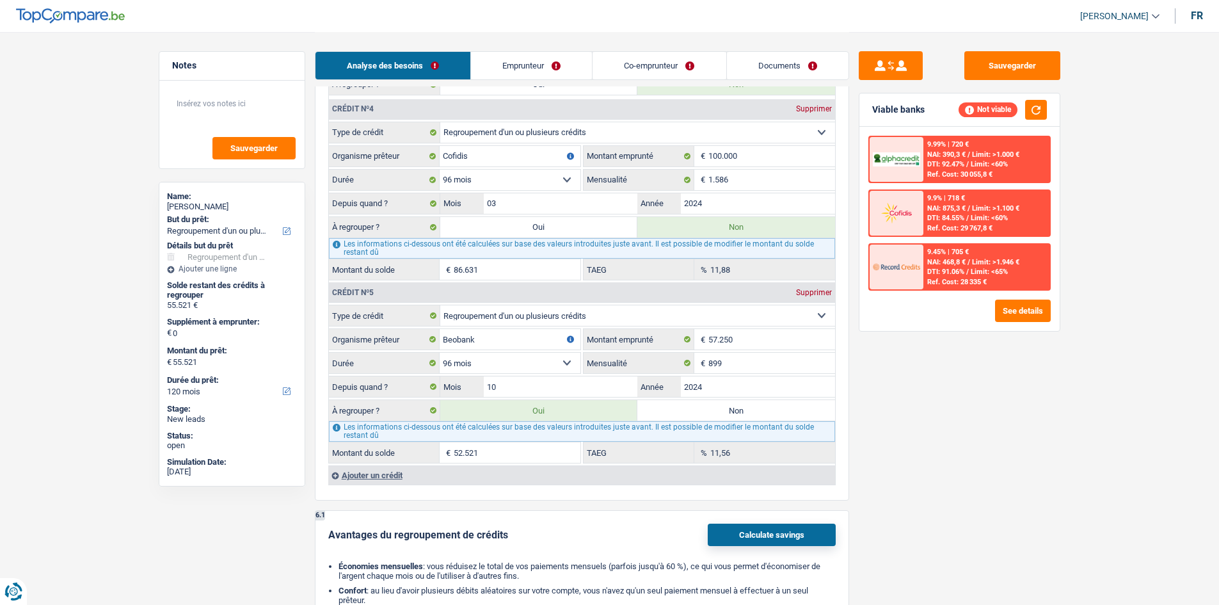
type input "142.152"
select select "144"
radio input "false"
type input "142.152"
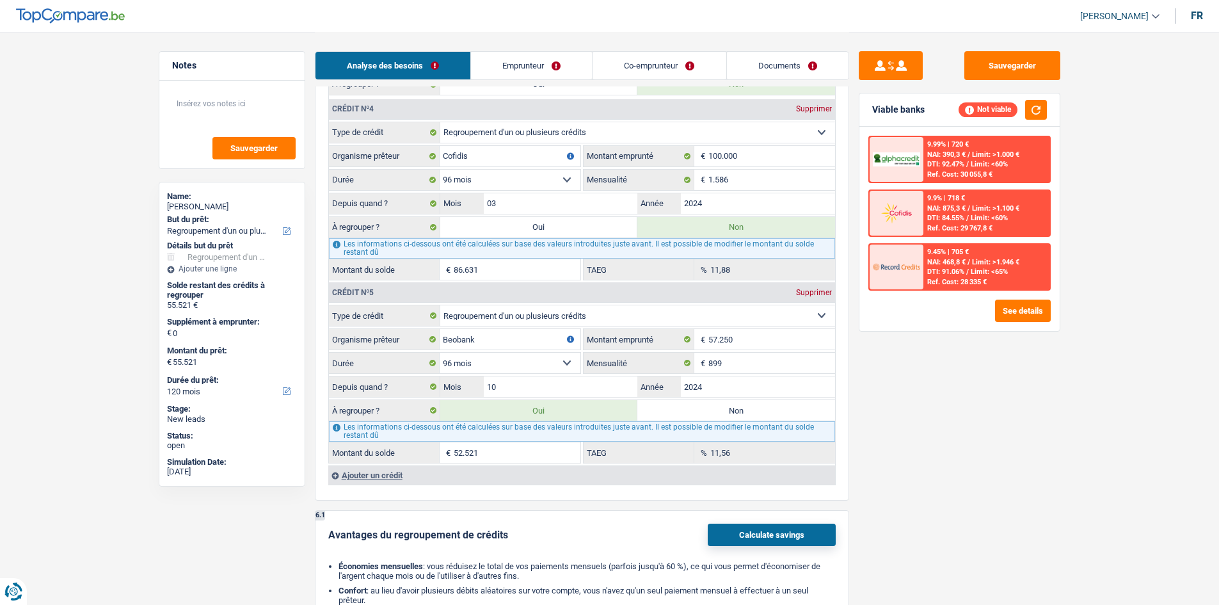
type input "142.152"
select select "144"
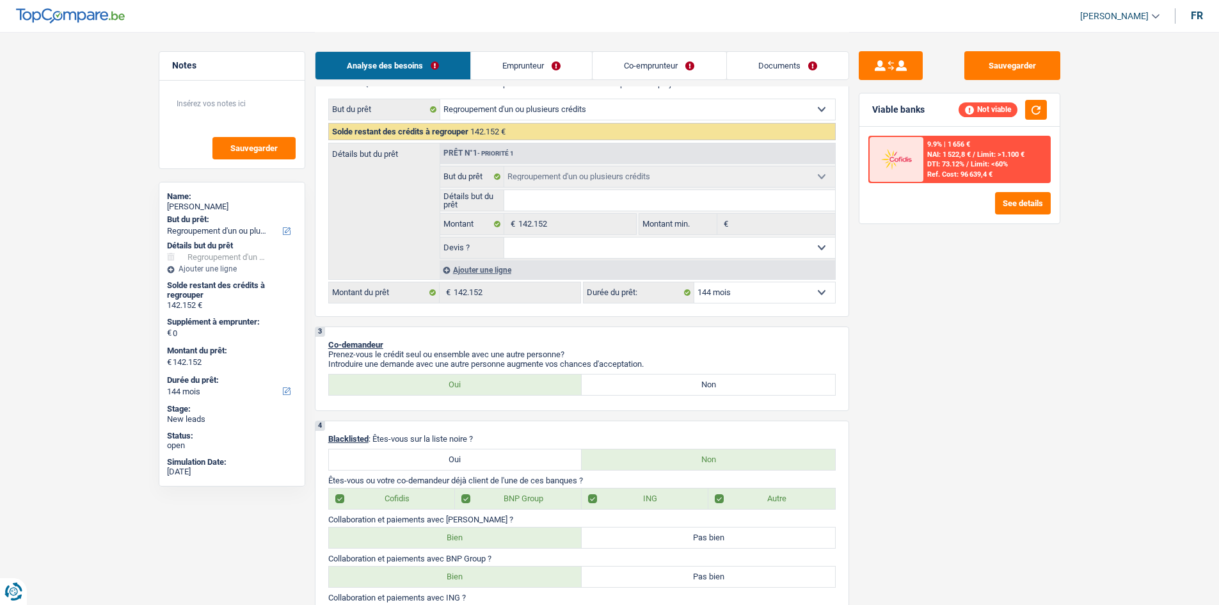
scroll to position [64, 0]
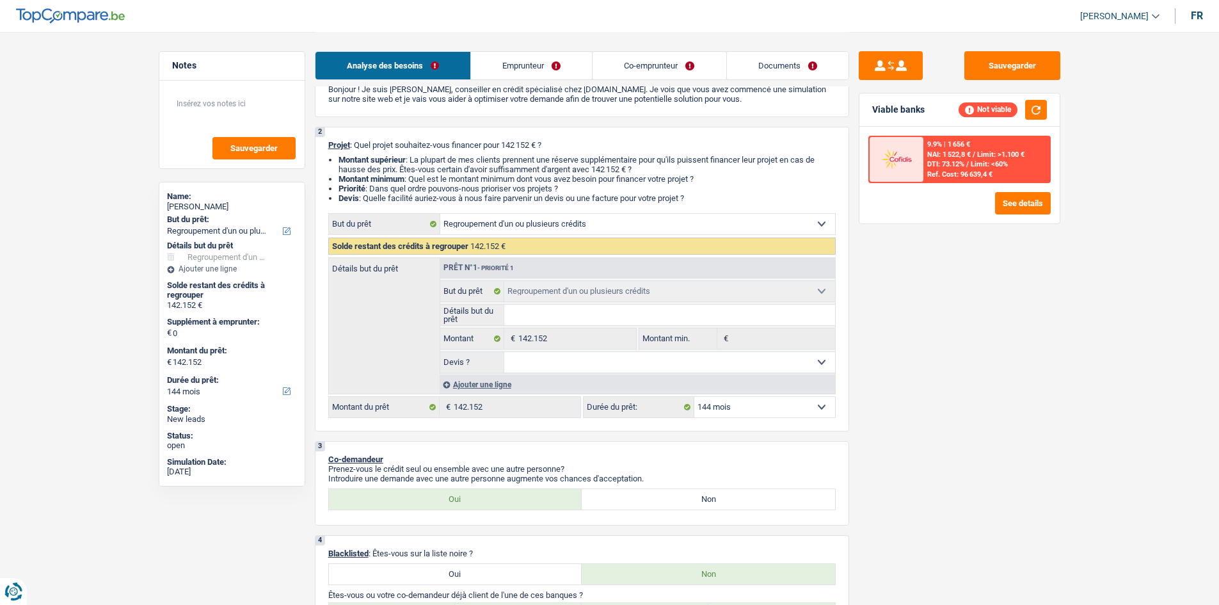
click at [756, 404] on select "12 mois 18 mois 24 mois 30 mois 36 mois 42 mois 48 mois 60 mois 72 mois 84 mois…" at bounding box center [764, 407] width 141 height 20
select select "120"
click at [694, 397] on select "12 mois 18 mois 24 mois 30 mois 36 mois 42 mois 48 mois 60 mois 72 mois 84 mois…" at bounding box center [764, 407] width 141 height 20
select select "120"
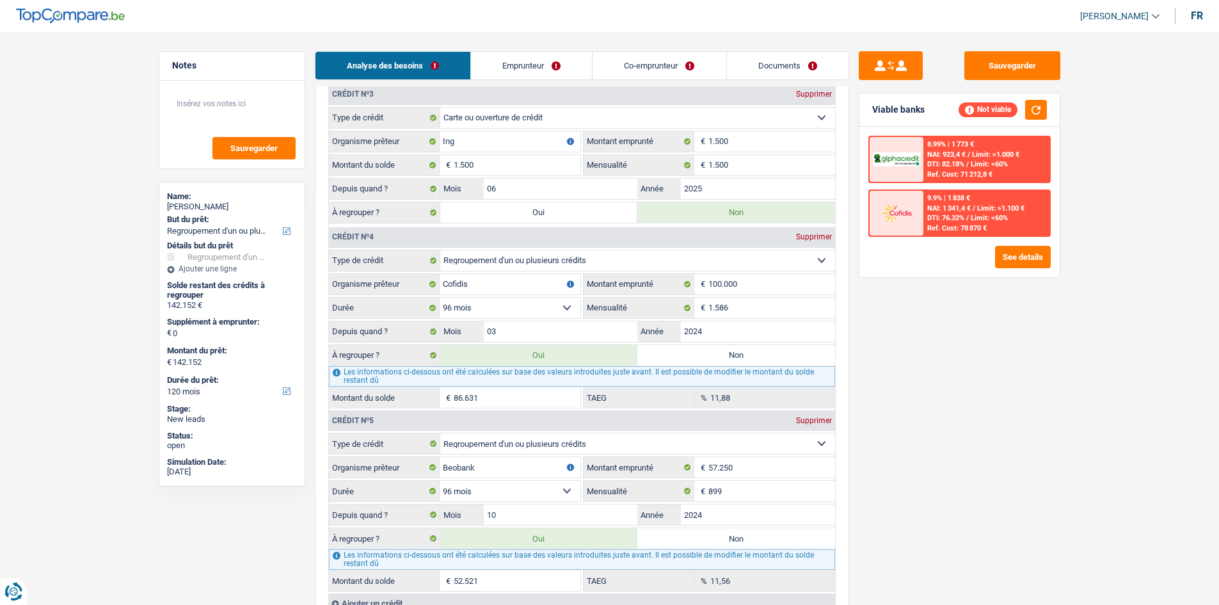
scroll to position [1792, 0]
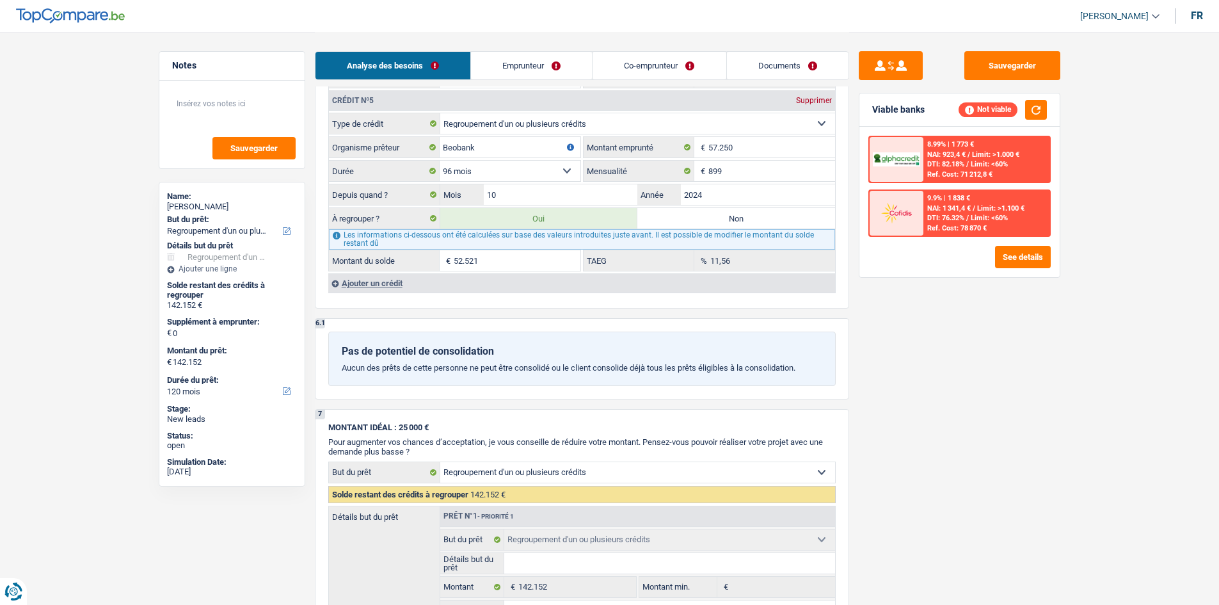
click at [543, 83] on div "Analyse des besoins Emprunteur Co-emprunteur Documents" at bounding box center [582, 59] width 534 height 54
click at [554, 72] on link "Emprunteur" at bounding box center [531, 66] width 121 height 28
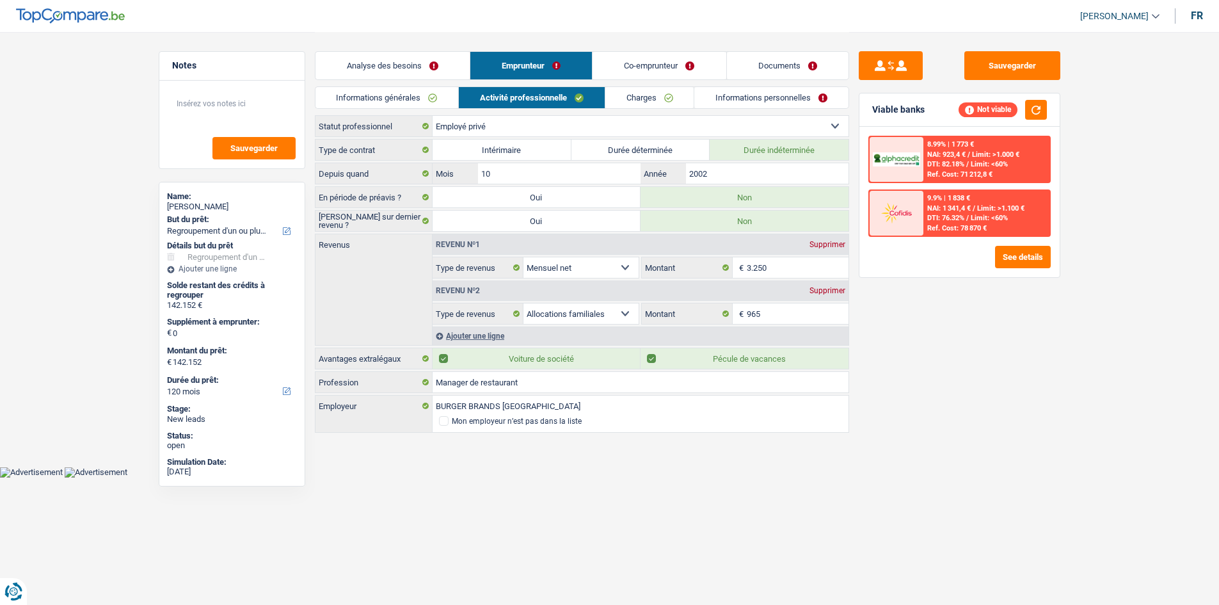
scroll to position [0, 0]
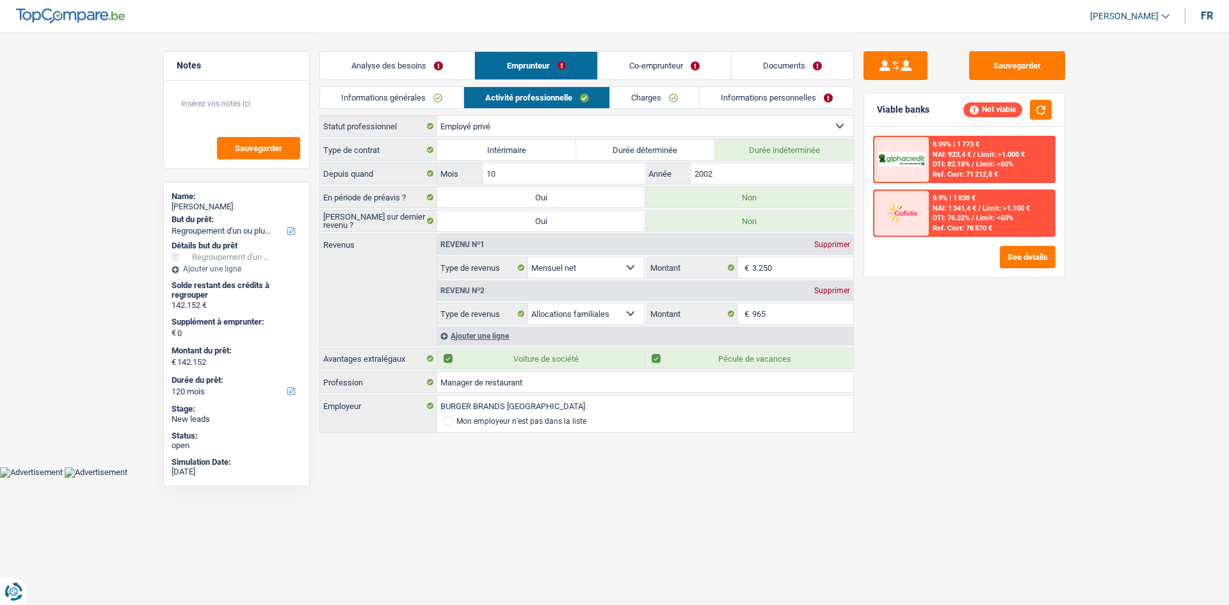
click at [503, 325] on div "Revenu nº1 Supprimer Allocation d'handicap Allocations chômage Allocations fami…" at bounding box center [644, 289] width 417 height 111
click at [495, 337] on div "Ajouter une ligne" at bounding box center [645, 335] width 416 height 19
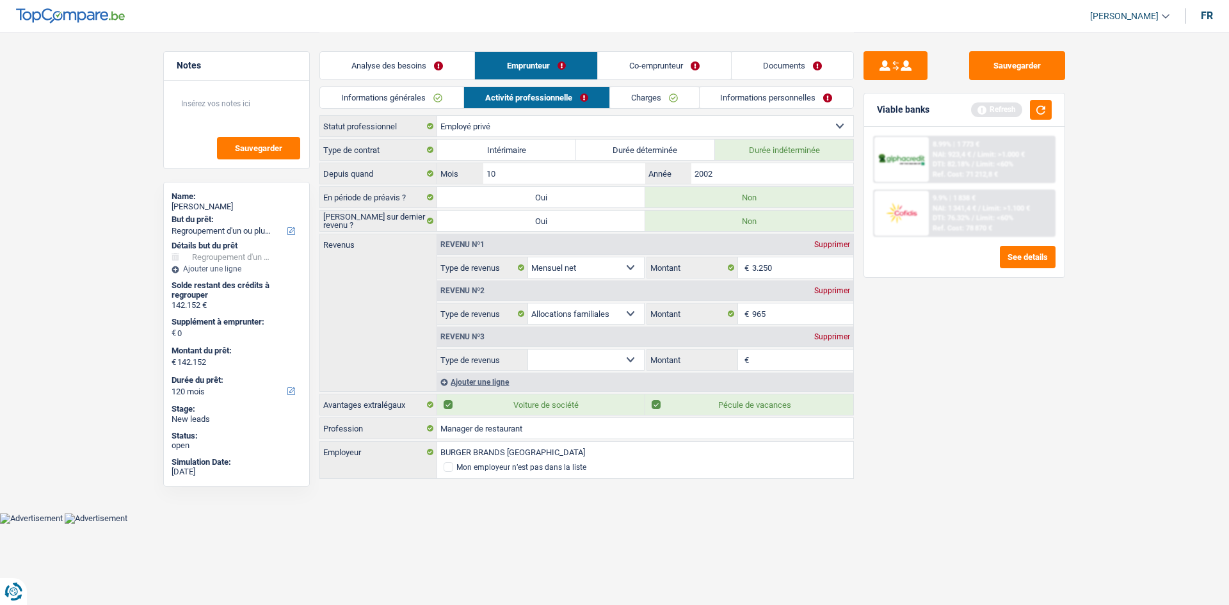
click at [589, 363] on select "Allocation d'handicap Allocations chômage Allocations familiales Chèques repas …" at bounding box center [586, 359] width 116 height 20
select select "other"
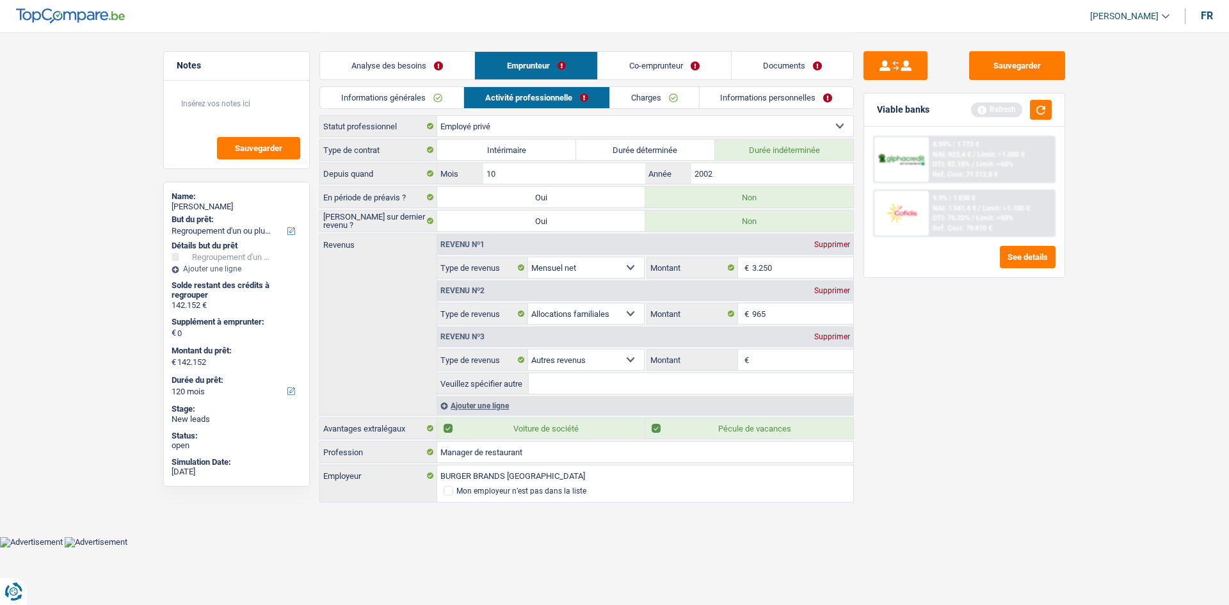
click at [797, 353] on input "Montant" at bounding box center [803, 359] width 102 height 20
type input "500"
click at [973, 467] on div "Sauvegarder Viable banks Refresh 8.99% | 1 773 € NAI: 923,4 € / Limit: >1.000 €…" at bounding box center [964, 317] width 221 height 533
click at [973, 129] on div "8.99% | 1 773 € NAI: 923,4 € / Limit: >1.000 € DTI: 82.18% / Limit: <60% Ref. C…" at bounding box center [964, 202] width 200 height 150
click at [973, 113] on button "button" at bounding box center [1041, 110] width 22 height 20
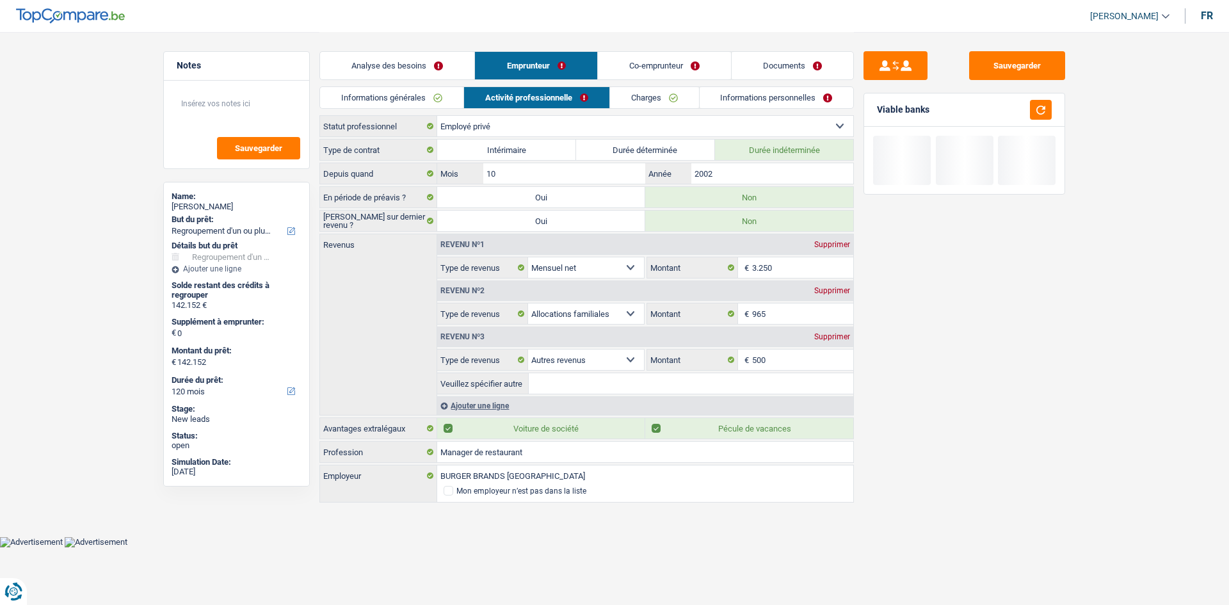
click at [444, 47] on div "Analyse des besoins Emprunteur Co-emprunteur Documents" at bounding box center [586, 59] width 534 height 54
click at [424, 66] on link "Analyse des besoins" at bounding box center [397, 66] width 154 height 28
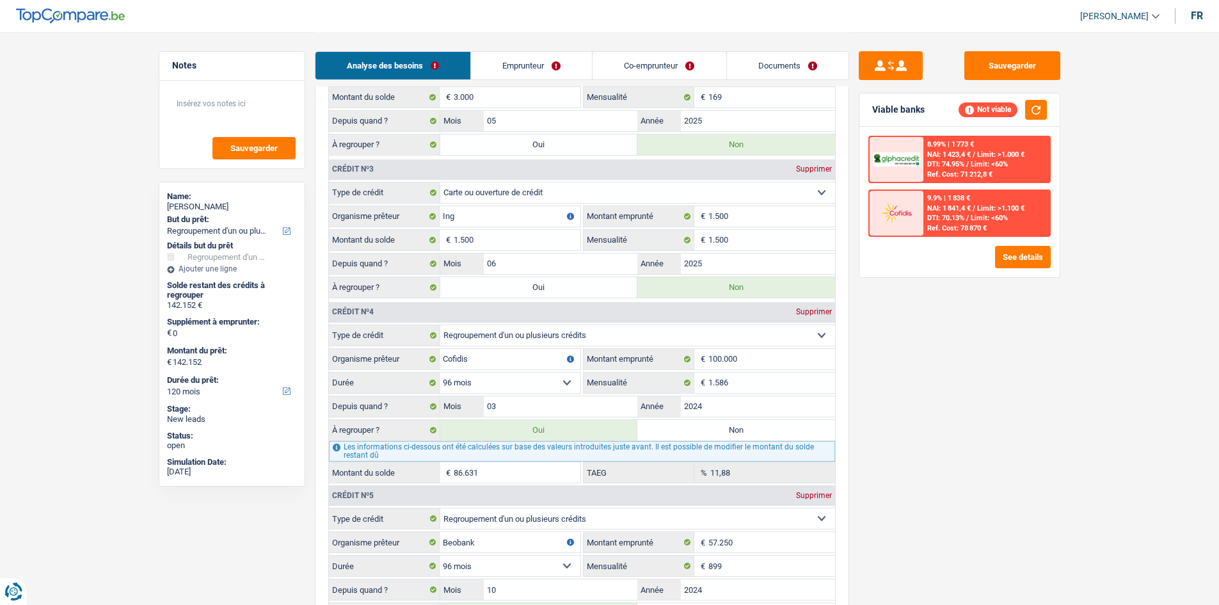
scroll to position [1472, 0]
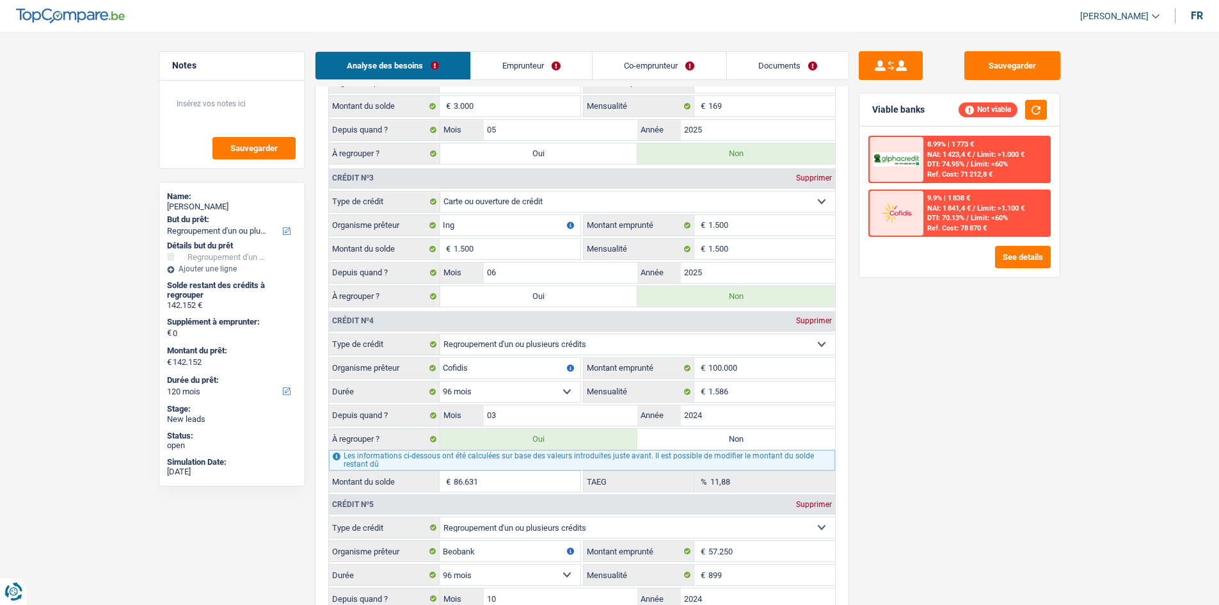
click at [754, 443] on label "Non" at bounding box center [736, 439] width 198 height 20
click at [754, 443] on input "Non" at bounding box center [736, 439] width 198 height 20
radio input "true"
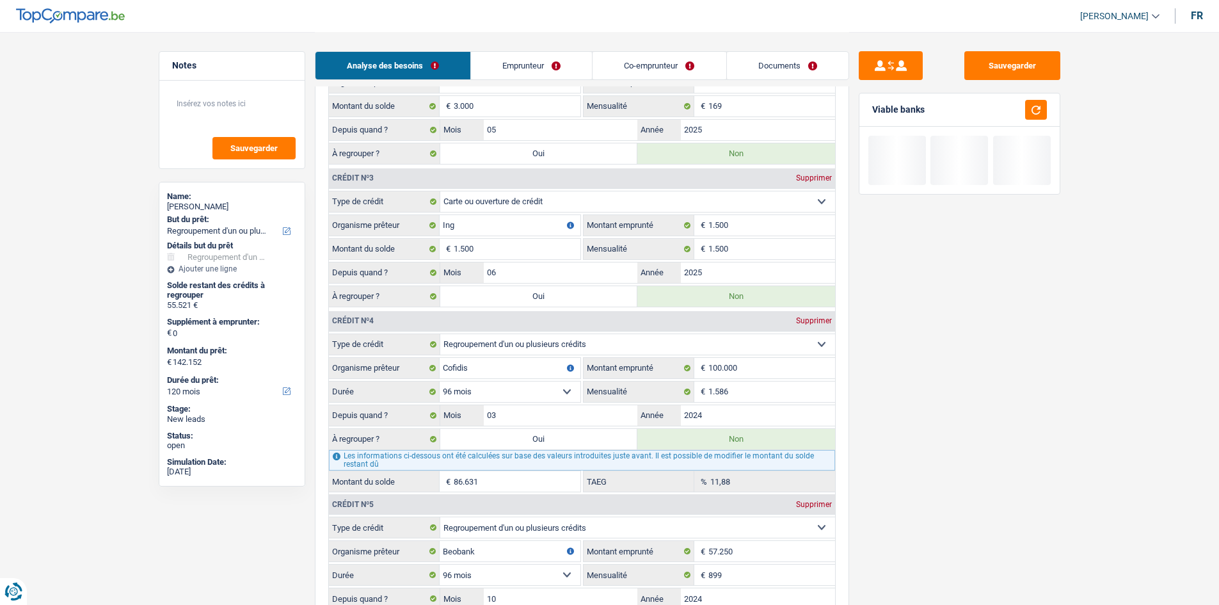
type input "55.521"
select select "144"
type input "55.521"
select select "144"
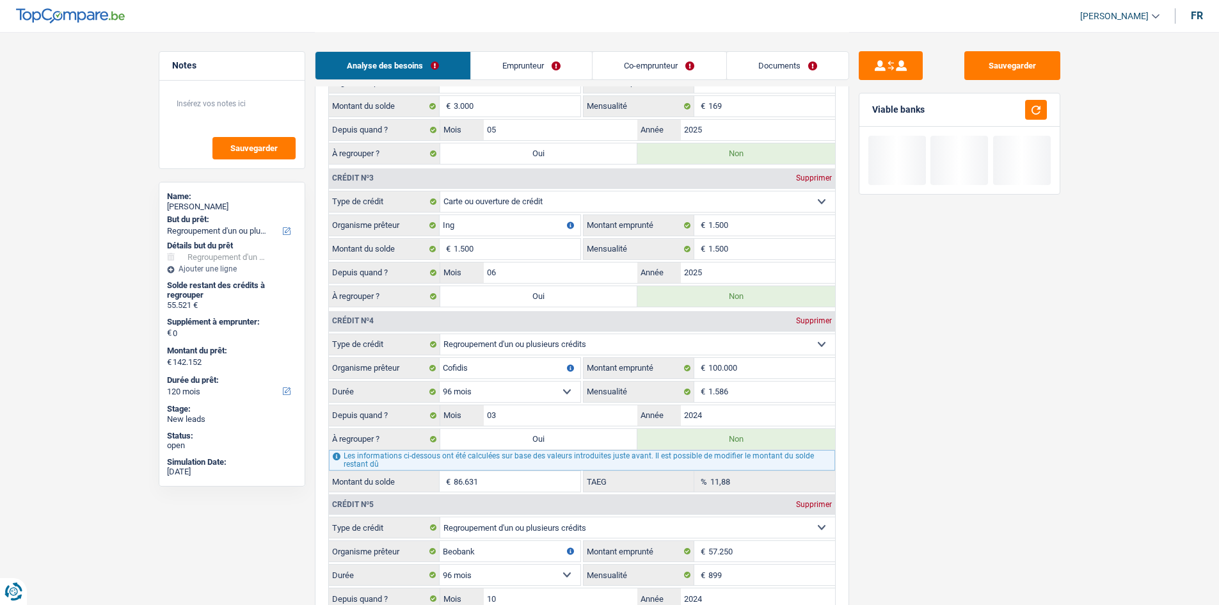
radio input "false"
type input "55.521"
select select "144"
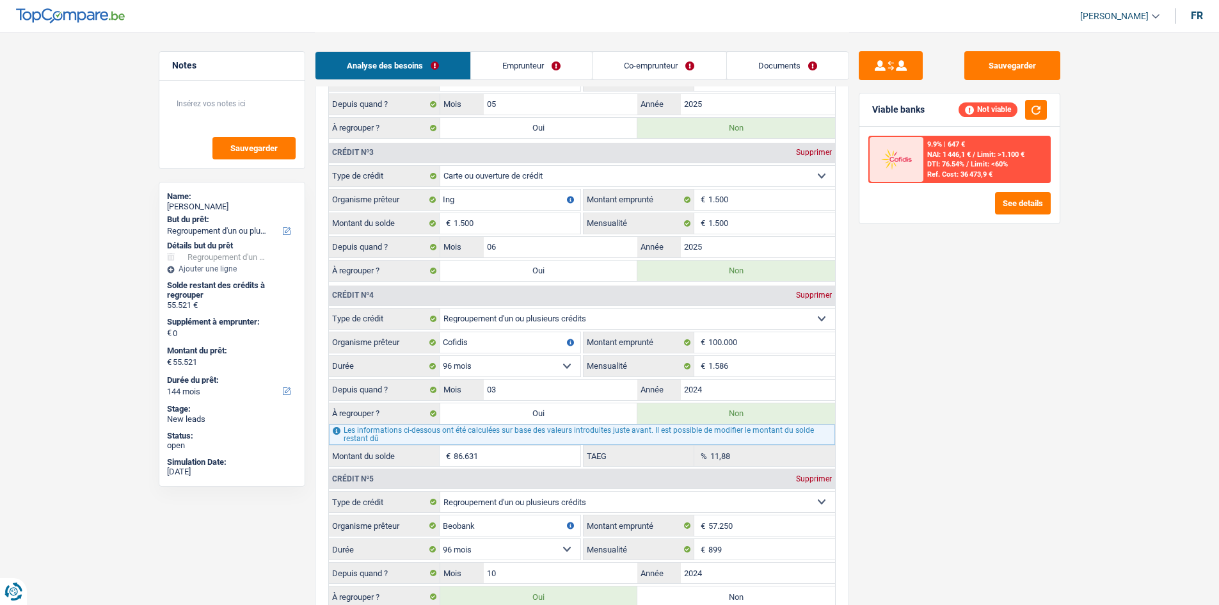
scroll to position [1600, 0]
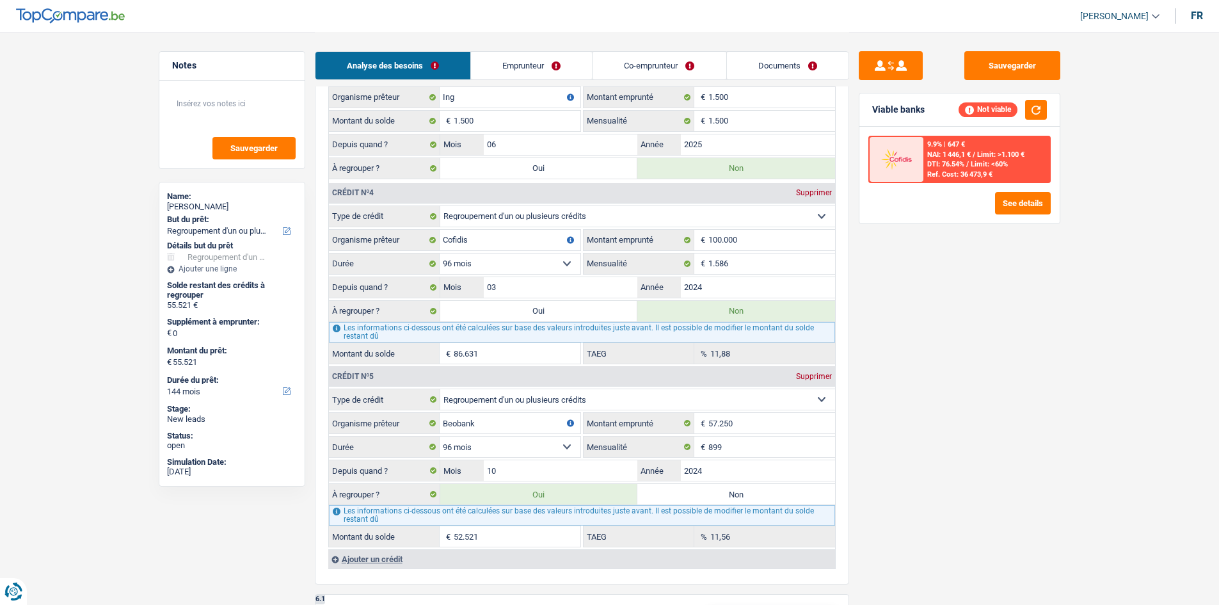
click at [569, 306] on label "Oui" at bounding box center [539, 311] width 198 height 20
click at [569, 306] on input "Oui" at bounding box center [539, 311] width 198 height 20
radio input "true"
type input "142.152"
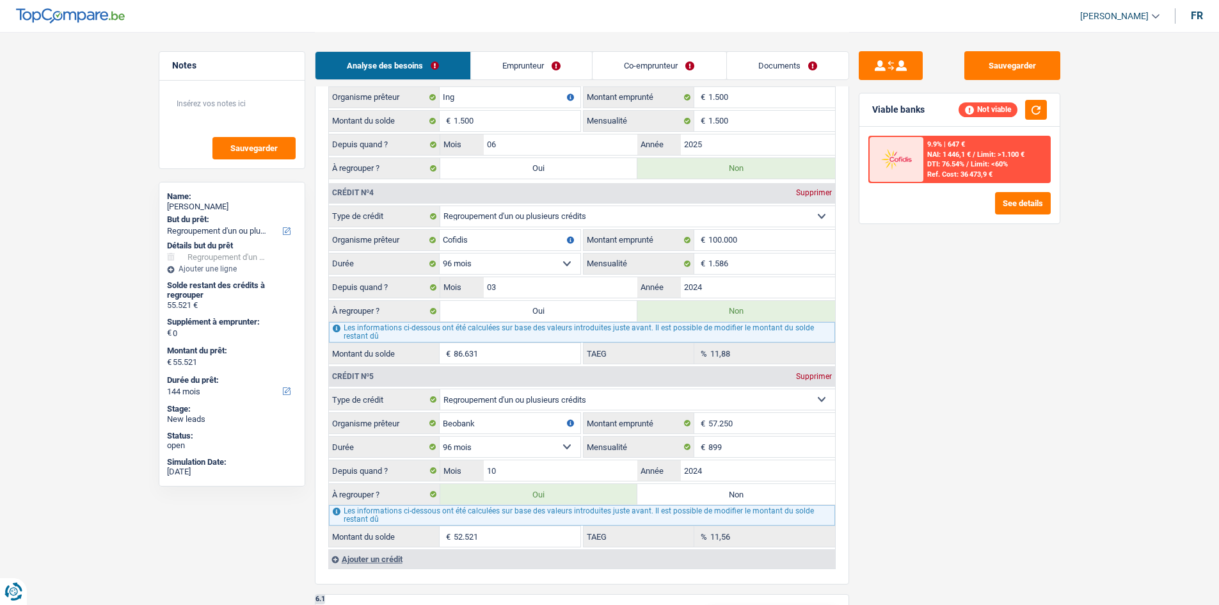
type input "142.152"
radio input "false"
type input "142.152"
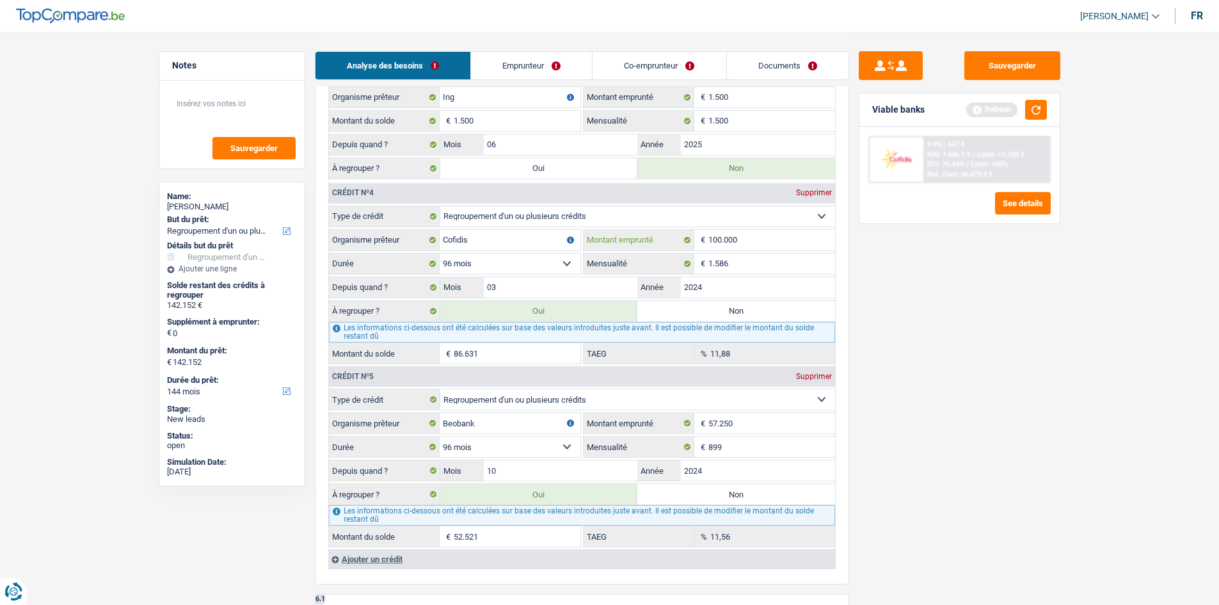
click at [742, 242] on input "100.000" at bounding box center [771, 240] width 127 height 20
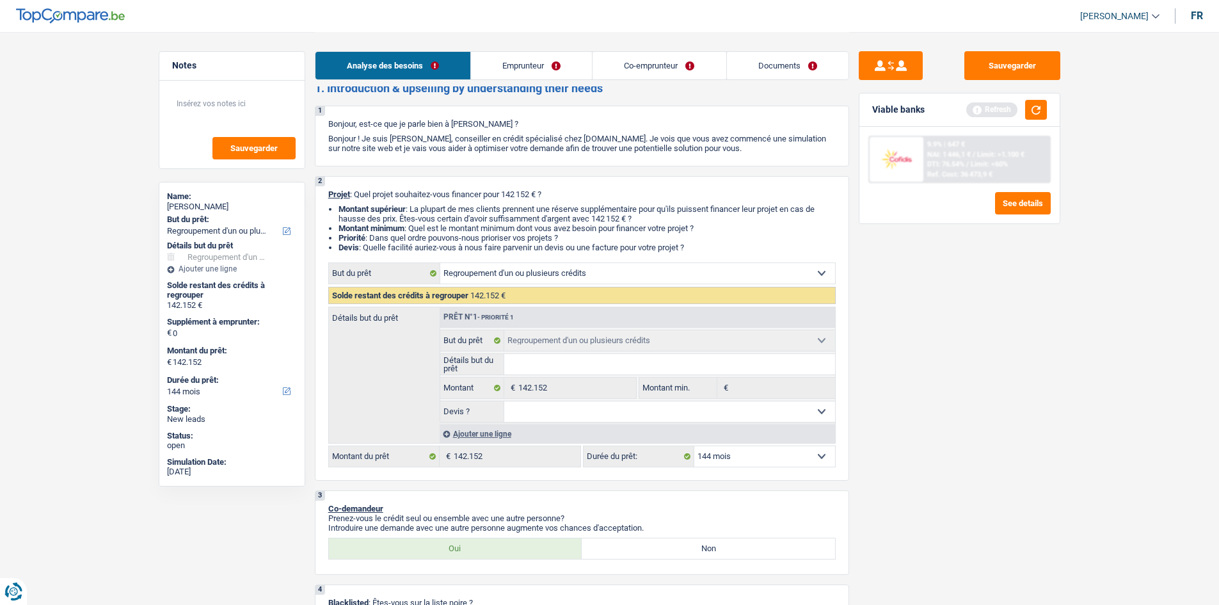
scroll to position [0, 0]
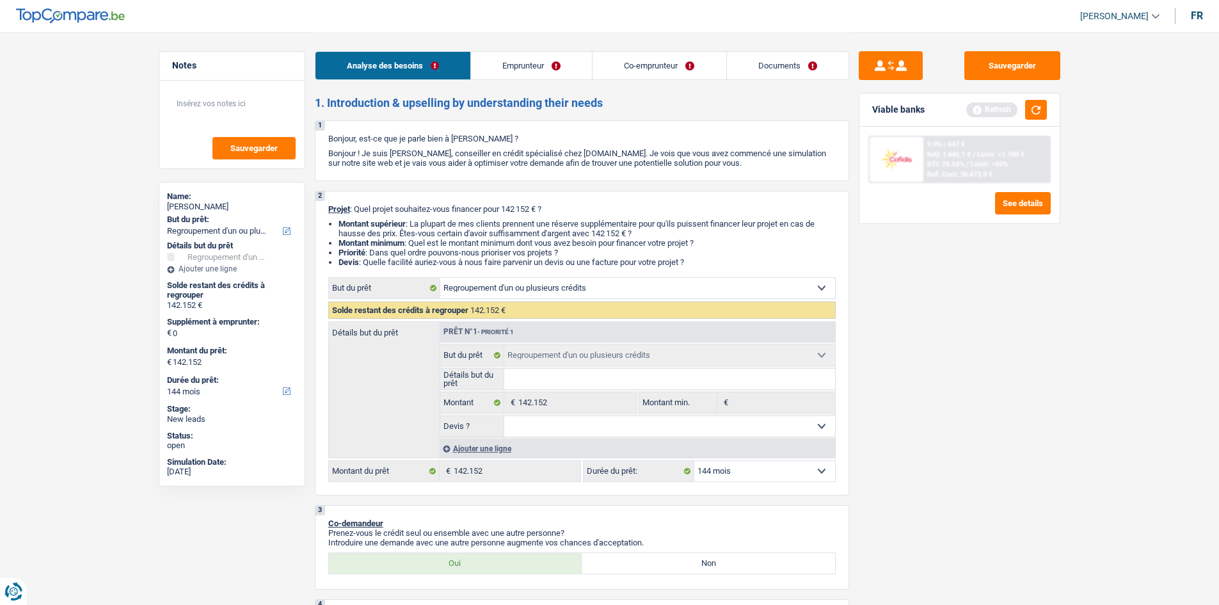
click at [783, 467] on select "12 mois 18 mois 24 mois 30 mois 36 mois 42 mois 48 mois 60 mois 72 mois 84 mois…" at bounding box center [764, 471] width 141 height 20
select select "120"
click at [694, 461] on select "12 mois 18 mois 24 mois 30 mois 36 mois 42 mois 48 mois 60 mois 72 mois 84 mois…" at bounding box center [764, 471] width 141 height 20
select select "120"
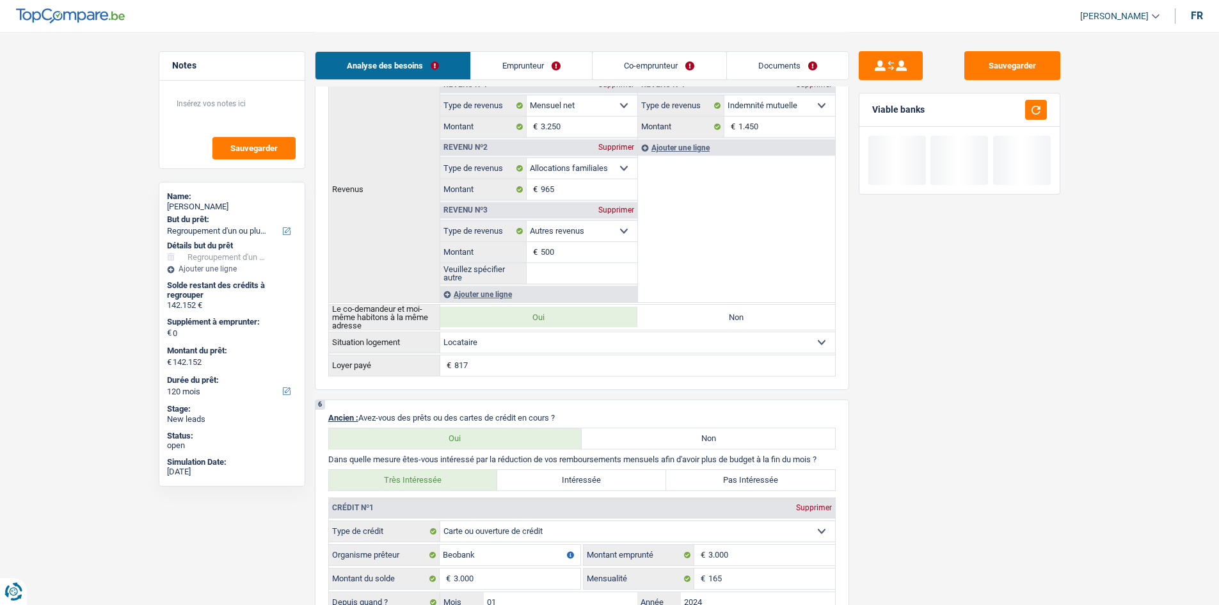
scroll to position [960, 0]
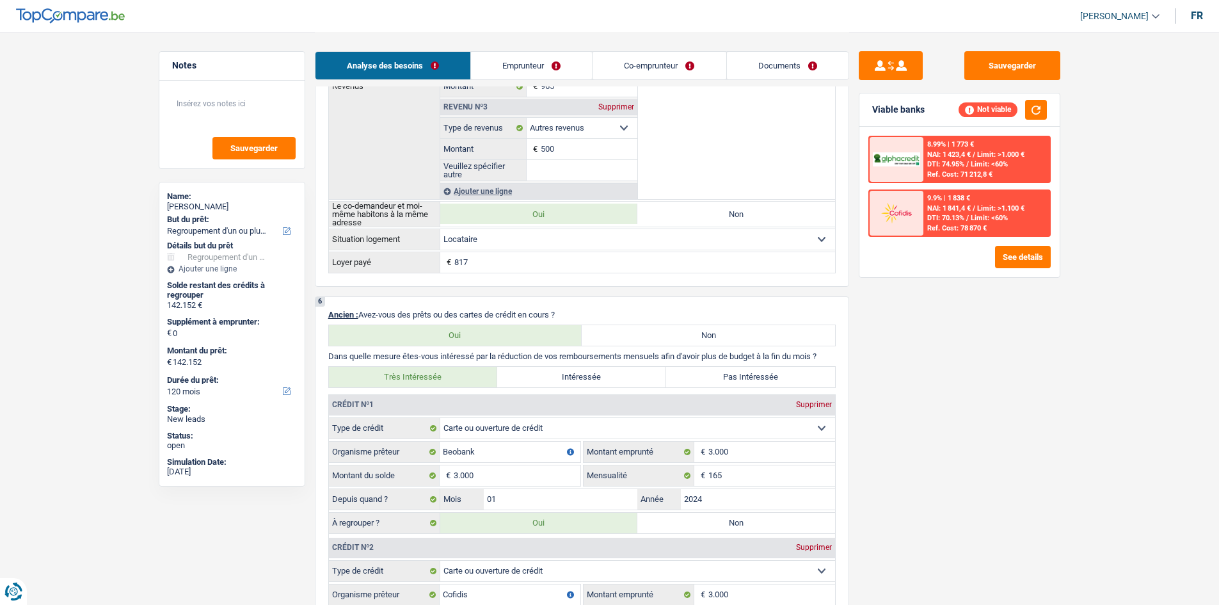
click at [610, 111] on div "Supprimer" at bounding box center [616, 107] width 42 height 8
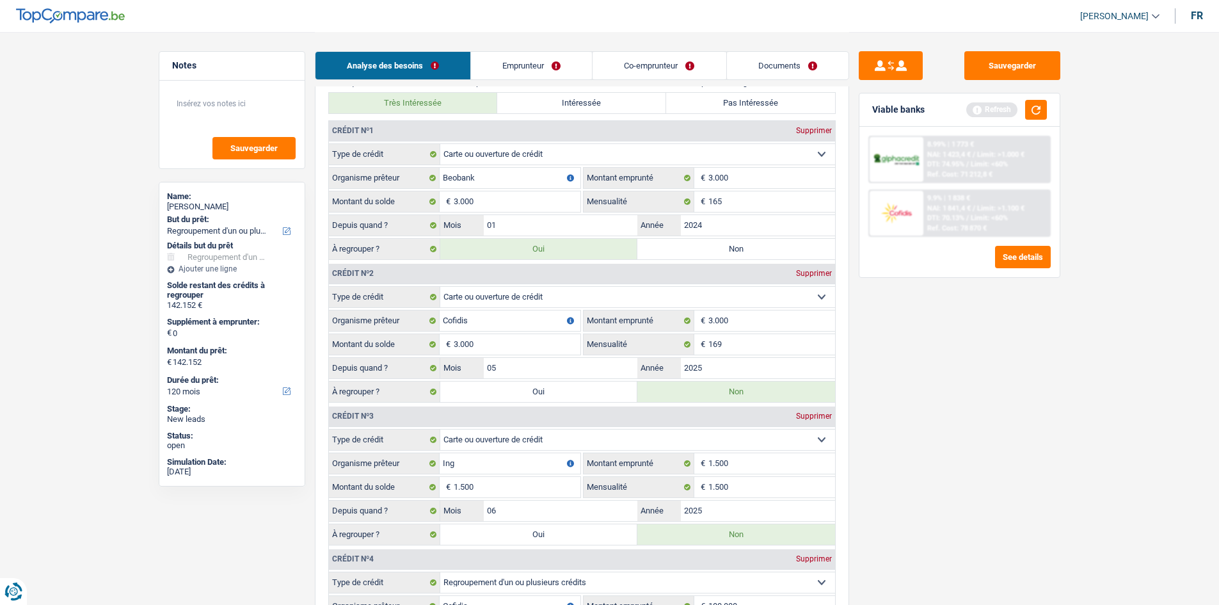
scroll to position [1280, 0]
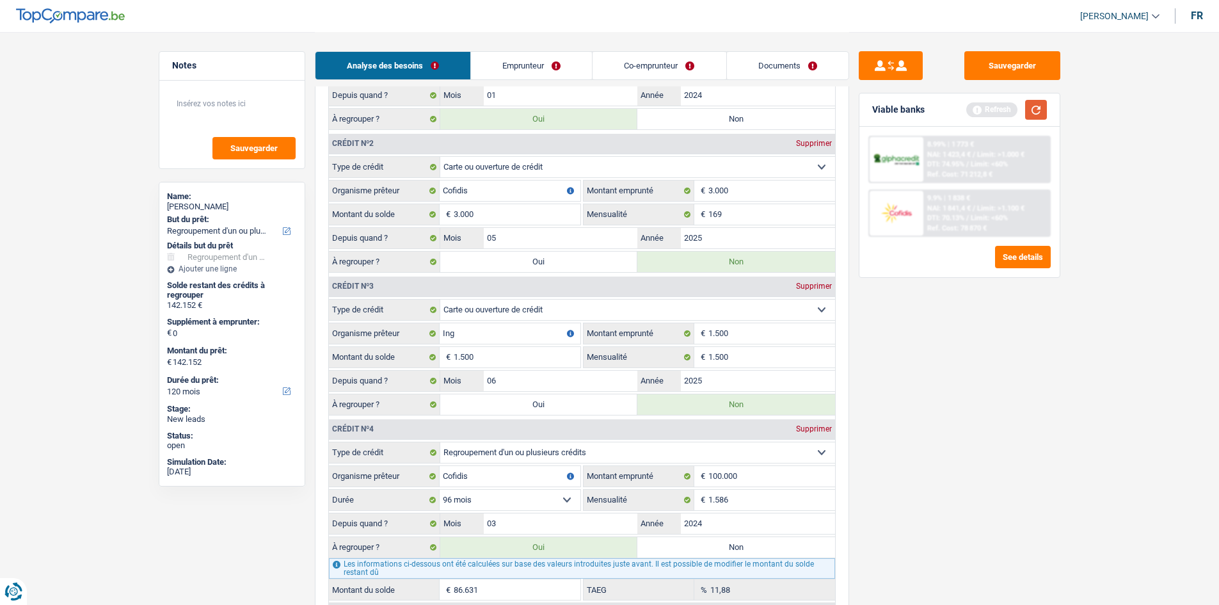
click at [973, 105] on button "button" at bounding box center [1036, 110] width 22 height 20
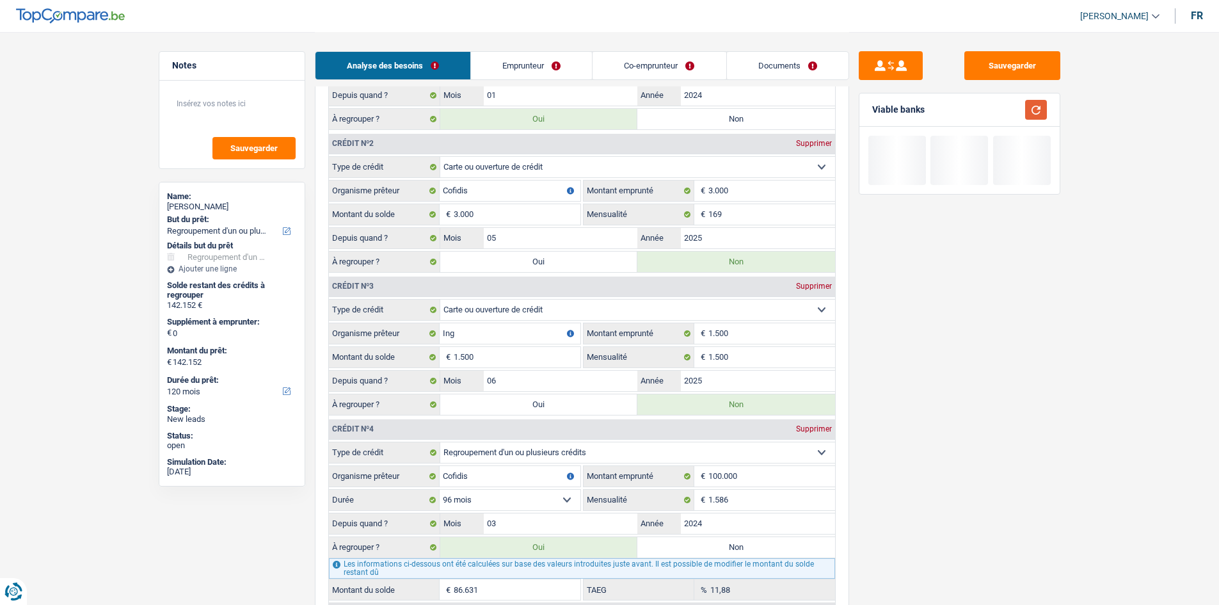
click at [973, 102] on button "button" at bounding box center [1036, 110] width 22 height 20
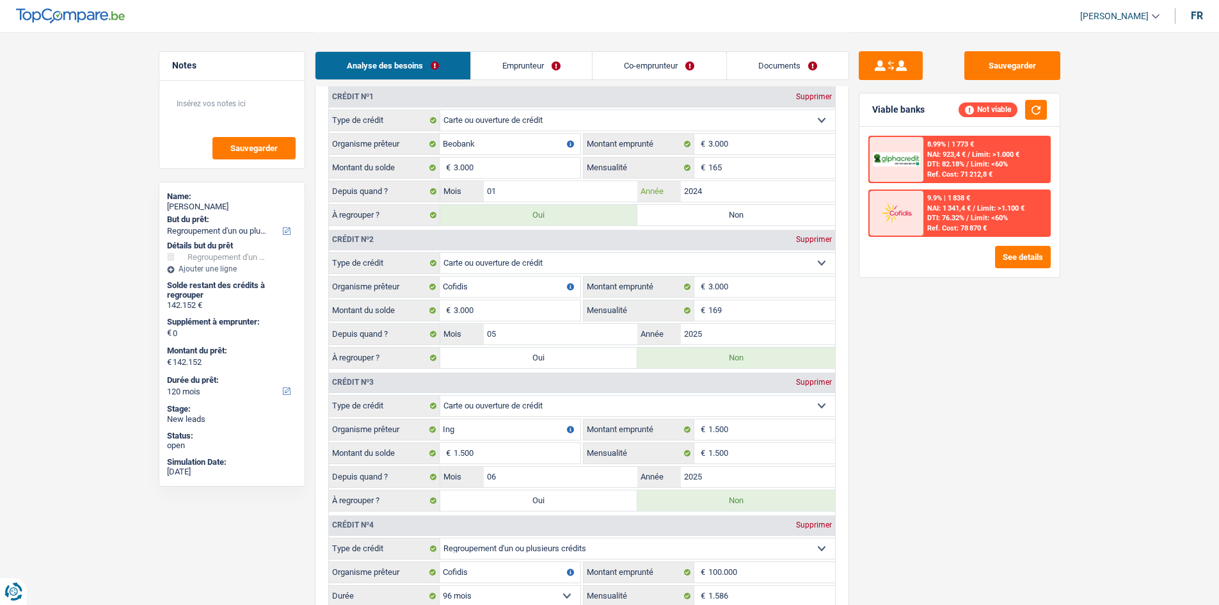
click at [741, 187] on fieldset "Carte ou ouverture de crédit Prêt hypothécaire Vente à tempérament Prêt à tempé…" at bounding box center [582, 168] width 506 height 118
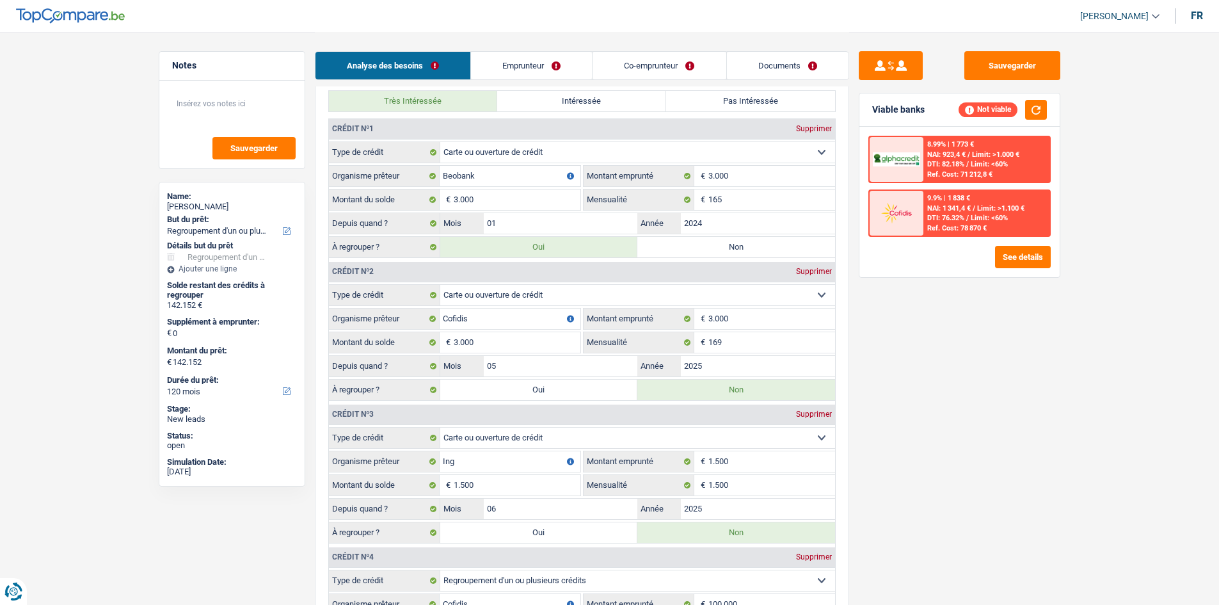
click at [797, 239] on label "Non" at bounding box center [736, 247] width 198 height 20
click at [797, 239] on input "Non" at bounding box center [736, 247] width 198 height 20
radio input "true"
type input "139.152"
select select "144"
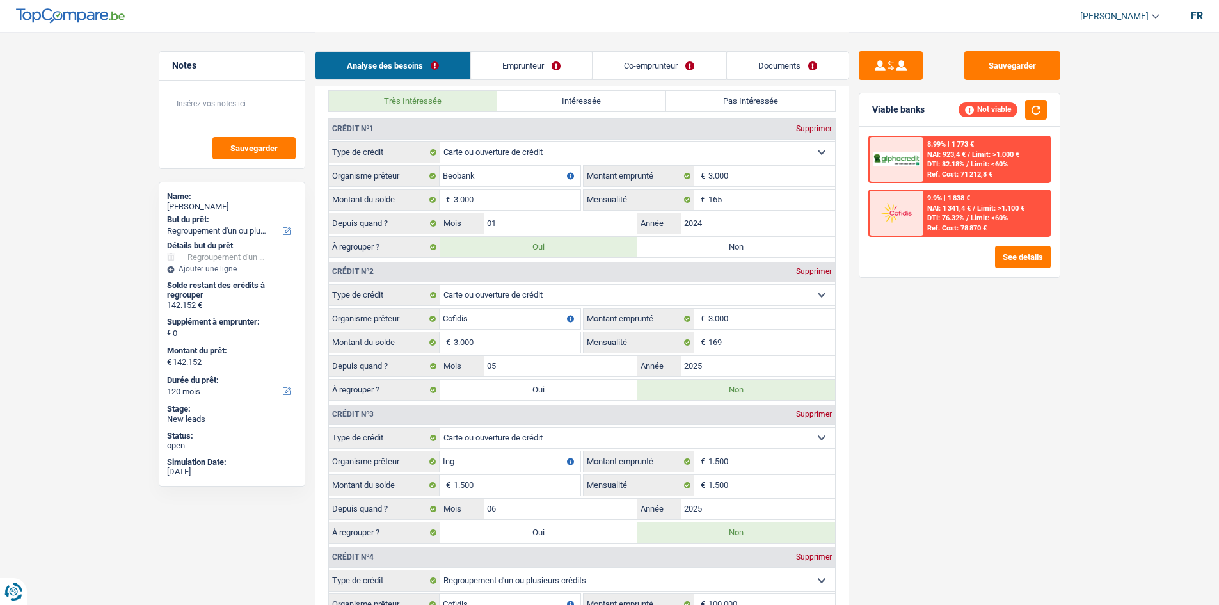
type input "139.152"
select select "144"
radio input "false"
type input "139.152"
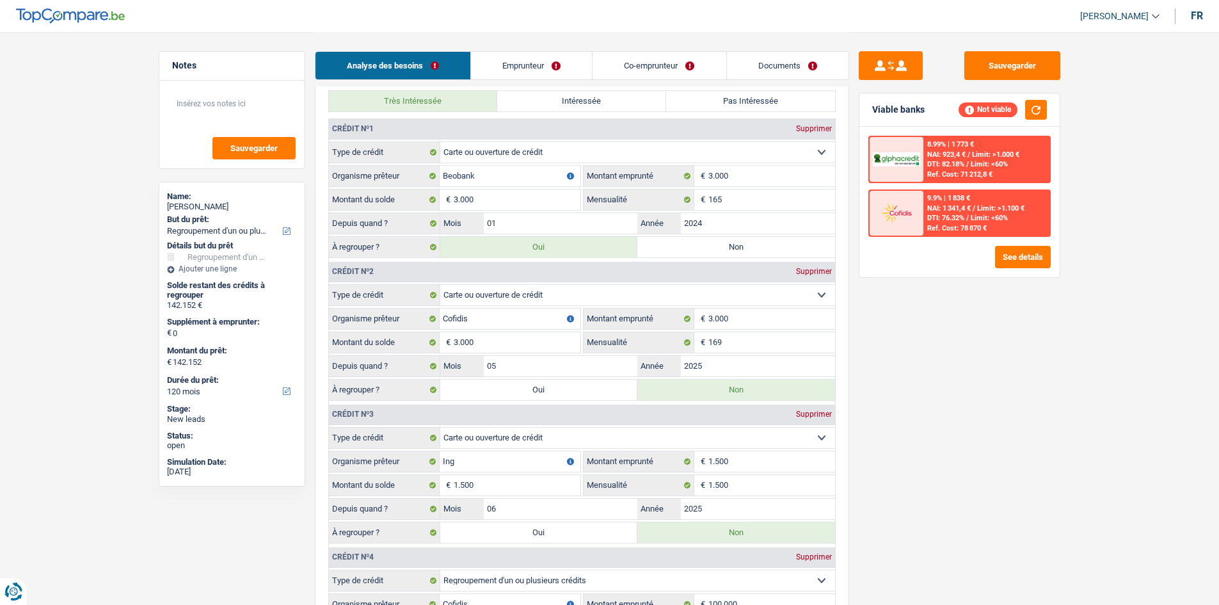
type input "139.152"
select select "144"
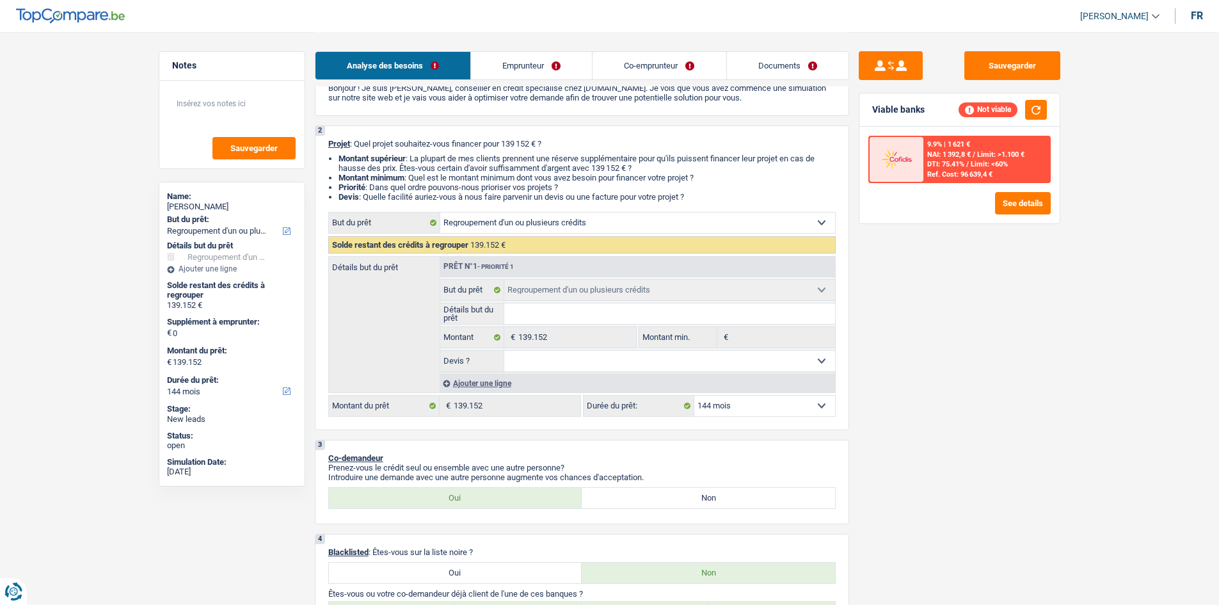
scroll to position [64, 0]
click at [740, 411] on select "12 mois 18 mois 24 mois 30 mois 36 mois 42 mois 48 mois 60 mois 72 mois 84 mois…" at bounding box center [764, 407] width 141 height 20
select select "120"
click at [694, 397] on select "12 mois 18 mois 24 mois 30 mois 36 mois 42 mois 48 mois 60 mois 72 mois 84 mois…" at bounding box center [764, 407] width 141 height 20
select select "120"
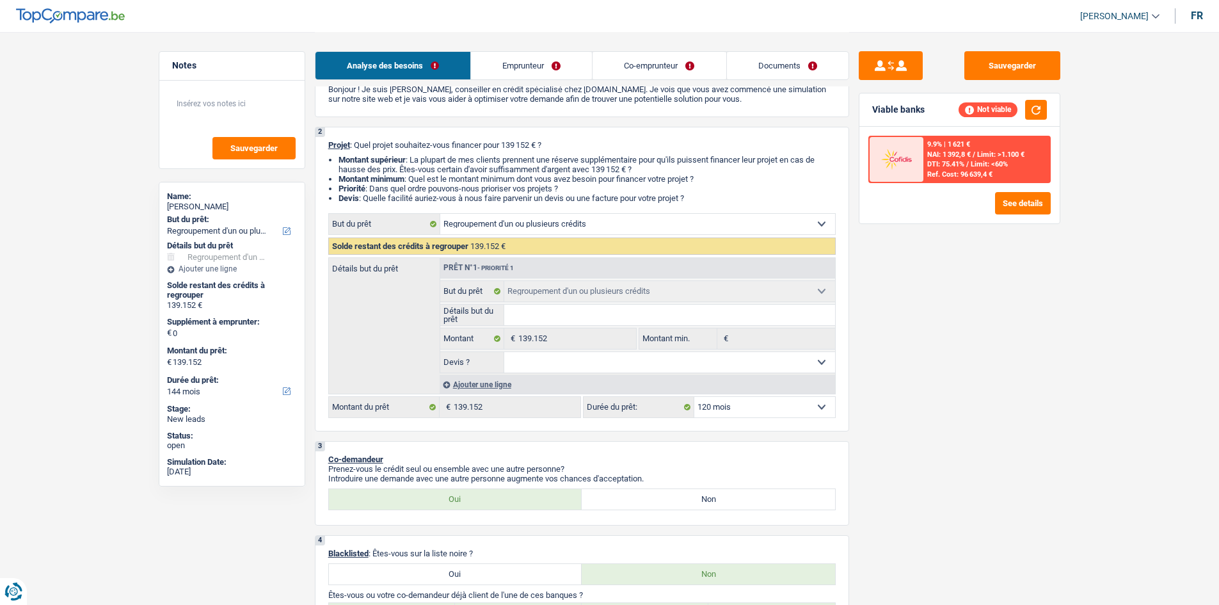
select select "120"
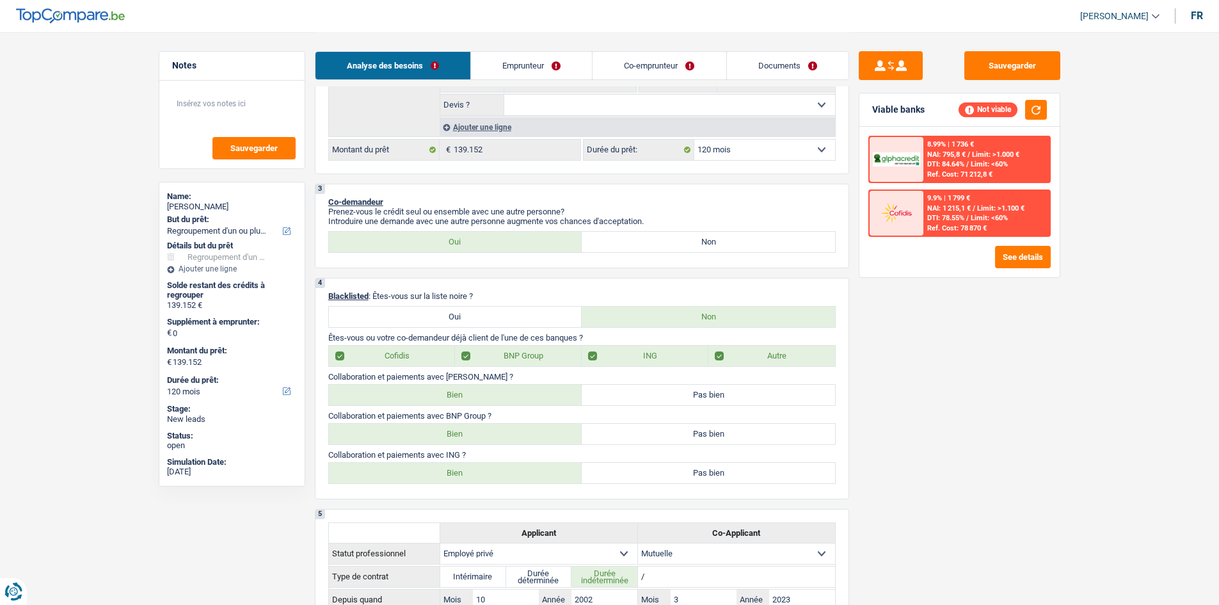
scroll to position [320, 0]
click at [735, 162] on div "2 Projet : Quel projet souhaitez-vous financer pour 139 152 € ? Montant supérie…" at bounding box center [582, 23] width 534 height 305
click at [754, 159] on select "12 mois 18 mois 24 mois 30 mois 36 mois 42 mois 48 mois 60 mois 72 mois 84 mois…" at bounding box center [764, 151] width 141 height 20
select select "144"
click at [694, 141] on select "12 mois 18 mois 24 mois 30 mois 36 mois 42 mois 48 mois 60 mois 72 mois 84 mois…" at bounding box center [764, 151] width 141 height 20
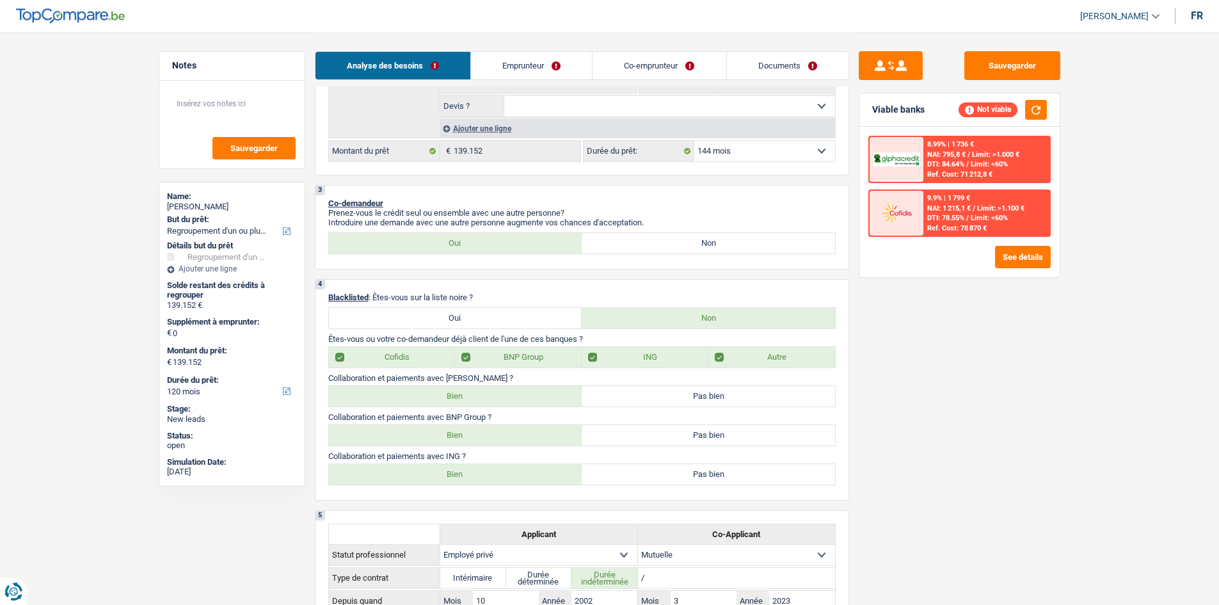
select select "144"
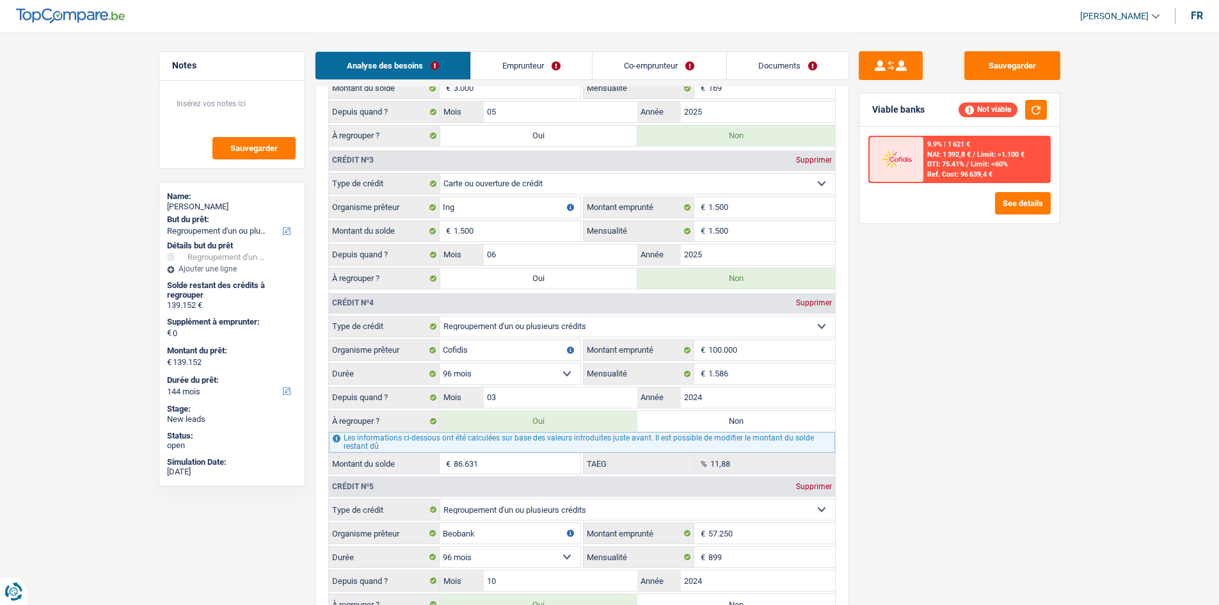
scroll to position [1536, 0]
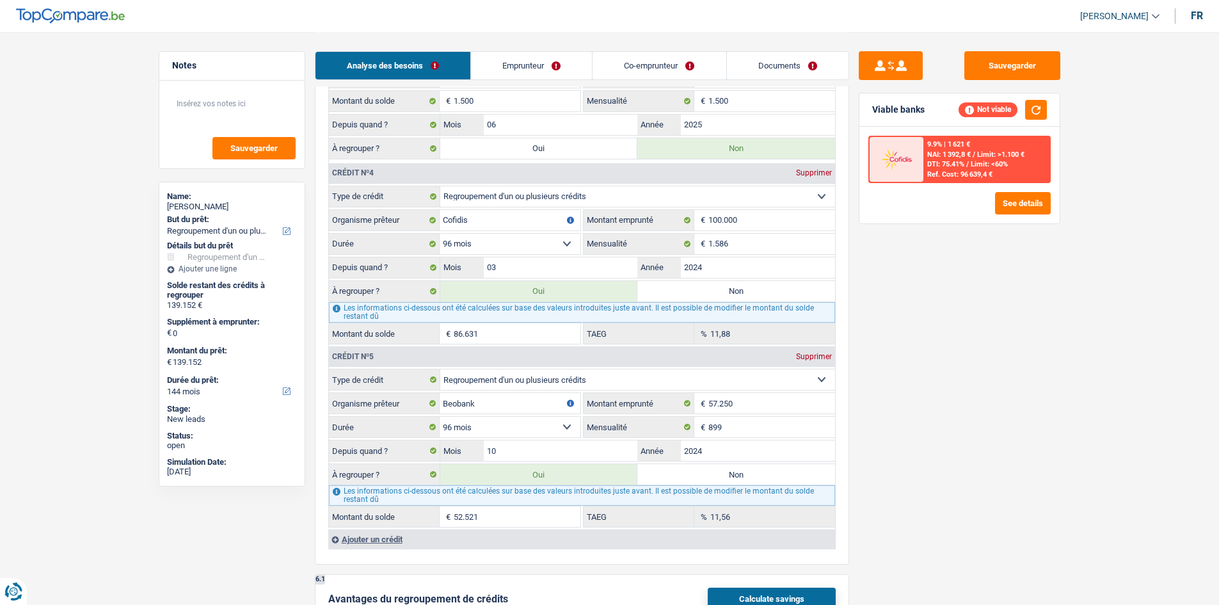
click at [552, 68] on link "Emprunteur" at bounding box center [531, 66] width 121 height 28
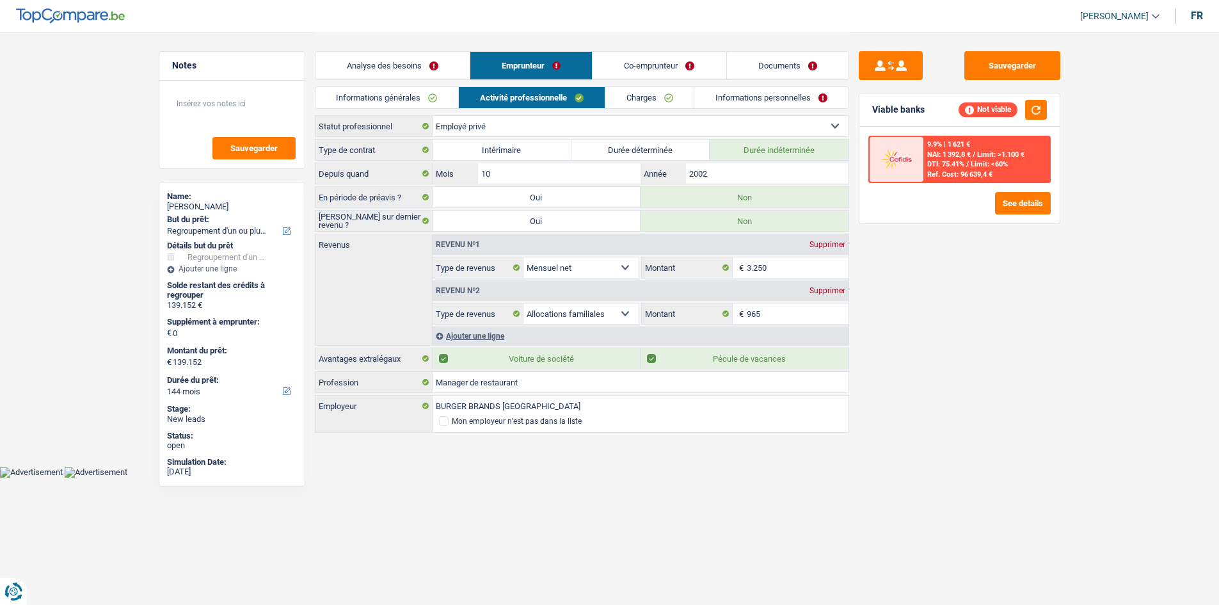
scroll to position [0, 0]
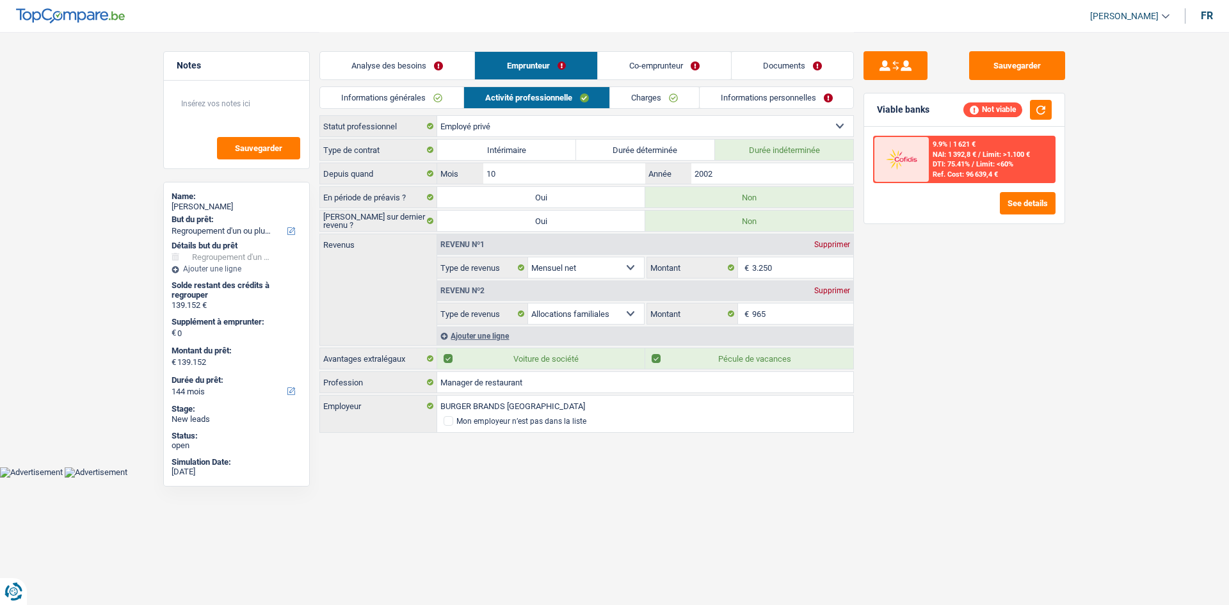
click at [641, 105] on link "Charges" at bounding box center [654, 97] width 89 height 21
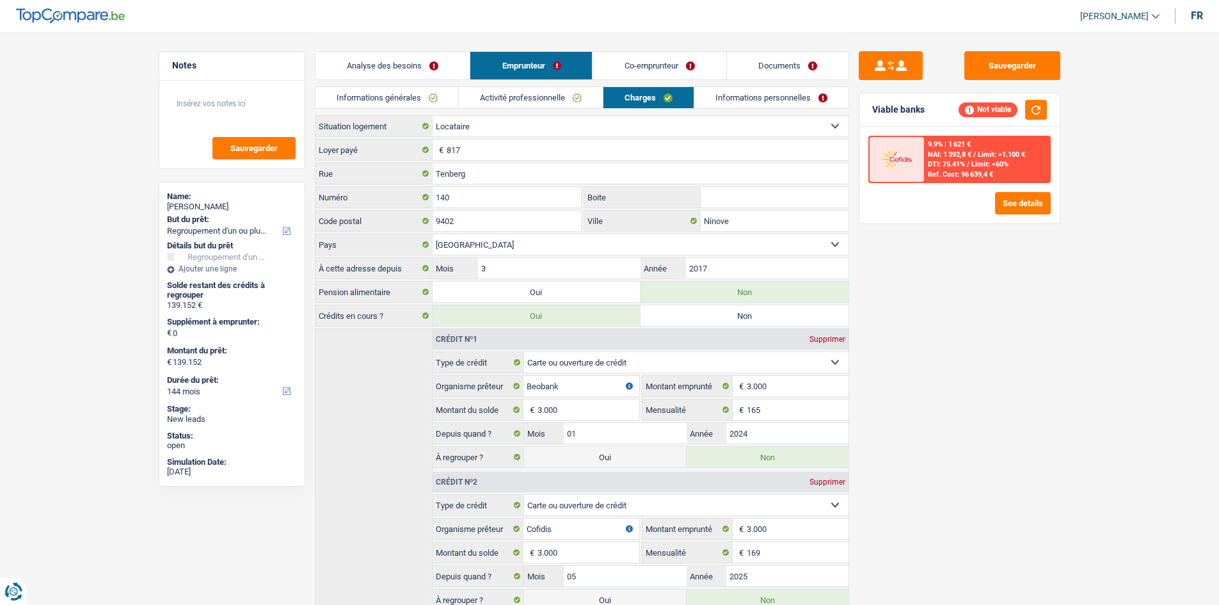
click at [741, 90] on link "Informations personnelles" at bounding box center [771, 97] width 154 height 21
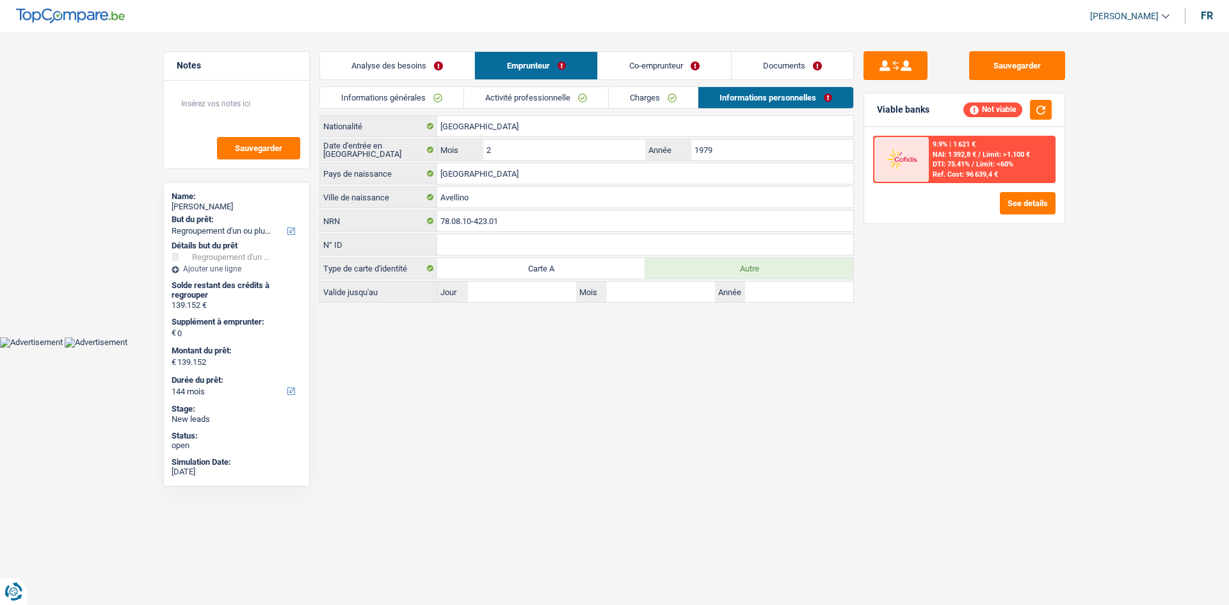
click at [668, 70] on link "Co-emprunteur" at bounding box center [664, 66] width 133 height 28
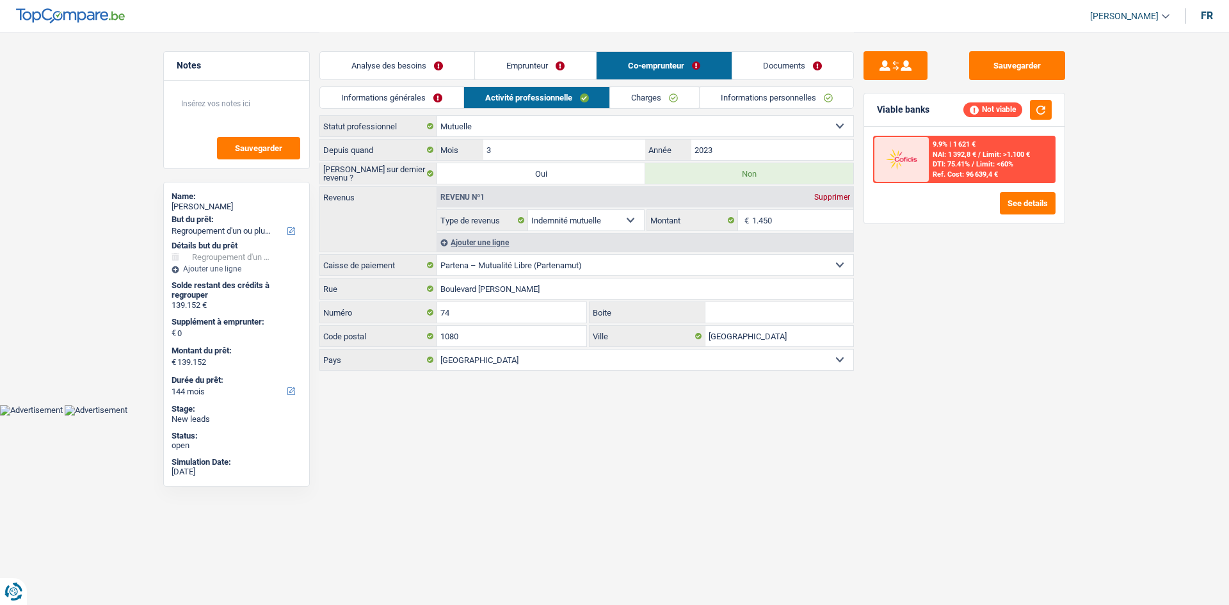
click at [608, 106] on link "Activité professionnelle" at bounding box center [537, 97] width 146 height 21
click at [691, 104] on link "Charges" at bounding box center [654, 97] width 89 height 21
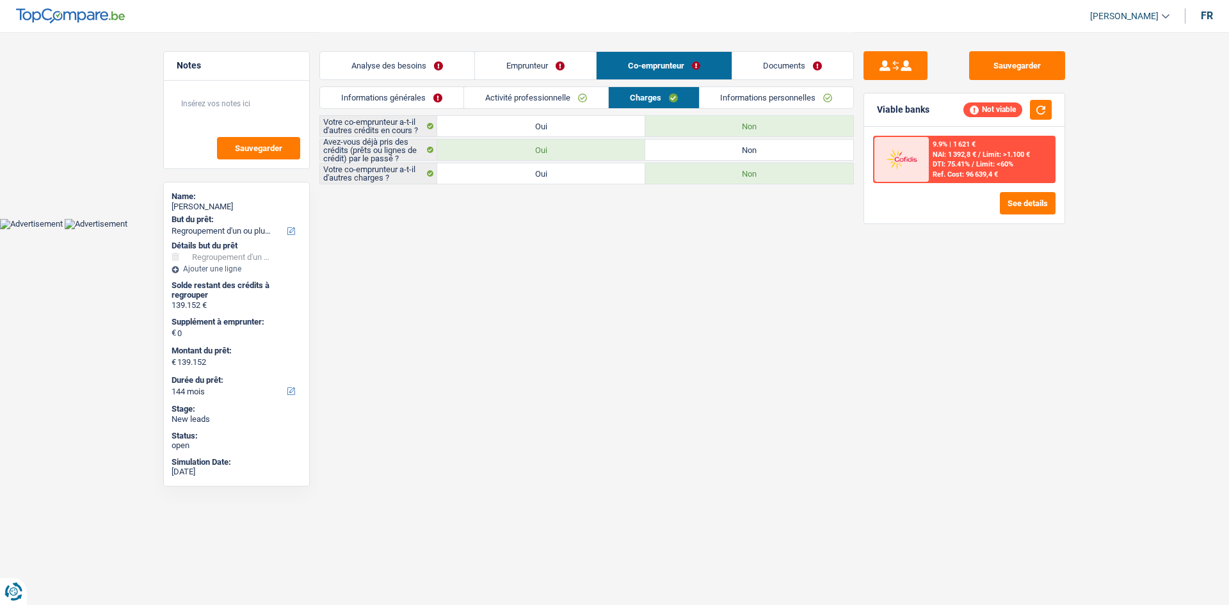
click at [715, 99] on link "Informations personnelles" at bounding box center [776, 97] width 154 height 21
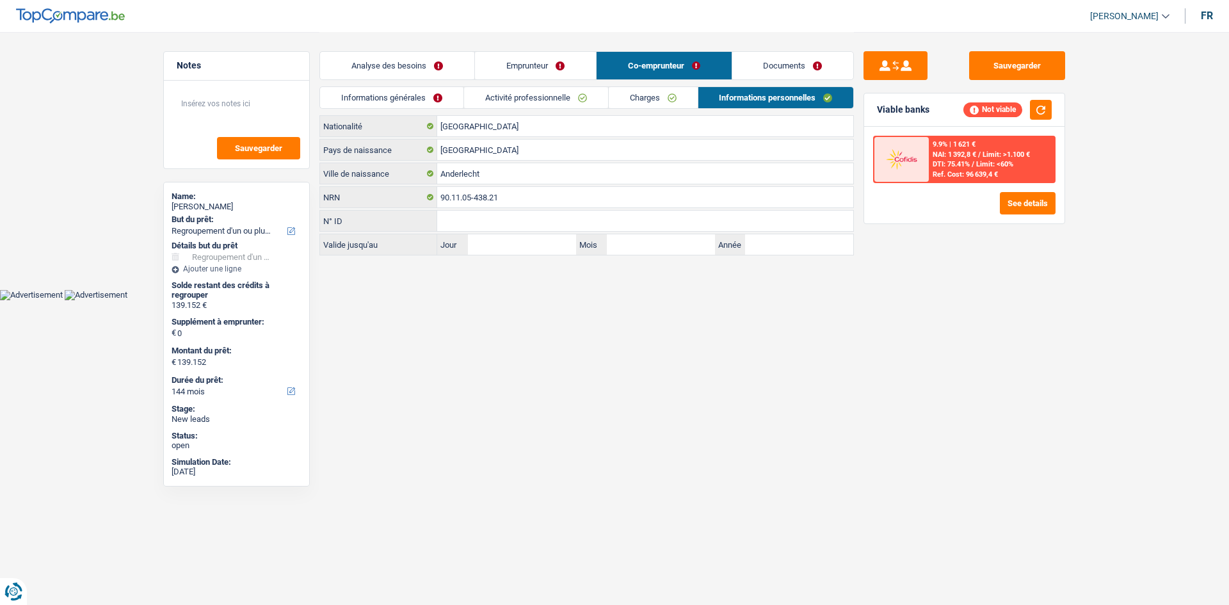
click at [575, 76] on link "Emprunteur" at bounding box center [535, 66] width 121 height 28
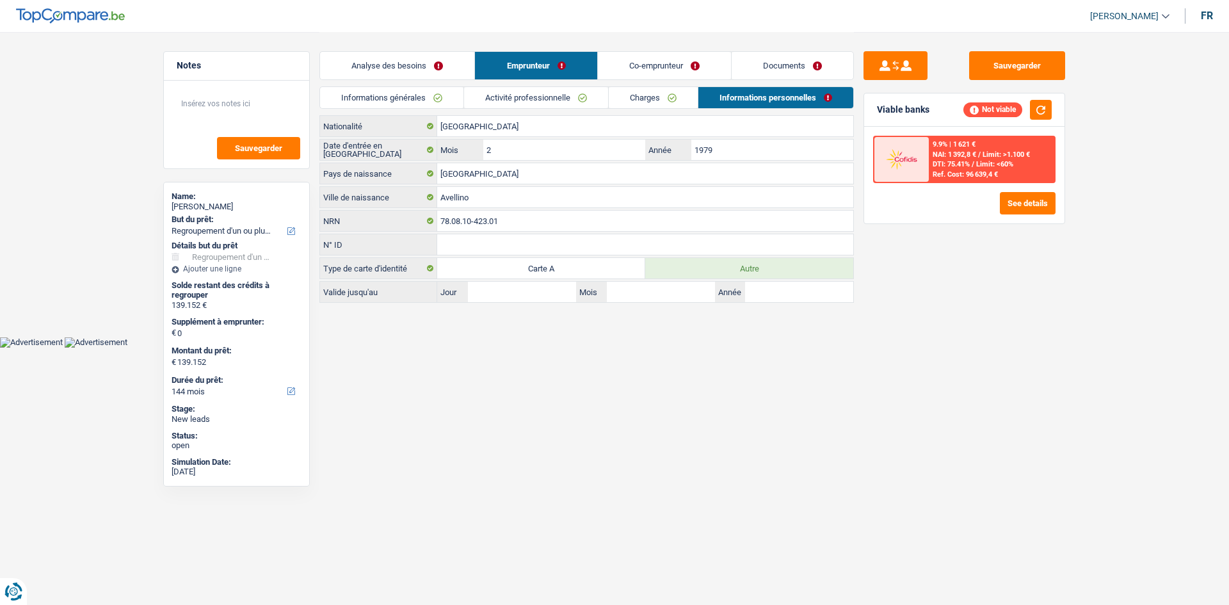
click at [569, 96] on link "Activité professionnelle" at bounding box center [536, 97] width 144 height 21
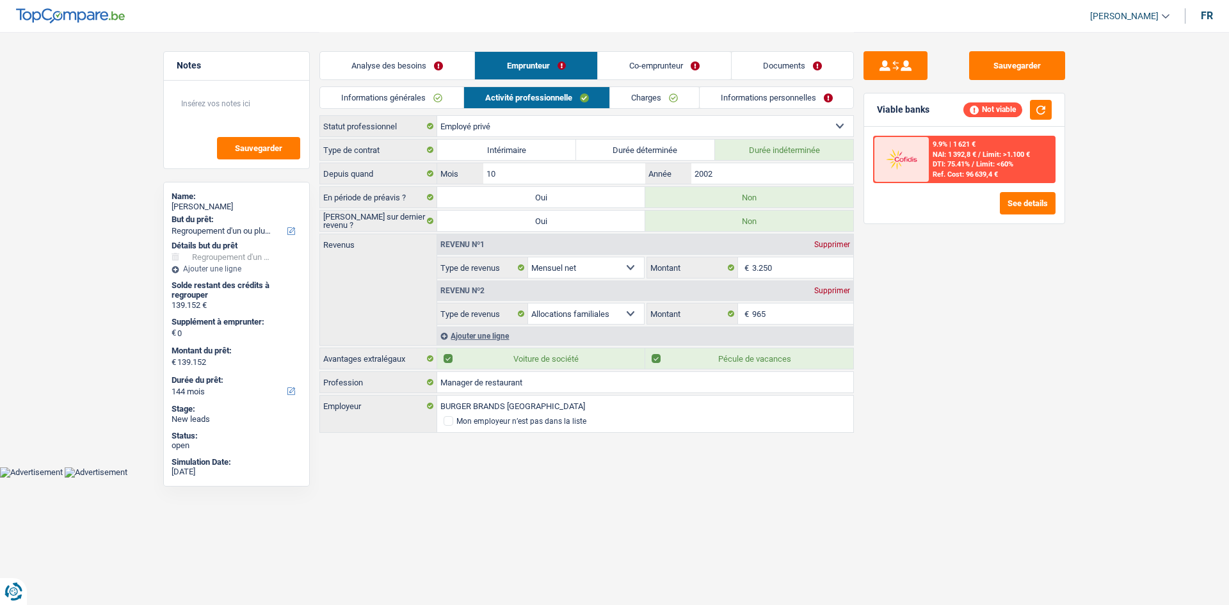
click at [436, 77] on link "Analyse des besoins" at bounding box center [397, 66] width 154 height 28
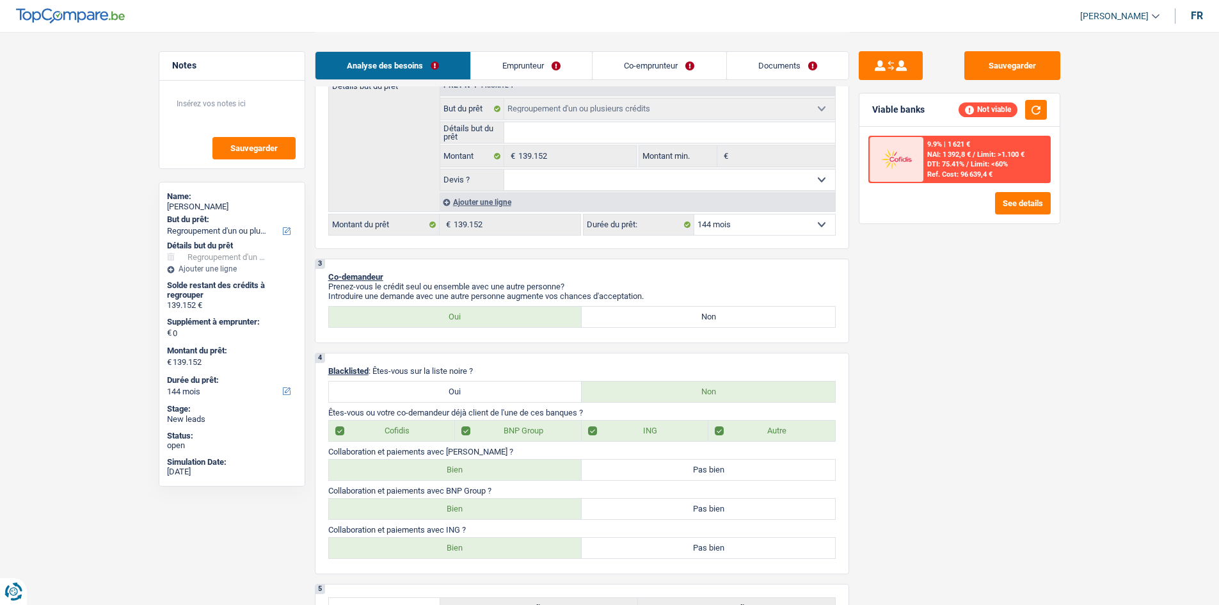
scroll to position [256, 0]
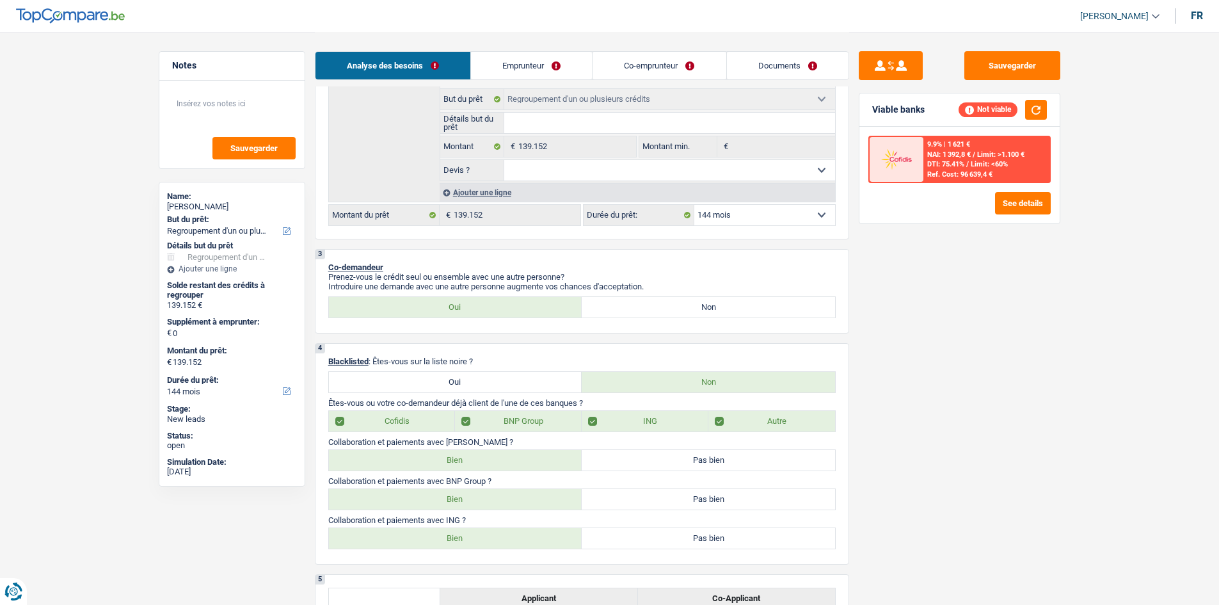
click at [752, 212] on select "12 mois 18 mois 24 mois 30 mois 36 mois 42 mois 48 mois 60 mois 72 mois 84 mois…" at bounding box center [764, 215] width 141 height 20
select select "120"
click at [694, 205] on select "12 mois 18 mois 24 mois 30 mois 36 mois 42 mois 48 mois 60 mois 72 mois 84 mois…" at bounding box center [764, 215] width 141 height 20
select select "120"
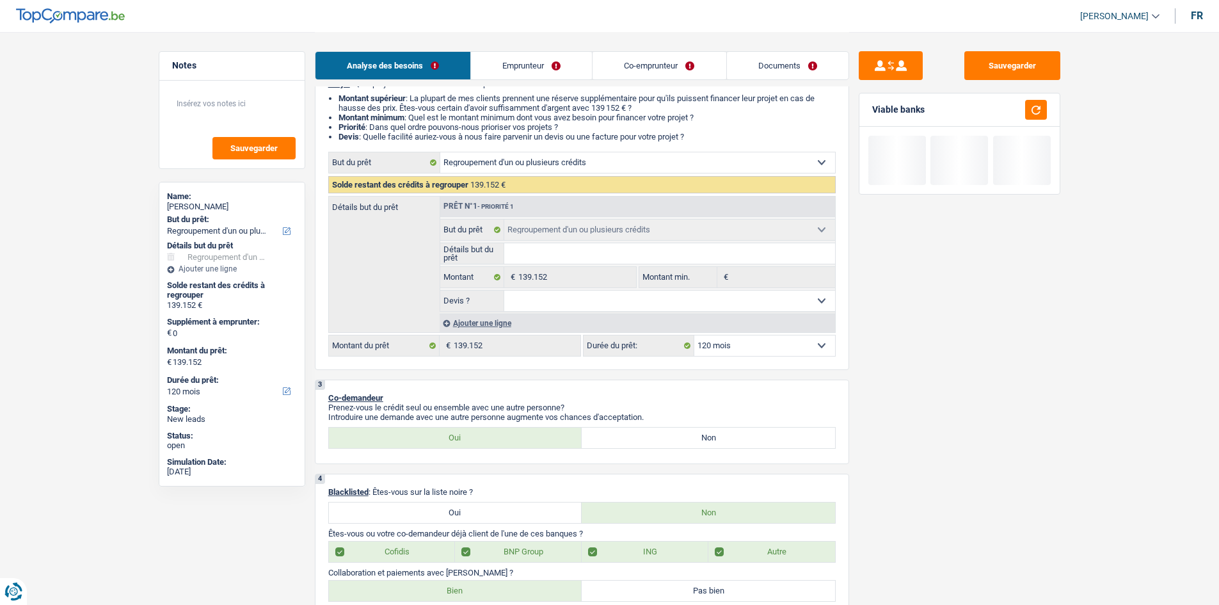
scroll to position [0, 0]
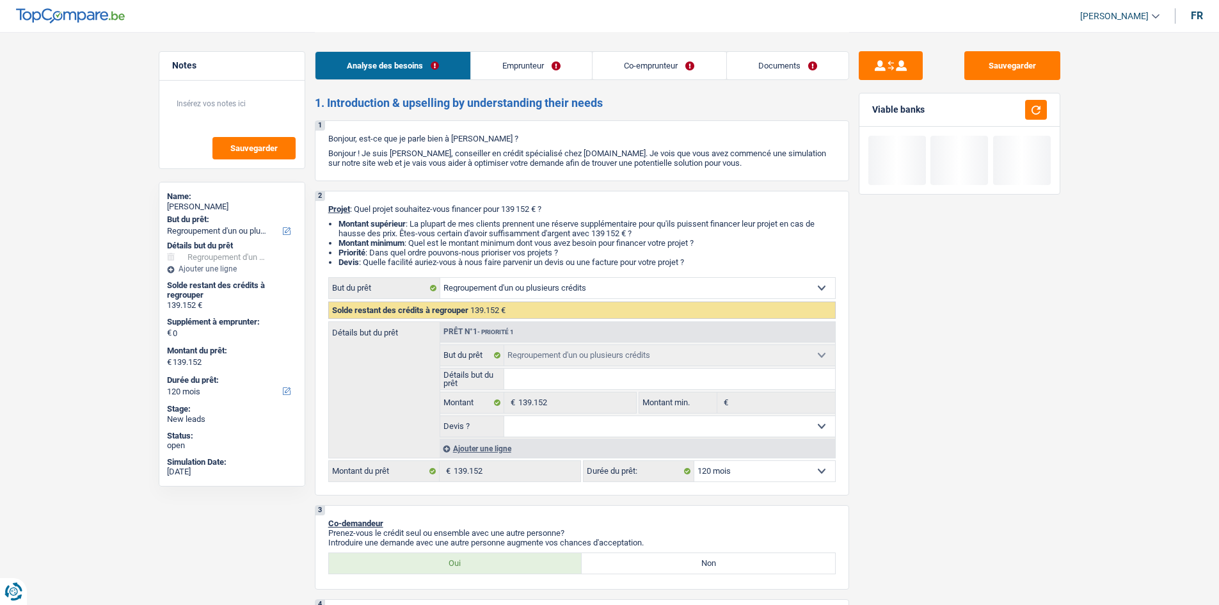
click at [552, 65] on link "Emprunteur" at bounding box center [531, 66] width 121 height 28
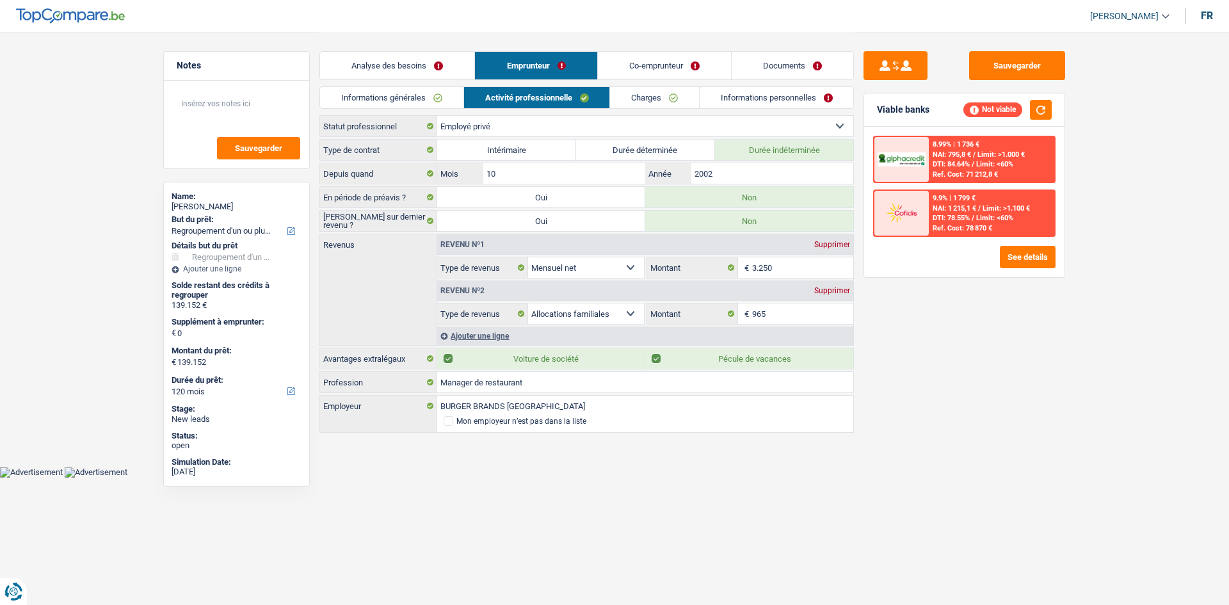
click at [517, 338] on div "Ajouter une ligne" at bounding box center [645, 335] width 416 height 19
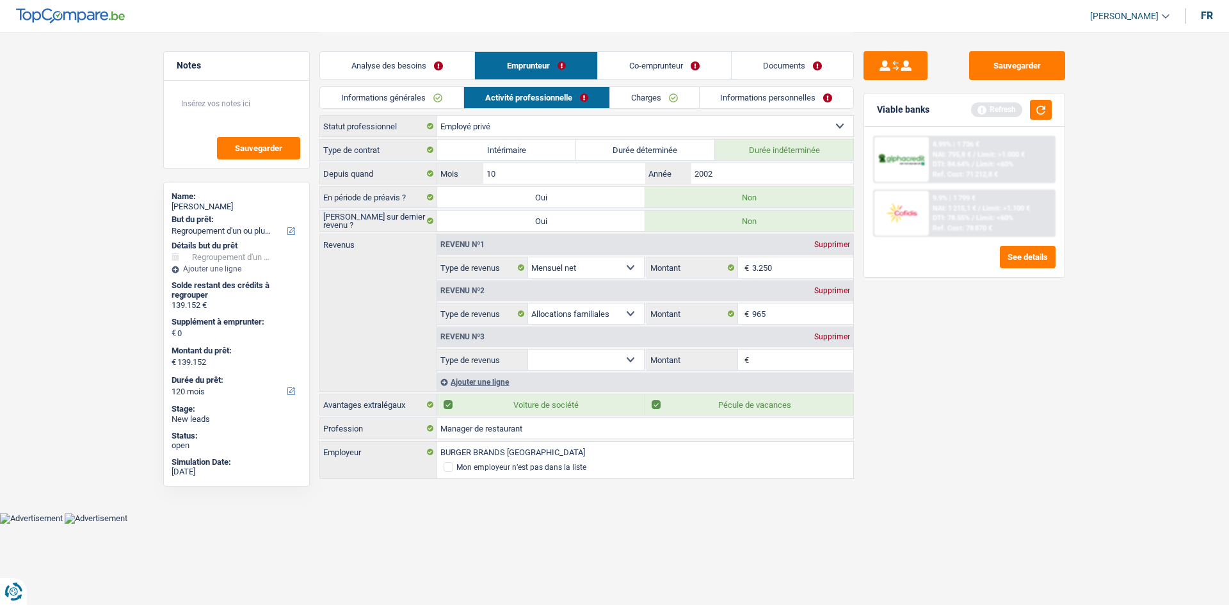
click at [584, 353] on select "Allocation d'handicap Allocations chômage Allocations familiales Chèques repas …" at bounding box center [586, 359] width 116 height 20
select select "other"
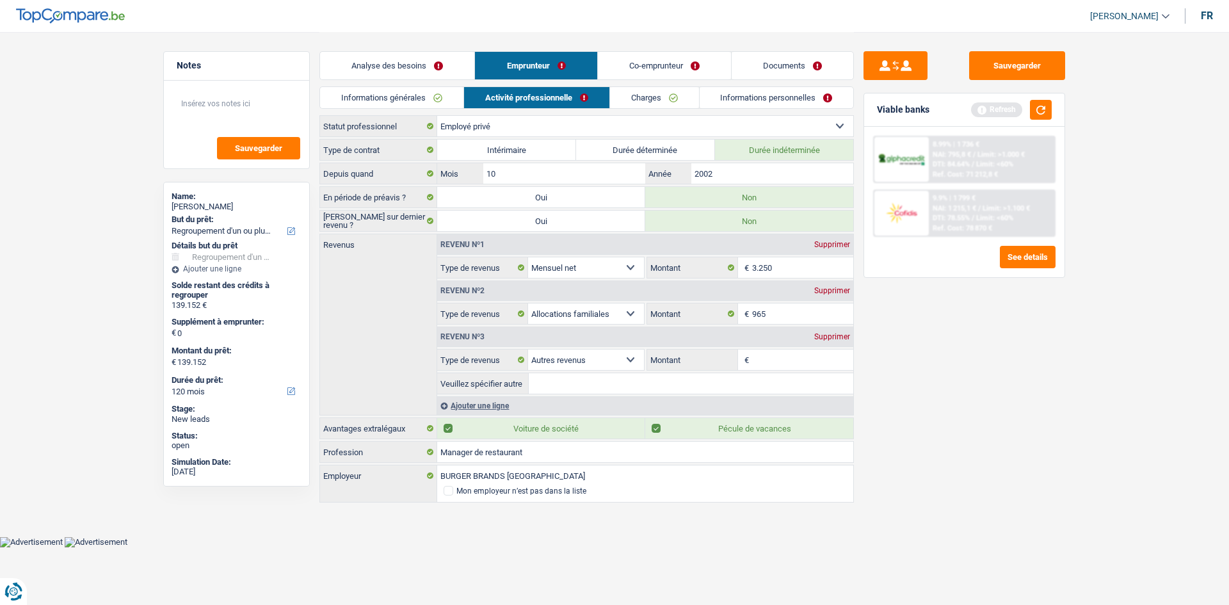
click at [786, 370] on fieldset "€ Montant Tous les champs sont obligatoires. Veuillez fournir une réponse plus …" at bounding box center [749, 360] width 207 height 22
click at [786, 364] on input "Montant" at bounding box center [803, 359] width 102 height 20
type input "1.000"
drag, startPoint x: 1175, startPoint y: 426, endPoint x: 927, endPoint y: 313, distance: 272.1
click at [973, 426] on main "Notes Sauvegarder Name: Gaetano D'ambrosio But du prêt: Confort maison: meubles…" at bounding box center [614, 268] width 1229 height 536
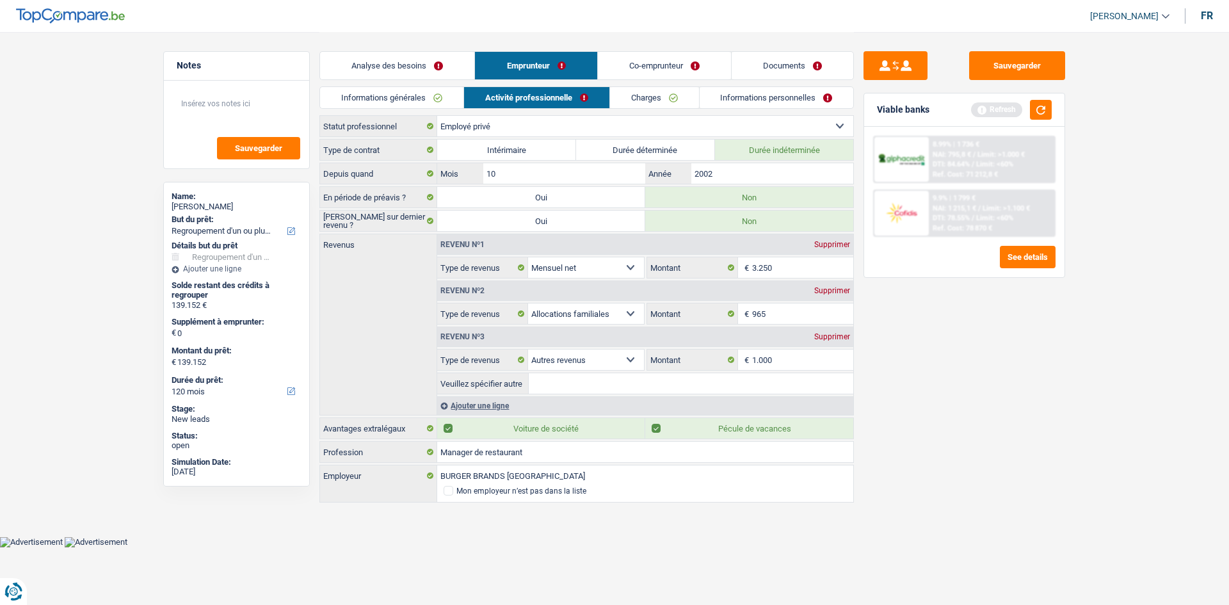
click at [485, 68] on link "Emprunteur" at bounding box center [536, 66] width 122 height 28
click at [448, 67] on link "Analyse des besoins" at bounding box center [397, 66] width 154 height 28
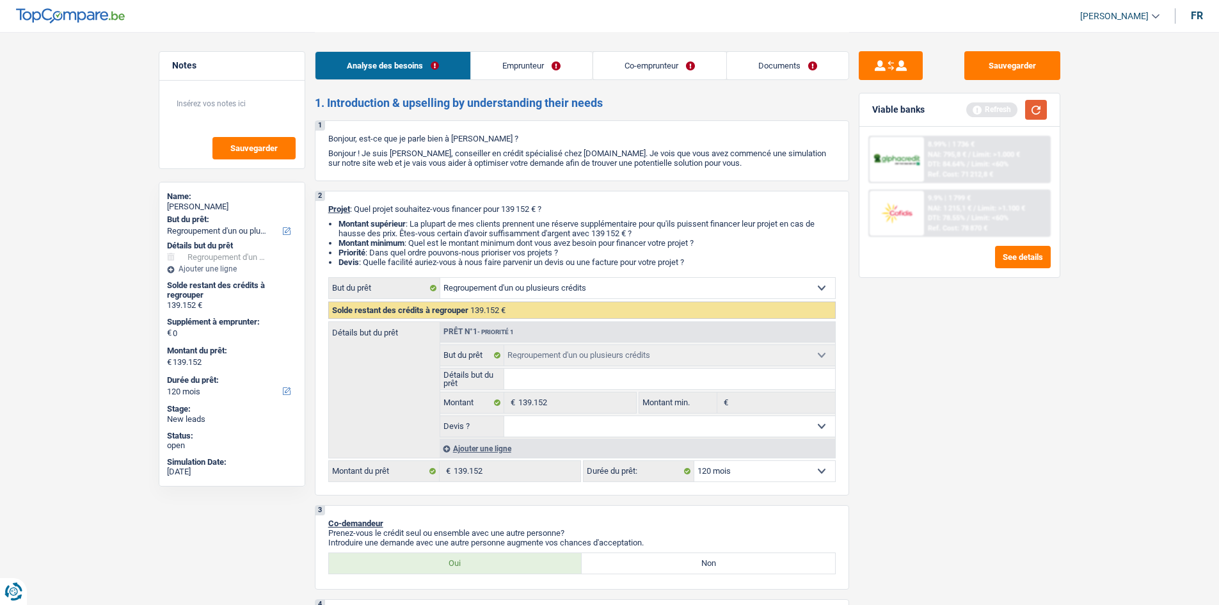
click at [973, 102] on button "button" at bounding box center [1036, 110] width 22 height 20
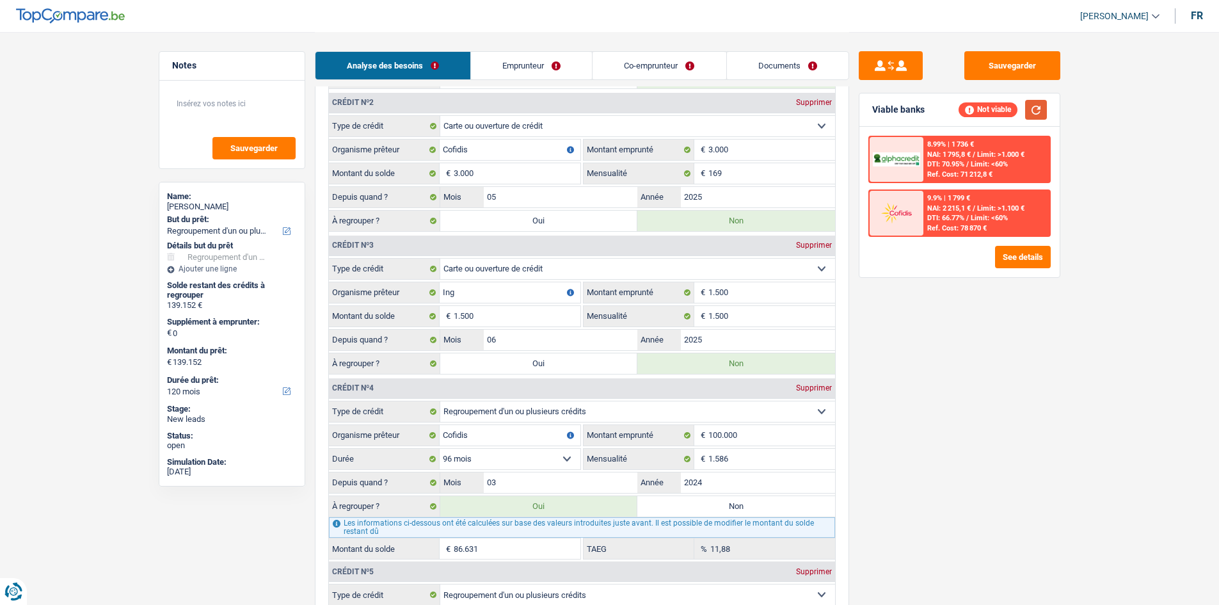
scroll to position [1600, 0]
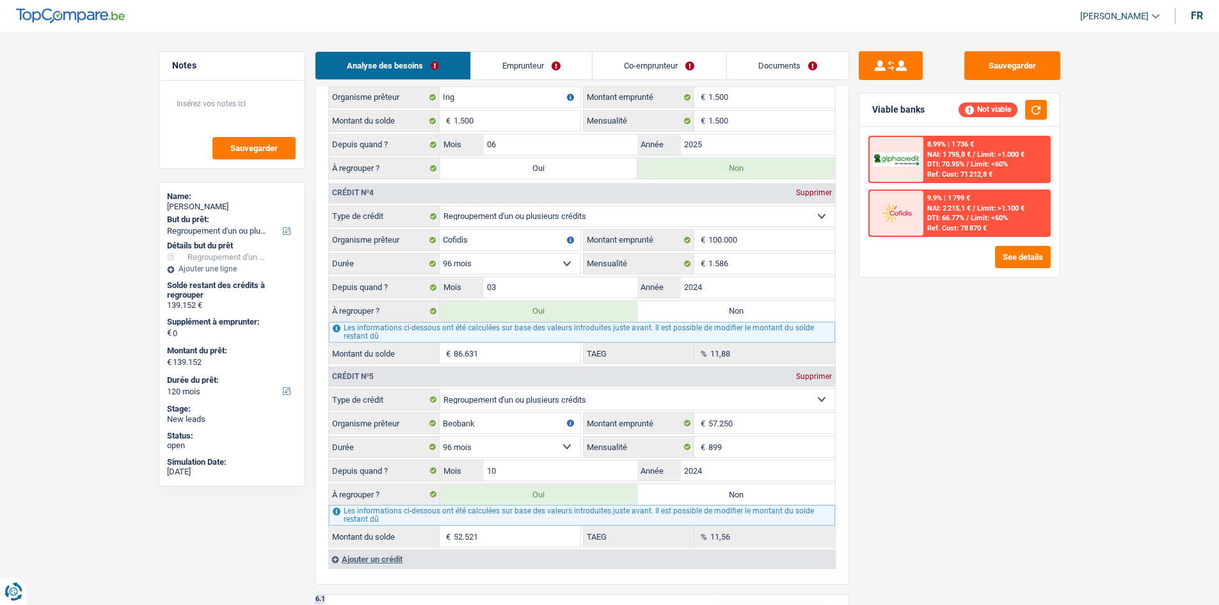
click at [713, 307] on label "Non" at bounding box center [736, 311] width 198 height 20
click at [713, 307] on input "Non" at bounding box center [736, 311] width 198 height 20
radio input "true"
type input "52.521"
select select "144"
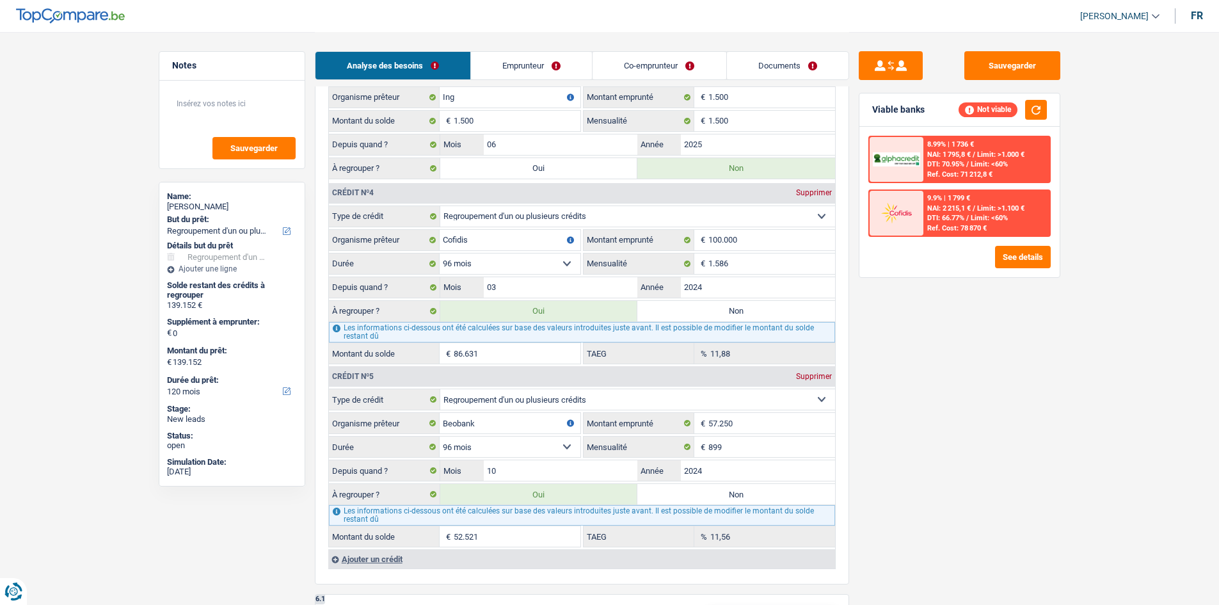
type input "52.521"
select select "144"
radio input "false"
type input "52.521"
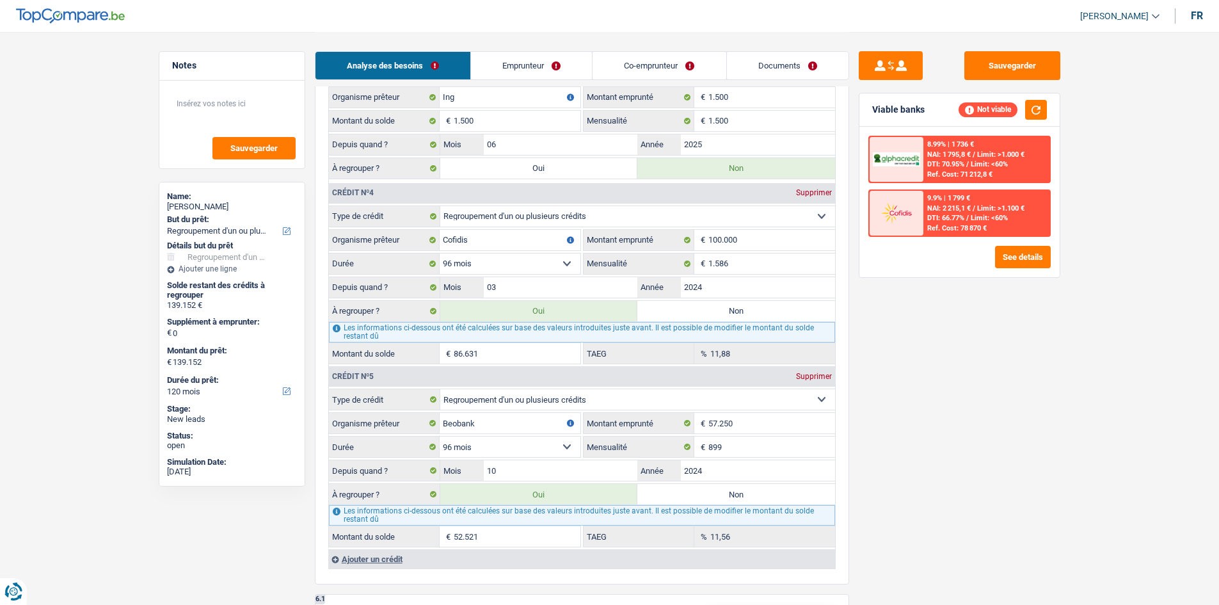
type input "52.521"
select select "144"
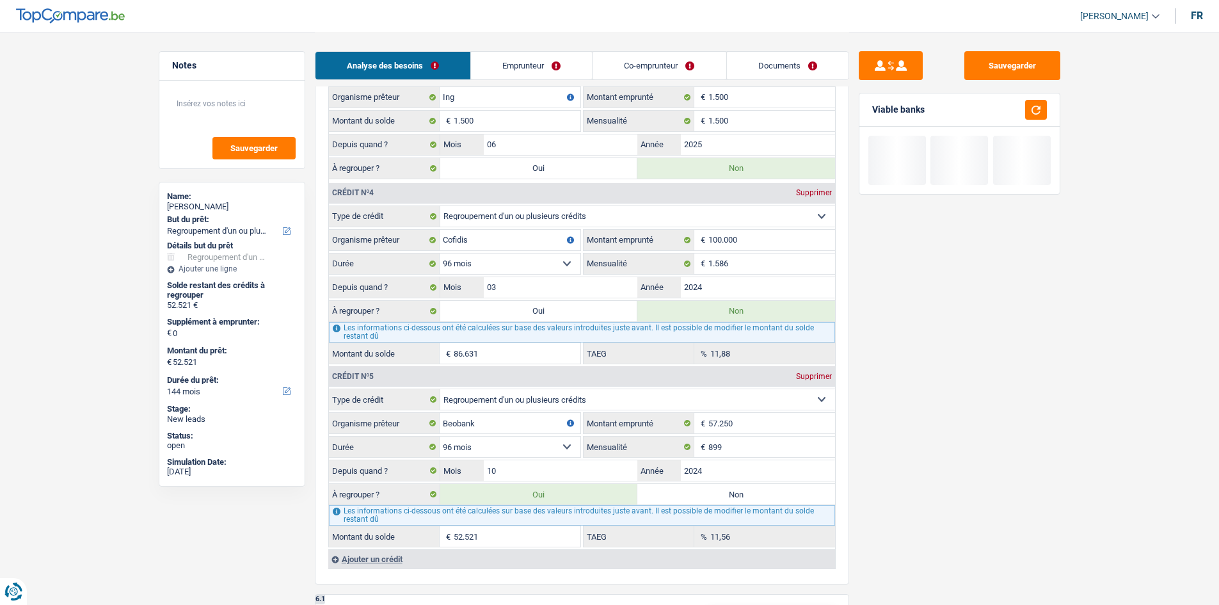
click at [705, 467] on label "Non" at bounding box center [736, 494] width 198 height 20
click at [705, 467] on input "Non" at bounding box center [736, 494] width 198 height 20
radio input "true"
select select
select select "24"
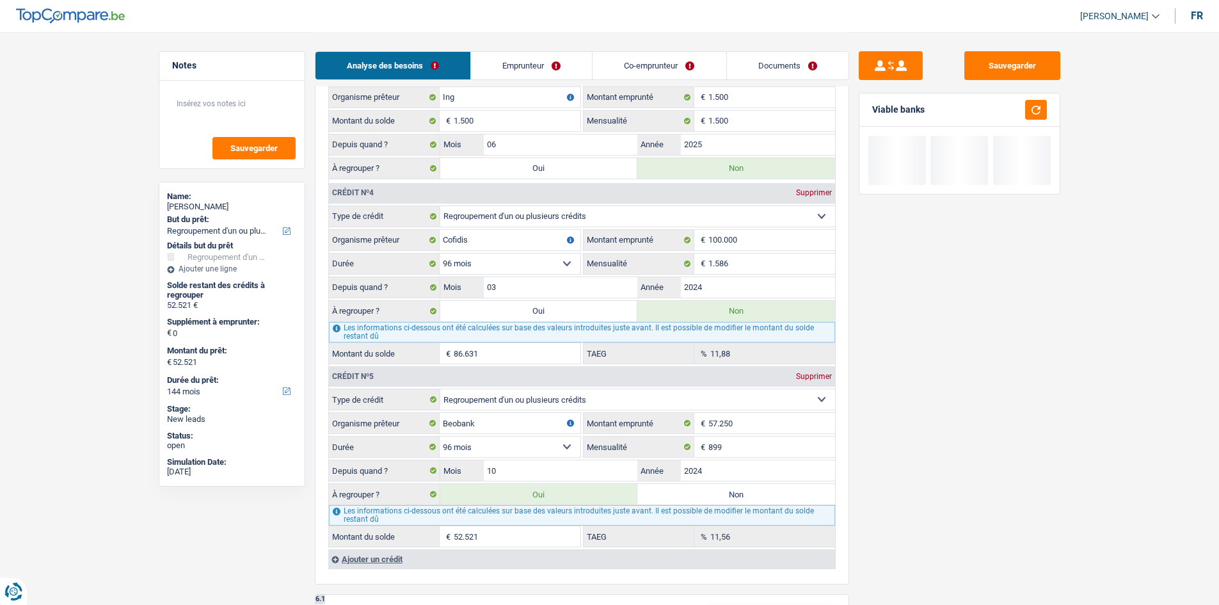
select select
type input "75.021"
select select "24"
radio input "false"
select select
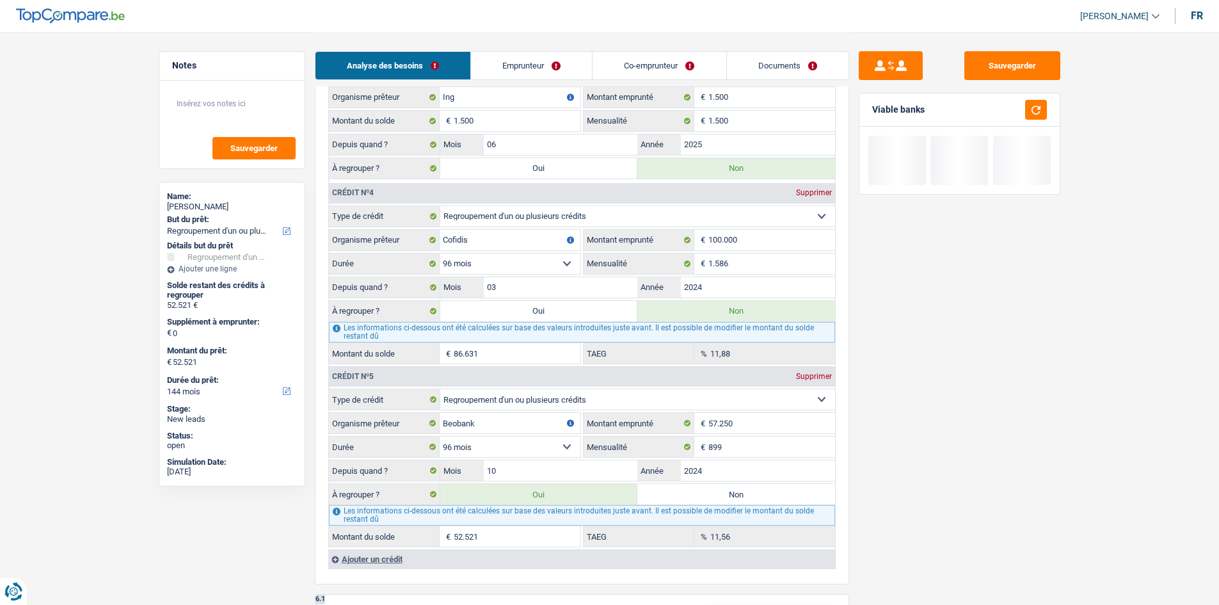
type input "75.021"
select select "24"
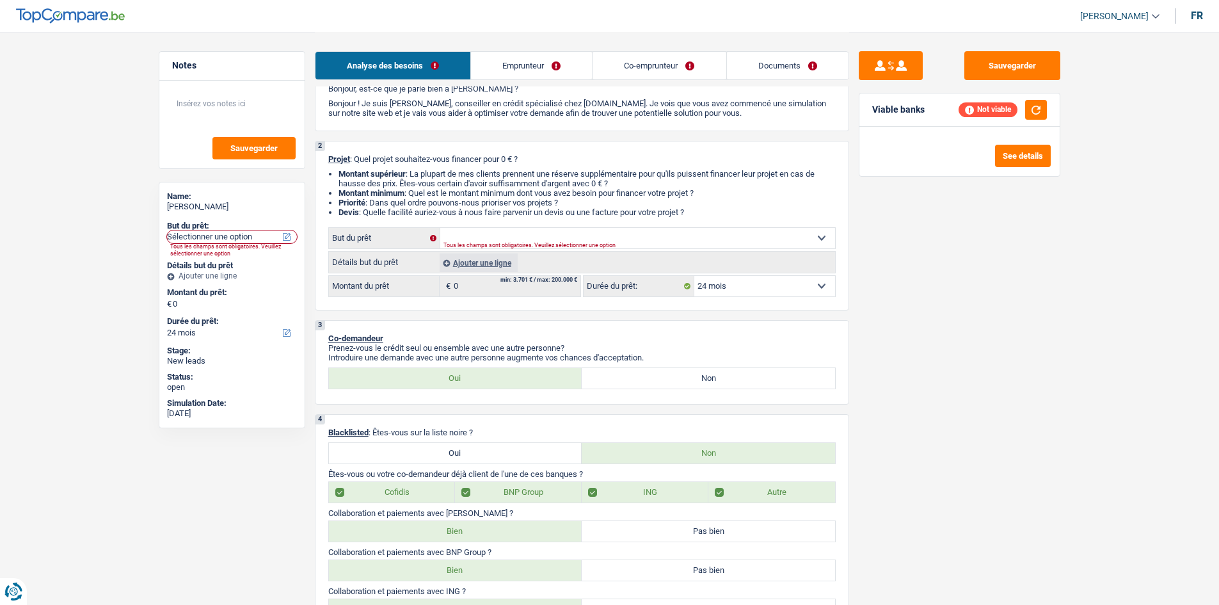
scroll to position [0, 0]
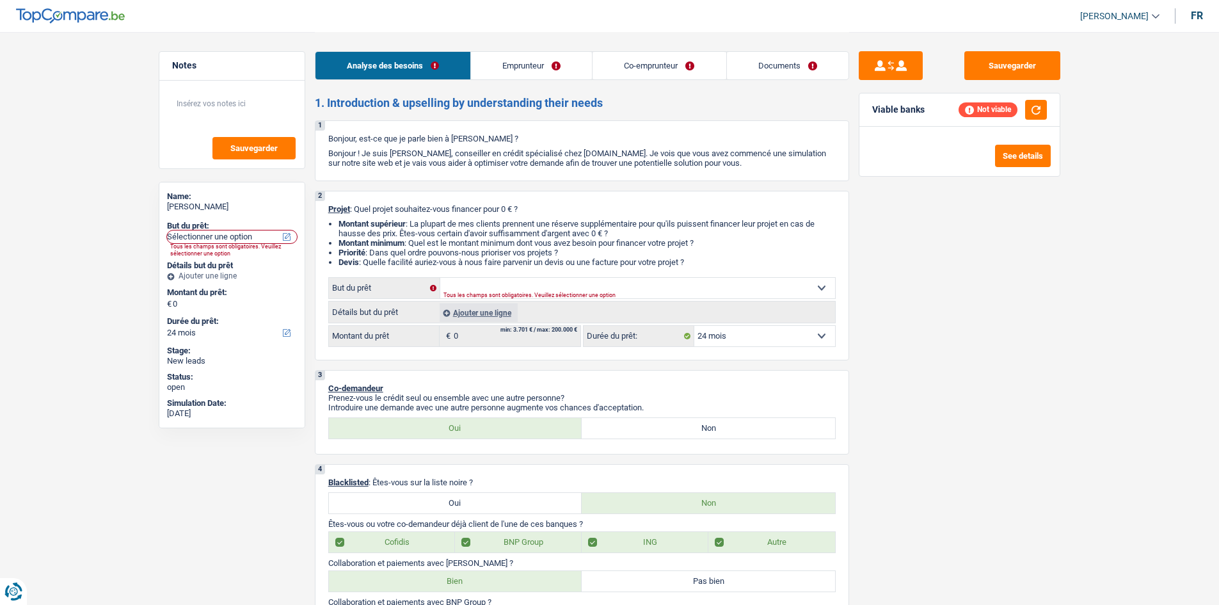
click at [735, 340] on select "12 mois 18 mois 24 mois Sélectionner une option" at bounding box center [764, 336] width 141 height 20
click at [973, 352] on div "Sauvegarder Viable banks Not viable See details" at bounding box center [959, 317] width 221 height 533
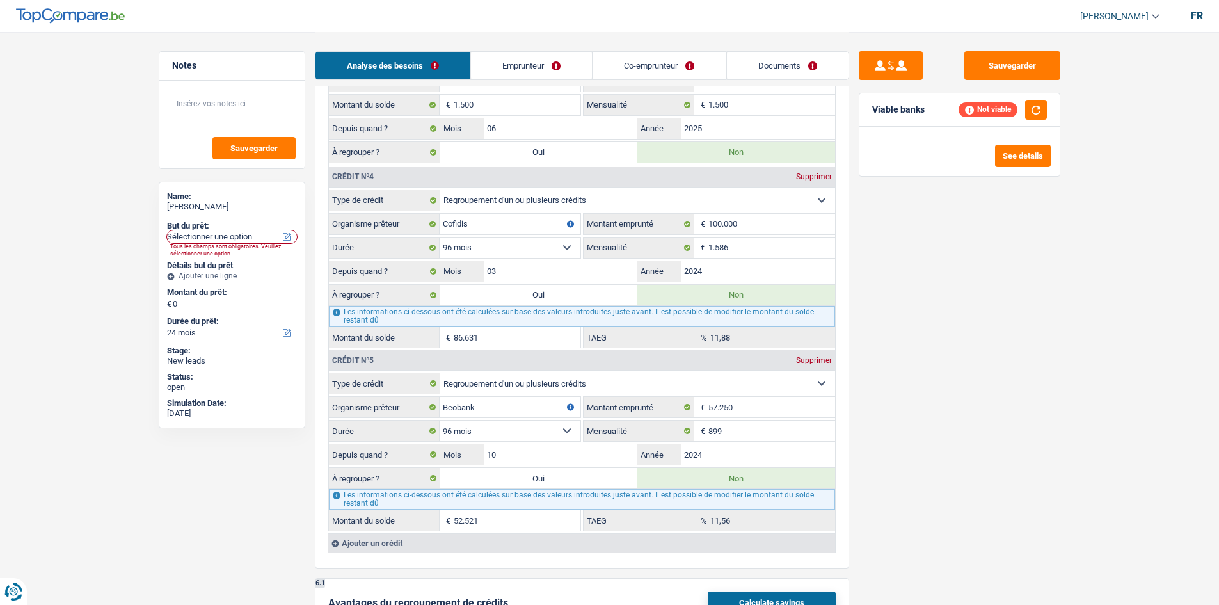
scroll to position [1472, 0]
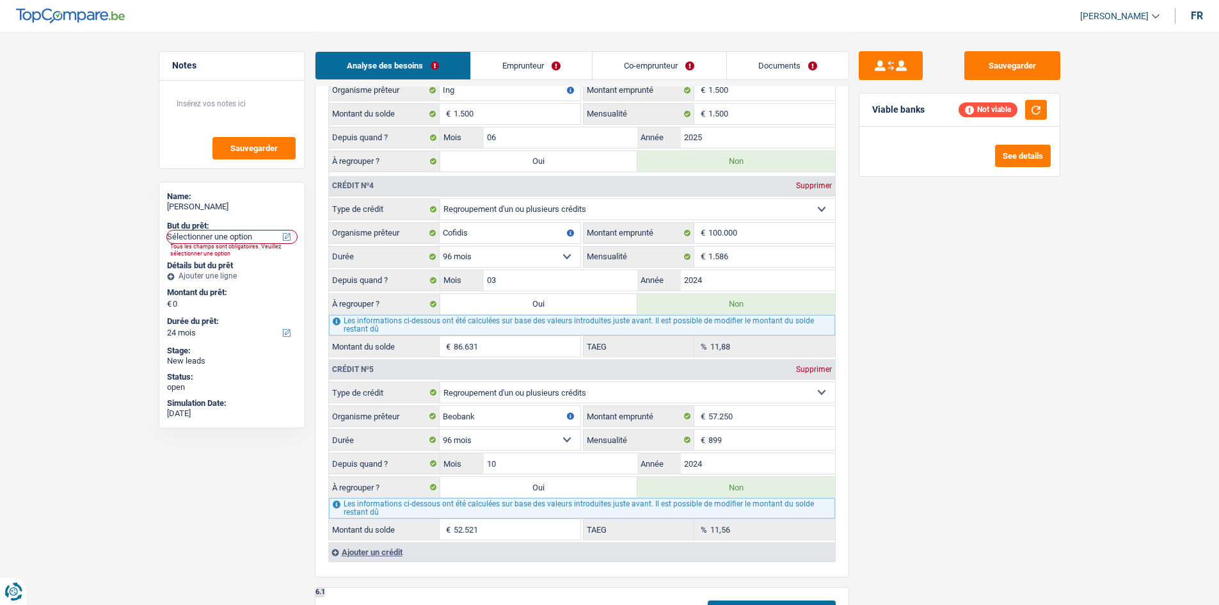
click at [831, 369] on div "Supprimer" at bounding box center [814, 369] width 42 height 8
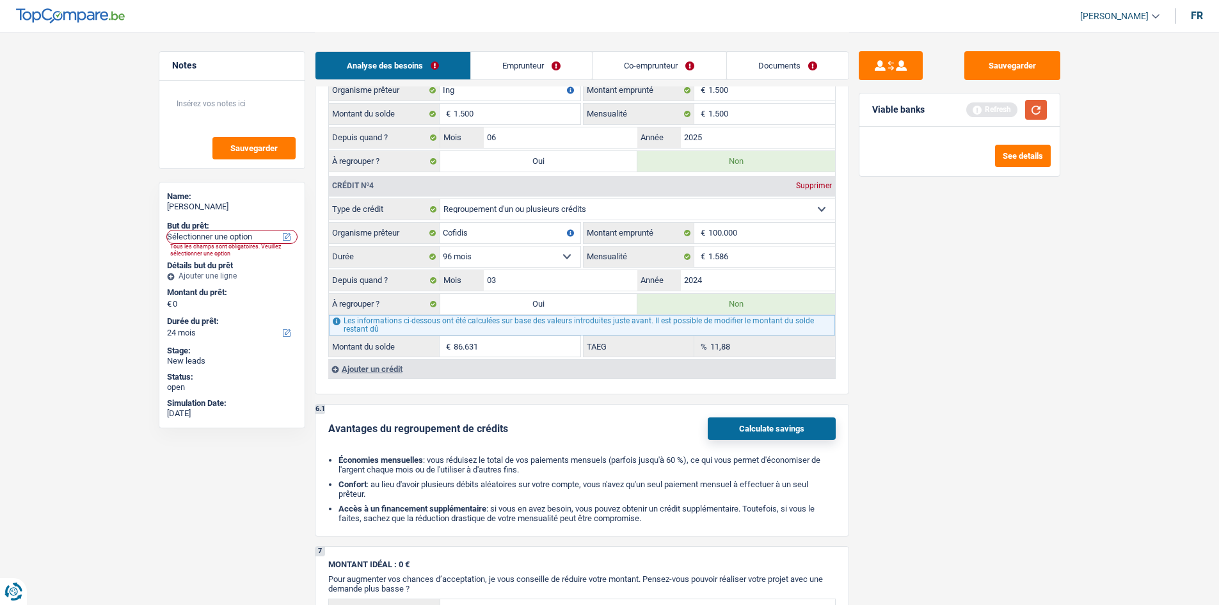
drag, startPoint x: 1034, startPoint y: 106, endPoint x: 1041, endPoint y: 104, distance: 7.2
click at [973, 106] on button "button" at bounding box center [1036, 110] width 22 height 20
click at [577, 305] on label "Oui" at bounding box center [539, 304] width 198 height 20
click at [577, 305] on input "Oui" at bounding box center [539, 304] width 198 height 20
radio input "true"
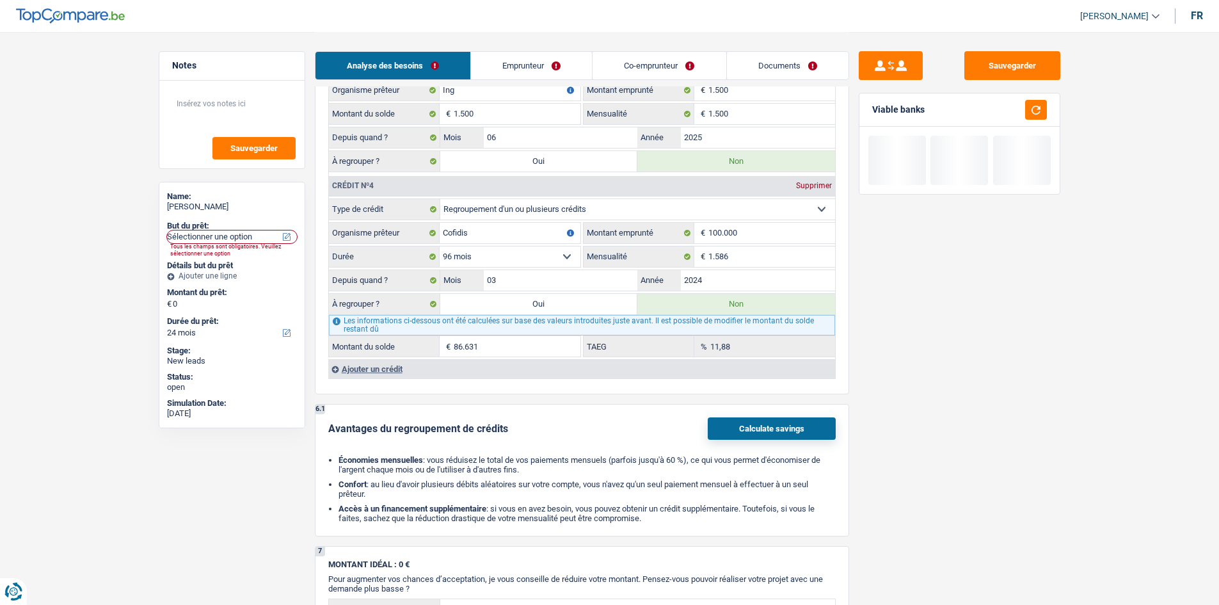
radio input "false"
type input "86.631"
select select "refinancing"
select select "144"
select select "refinancing"
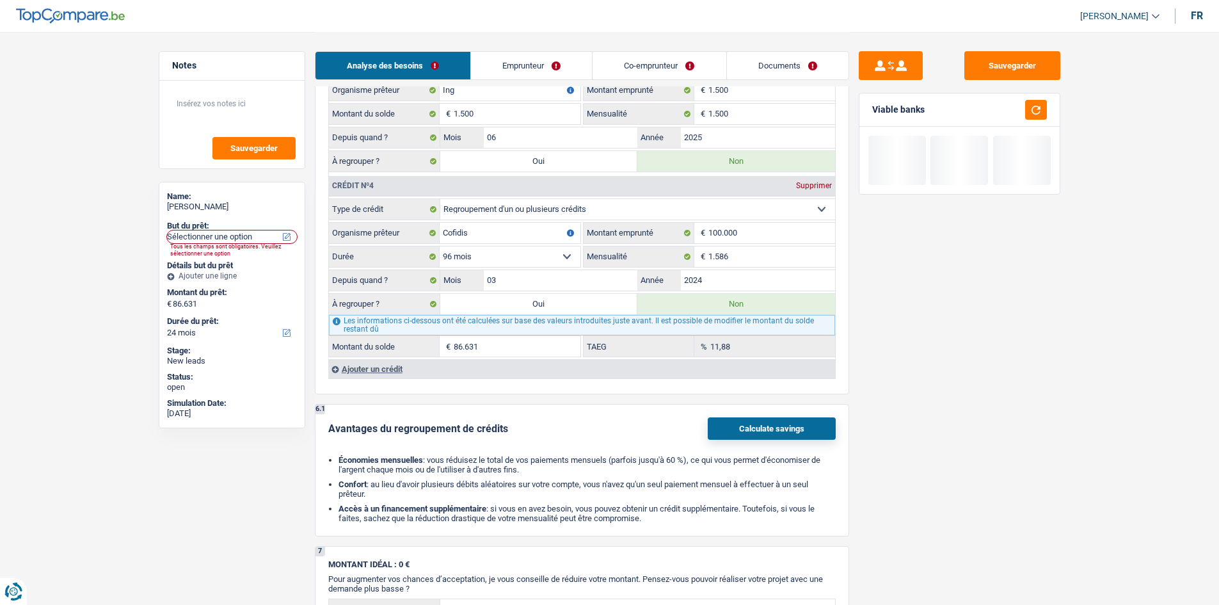
select select "144"
select select "refinancing"
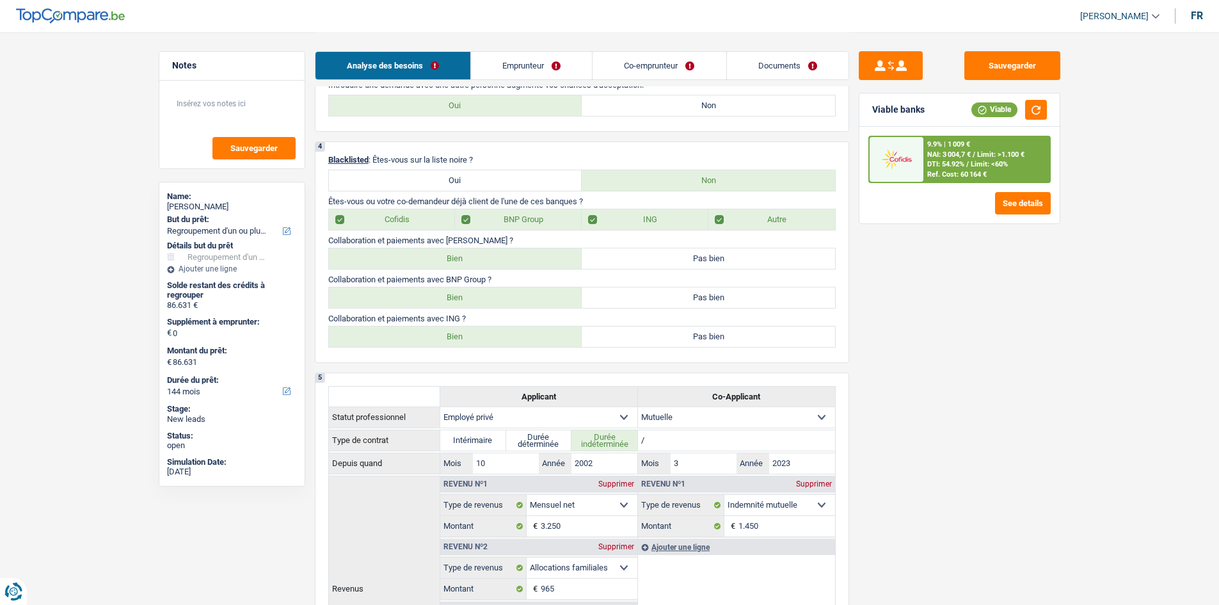
scroll to position [256, 0]
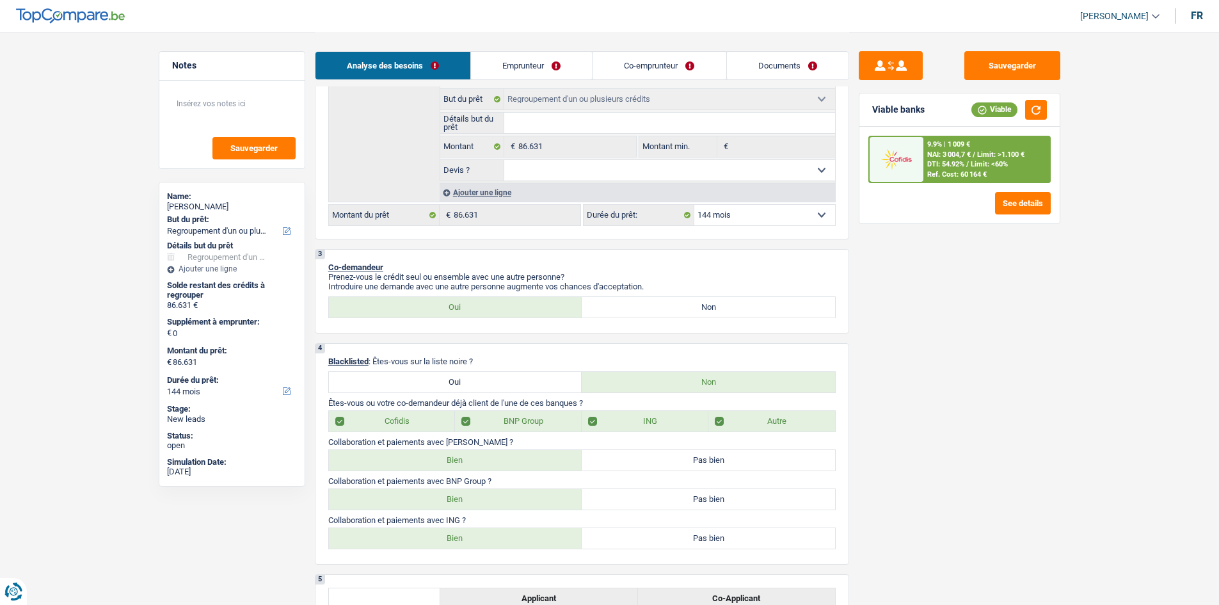
click at [772, 218] on select "12 mois 18 mois 24 mois 30 mois 36 mois 42 mois 48 mois 60 mois 72 mois 84 mois…" at bounding box center [764, 215] width 141 height 20
click at [694, 205] on select "12 mois 18 mois 24 mois 30 mois 36 mois 42 mois 48 mois 60 mois 72 mois 84 mois…" at bounding box center [764, 215] width 141 height 20
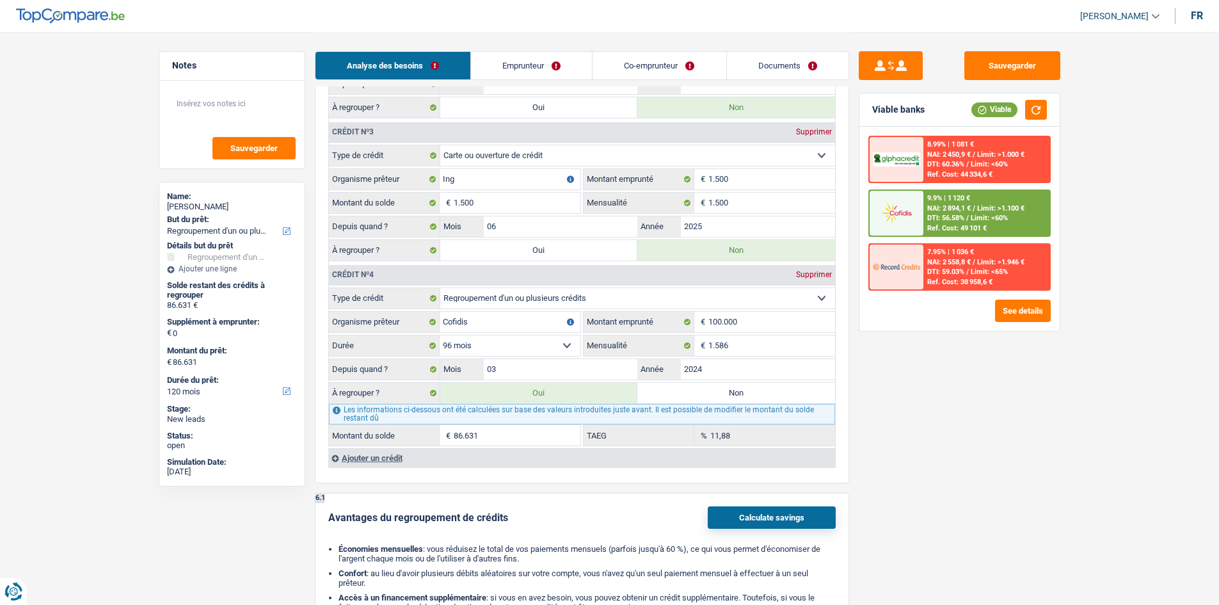
scroll to position [1536, 0]
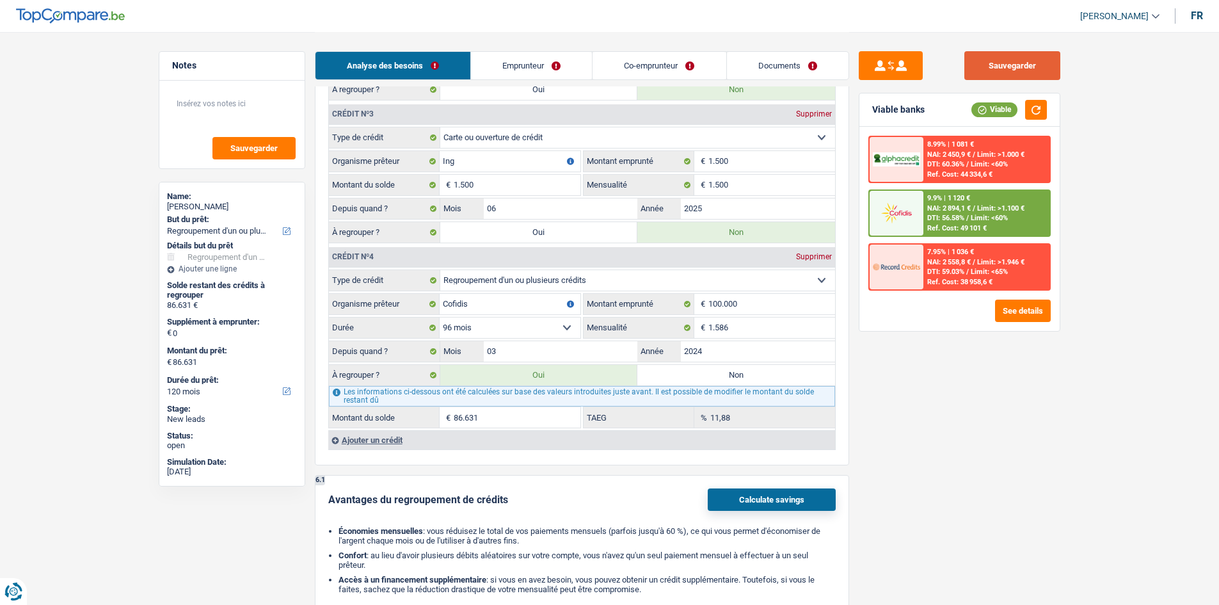
drag, startPoint x: 1037, startPoint y: 60, endPoint x: 1028, endPoint y: 86, distance: 27.7
click at [973, 60] on button "Sauvegarder" at bounding box center [1012, 65] width 96 height 29
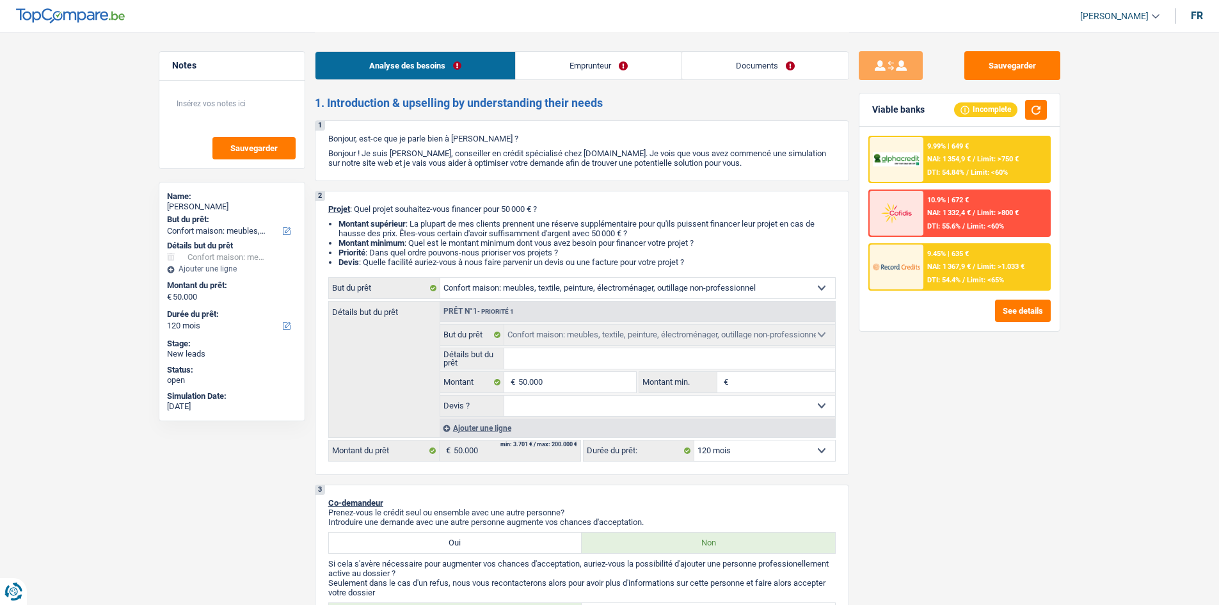
select select "household"
select select "120"
select select "household"
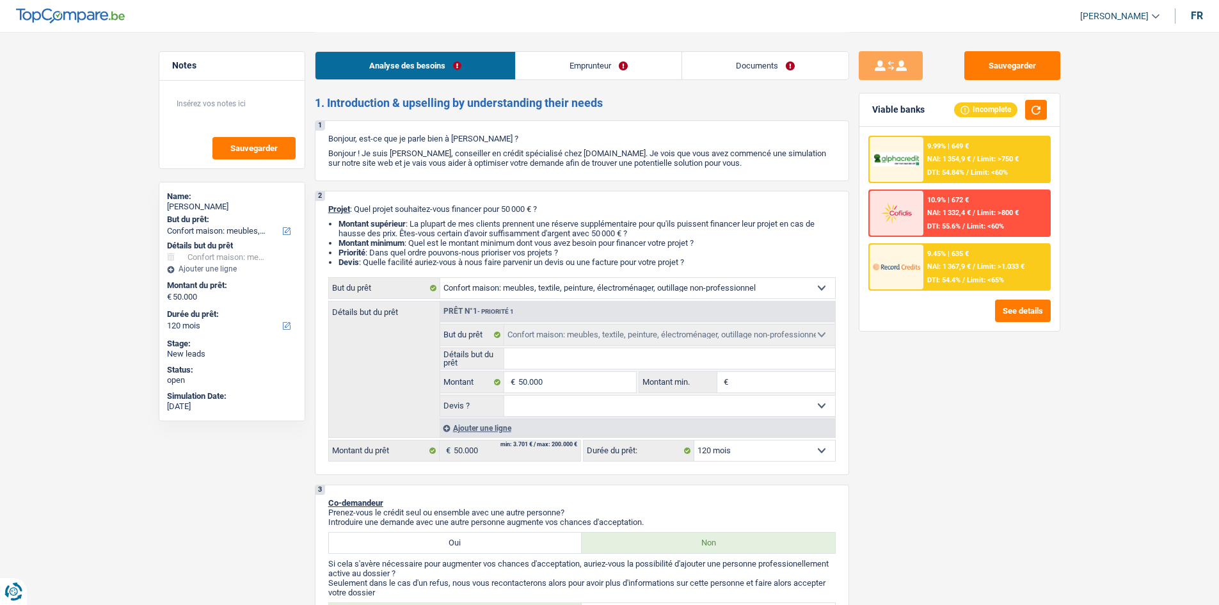
select select "120"
select select "independent"
select select "familyAllowances"
select select "netSalary"
select select "ownerWithMortgage"
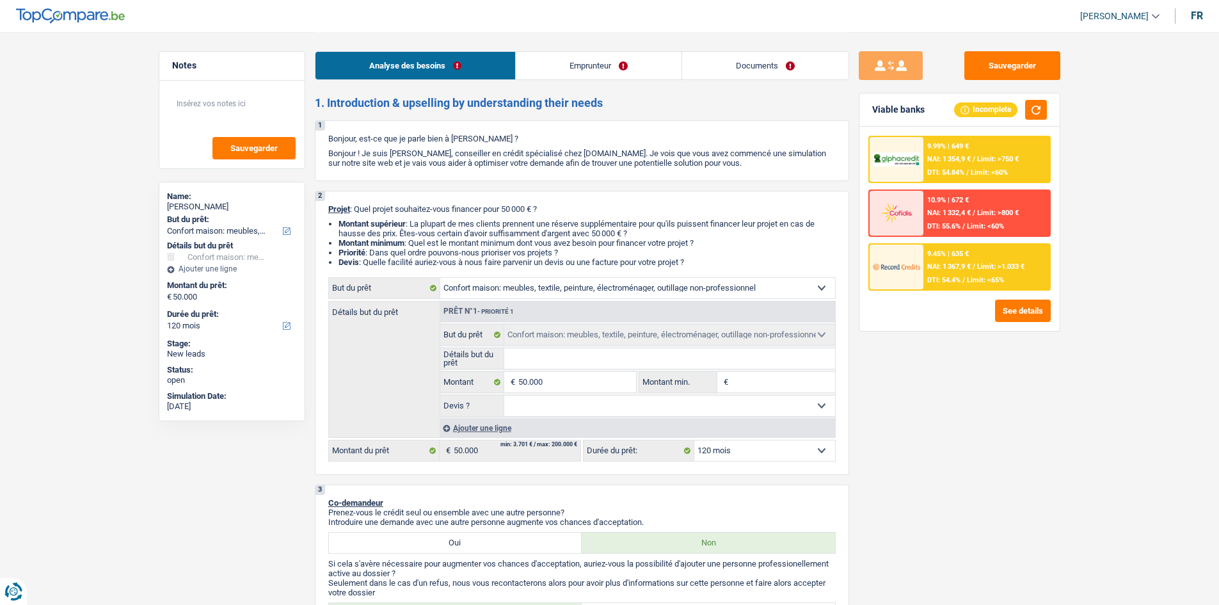
select select "mortgage"
select select "300"
select select "household"
select select "120"
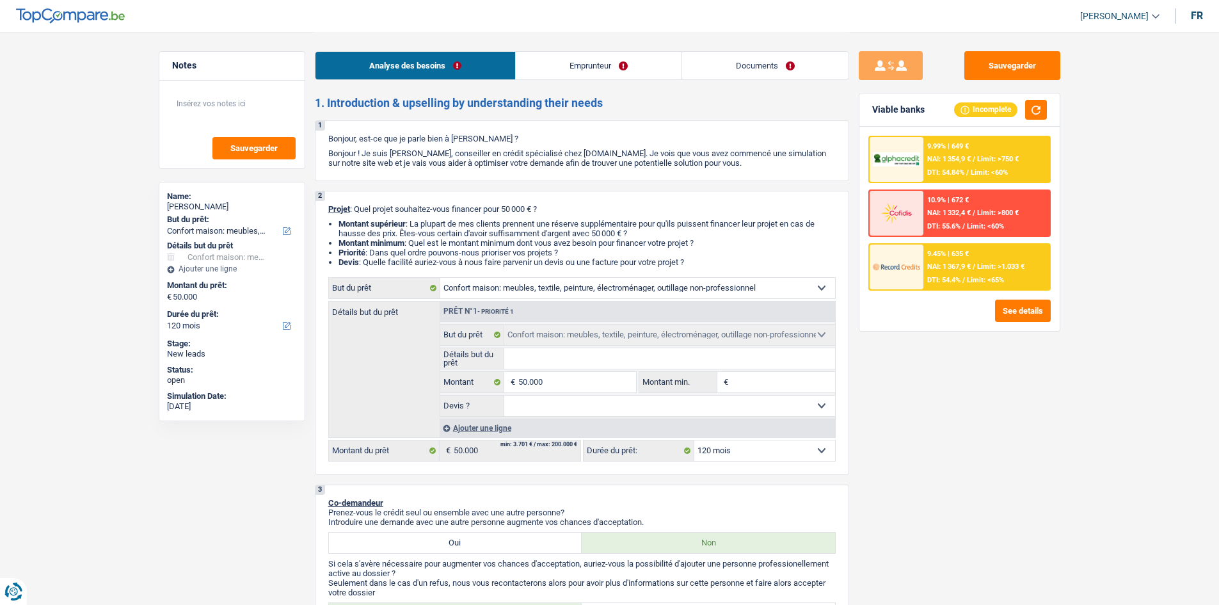
click at [578, 60] on link "Emprunteur" at bounding box center [599, 66] width 166 height 28
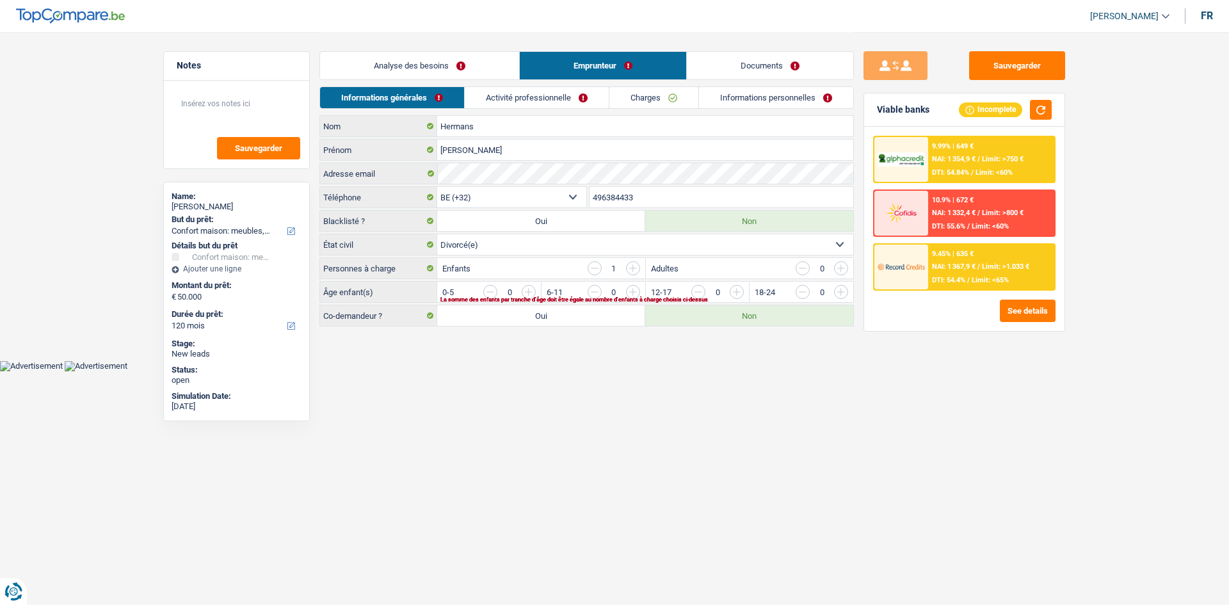
click at [569, 108] on div "Informations générales Activité professionnelle Charges Informations personnell…" at bounding box center [586, 100] width 534 height 29
click at [568, 108] on li "Activité professionnelle" at bounding box center [536, 97] width 145 height 22
click at [575, 87] on link "Activité professionnelle" at bounding box center [537, 97] width 144 height 21
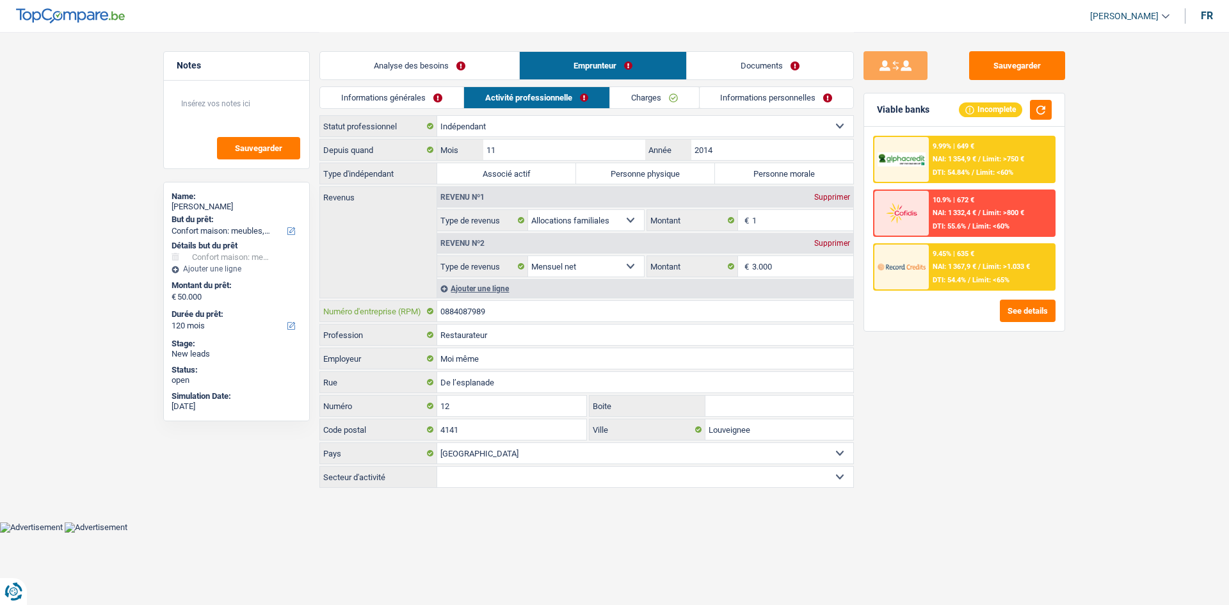
drag, startPoint x: 502, startPoint y: 315, endPoint x: 385, endPoint y: 313, distance: 117.1
click at [328, 313] on div "0884087989 Numéro d'entreprise (RPM)" at bounding box center [586, 311] width 533 height 20
click at [799, 176] on label "Personne morale" at bounding box center [784, 173] width 139 height 20
click at [799, 176] on input "Personne morale" at bounding box center [784, 173] width 139 height 20
radio input "true"
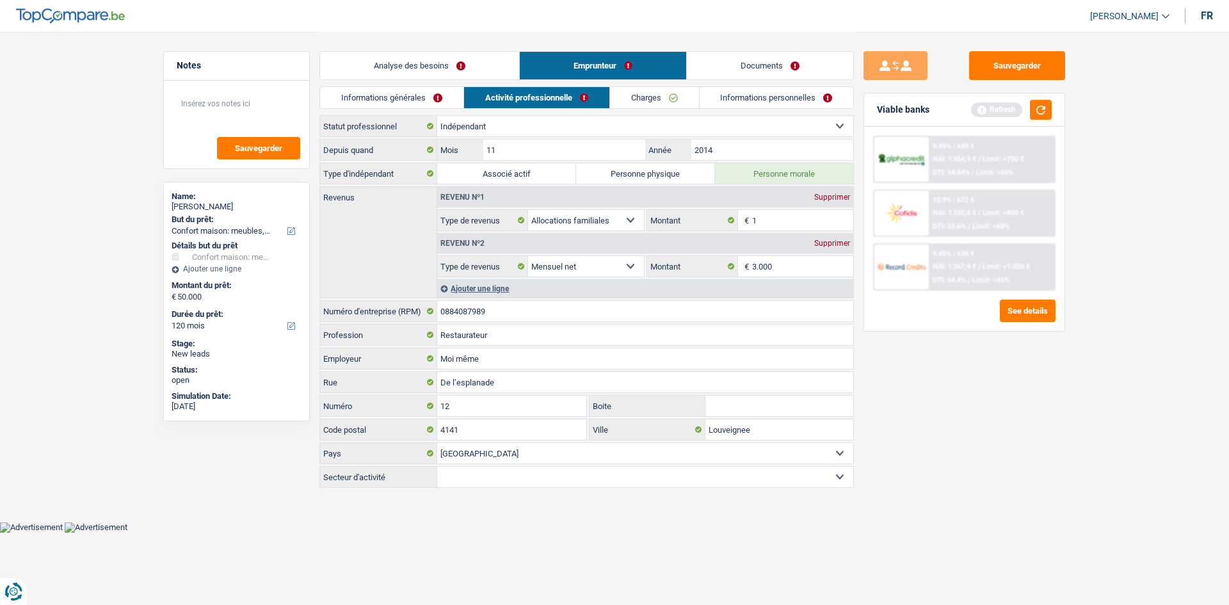
click at [436, 96] on link "Informations générales" at bounding box center [391, 97] width 143 height 21
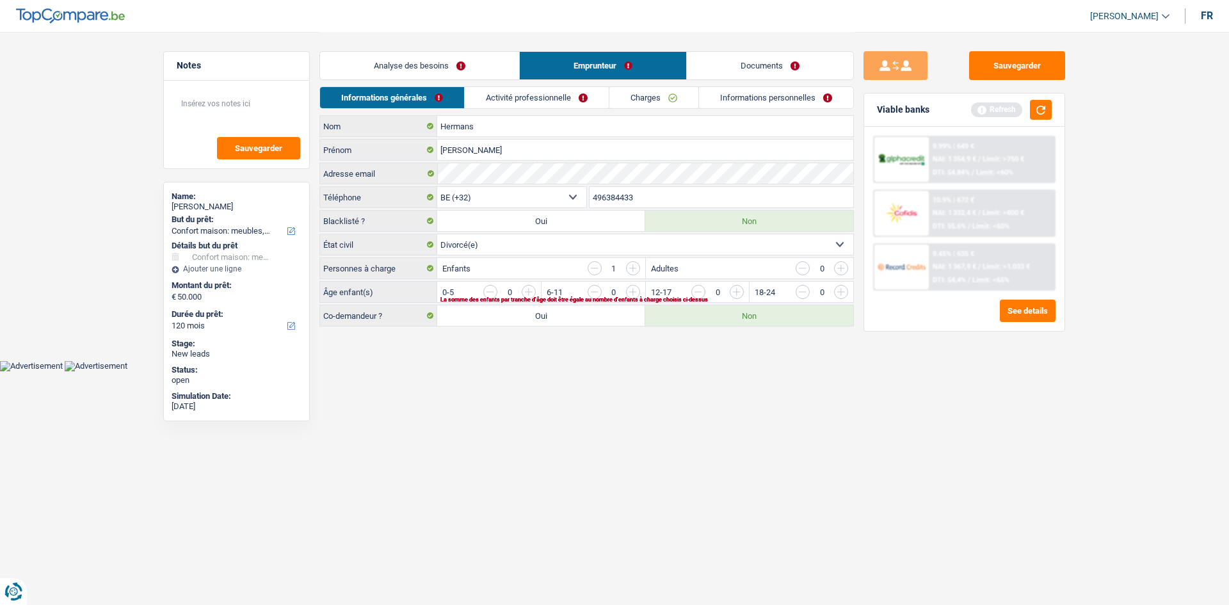
click at [460, 68] on link "Analyse des besoins" at bounding box center [419, 66] width 199 height 28
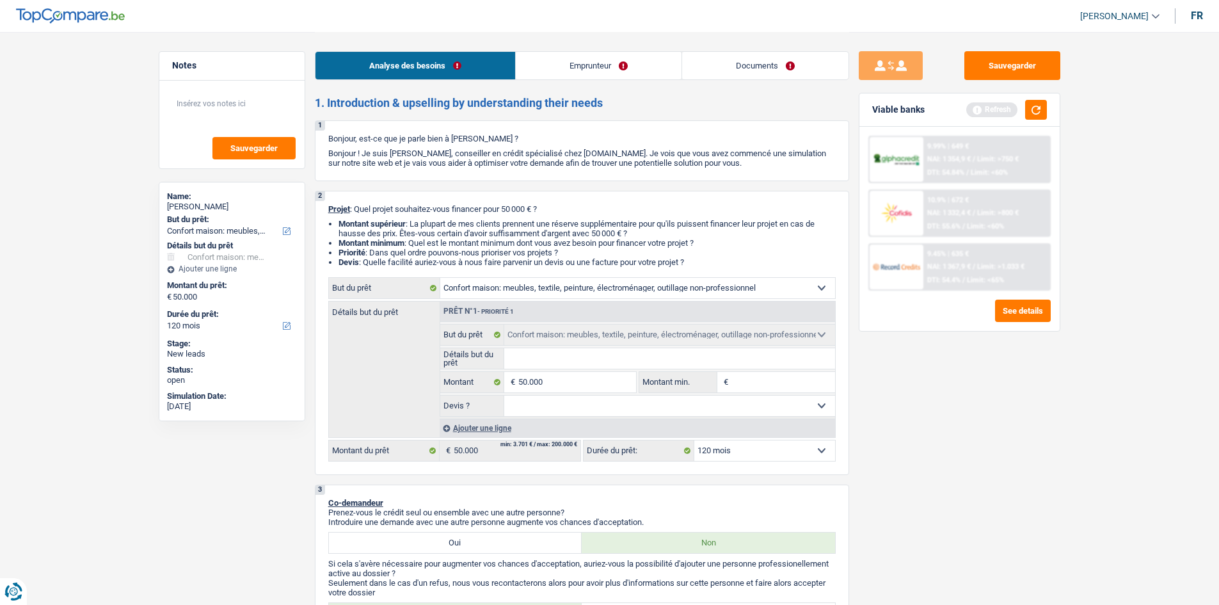
scroll to position [128, 0]
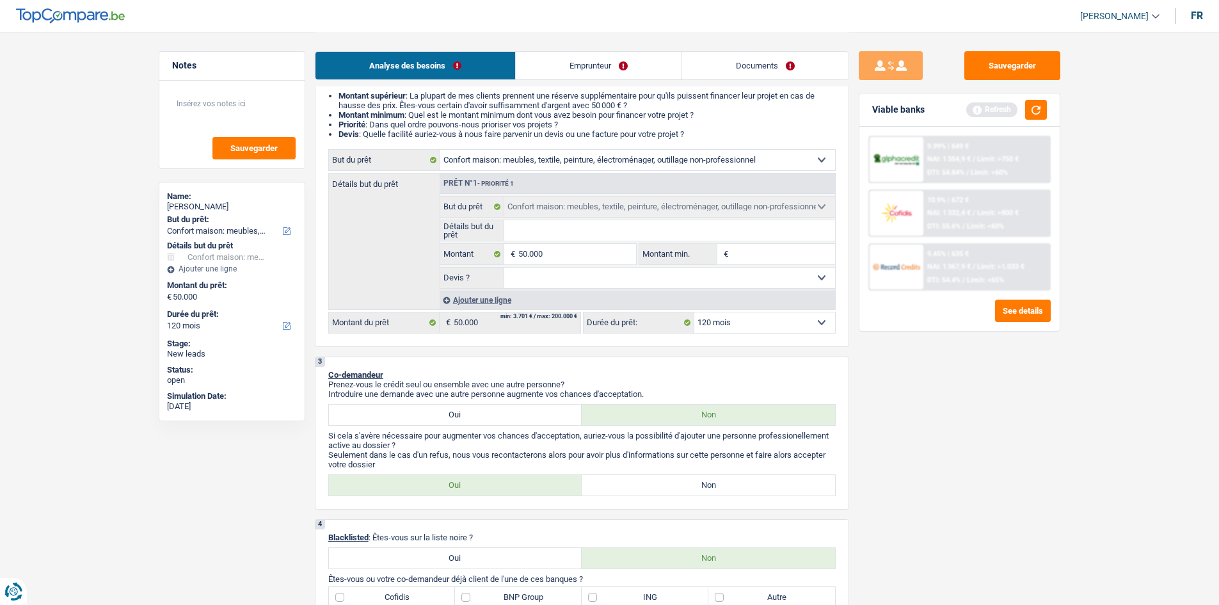
drag, startPoint x: 7, startPoint y: 376, endPoint x: 19, endPoint y: 338, distance: 40.3
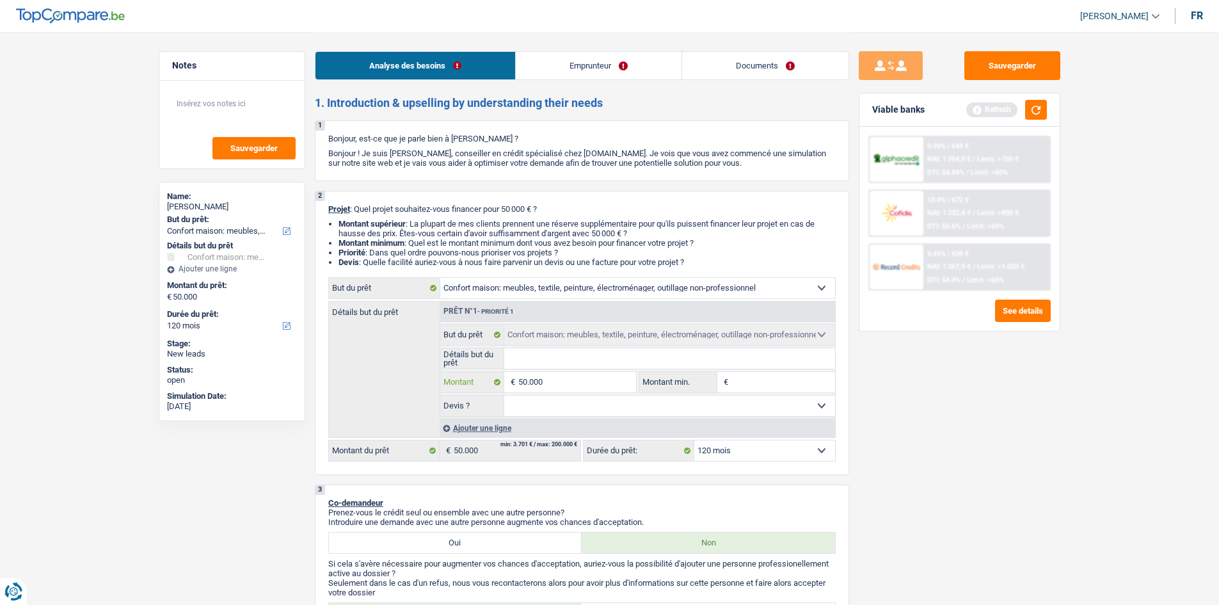
drag, startPoint x: 591, startPoint y: 378, endPoint x: 1009, endPoint y: 511, distance: 438.6
click at [591, 378] on input "50.000" at bounding box center [576, 382] width 117 height 20
type input "5.000"
type input "500"
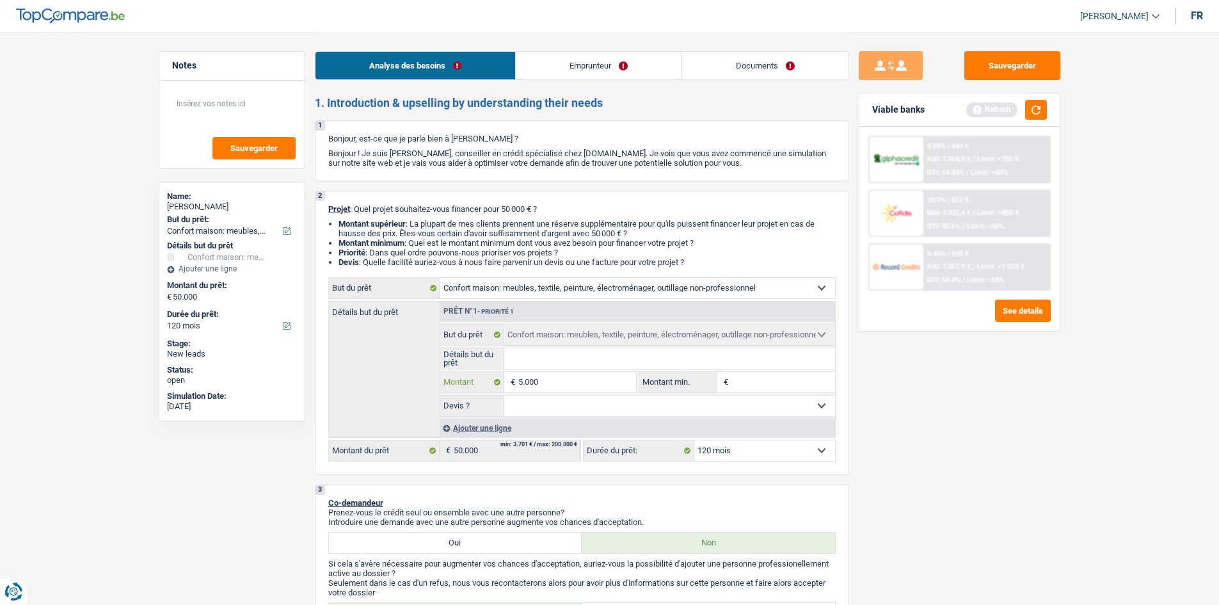
type input "500"
type input "50"
type input "5"
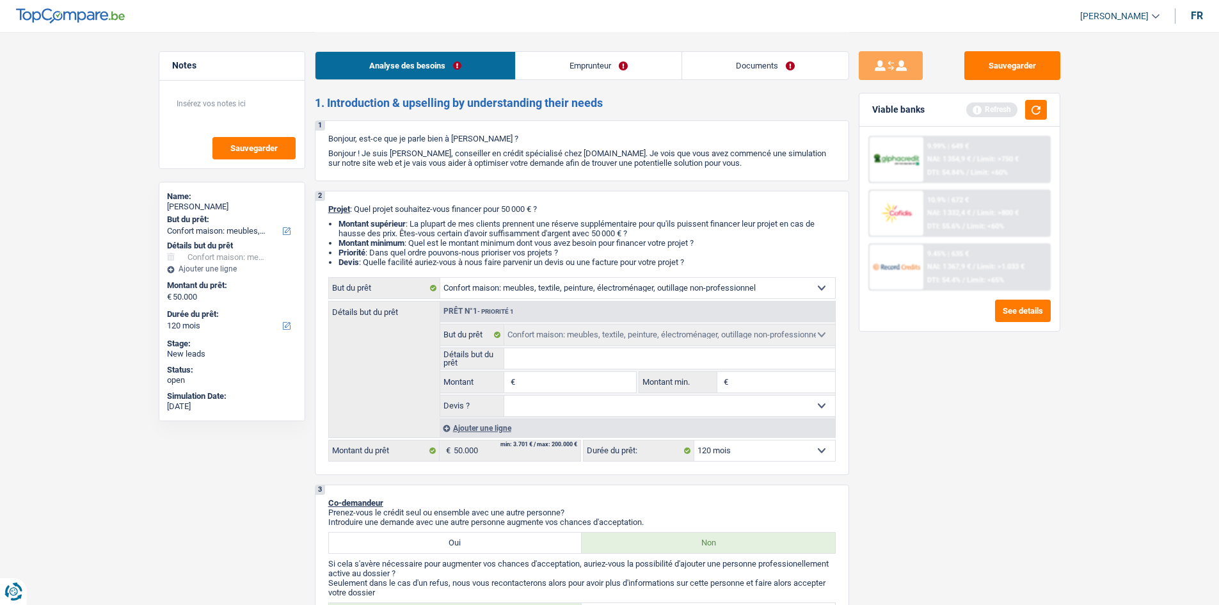
type input "3"
type input "30"
type input "300"
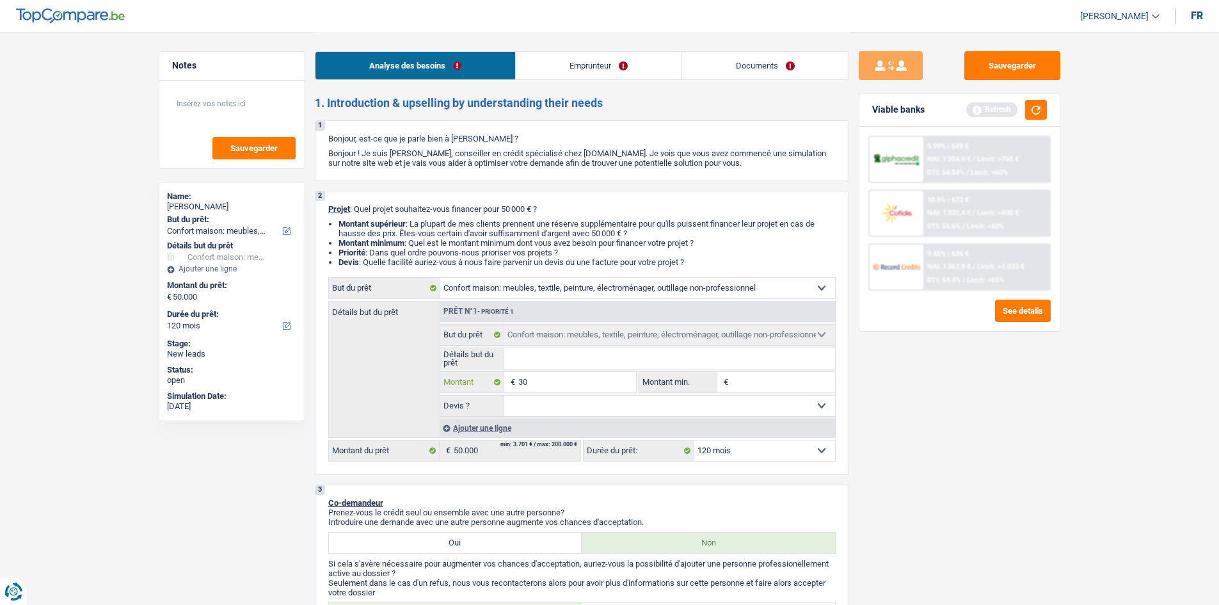
type input "300"
type input "3.000"
type input "30.000"
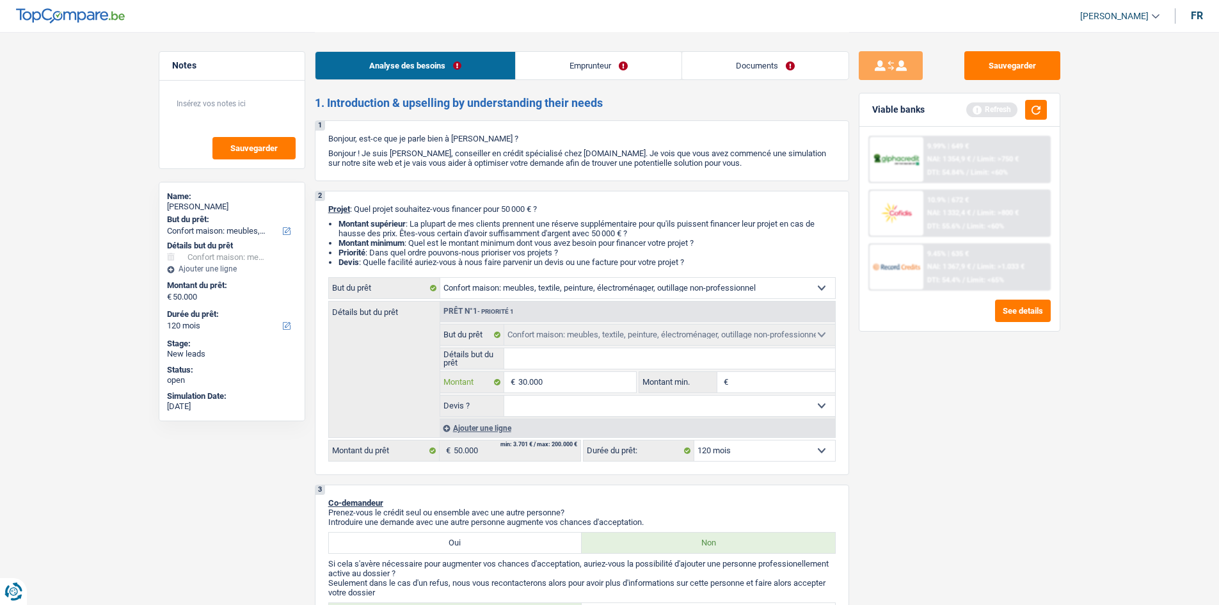
type input "30.000"
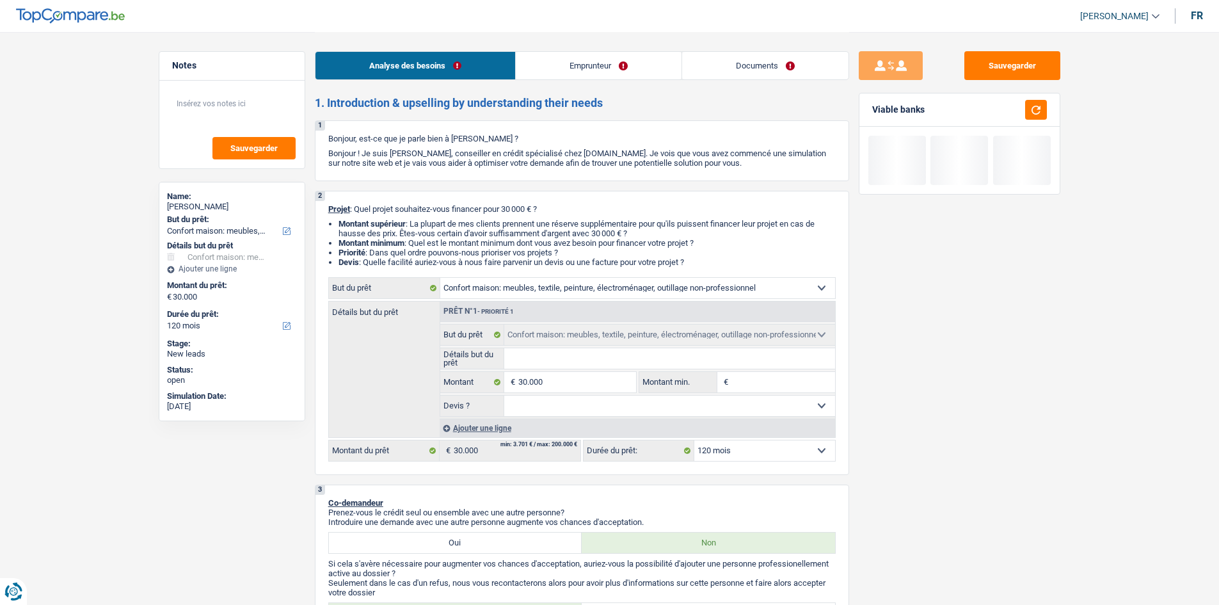
drag, startPoint x: 1079, startPoint y: 495, endPoint x: 1068, endPoint y: 461, distance: 36.2
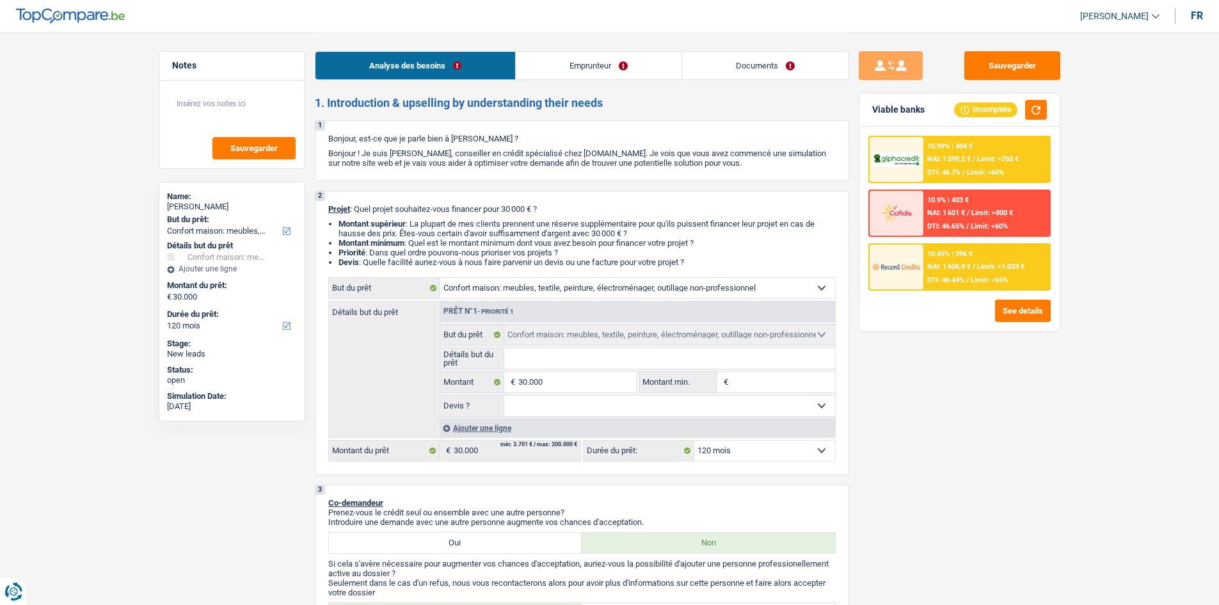
click at [616, 287] on select "Confort maison: meubles, textile, peinture, électroménager, outillage non-profe…" at bounding box center [637, 288] width 395 height 20
select select "renovation"
click at [440, 278] on select "Confort maison: meubles, textile, peinture, électroménager, outillage non-profe…" at bounding box center [637, 288] width 395 height 20
select select "renovation"
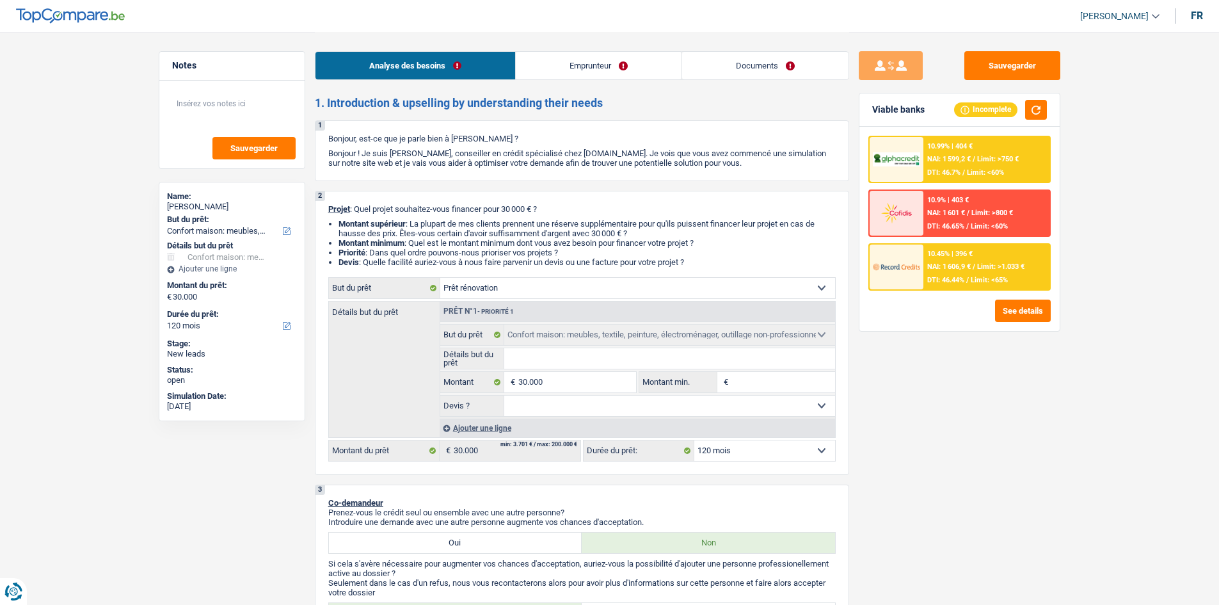
select select "renovation"
select select "household"
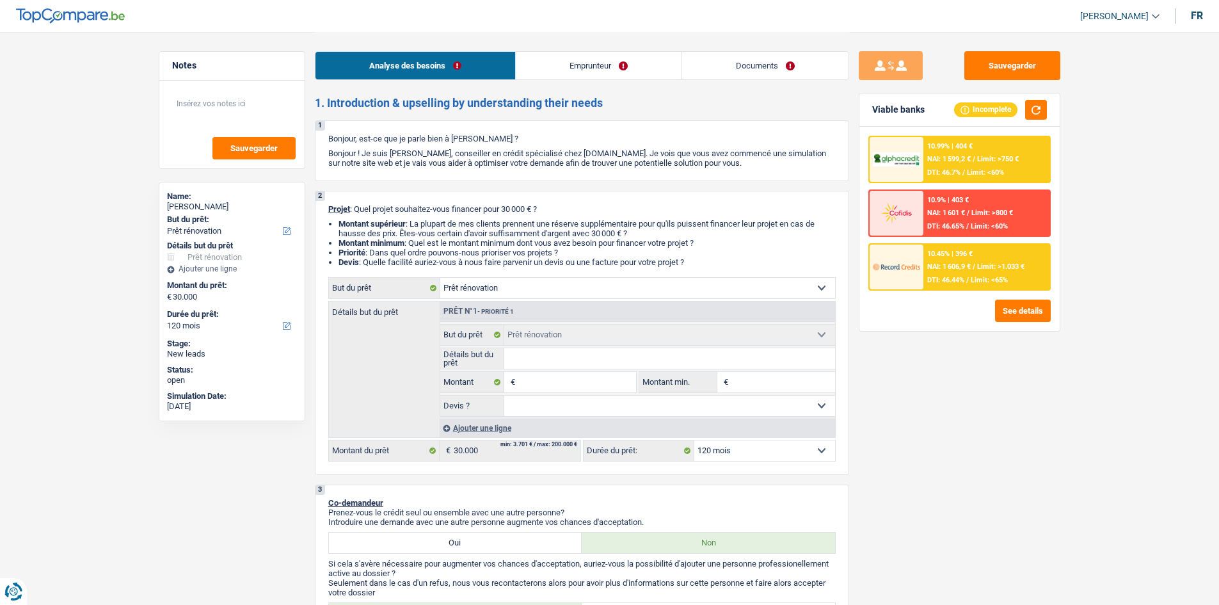
select select "household"
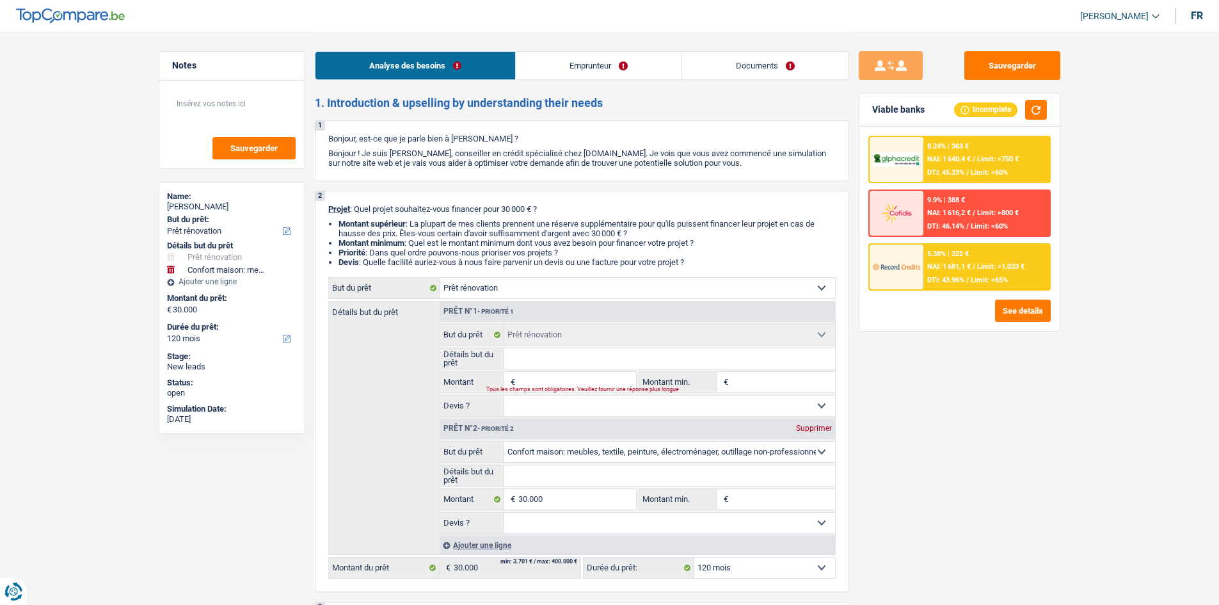
drag, startPoint x: 804, startPoint y: 425, endPoint x: 716, endPoint y: 417, distance: 88.6
click at [806, 426] on div "Supprimer" at bounding box center [814, 428] width 42 height 8
type input "0"
select select
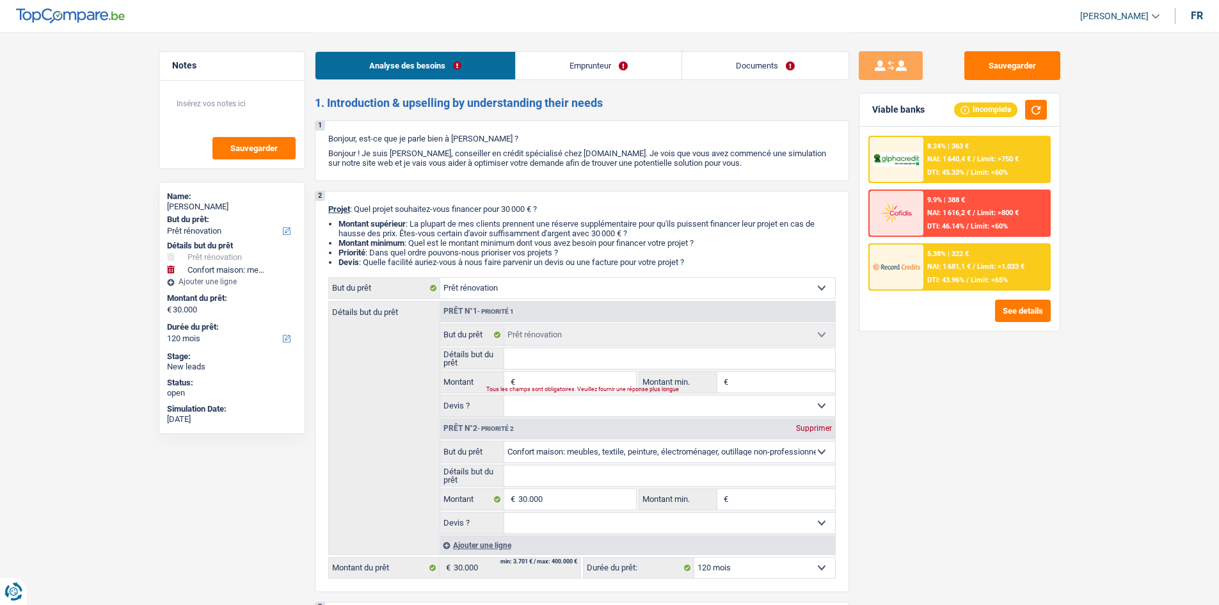
select select
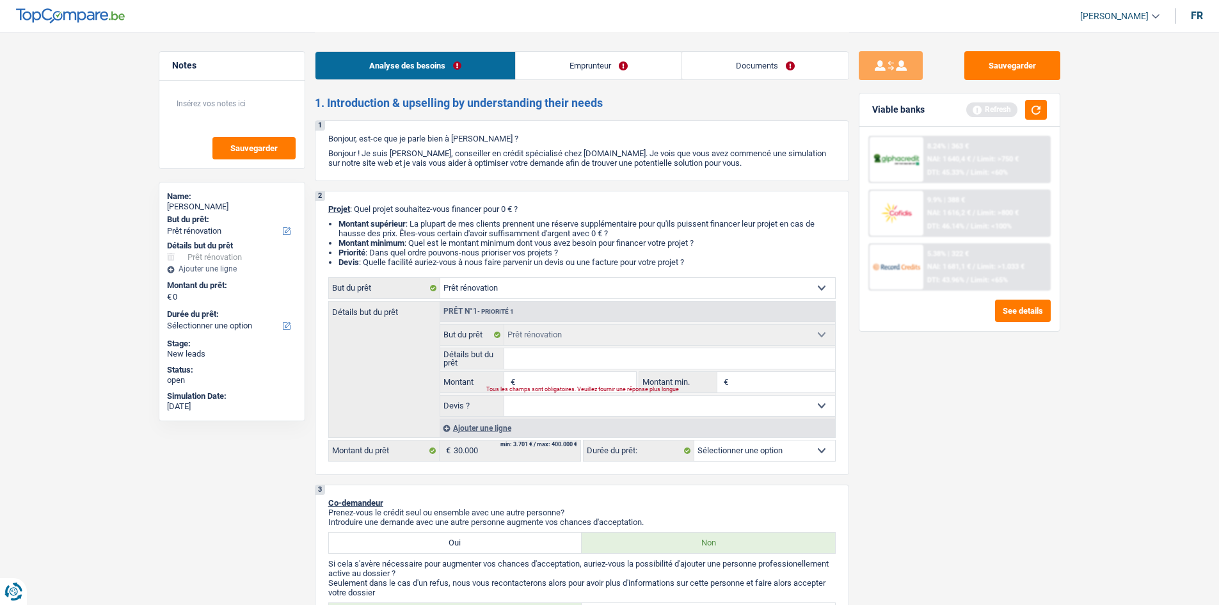
click at [598, 382] on input "Montant" at bounding box center [576, 382] width 117 height 20
type input "3"
type input "30"
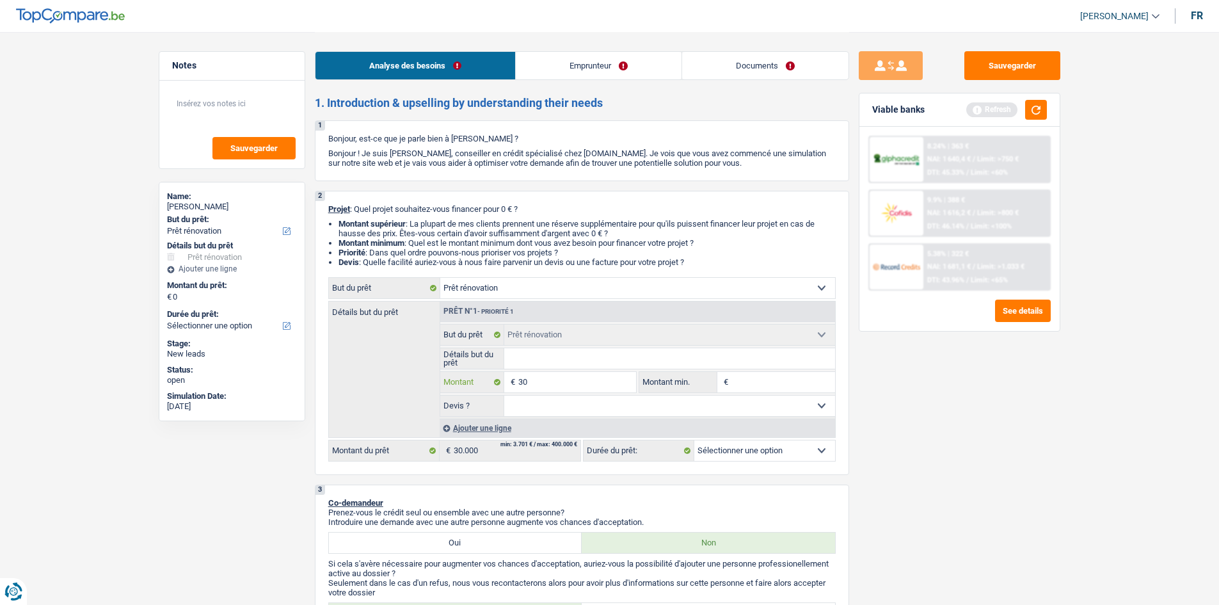
type input "300"
type input "3.000"
type input "30.000"
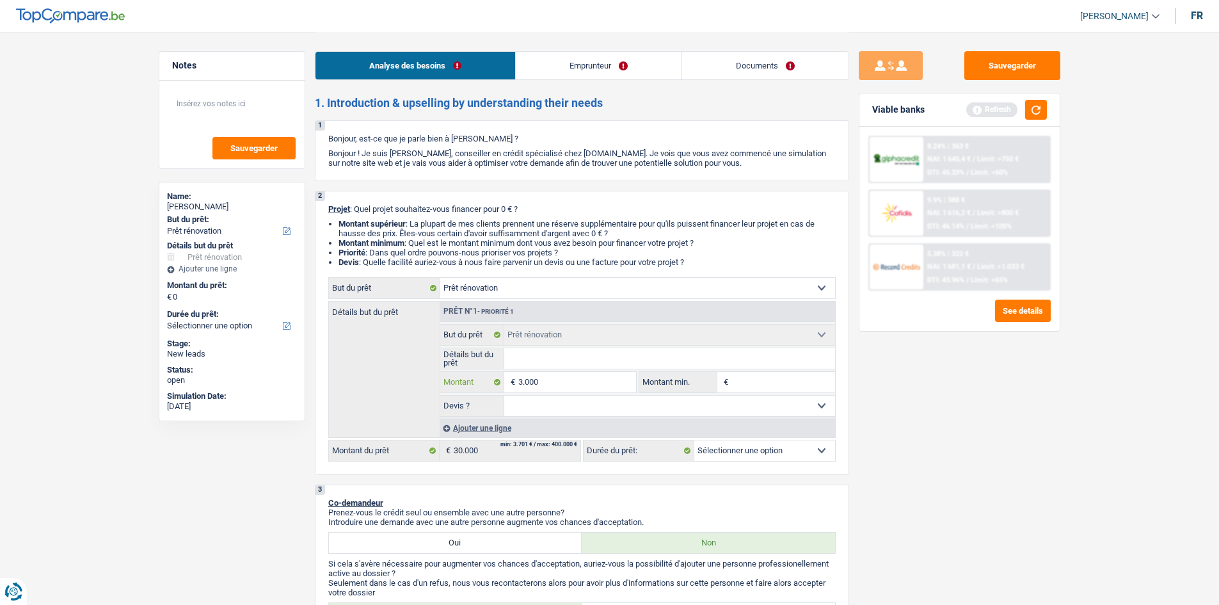
type input "30.000"
select select "120"
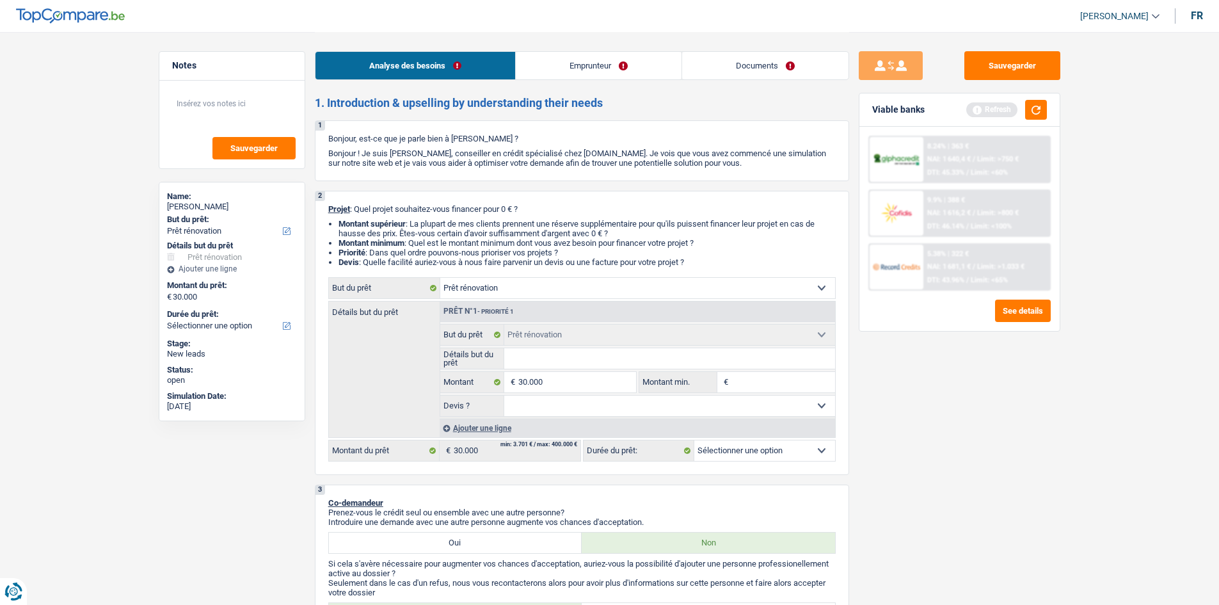
select select "120"
click at [570, 356] on input "Détails but du prêt" at bounding box center [669, 358] width 331 height 20
type input "p"
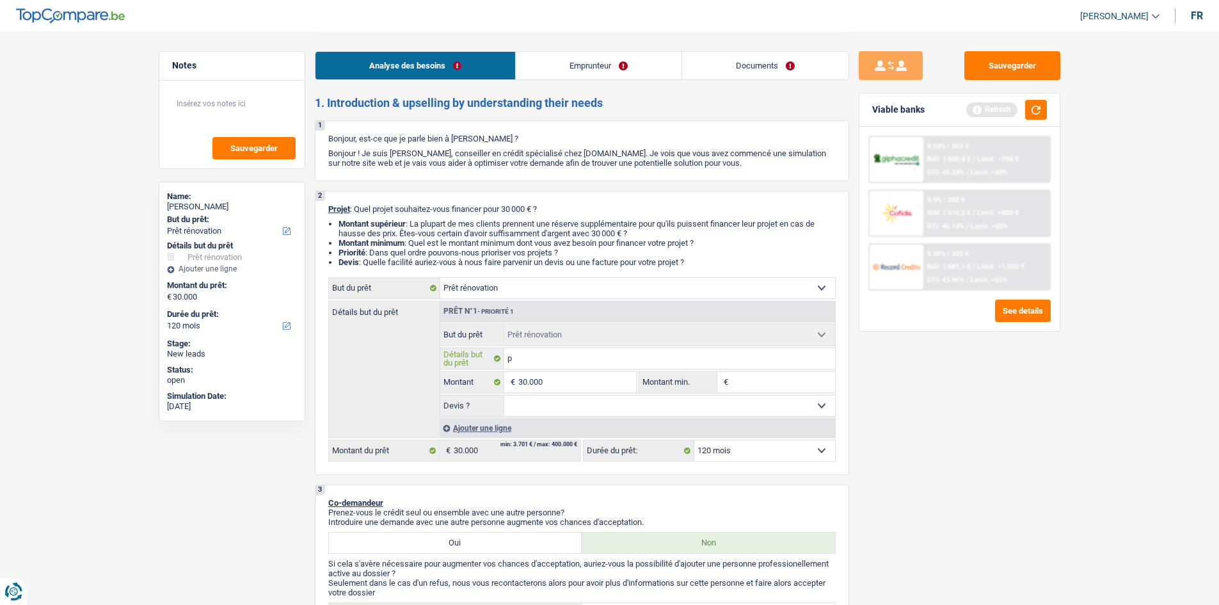
type input "pa"
type input "pan"
type input "pann"
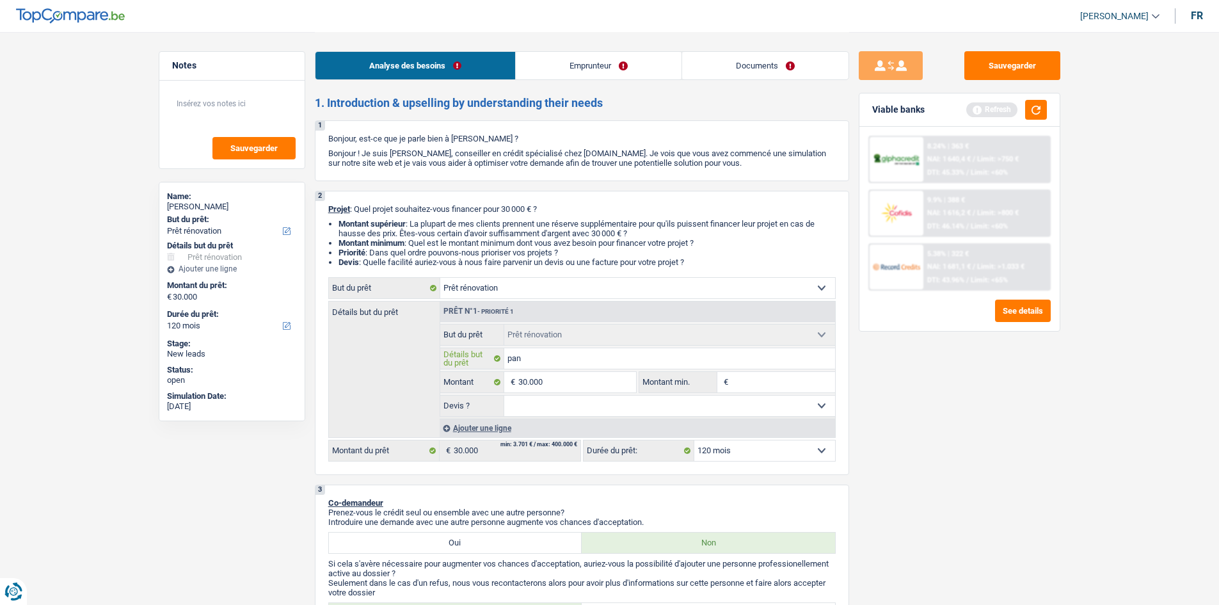
type input "pann"
type input "panne"
type input "pannea"
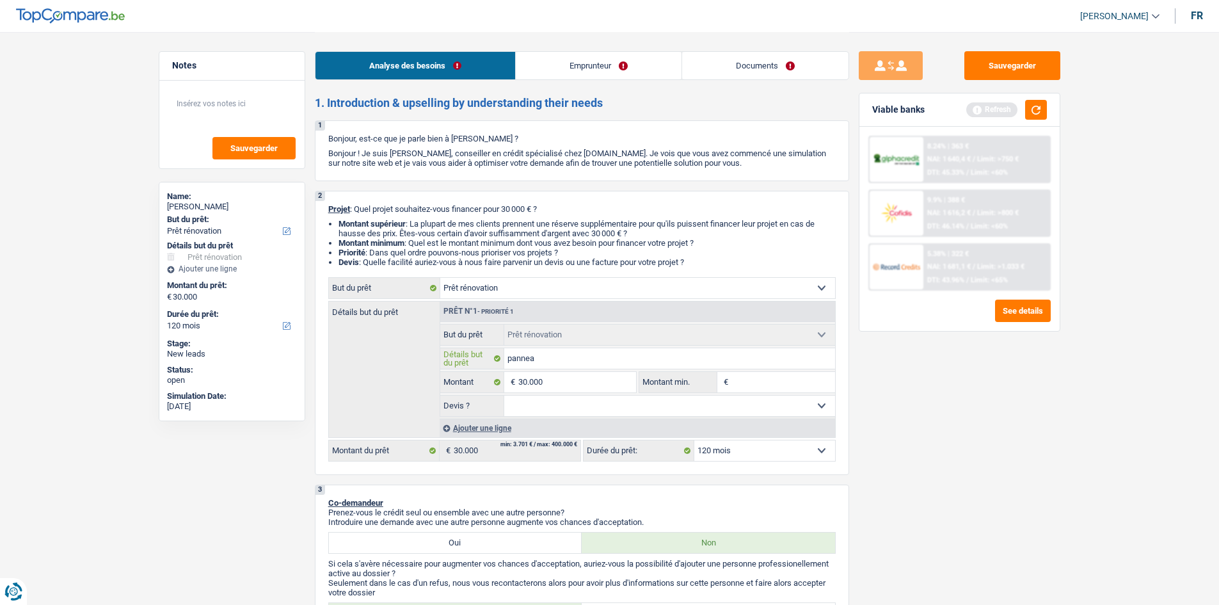
type input "panneau"
type input "panneaux"
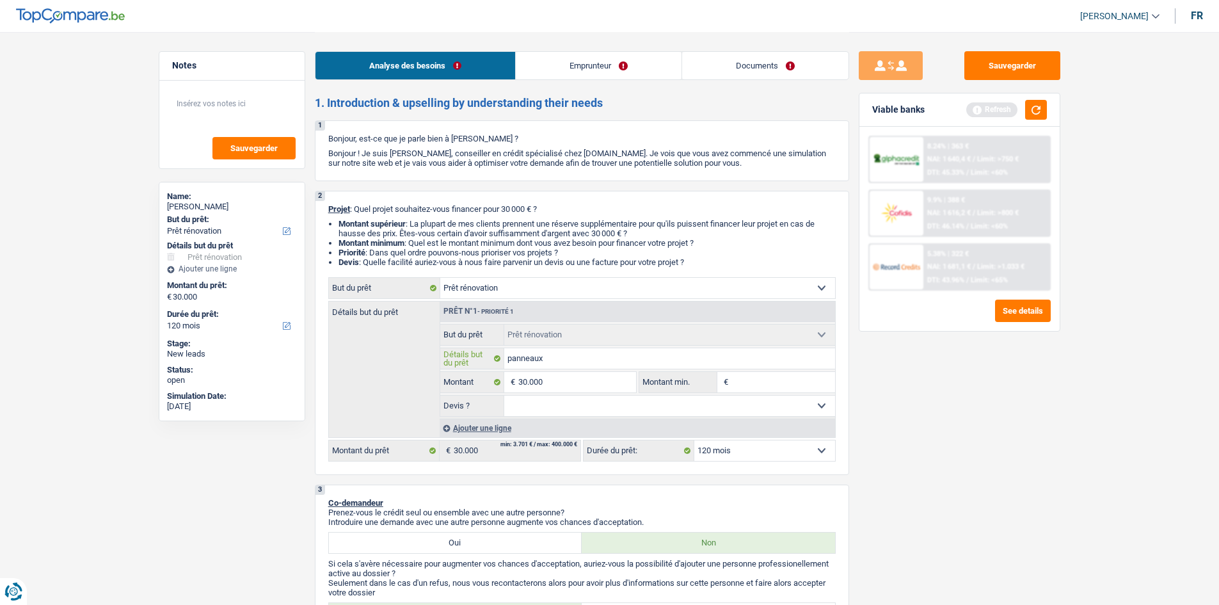
type input "panneaux"
click at [546, 372] on input "30.000" at bounding box center [576, 382] width 117 height 20
type input "3.000"
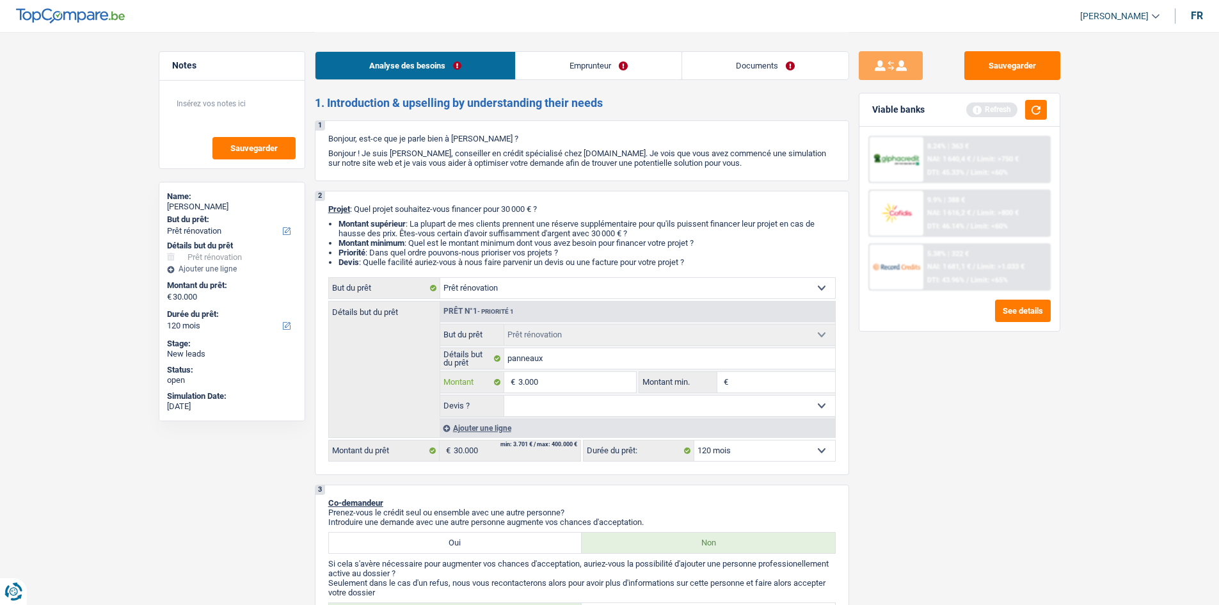
type input "300"
type input "30"
type input "3"
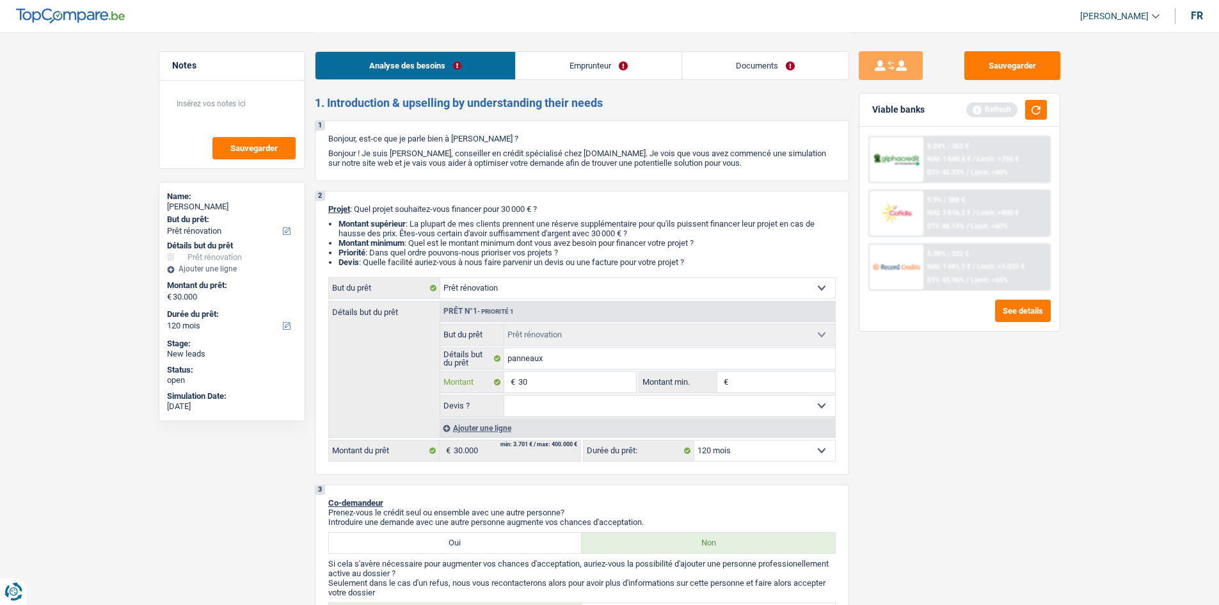
type input "3"
type input "5"
type input "50"
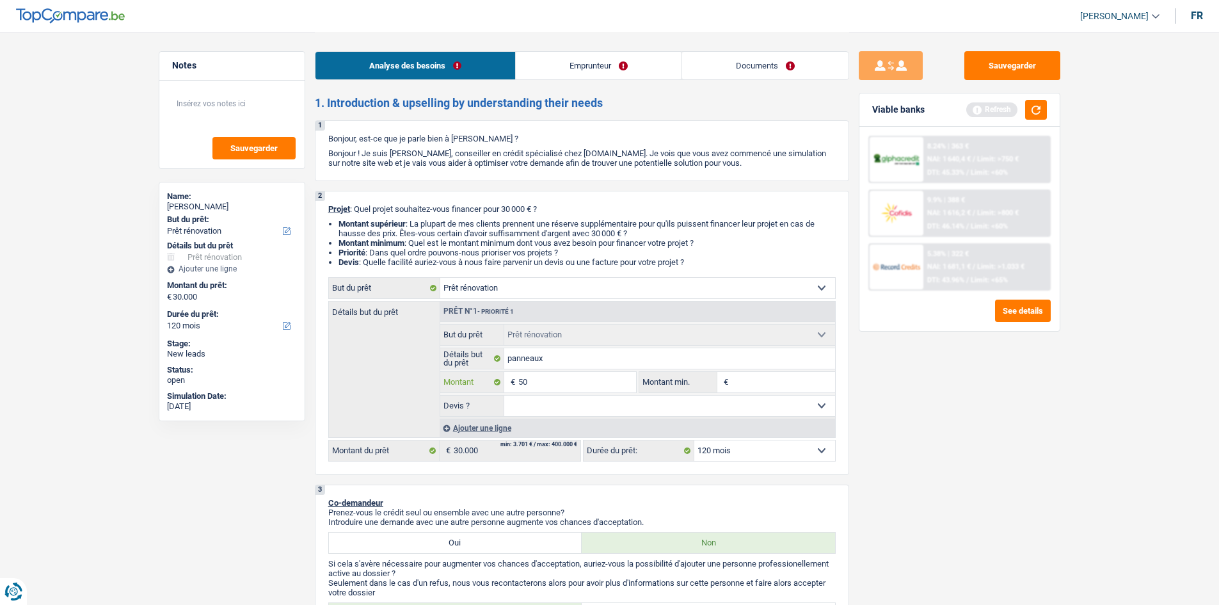
type input "500"
type input "5.000"
type input "50.000"
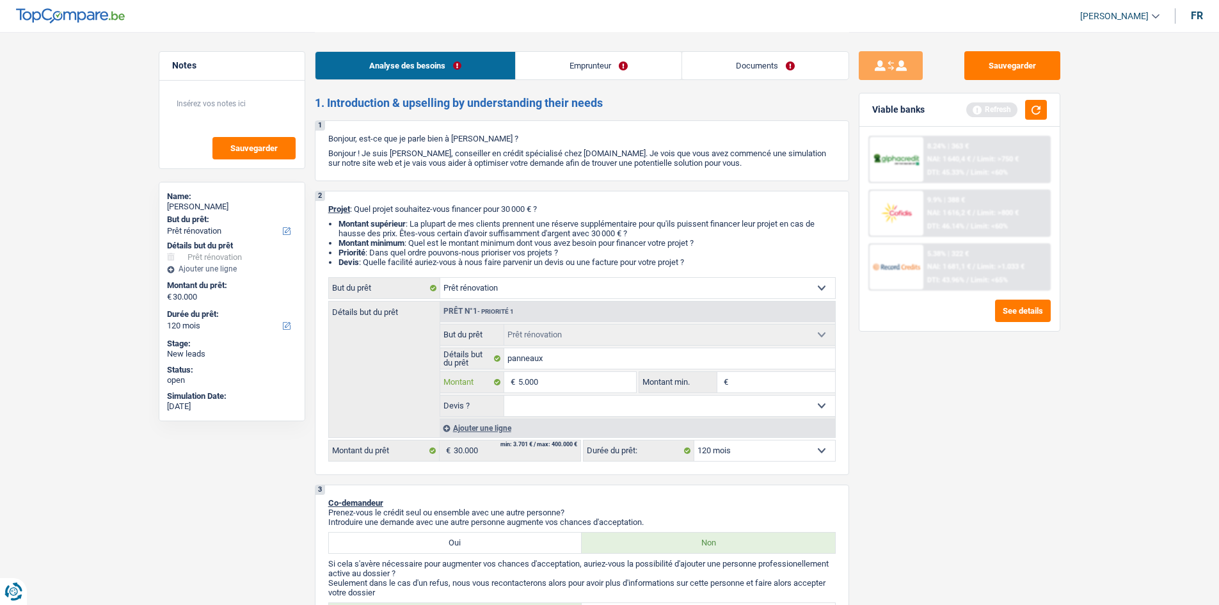
type input "50.000"
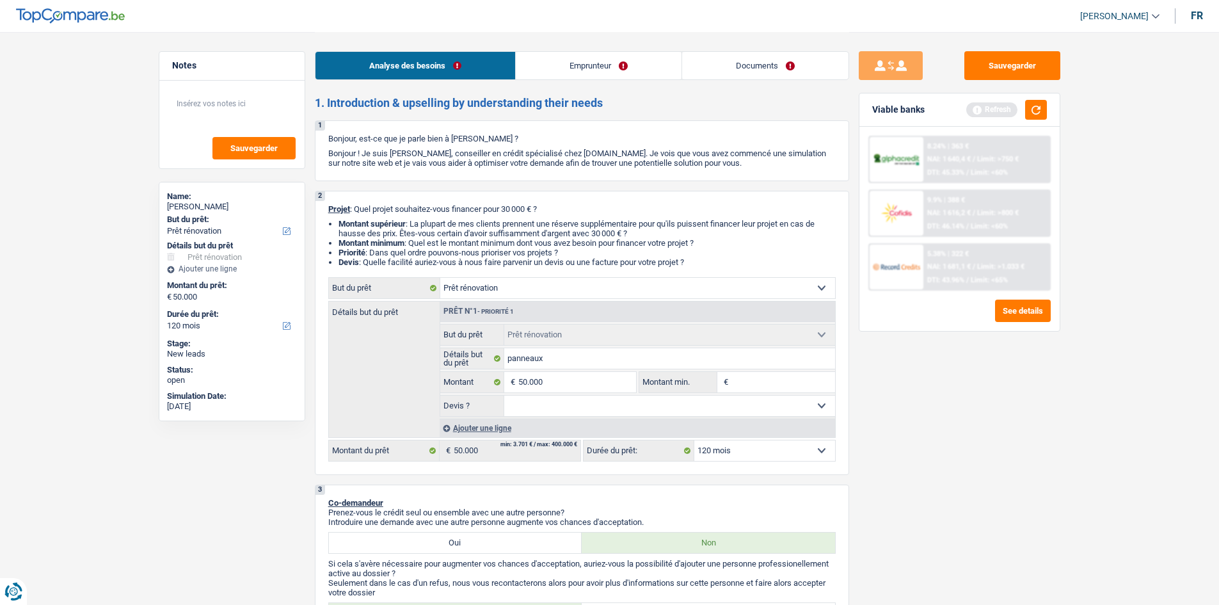
select select "144"
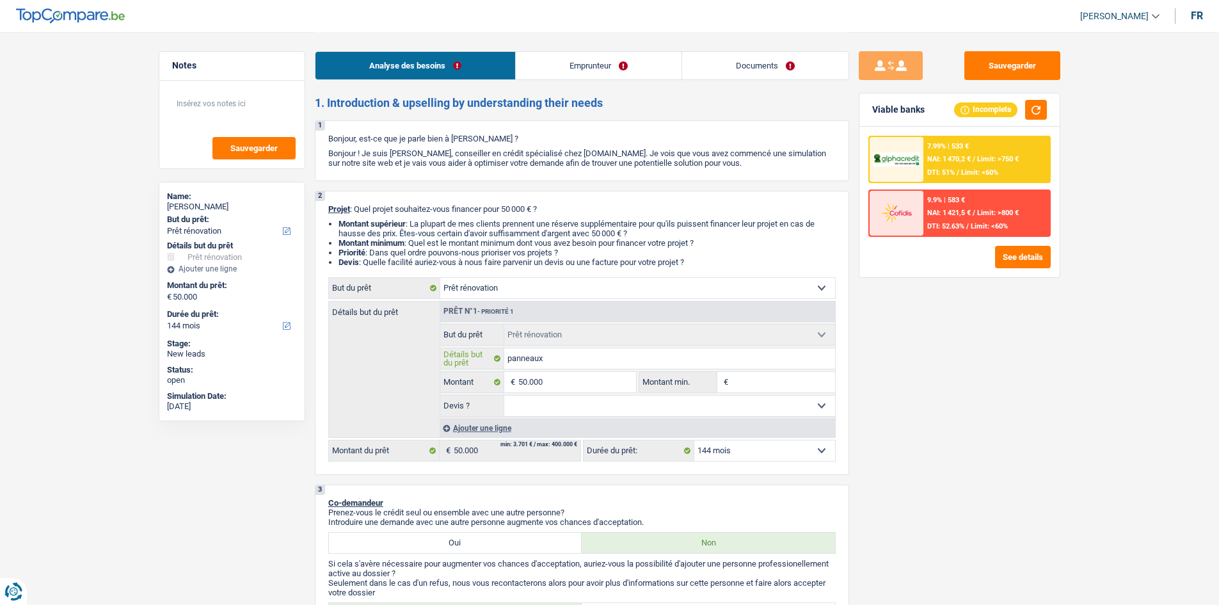
click at [615, 358] on input "panneaux" at bounding box center [669, 358] width 331 height 20
type input "panneaux"
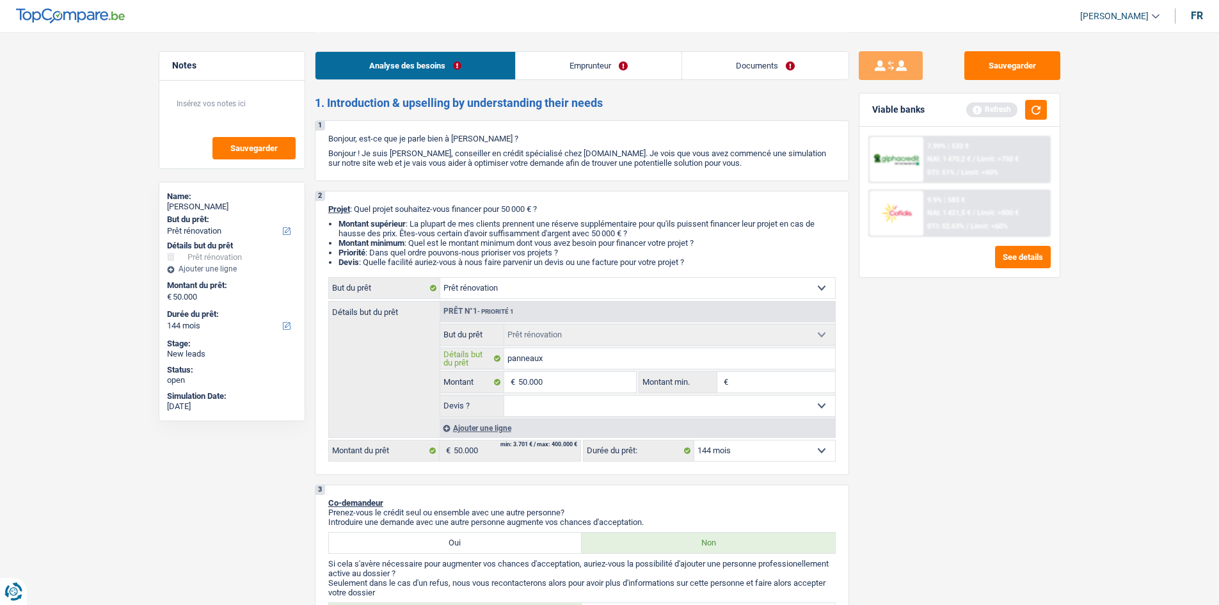
type input "panneaux,"
type input "panneaux, d"
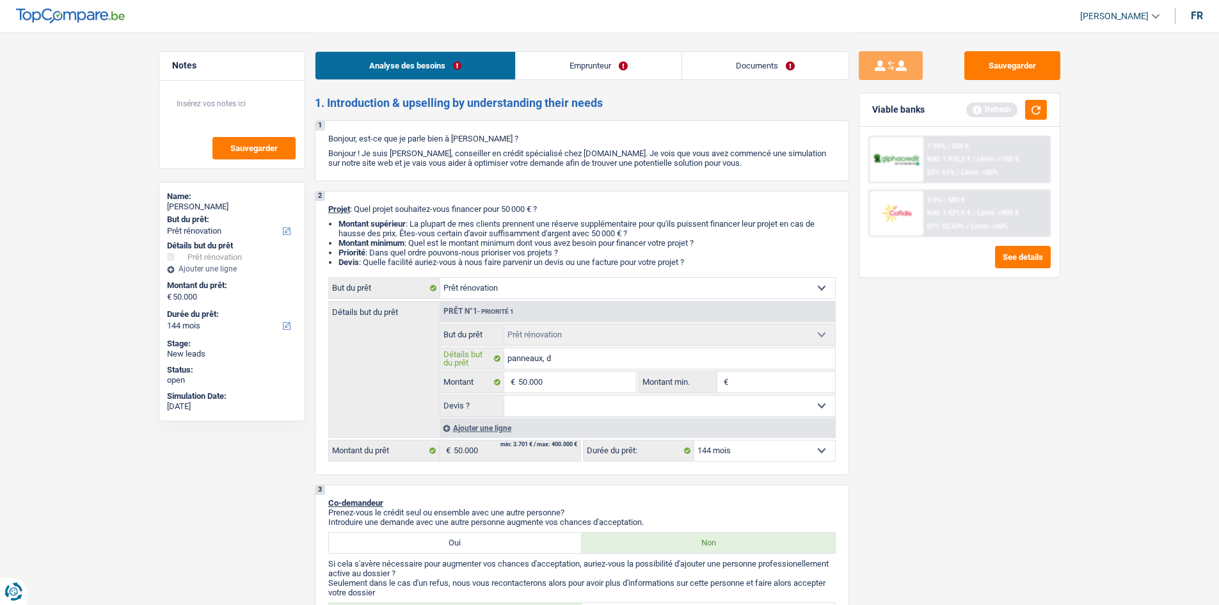
type input "panneaux, d"
type input "panneaux,"
type input "panneaux, s"
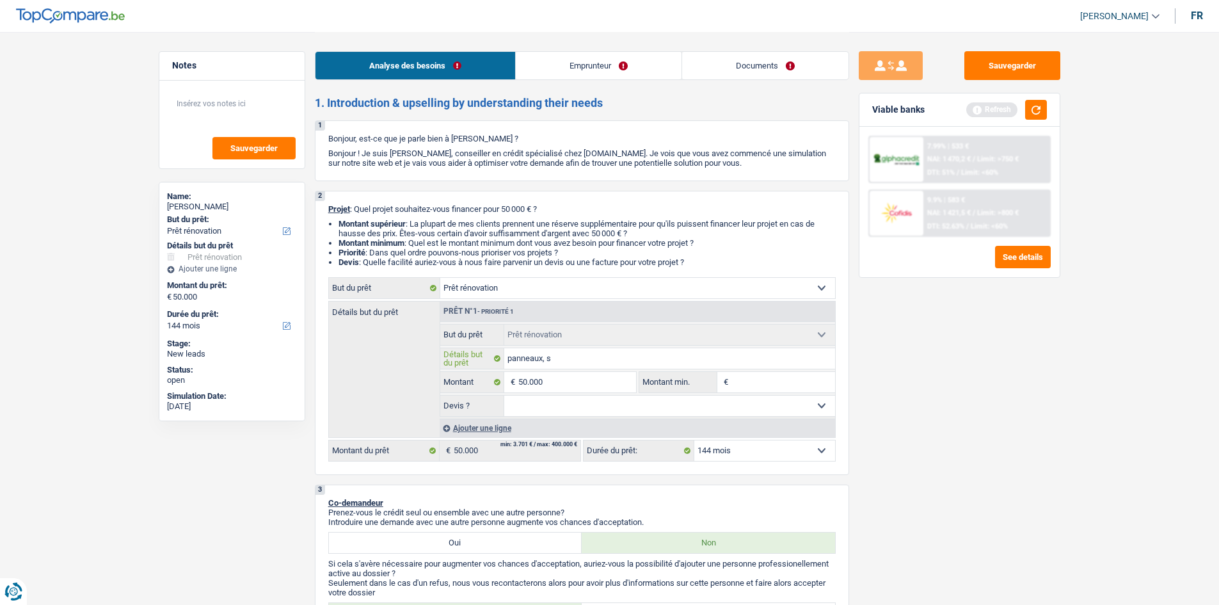
type input "panneaux, sa"
type input "panneaux, sal"
type input "panneaux, sall"
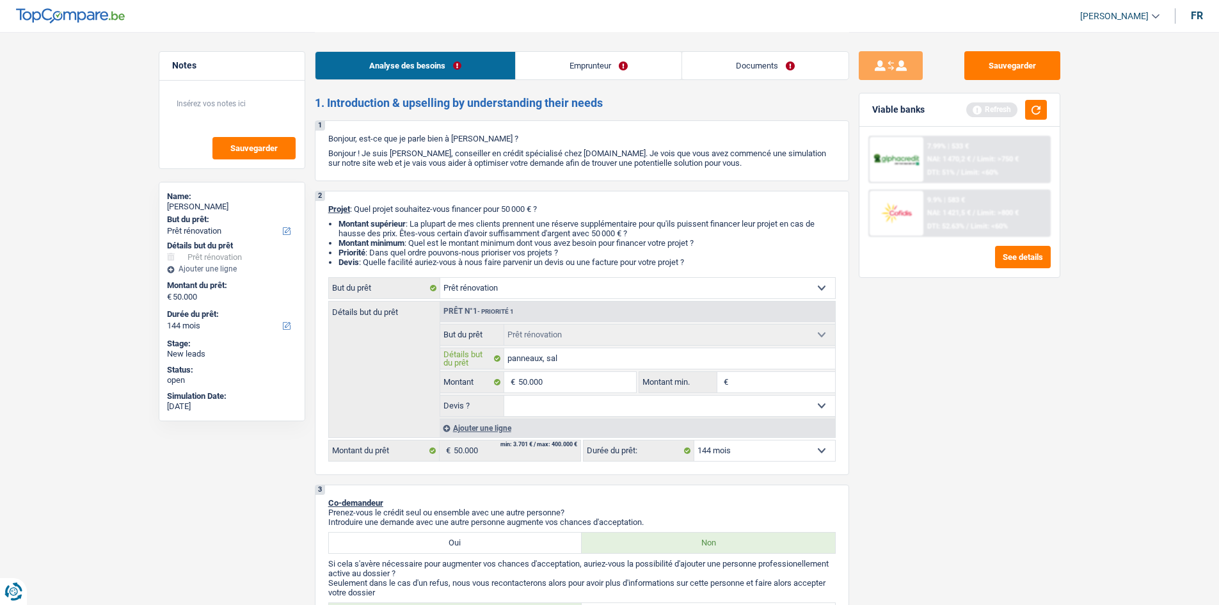
type input "panneaux, sall"
type input "panneaux, salle"
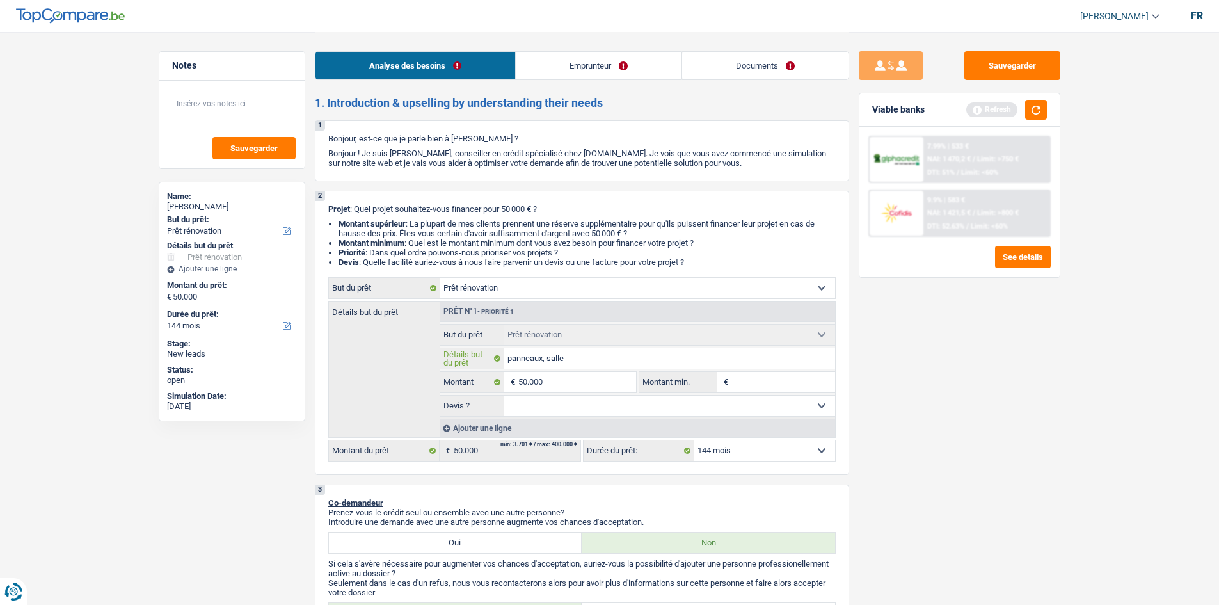
type input "panneaux, salle d"
type input "panneaux, salle de"
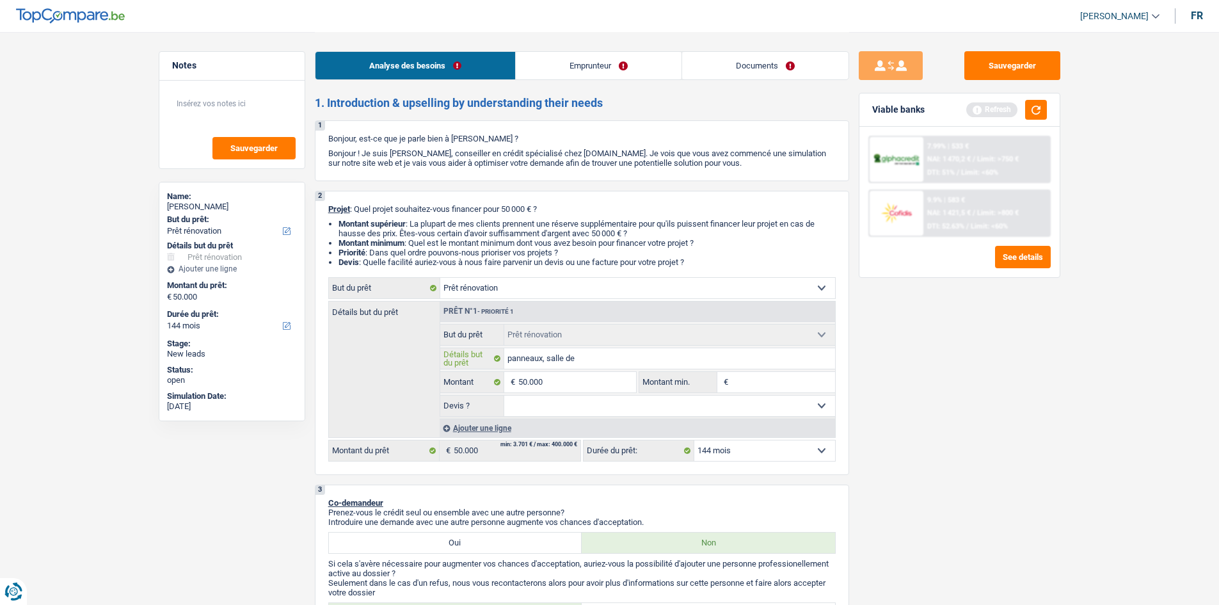
type input "panneaux, salle de"
type input "panneaux, salle de b"
type input "panneaux, salle de ba"
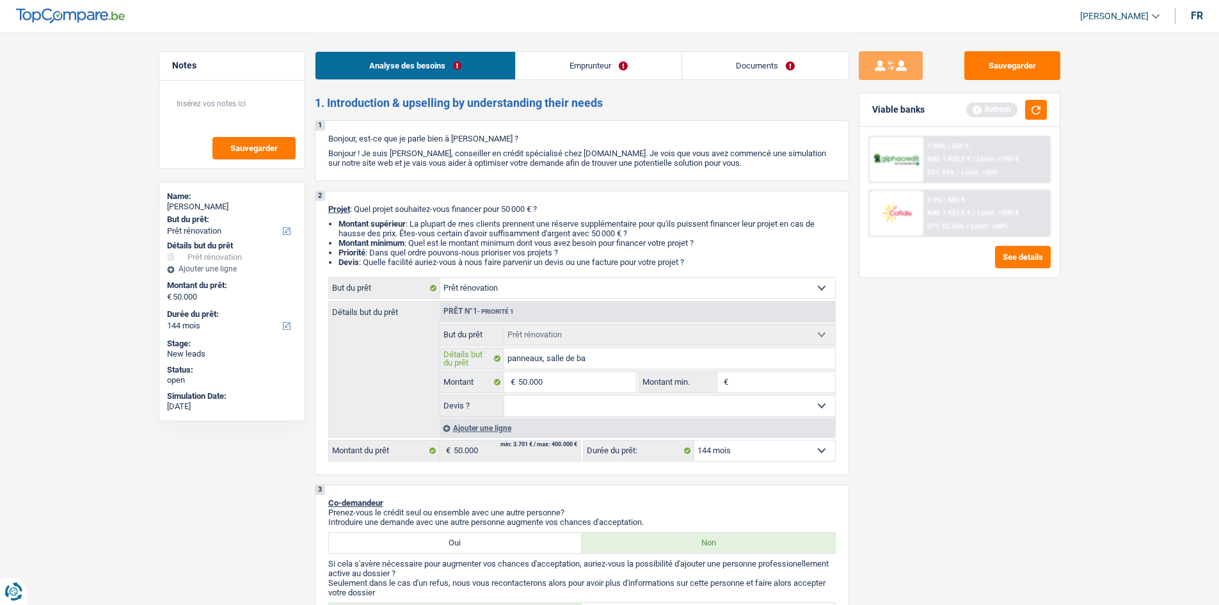
type input "panneaux, salle de bai"
type input "panneaux, salle de bain"
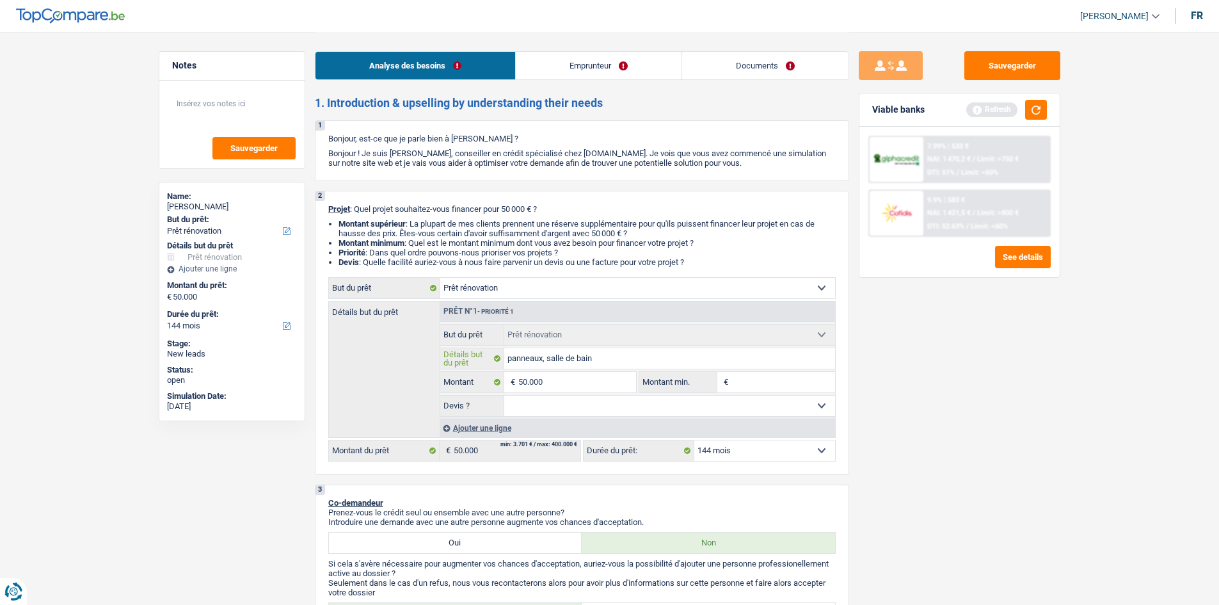
type input "panneaux, salle de bain"
click at [616, 406] on select "Oui Non Non répondu Sélectionner une option" at bounding box center [669, 405] width 331 height 20
select select "yes"
click at [504, 395] on select "Oui Non Non répondu Sélectionner une option" at bounding box center [669, 405] width 331 height 20
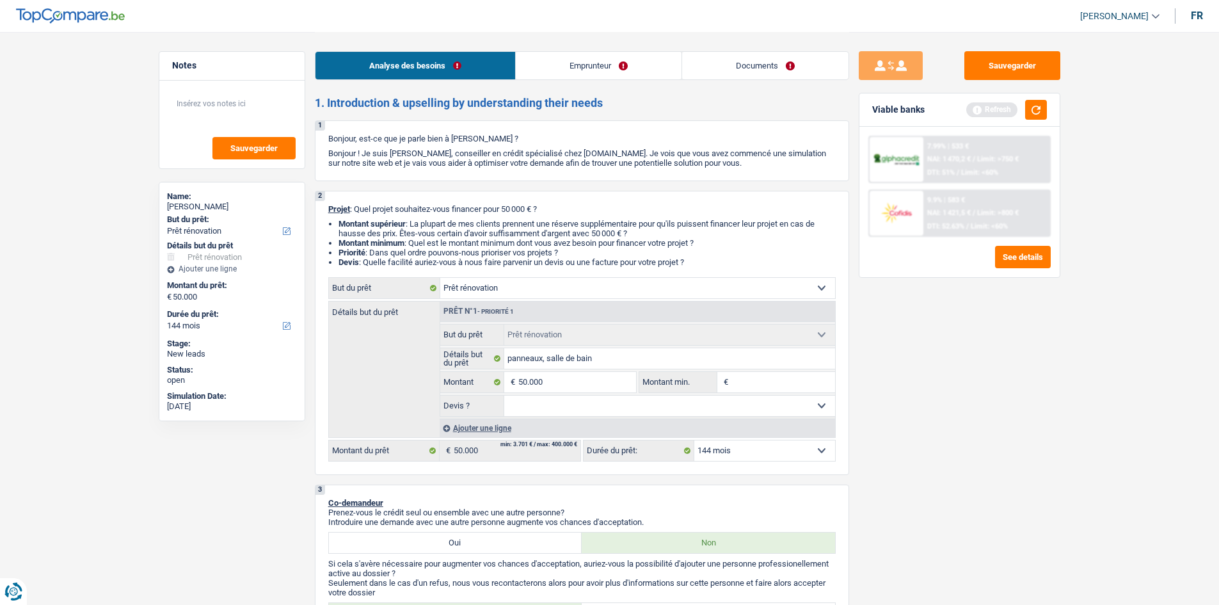
select select "yes"
click at [783, 454] on select "12 mois 18 mois 24 mois 30 mois 36 mois 42 mois 48 mois 60 mois 72 mois 84 mois…" at bounding box center [764, 450] width 141 height 20
select select "120"
click at [694, 440] on select "12 mois 18 mois 24 mois 30 mois 36 mois 42 mois 48 mois 60 mois 72 mois 84 mois…" at bounding box center [764, 450] width 141 height 20
select select "120"
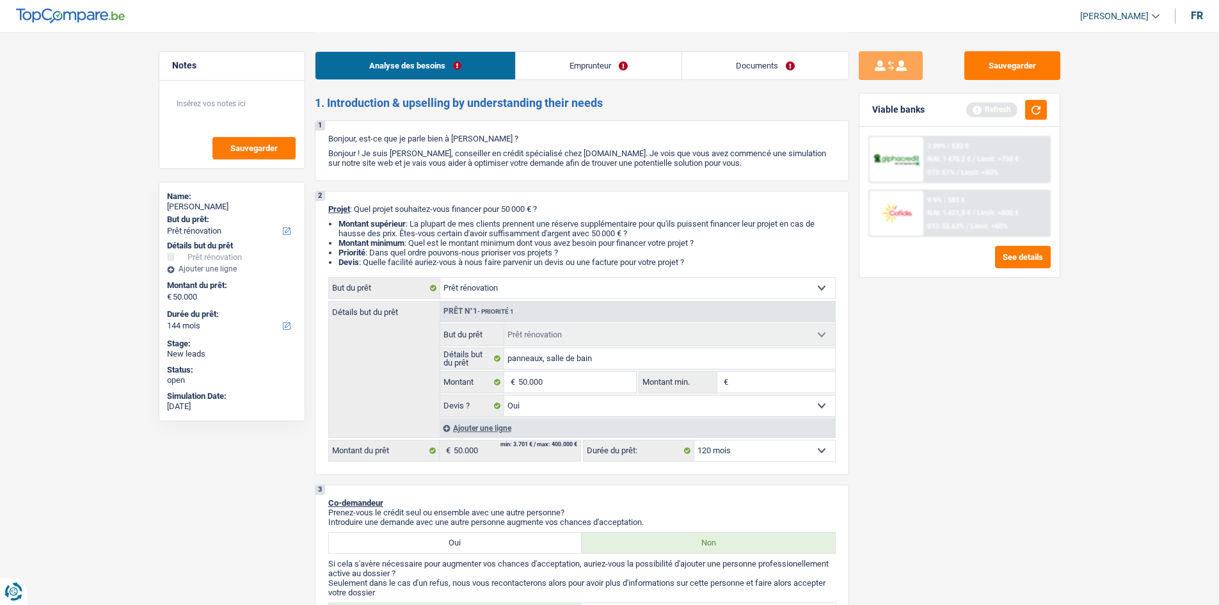
select select "120"
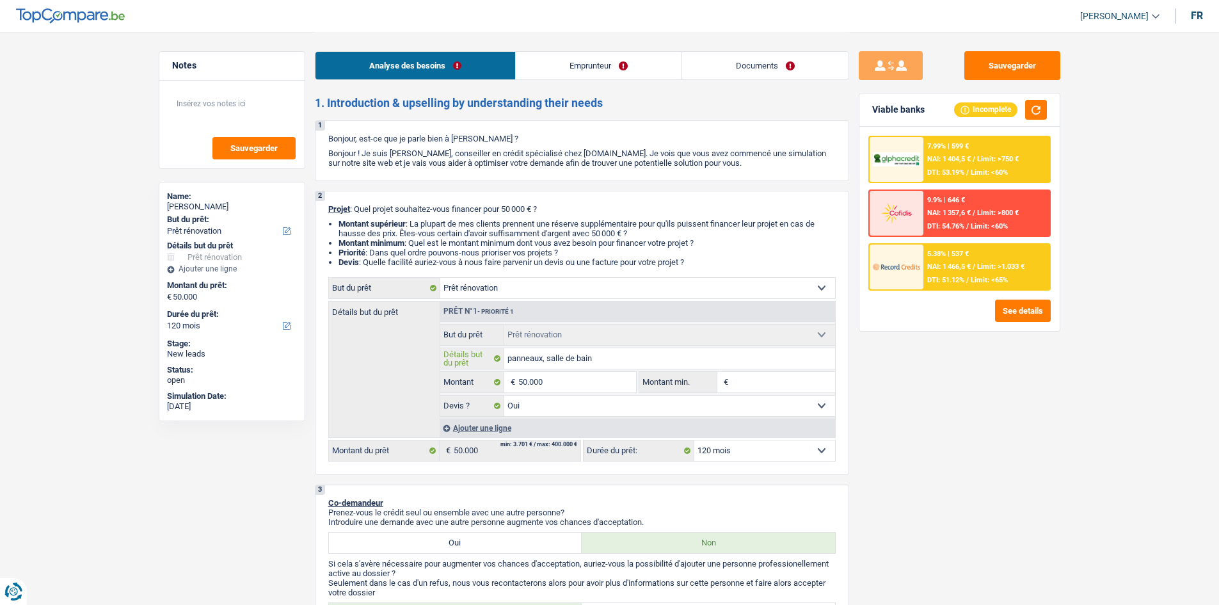
drag, startPoint x: 514, startPoint y: 360, endPoint x: 799, endPoint y: 369, distance: 284.9
click at [514, 360] on input "panneaux, salle de bain" at bounding box center [669, 358] width 331 height 20
type input "anneaux, salle de bain"
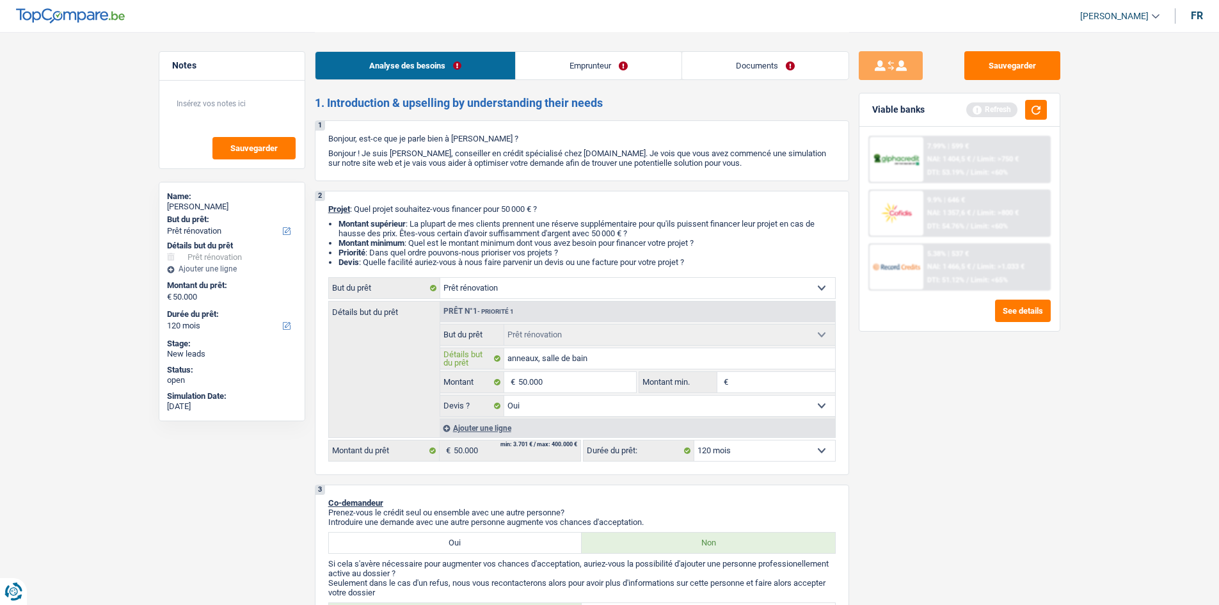
type input "Panneaux, salle de bain"
click at [529, 68] on link "Emprunteur" at bounding box center [599, 66] width 166 height 28
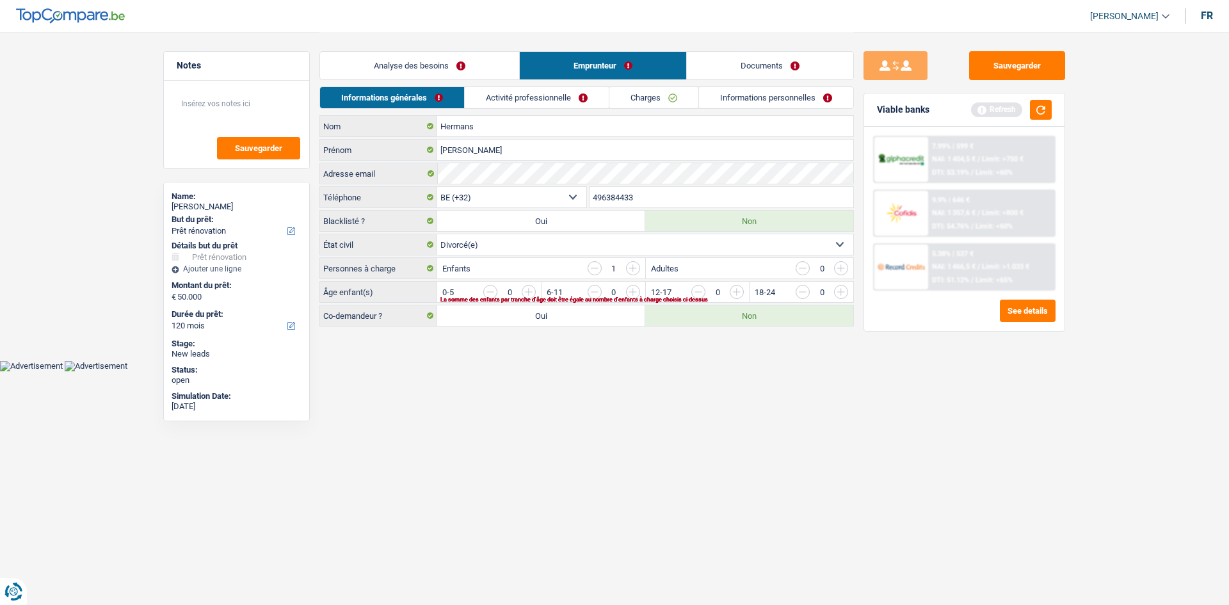
click at [625, 100] on link "Charges" at bounding box center [653, 97] width 89 height 21
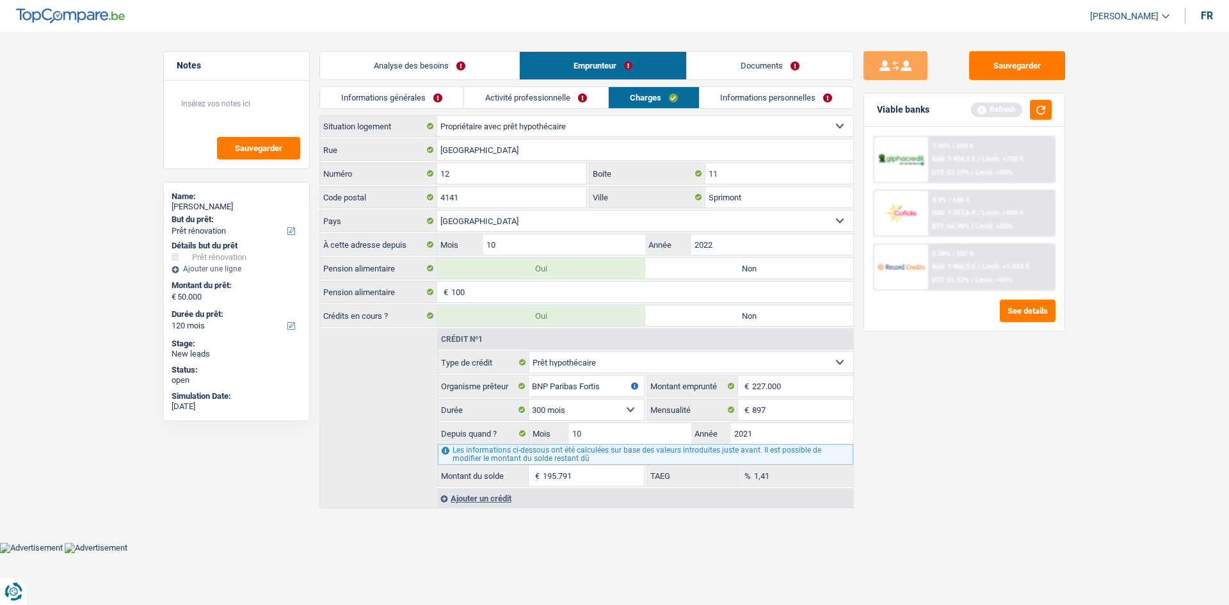
click at [750, 87] on link "Informations personnelles" at bounding box center [776, 97] width 154 height 21
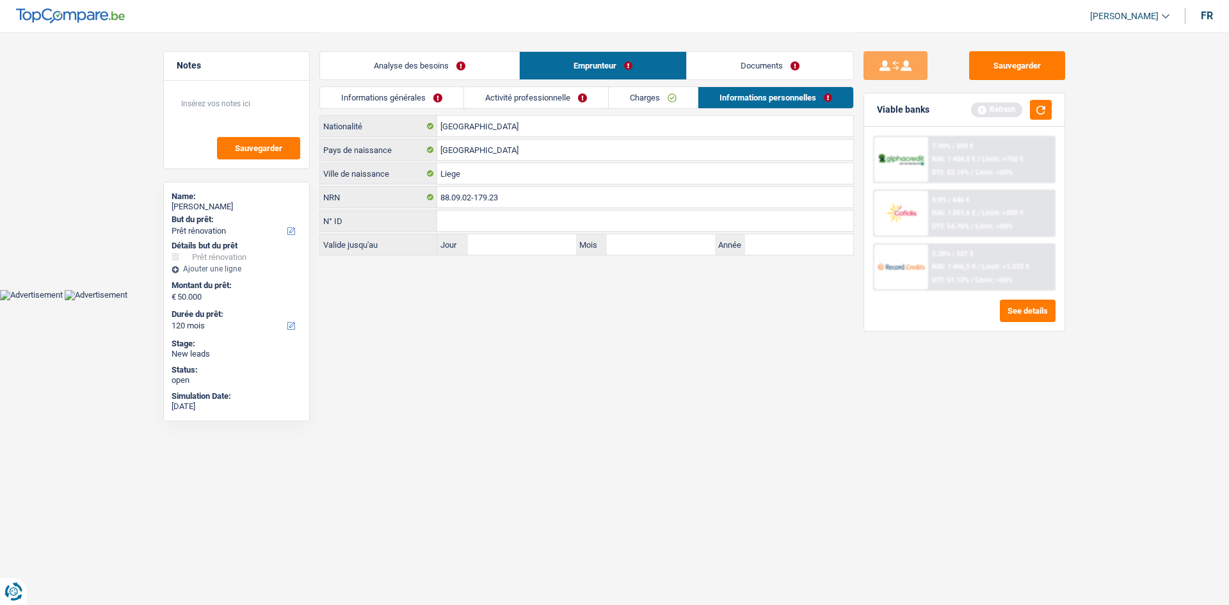
click at [647, 100] on link "Charges" at bounding box center [653, 97] width 89 height 21
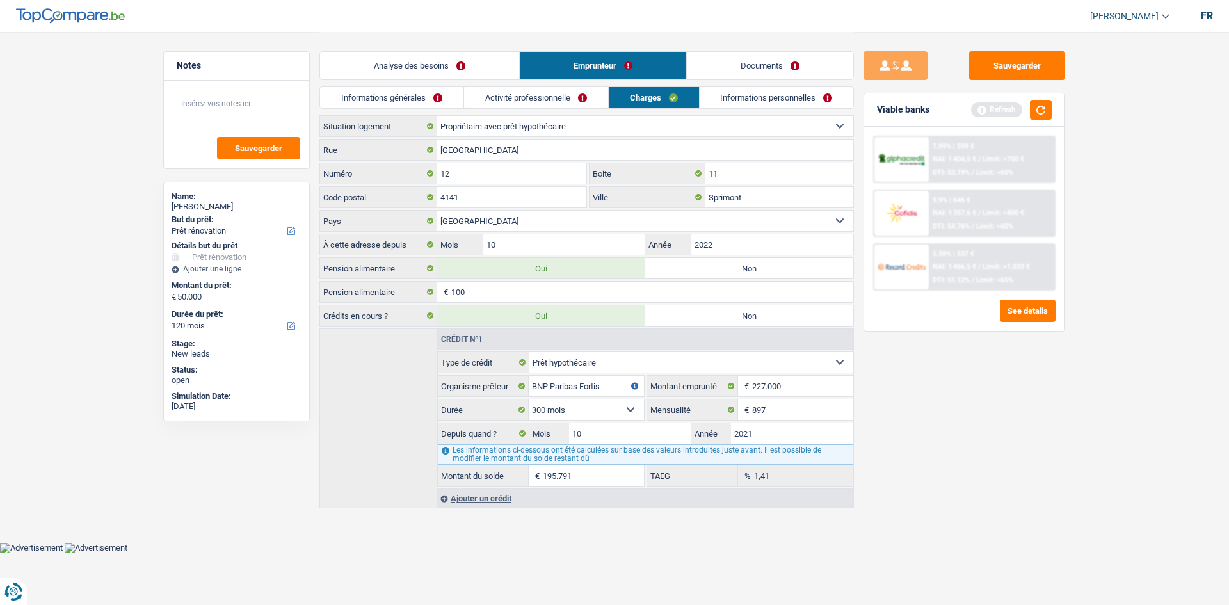
click at [434, 106] on link "Informations générales" at bounding box center [391, 97] width 143 height 21
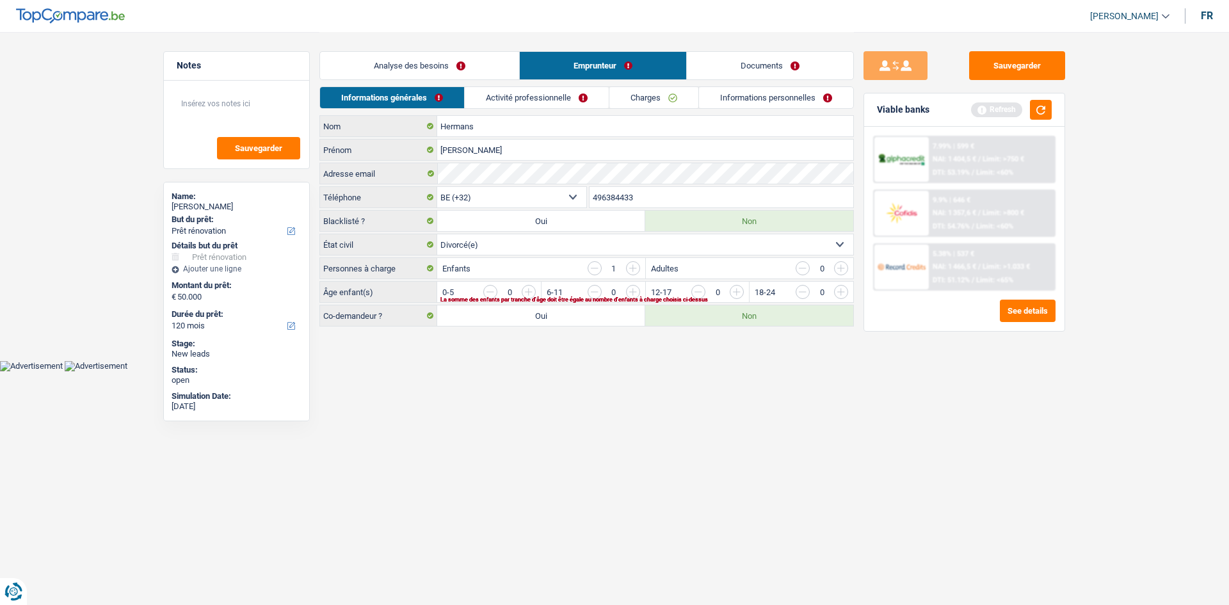
click at [474, 69] on link "Analyse des besoins" at bounding box center [419, 66] width 199 height 28
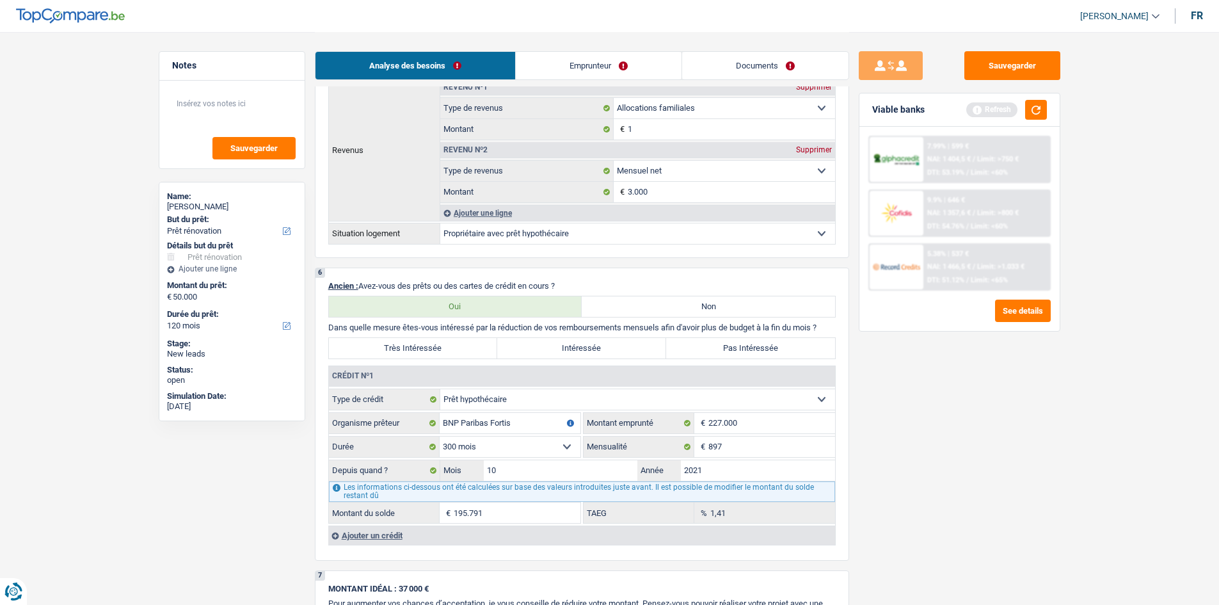
scroll to position [768, 0]
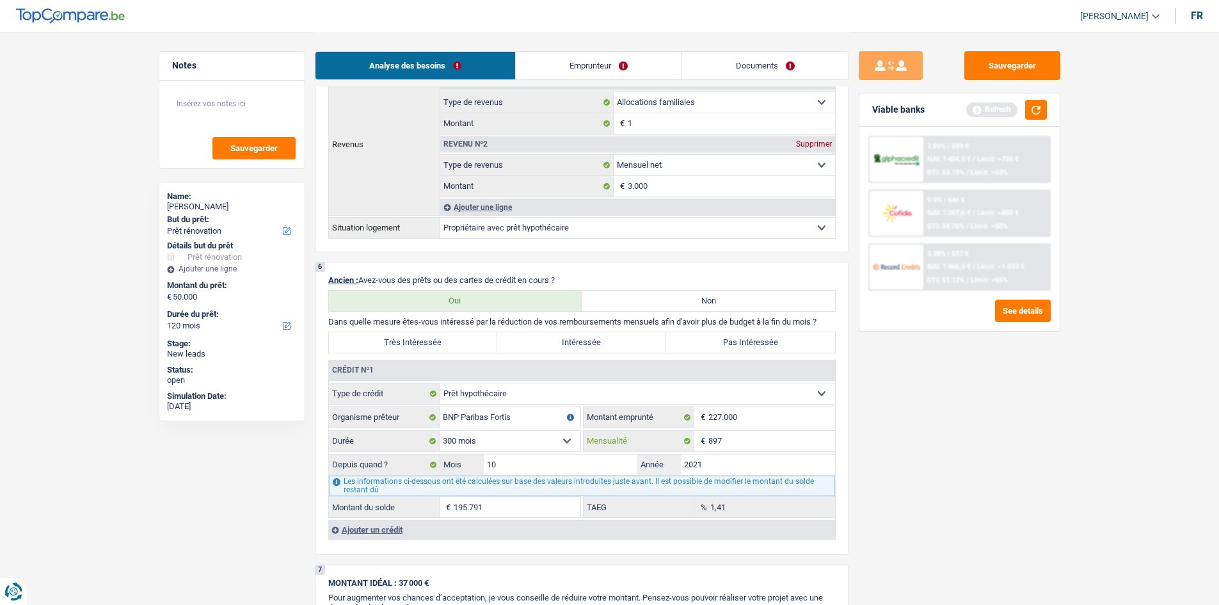
click at [753, 438] on input "897" at bounding box center [771, 441] width 127 height 20
click at [750, 349] on label "Pas Intéressée" at bounding box center [750, 342] width 169 height 20
click at [750, 349] on input "Pas Intéressée" at bounding box center [750, 342] width 169 height 20
radio input "true"
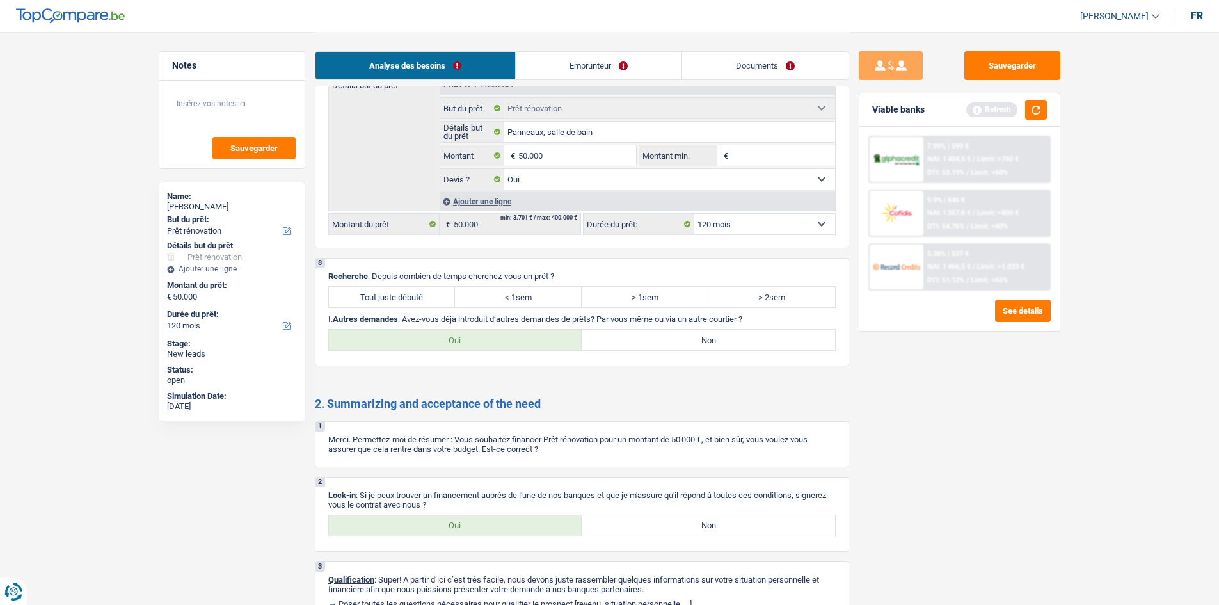
scroll to position [1403, 0]
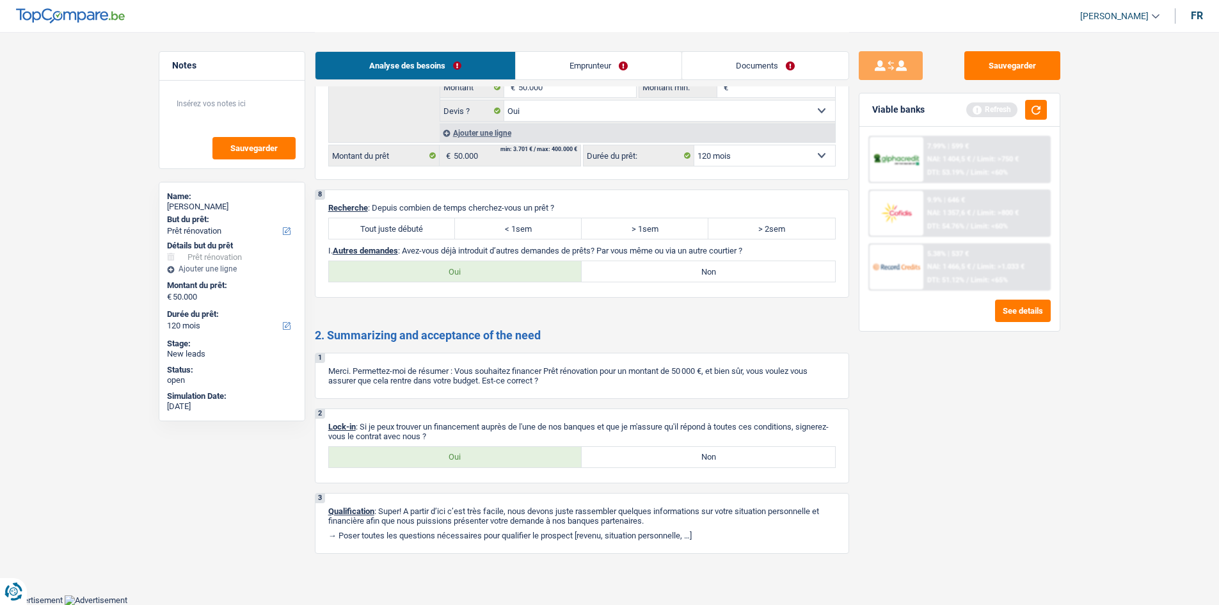
click at [403, 235] on label "Tout juste débuté" at bounding box center [392, 228] width 127 height 20
click at [403, 235] on input "Tout juste débuté" at bounding box center [392, 228] width 127 height 20
radio input "true"
click at [745, 277] on label "Non" at bounding box center [708, 271] width 253 height 20
click at [745, 277] on input "Non" at bounding box center [708, 271] width 253 height 20
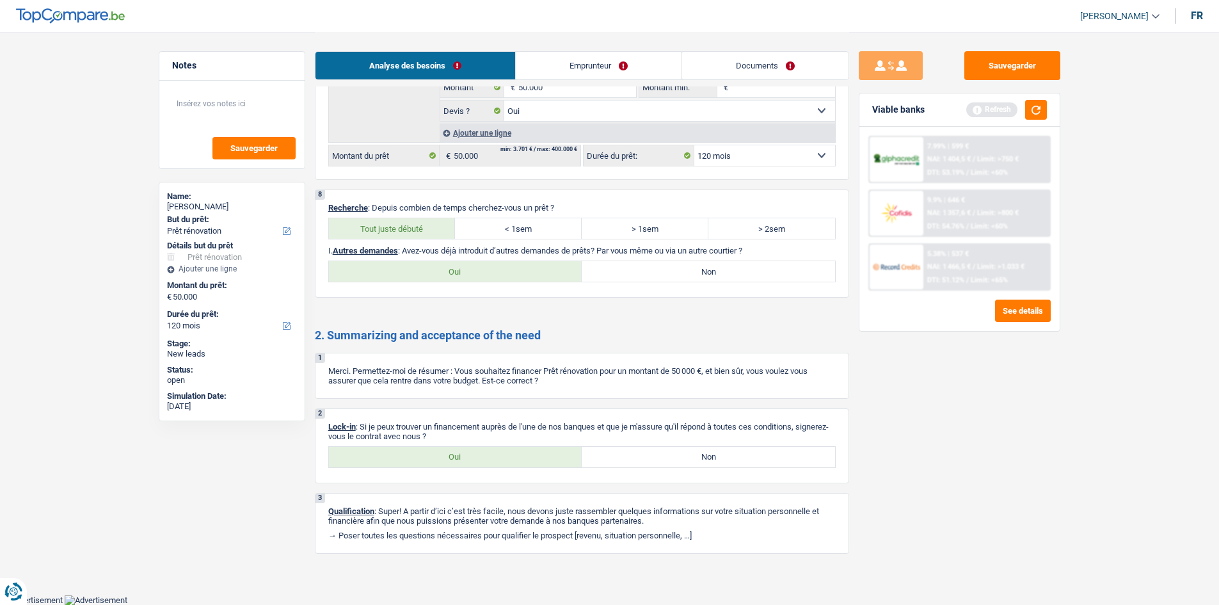
radio input "true"
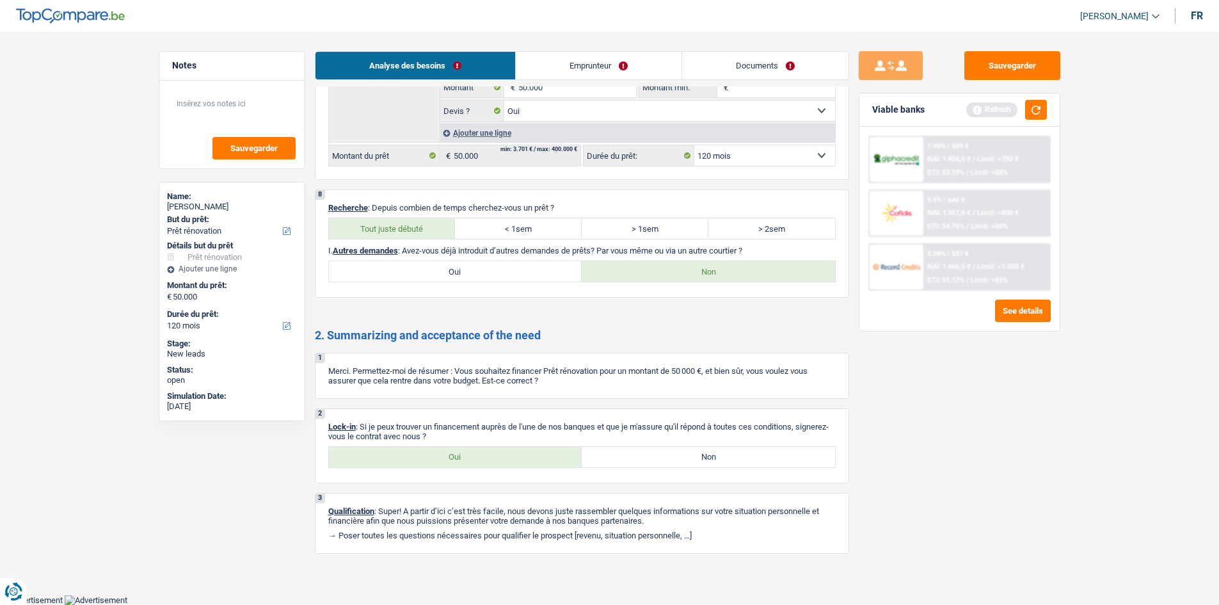
click at [447, 465] on label "Oui" at bounding box center [455, 457] width 253 height 20
click at [447, 465] on input "Oui" at bounding box center [455, 457] width 253 height 20
radio input "true"
click at [582, 61] on link "Emprunteur" at bounding box center [599, 66] width 166 height 28
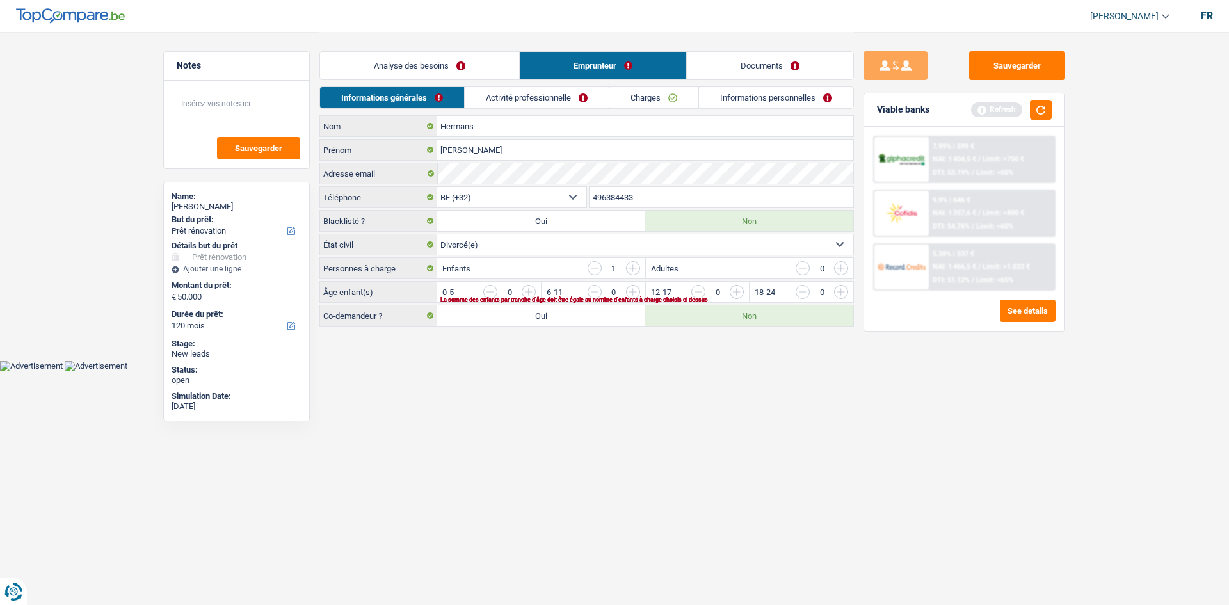
drag, startPoint x: 516, startPoint y: 105, endPoint x: 382, endPoint y: 79, distance: 136.9
click at [516, 105] on link "Activité professionnelle" at bounding box center [537, 97] width 144 height 21
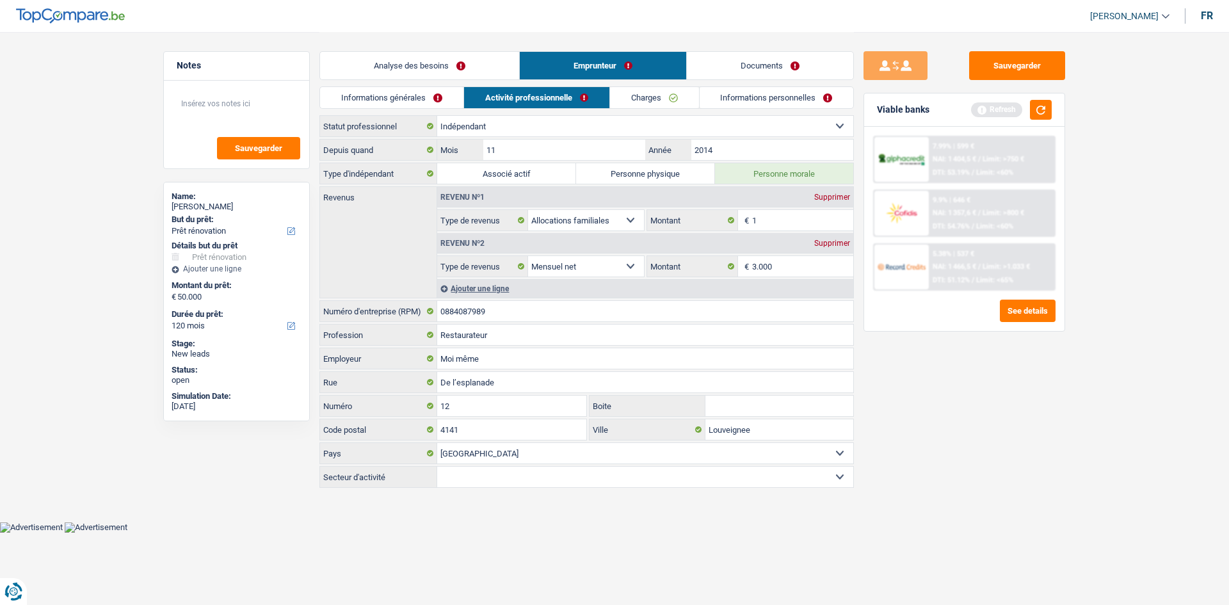
click at [389, 101] on link "Informations générales" at bounding box center [391, 97] width 143 height 21
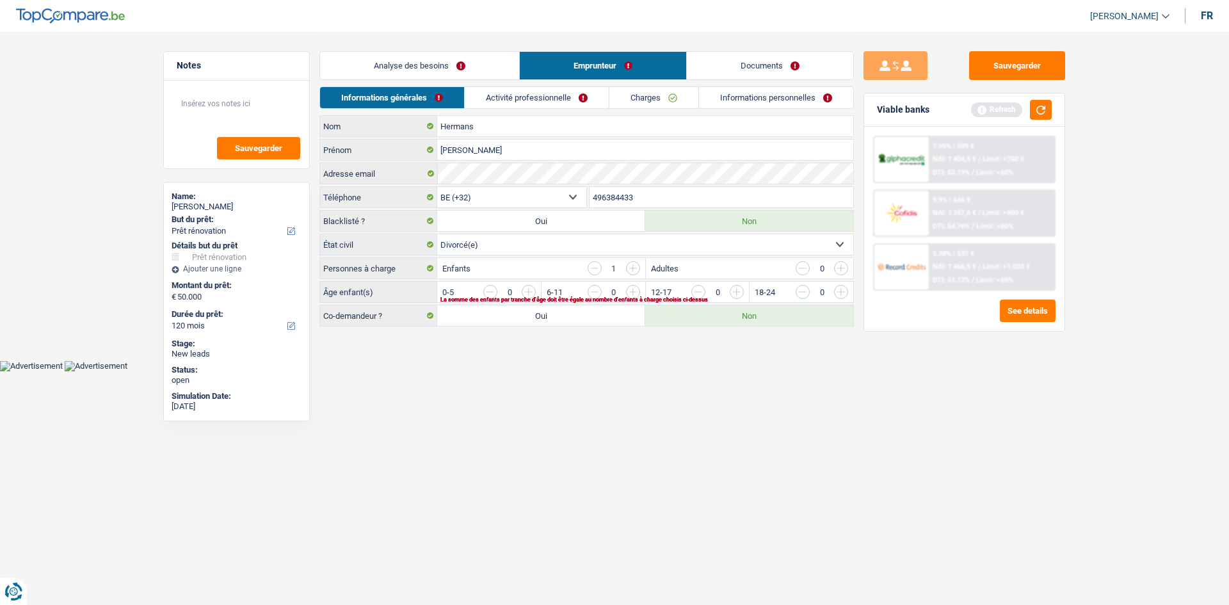
drag, startPoint x: 522, startPoint y: 290, endPoint x: 542, endPoint y: 191, distance: 100.5
click at [522, 290] on input "button" at bounding box center [788, 295] width 533 height 20
drag, startPoint x: 530, startPoint y: 99, endPoint x: 545, endPoint y: 101, distance: 14.8
click at [530, 99] on link "Activité professionnelle" at bounding box center [537, 97] width 144 height 21
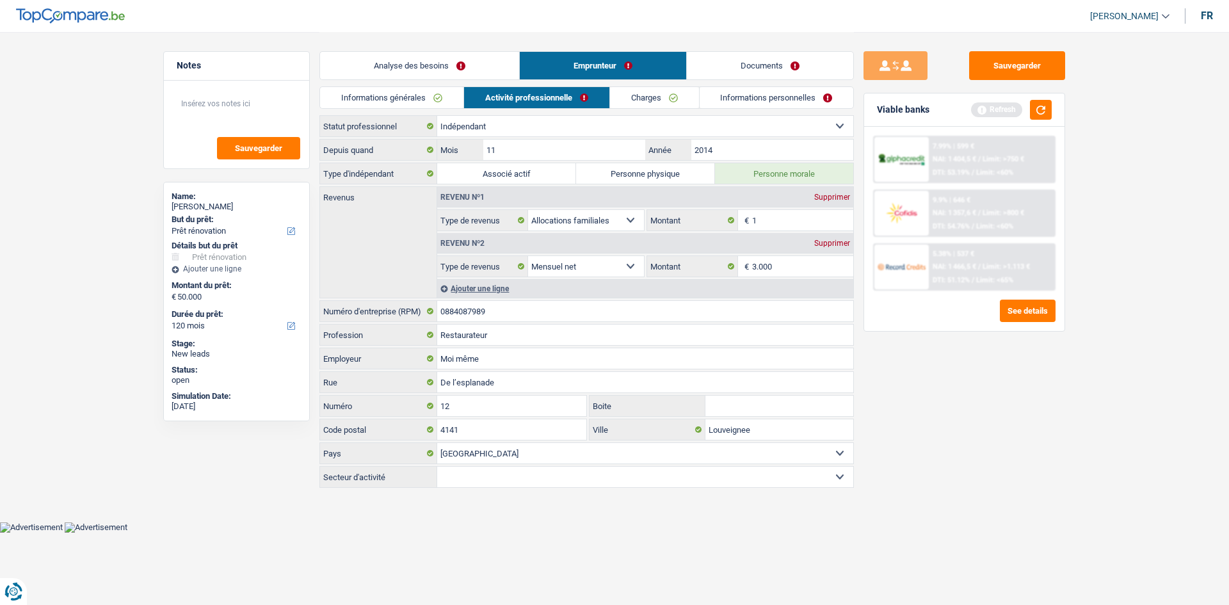
click at [834, 200] on div "Supprimer" at bounding box center [832, 197] width 42 height 8
select select "netSalary"
type input "3.000"
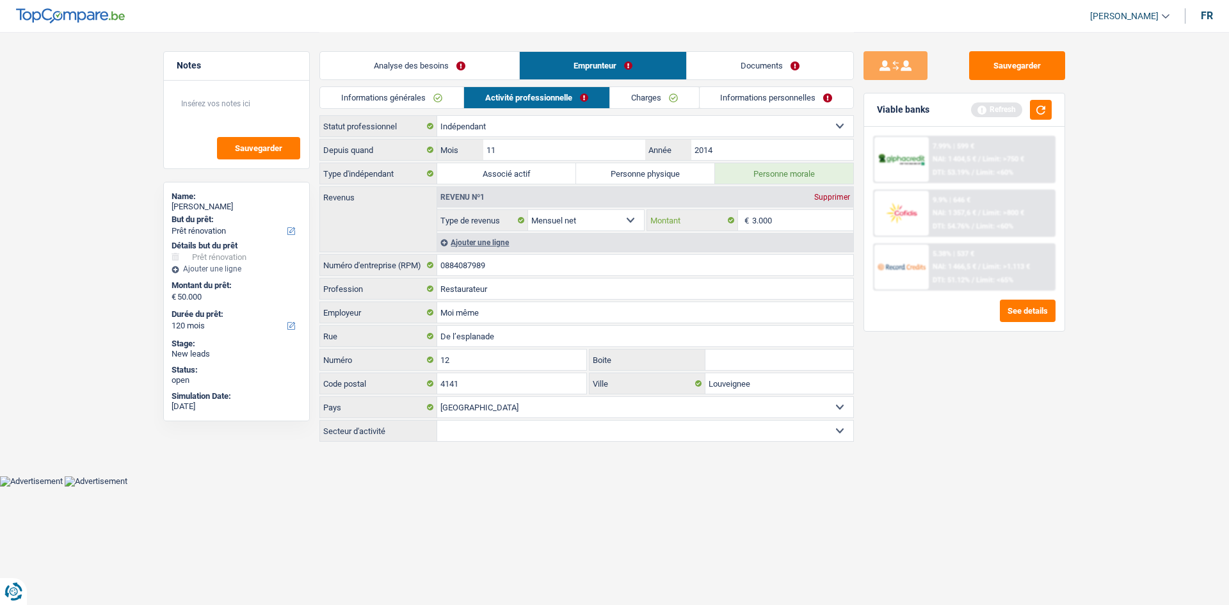
click at [795, 218] on input "3.000" at bounding box center [803, 220] width 102 height 20
click at [668, 101] on link "Charges" at bounding box center [654, 97] width 89 height 21
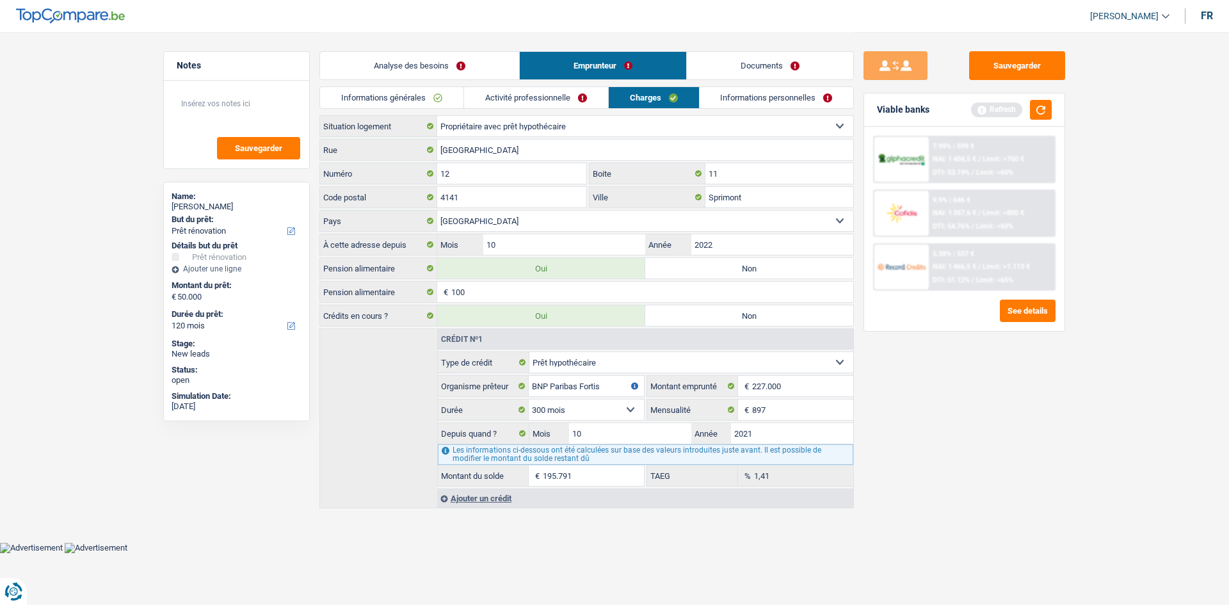
click at [554, 102] on link "Activité professionnelle" at bounding box center [536, 97] width 144 height 21
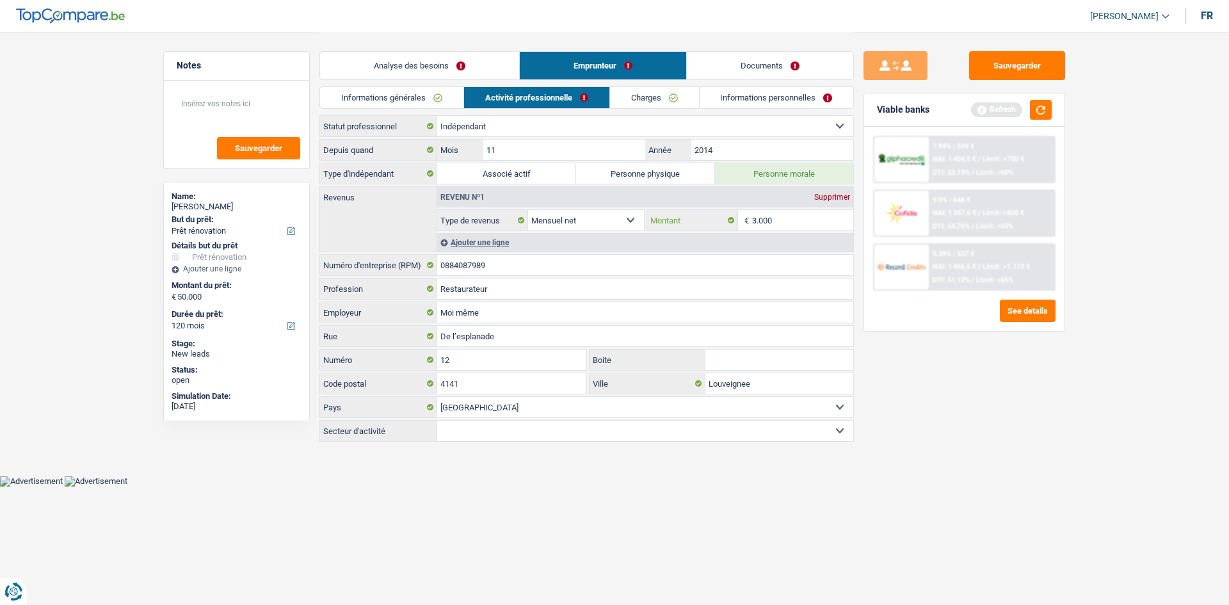
click at [786, 219] on input "3.000" at bounding box center [803, 220] width 102 height 20
click at [650, 106] on link "Charges" at bounding box center [654, 97] width 89 height 21
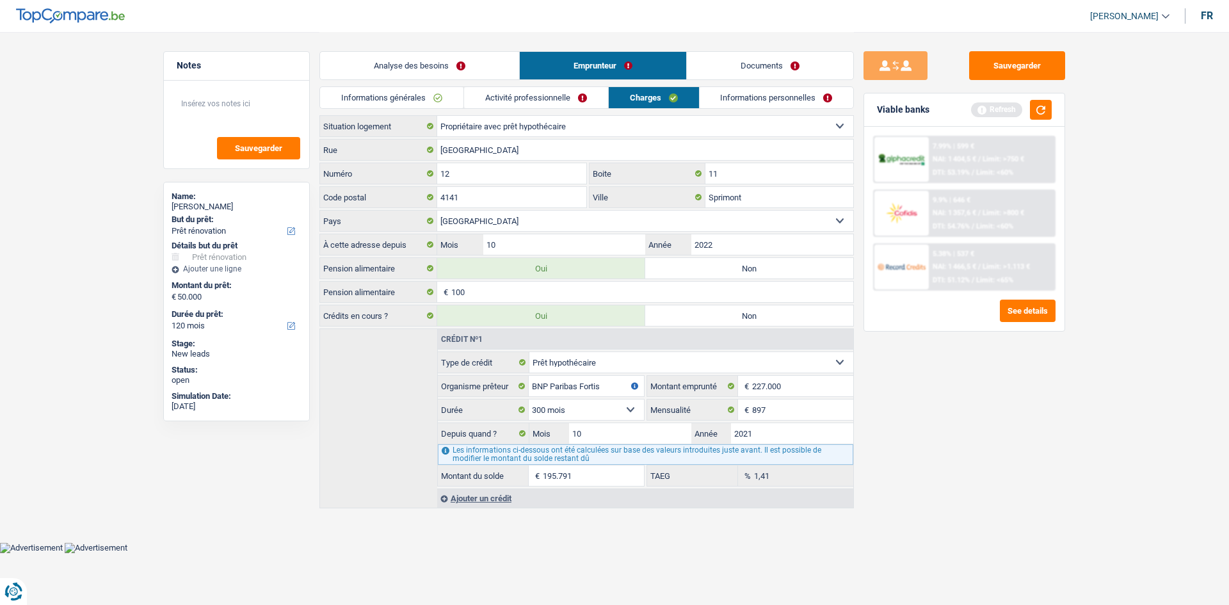
click at [577, 100] on link "Activité professionnelle" at bounding box center [536, 97] width 144 height 21
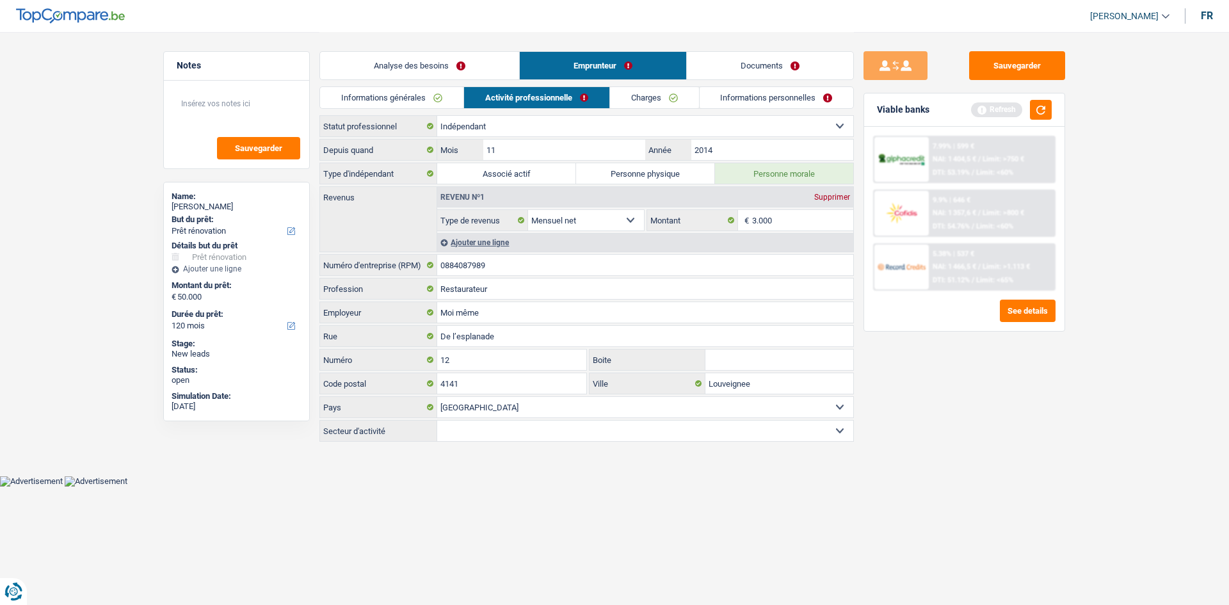
click at [639, 92] on link "Charges" at bounding box center [654, 97] width 89 height 21
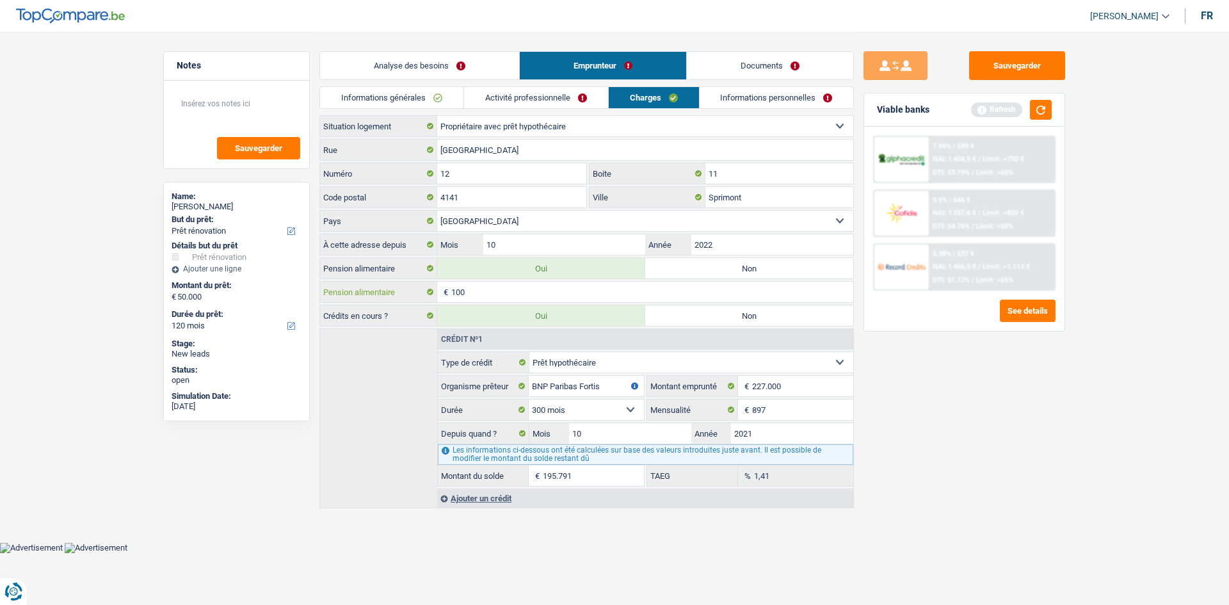
drag, startPoint x: 524, startPoint y: 299, endPoint x: 546, endPoint y: 296, distance: 22.6
click at [524, 299] on input "100" at bounding box center [652, 292] width 402 height 20
click at [774, 97] on link "Informations personnelles" at bounding box center [776, 97] width 154 height 21
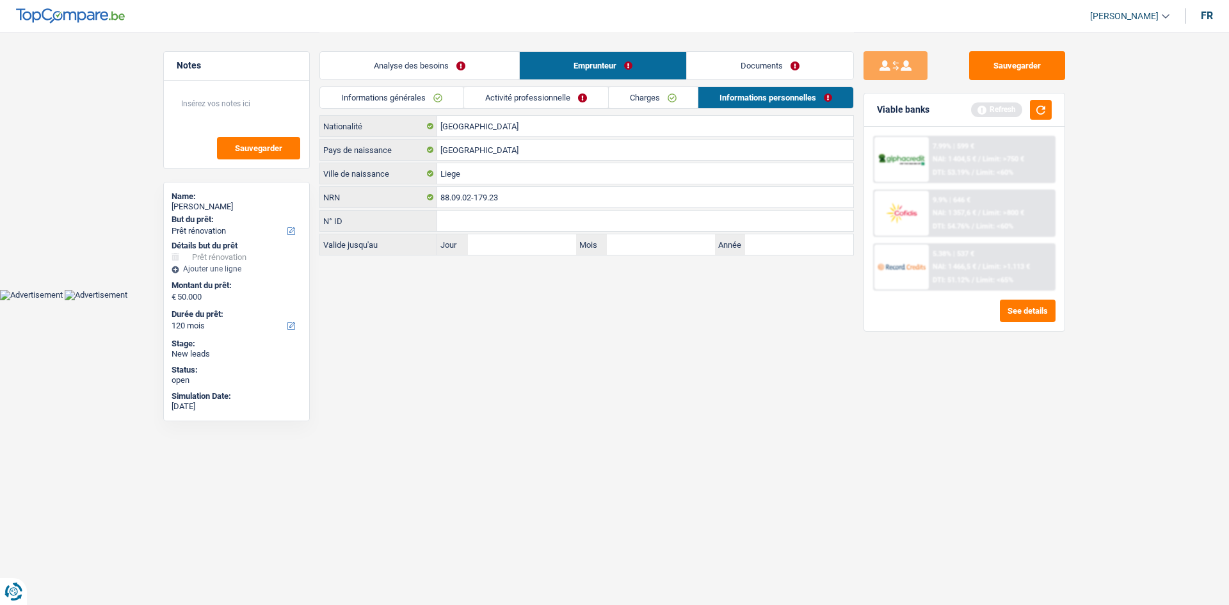
click at [748, 74] on link "Documents" at bounding box center [770, 66] width 166 height 28
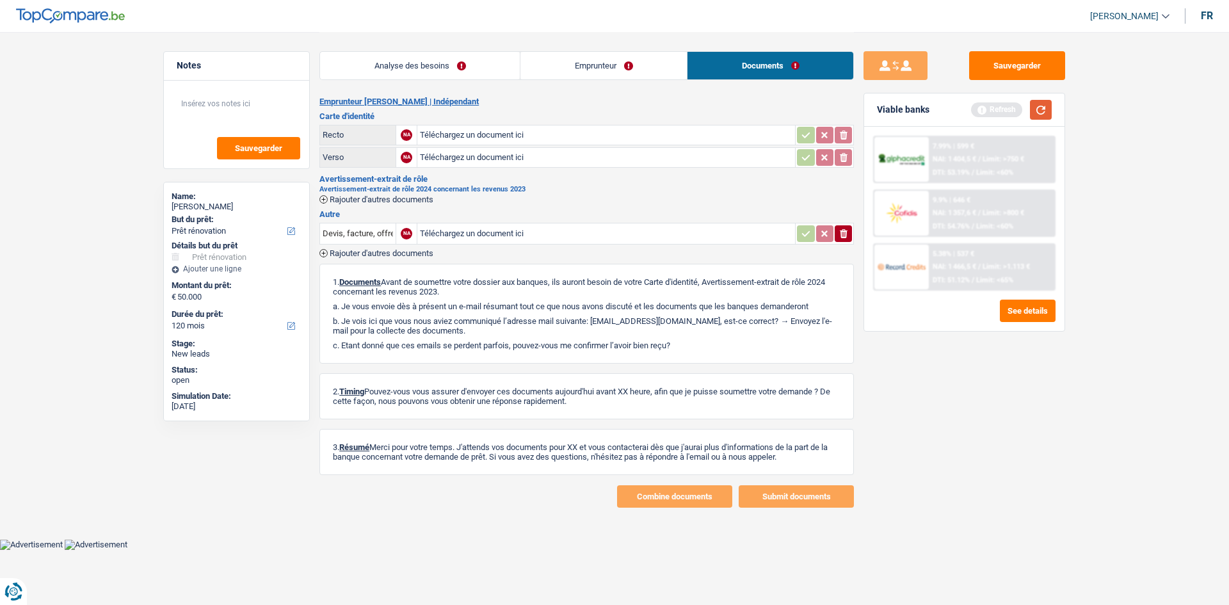
click at [1041, 113] on button "button" at bounding box center [1041, 110] width 22 height 20
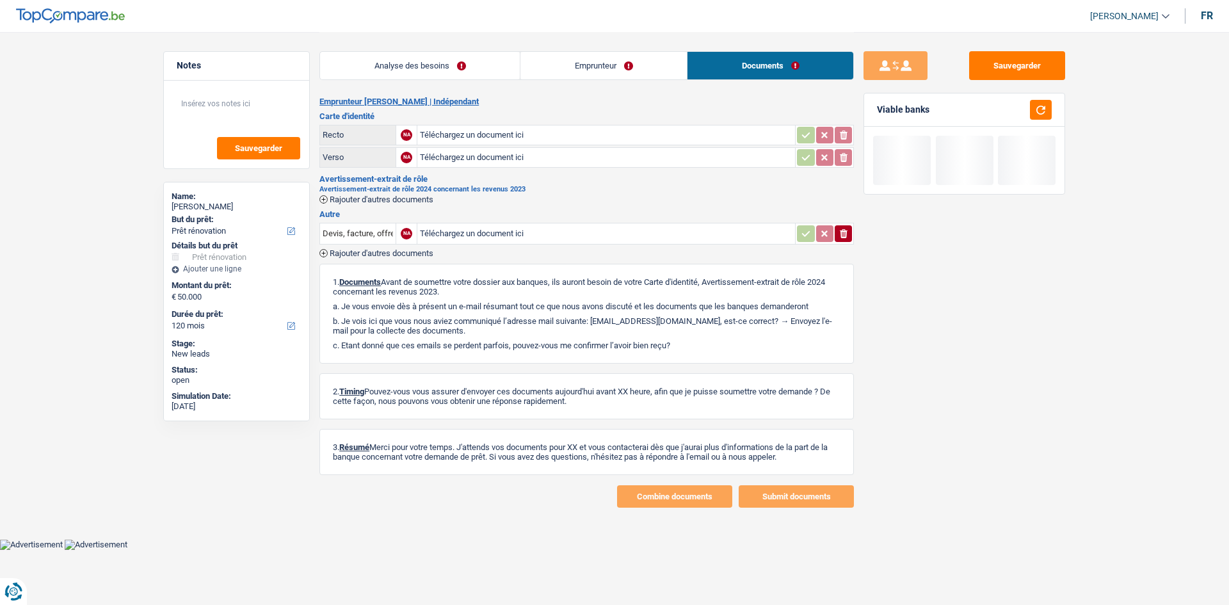
click at [447, 64] on link "Analyse des besoins" at bounding box center [420, 66] width 200 height 28
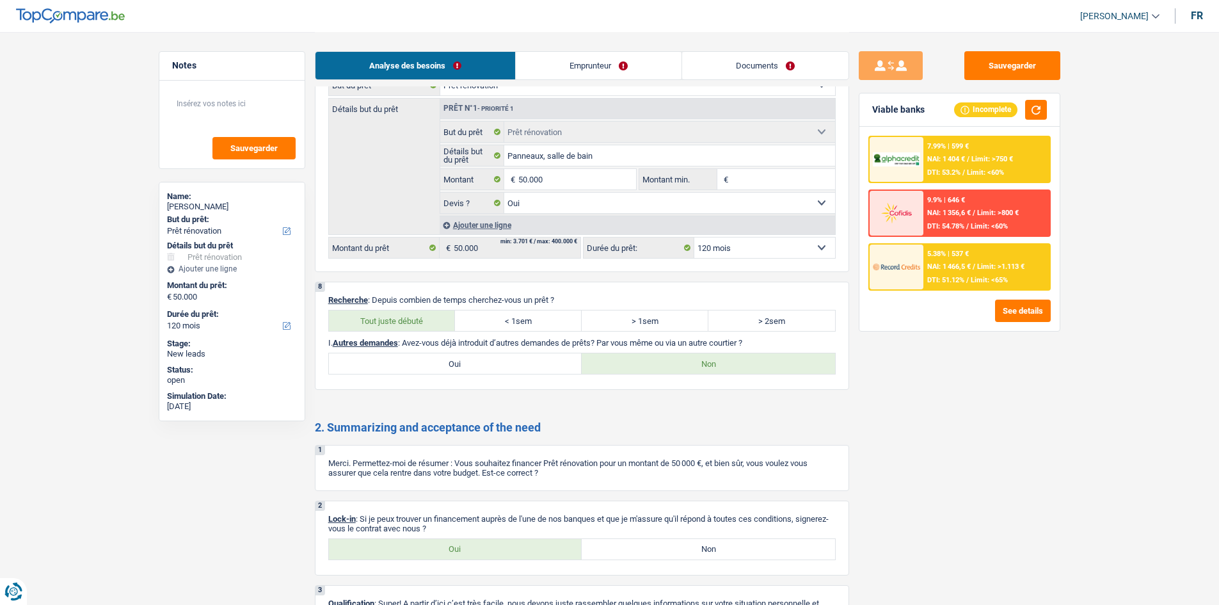
scroll to position [1340, 0]
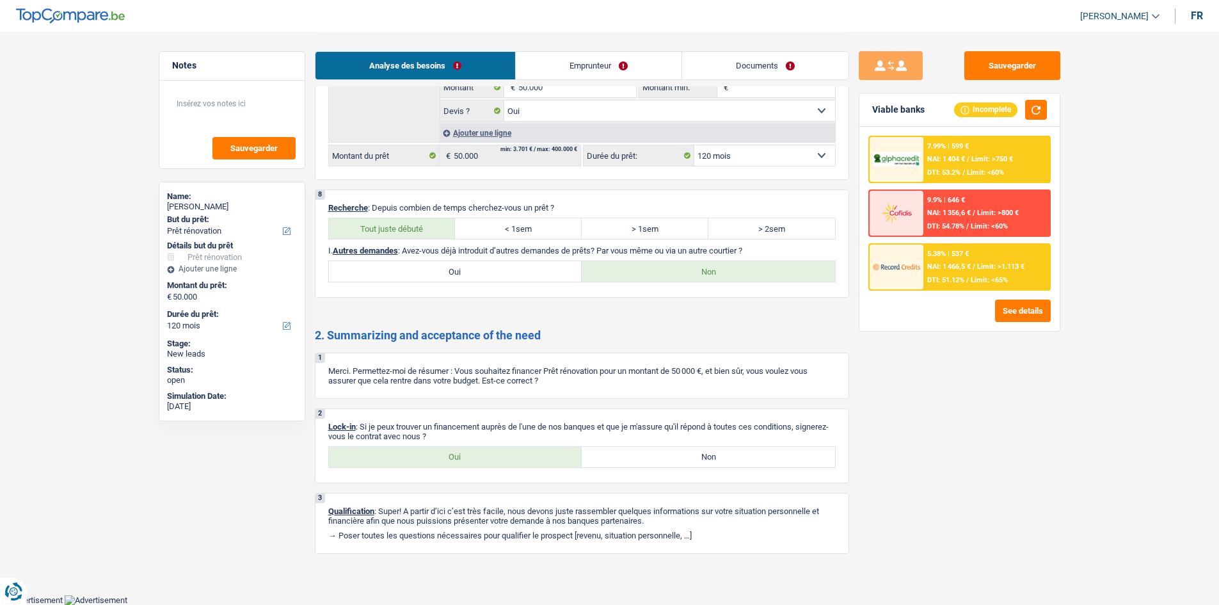
click at [780, 65] on link "Documents" at bounding box center [765, 66] width 166 height 28
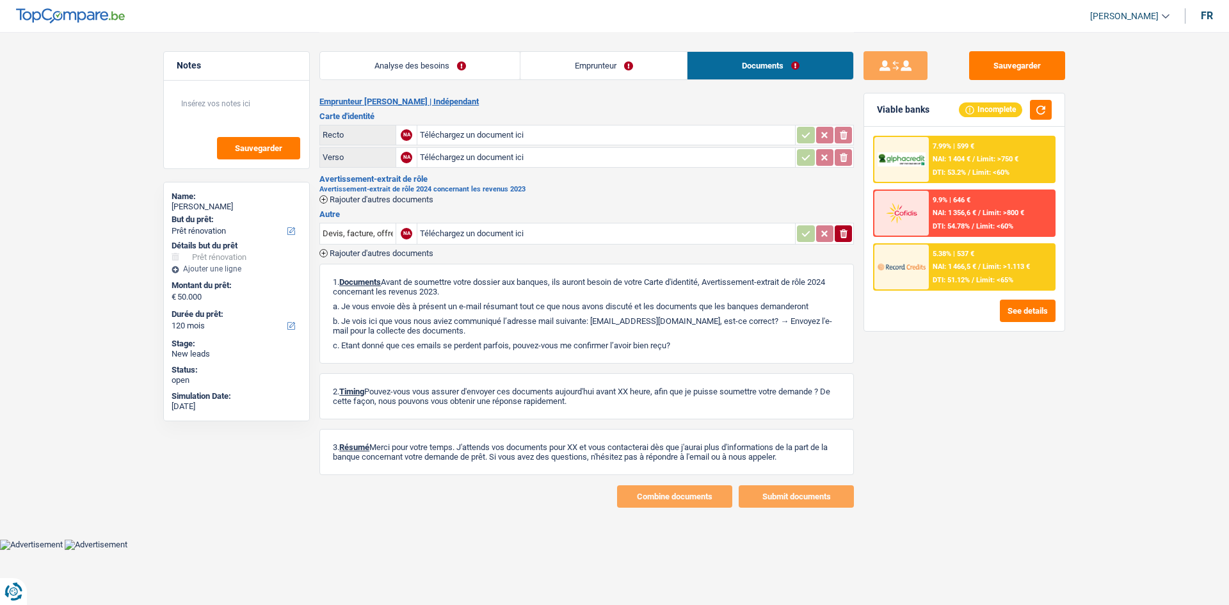
click at [616, 77] on link "Emprunteur" at bounding box center [603, 66] width 166 height 28
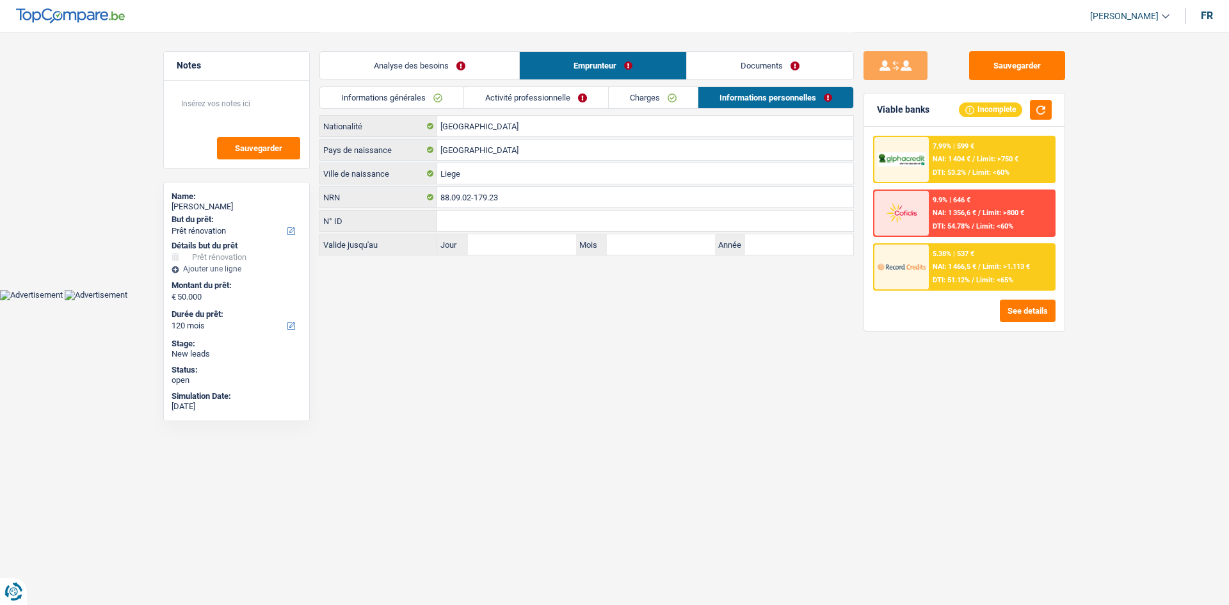
click at [562, 111] on div "Informations générales Activité professionnelle Charges Informations personnell…" at bounding box center [586, 100] width 534 height 29
drag, startPoint x: 564, startPoint y: 95, endPoint x: 573, endPoint y: 101, distance: 10.1
click at [564, 95] on link "Activité professionnelle" at bounding box center [536, 97] width 144 height 21
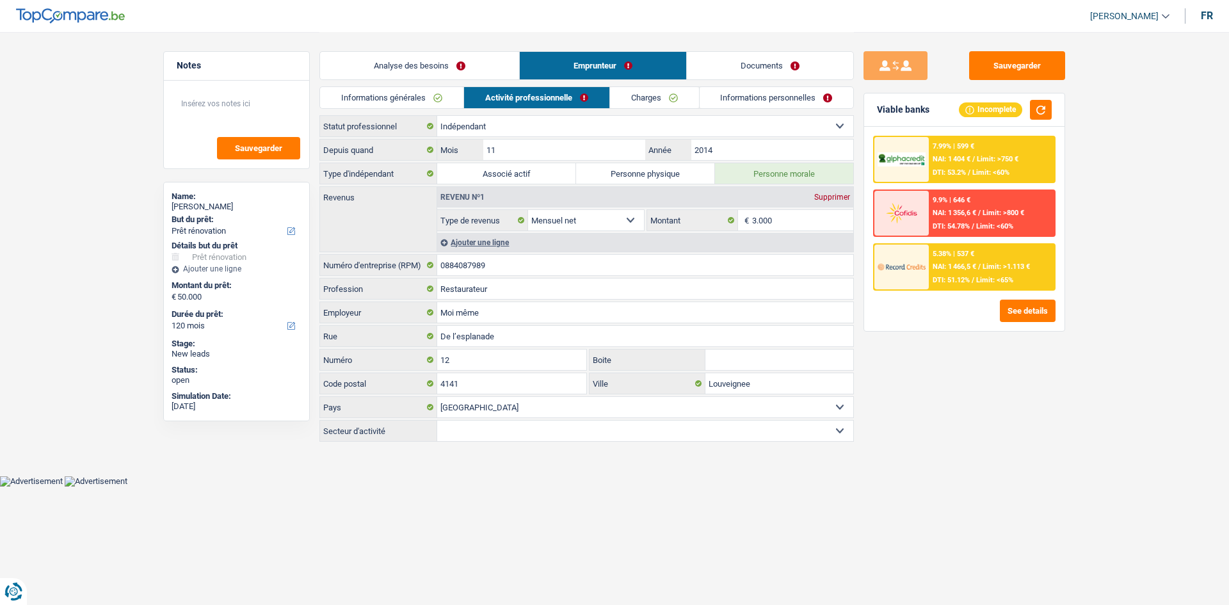
click at [808, 56] on link "Documents" at bounding box center [770, 66] width 166 height 28
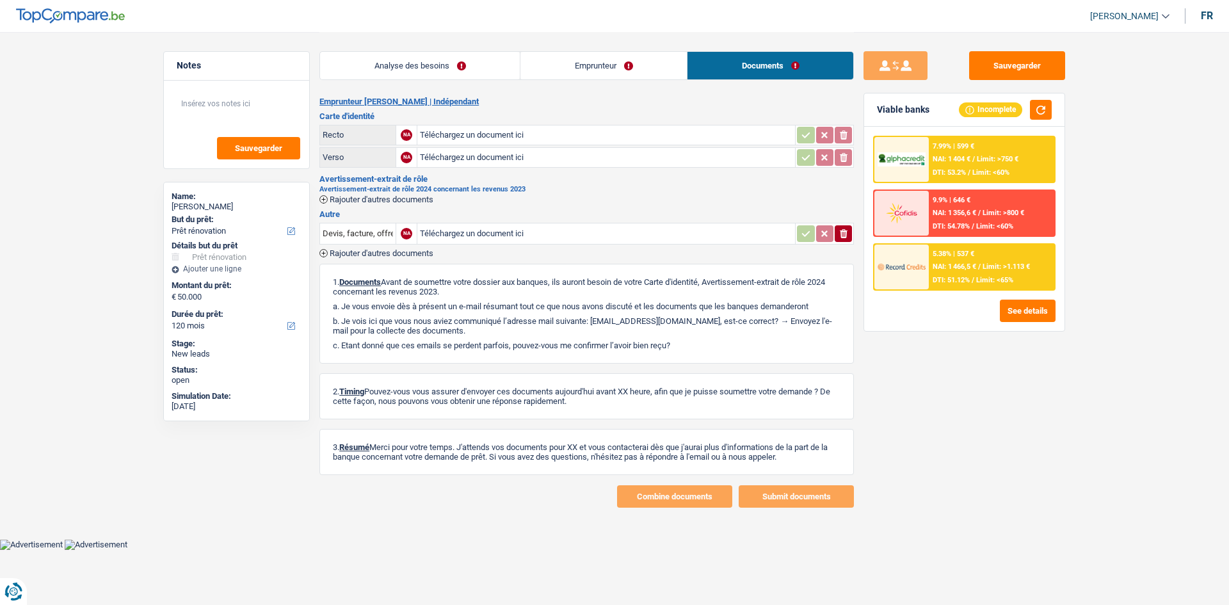
drag, startPoint x: 428, startPoint y: 68, endPoint x: 507, endPoint y: 168, distance: 127.0
click at [428, 68] on link "Analyse des besoins" at bounding box center [420, 66] width 200 height 28
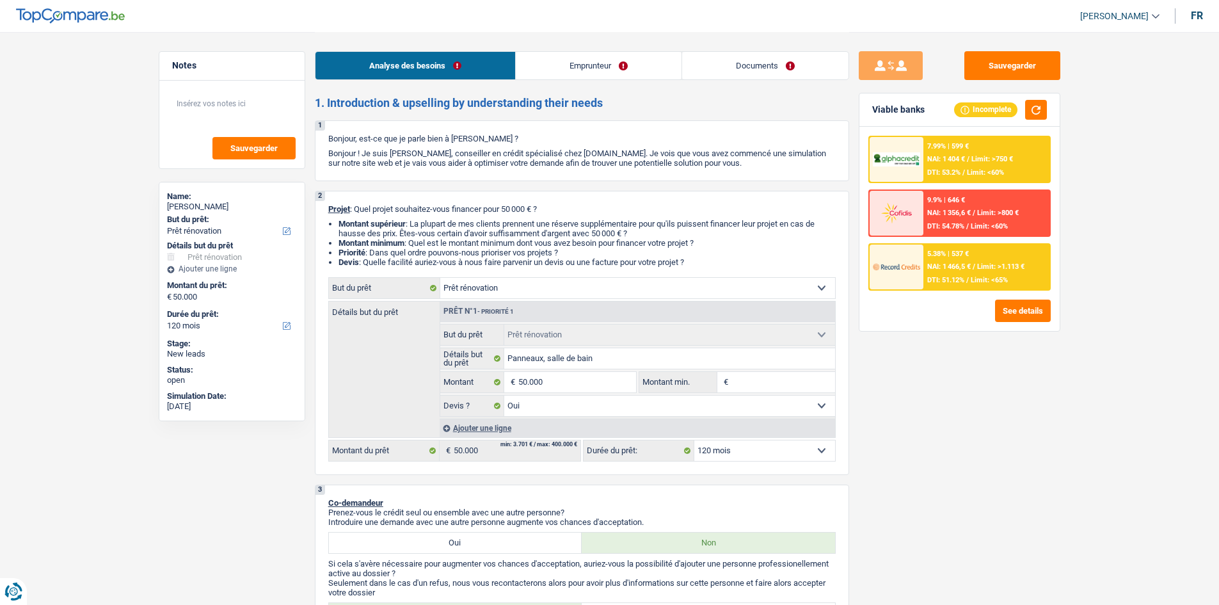
click at [806, 381] on input "Montant min." at bounding box center [783, 382] width 104 height 20
type input "3"
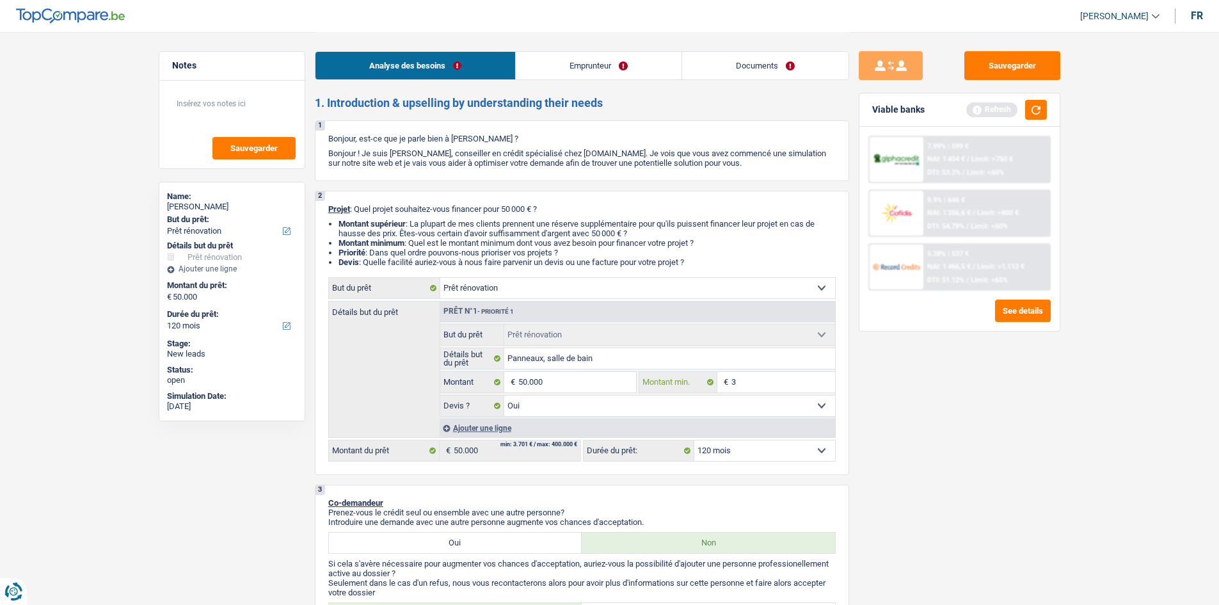
type input "30"
type input "300"
type input "3.000"
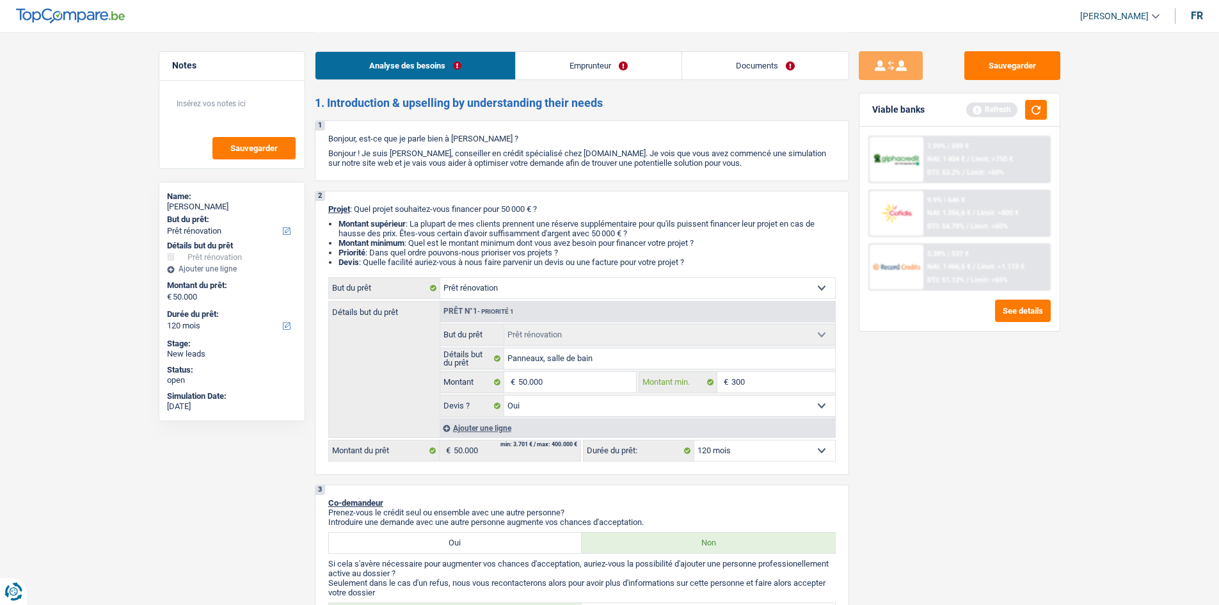
type input "3.000"
click at [902, 479] on div "Sauvegarder Viable banks Refresh 7.99% | 599 € NAI: 1 404 € / Limit: >750 € DTI…" at bounding box center [959, 317] width 221 height 533
click at [754, 378] on input "3.000" at bounding box center [783, 382] width 104 height 20
type input "30.000"
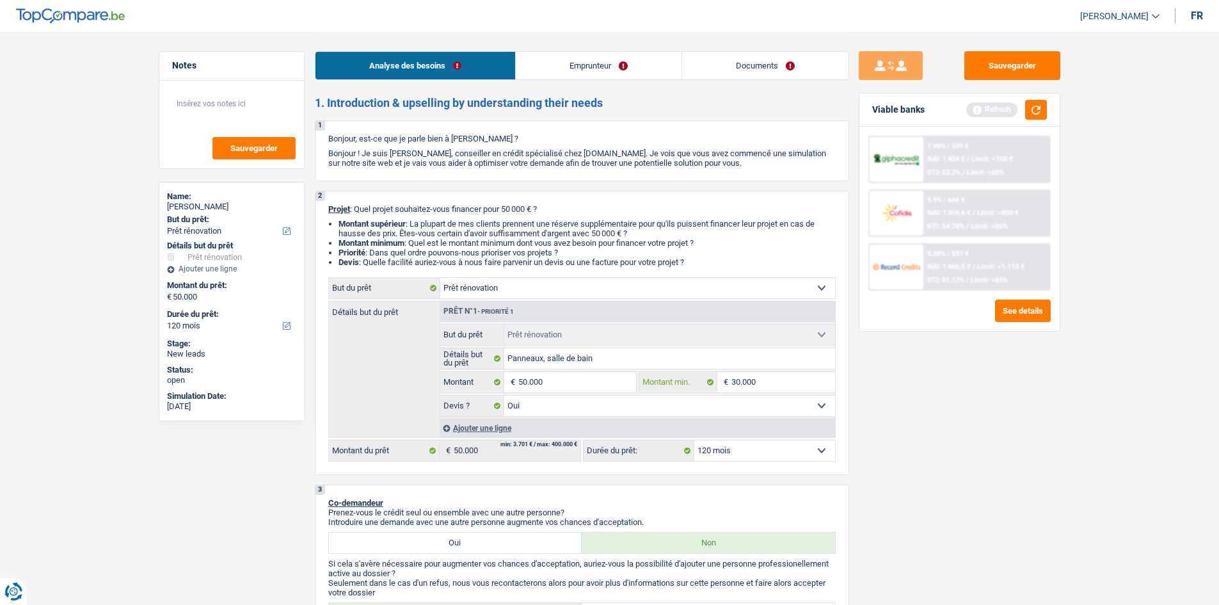
type input "30.000"
drag, startPoint x: 932, startPoint y: 406, endPoint x: 927, endPoint y: 425, distance: 19.1
click at [927, 424] on div "Sauvegarder Viable banks Refresh 7.99% | 599 € NAI: 1 404 € / Limit: >750 € DTI…" at bounding box center [959, 317] width 221 height 533
click at [965, 270] on span "NAI: 1 466,5 €" at bounding box center [949, 266] width 44 height 8
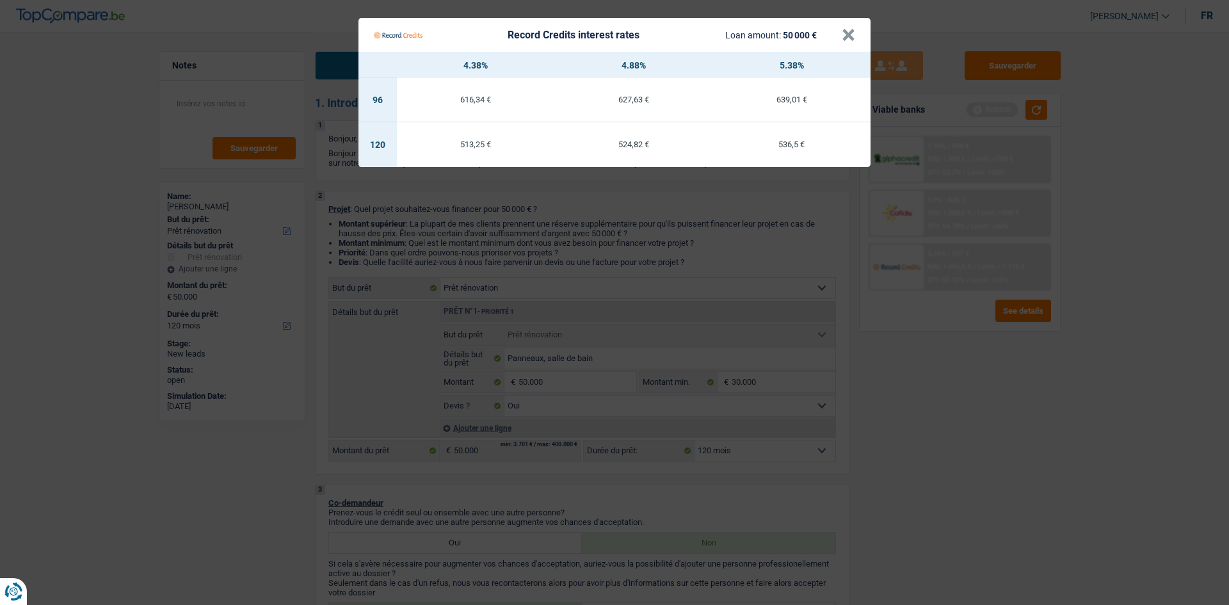
click at [987, 399] on Credits "Record Credits interest rates Loan amount: 50 000 € × 4.38% 4.88% 5.38% 96 616,…" at bounding box center [614, 302] width 1229 height 605
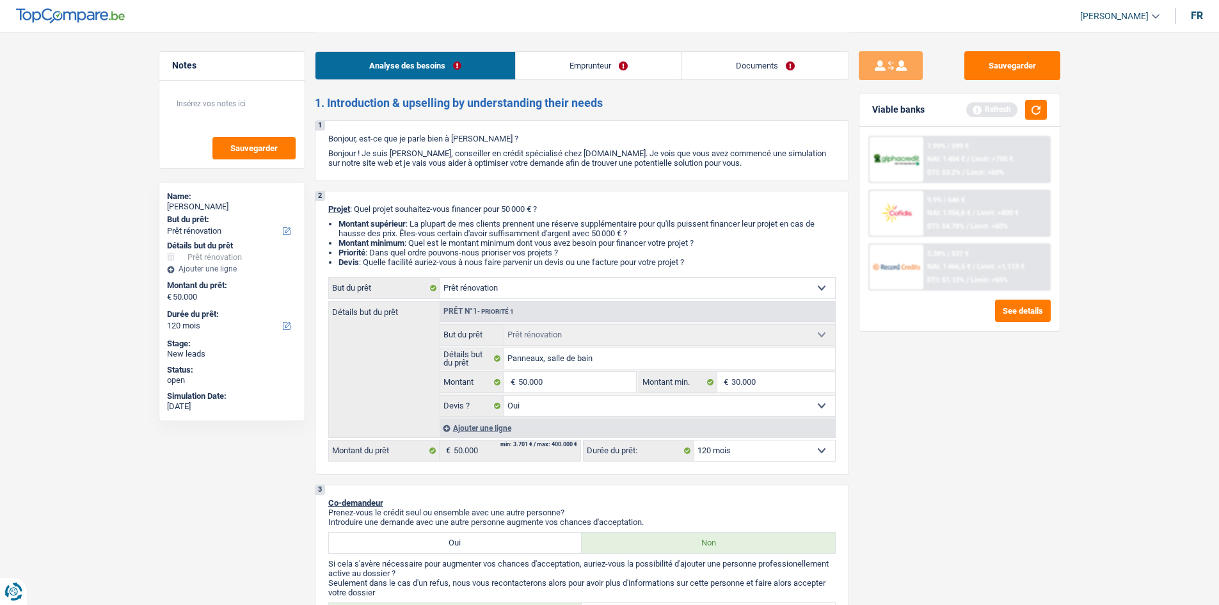
click at [817, 76] on link "Documents" at bounding box center [765, 66] width 166 height 28
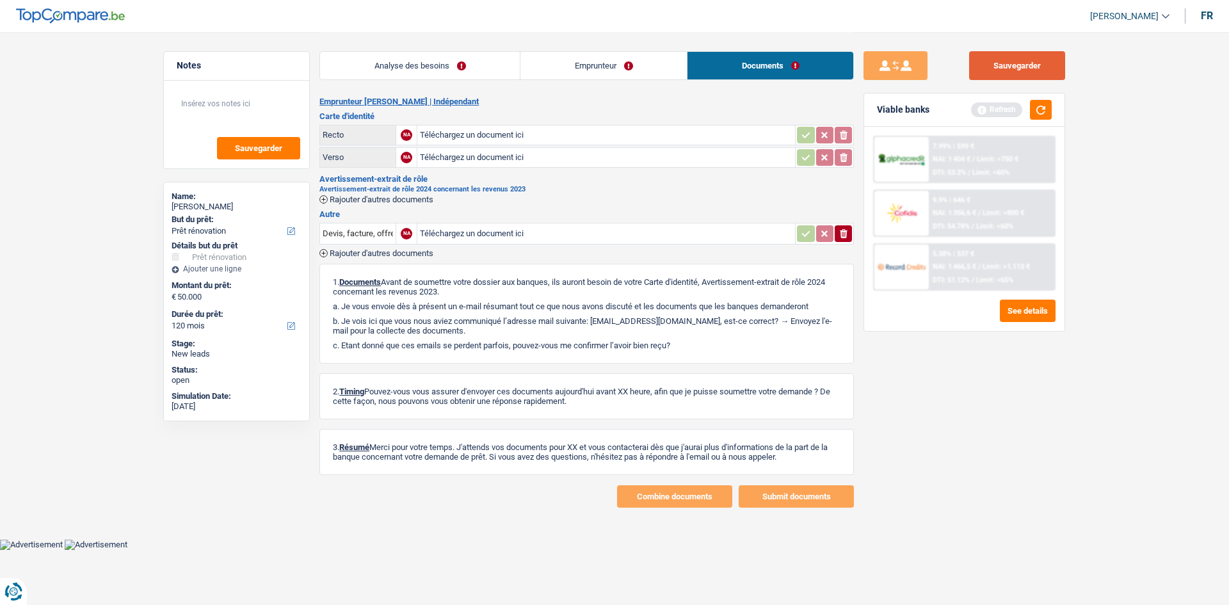
click at [1025, 67] on button "Sauvegarder" at bounding box center [1017, 65] width 96 height 29
drag, startPoint x: 454, startPoint y: 58, endPoint x: 477, endPoint y: 93, distance: 43.0
click at [454, 58] on link "Analyse des besoins" at bounding box center [420, 66] width 200 height 28
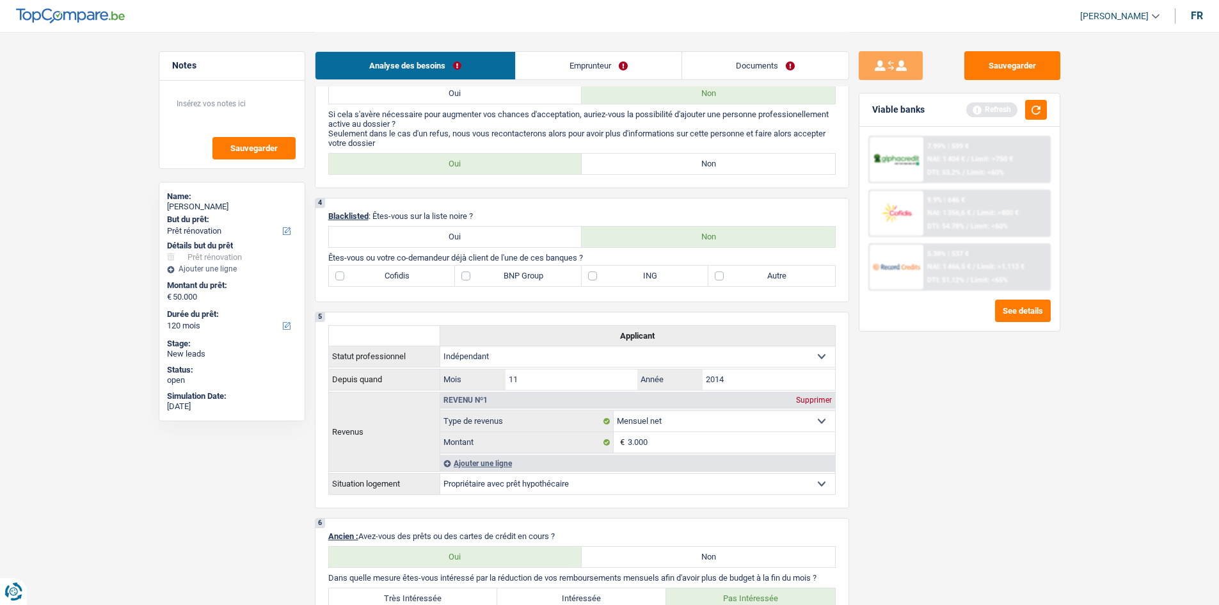
scroll to position [448, 0]
drag, startPoint x: 552, startPoint y: 278, endPoint x: 564, endPoint y: 287, distance: 15.1
click at [568, 269] on label "BNP Group" at bounding box center [518, 277] width 127 height 20
click at [568, 269] on input "BNP Group" at bounding box center [518, 277] width 127 height 20
checkbox input "true"
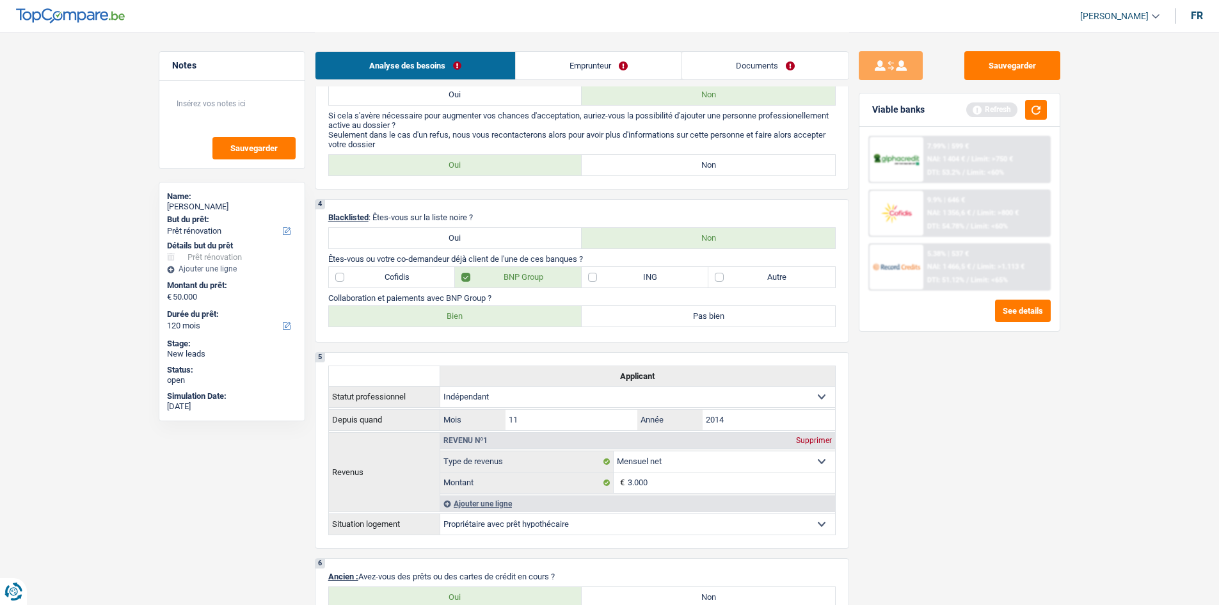
click at [401, 319] on label "Bien" at bounding box center [455, 316] width 253 height 20
click at [401, 319] on input "Bien" at bounding box center [455, 316] width 253 height 20
radio input "true"
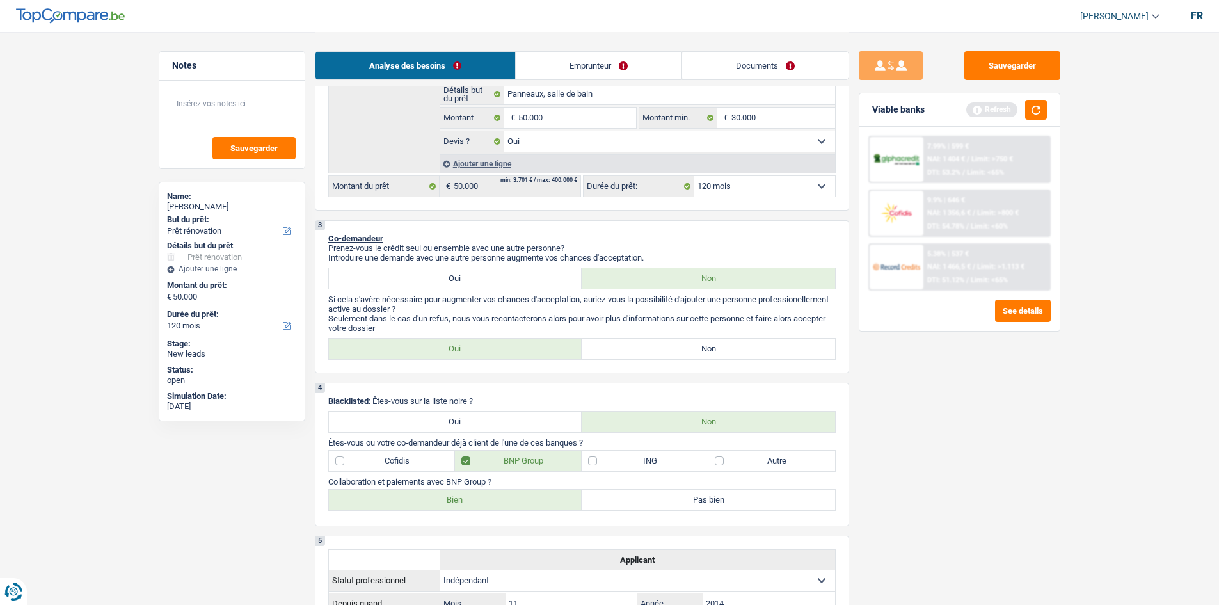
scroll to position [35, 0]
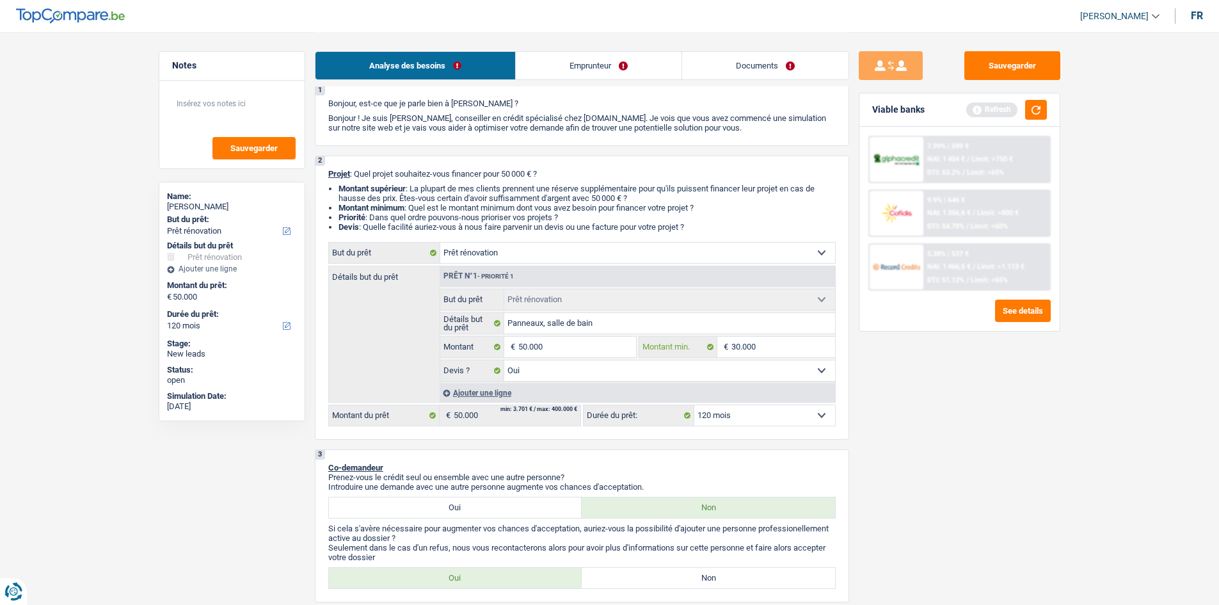
click at [768, 351] on input "30.000" at bounding box center [783, 347] width 104 height 20
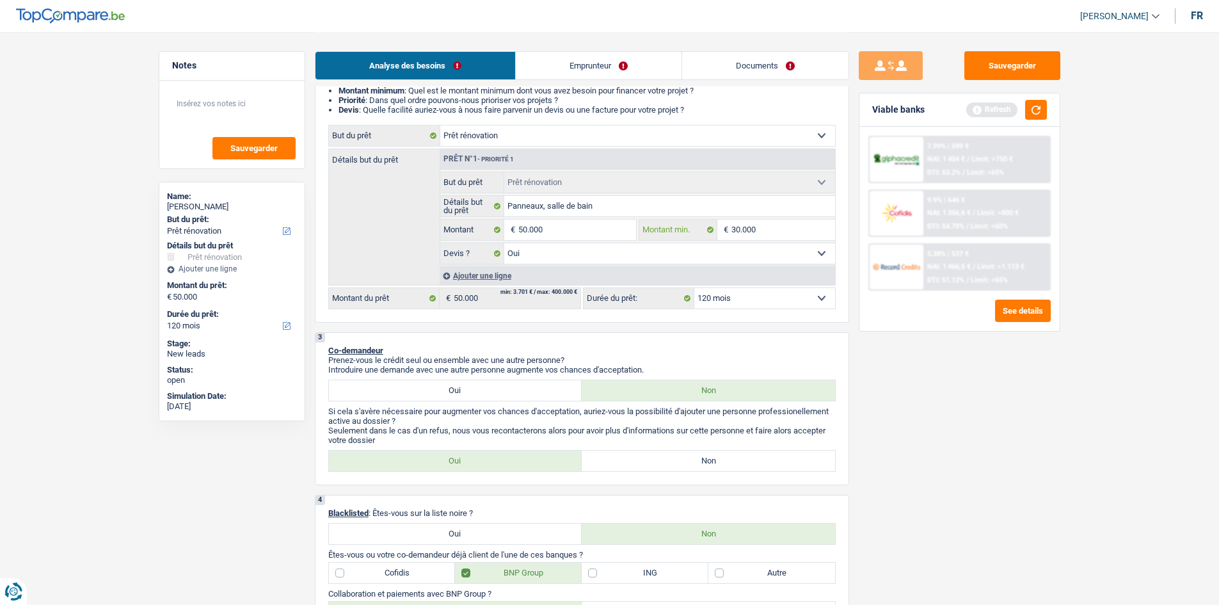
scroll to position [163, 0]
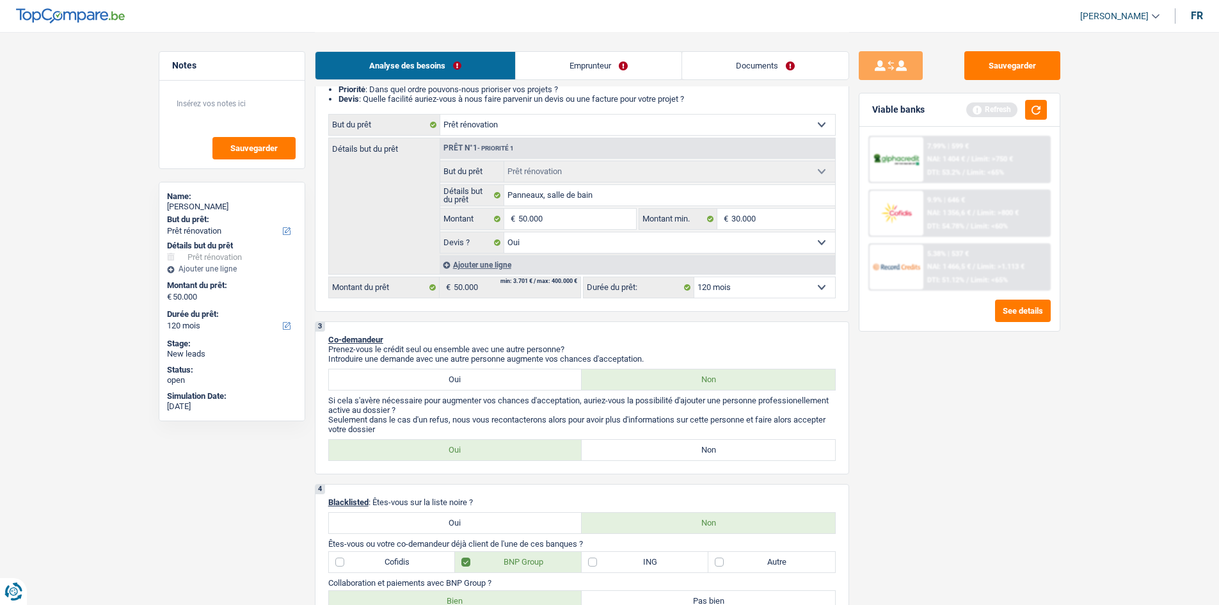
click at [740, 443] on label "Non" at bounding box center [708, 450] width 253 height 20
click at [740, 443] on input "Non" at bounding box center [708, 450] width 253 height 20
radio input "true"
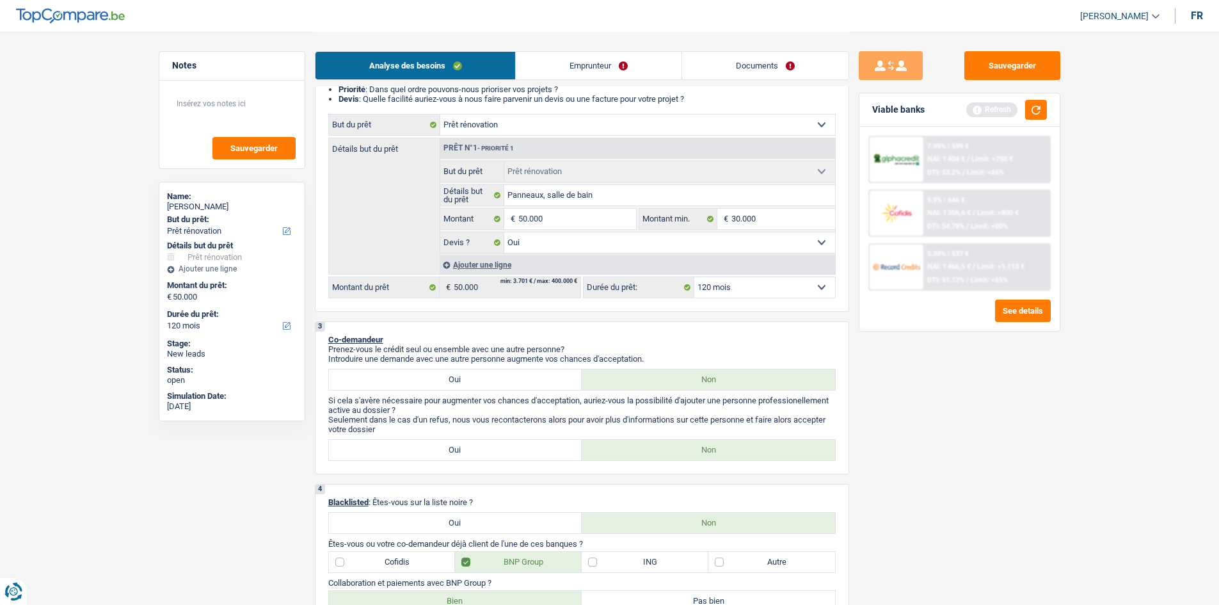
drag, startPoint x: 701, startPoint y: 53, endPoint x: 801, endPoint y: 70, distance: 101.8
click at [701, 53] on link "Documents" at bounding box center [765, 66] width 166 height 28
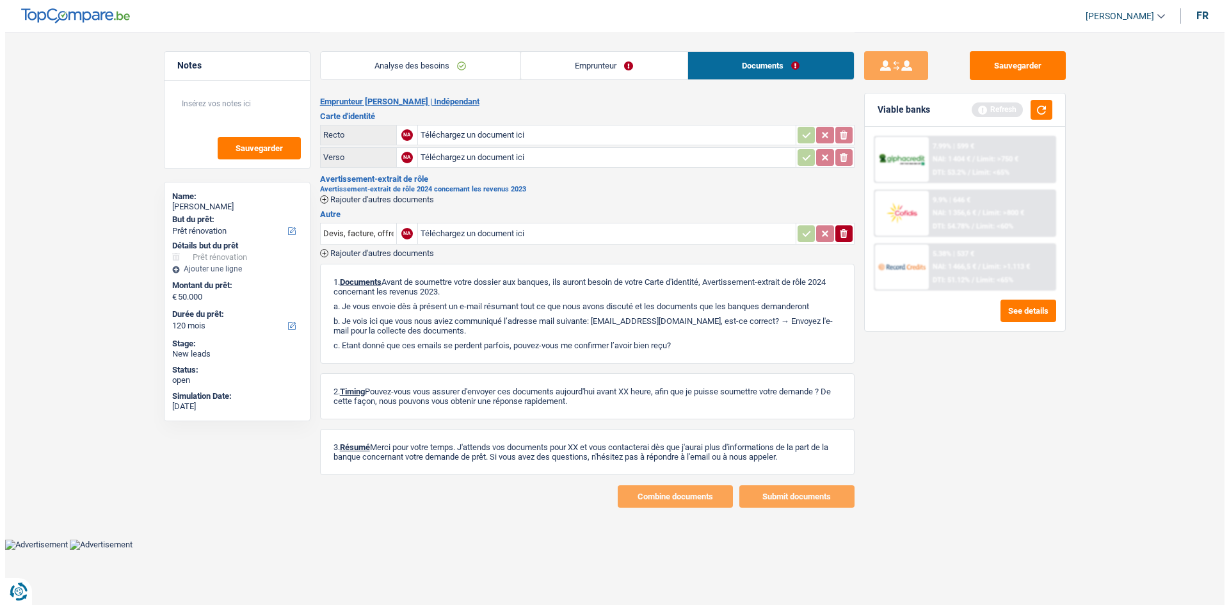
scroll to position [0, 0]
click at [1021, 57] on button "Sauvegarder" at bounding box center [1017, 65] width 96 height 29
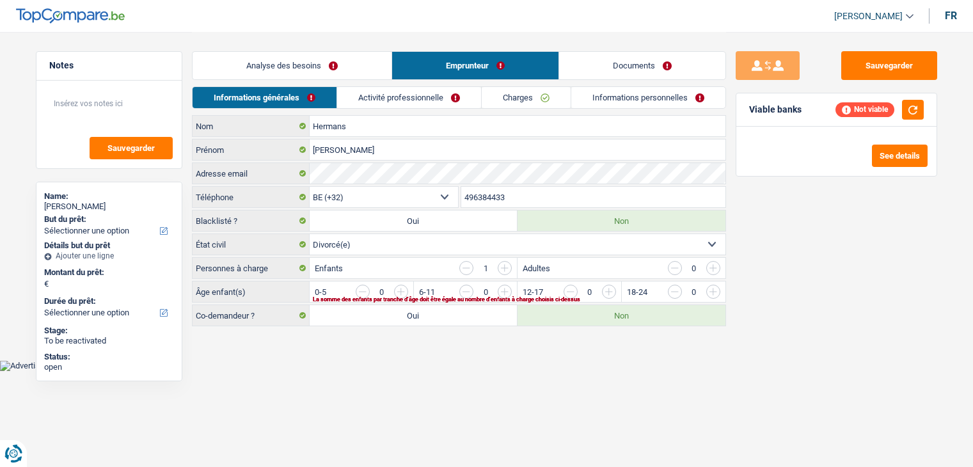
select select "32"
select select "divorced"
select select "ownerWithMortgage"
select select "BE"
select select "mortgage"
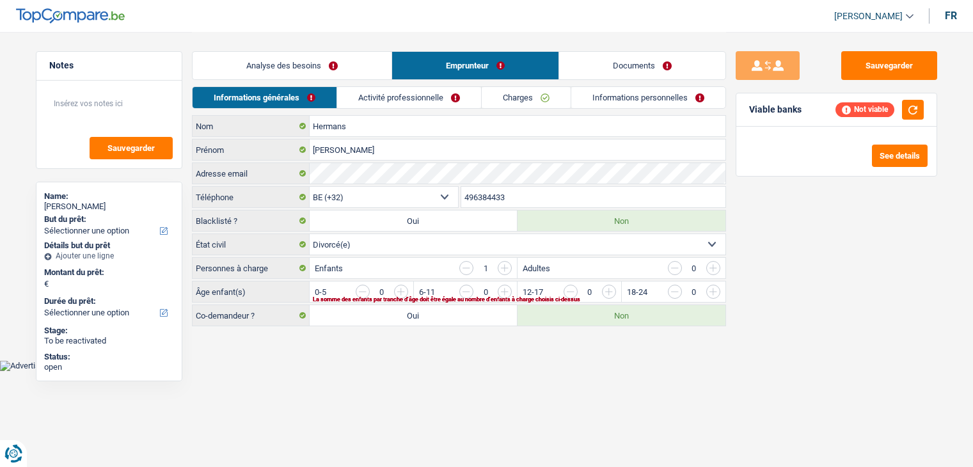
select select "300"
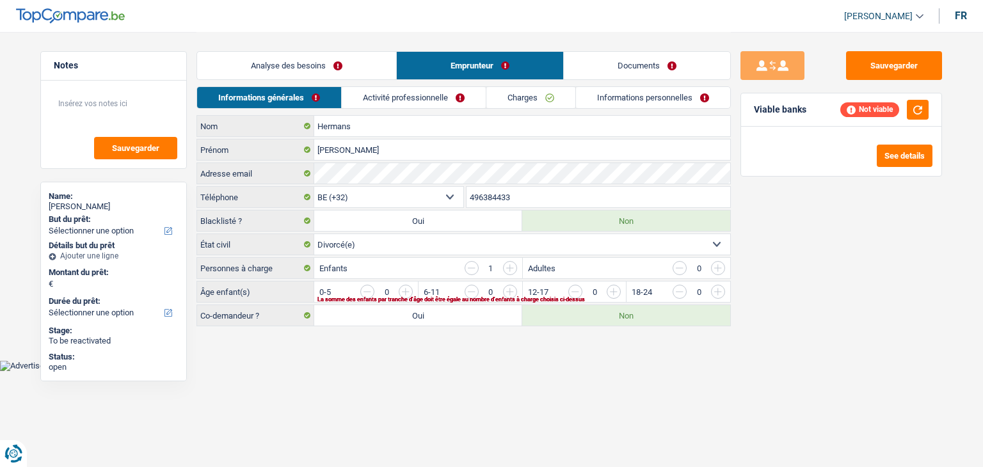
click at [390, 97] on link "Activité professionnelle" at bounding box center [414, 97] width 144 height 21
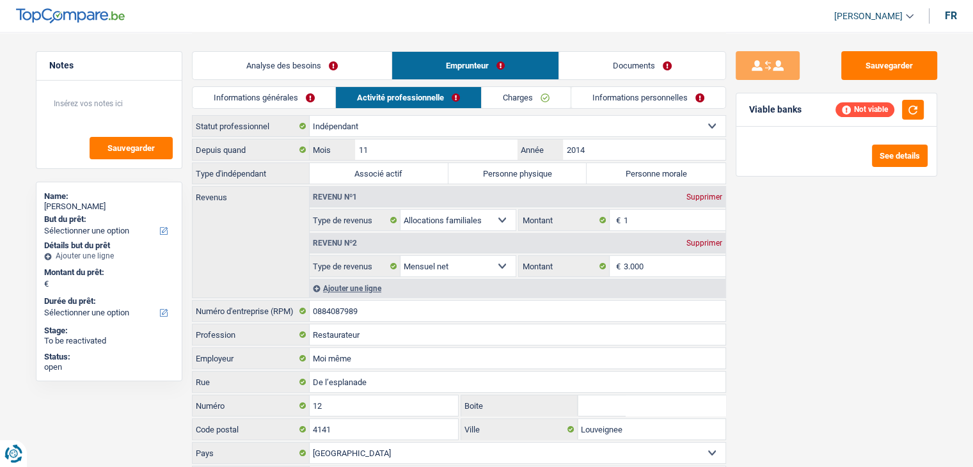
click at [525, 97] on link "Charges" at bounding box center [526, 97] width 89 height 21
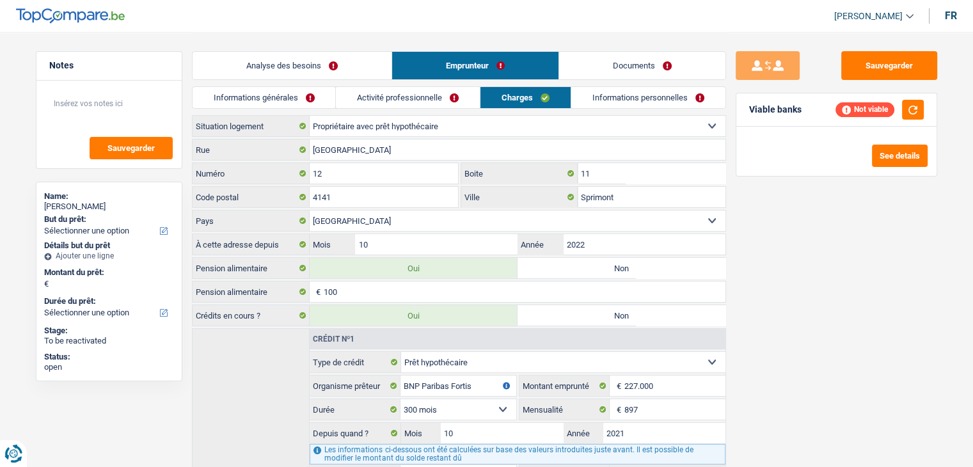
scroll to position [81, 0]
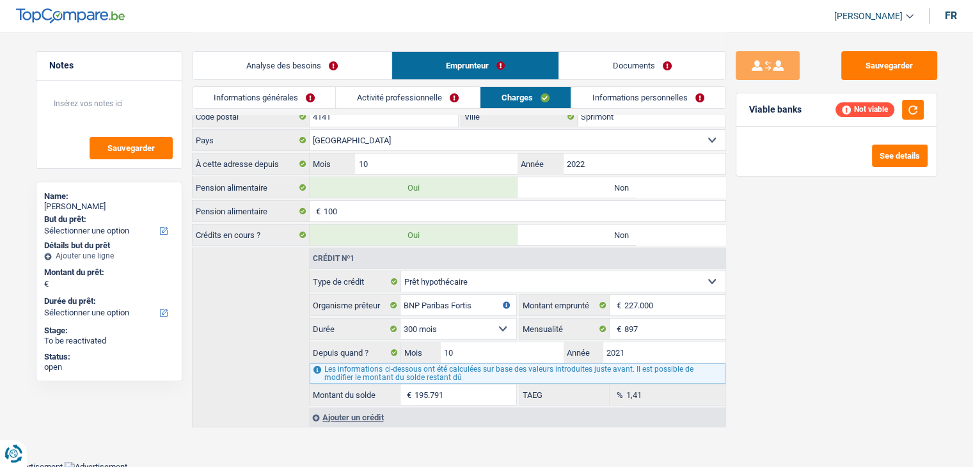
click at [271, 78] on link "Analyse des besoins" at bounding box center [292, 66] width 199 height 28
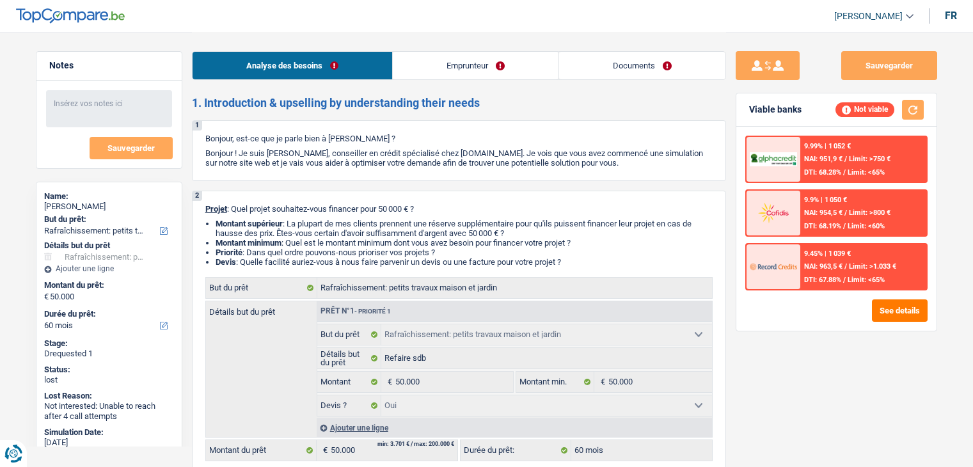
select select "houseOrGarden"
select select "60"
select select "houseOrGarden"
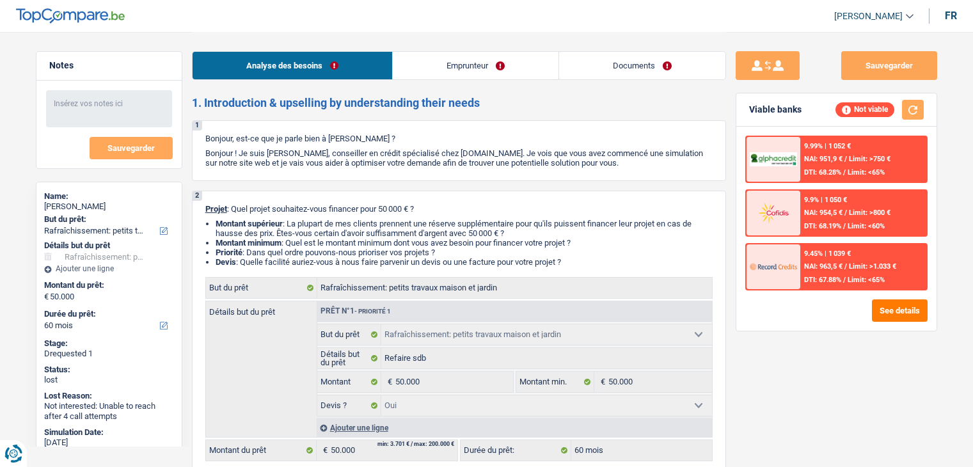
select select "yes"
select select "60"
select select "independent"
select select "familyAllowances"
select select "netSalary"
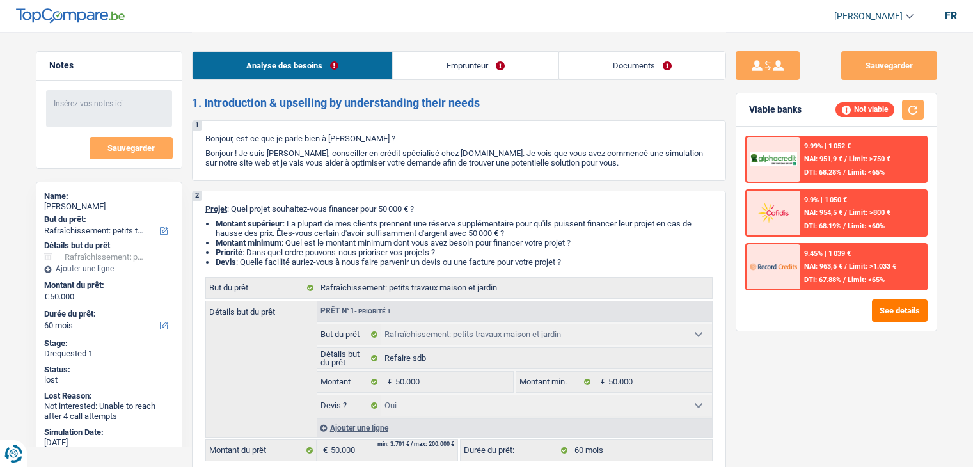
select select "ownerWithMortgage"
select select "mortgage"
select select "300"
select select "houseOrGarden"
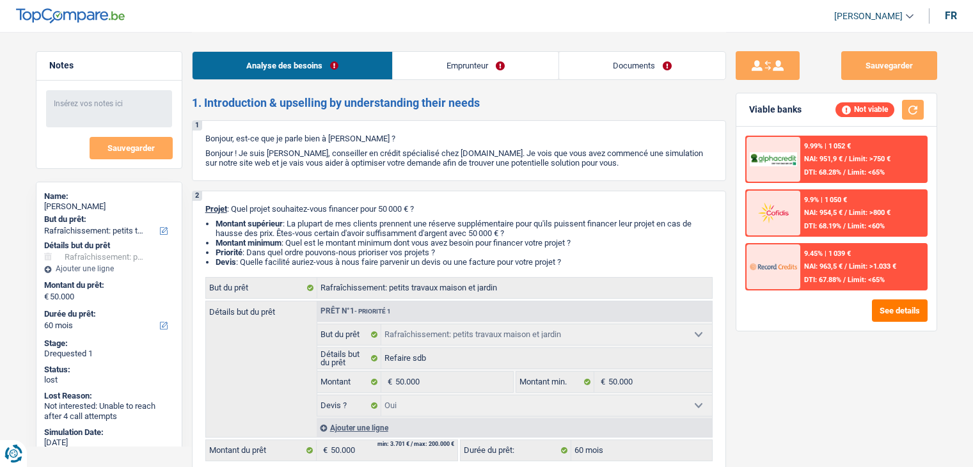
select select "yes"
select select "60"
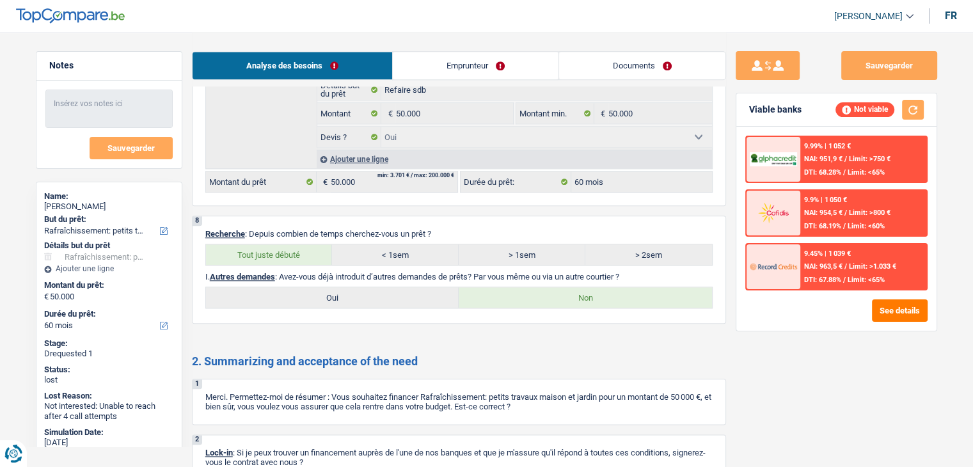
scroll to position [1251, 0]
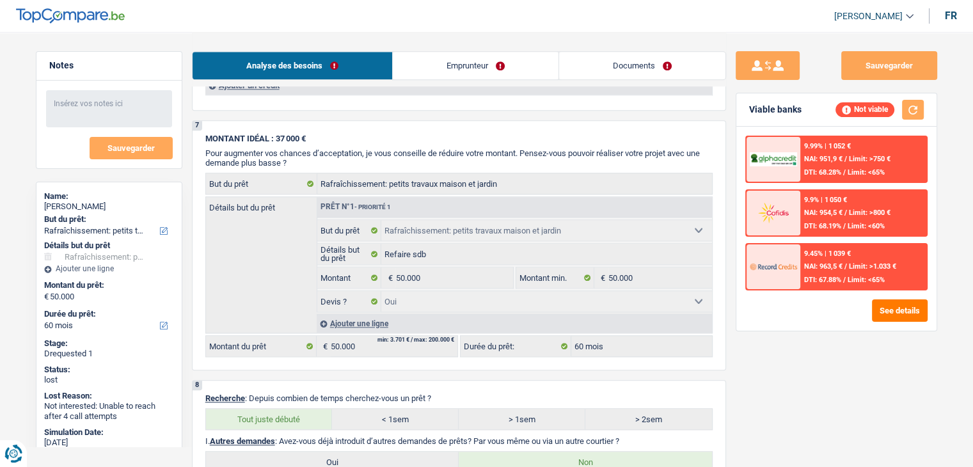
click at [473, 52] on link "Emprunteur" at bounding box center [476, 66] width 166 height 28
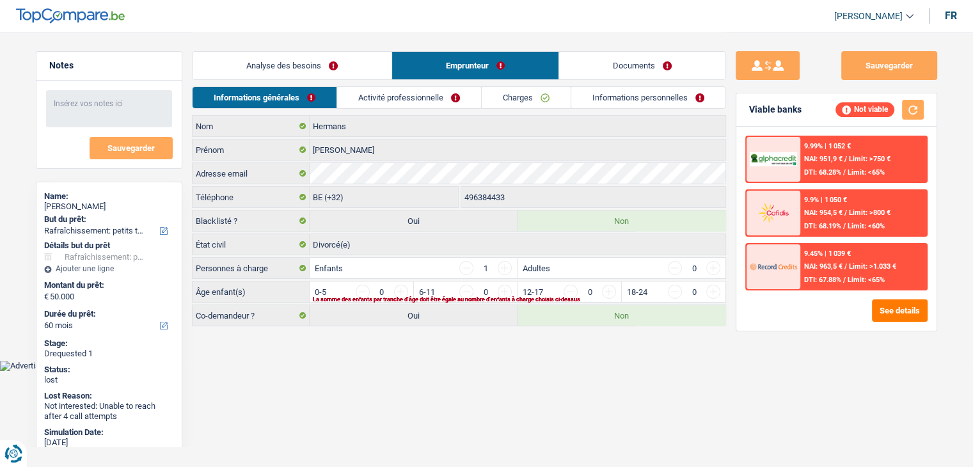
scroll to position [0, 0]
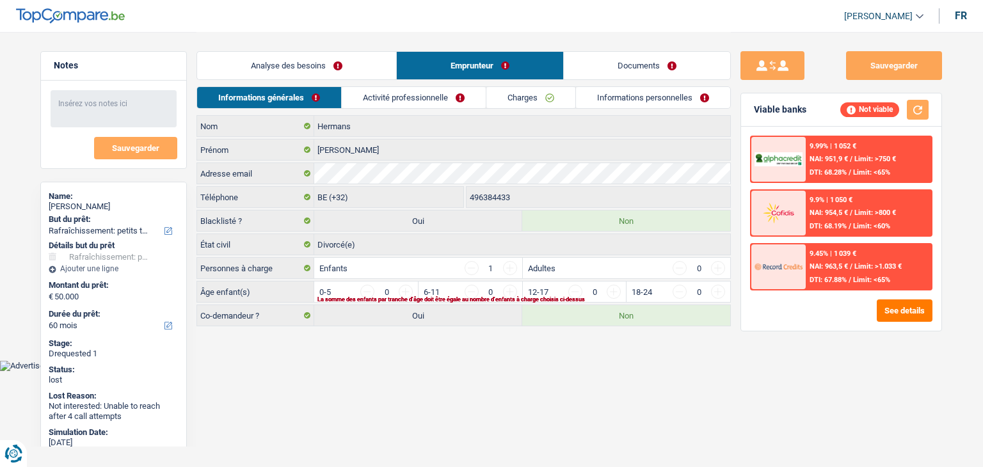
drag, startPoint x: 369, startPoint y: 100, endPoint x: 271, endPoint y: 103, distance: 97.3
click at [369, 100] on link "Activité professionnelle" at bounding box center [414, 97] width 144 height 21
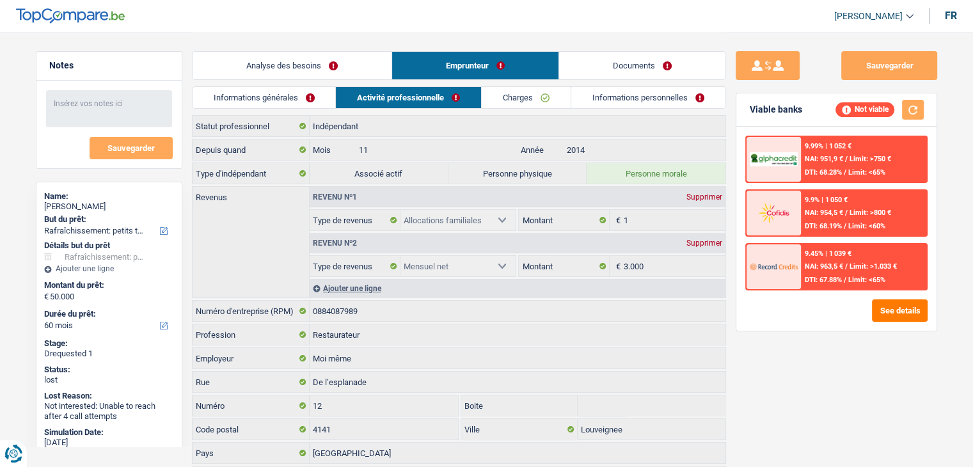
click at [234, 100] on link "Informations générales" at bounding box center [264, 97] width 143 height 21
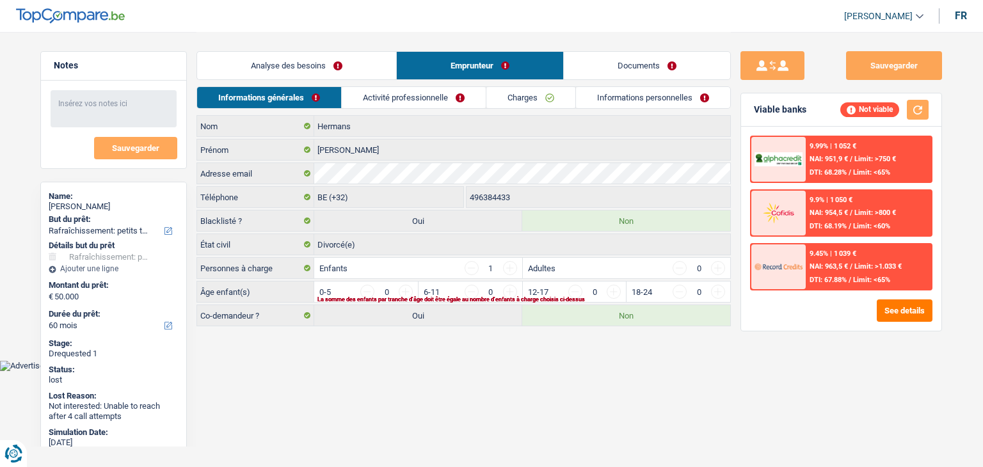
click at [394, 97] on link "Activité professionnelle" at bounding box center [414, 97] width 144 height 21
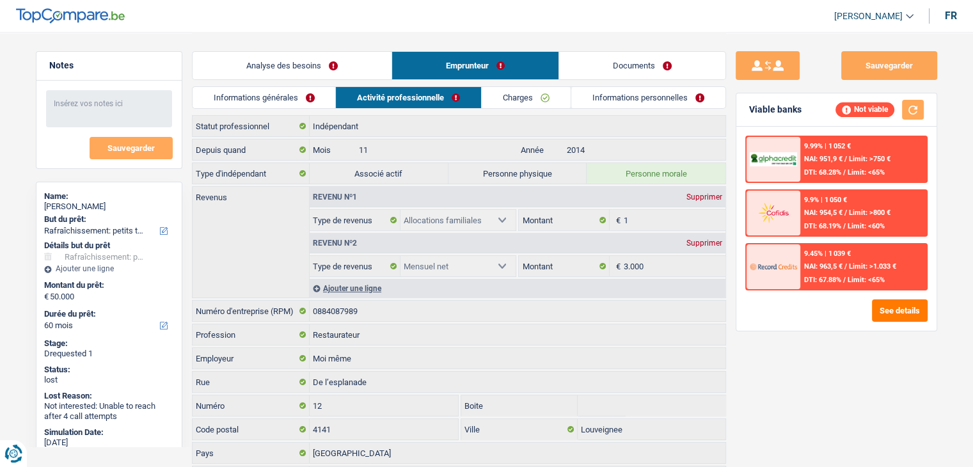
click at [539, 92] on link "Charges" at bounding box center [526, 97] width 89 height 21
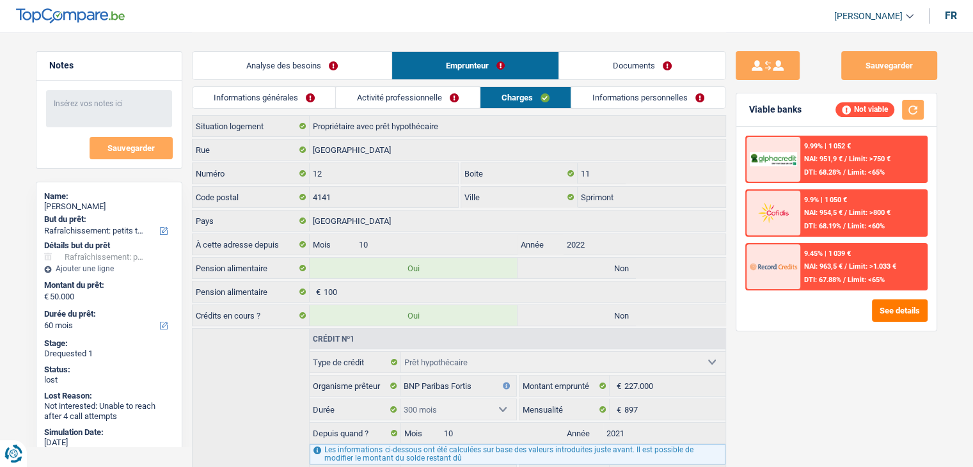
click at [320, 100] on link "Informations générales" at bounding box center [264, 97] width 143 height 21
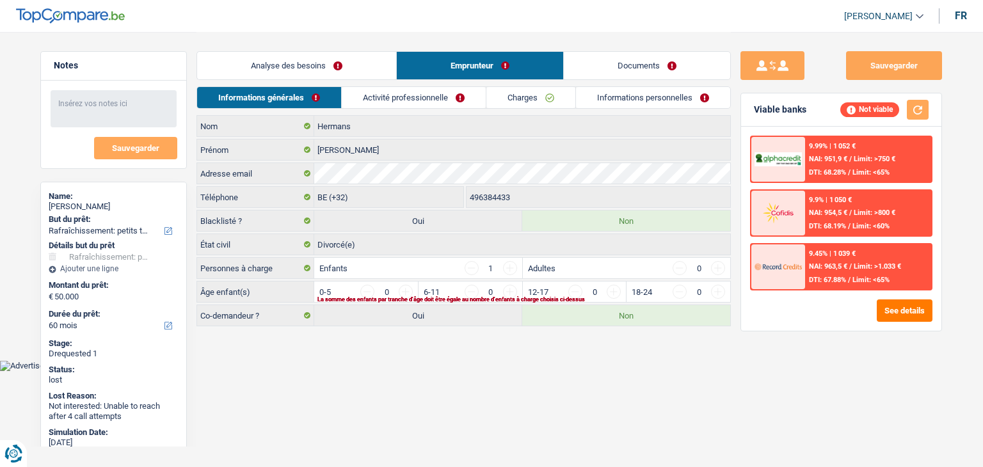
click at [338, 52] on link "Analyse des besoins" at bounding box center [296, 66] width 199 height 28
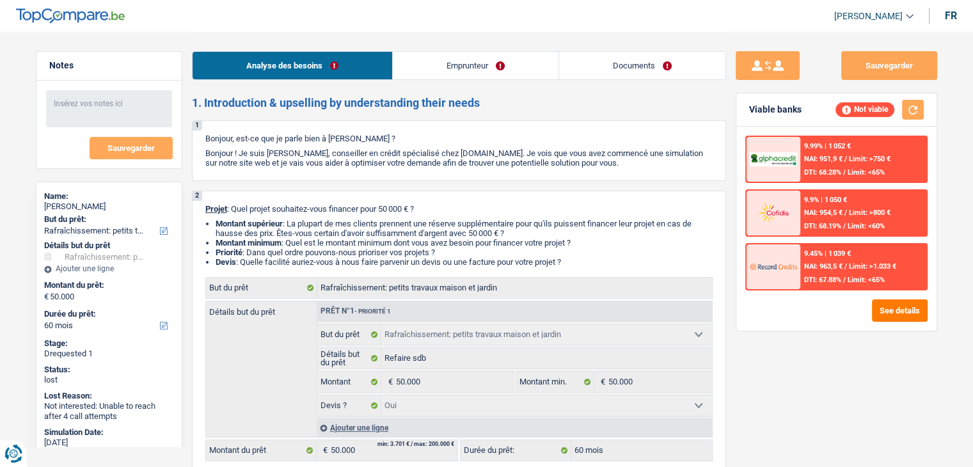
drag, startPoint x: 420, startPoint y: 76, endPoint x: 475, endPoint y: 110, distance: 65.2
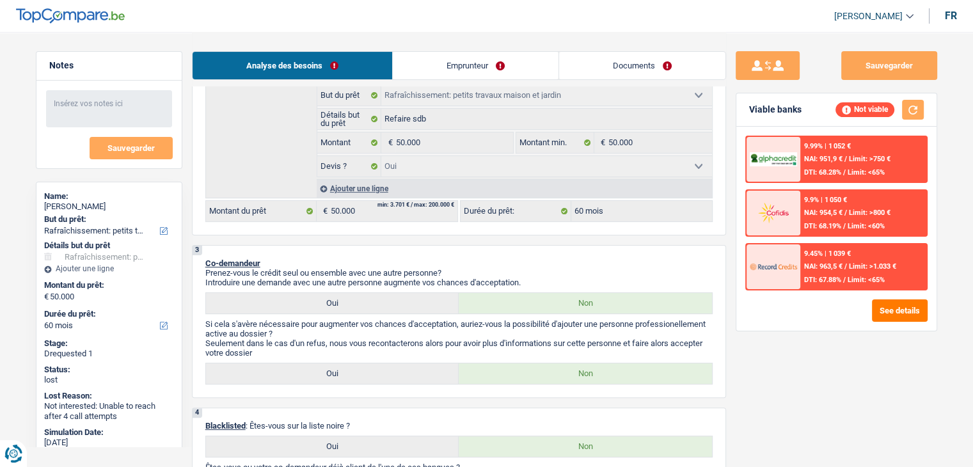
scroll to position [384, 0]
